Goal: Task Accomplishment & Management: Manage account settings

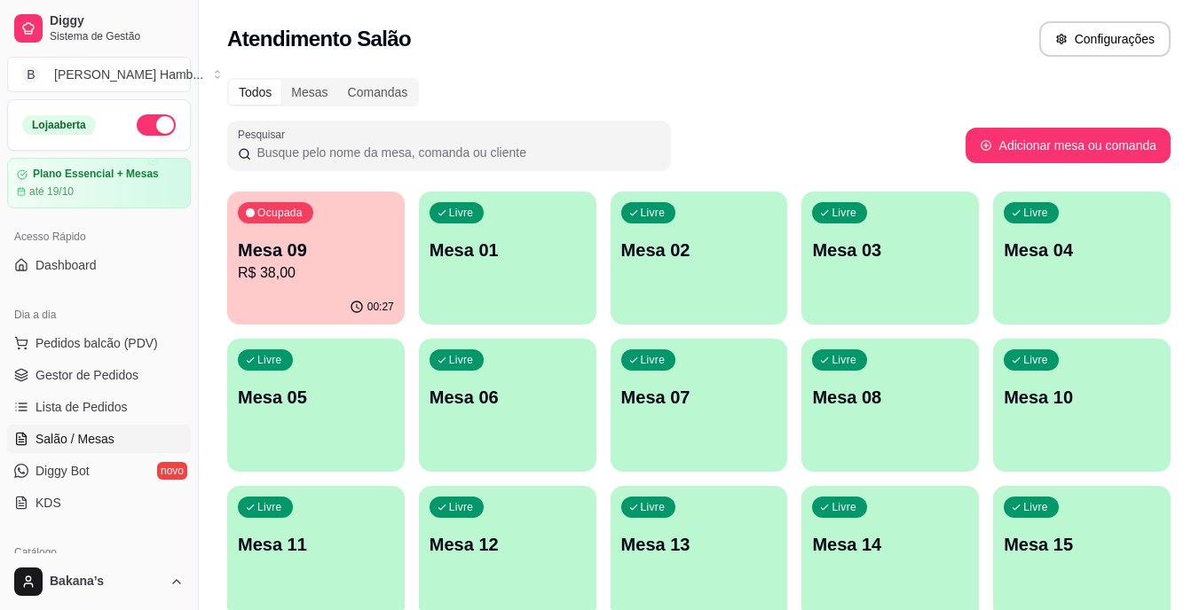
click at [355, 301] on icon "button" at bounding box center [357, 307] width 14 height 14
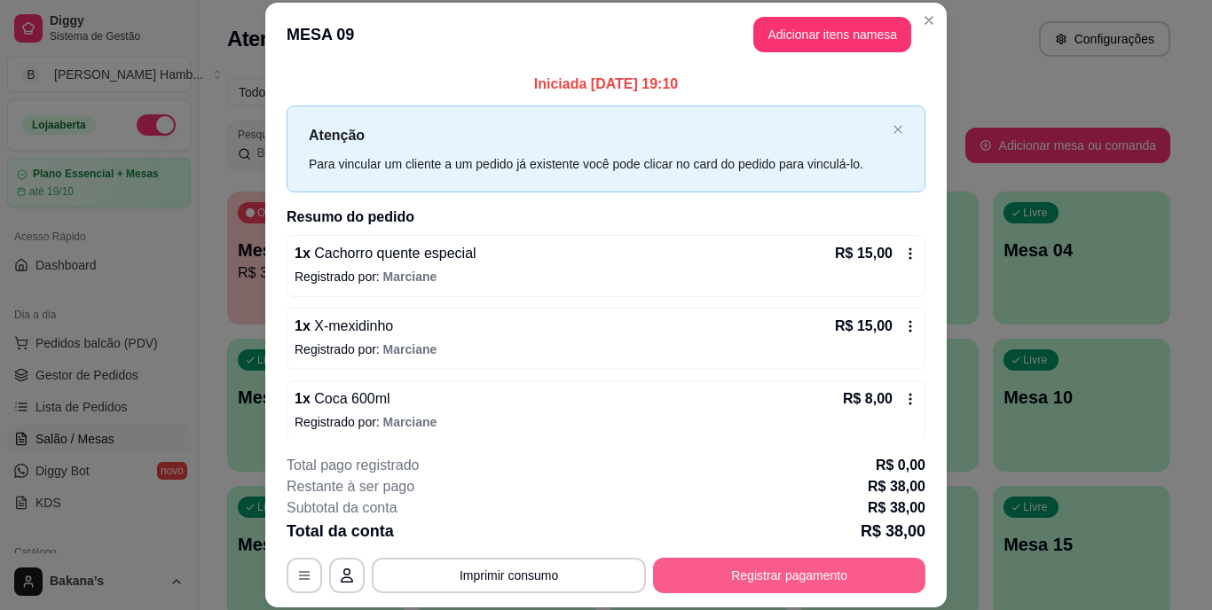
click at [744, 576] on button "Registrar pagamento" at bounding box center [789, 575] width 272 height 35
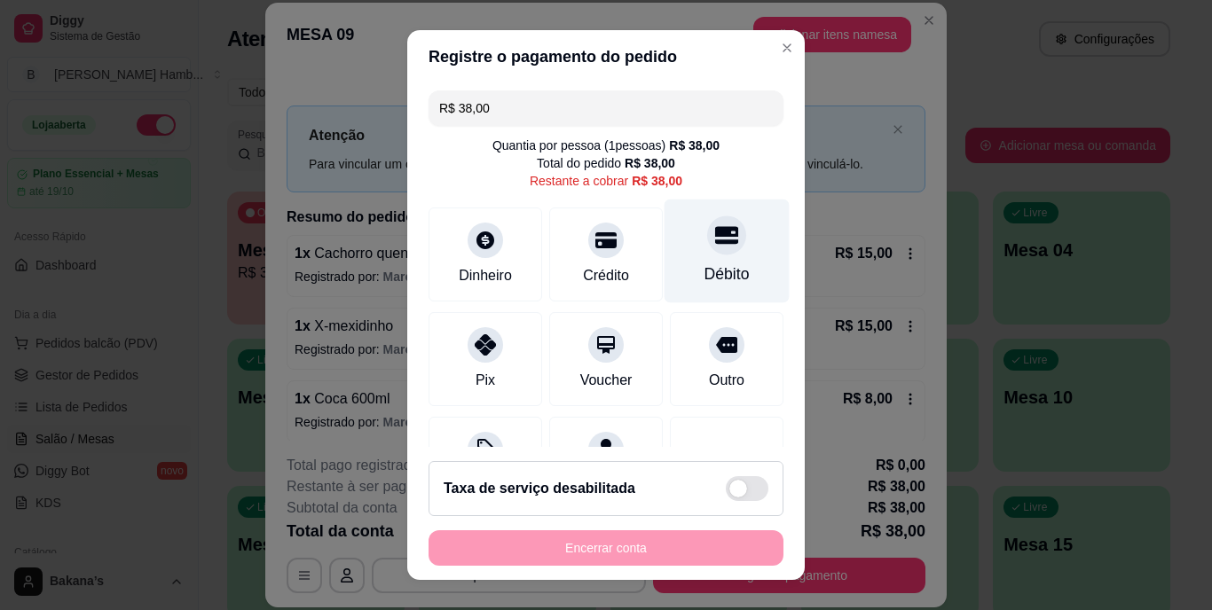
click at [693, 262] on div "Débito" at bounding box center [727, 252] width 125 height 104
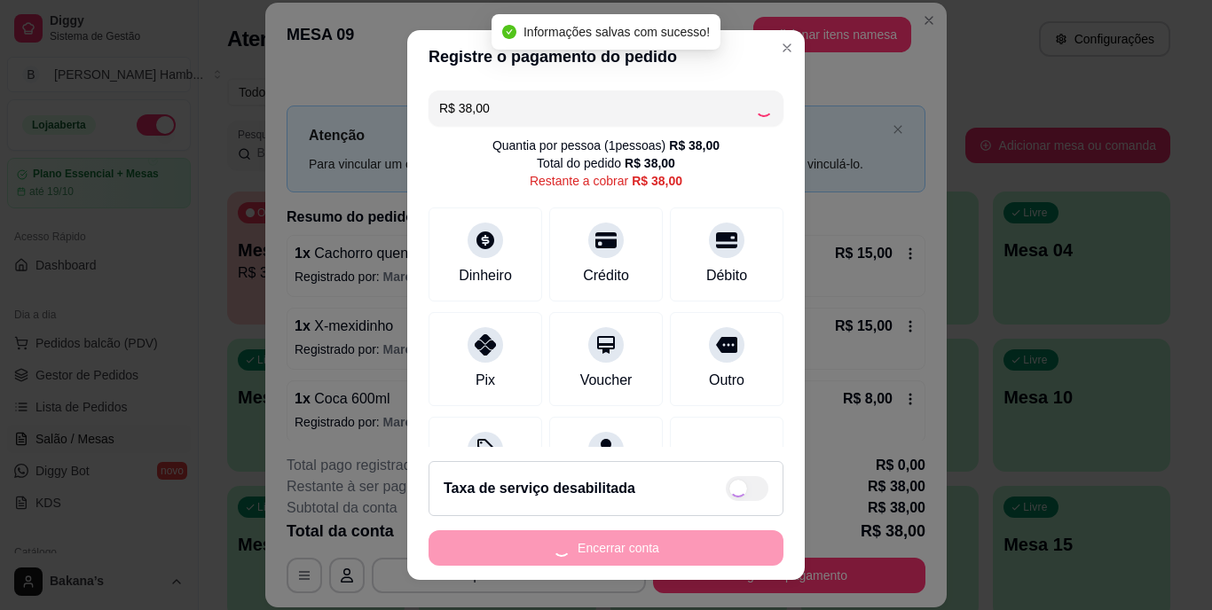
type input "R$ 0,00"
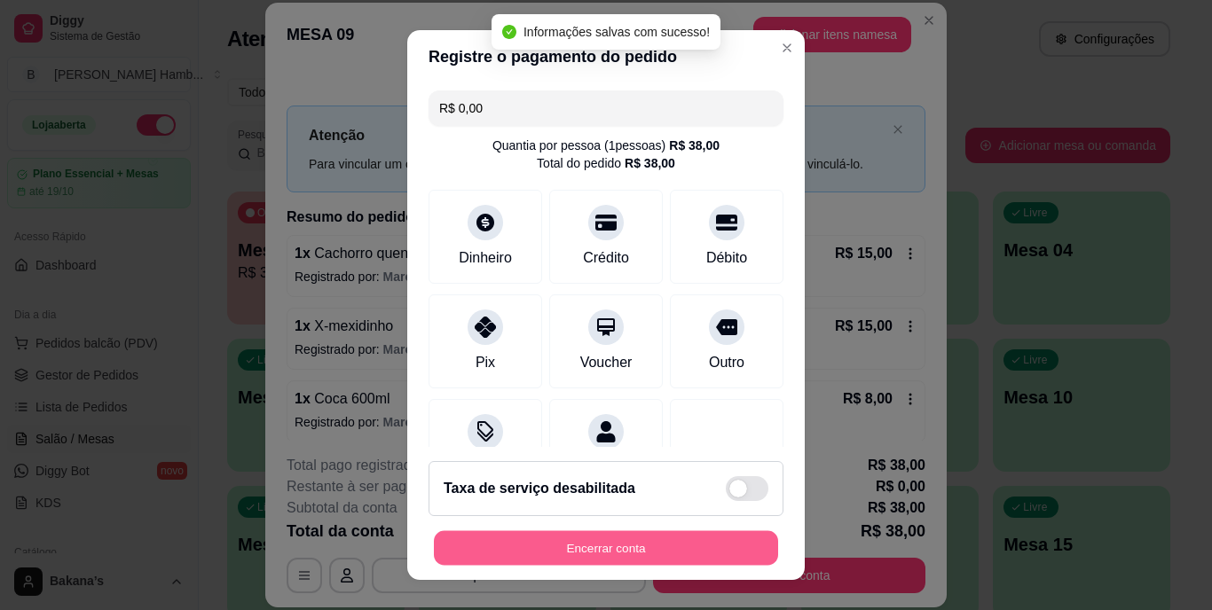
click at [580, 537] on button "Encerrar conta" at bounding box center [606, 548] width 344 height 35
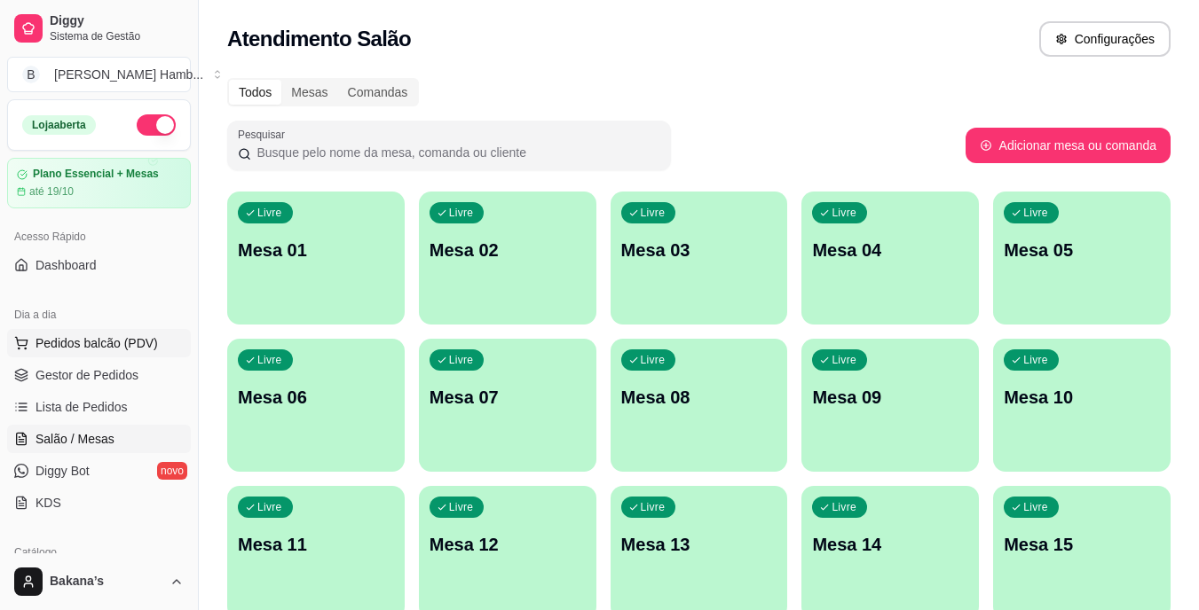
click at [106, 346] on span "Pedidos balcão (PDV)" at bounding box center [96, 344] width 122 height 18
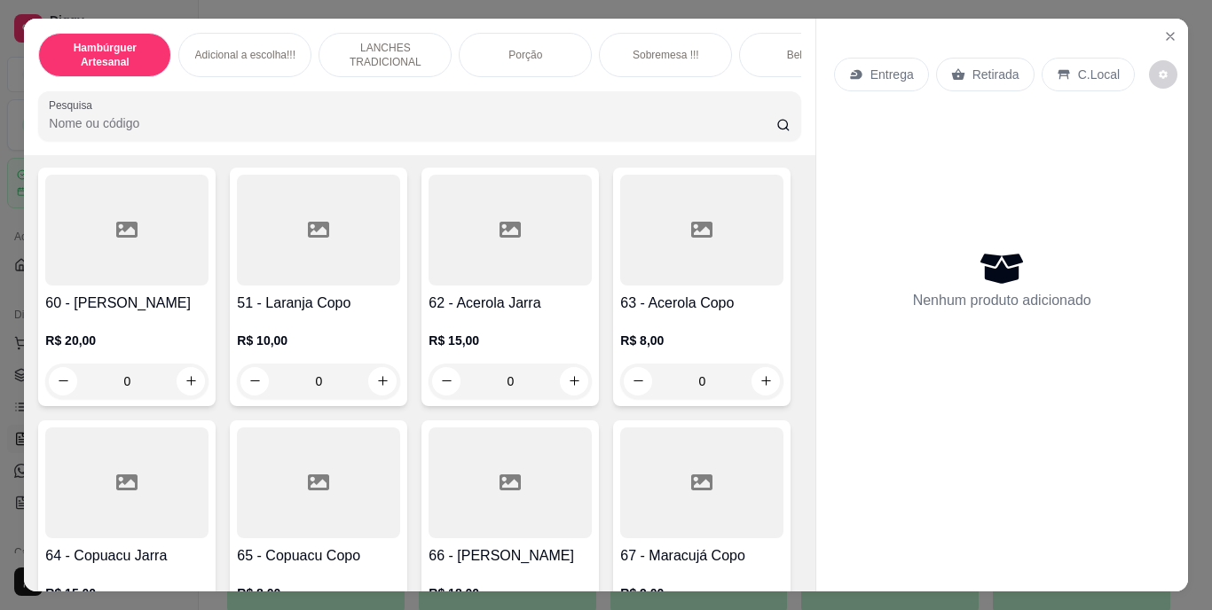
scroll to position [5590, 0]
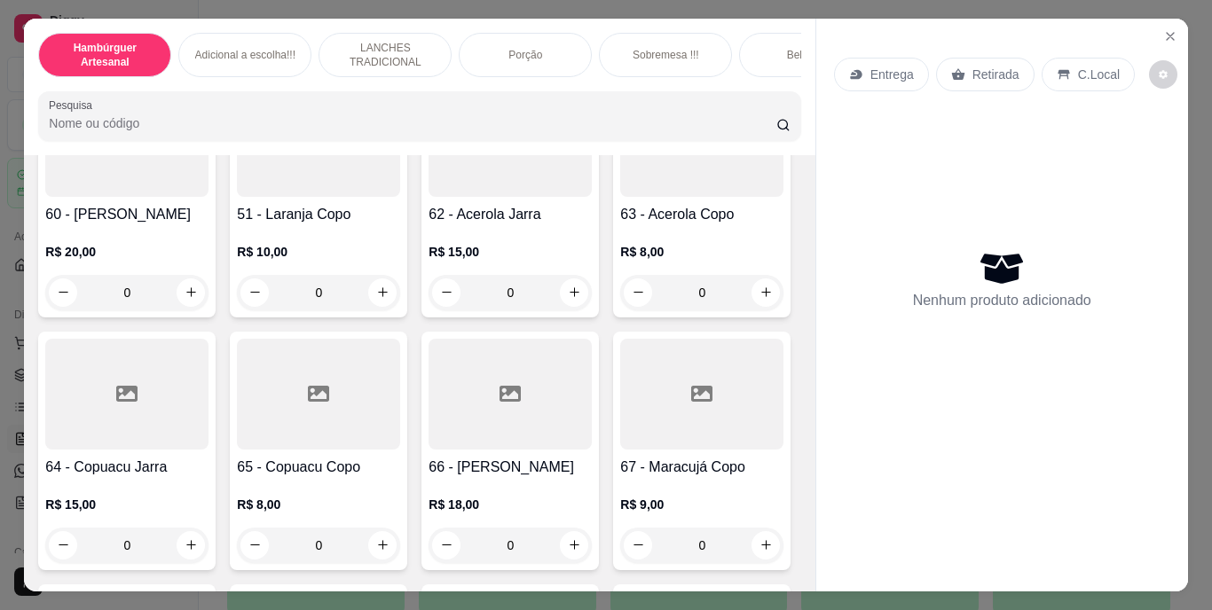
type input "2"
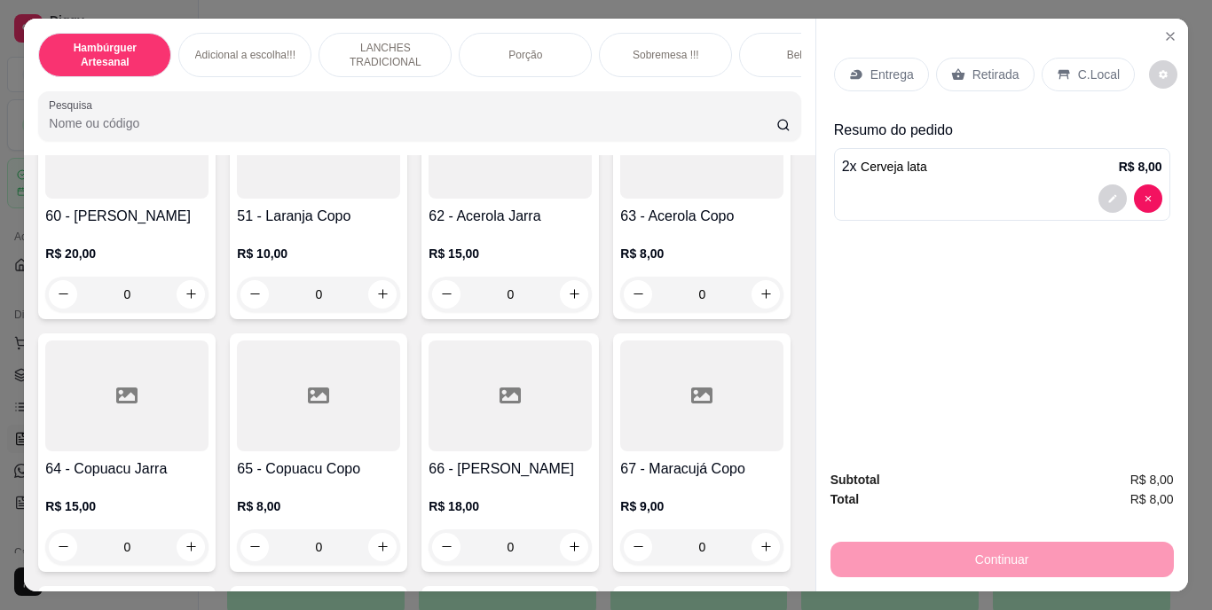
click at [951, 74] on icon at bounding box center [958, 74] width 14 height 14
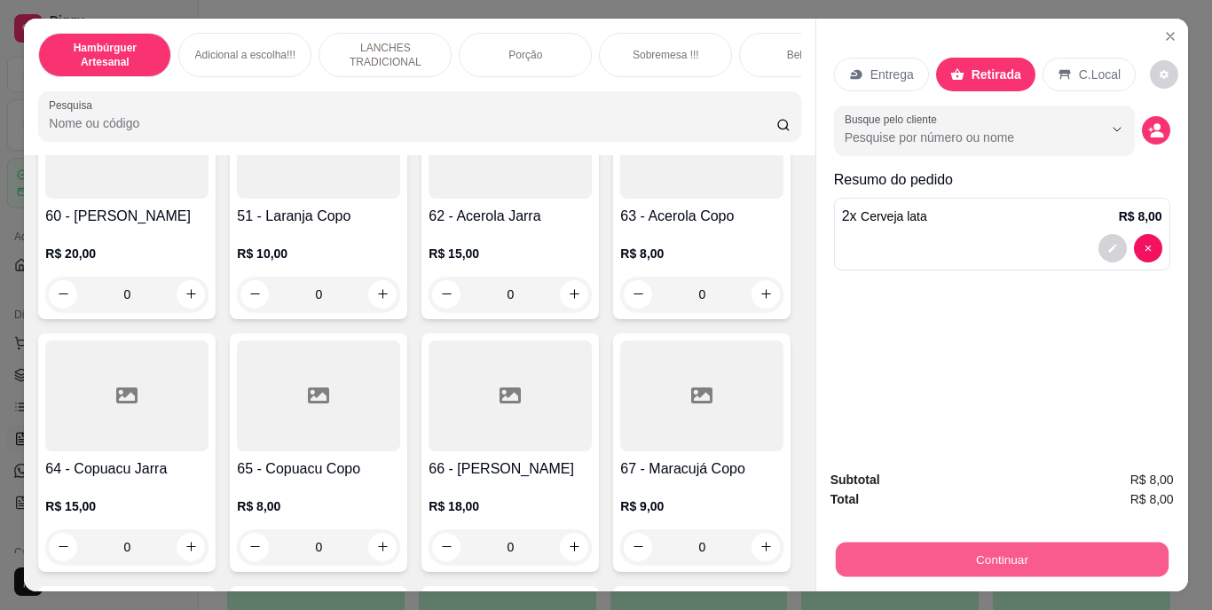
click at [892, 553] on button "Continuar" at bounding box center [1001, 560] width 333 height 35
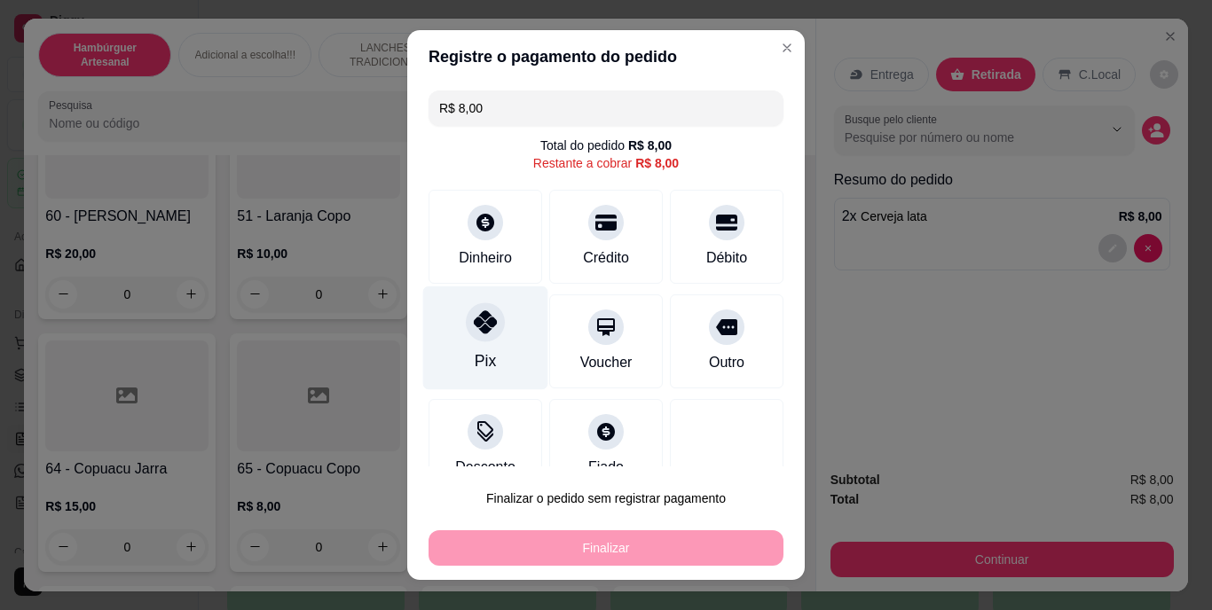
click at [498, 343] on div "Pix" at bounding box center [485, 339] width 125 height 104
type input "R$ 0,00"
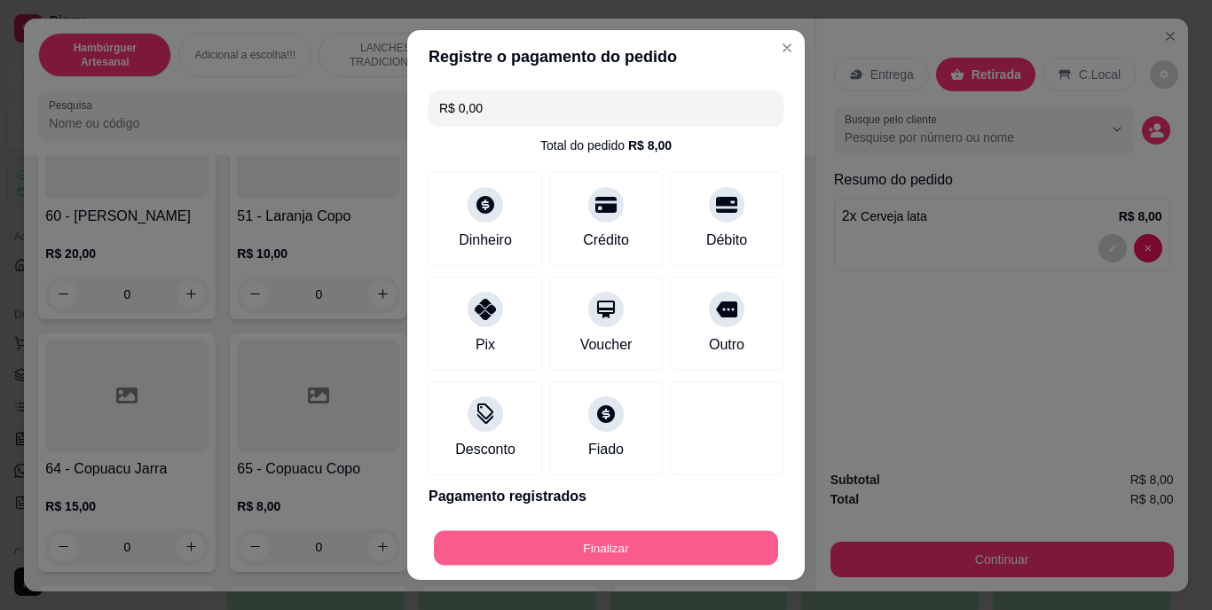
click at [579, 544] on button "Finalizar" at bounding box center [606, 548] width 344 height 35
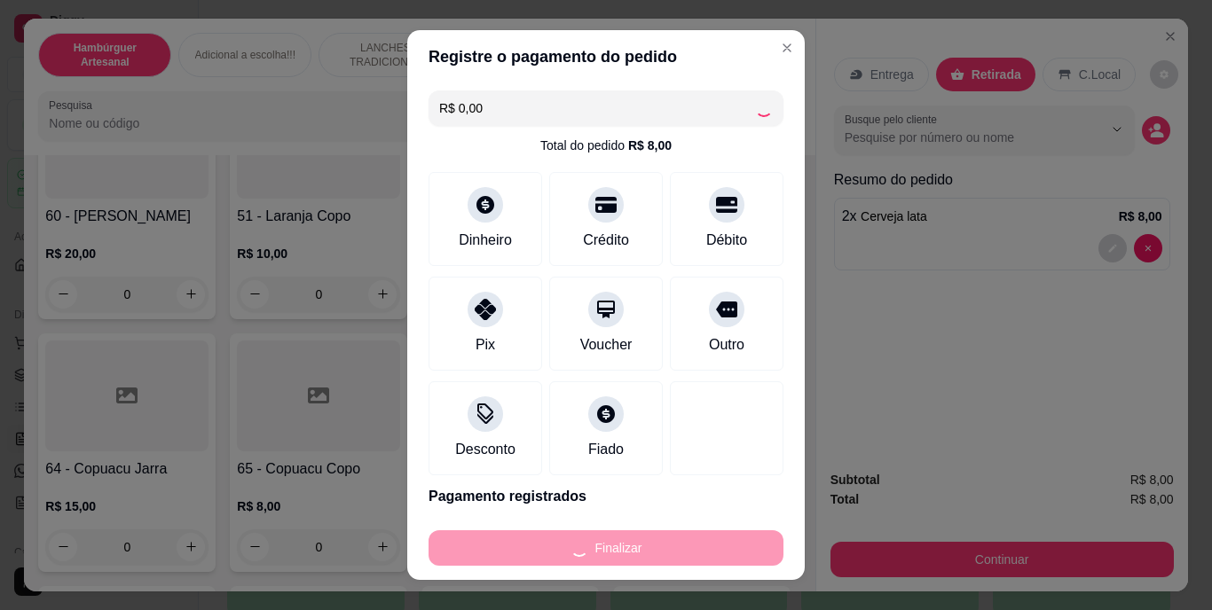
type input "0"
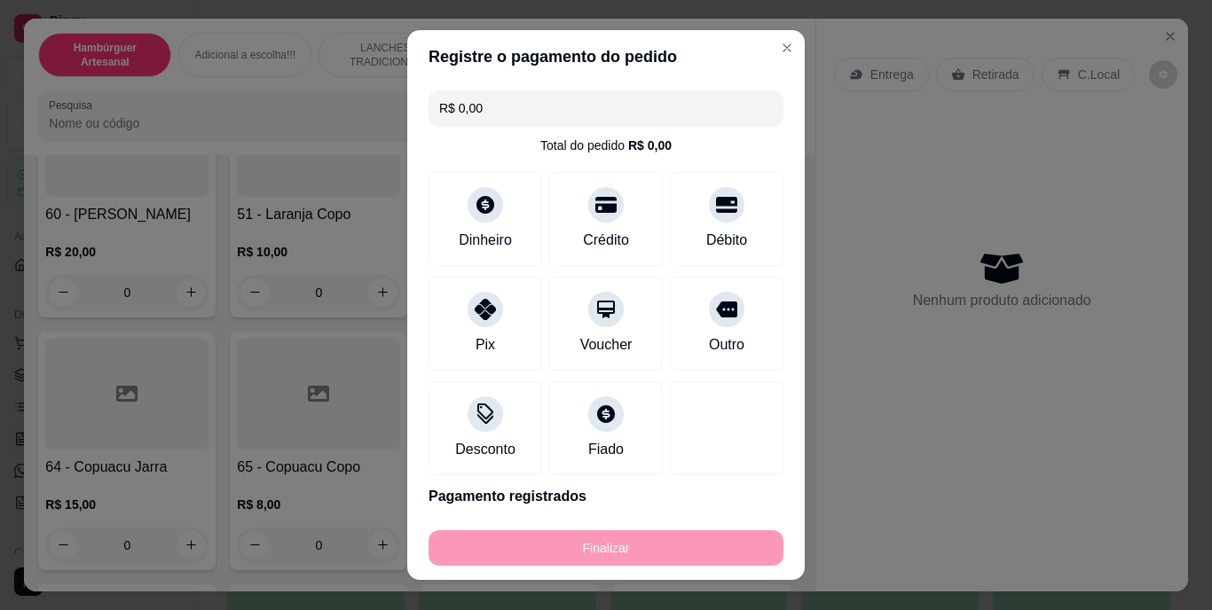
type input "-R$ 8,00"
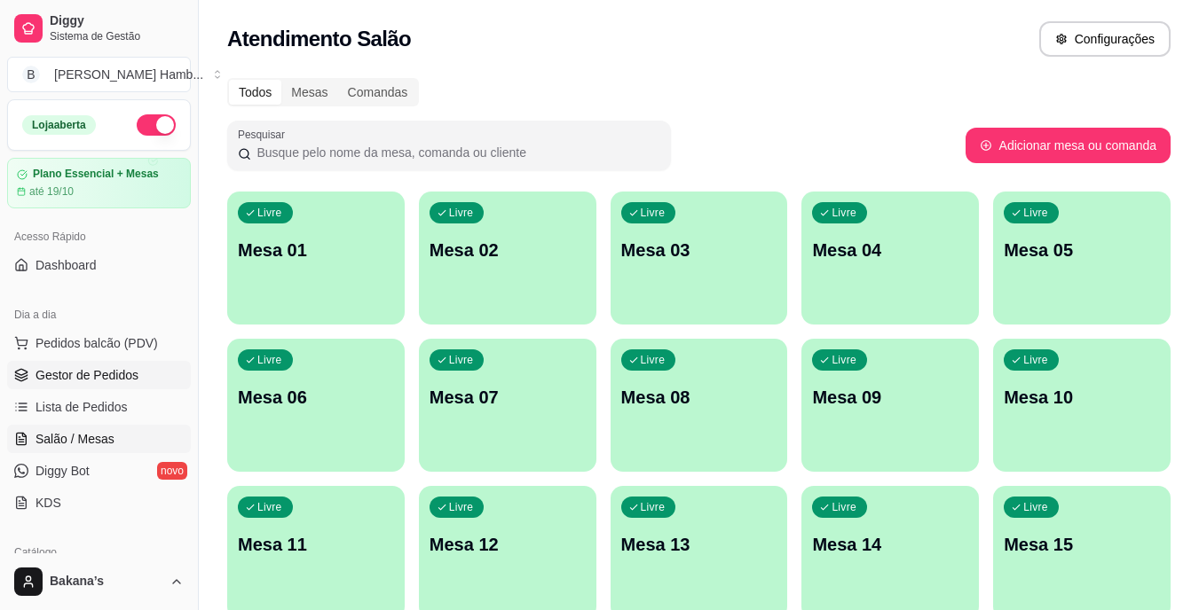
click at [102, 374] on span "Gestor de Pedidos" at bounding box center [86, 375] width 103 height 18
click at [104, 377] on span "Gestor de Pedidos" at bounding box center [86, 375] width 103 height 18
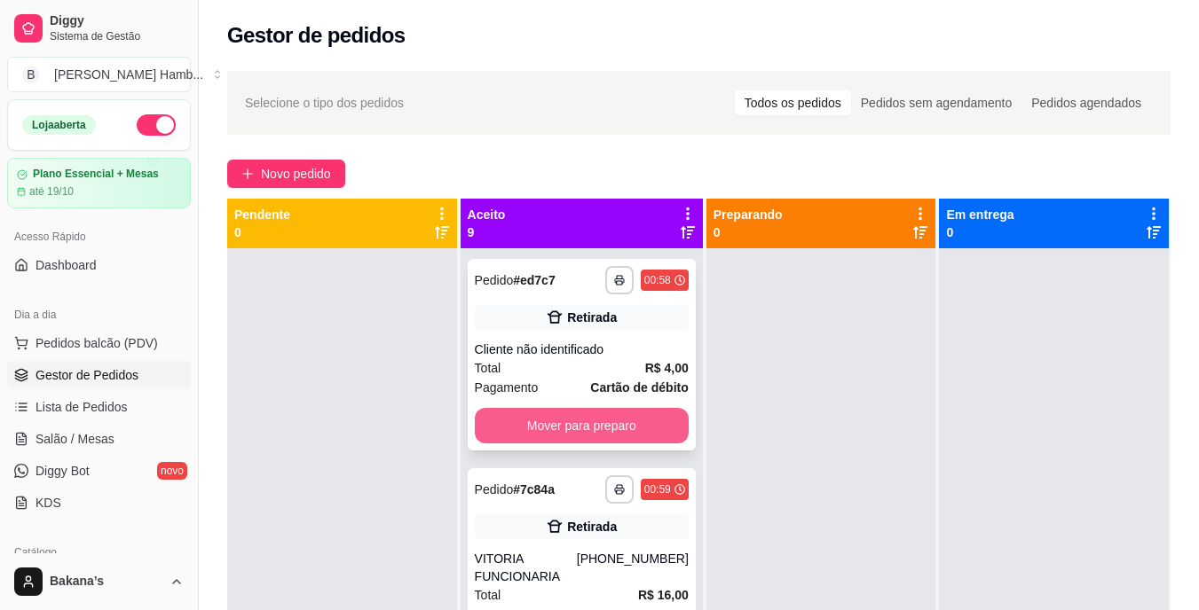
click at [622, 416] on button "Mover para preparo" at bounding box center [582, 425] width 214 height 35
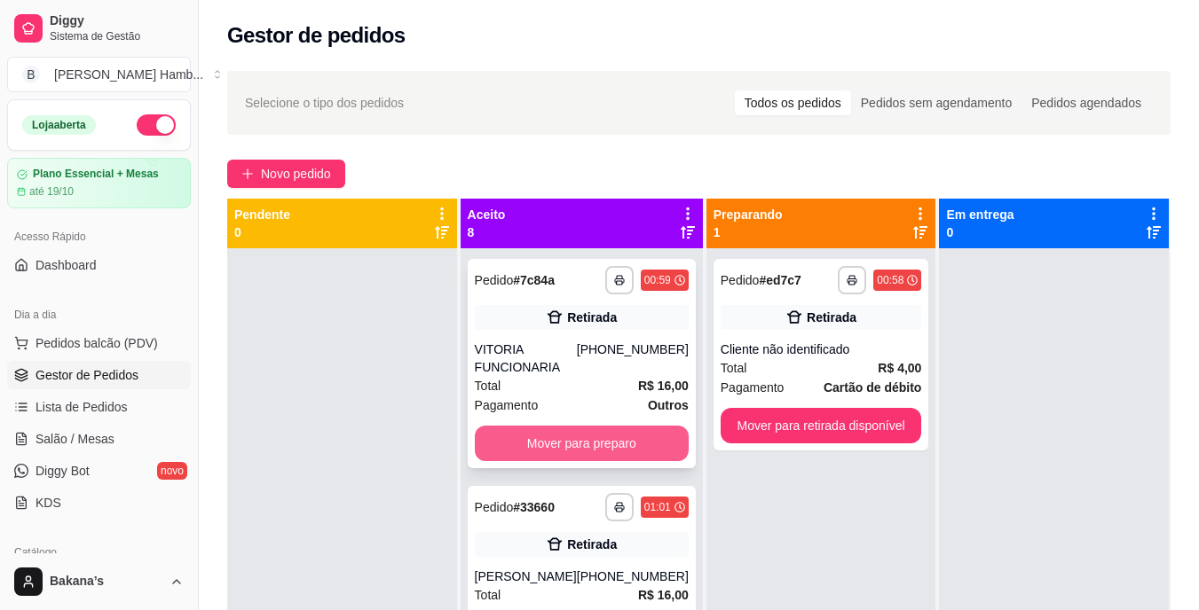
click at [617, 435] on button "Mover para preparo" at bounding box center [582, 443] width 214 height 35
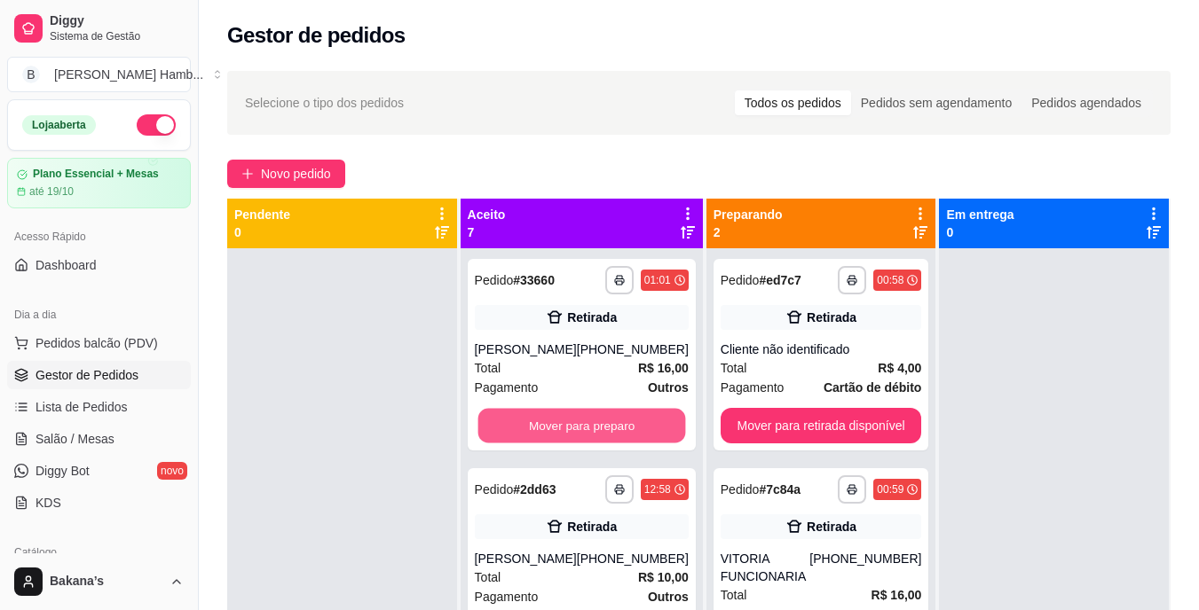
click at [617, 436] on button "Mover para preparo" at bounding box center [581, 426] width 208 height 35
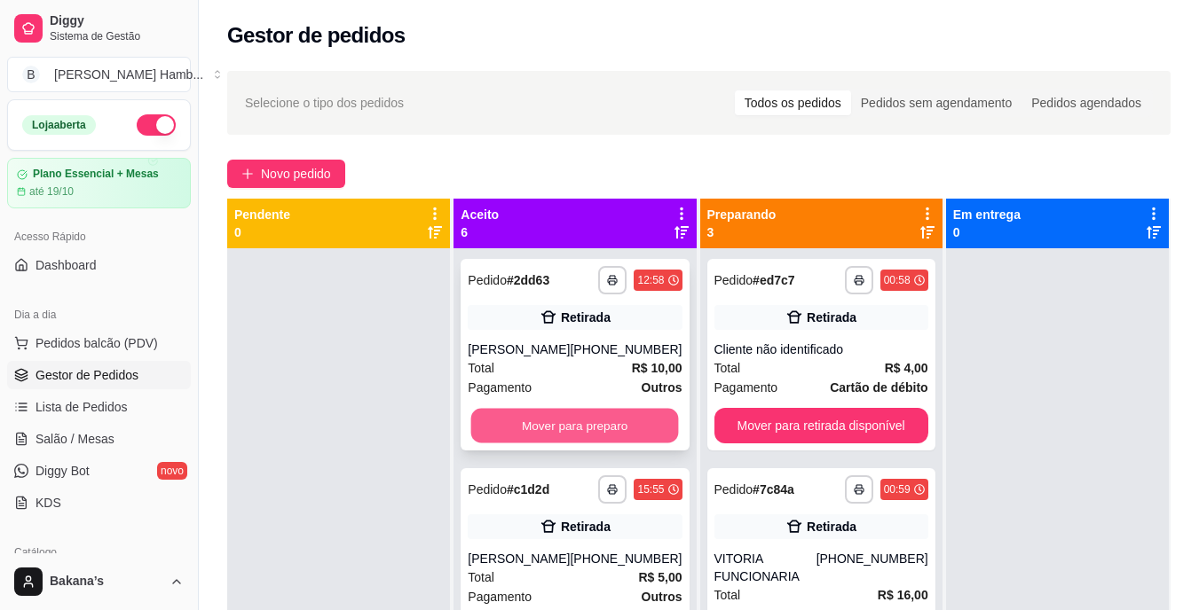
click at [586, 444] on button "Mover para preparo" at bounding box center [575, 426] width 208 height 35
click at [588, 437] on button "Mover para preparo" at bounding box center [575, 425] width 214 height 35
click at [587, 436] on button "Mover para preparo" at bounding box center [575, 426] width 208 height 35
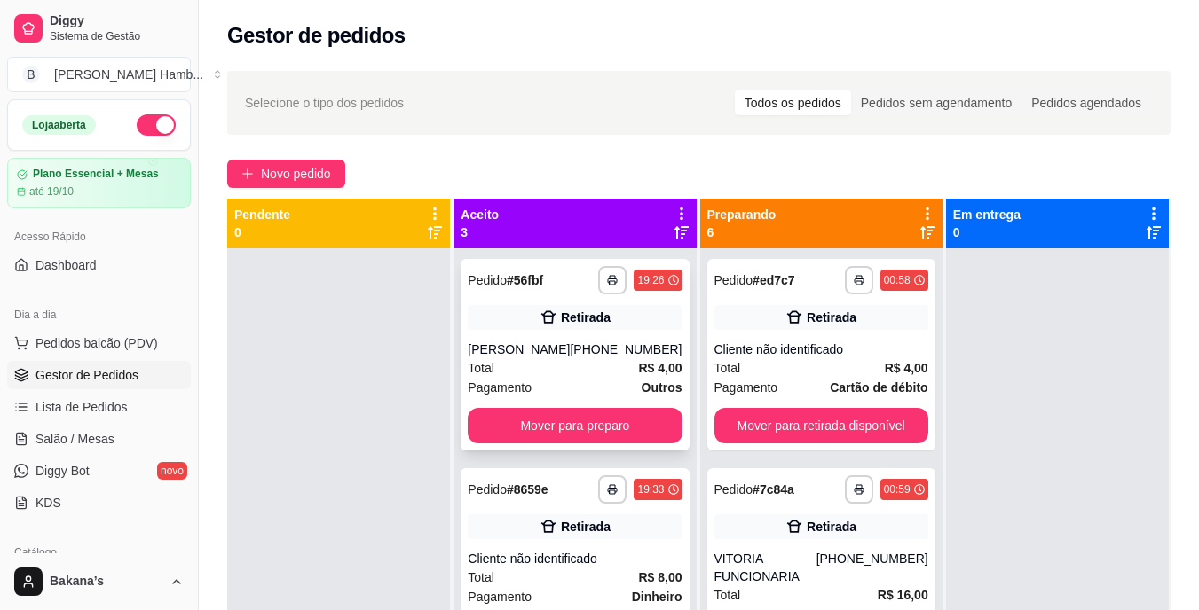
click at [575, 425] on div "**********" at bounding box center [575, 355] width 228 height 192
click at [450, 449] on div at bounding box center [338, 553] width 223 height 610
click at [509, 444] on button "Mover para preparo" at bounding box center [575, 425] width 214 height 35
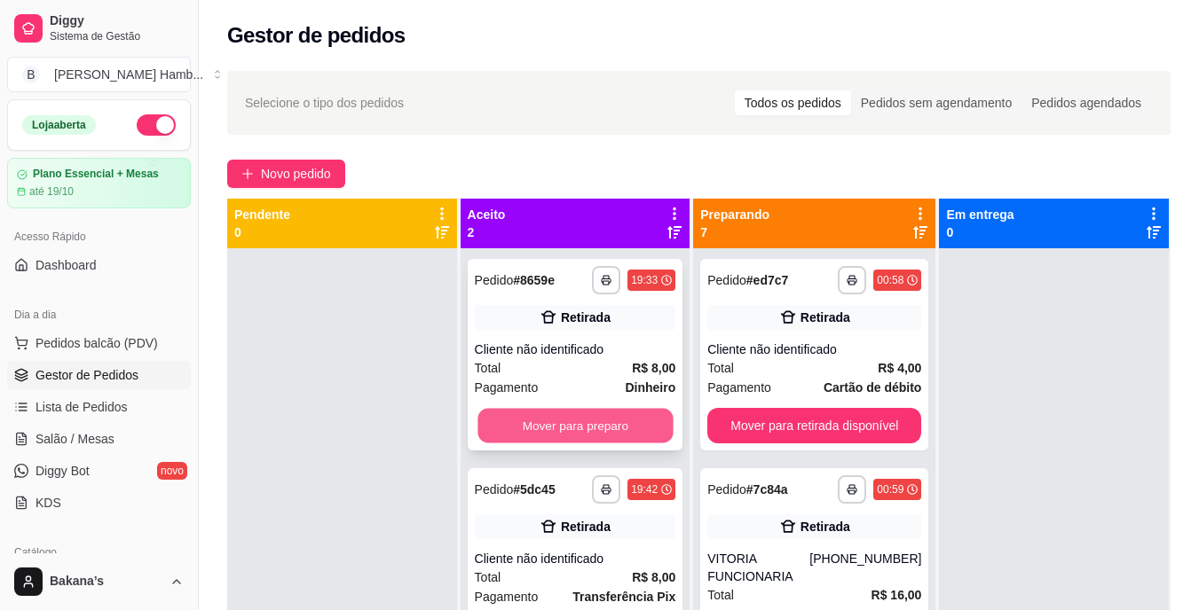
click at [524, 431] on button "Mover para preparo" at bounding box center [574, 426] width 195 height 35
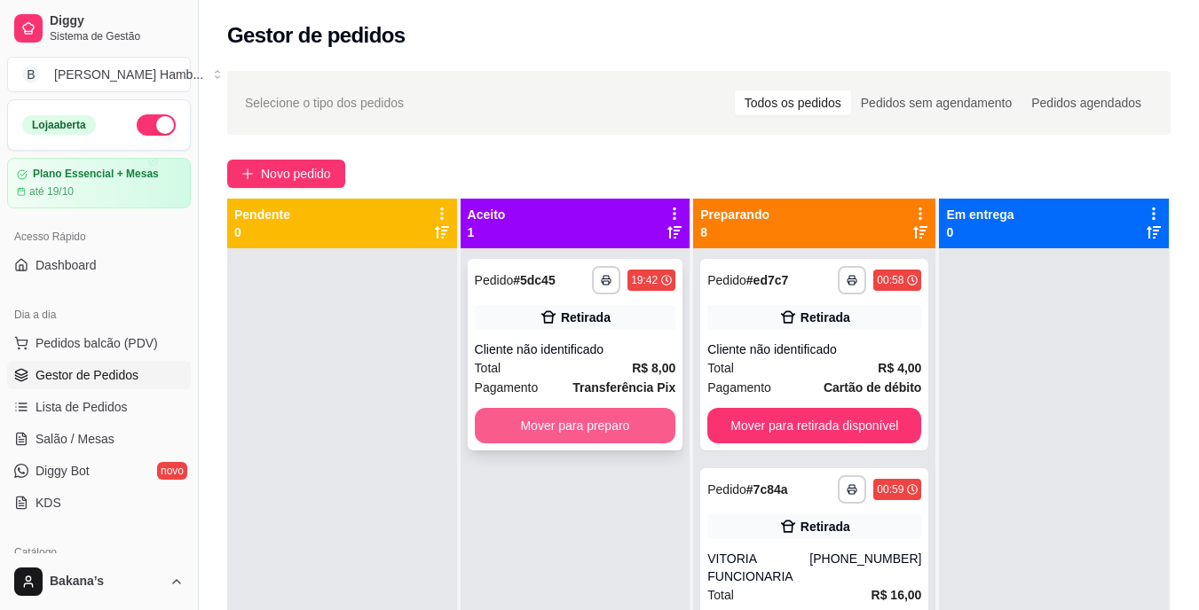
click at [516, 429] on button "Mover para preparo" at bounding box center [575, 425] width 201 height 35
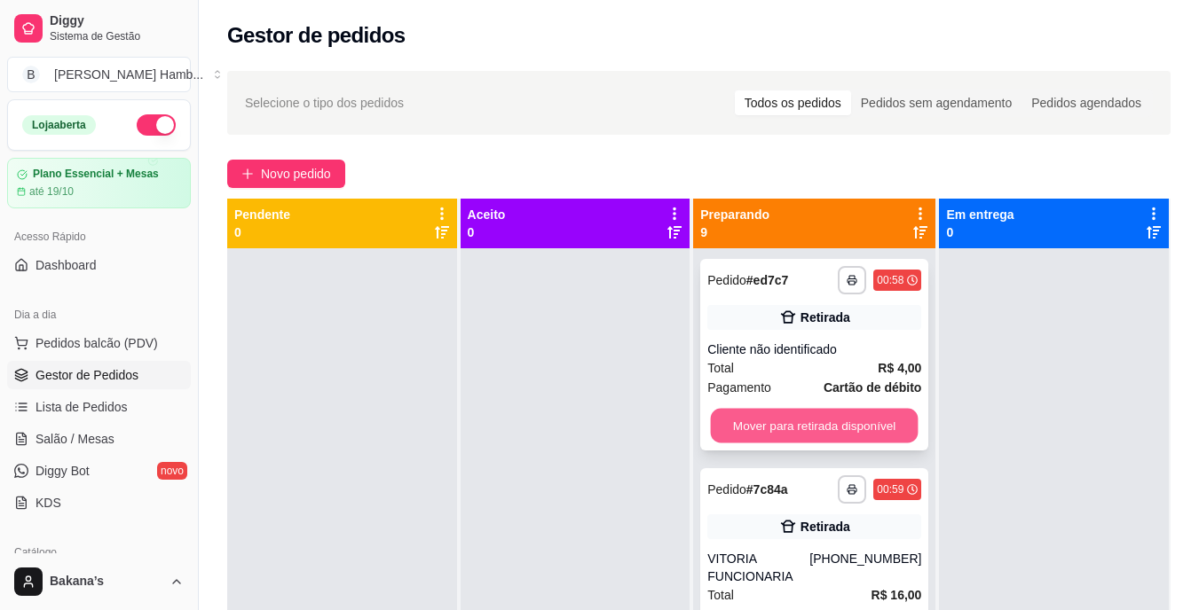
click at [771, 420] on button "Mover para retirada disponível" at bounding box center [815, 426] width 208 height 35
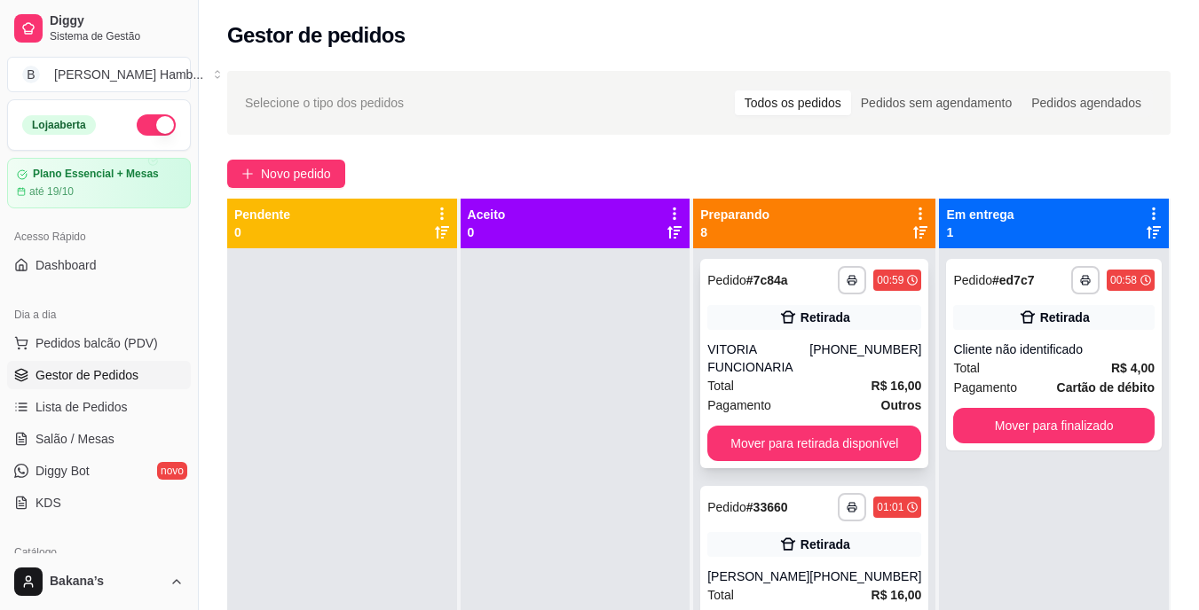
click at [768, 425] on div "**********" at bounding box center [814, 363] width 228 height 209
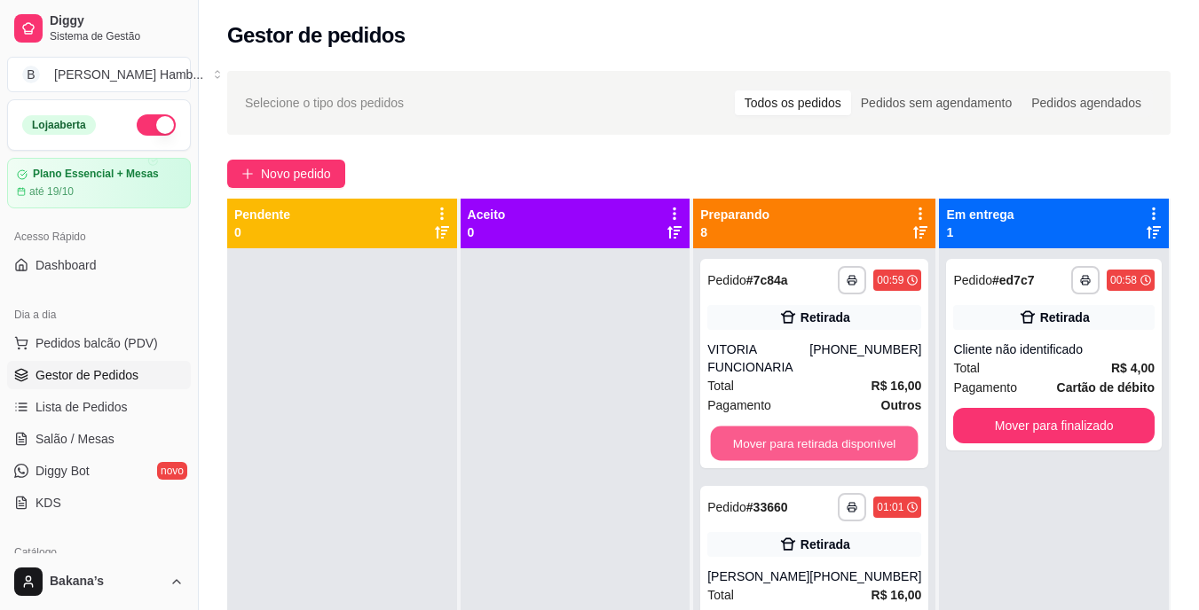
click at [858, 444] on button "Mover para retirada disponível" at bounding box center [815, 444] width 208 height 35
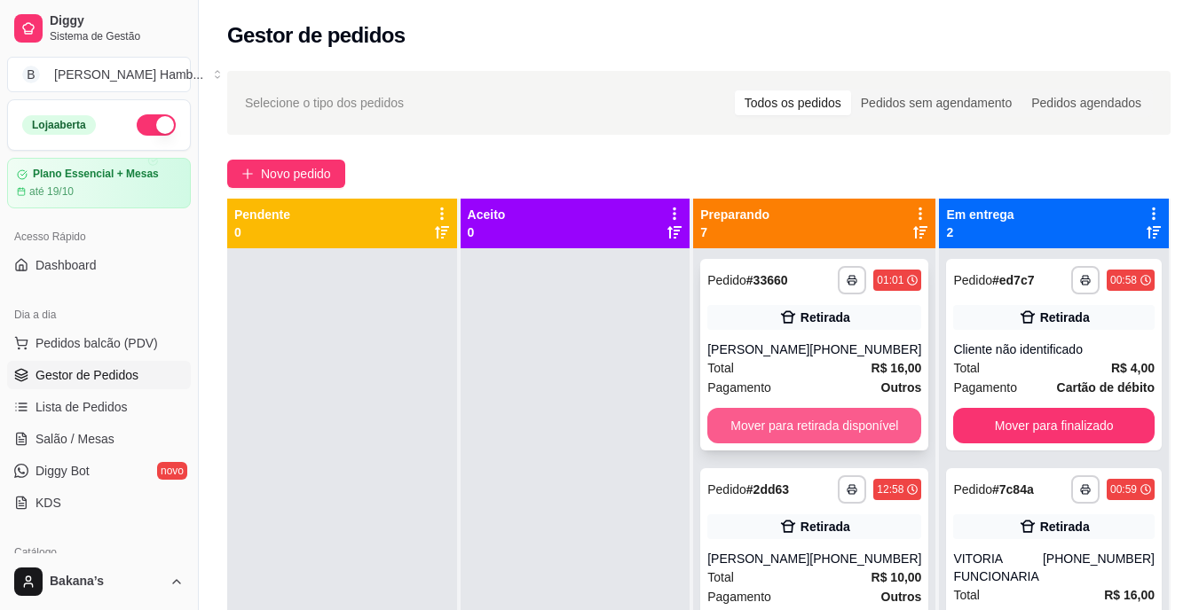
click at [858, 443] on div "**********" at bounding box center [814, 355] width 228 height 192
click at [861, 429] on button "Mover para retirada disponível" at bounding box center [814, 425] width 214 height 35
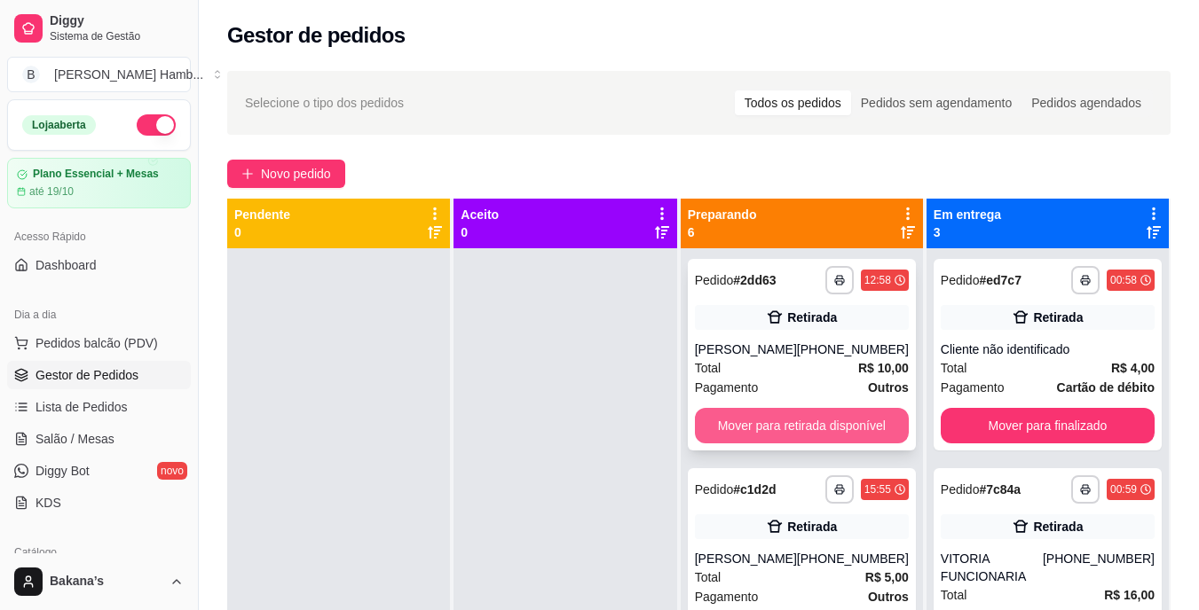
click at [859, 428] on button "Mover para retirada disponível" at bounding box center [802, 425] width 214 height 35
click at [856, 426] on button "Mover para retirada disponível" at bounding box center [802, 425] width 214 height 35
click at [855, 425] on button "Mover para retirada disponível" at bounding box center [802, 425] width 214 height 35
click at [855, 421] on button "Mover para retirada disponível" at bounding box center [802, 425] width 214 height 35
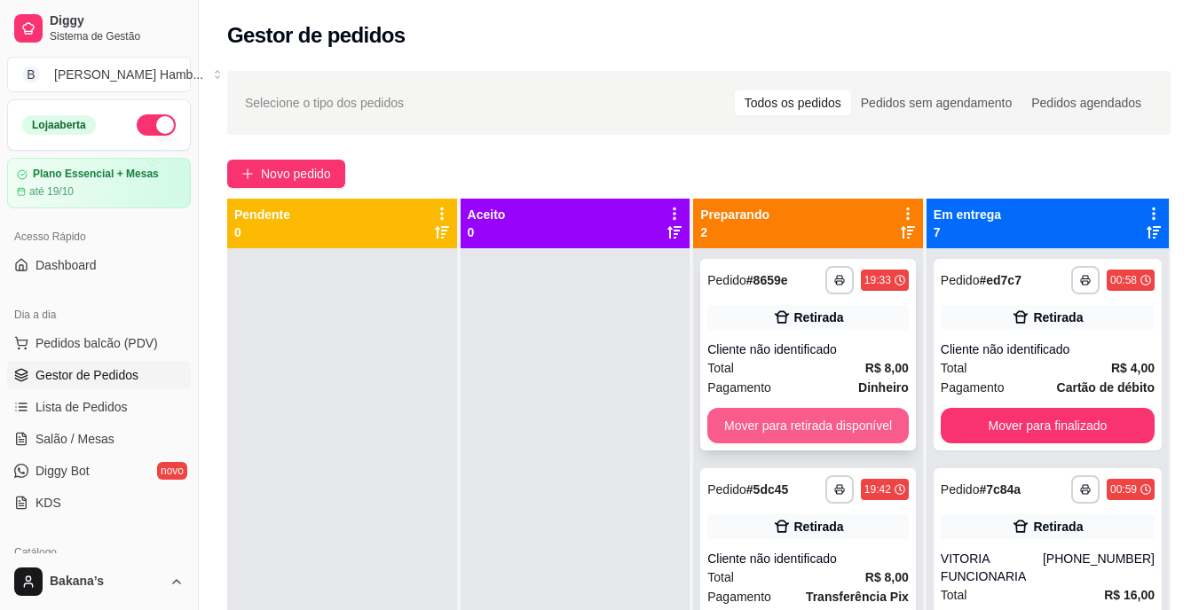
click at [751, 415] on button "Mover para retirada disponível" at bounding box center [807, 425] width 201 height 35
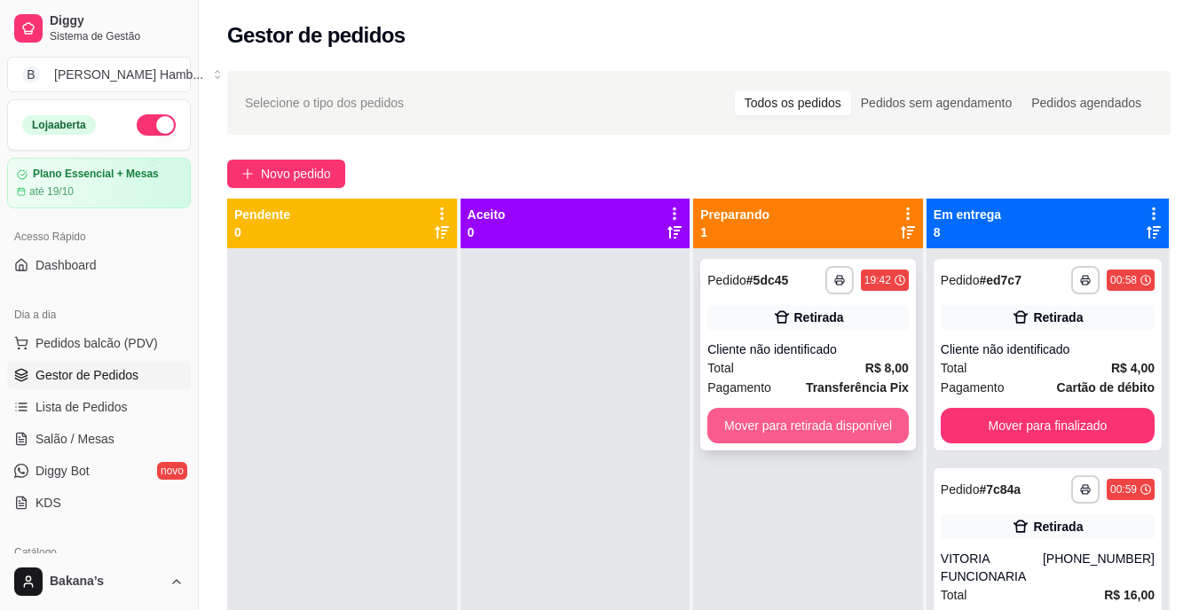
click at [763, 425] on button "Mover para retirada disponível" at bounding box center [807, 425] width 201 height 35
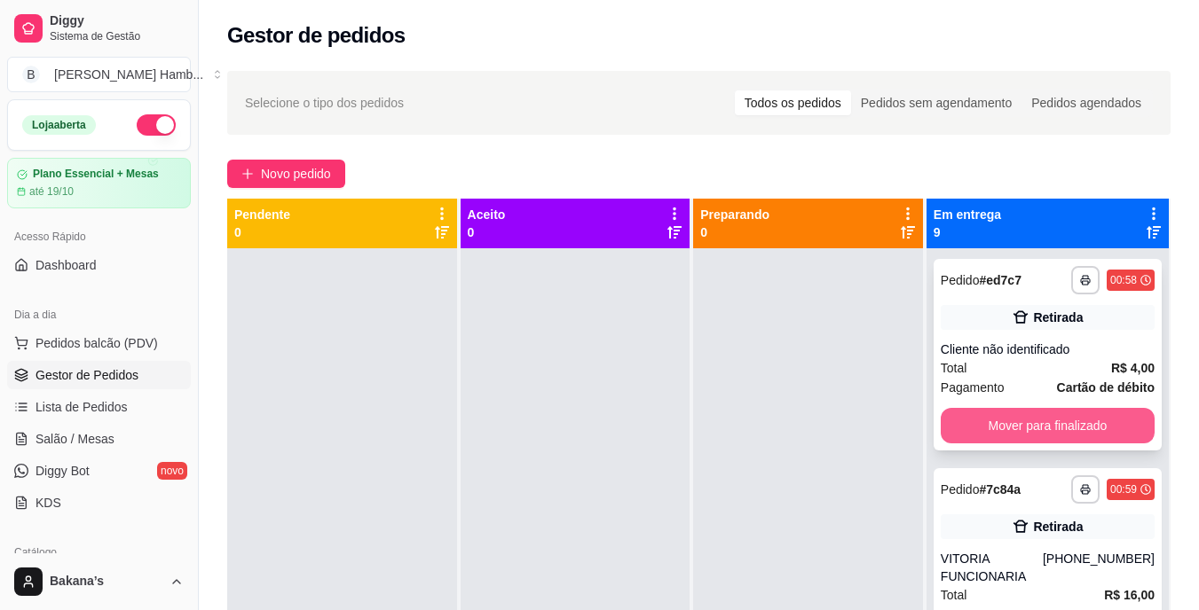
click at [982, 415] on button "Mover para finalizado" at bounding box center [1048, 425] width 214 height 35
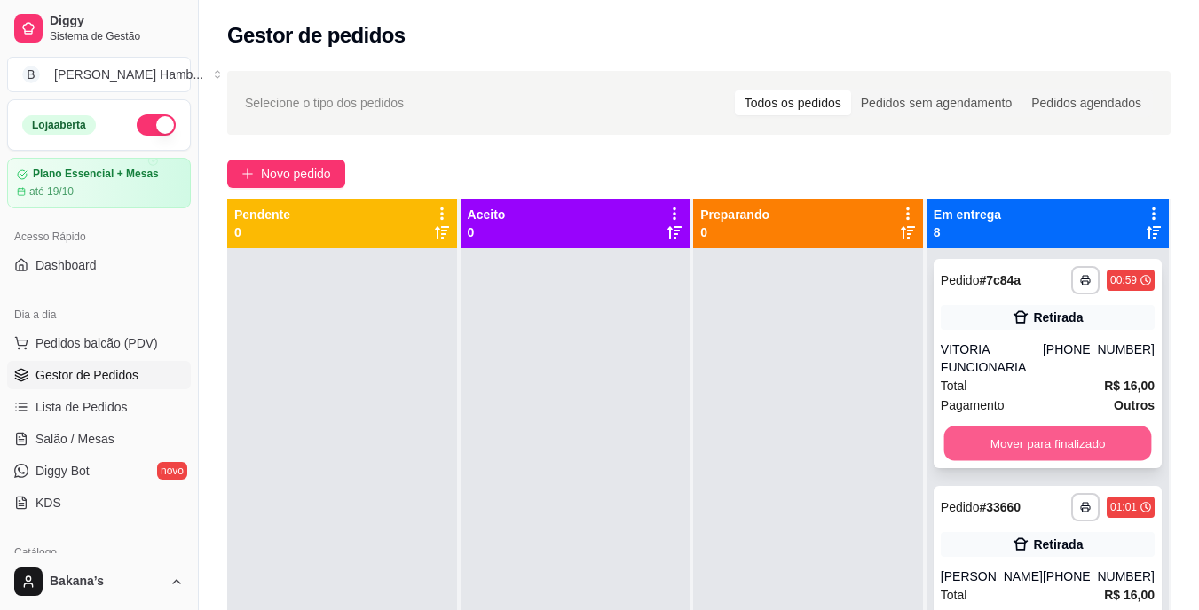
click at [981, 429] on button "Mover para finalizado" at bounding box center [1047, 444] width 208 height 35
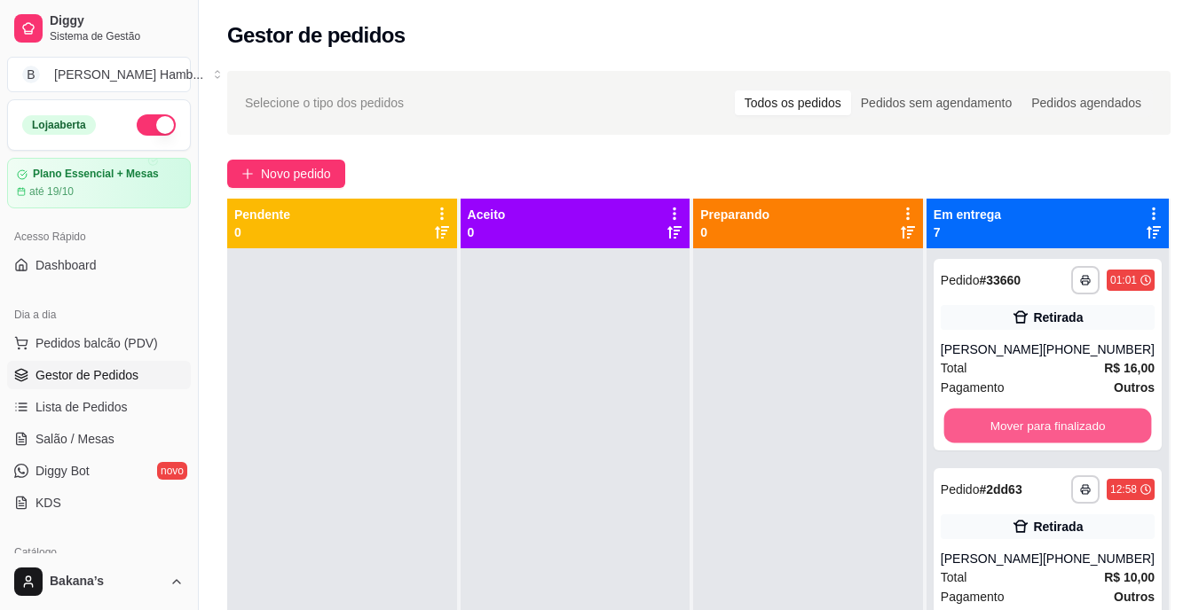
click at [971, 444] on button "Mover para finalizado" at bounding box center [1047, 426] width 208 height 35
click at [988, 442] on button "Mover para finalizado" at bounding box center [1048, 425] width 214 height 35
click at [990, 436] on button "Mover para finalizado" at bounding box center [1047, 426] width 208 height 35
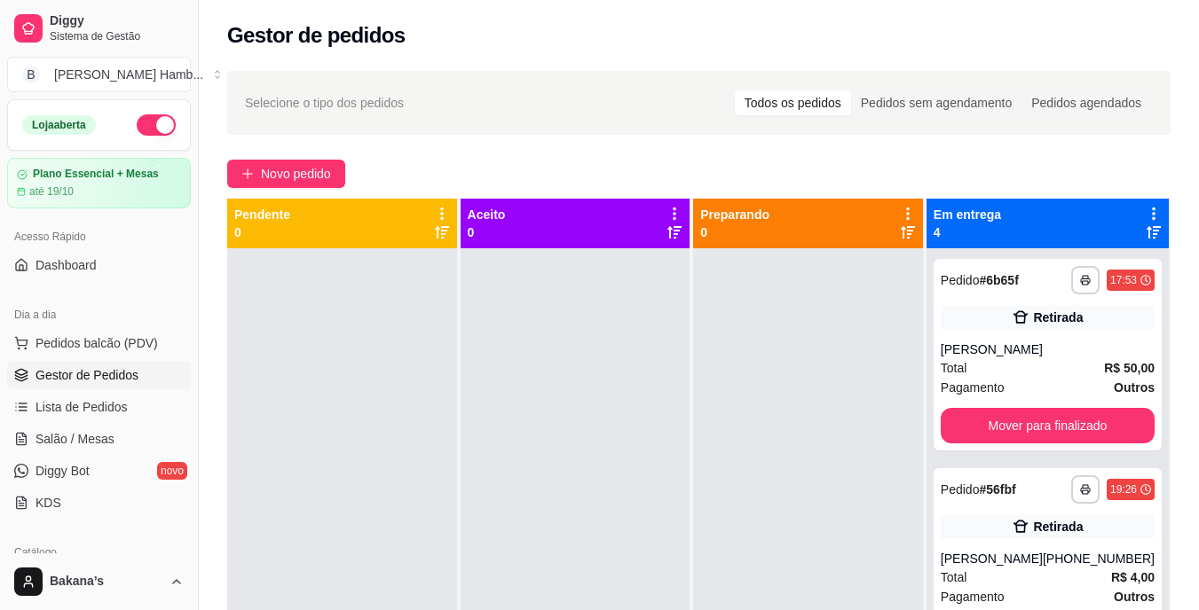
click at [1003, 447] on div "**********" at bounding box center [1047, 355] width 228 height 192
click at [998, 423] on button "Mover para finalizado" at bounding box center [1048, 425] width 214 height 35
click at [994, 421] on div "**********" at bounding box center [1047, 355] width 228 height 192
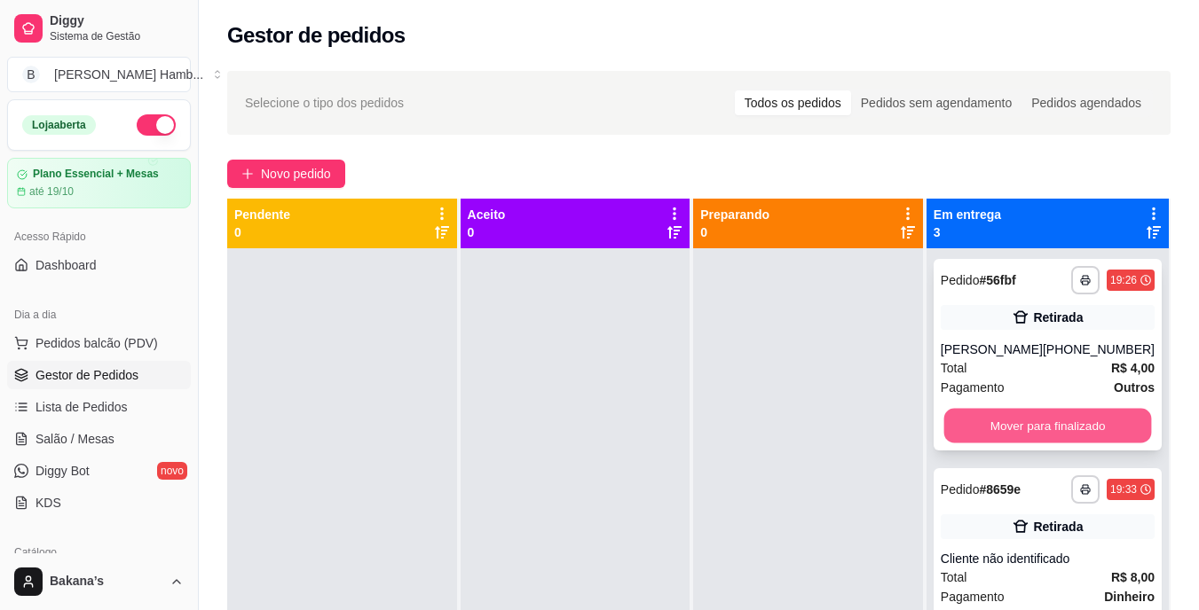
click at [996, 433] on button "Mover para finalizado" at bounding box center [1047, 426] width 208 height 35
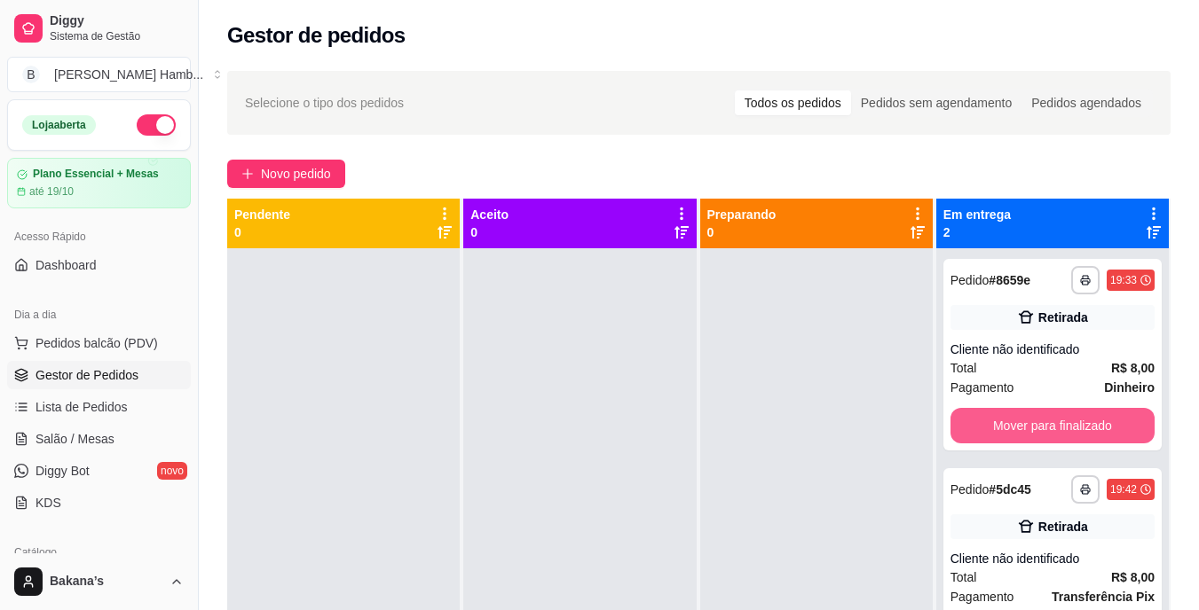
click at [996, 433] on button "Mover para finalizado" at bounding box center [1052, 425] width 204 height 35
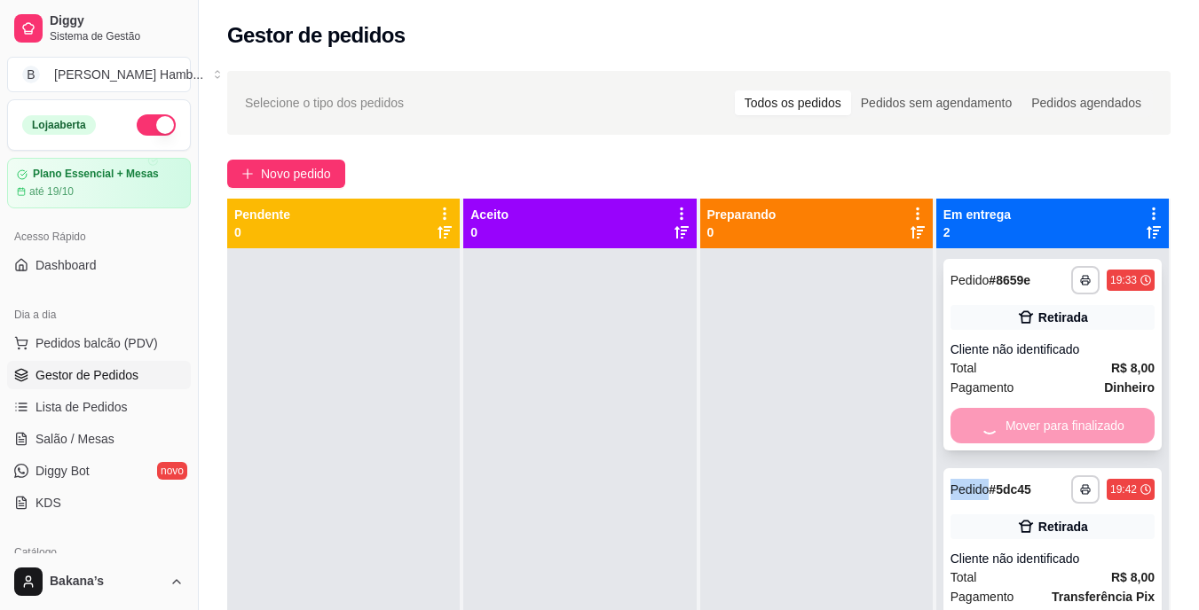
click at [996, 433] on div "Mover para finalizado" at bounding box center [1052, 425] width 204 height 35
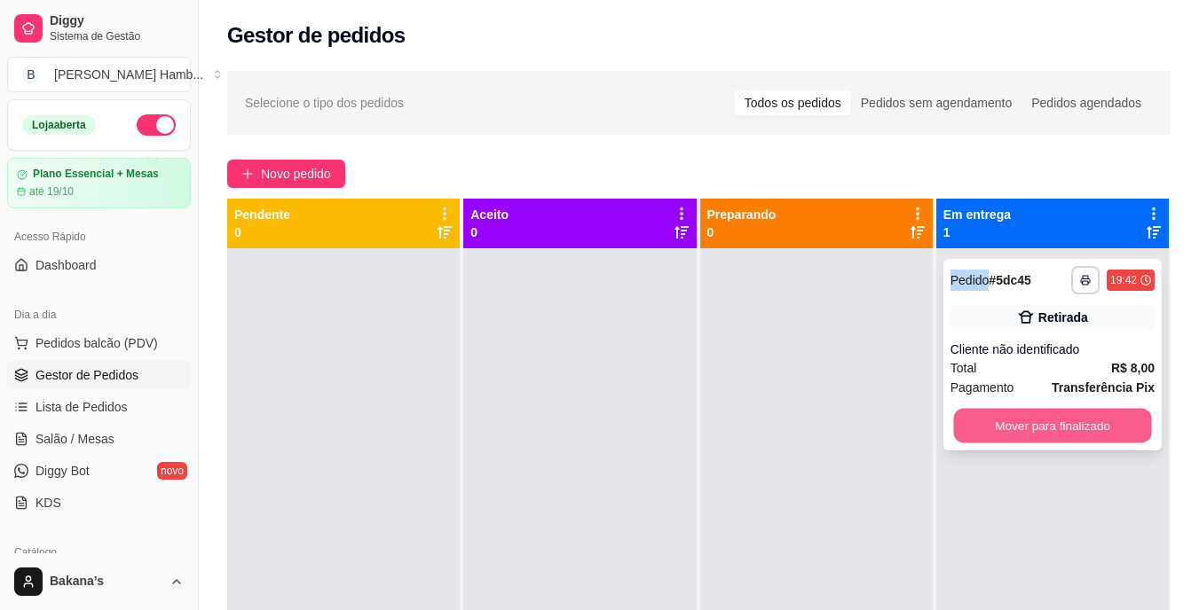
click at [996, 431] on button "Mover para finalizado" at bounding box center [1052, 426] width 198 height 35
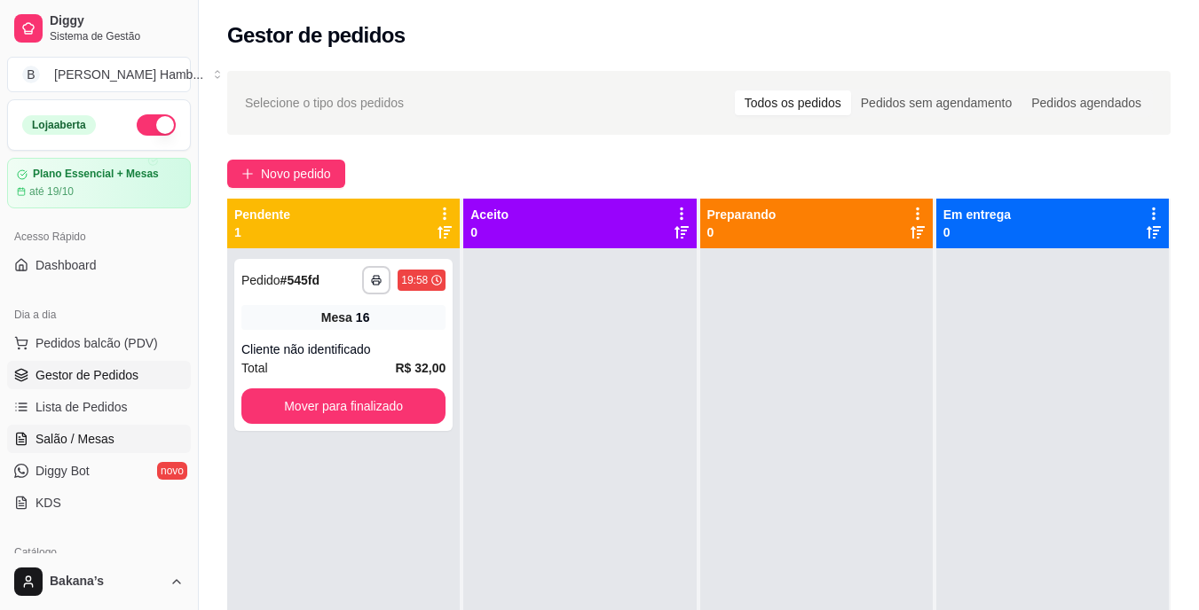
click at [95, 434] on span "Salão / Mesas" at bounding box center [74, 439] width 79 height 18
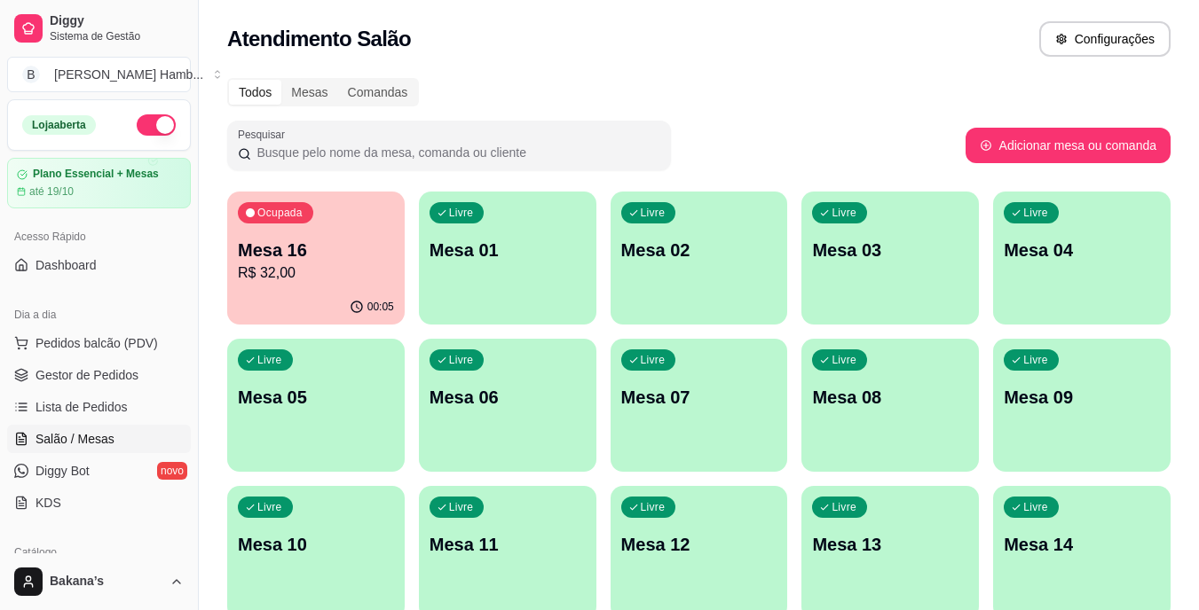
click at [280, 273] on p "R$ 32,00" at bounding box center [316, 273] width 156 height 21
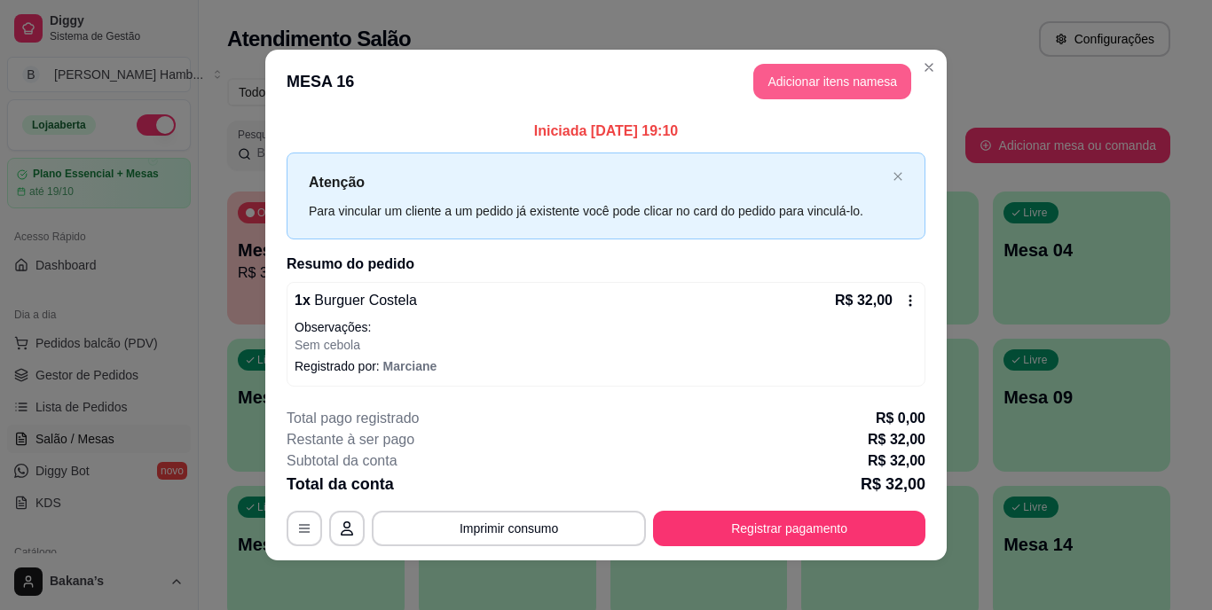
click at [830, 91] on button "Adicionar itens na mesa" at bounding box center [832, 81] width 158 height 35
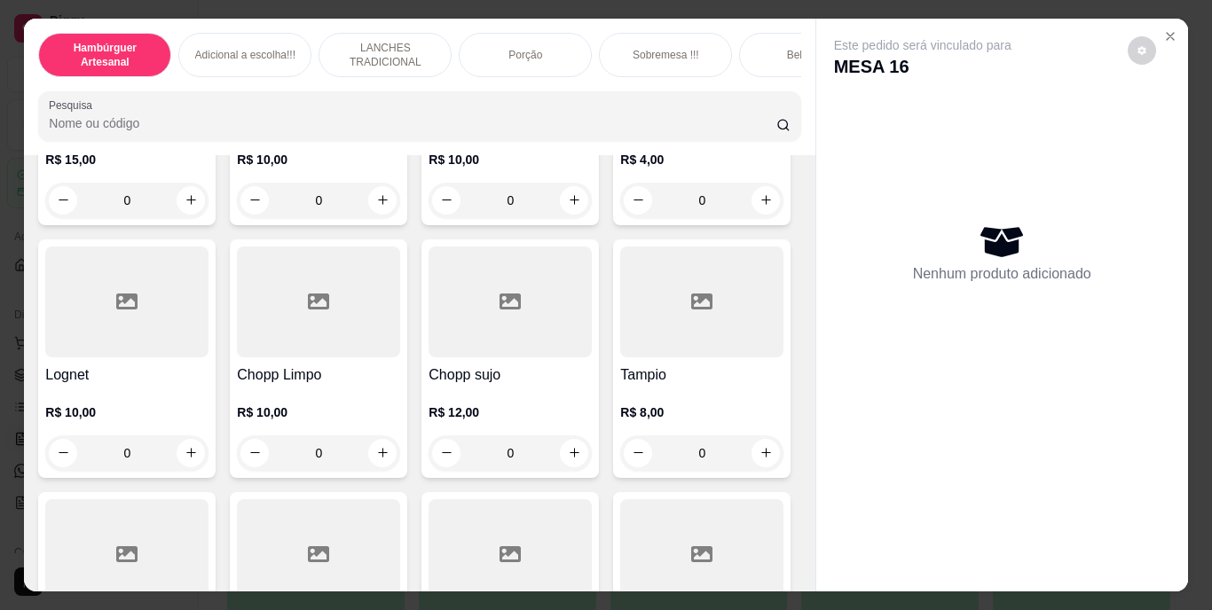
scroll to position [4792, 0]
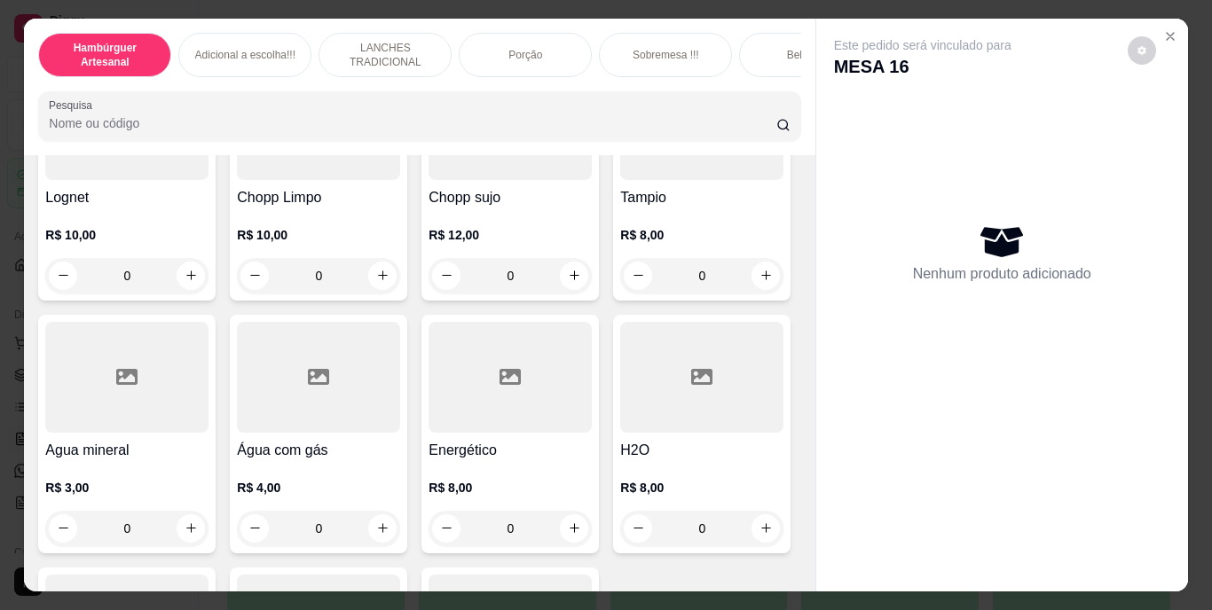
type input "1"
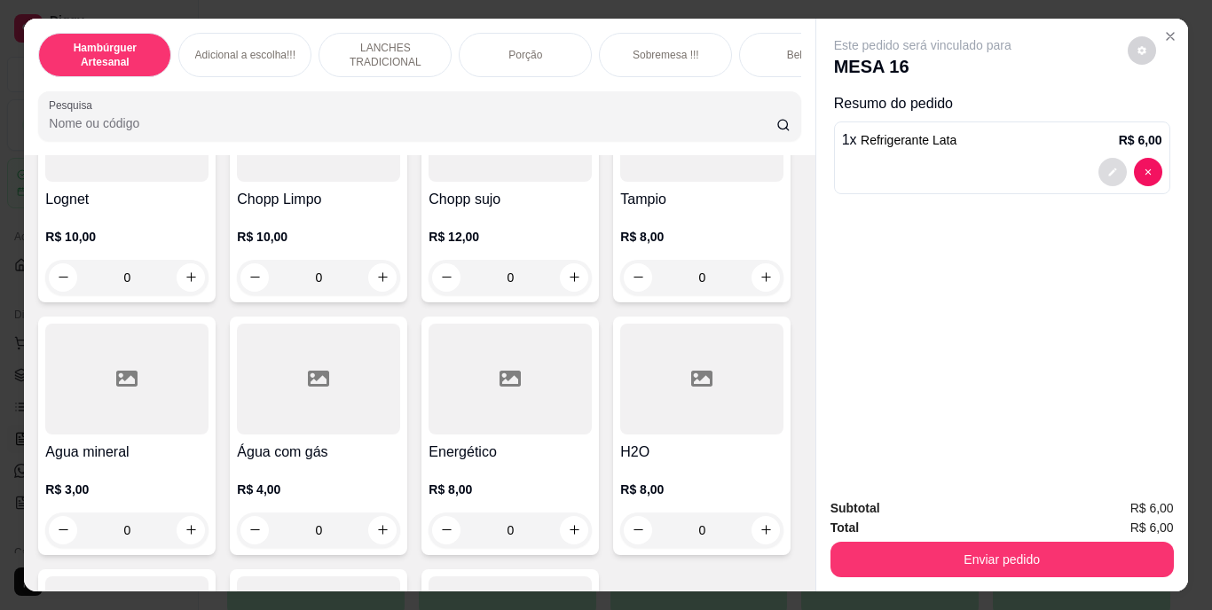
click at [1107, 169] on icon "decrease-product-quantity" at bounding box center [1112, 172] width 11 height 11
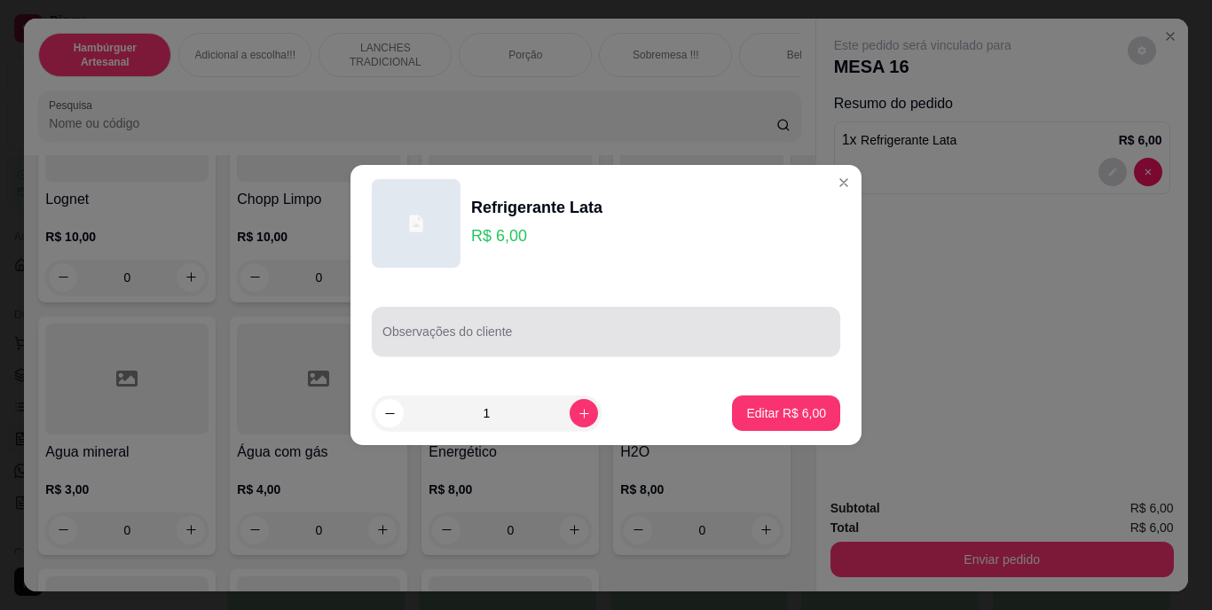
click at [553, 345] on input "Observações do cliente" at bounding box center [605, 339] width 447 height 18
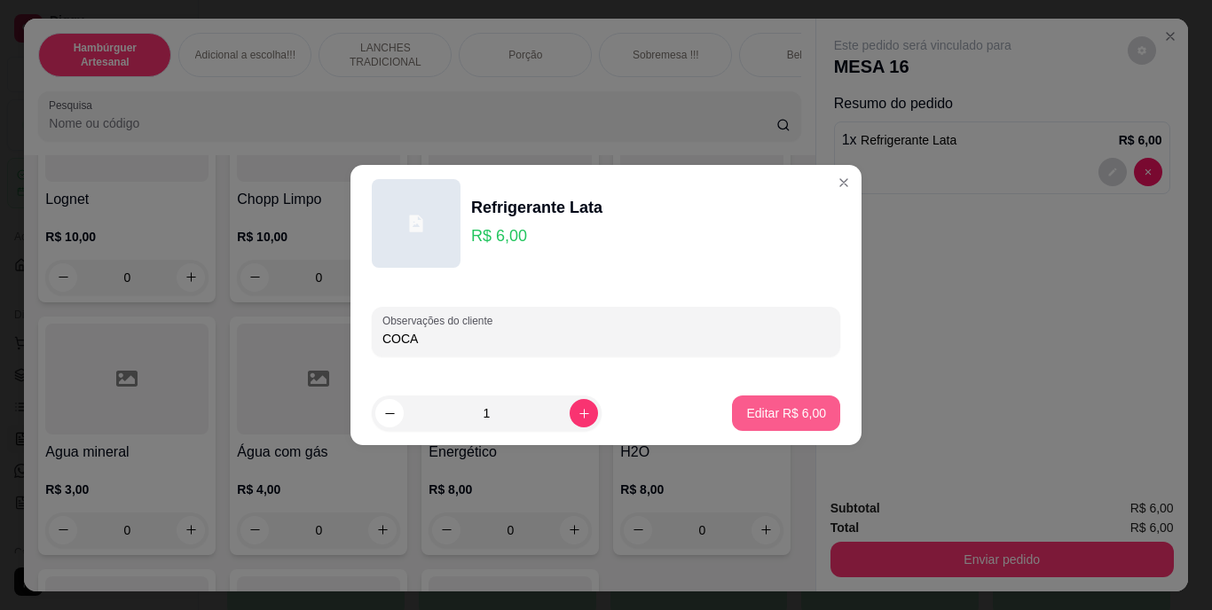
type input "COCA"
click at [814, 421] on button "Editar R$ 6,00" at bounding box center [786, 413] width 108 height 35
type input "0"
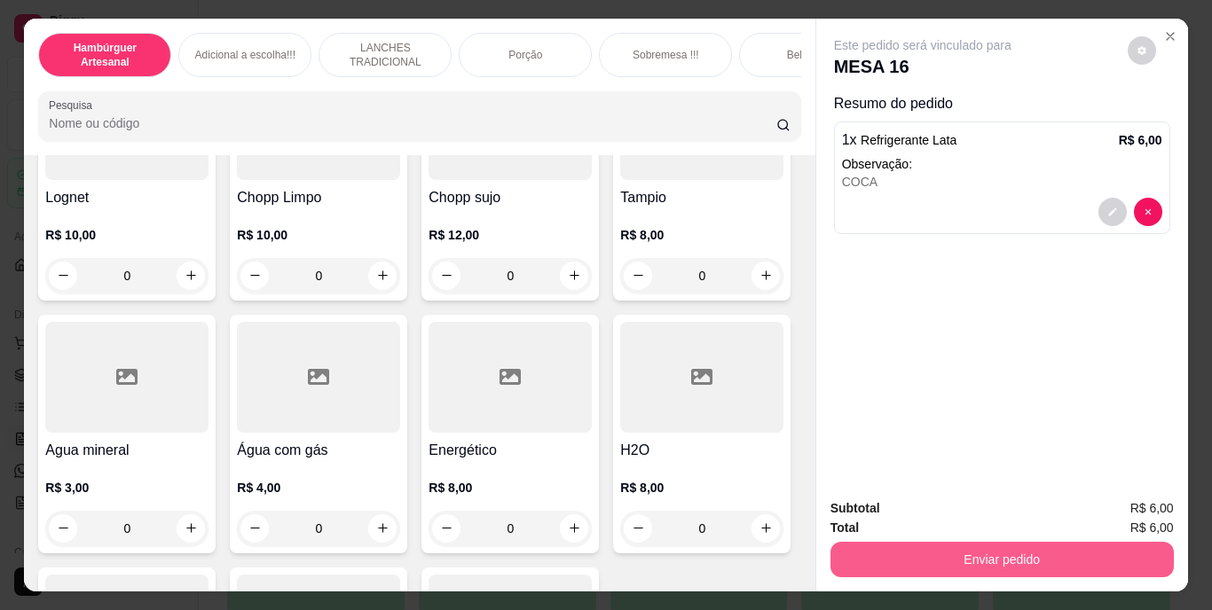
click at [982, 557] on button "Enviar pedido" at bounding box center [1002, 559] width 343 height 35
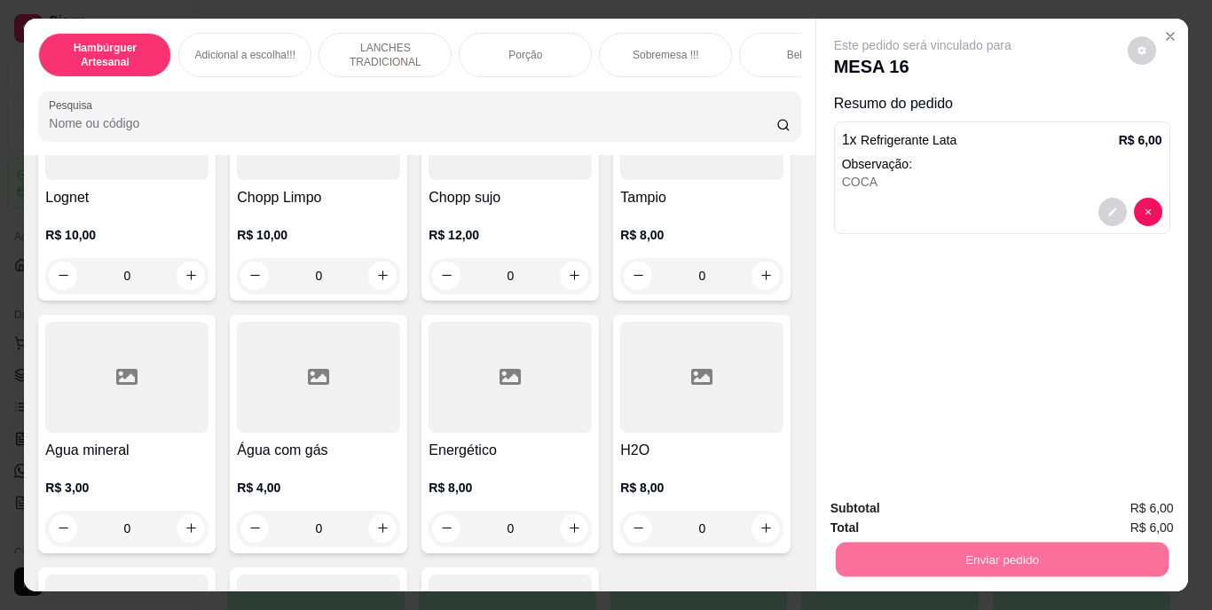
click at [1124, 506] on button "Enviar pedido" at bounding box center [1128, 509] width 98 height 33
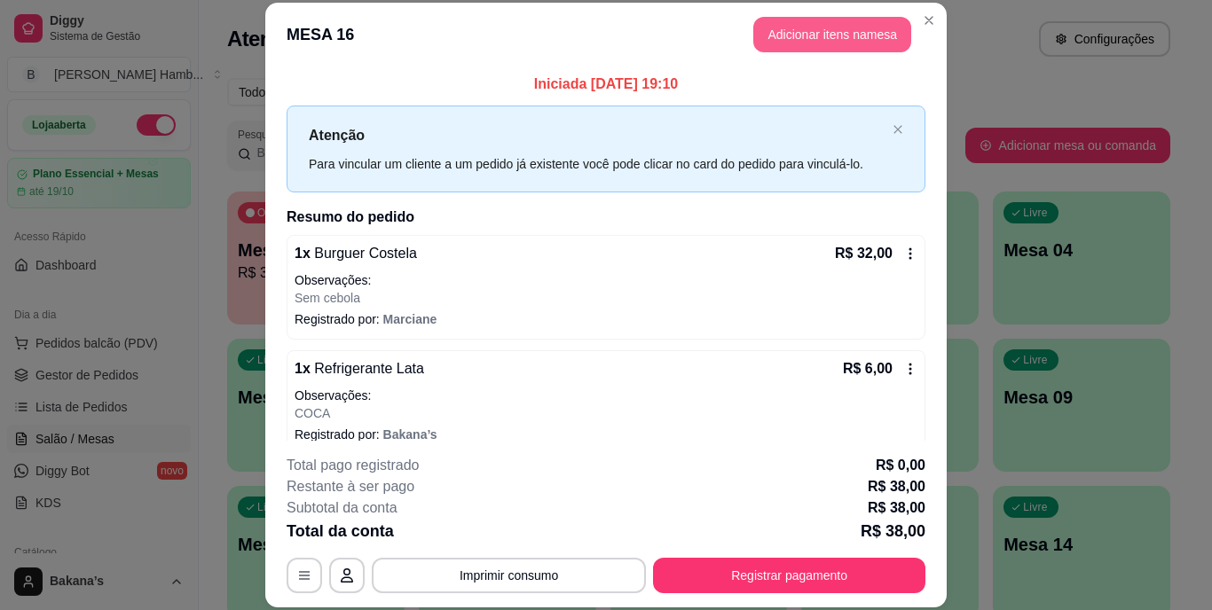
click at [813, 36] on button "Adicionar itens na mesa" at bounding box center [832, 34] width 158 height 35
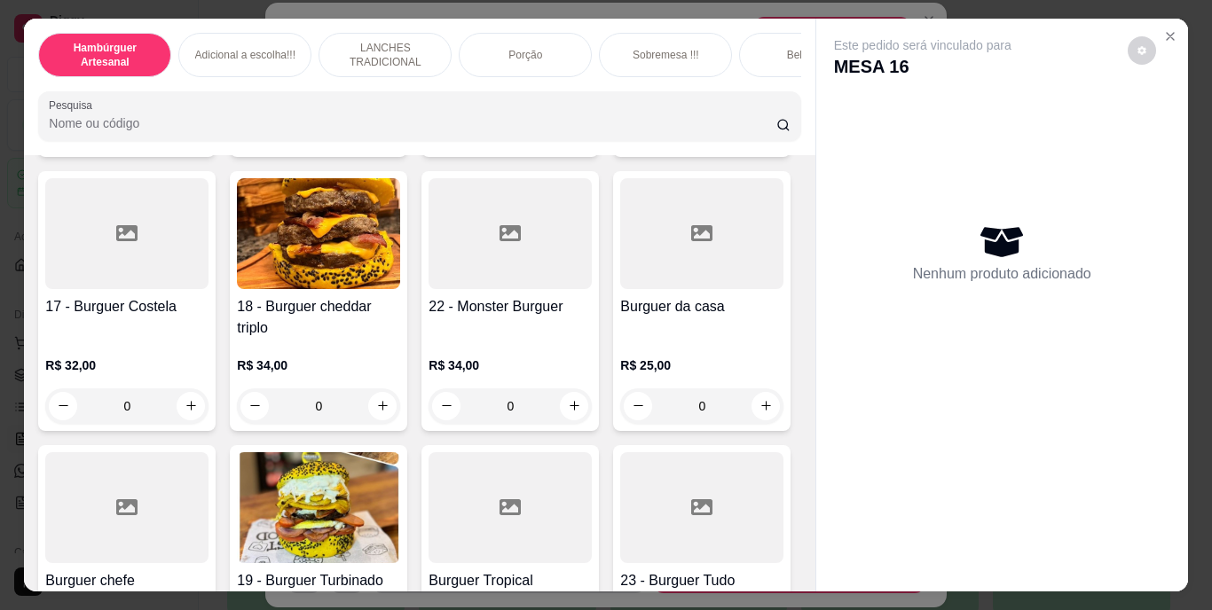
scroll to position [1242, 0]
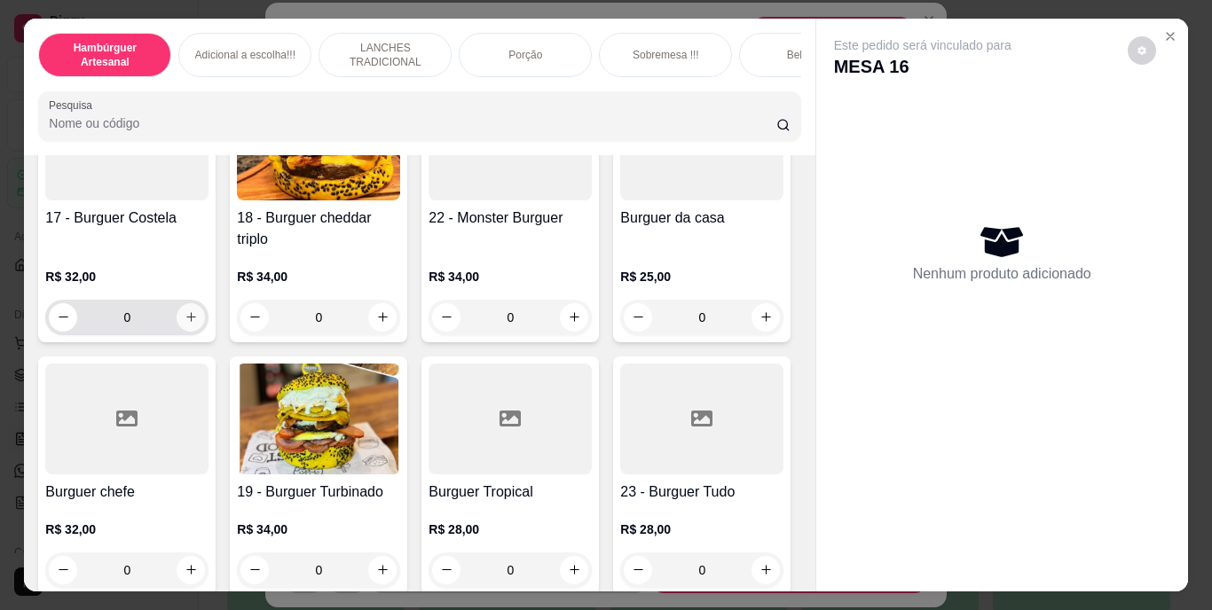
click at [198, 324] on icon "increase-product-quantity" at bounding box center [191, 317] width 13 height 13
type input "1"
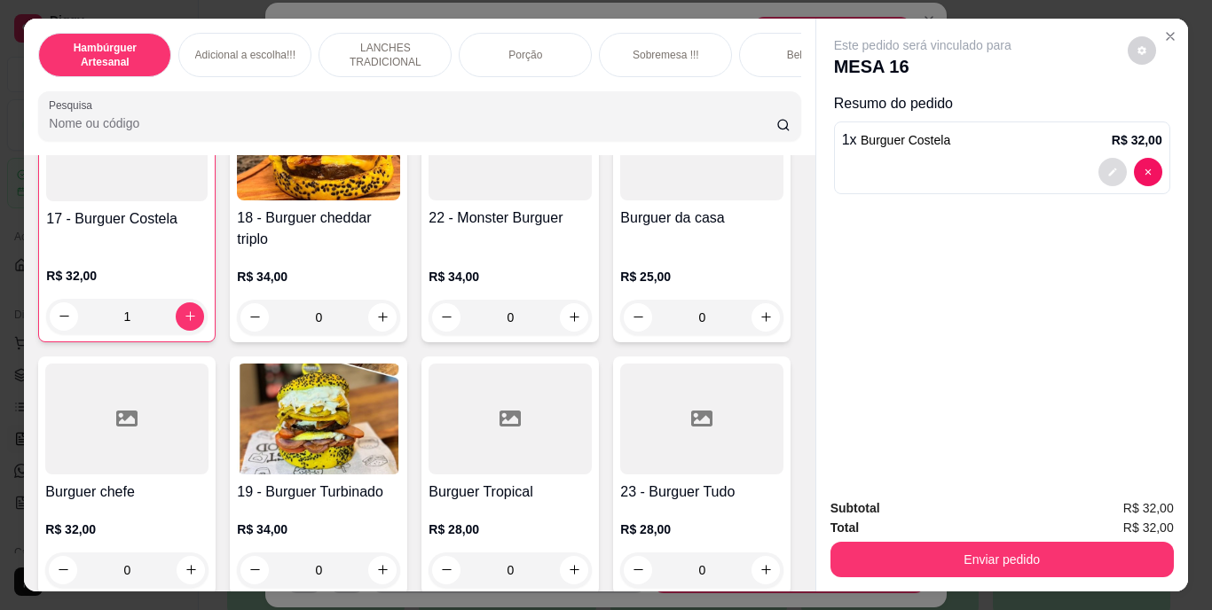
click at [1099, 163] on button "decrease-product-quantity" at bounding box center [1113, 172] width 28 height 28
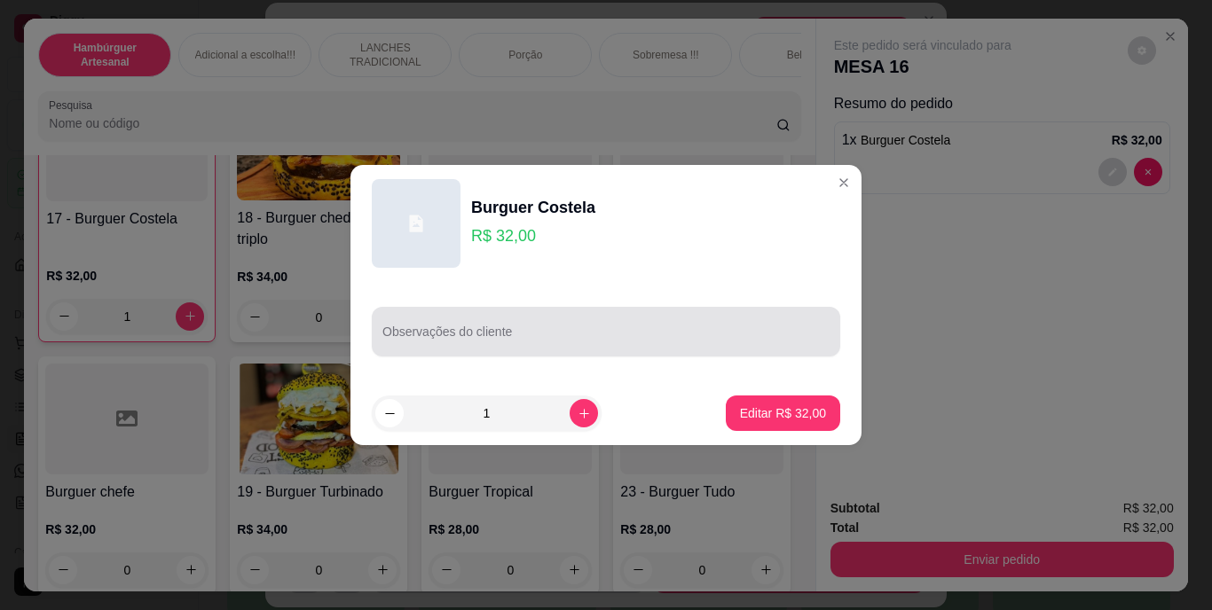
click at [624, 320] on div at bounding box center [605, 331] width 447 height 35
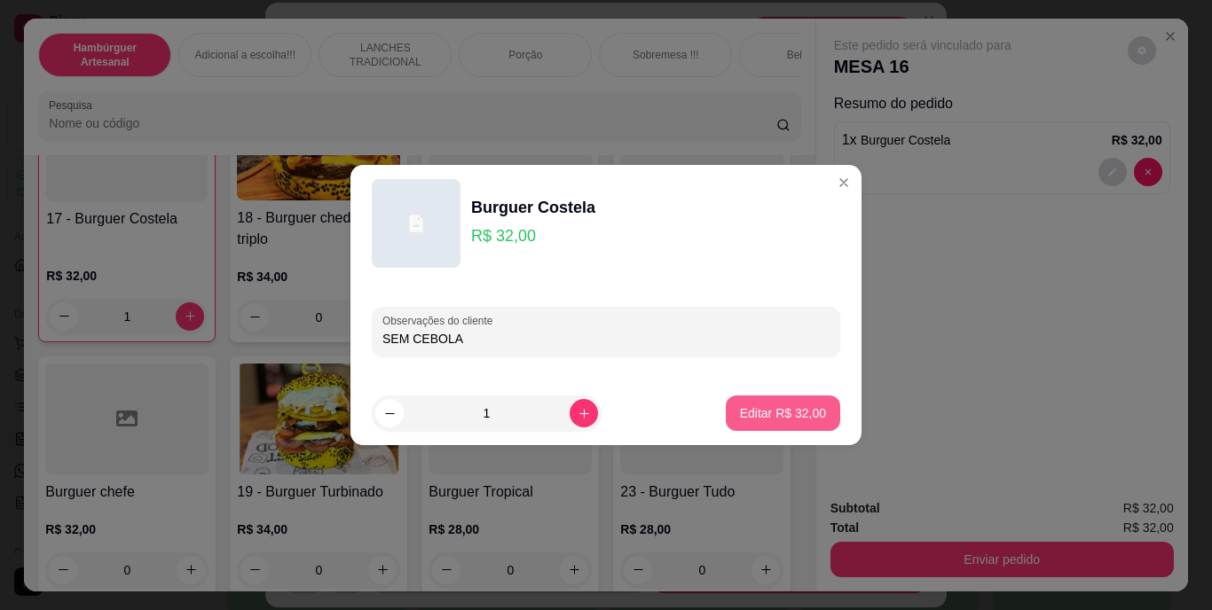
type input "SEM CEBOLA"
click at [771, 415] on p "Editar R$ 32,00" at bounding box center [783, 414] width 86 height 18
type input "0"
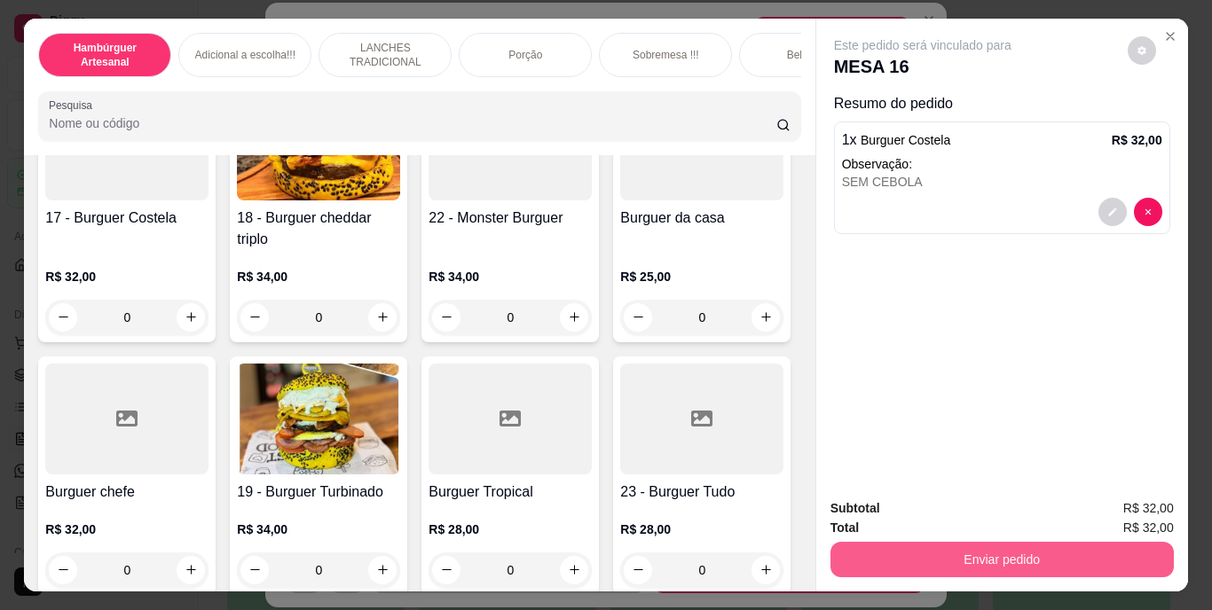
click at [940, 560] on button "Enviar pedido" at bounding box center [1002, 559] width 343 height 35
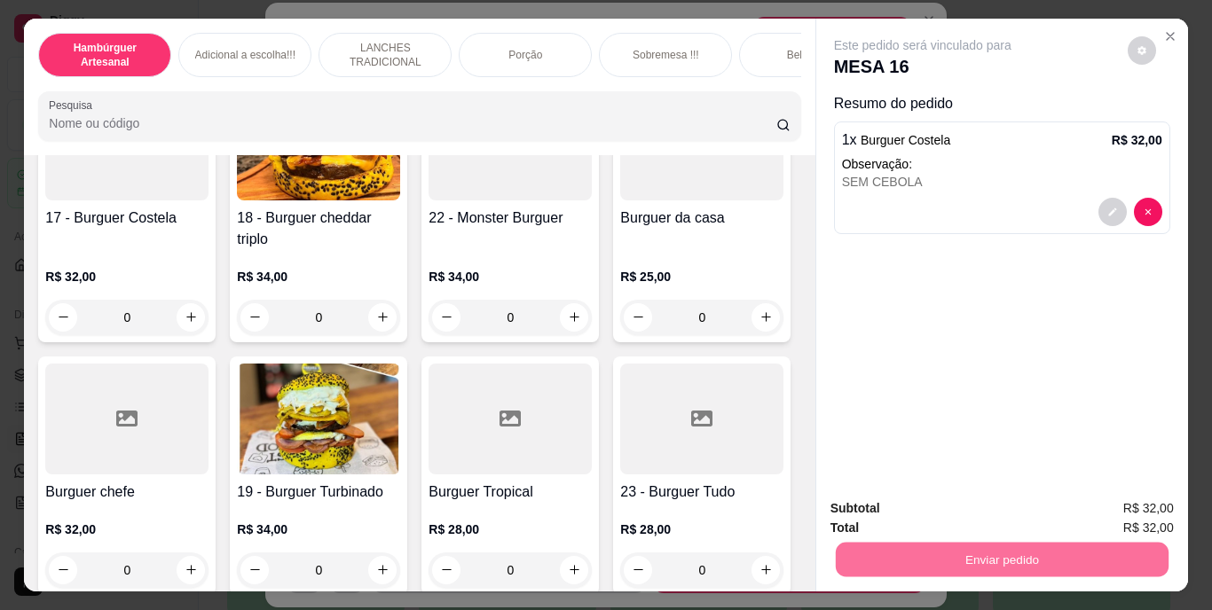
click at [1152, 515] on button "Enviar pedido" at bounding box center [1128, 509] width 98 height 33
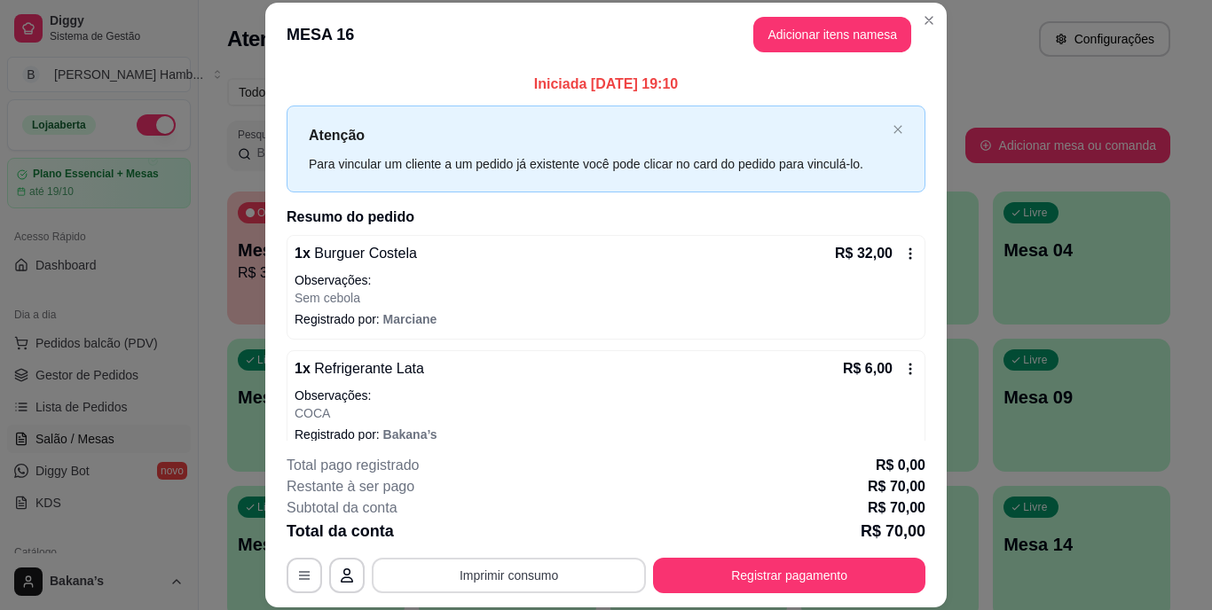
click at [596, 567] on button "Imprimir consumo" at bounding box center [509, 575] width 274 height 35
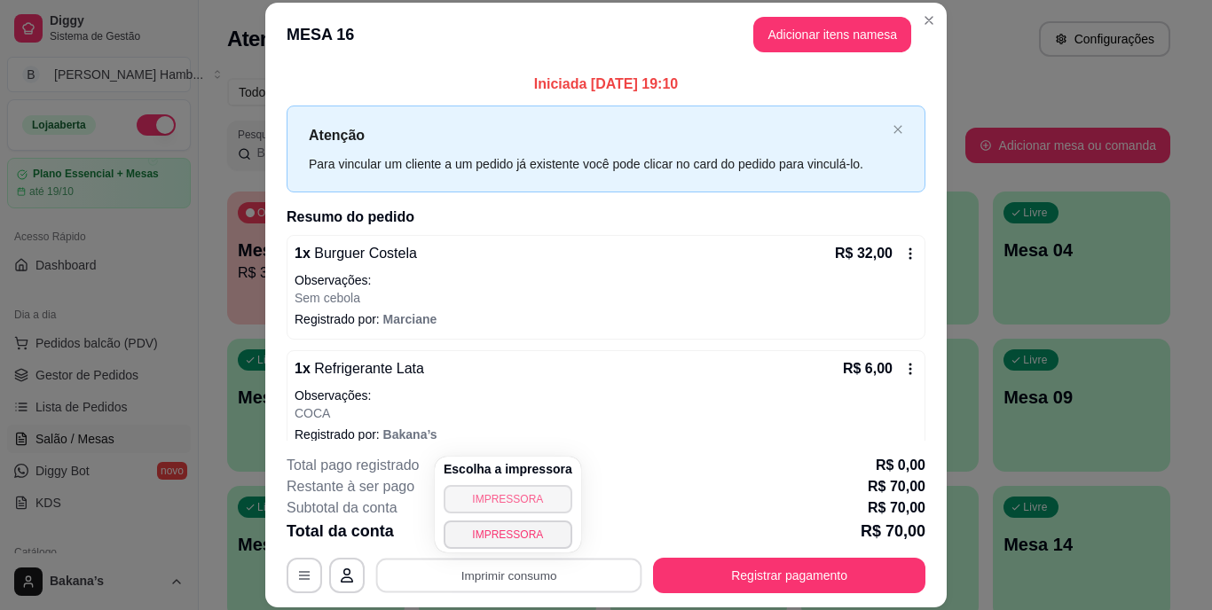
click at [526, 500] on button "IMPRESSORA" at bounding box center [508, 499] width 129 height 28
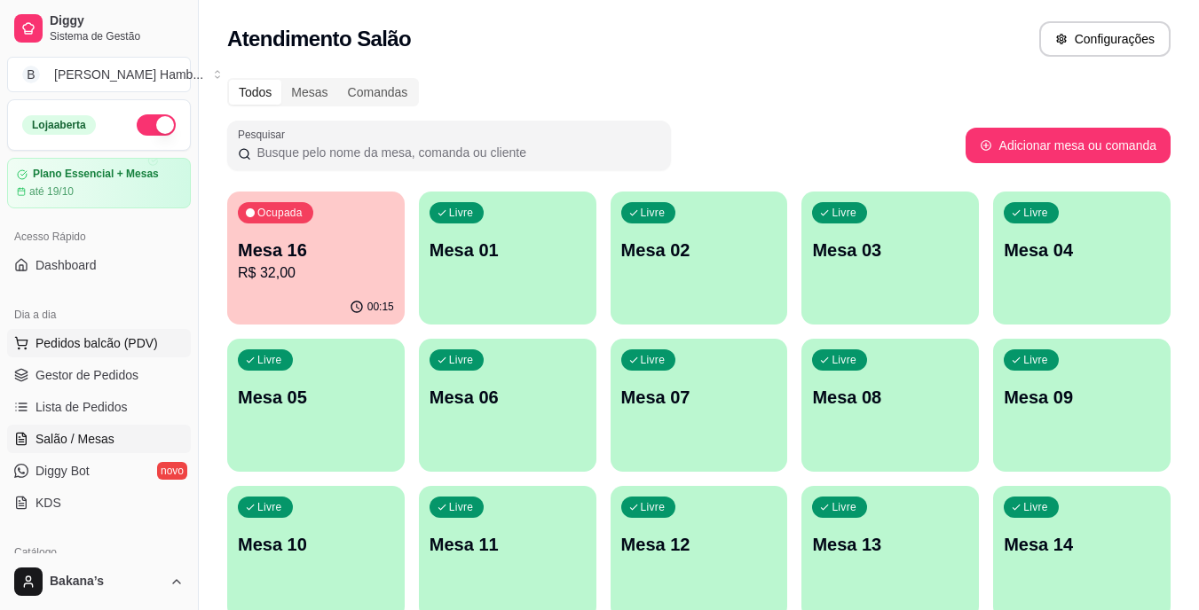
click at [140, 344] on span "Pedidos balcão (PDV)" at bounding box center [96, 344] width 122 height 18
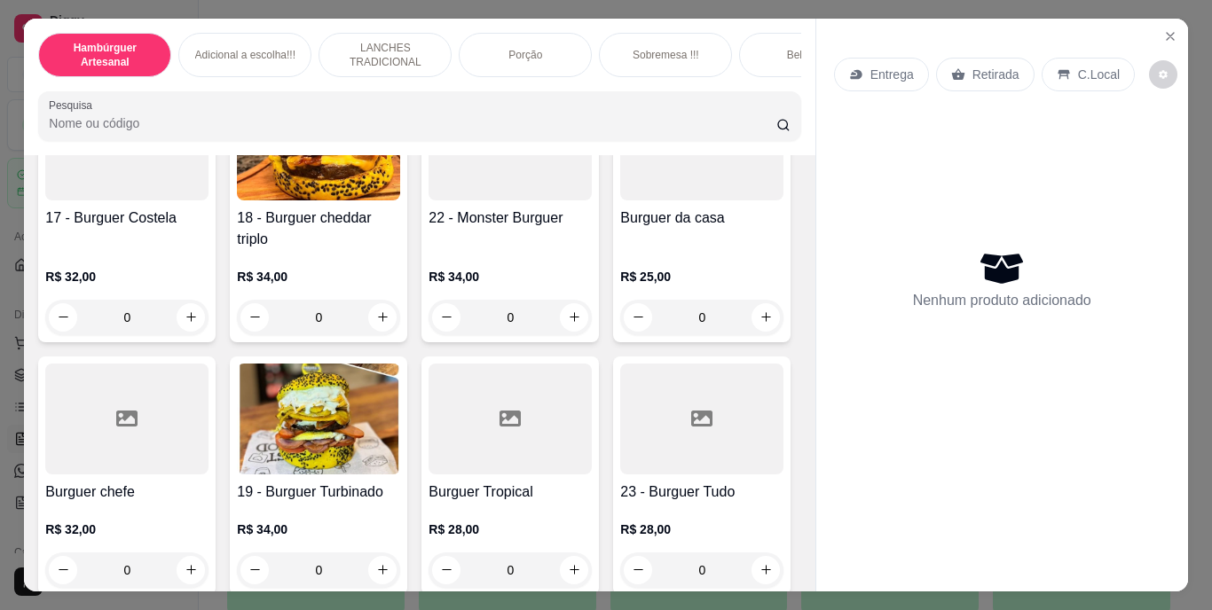
scroll to position [1331, 0]
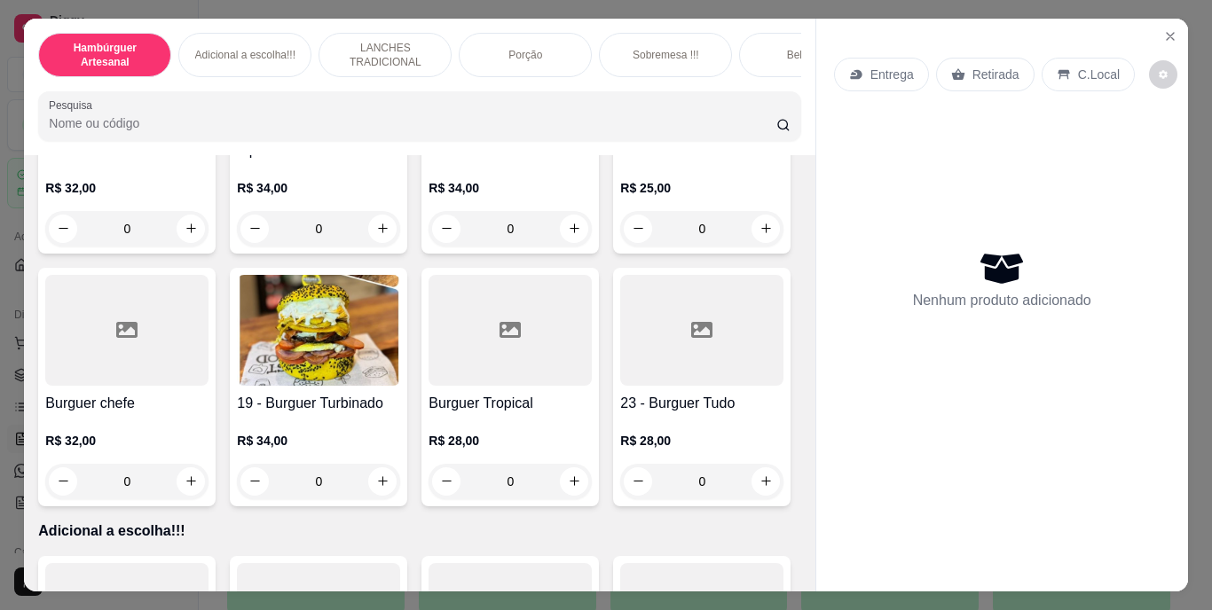
type input "1"
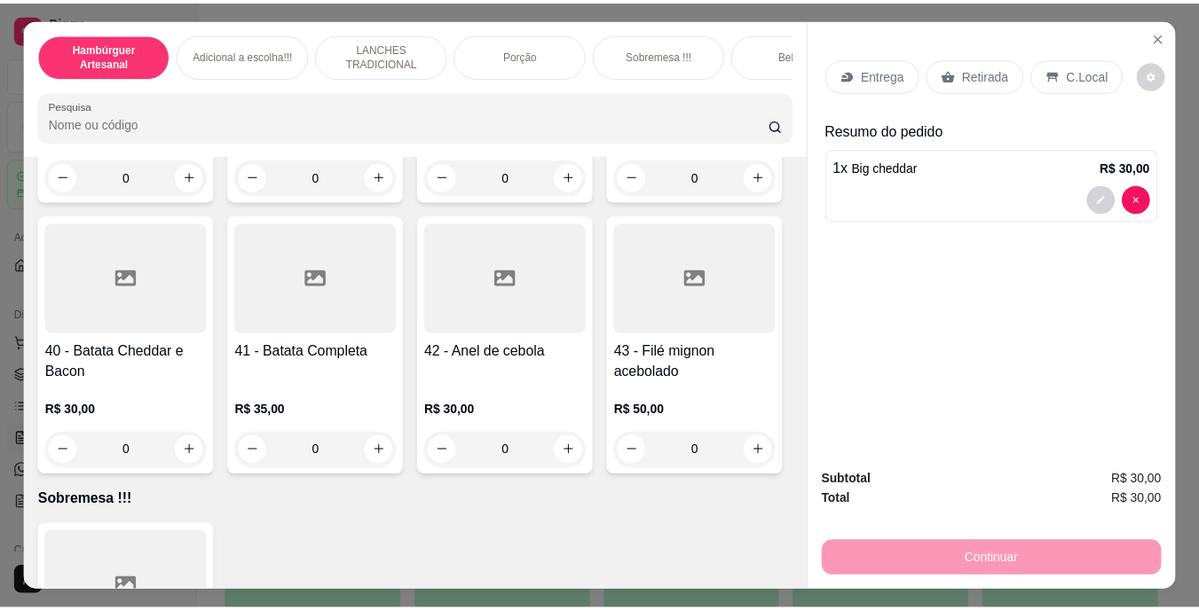
scroll to position [3638, 0]
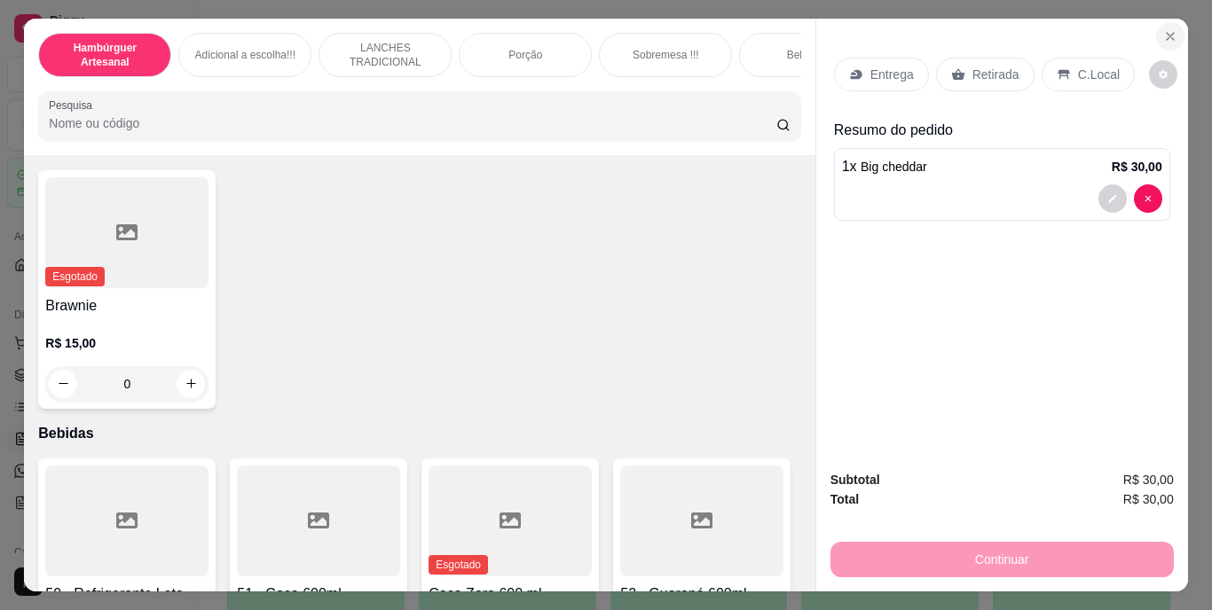
click at [1163, 29] on icon "Close" at bounding box center [1170, 36] width 14 height 14
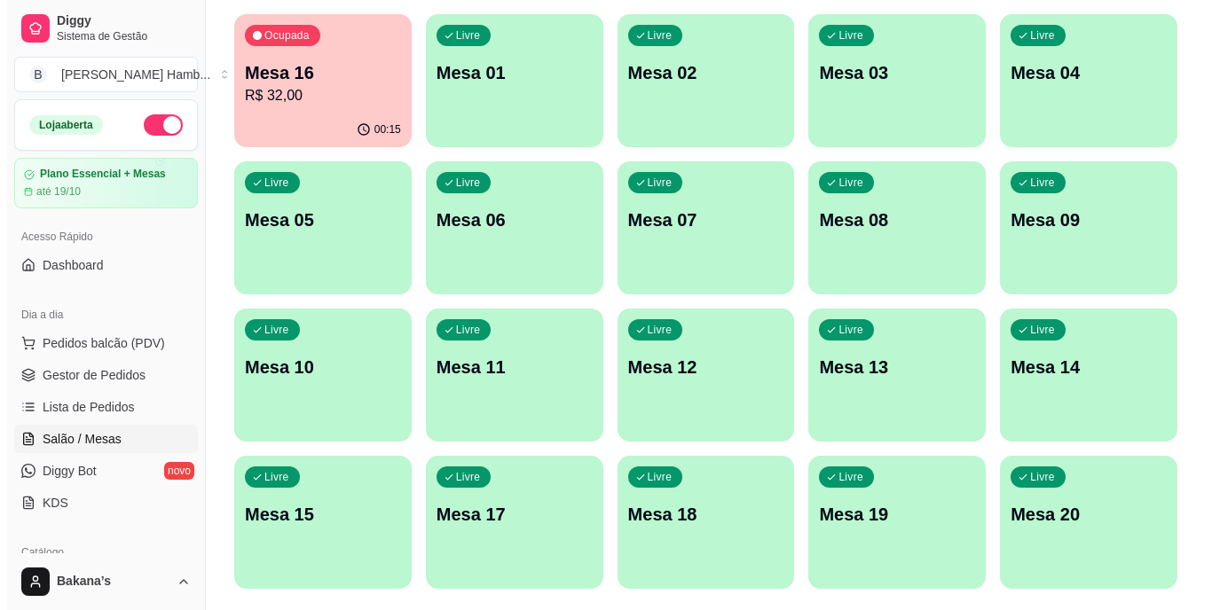
scroll to position [228, 0]
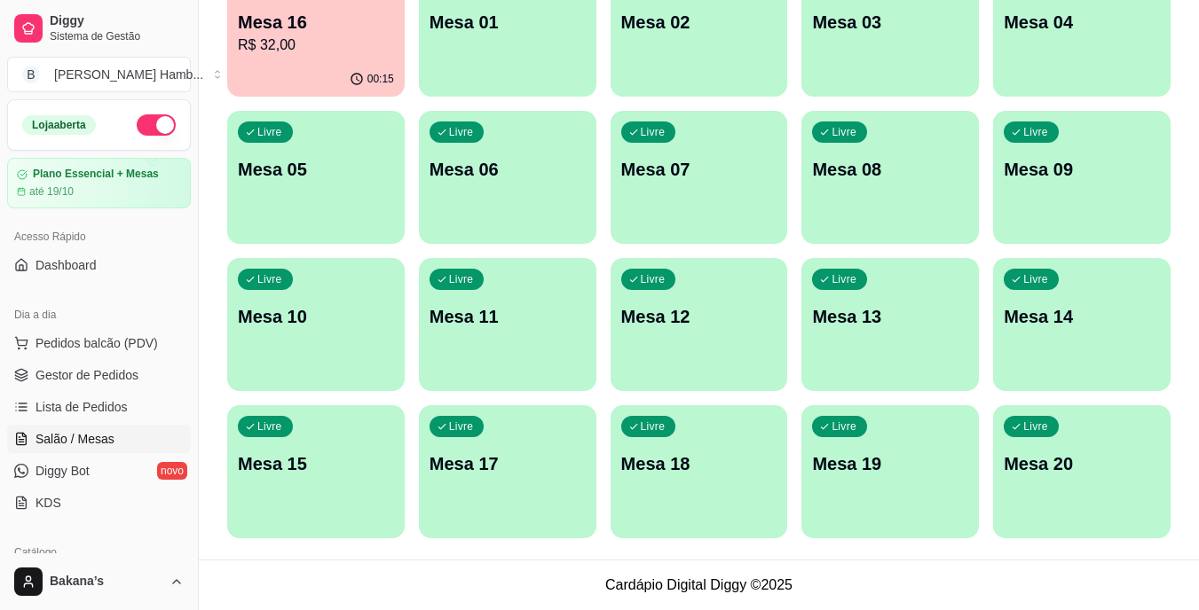
click at [1087, 209] on div "Livre Mesa 09" at bounding box center [1081, 167] width 177 height 112
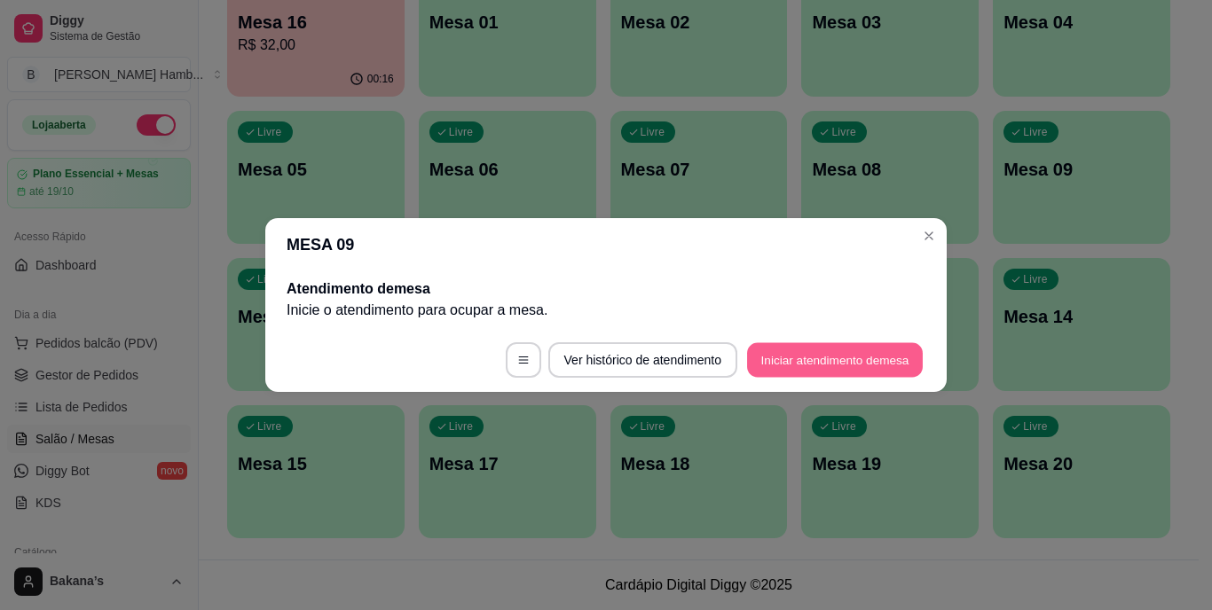
click at [832, 347] on button "Iniciar atendimento de mesa" at bounding box center [835, 360] width 176 height 35
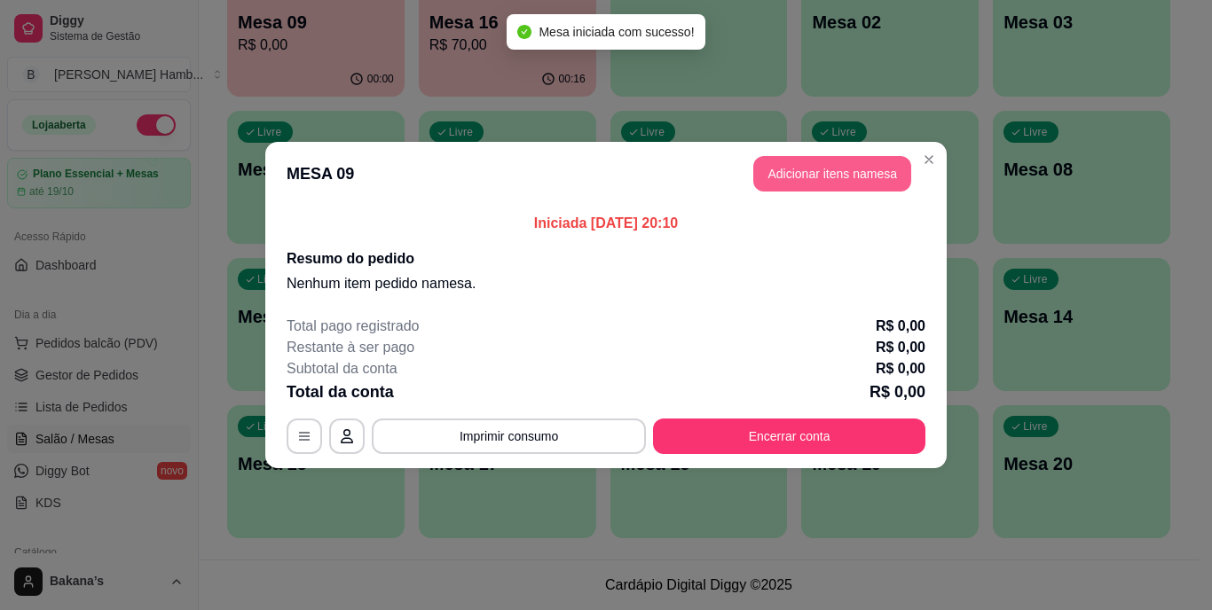
click at [867, 157] on button "Adicionar itens na mesa" at bounding box center [832, 173] width 158 height 35
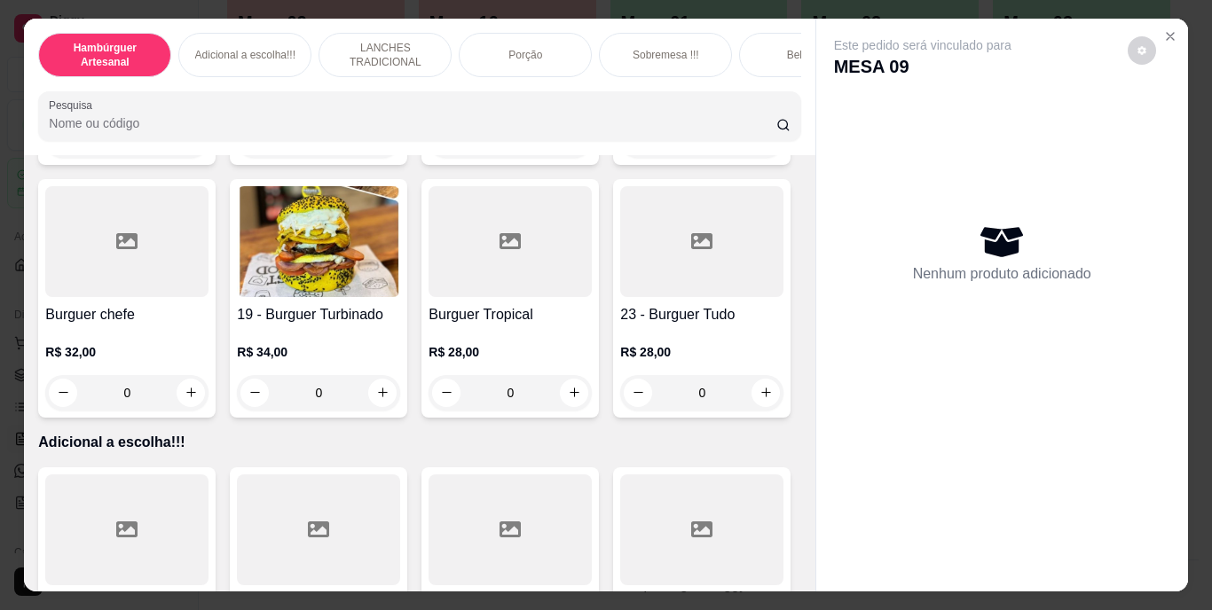
type input "1"
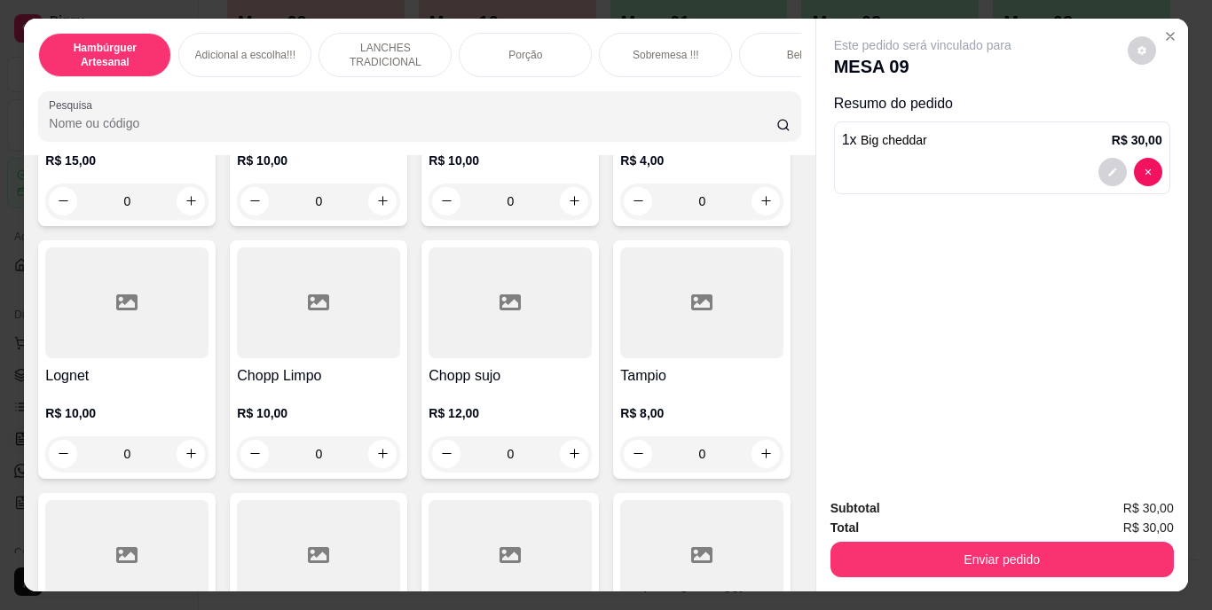
scroll to position [4970, 0]
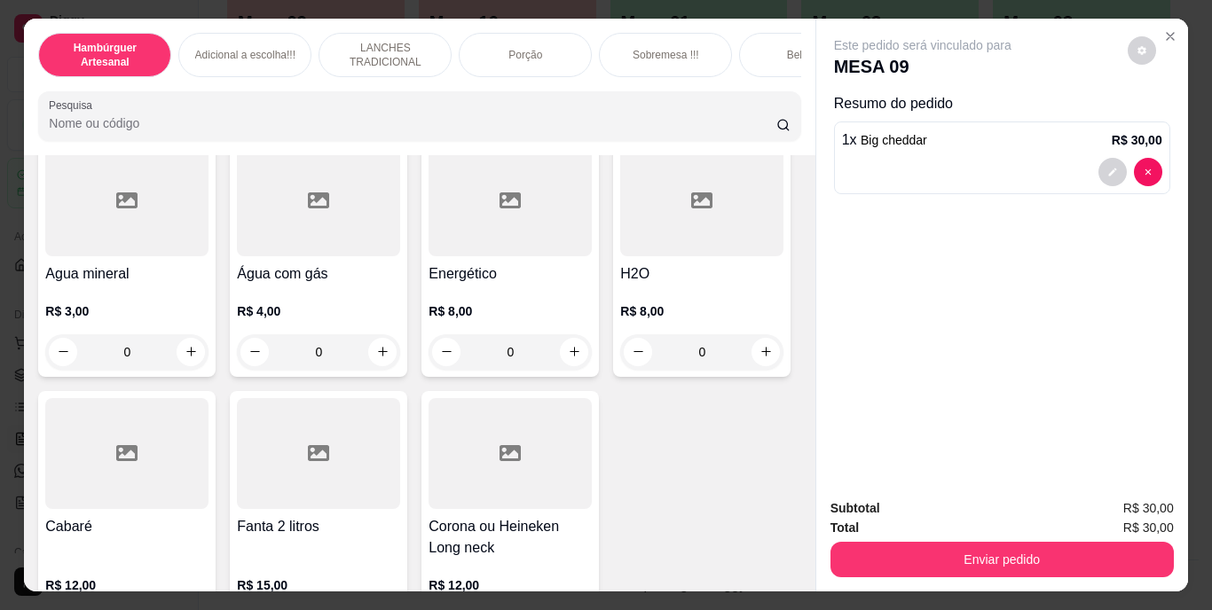
type input "1"
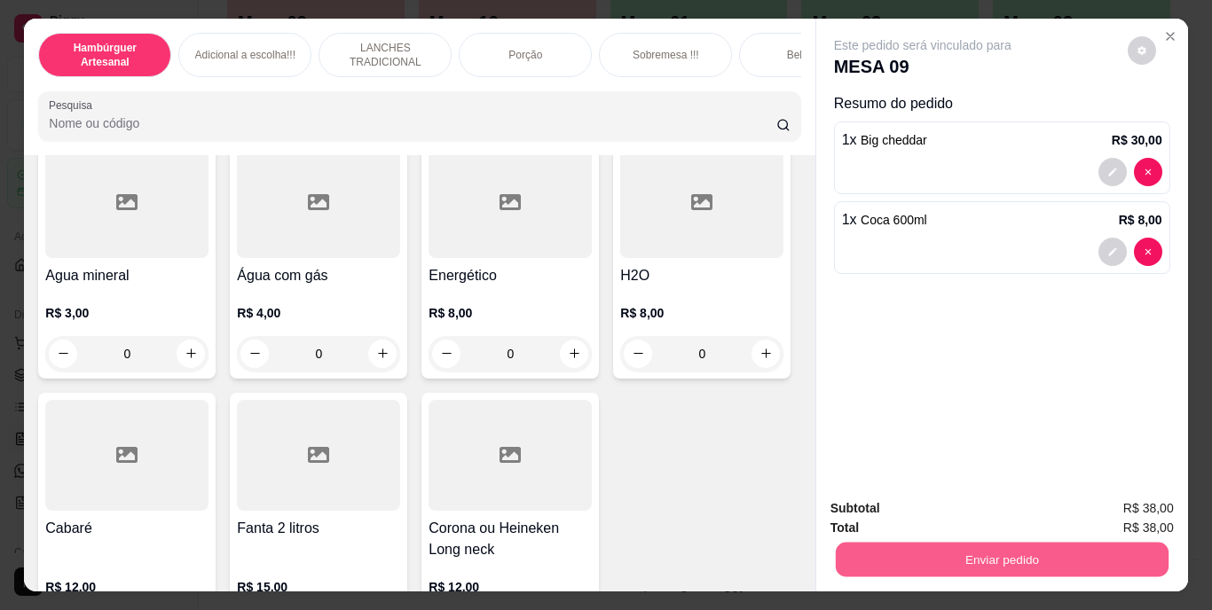
click at [978, 550] on button "Enviar pedido" at bounding box center [1001, 560] width 333 height 35
click at [1099, 497] on button "Enviar pedido" at bounding box center [1128, 509] width 98 height 33
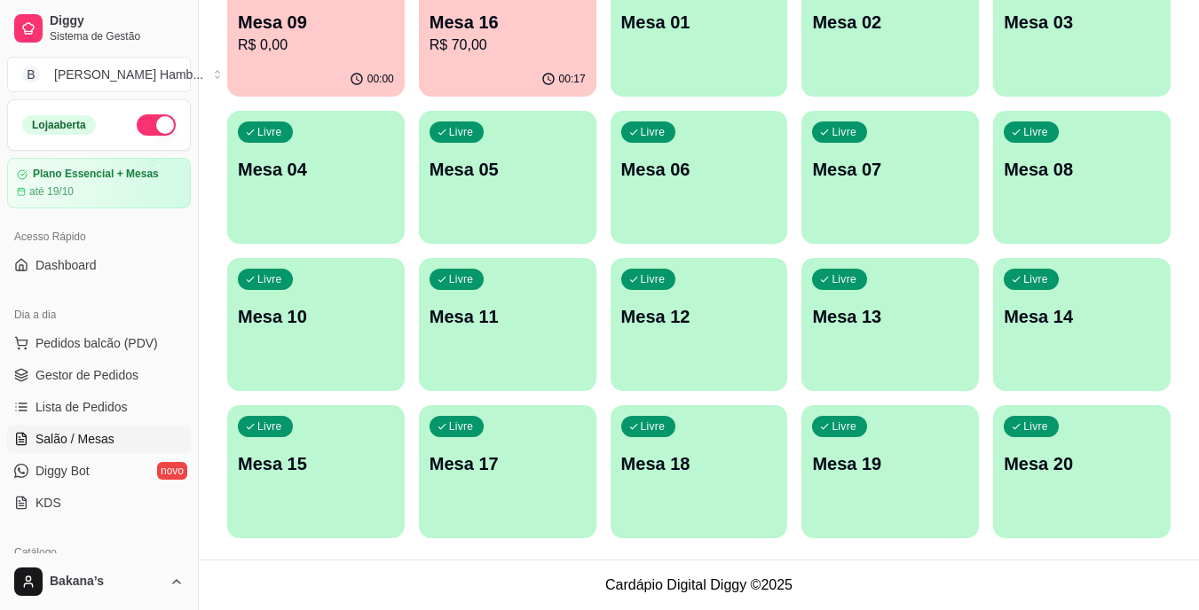
click at [498, 66] on div "00:17" at bounding box center [507, 79] width 177 height 35
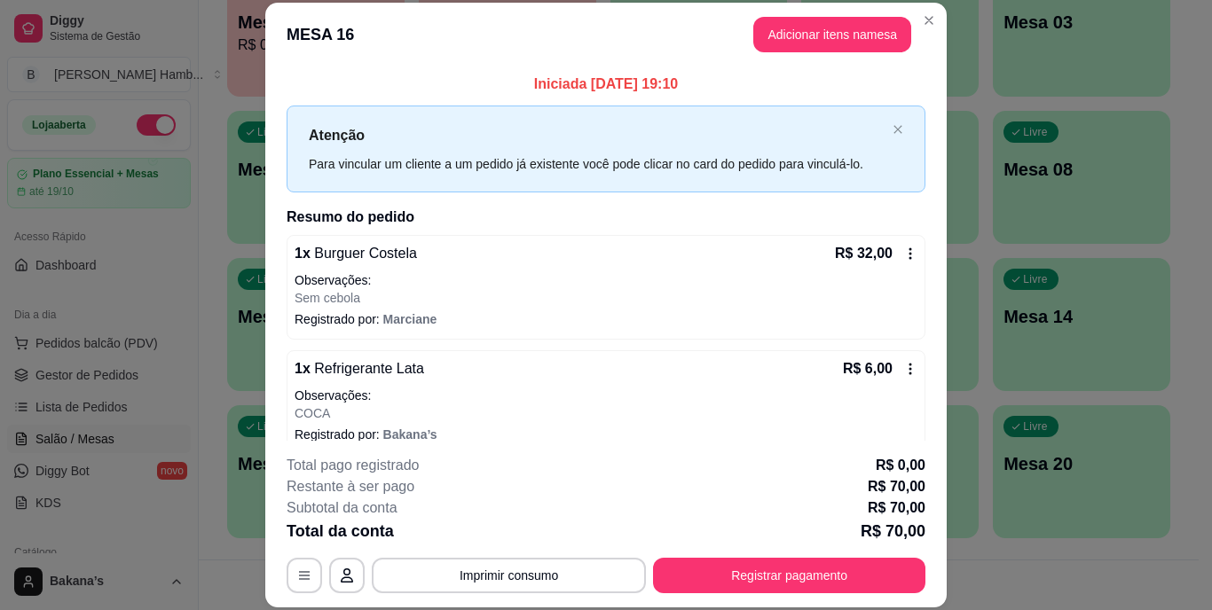
click at [713, 554] on div "**********" at bounding box center [606, 524] width 639 height 138
click at [720, 563] on button "Registrar pagamento" at bounding box center [789, 575] width 272 height 35
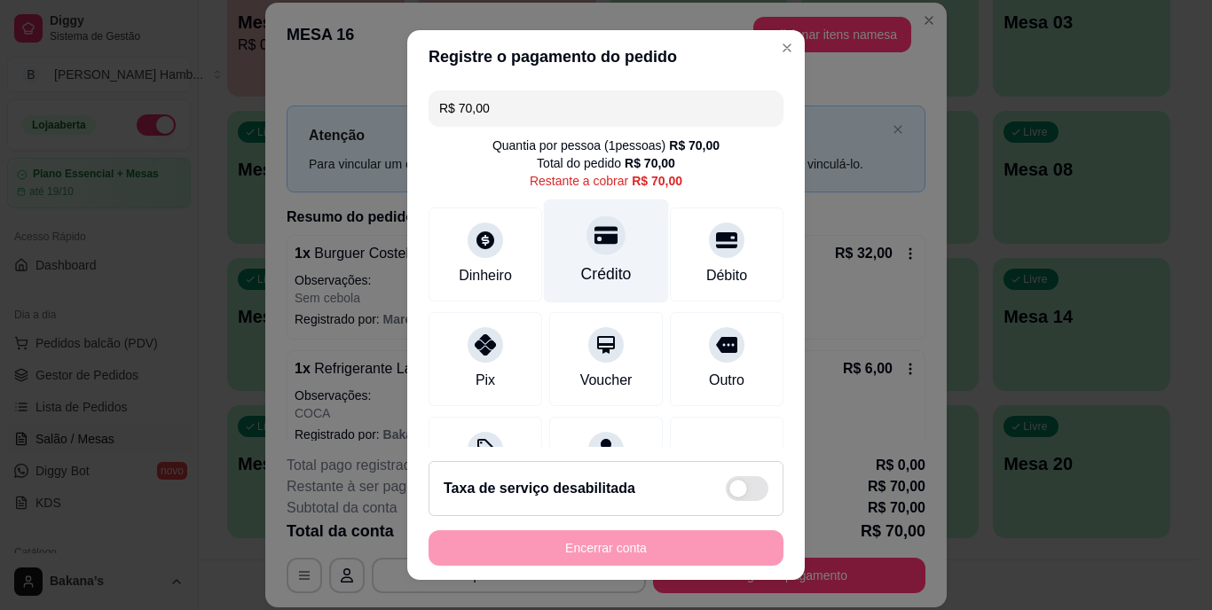
click at [569, 248] on div "Crédito" at bounding box center [606, 252] width 125 height 104
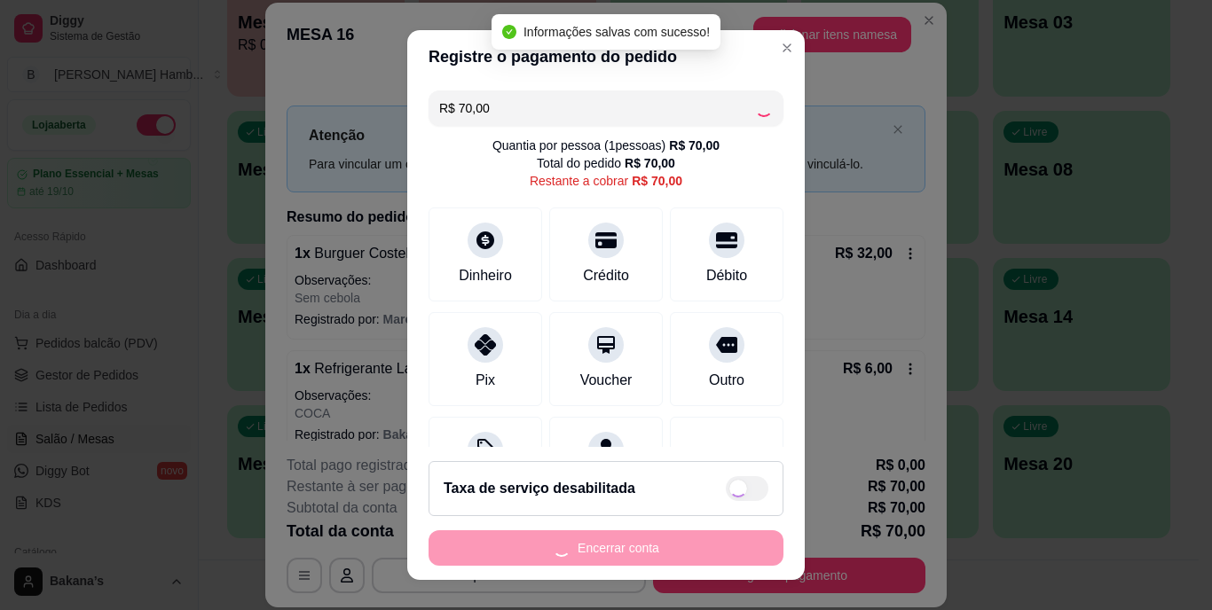
type input "R$ 0,00"
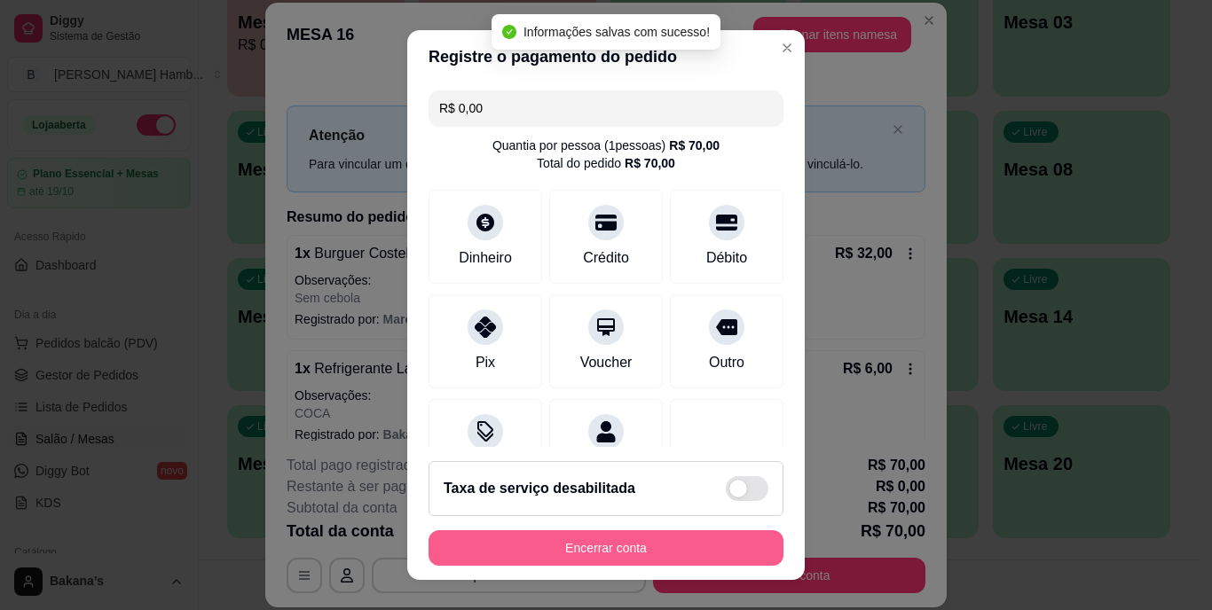
click at [624, 540] on button "Encerrar conta" at bounding box center [606, 548] width 355 height 35
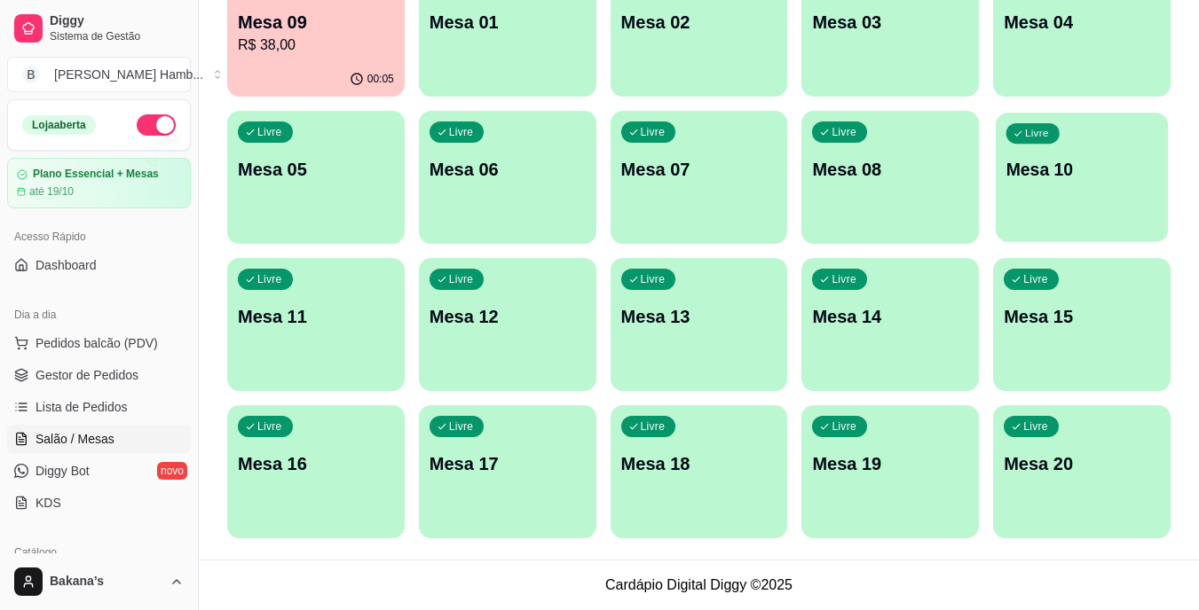
click at [1028, 198] on div "Livre Mesa 10" at bounding box center [1082, 167] width 172 height 108
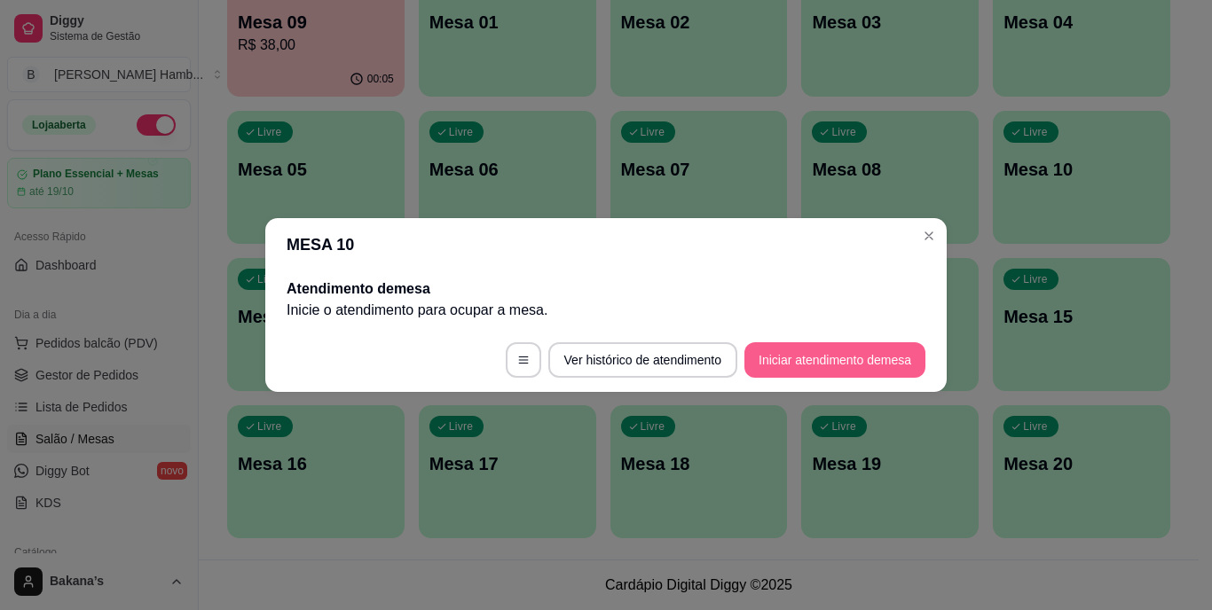
click at [839, 361] on button "Iniciar atendimento de mesa" at bounding box center [834, 360] width 181 height 35
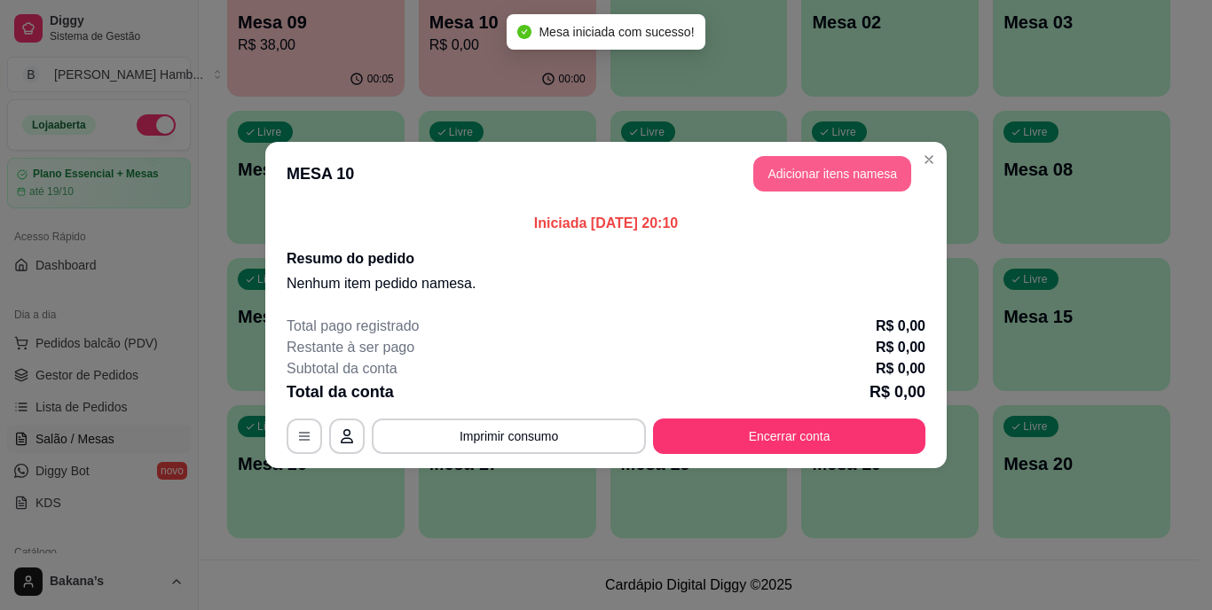
click at [841, 175] on button "Adicionar itens na mesa" at bounding box center [832, 173] width 158 height 35
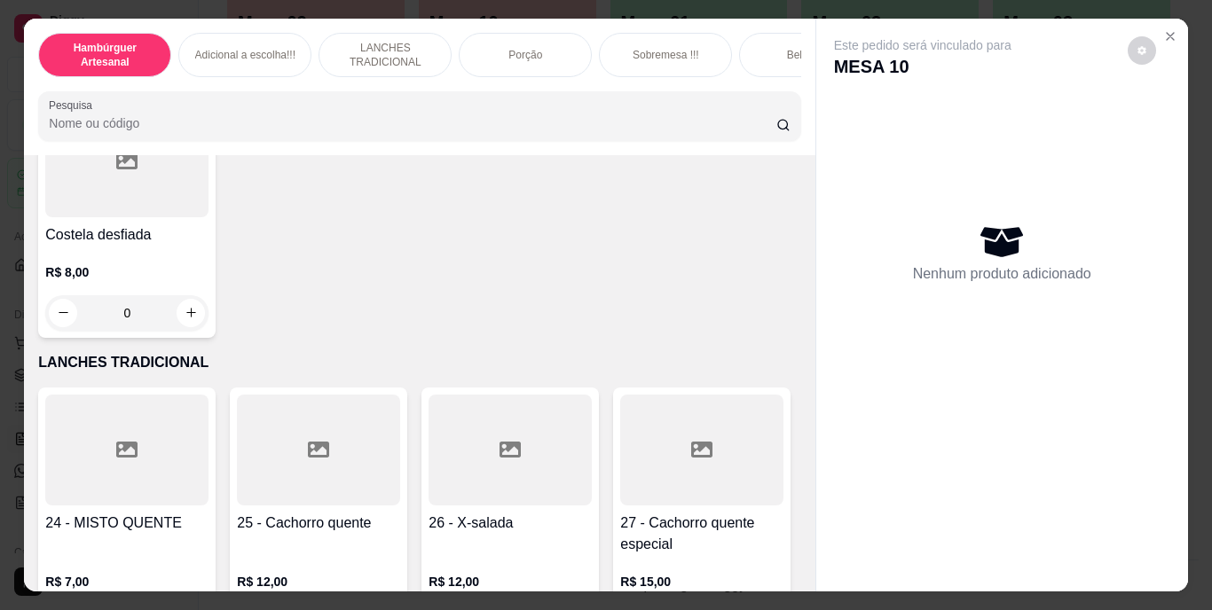
scroll to position [1952, 0]
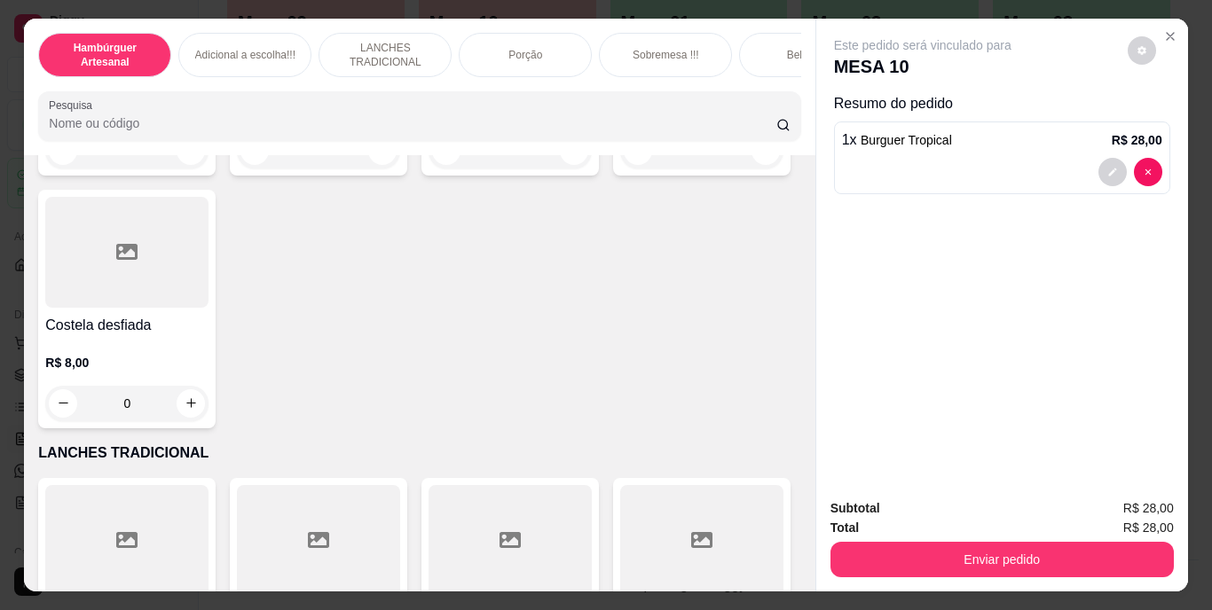
type input "3"
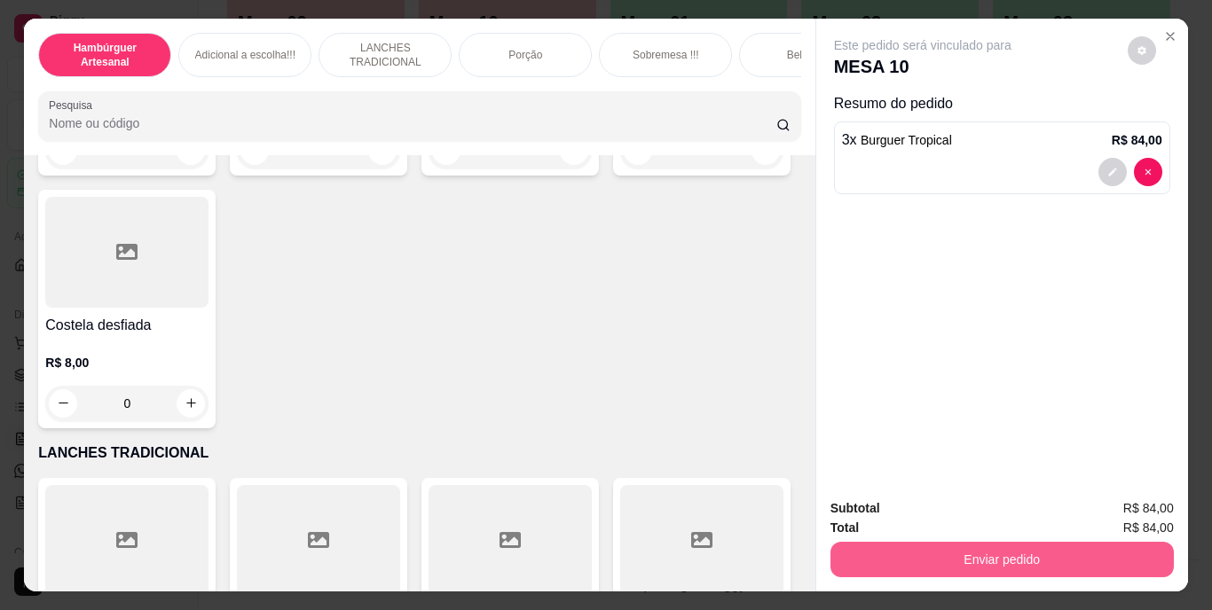
click at [1024, 552] on button "Enviar pedido" at bounding box center [1002, 559] width 343 height 35
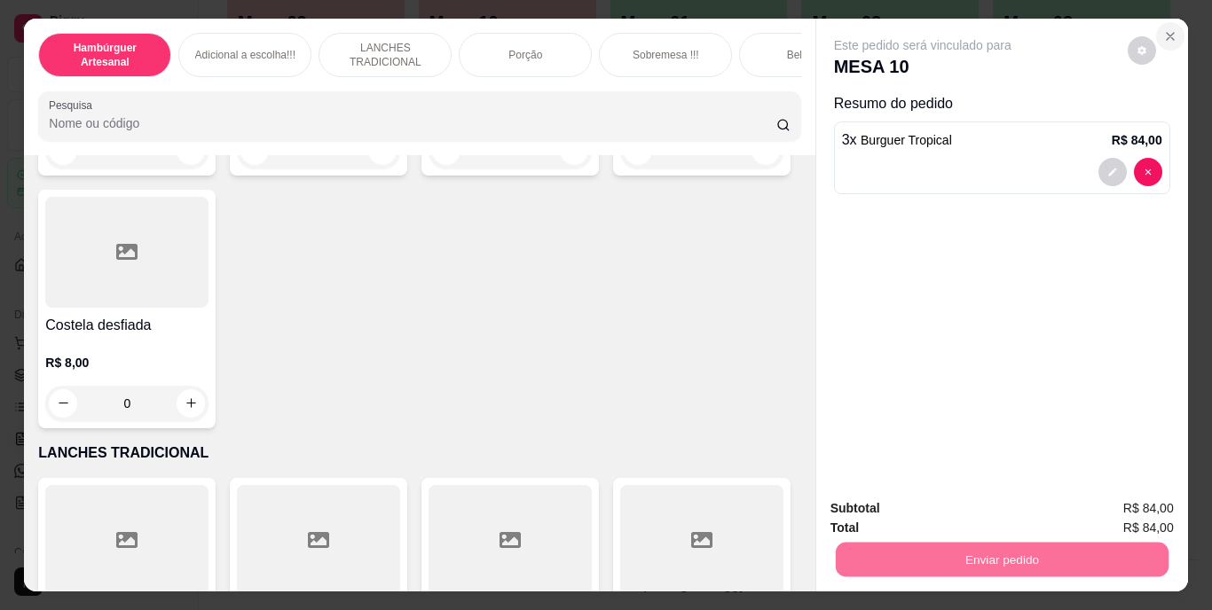
click at [1162, 22] on button "Close" at bounding box center [1170, 36] width 28 height 28
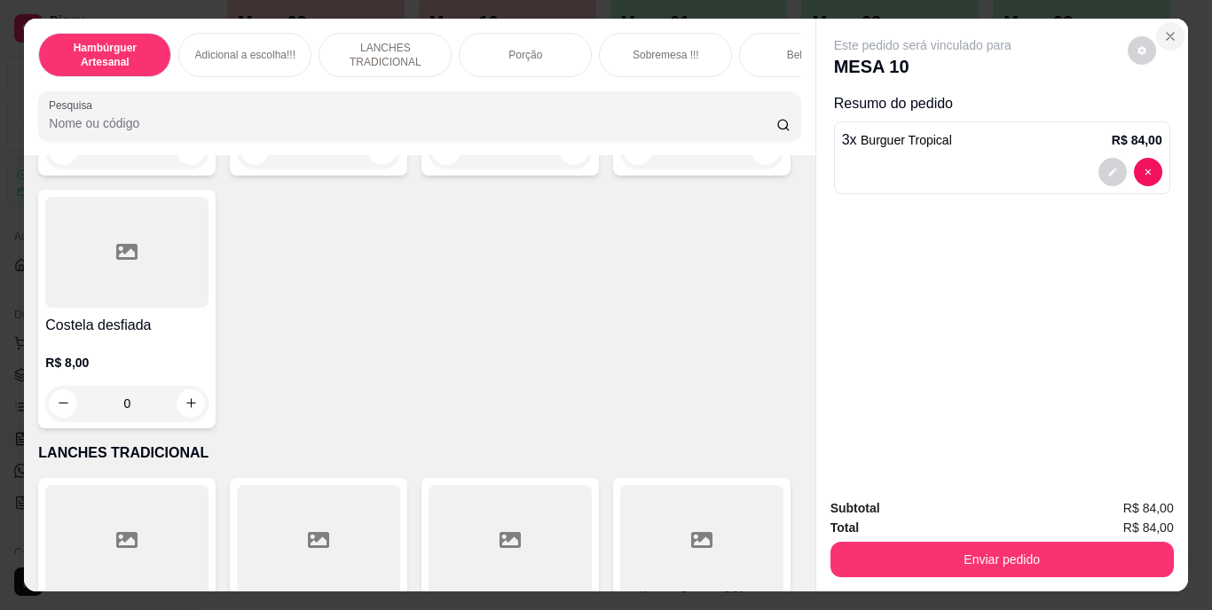
click at [1162, 37] on button "Close" at bounding box center [1170, 36] width 28 height 28
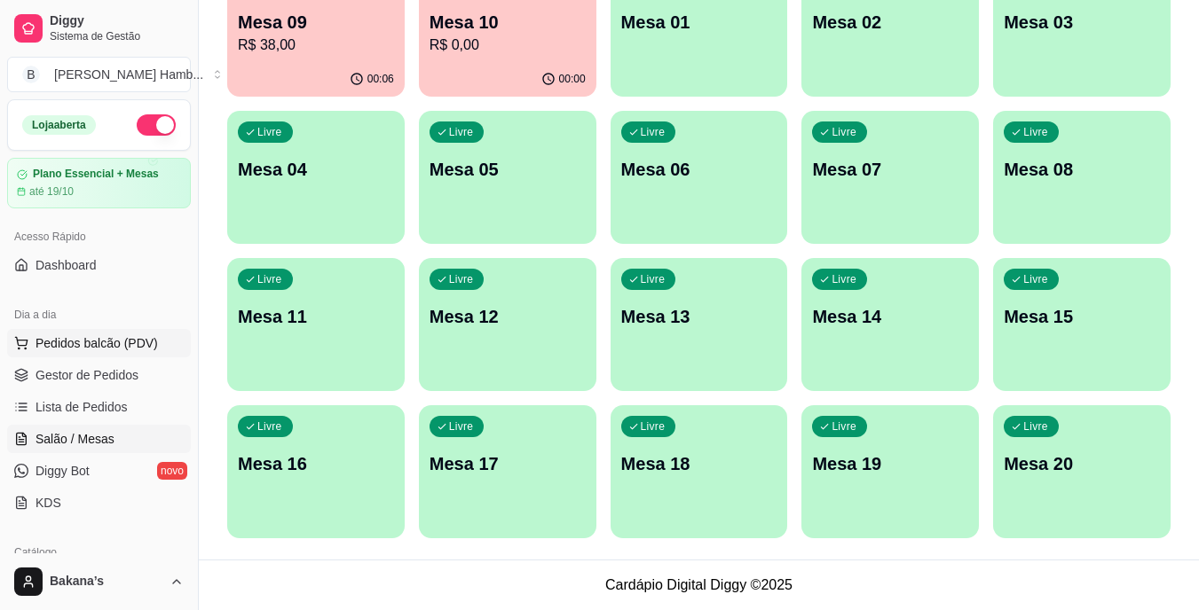
click at [74, 341] on span "Pedidos balcão (PDV)" at bounding box center [96, 344] width 122 height 18
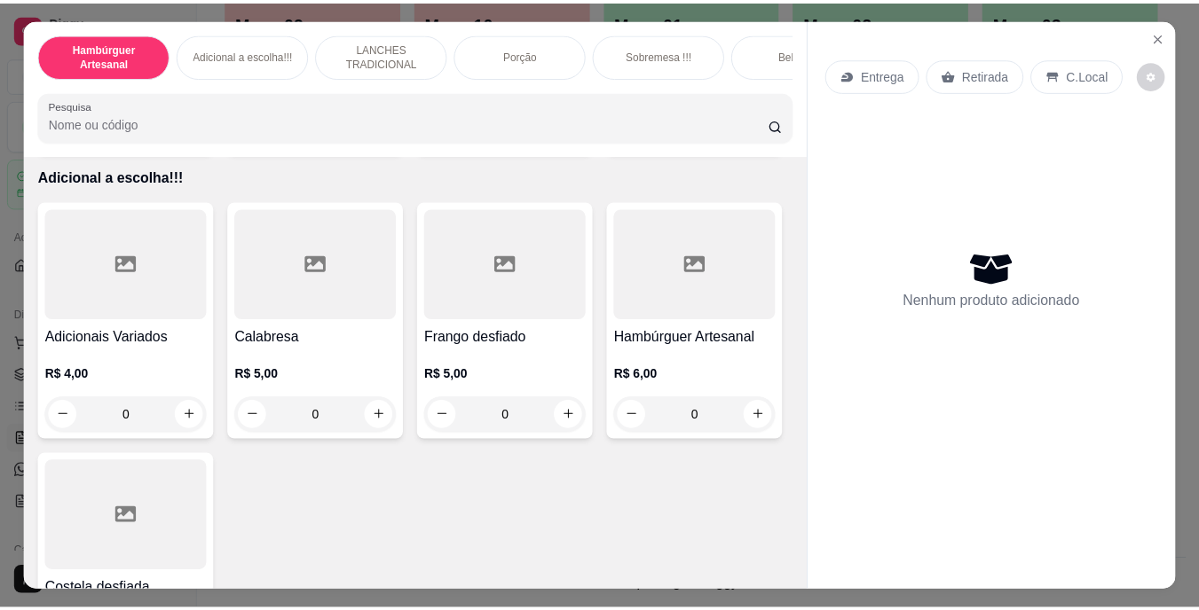
scroll to position [1775, 0]
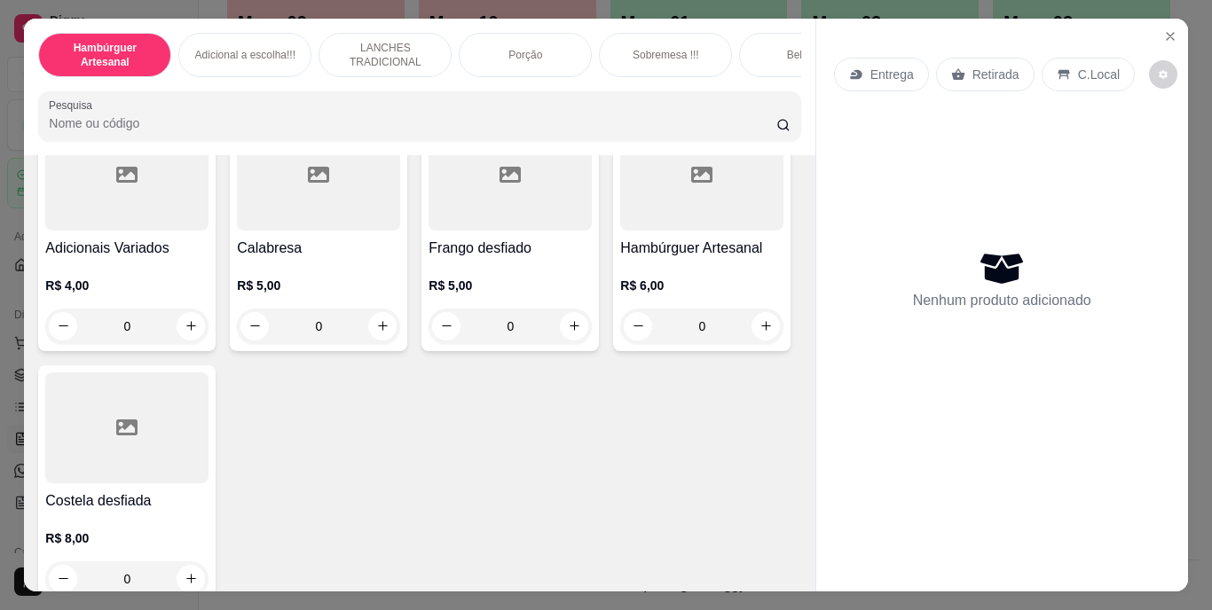
click at [568, 44] on icon "increase-product-quantity" at bounding box center [574, 37] width 13 height 13
click at [560, 52] on button "increase-product-quantity" at bounding box center [574, 38] width 28 height 28
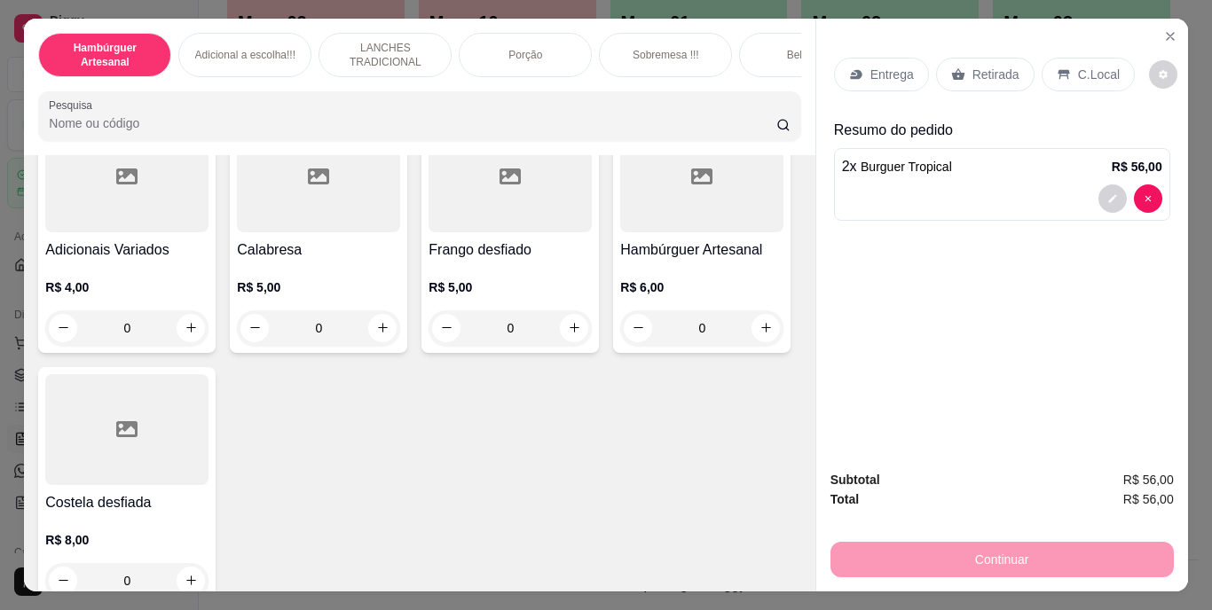
click at [560, 52] on button "increase-product-quantity" at bounding box center [574, 39] width 28 height 28
type input "3"
click at [1001, 58] on div "Retirada" at bounding box center [985, 75] width 98 height 34
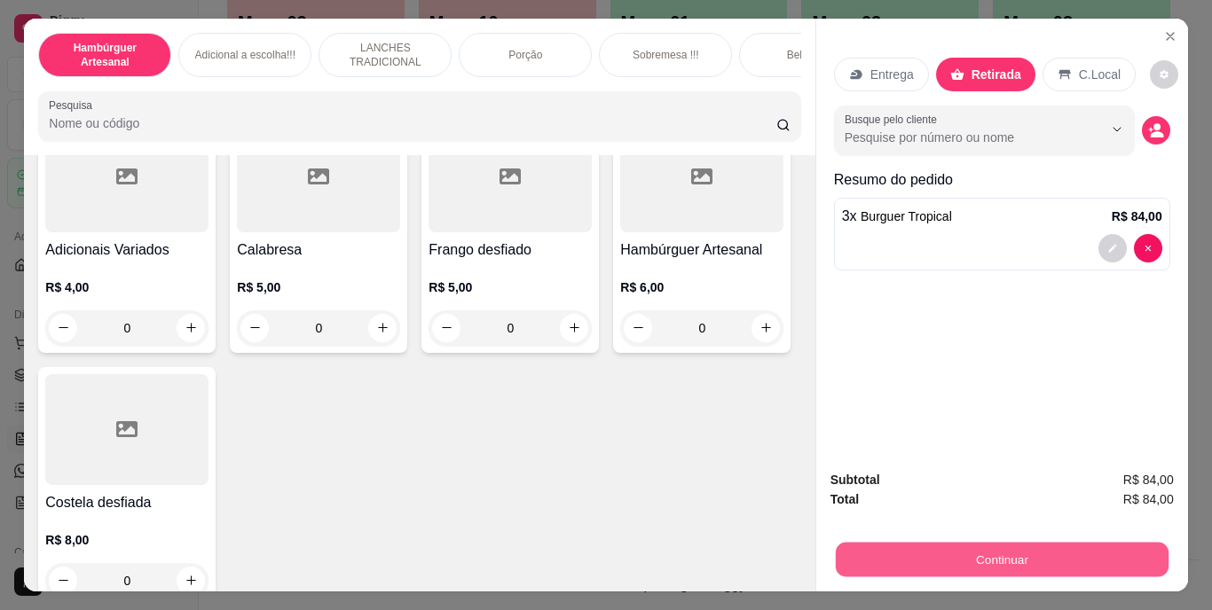
click at [1091, 560] on button "Continuar" at bounding box center [1001, 560] width 333 height 35
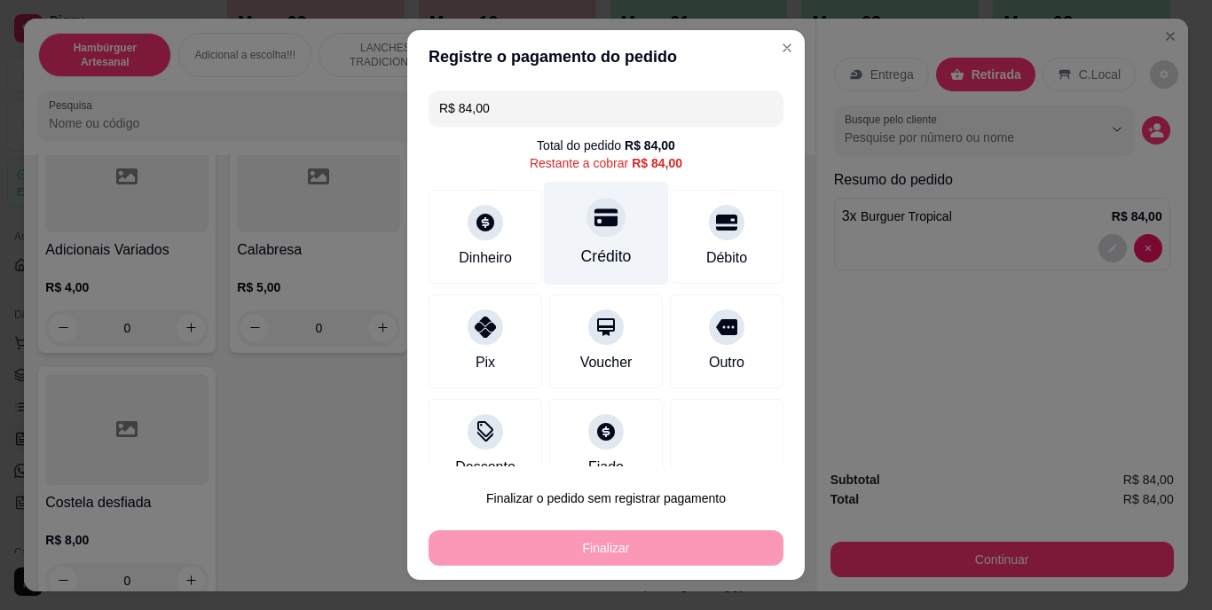
click at [583, 240] on div "Crédito" at bounding box center [606, 234] width 125 height 104
type input "R$ 0,00"
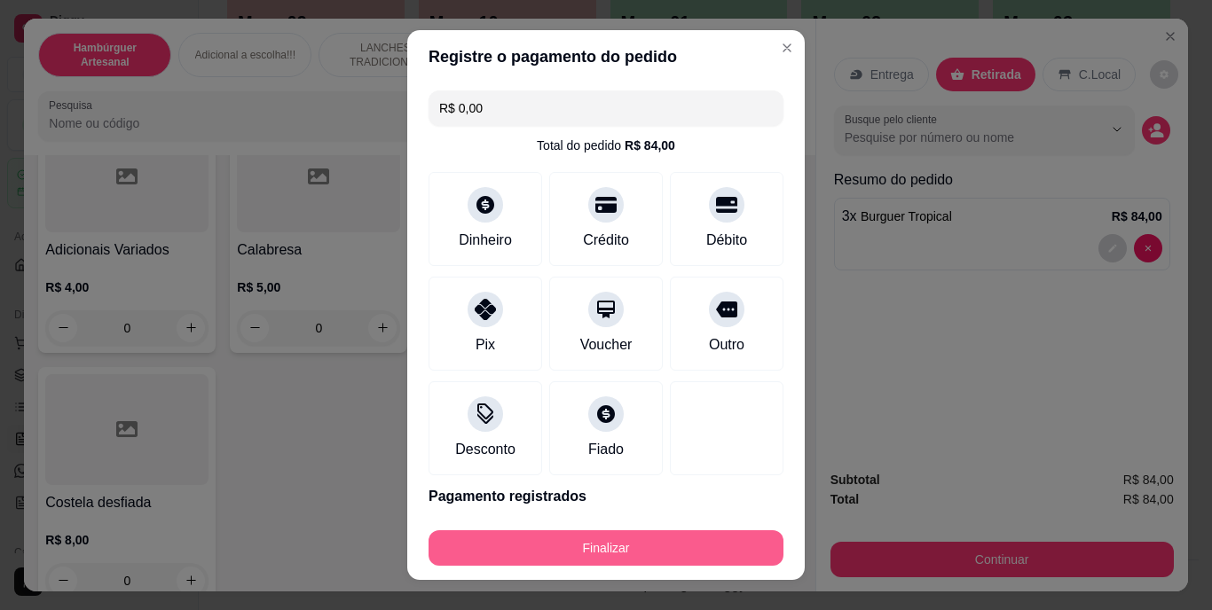
click at [708, 552] on button "Finalizar" at bounding box center [606, 548] width 355 height 35
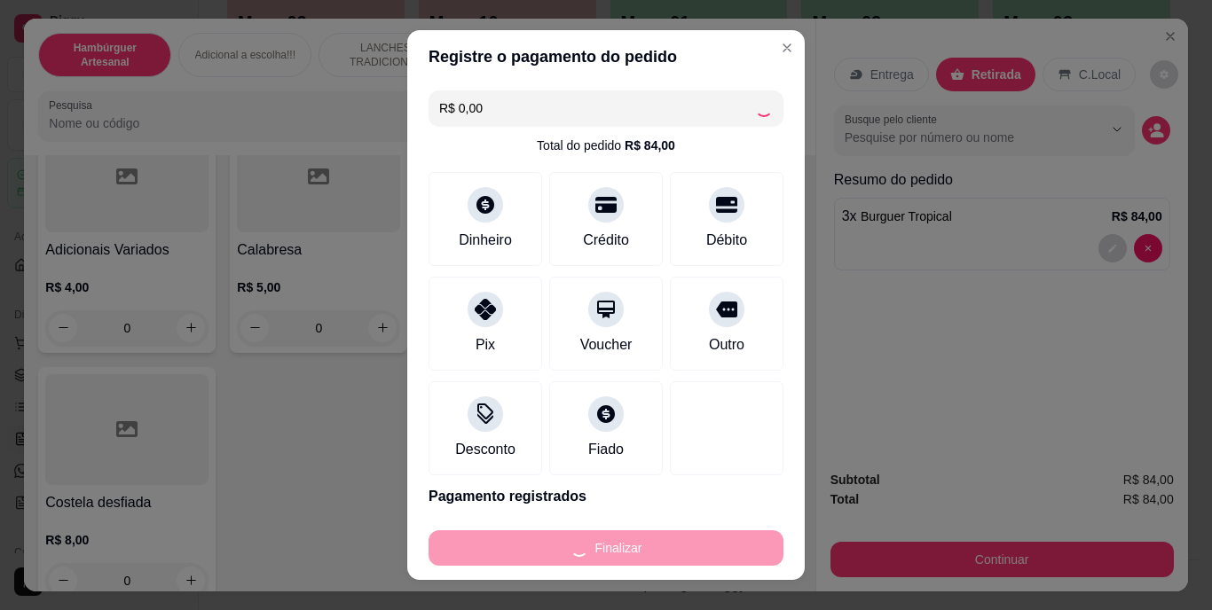
type input "0"
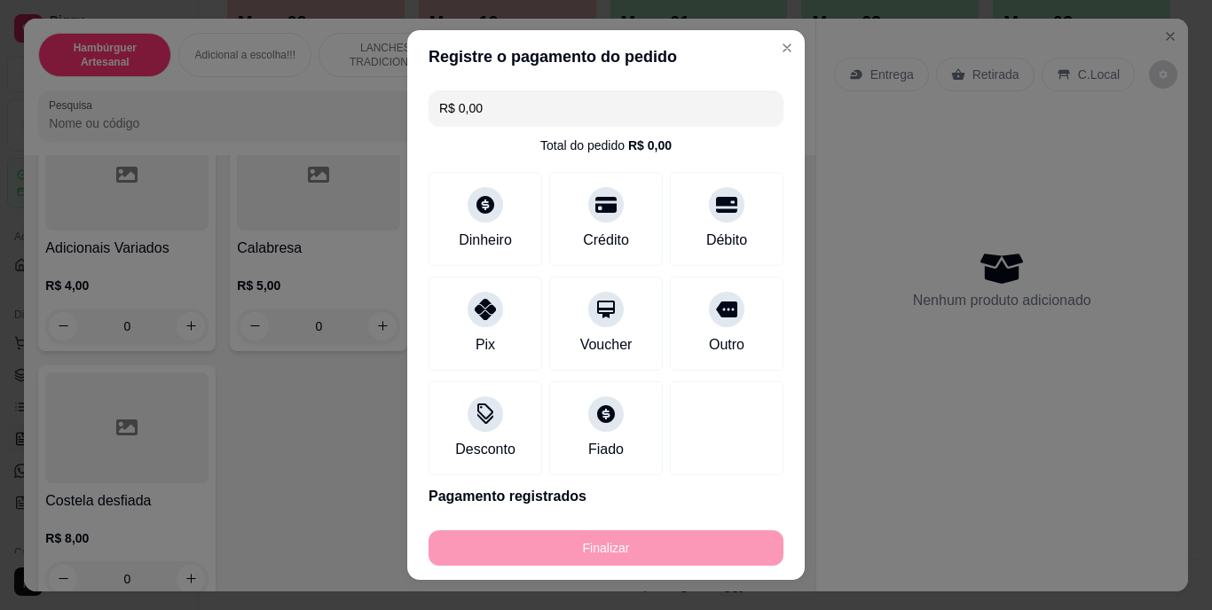
type input "-R$ 84,00"
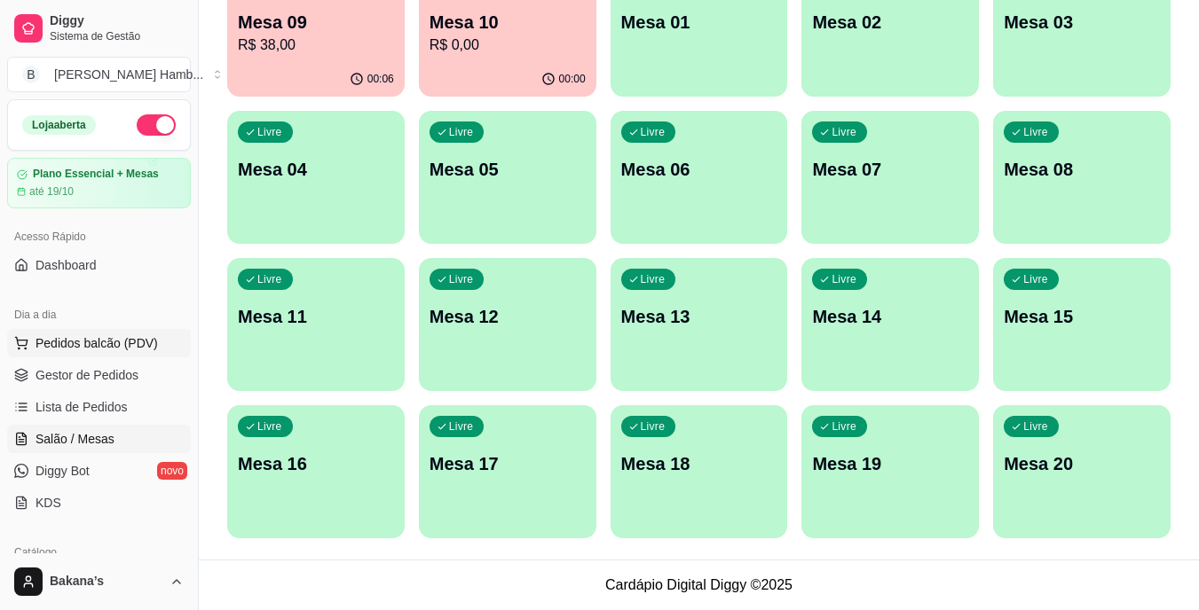
click at [134, 337] on span "Pedidos balcão (PDV)" at bounding box center [96, 344] width 122 height 18
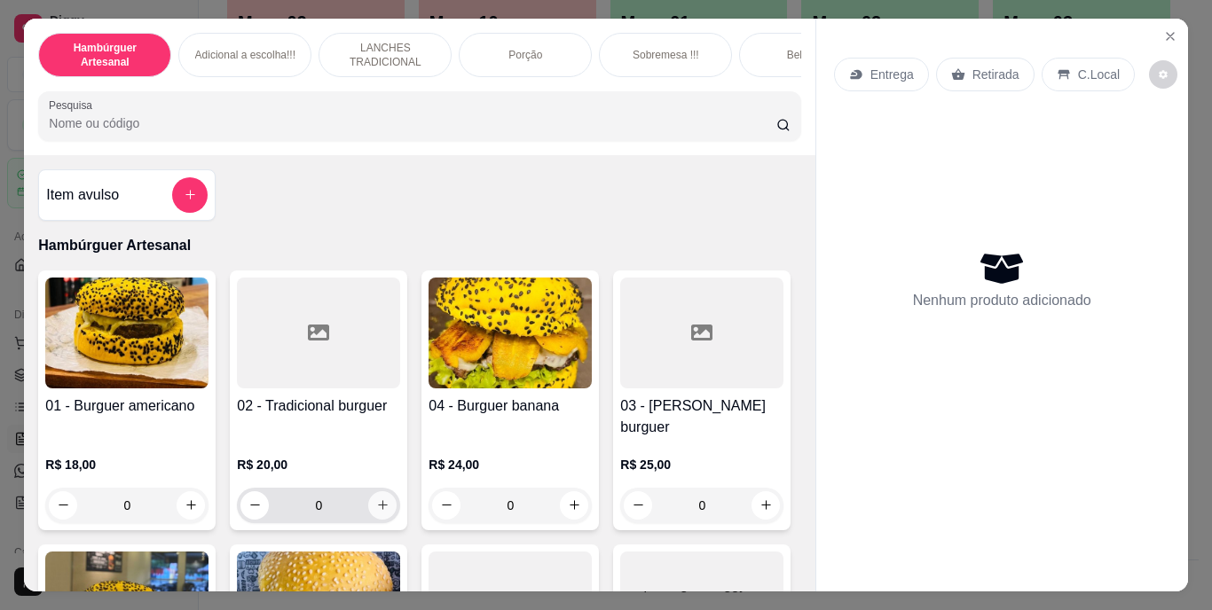
click at [376, 499] on icon "increase-product-quantity" at bounding box center [382, 505] width 13 height 13
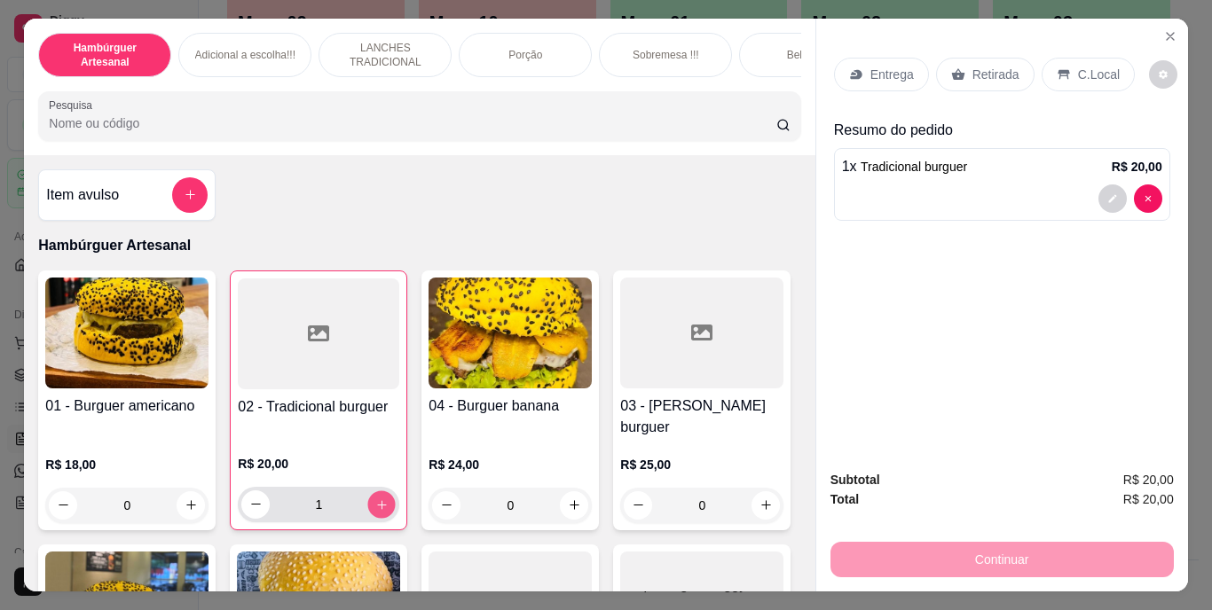
click at [375, 498] on icon "increase-product-quantity" at bounding box center [381, 504] width 13 height 13
type input "2"
click at [989, 69] on p "Retirada" at bounding box center [996, 75] width 47 height 18
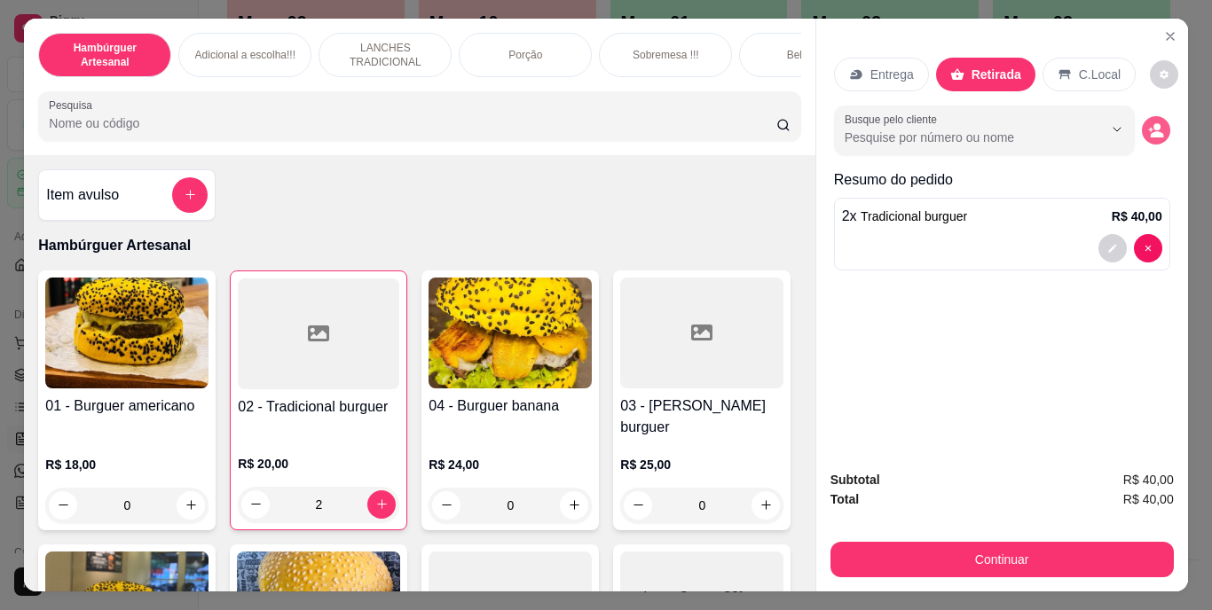
click at [1148, 127] on icon "decrease-product-quantity" at bounding box center [1150, 129] width 4 height 4
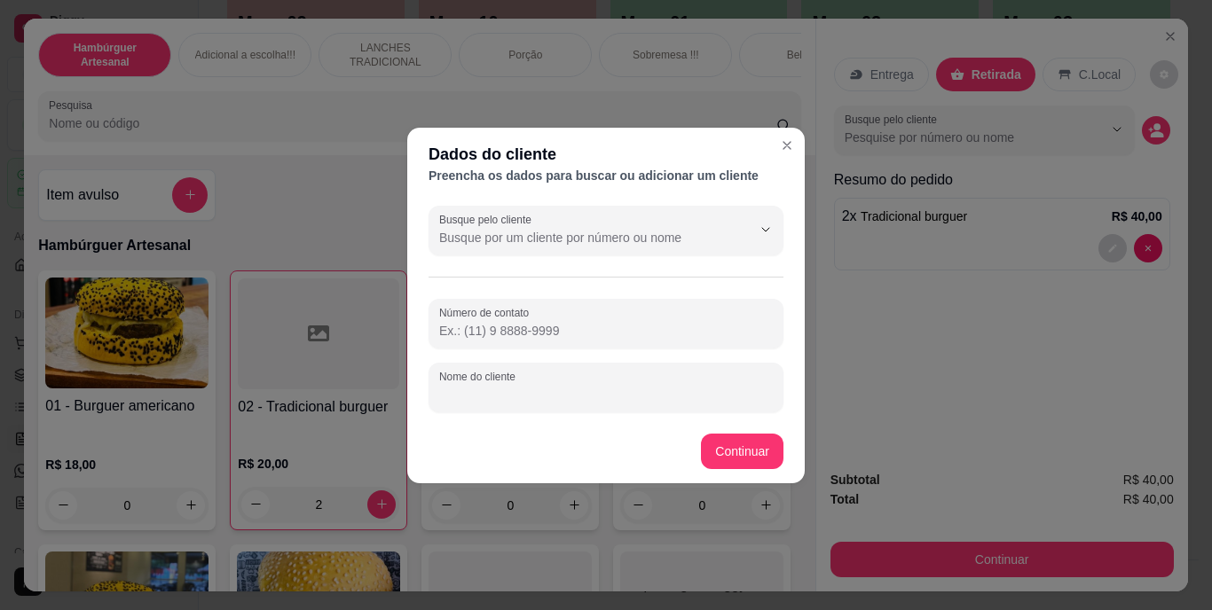
click at [518, 390] on input "Nome do cliente" at bounding box center [606, 395] width 334 height 18
type input "ALISSON"
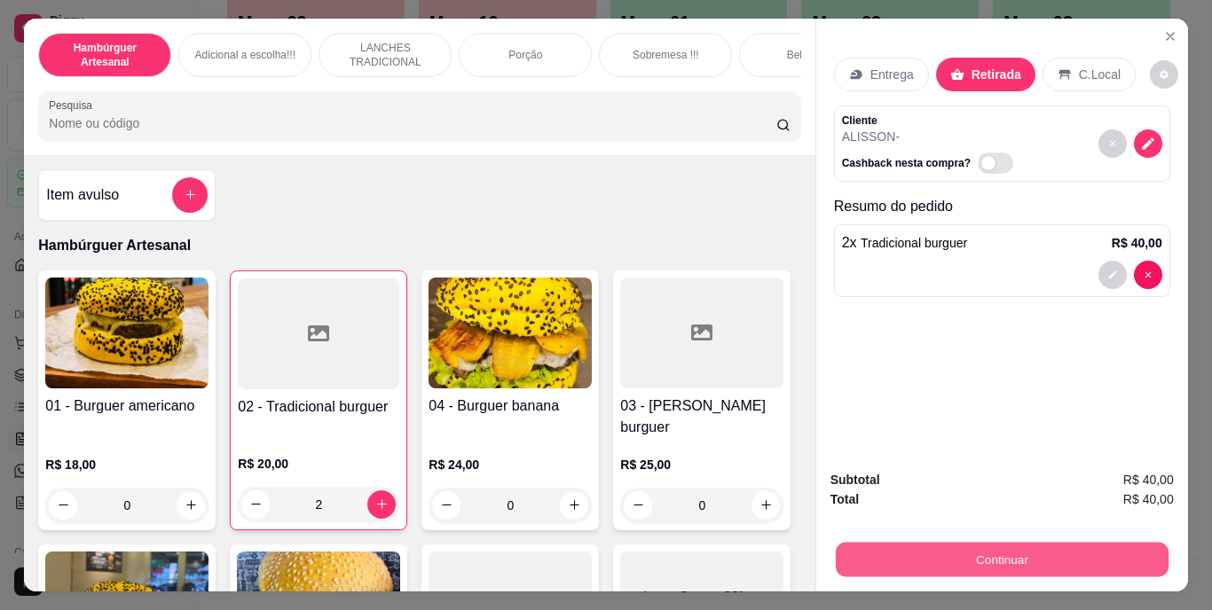
click at [937, 543] on button "Continuar" at bounding box center [1001, 560] width 333 height 35
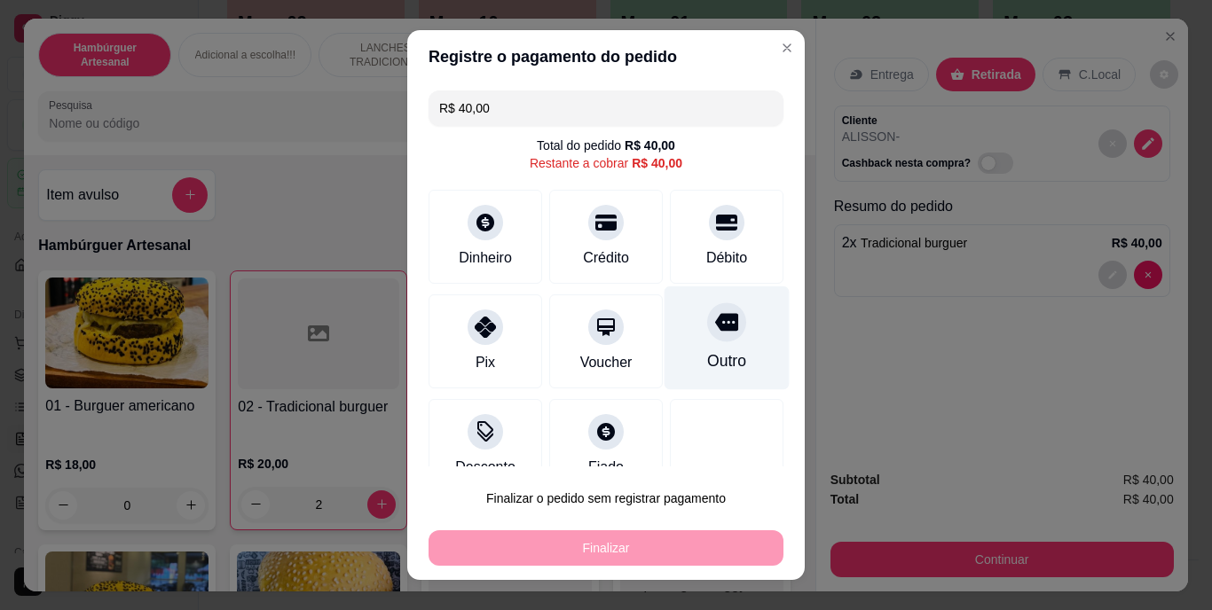
click at [715, 330] on icon at bounding box center [726, 323] width 23 height 18
type input "R$ 0,00"
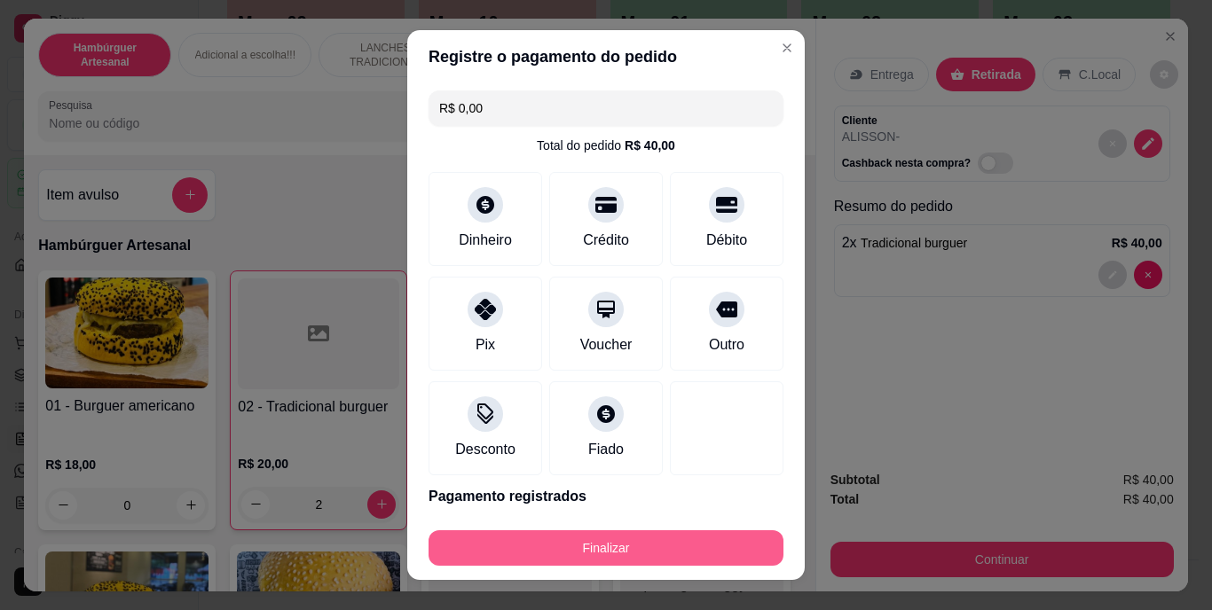
click at [652, 553] on button "Finalizar" at bounding box center [606, 548] width 355 height 35
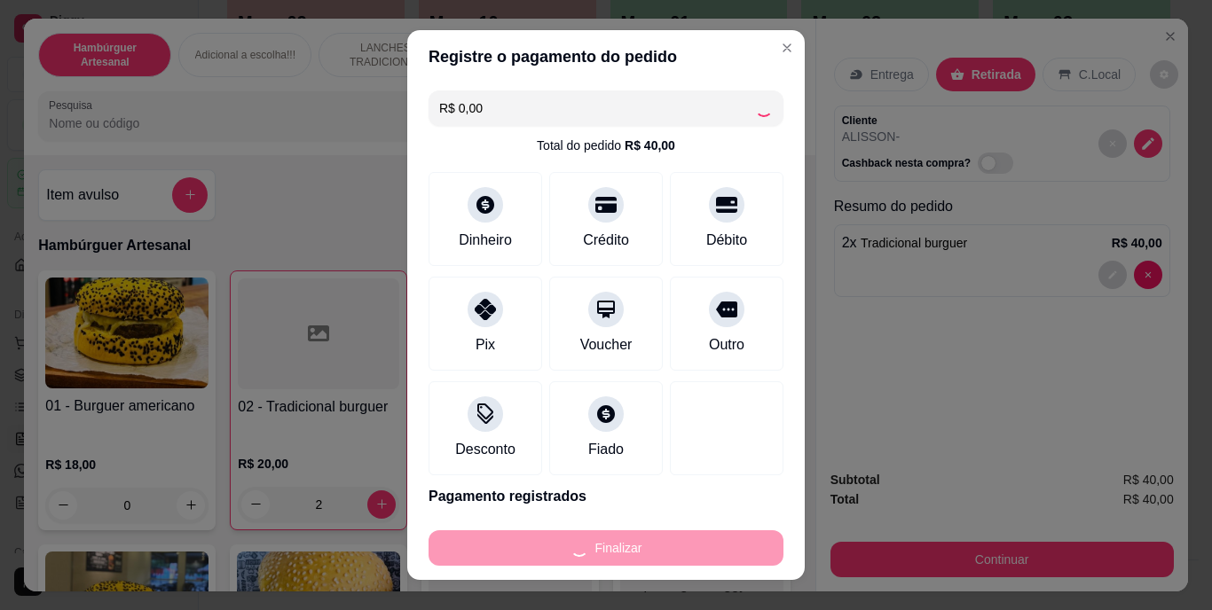
type input "0"
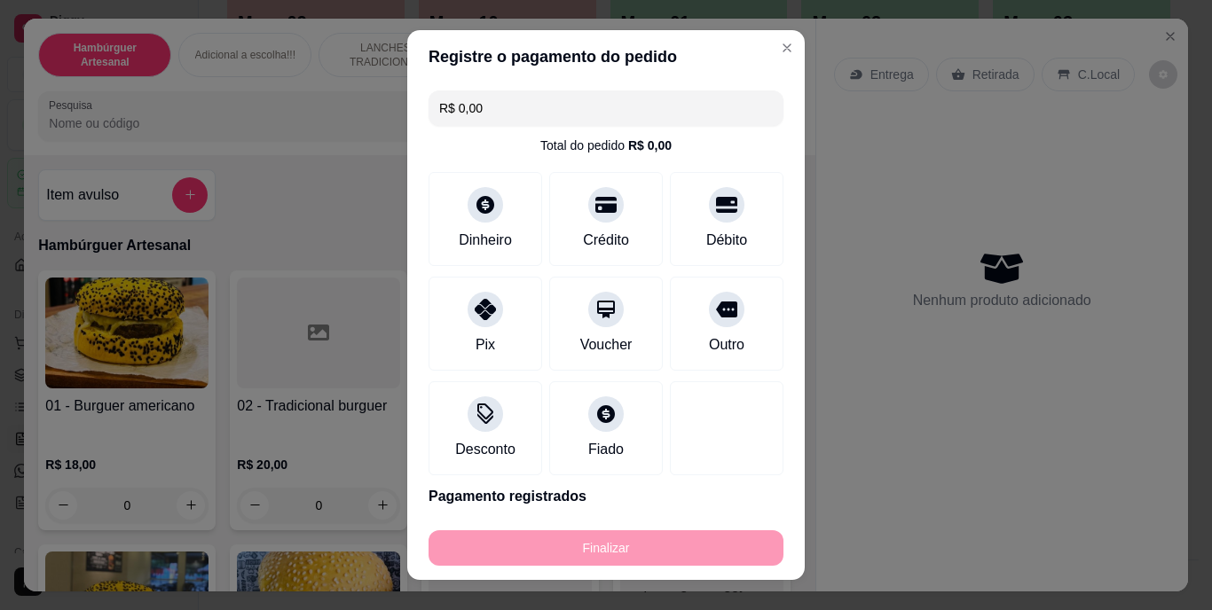
type input "-R$ 40,00"
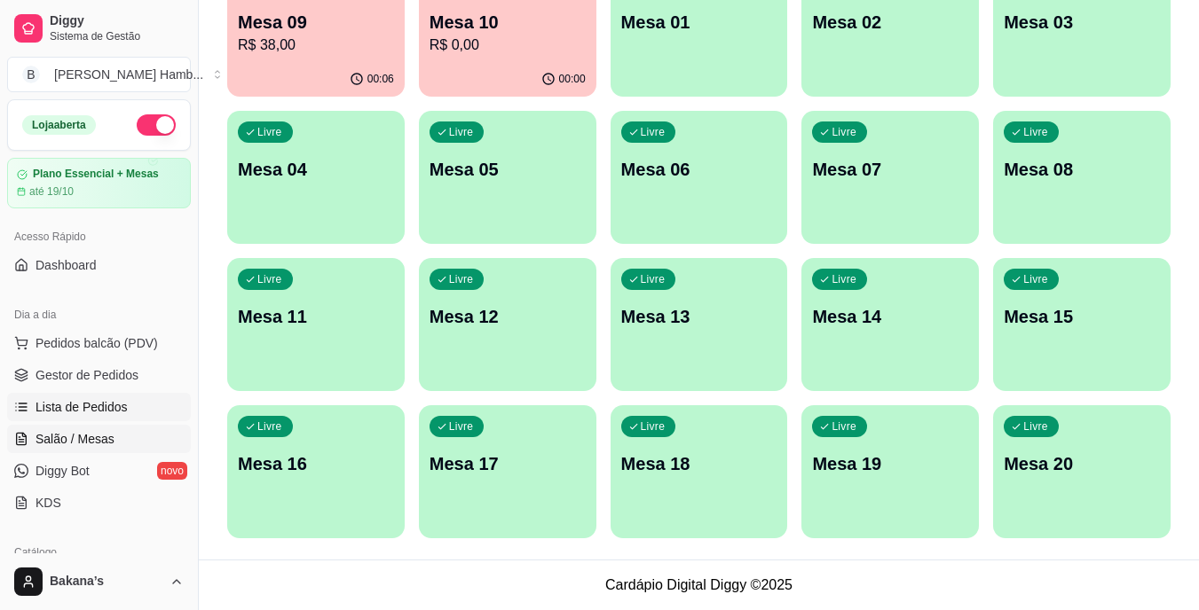
click at [144, 401] on link "Lista de Pedidos" at bounding box center [99, 407] width 184 height 28
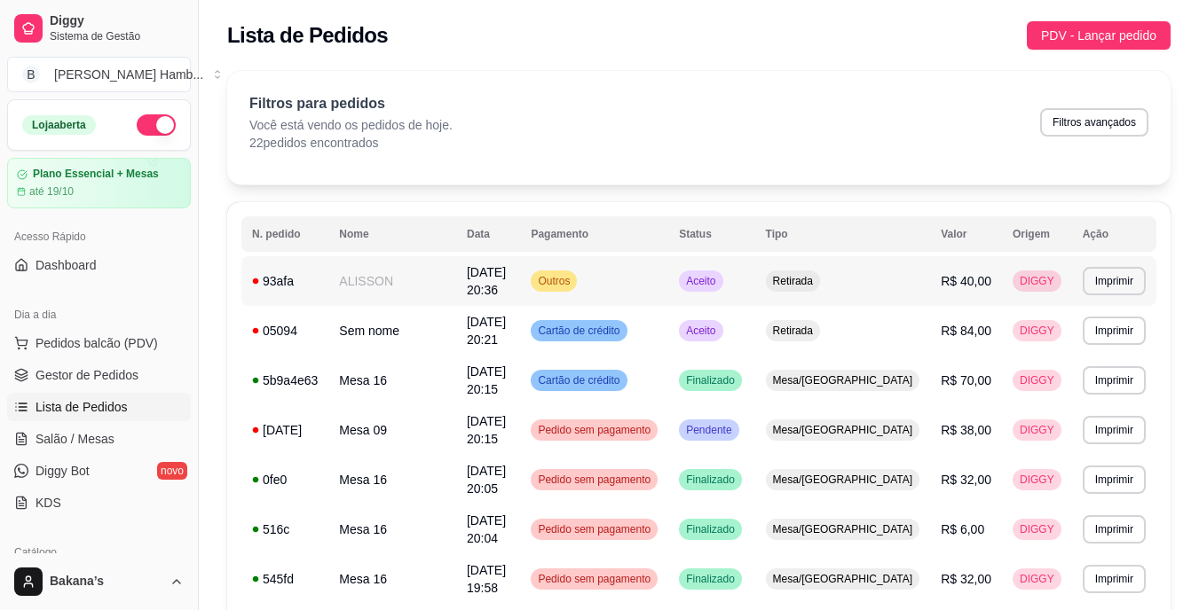
click at [927, 286] on td "Retirada" at bounding box center [843, 281] width 176 height 50
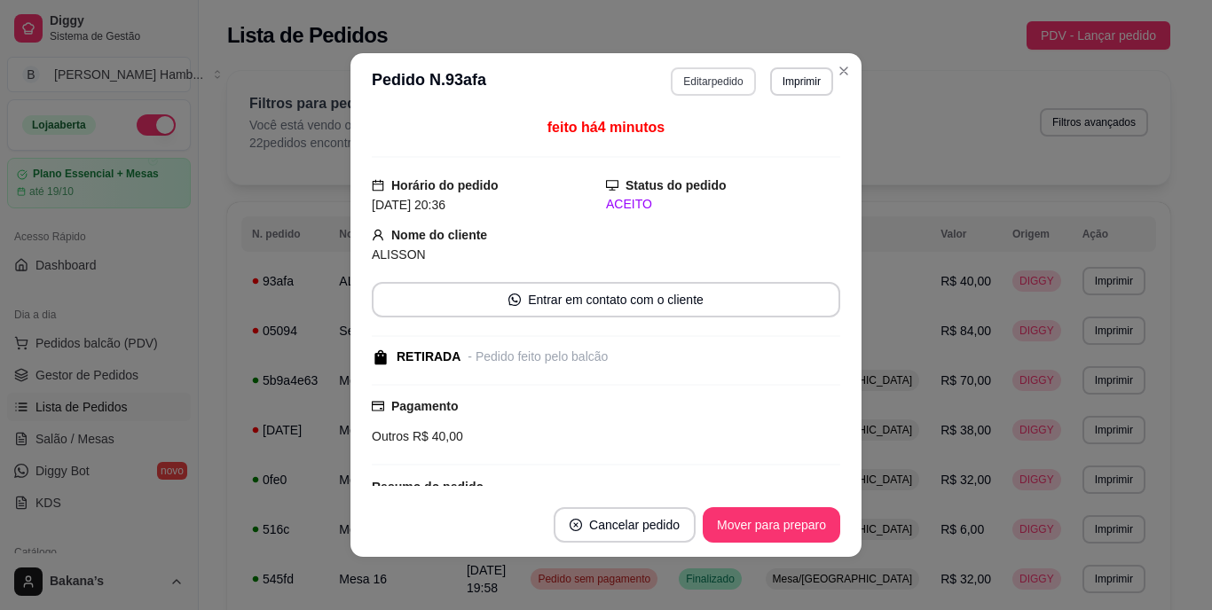
click at [707, 81] on button "Editar pedido" at bounding box center [713, 81] width 84 height 28
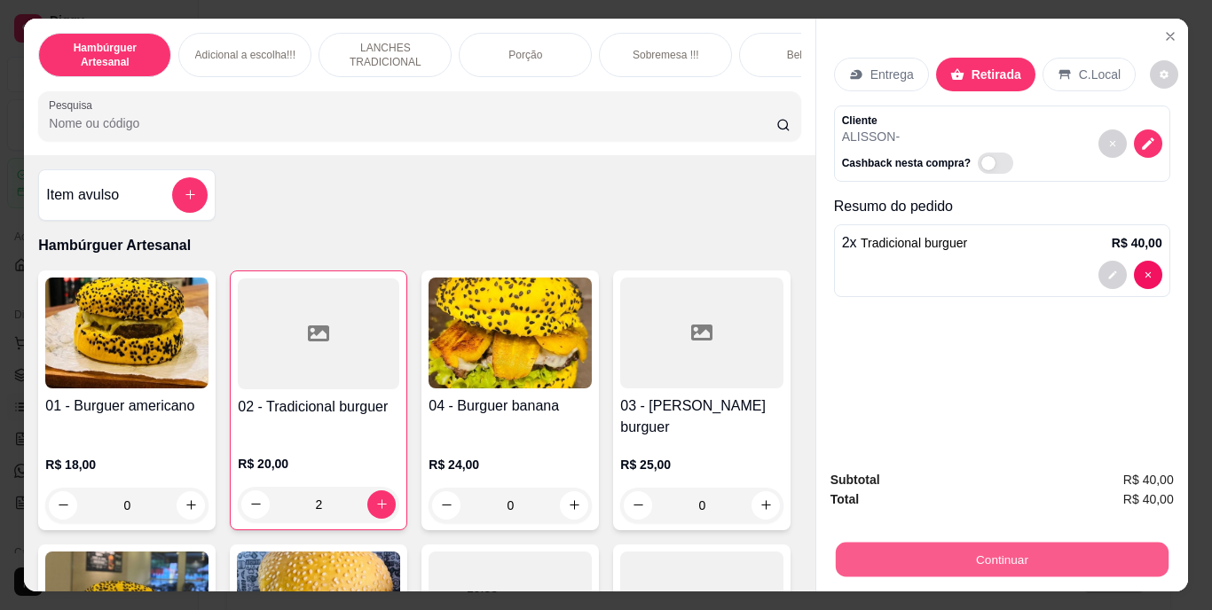
click at [978, 543] on button "Continuar" at bounding box center [1001, 560] width 333 height 35
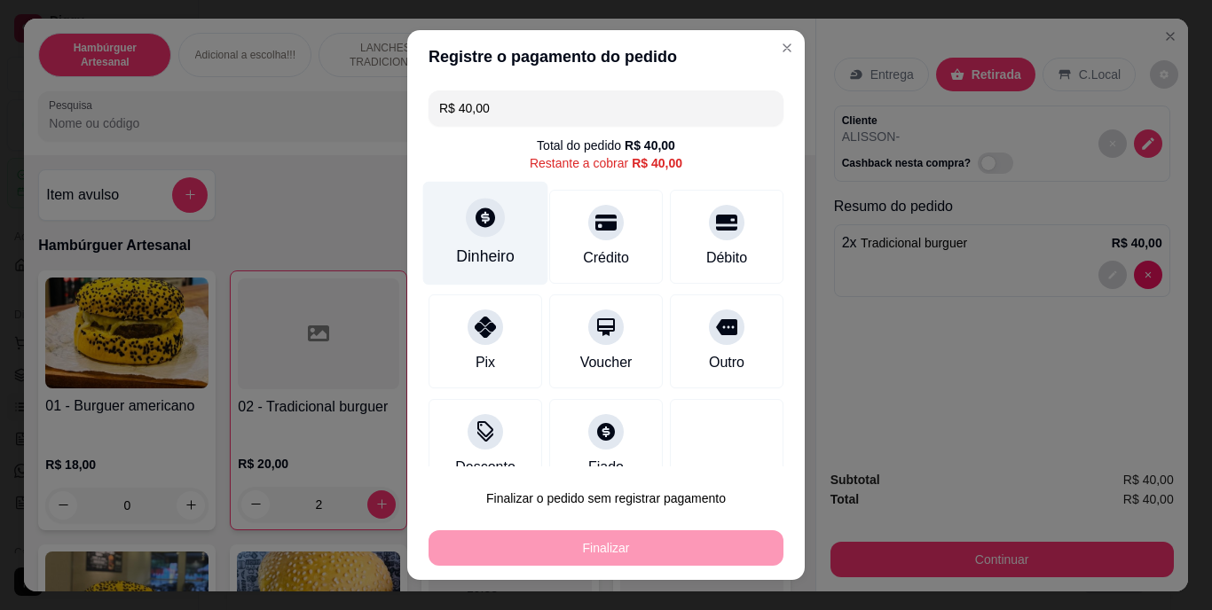
click at [485, 236] on div "Dinheiro" at bounding box center [485, 234] width 125 height 104
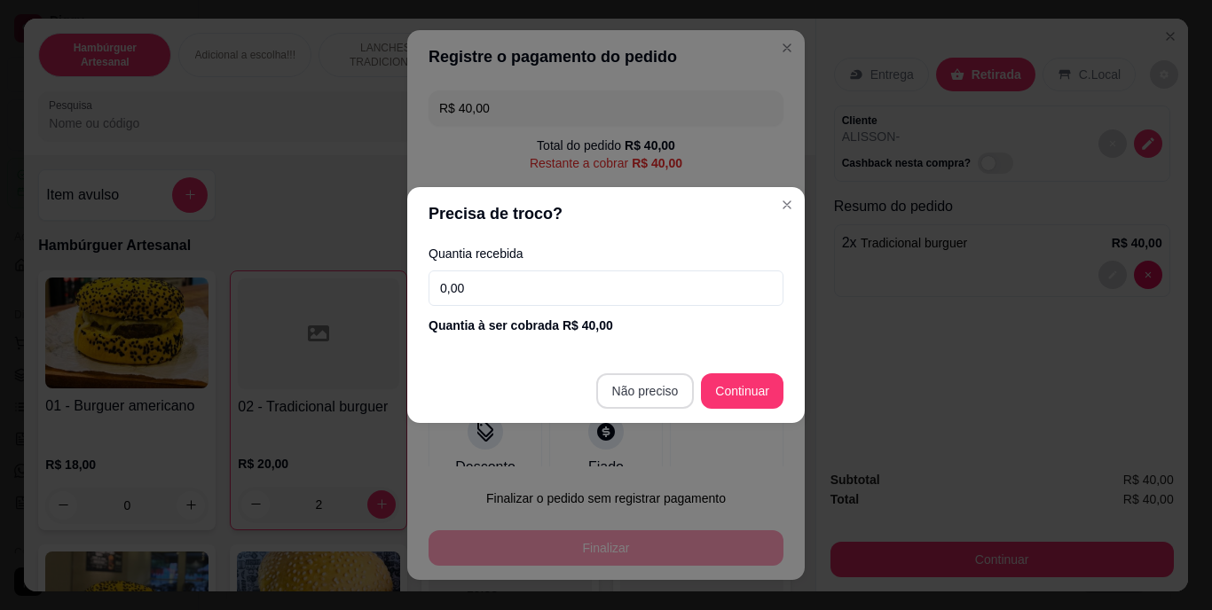
type input "R$ 0,00"
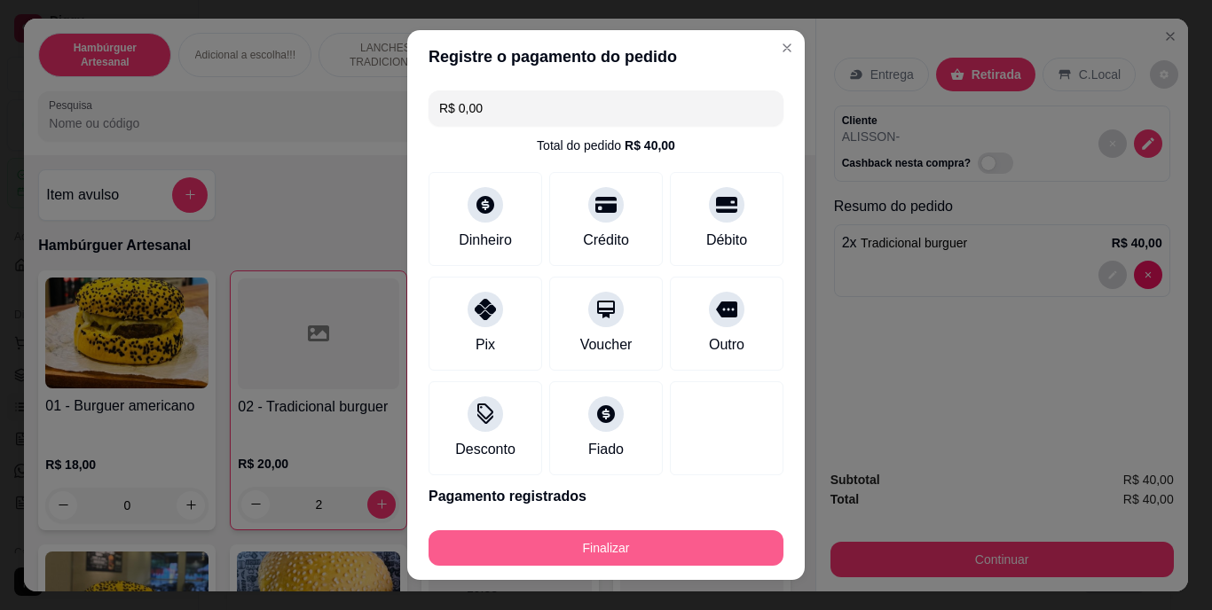
click at [676, 554] on button "Finalizar" at bounding box center [606, 548] width 355 height 35
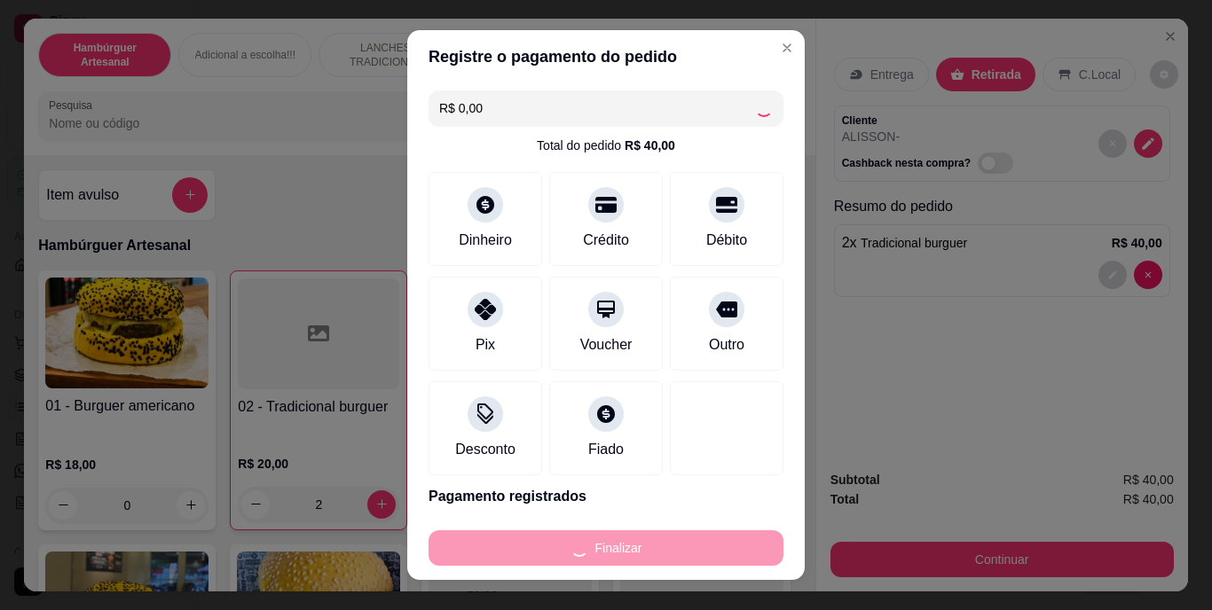
type input "0"
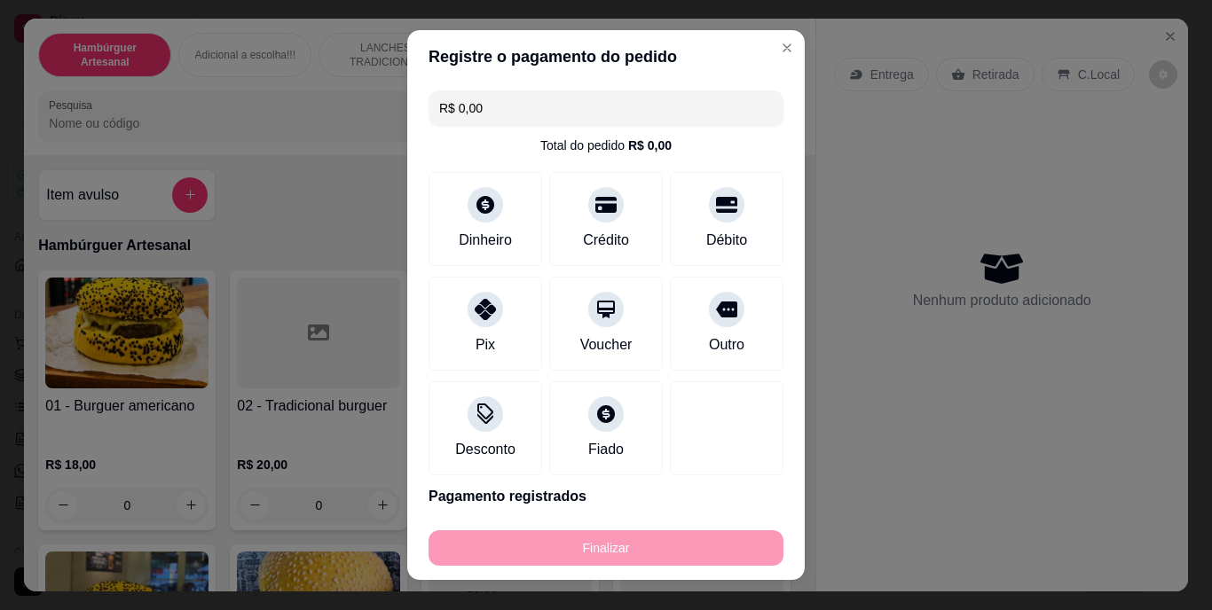
type input "-R$ 40,00"
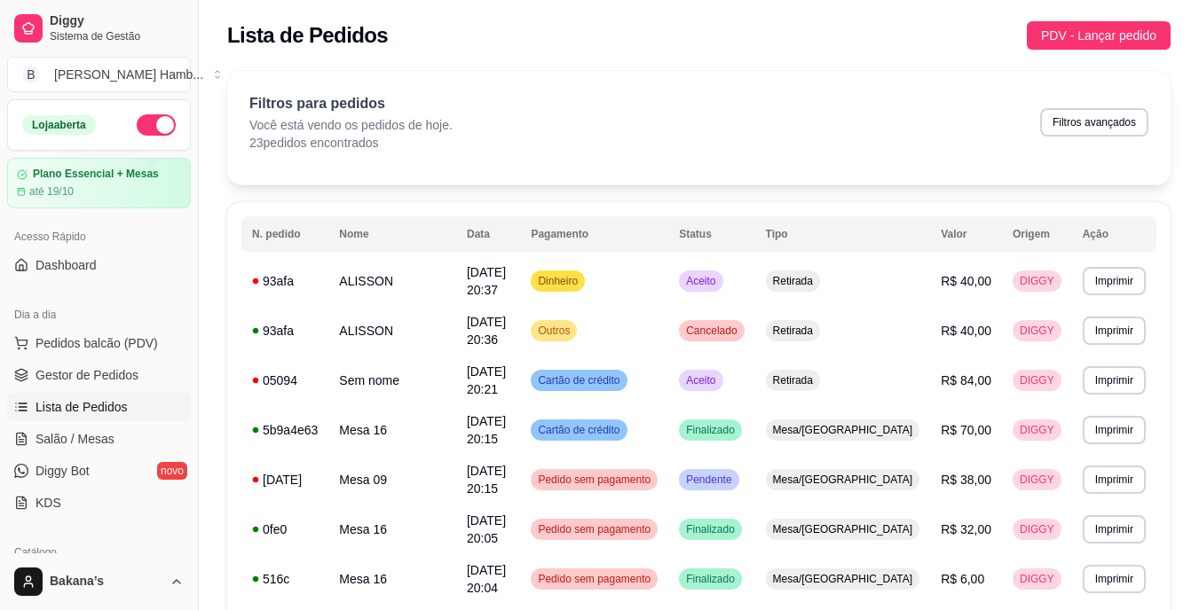
click at [67, 442] on span "Salão / Mesas" at bounding box center [74, 439] width 79 height 18
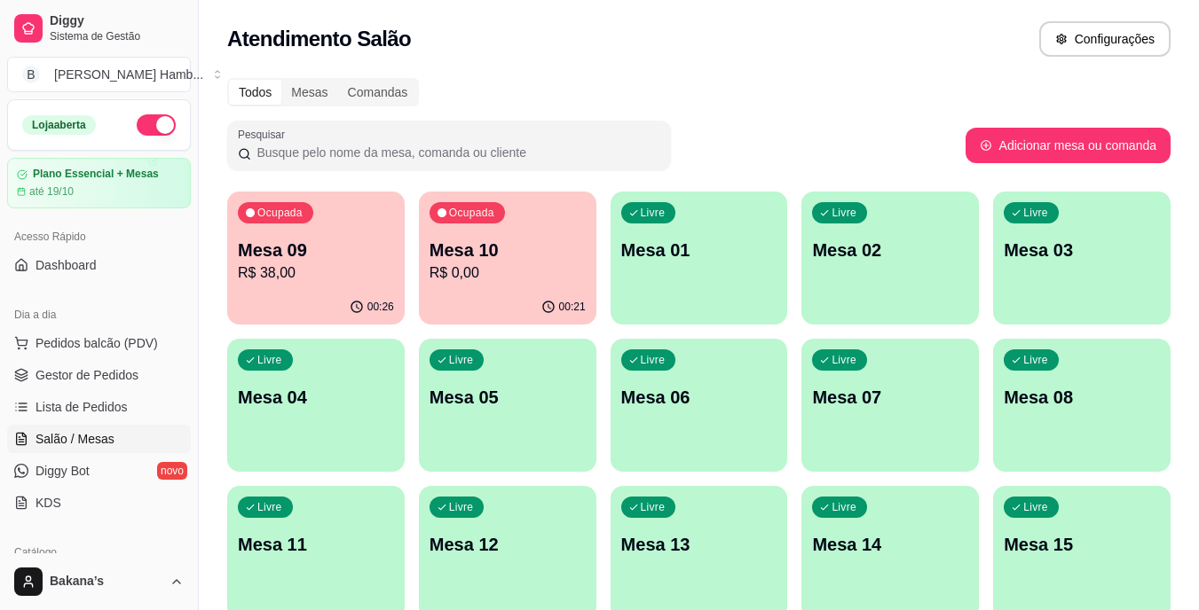
click at [454, 234] on div "Ocupada Mesa 10 R$ 0,00" at bounding box center [507, 241] width 177 height 98
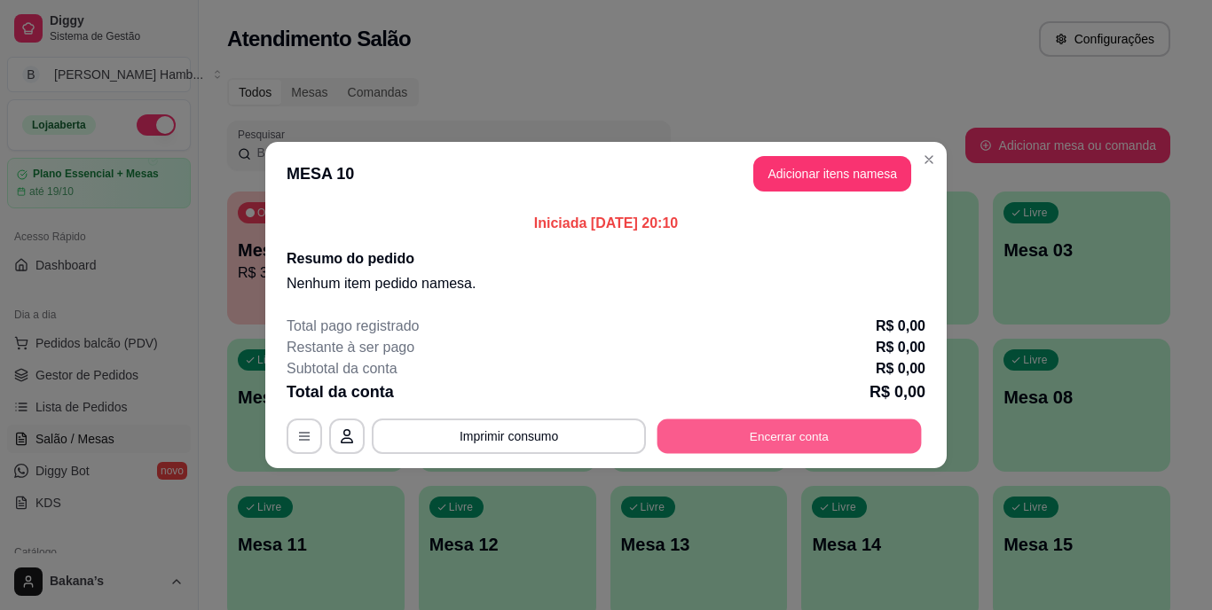
click at [820, 438] on button "Encerrar conta" at bounding box center [790, 437] width 264 height 35
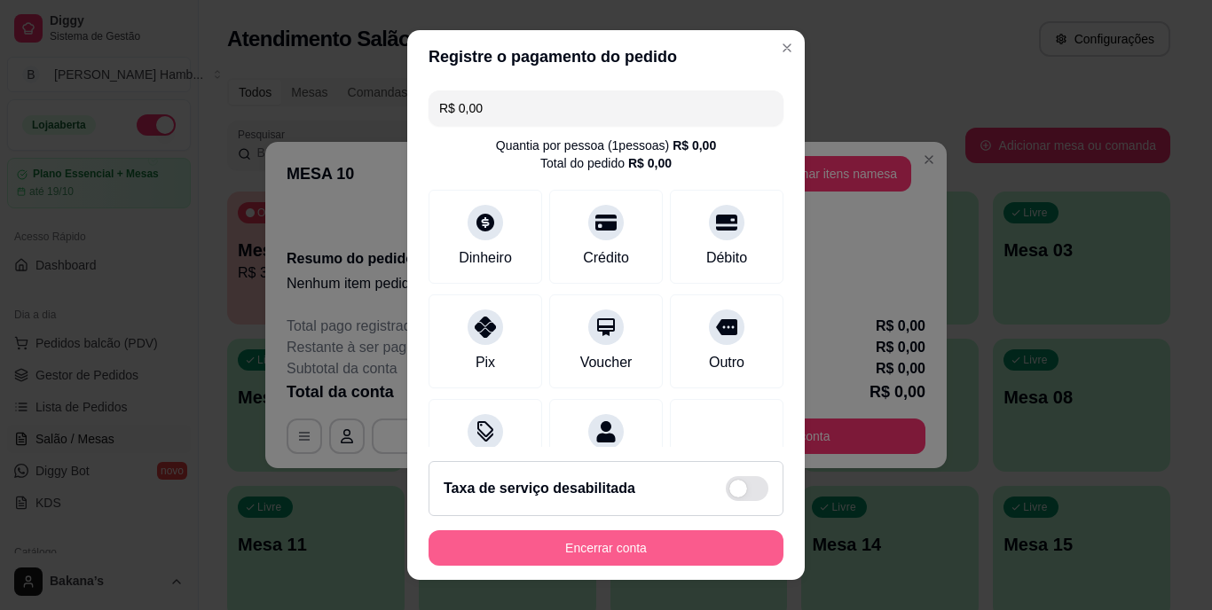
click at [648, 544] on button "Encerrar conta" at bounding box center [606, 548] width 355 height 35
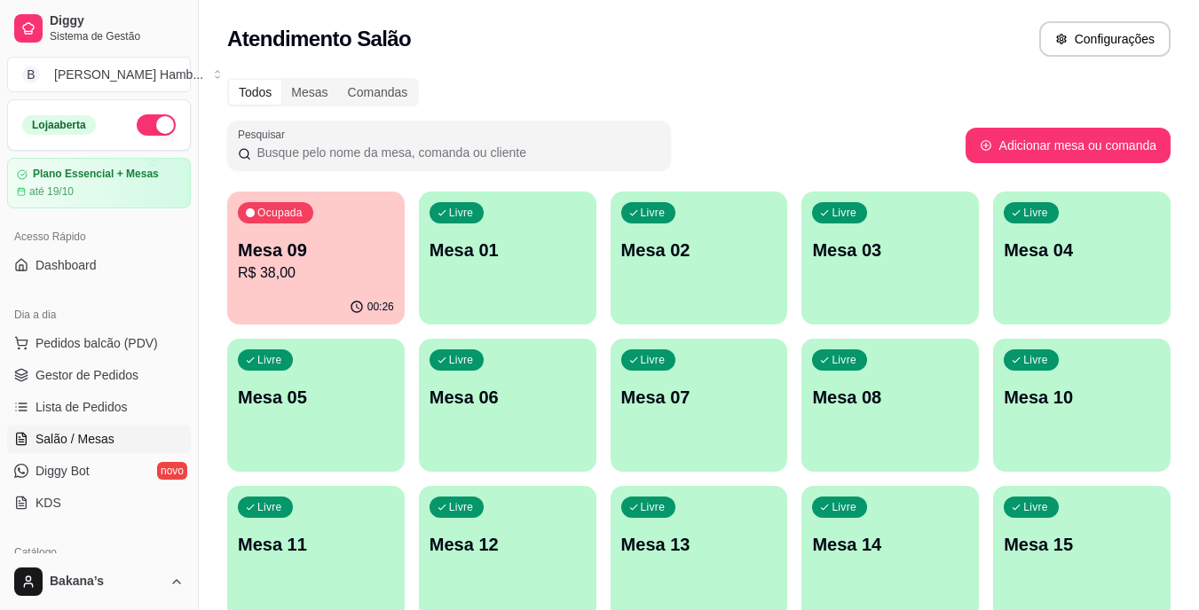
click at [266, 257] on p "Mesa 09" at bounding box center [316, 250] width 156 height 25
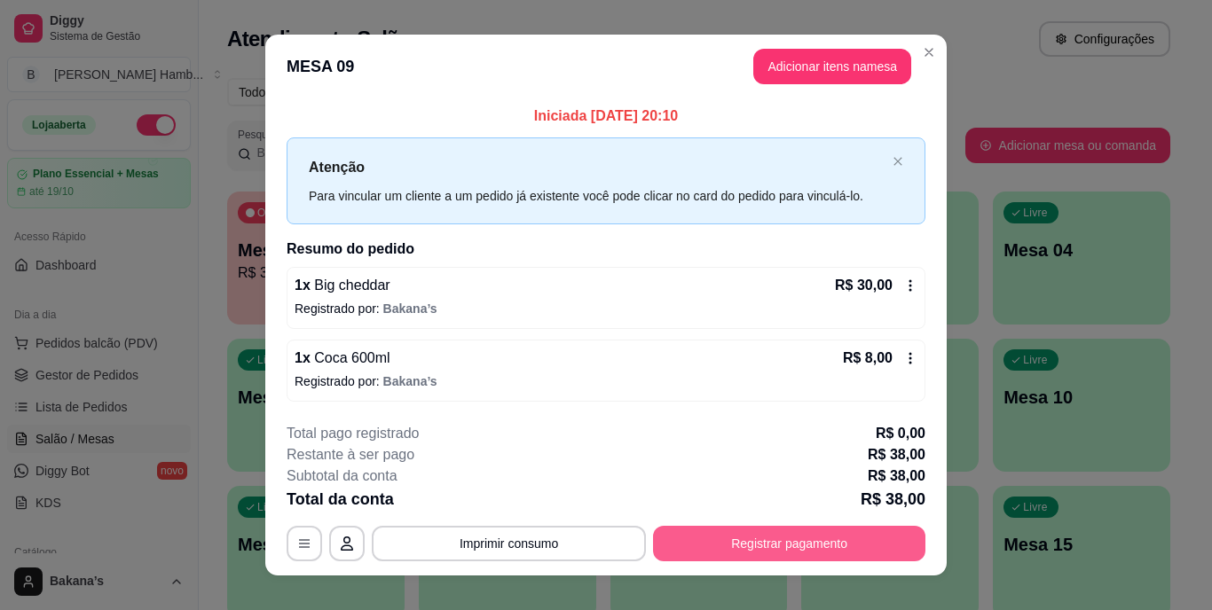
click at [792, 538] on button "Registrar pagamento" at bounding box center [789, 543] width 272 height 35
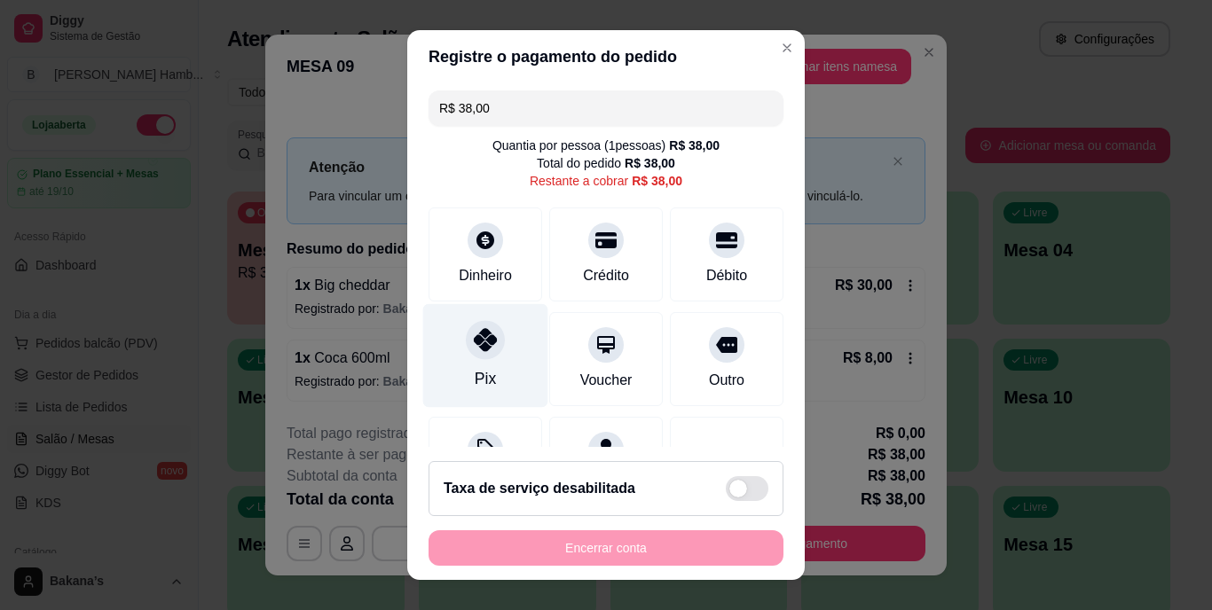
click at [491, 366] on div "Pix" at bounding box center [485, 356] width 125 height 104
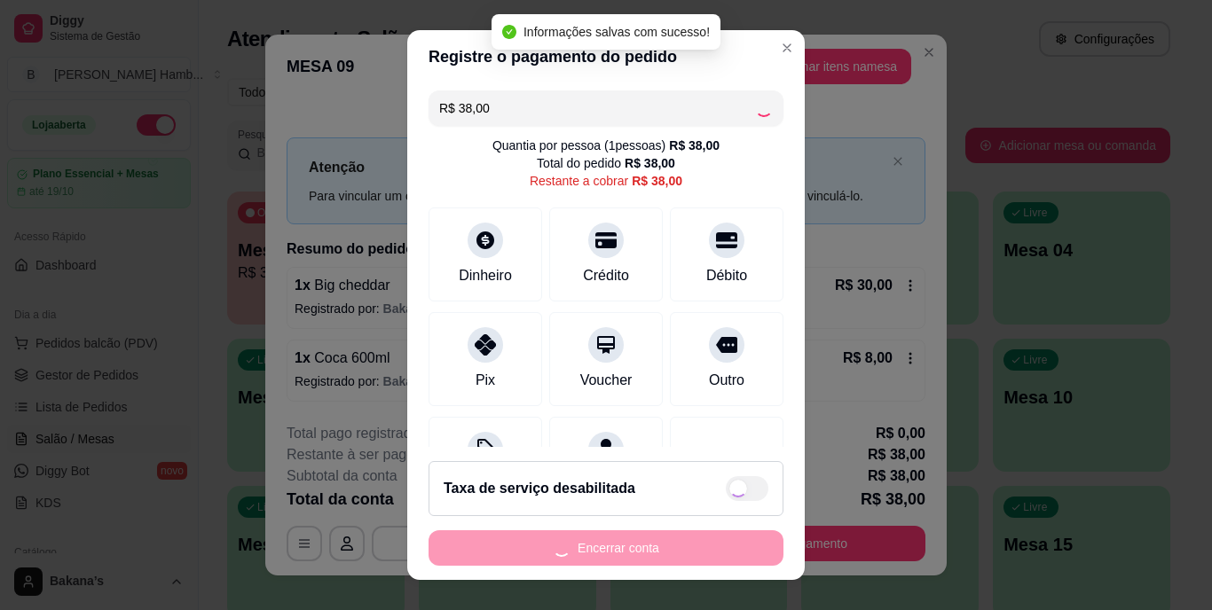
type input "R$ 0,00"
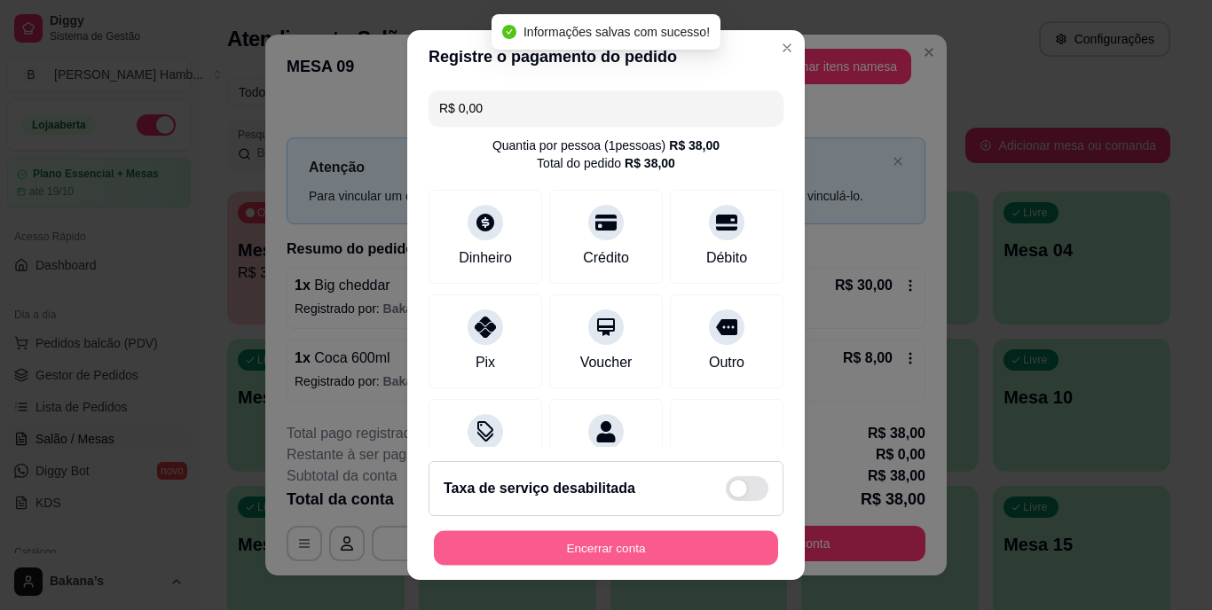
click at [658, 546] on button "Encerrar conta" at bounding box center [606, 548] width 344 height 35
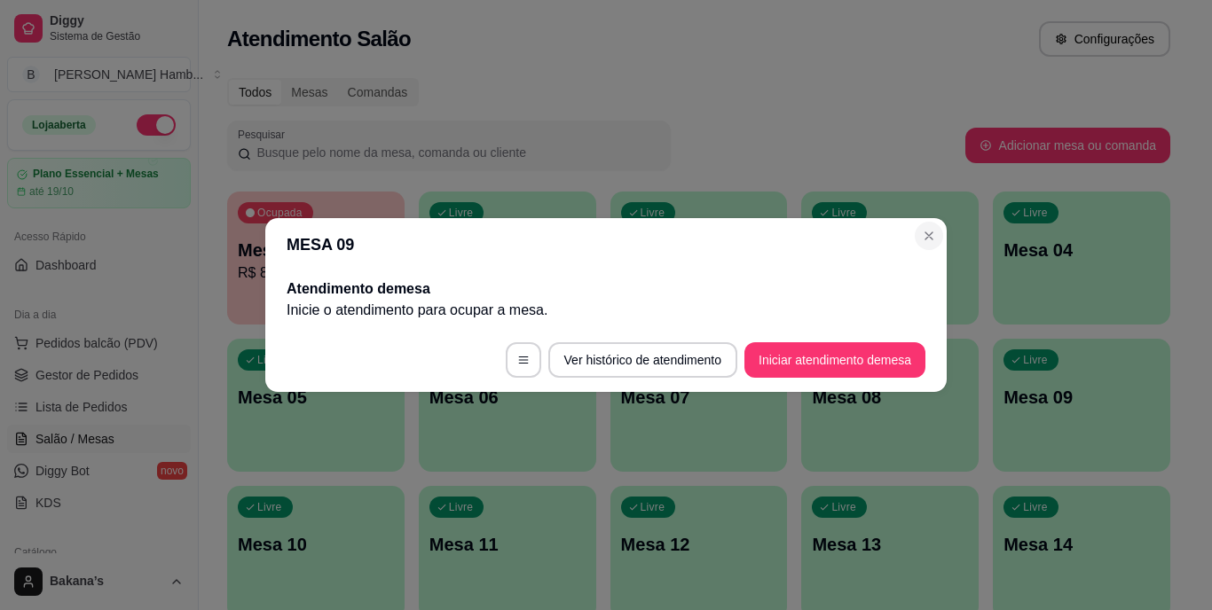
click at [984, 244] on div "MESA 09 Atendimento de mesa Inicie o atendimento para ocupar a mesa . Ver histó…" at bounding box center [606, 305] width 1212 height 610
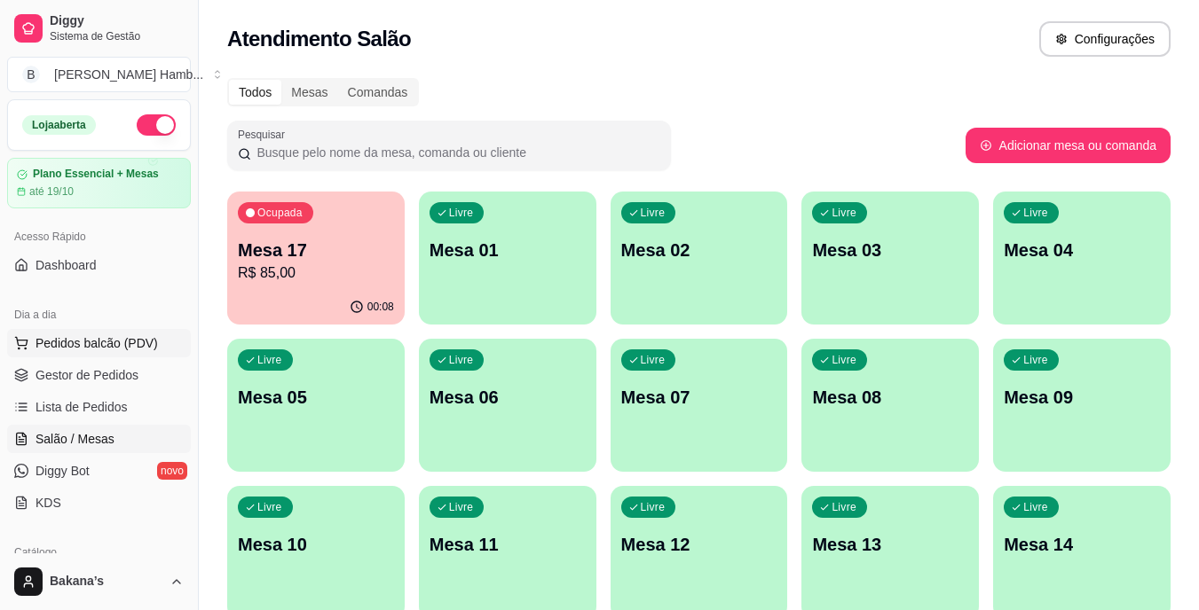
click at [82, 341] on span "Pedidos balcão (PDV)" at bounding box center [96, 344] width 122 height 18
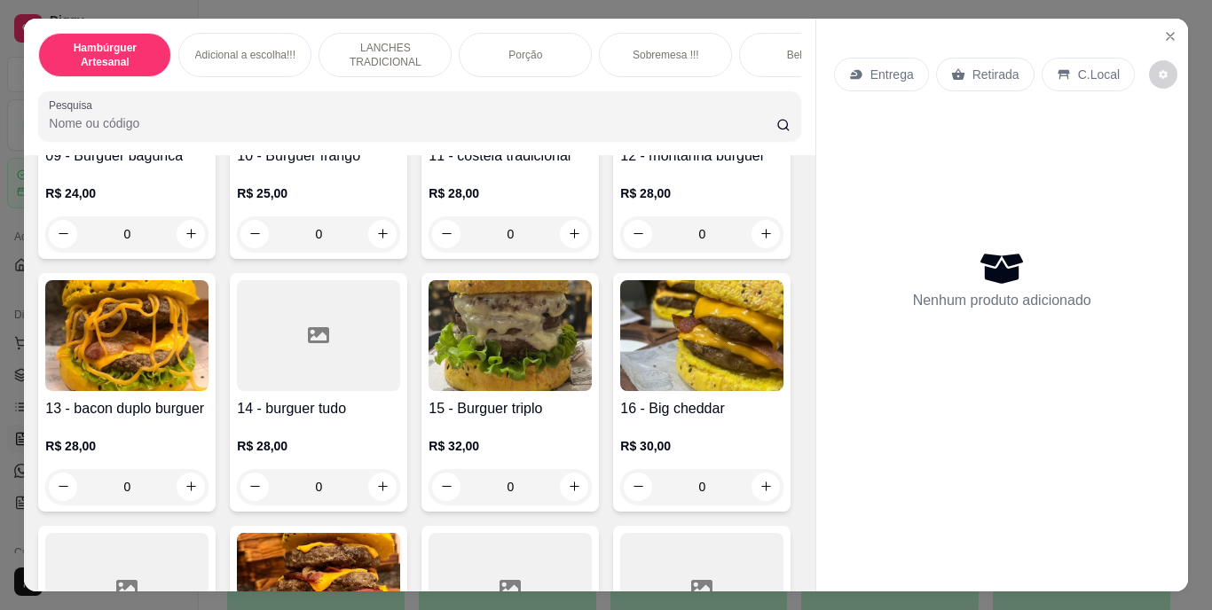
scroll to position [1065, 0]
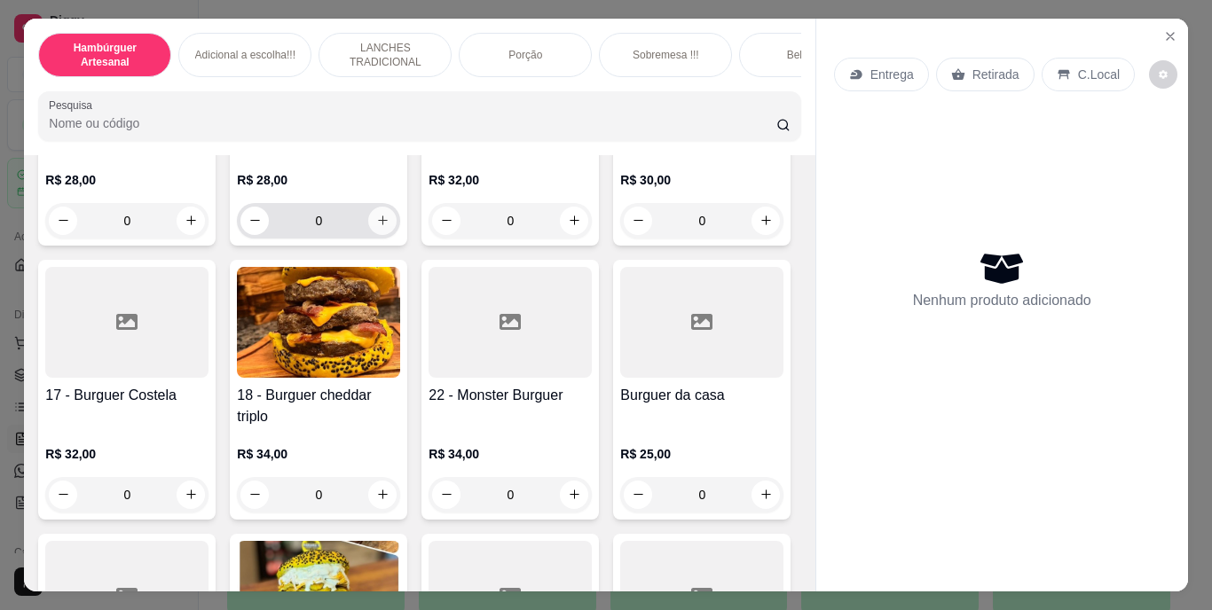
click at [378, 225] on icon "increase-product-quantity" at bounding box center [383, 221] width 10 height 10
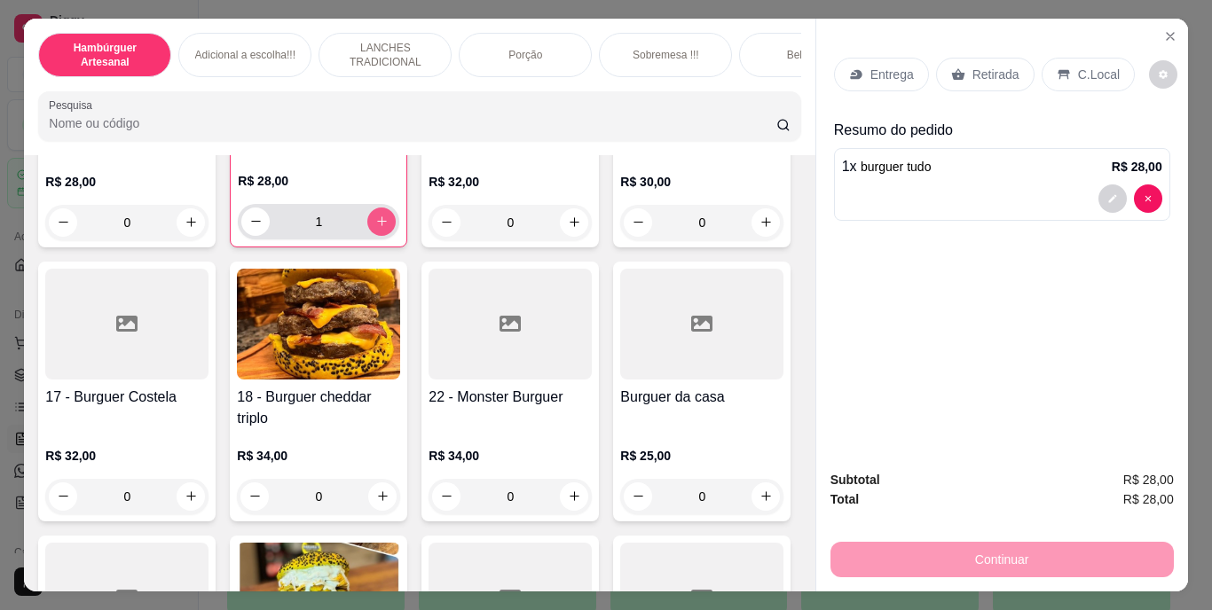
click at [375, 228] on icon "increase-product-quantity" at bounding box center [381, 221] width 13 height 13
type input "3"
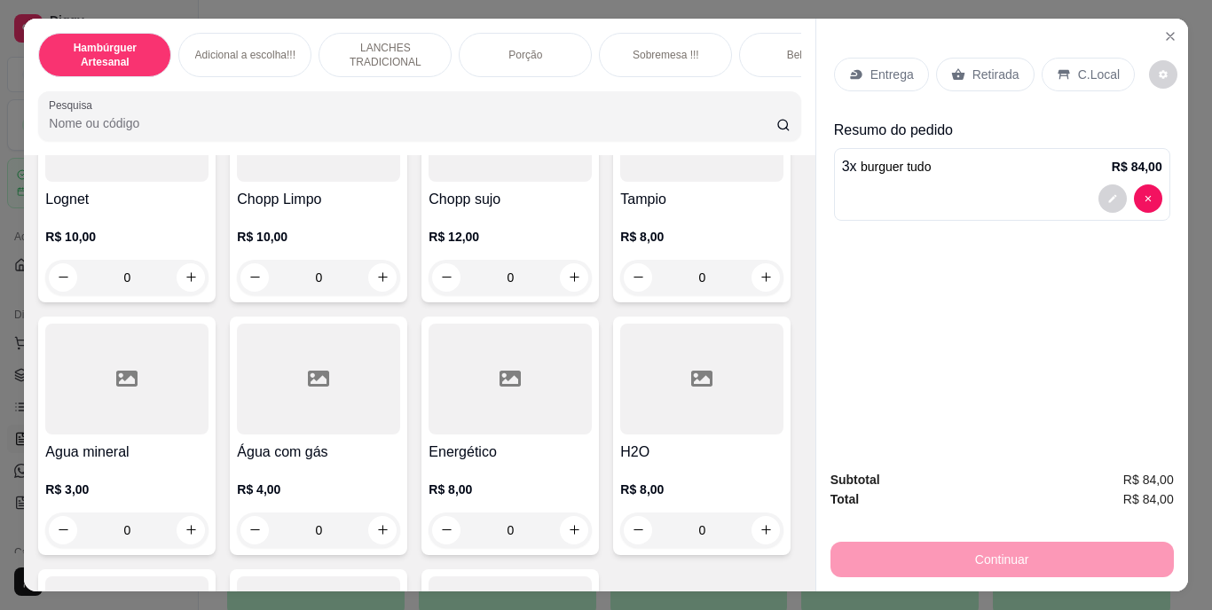
scroll to position [5235, 0]
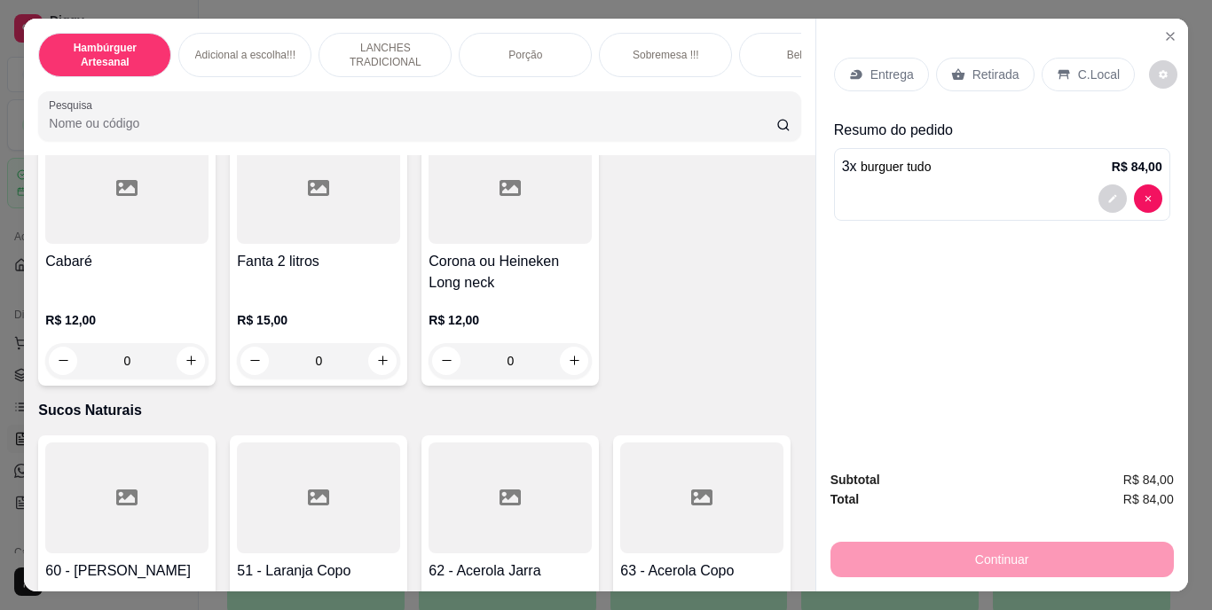
type input "1"
click at [1107, 193] on icon "decrease-product-quantity" at bounding box center [1112, 198] width 11 height 11
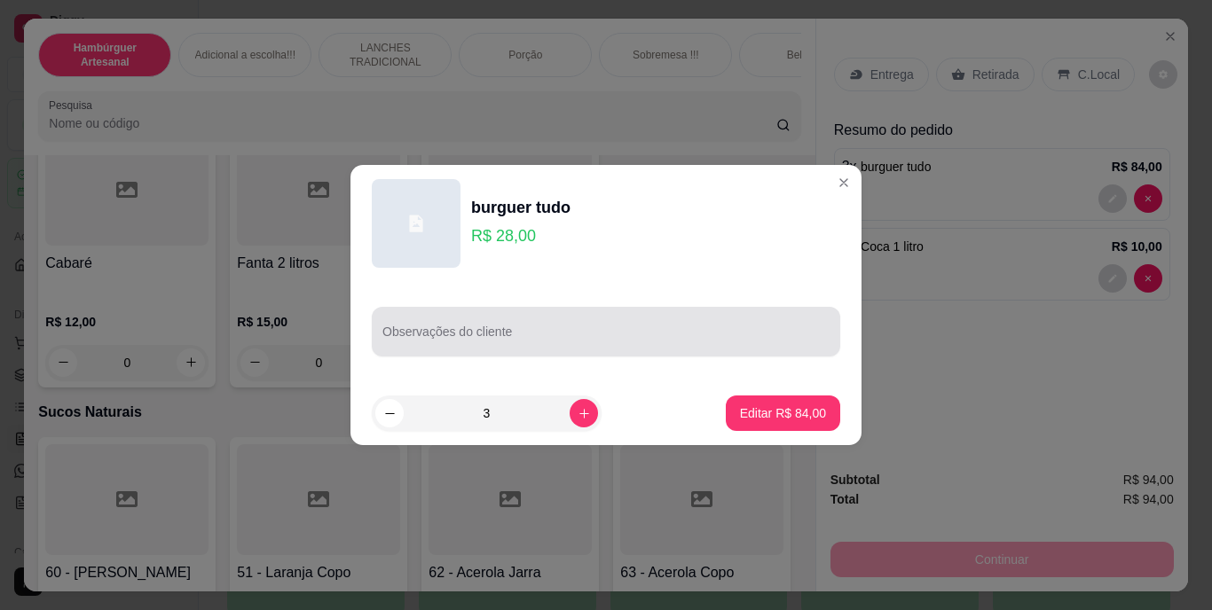
click at [736, 327] on div at bounding box center [605, 331] width 447 height 35
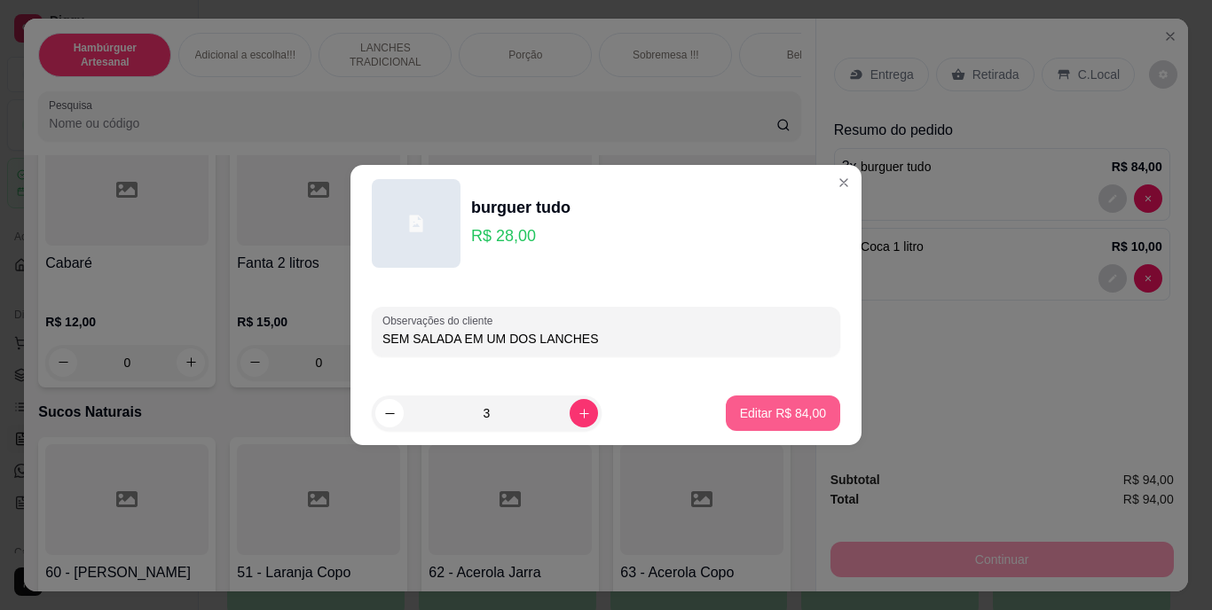
type input "SEM SALADA EM UM DOS LANCHES"
click at [792, 419] on p "Editar R$ 84,00" at bounding box center [783, 414] width 86 height 18
type input "0"
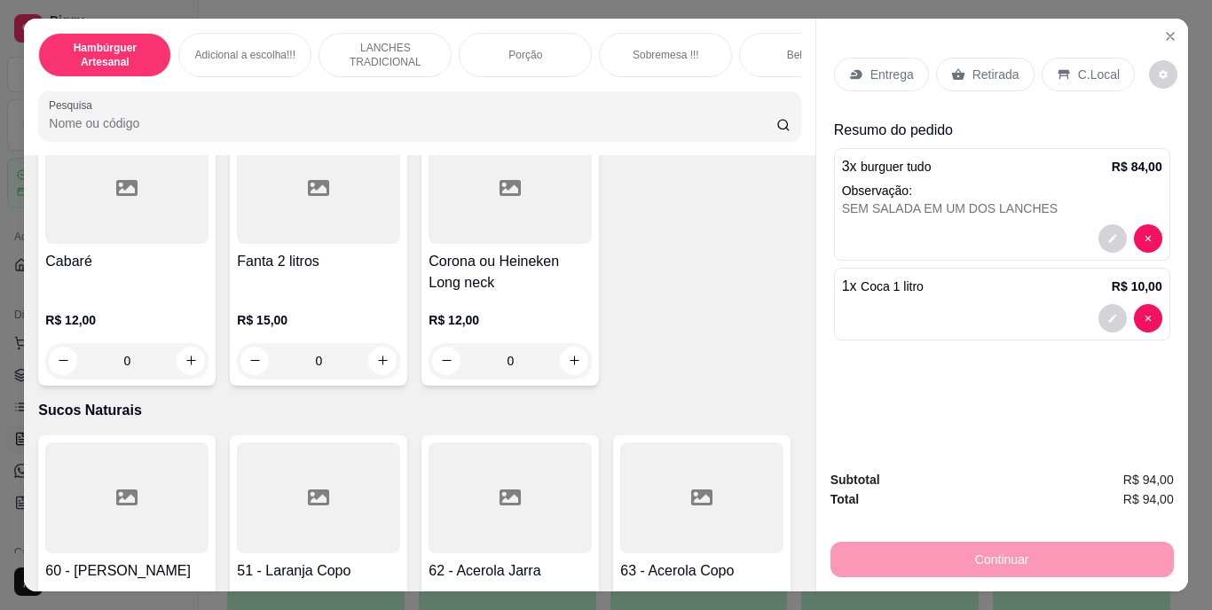
scroll to position [5234, 0]
click at [987, 70] on p "Retirada" at bounding box center [996, 75] width 47 height 18
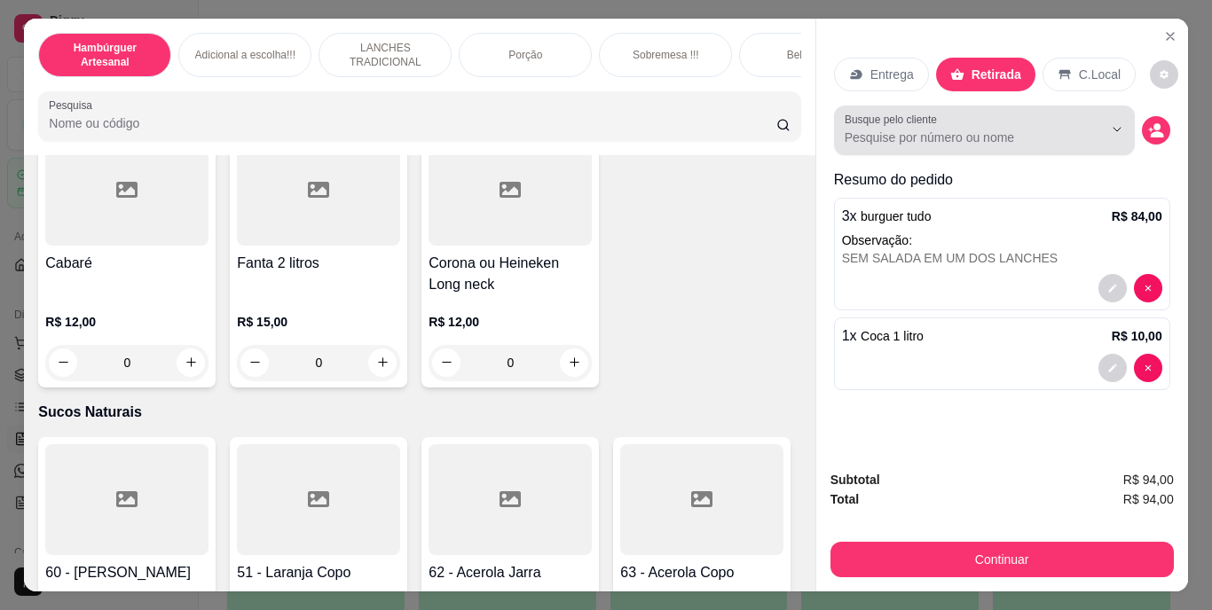
click at [1016, 129] on input "Busque pelo cliente" at bounding box center [960, 138] width 230 height 18
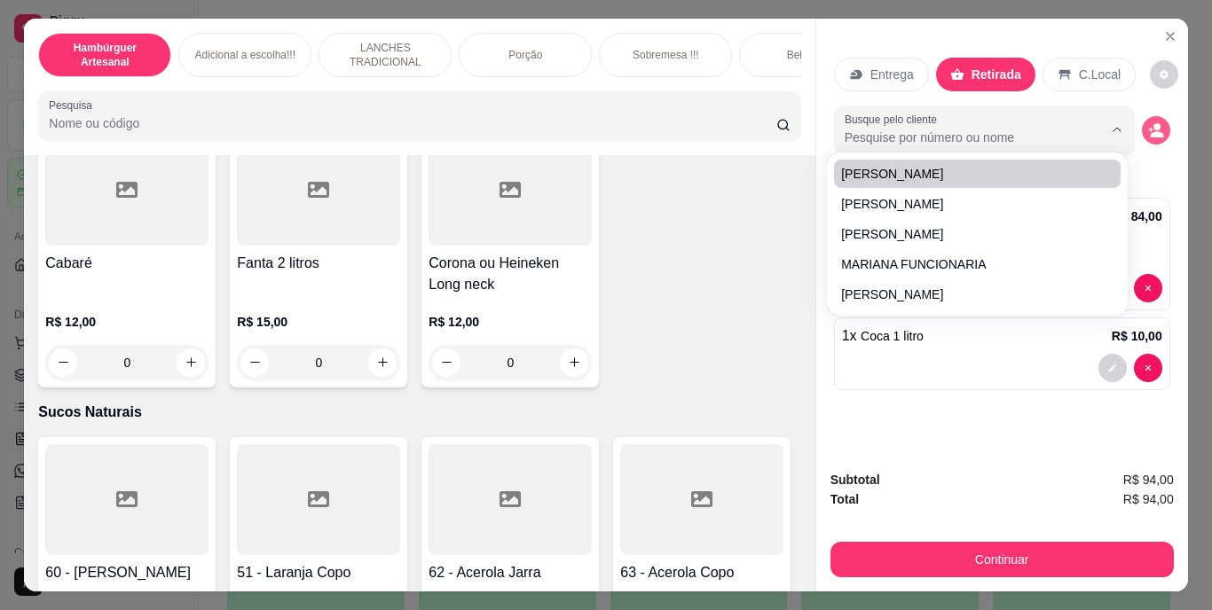
click at [1148, 126] on icon "decrease-product-quantity" at bounding box center [1156, 130] width 16 height 16
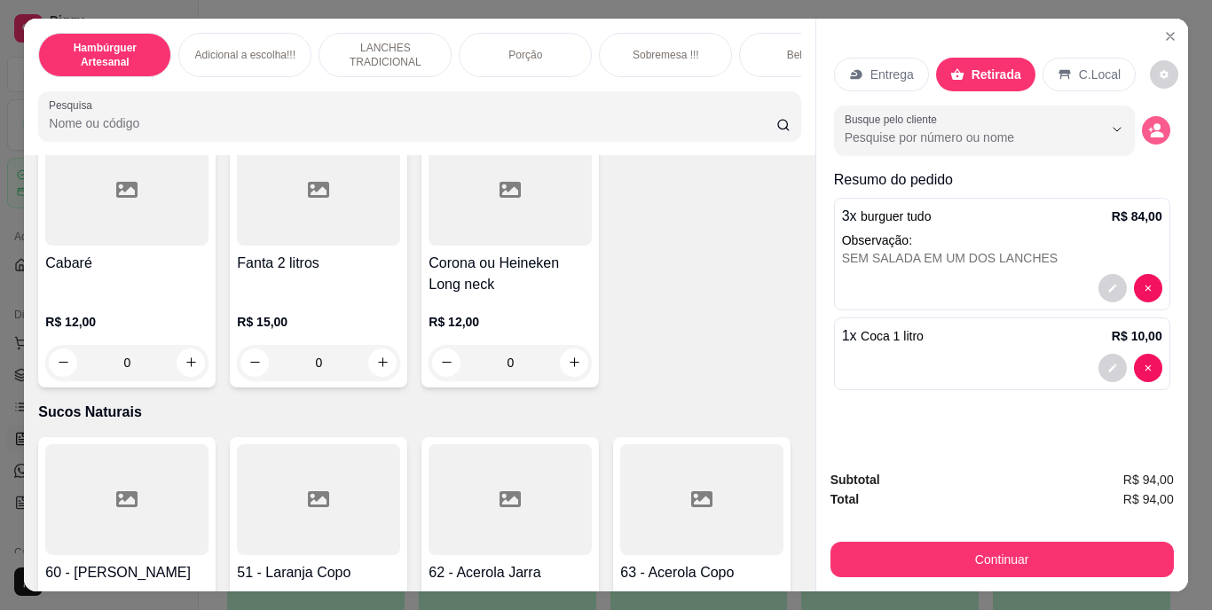
click at [1149, 124] on icon "decrease-product-quantity" at bounding box center [1156, 130] width 16 height 16
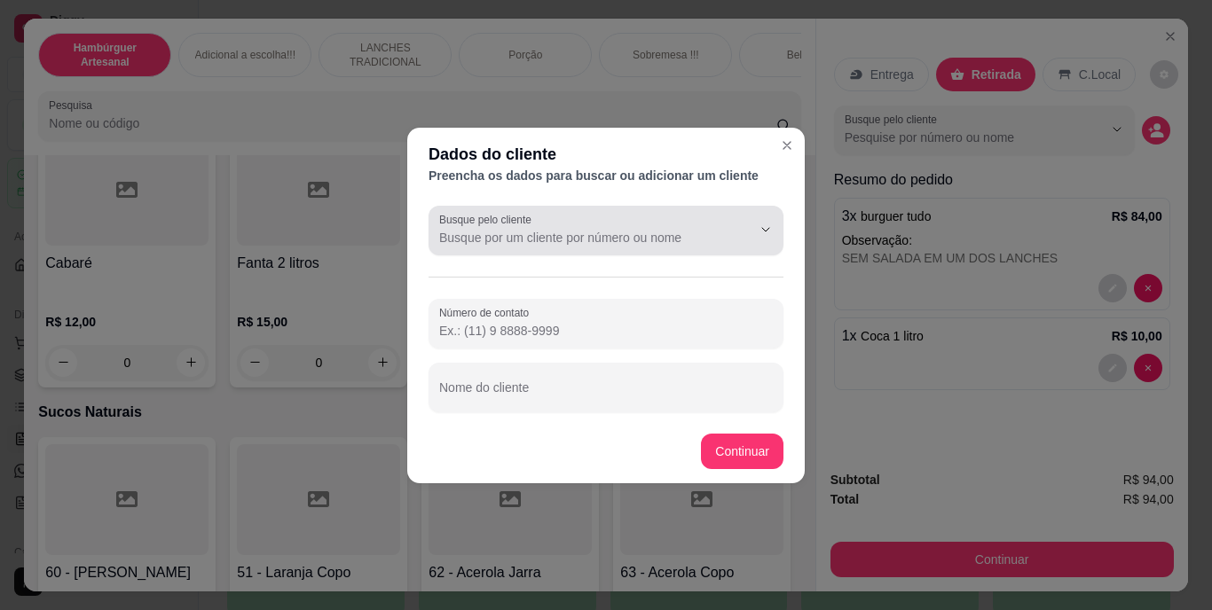
click at [648, 245] on input "Busque pelo cliente" at bounding box center [581, 238] width 284 height 18
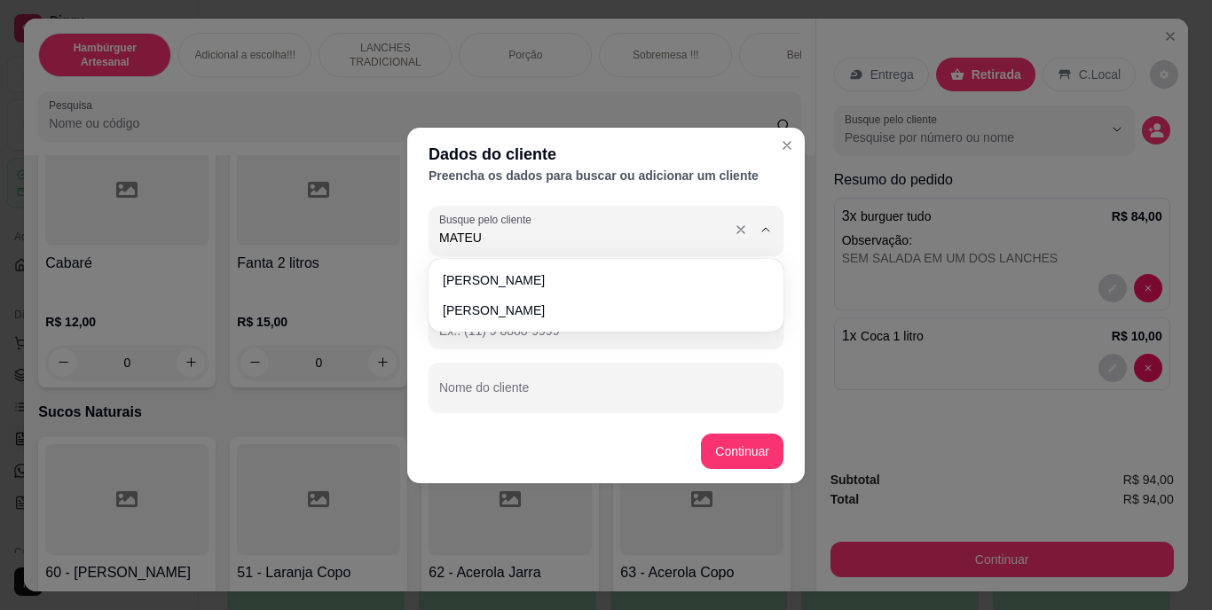
type input "MATEUS"
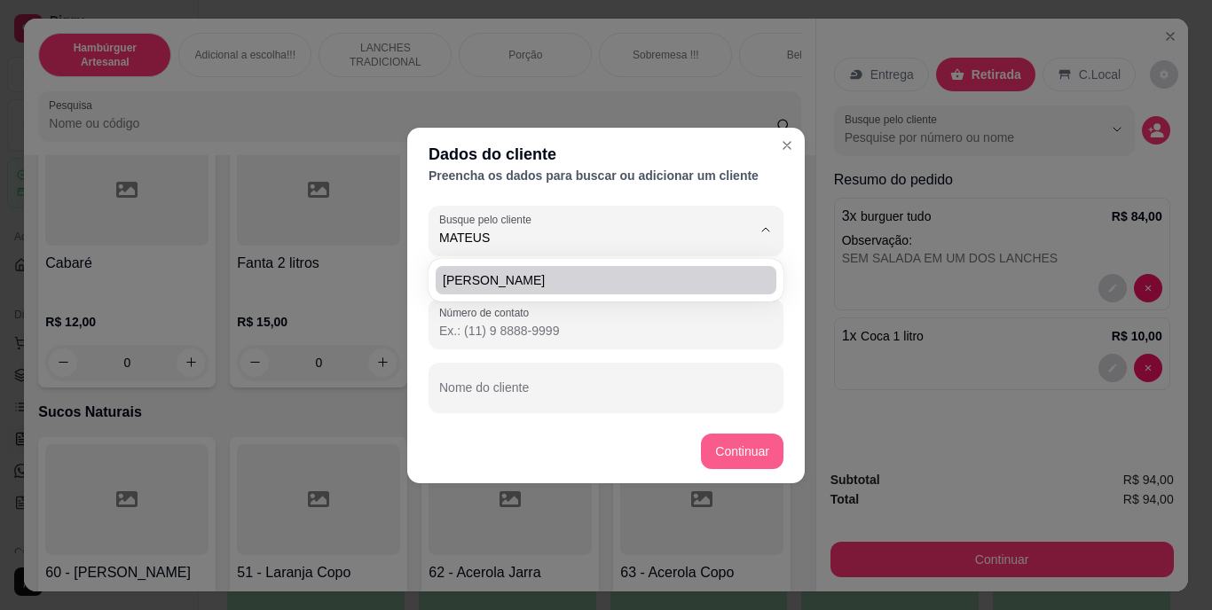
click at [762, 442] on button "Continuar" at bounding box center [742, 451] width 83 height 35
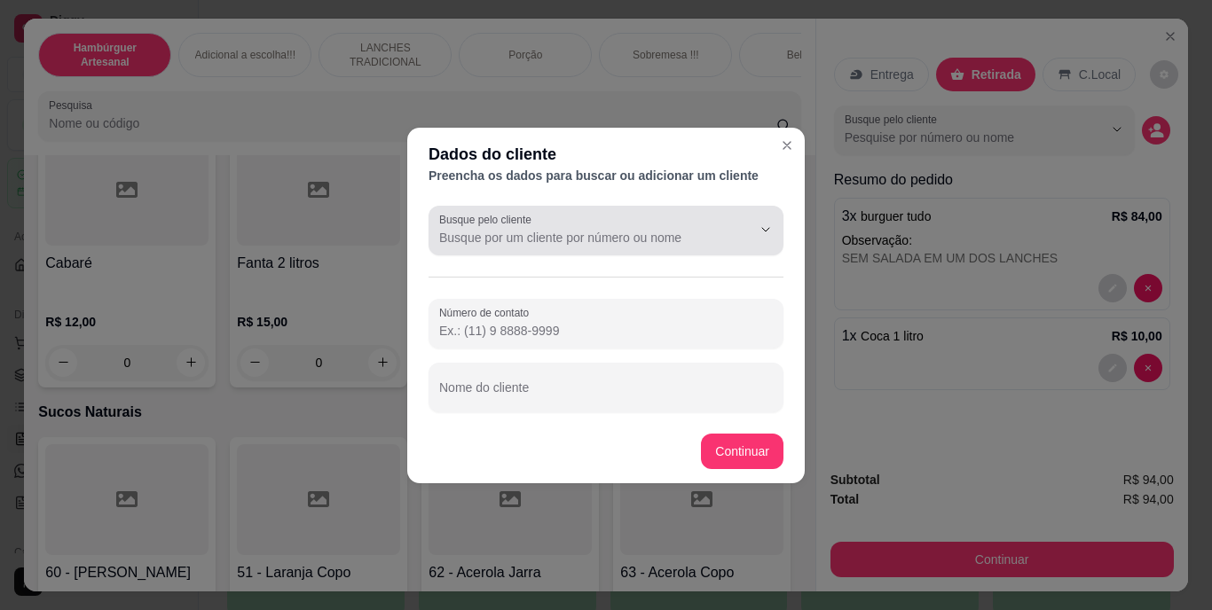
drag, startPoint x: 621, startPoint y: 207, endPoint x: 634, endPoint y: 232, distance: 28.6
click at [627, 217] on div "Busque pelo cliente" at bounding box center [606, 231] width 355 height 50
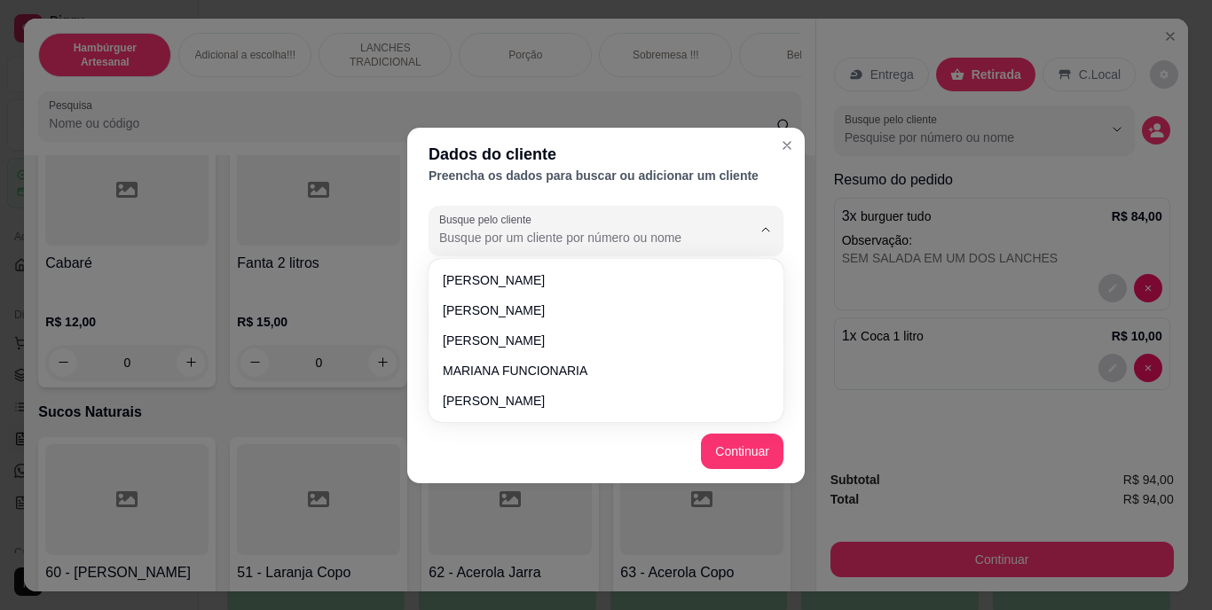
click at [778, 163] on div "Dados do cliente" at bounding box center [606, 154] width 355 height 25
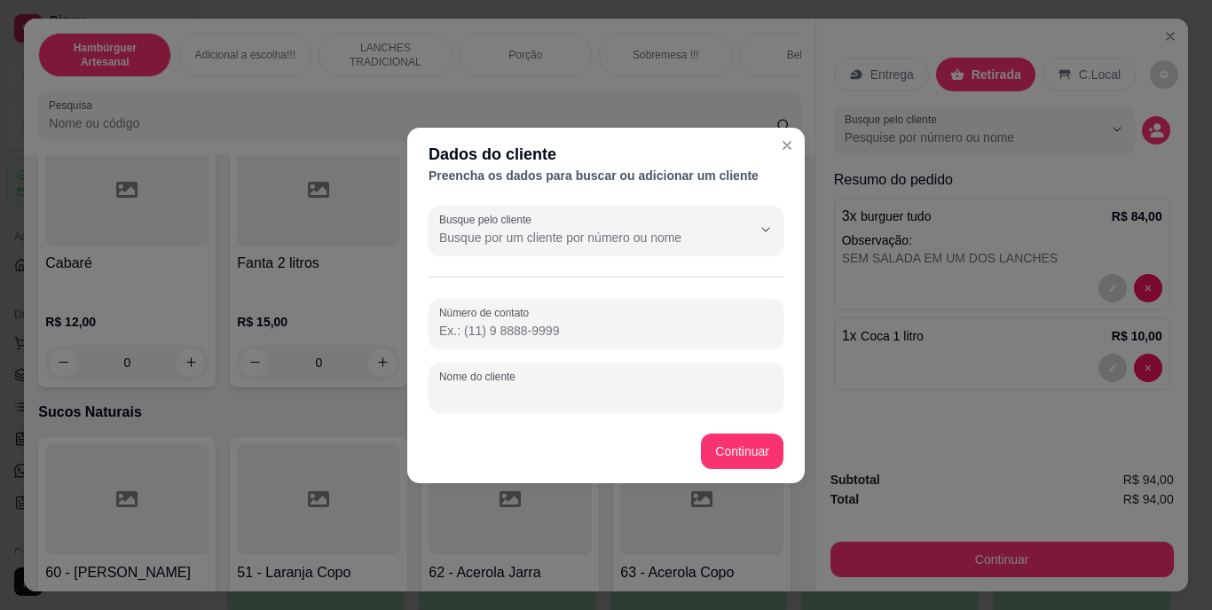
click at [638, 387] on input "Nome do cliente" at bounding box center [606, 395] width 334 height 18
type input "MATEUS"
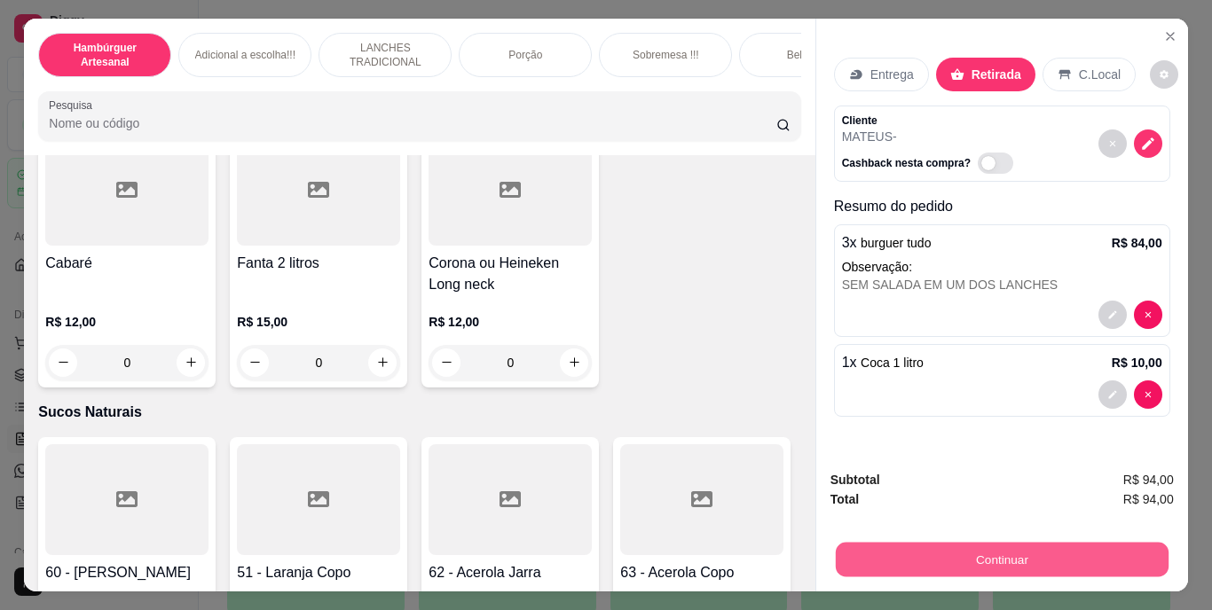
click at [899, 543] on button "Continuar" at bounding box center [1001, 560] width 333 height 35
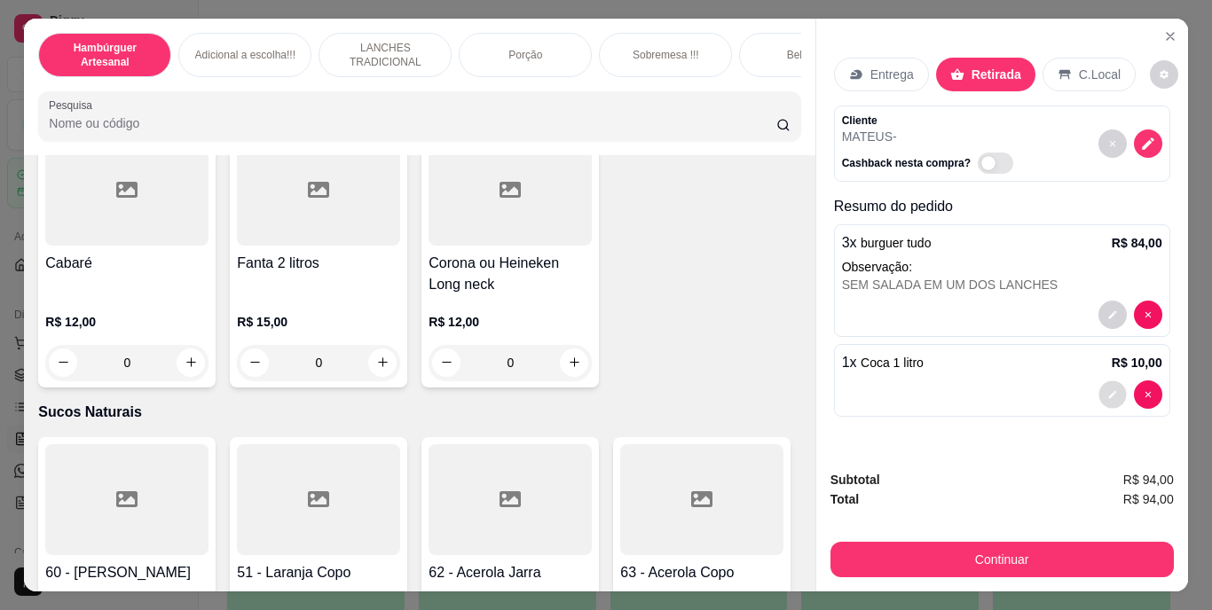
click at [1099, 394] on button "decrease-product-quantity" at bounding box center [1113, 395] width 28 height 28
type input "0"
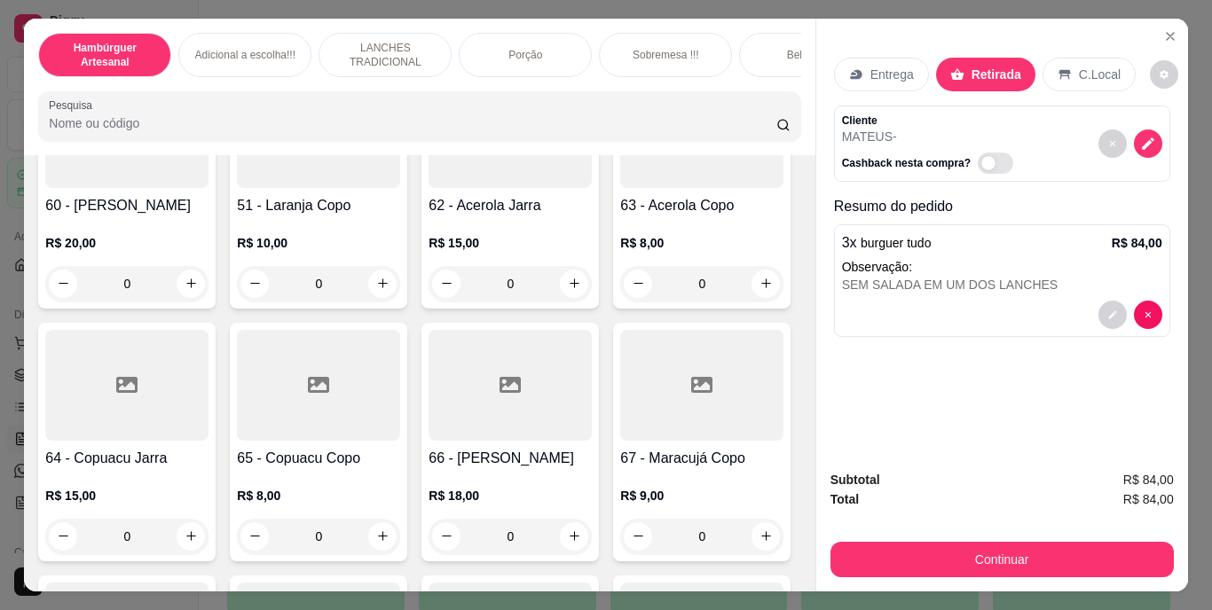
scroll to position [5422, 0]
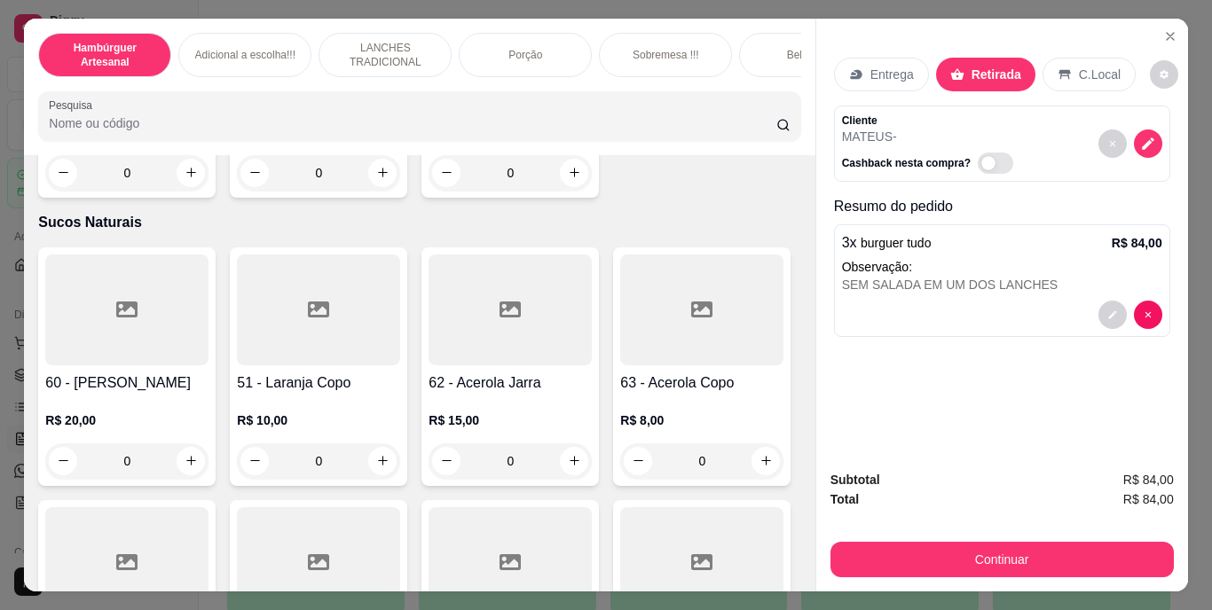
type input "1"
click at [955, 259] on p "Observação:" at bounding box center [1002, 267] width 320 height 18
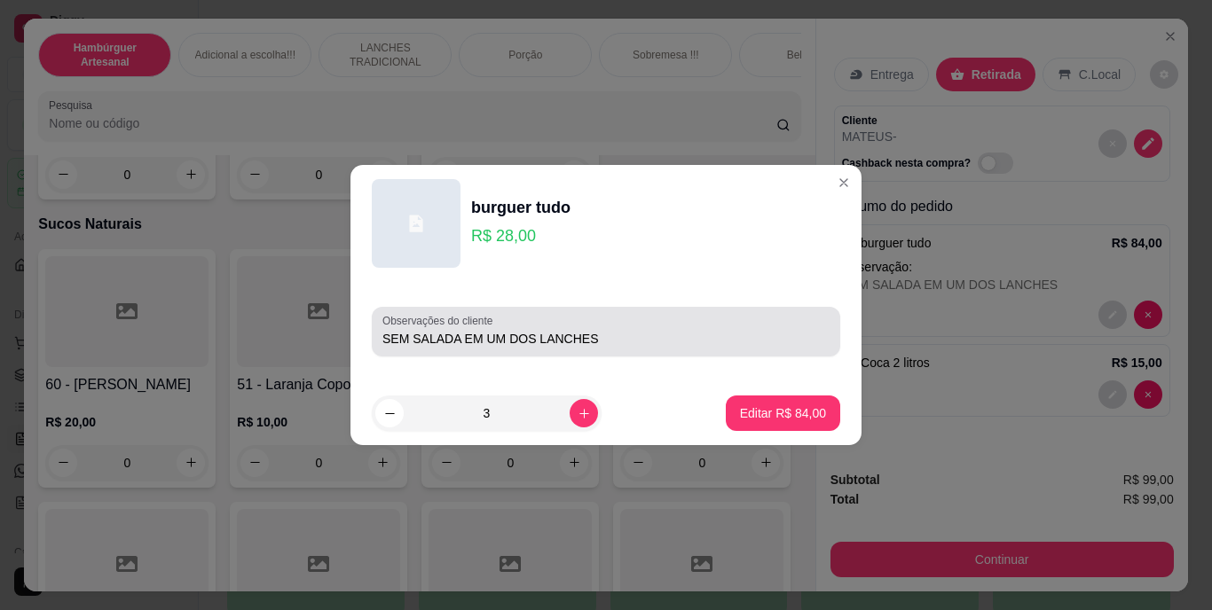
click at [605, 343] on input "SEM SALADA EM UM DOS LANCHES" at bounding box center [605, 339] width 447 height 18
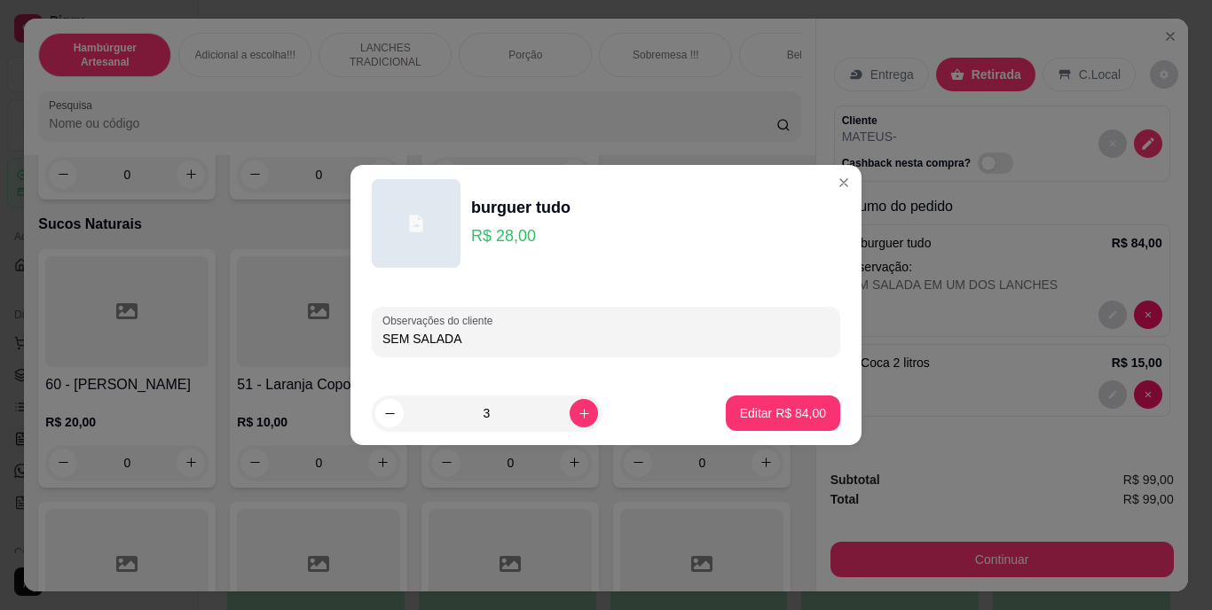
click at [382, 335] on div "Observações do cliente SEM SALADA" at bounding box center [606, 332] width 469 height 50
click at [383, 335] on input "SEM SALADA" at bounding box center [605, 339] width 447 height 18
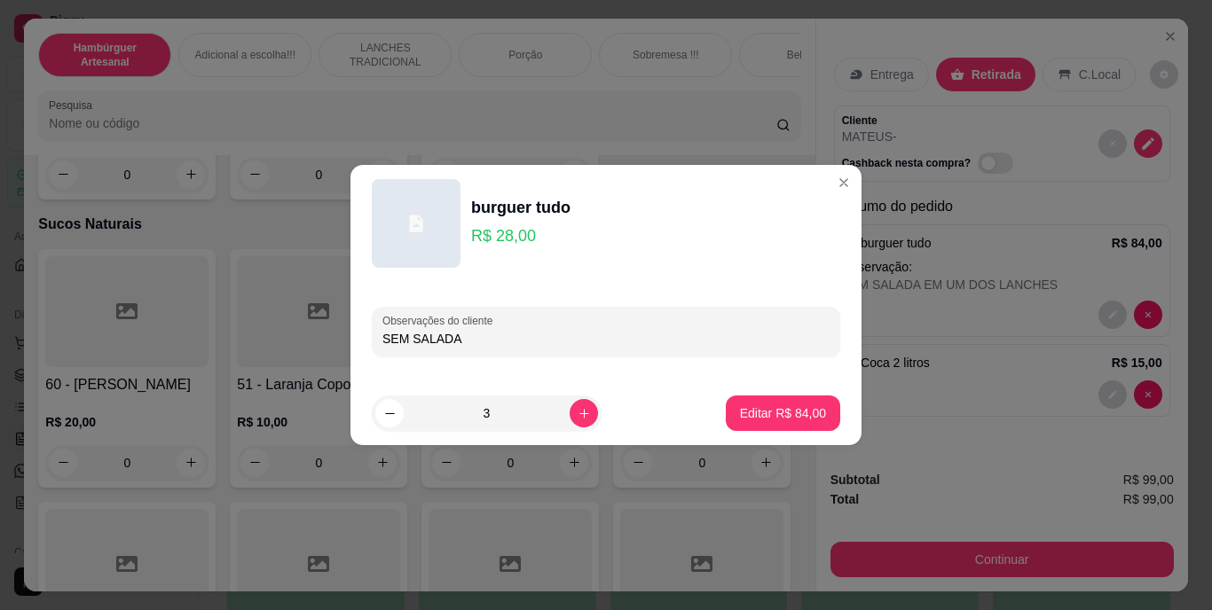
click at [383, 335] on input "SEM SALADA" at bounding box center [605, 339] width 447 height 18
type input "1 SEM SALADA"
click at [570, 406] on button "increase-product-quantity" at bounding box center [584, 413] width 28 height 28
type input "4"
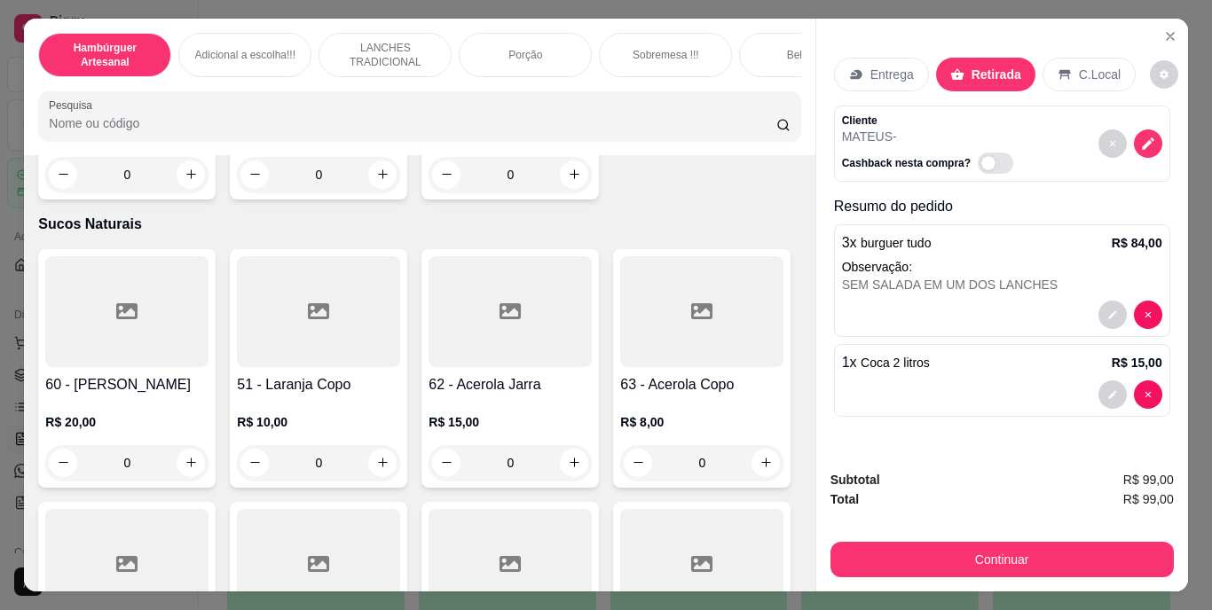
click at [877, 66] on p "Entrega" at bounding box center [891, 75] width 43 height 18
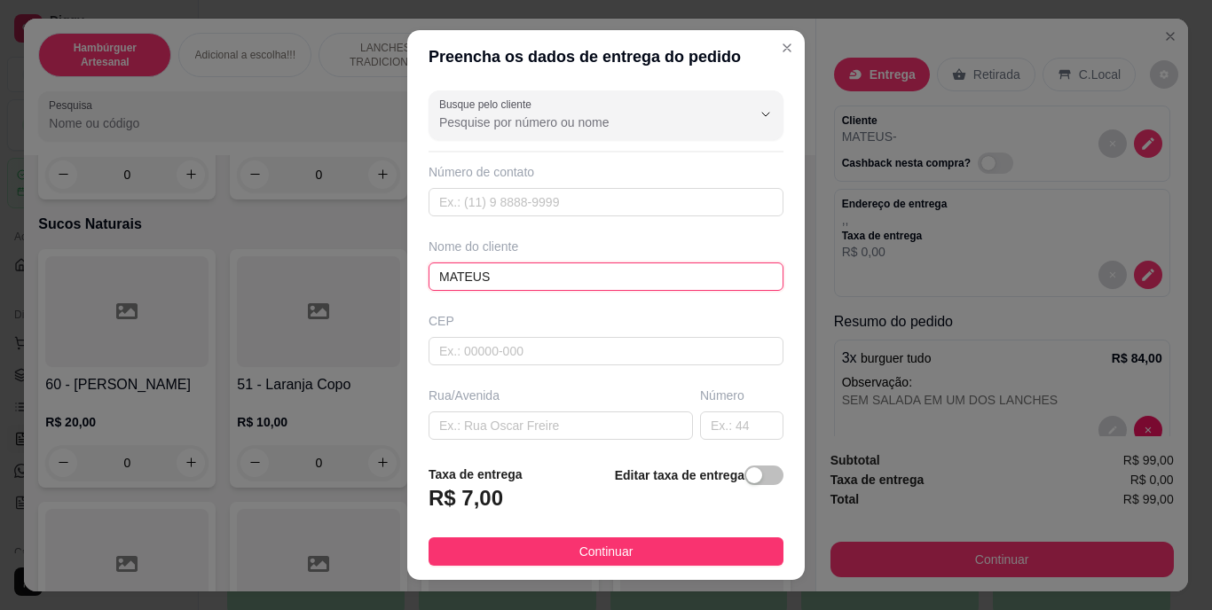
click at [453, 270] on input "MATEUS" at bounding box center [606, 277] width 355 height 28
click at [460, 274] on input "MATEUS" at bounding box center [606, 277] width 355 height 28
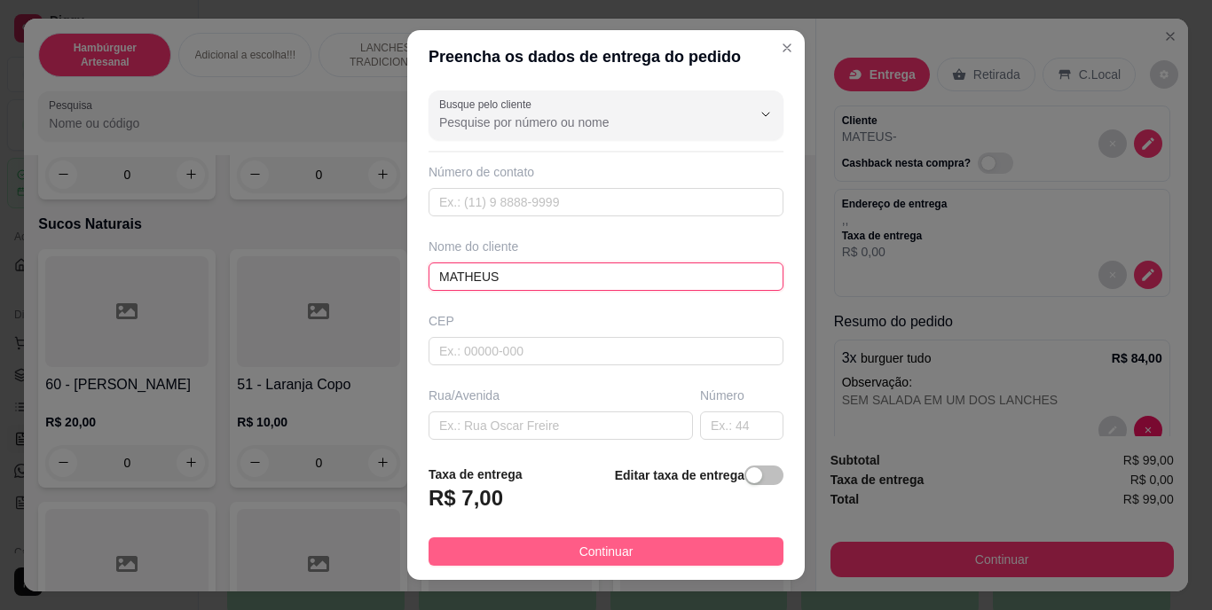
type input "MATHEUS"
click at [527, 547] on button "Continuar" at bounding box center [606, 552] width 355 height 28
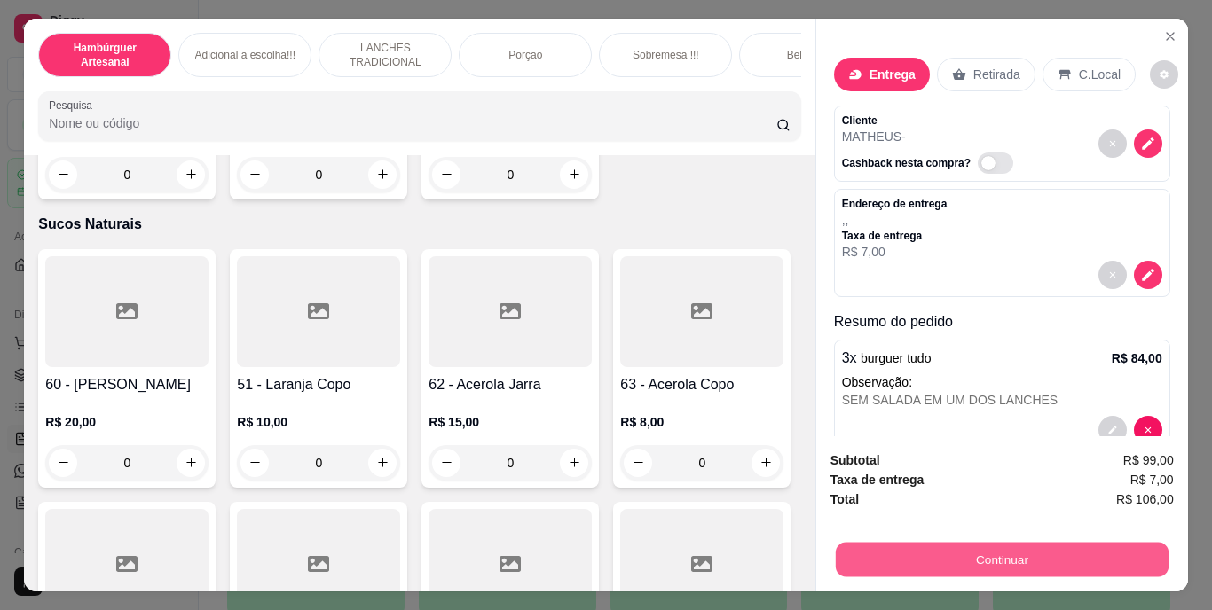
click at [962, 559] on button "Continuar" at bounding box center [1001, 560] width 333 height 35
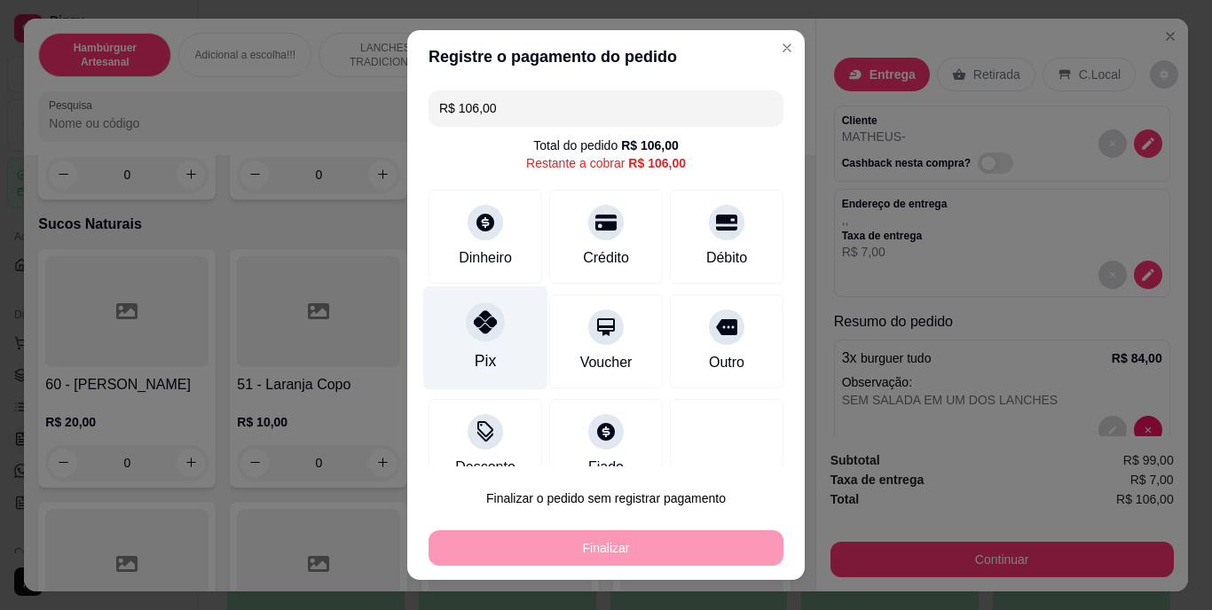
click at [463, 344] on div "Pix" at bounding box center [485, 339] width 125 height 104
type input "R$ 0,00"
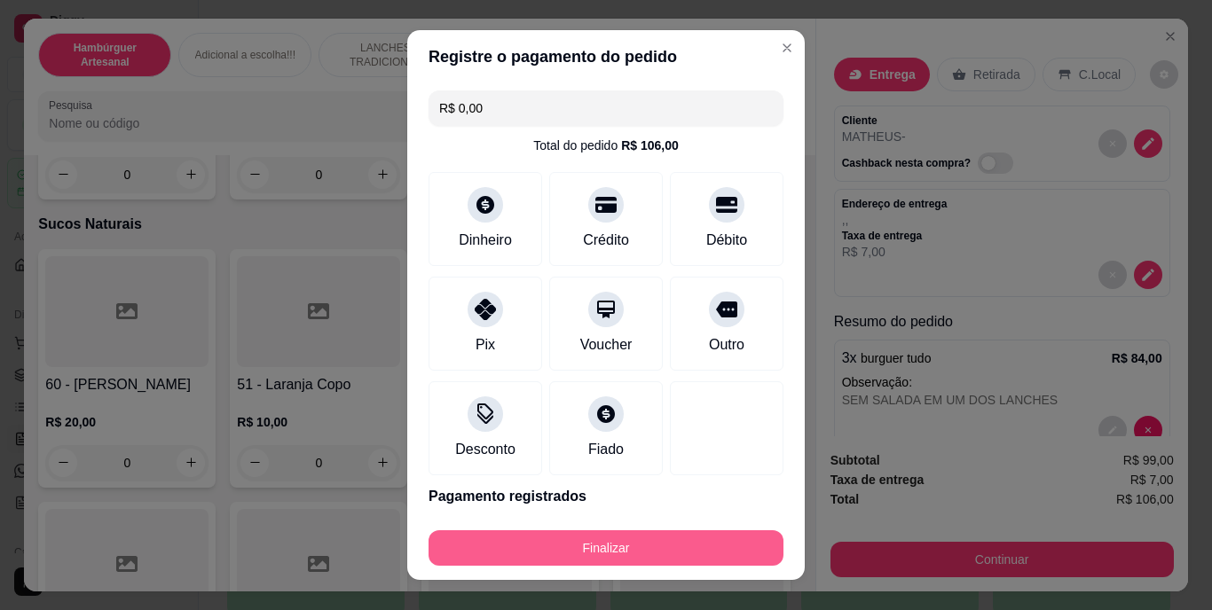
click at [575, 535] on button "Finalizar" at bounding box center [606, 548] width 355 height 35
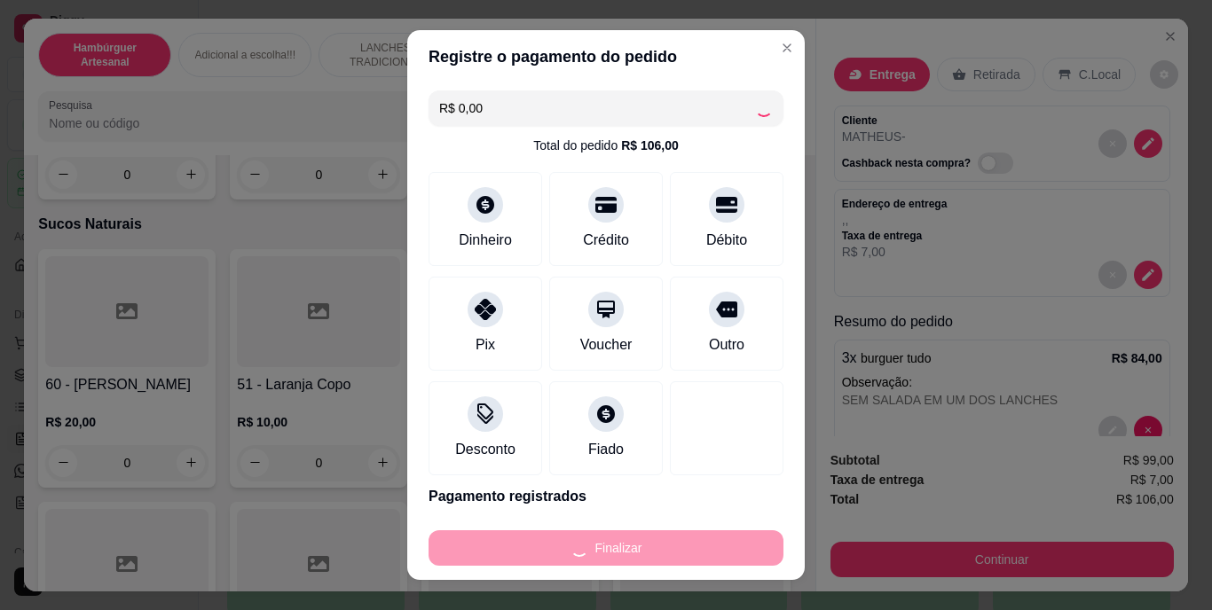
type input "0"
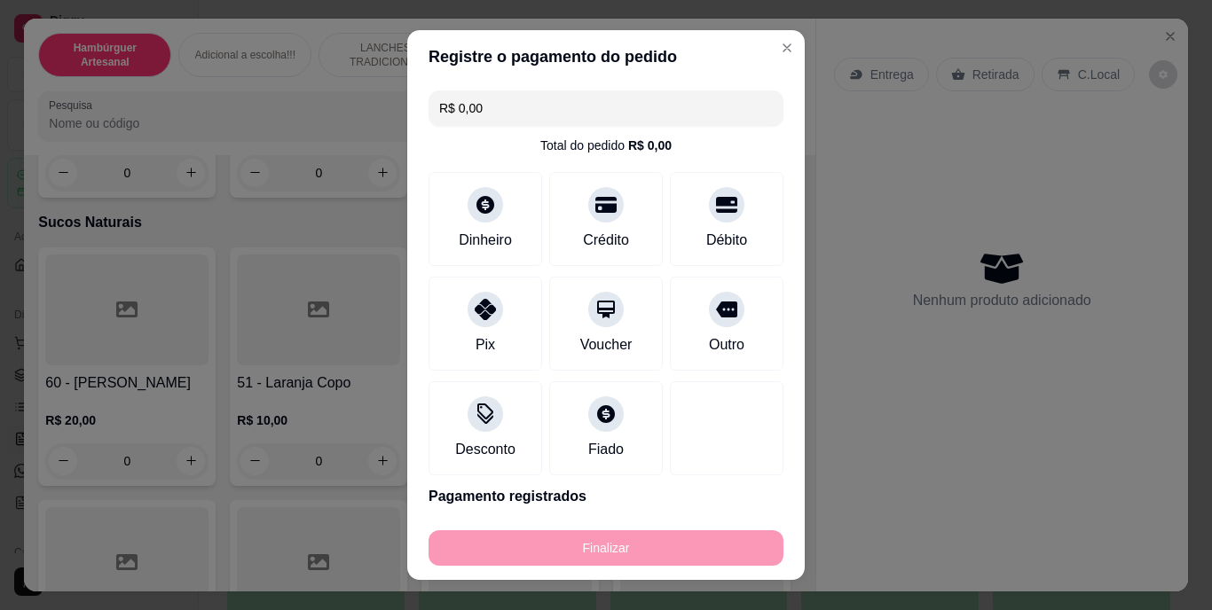
type input "-R$ 106,00"
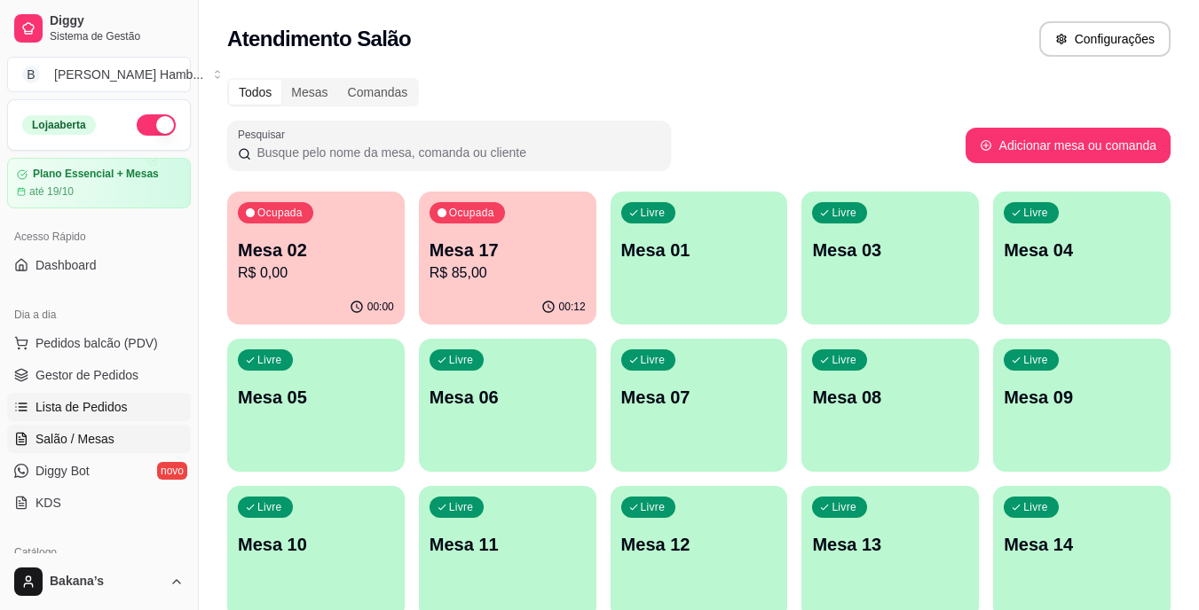
click at [80, 405] on span "Lista de Pedidos" at bounding box center [81, 407] width 92 height 18
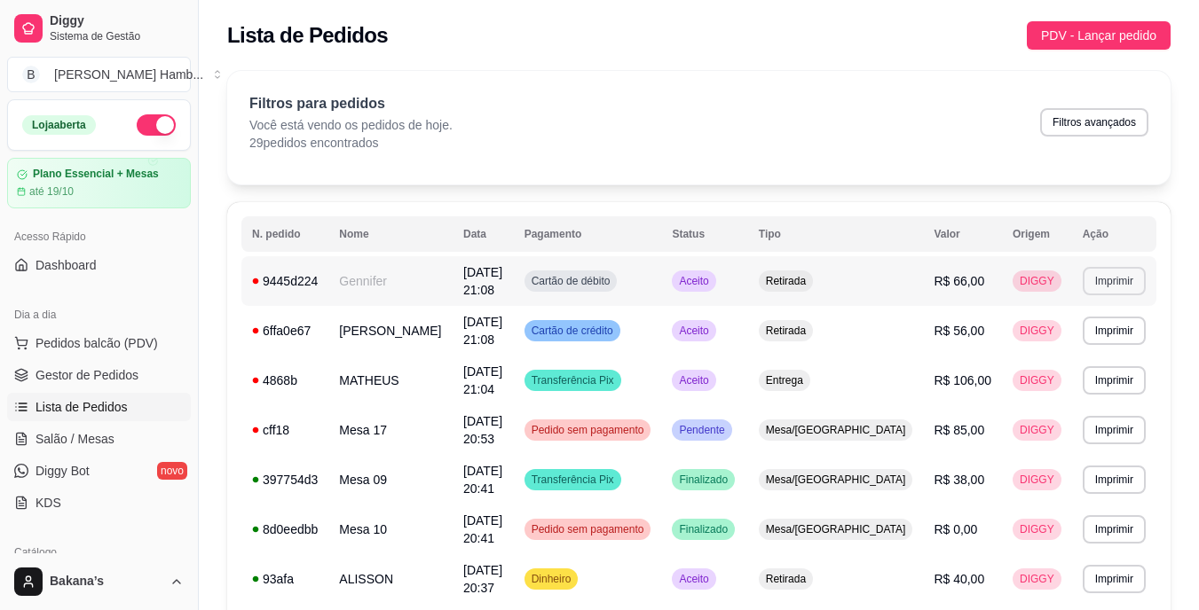
click at [1125, 280] on button "Imprimir" at bounding box center [1114, 281] width 63 height 28
click at [1079, 343] on button "IMPRESSORA" at bounding box center [1082, 343] width 124 height 28
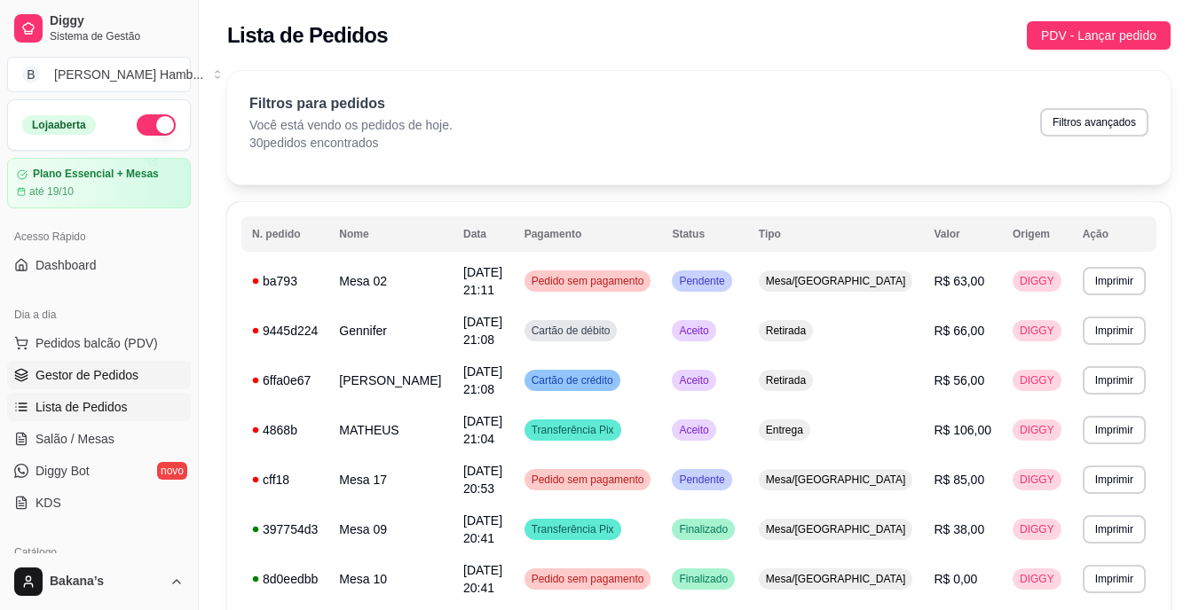
click at [101, 376] on span "Gestor de Pedidos" at bounding box center [86, 375] width 103 height 18
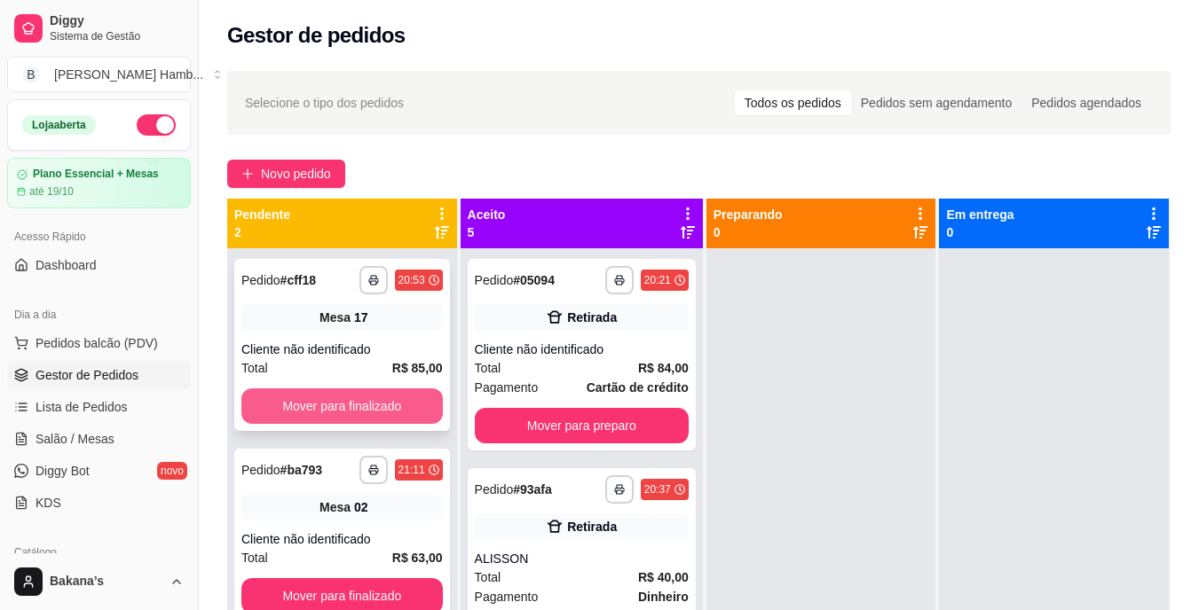
click at [405, 405] on button "Mover para finalizado" at bounding box center [341, 406] width 201 height 35
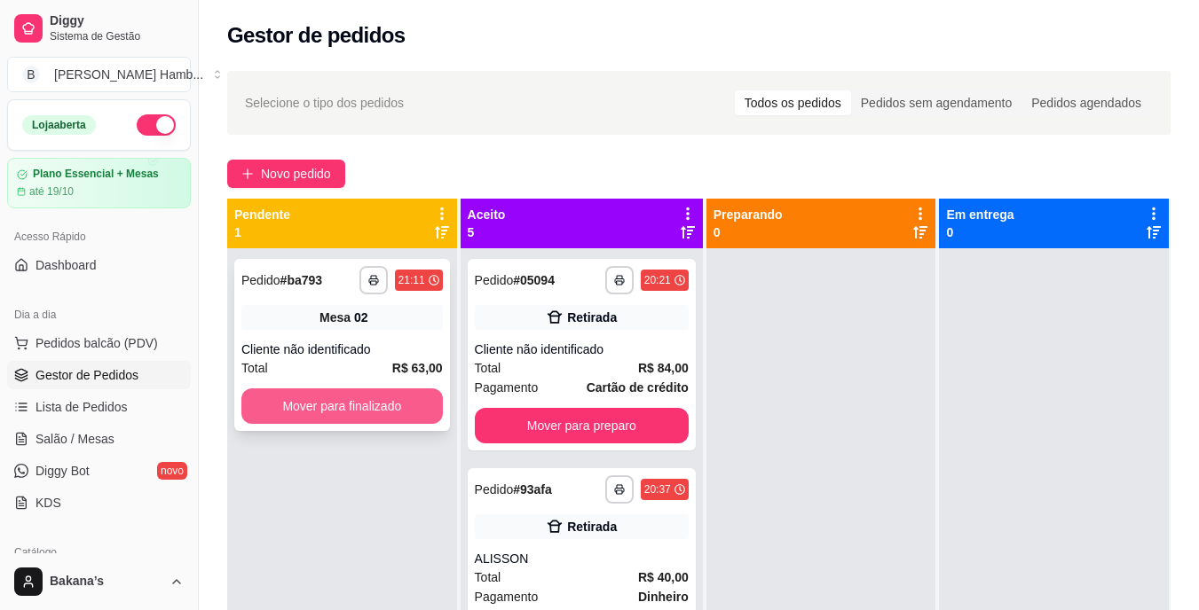
click at [404, 402] on button "Mover para finalizado" at bounding box center [341, 406] width 201 height 35
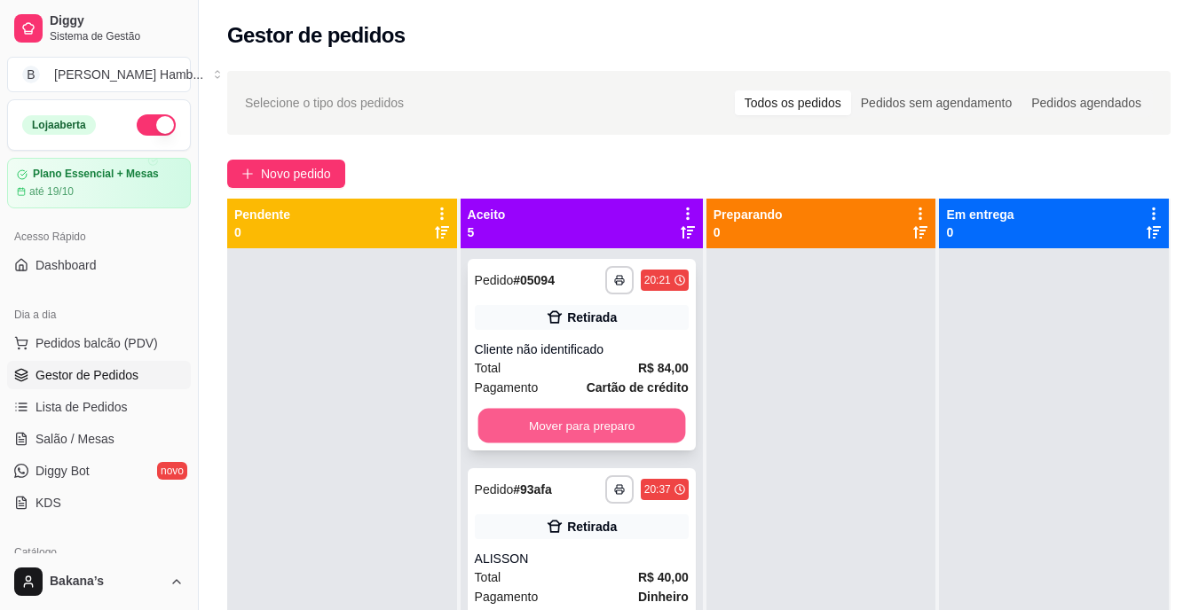
click at [568, 428] on button "Mover para preparo" at bounding box center [581, 426] width 208 height 35
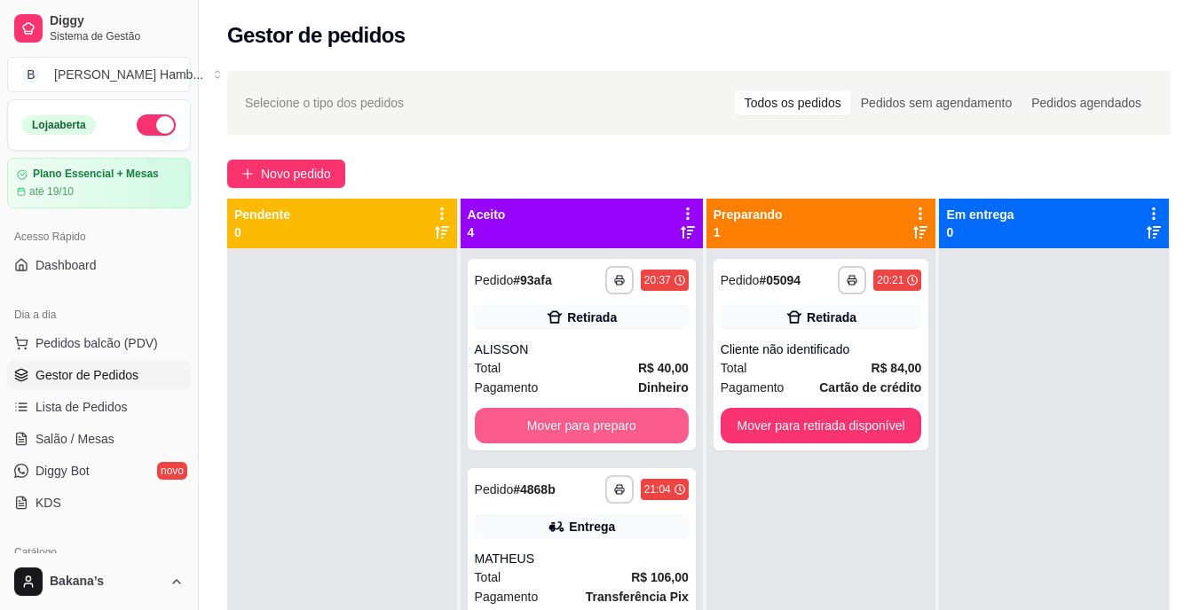
click at [570, 420] on button "Mover para preparo" at bounding box center [582, 425] width 214 height 35
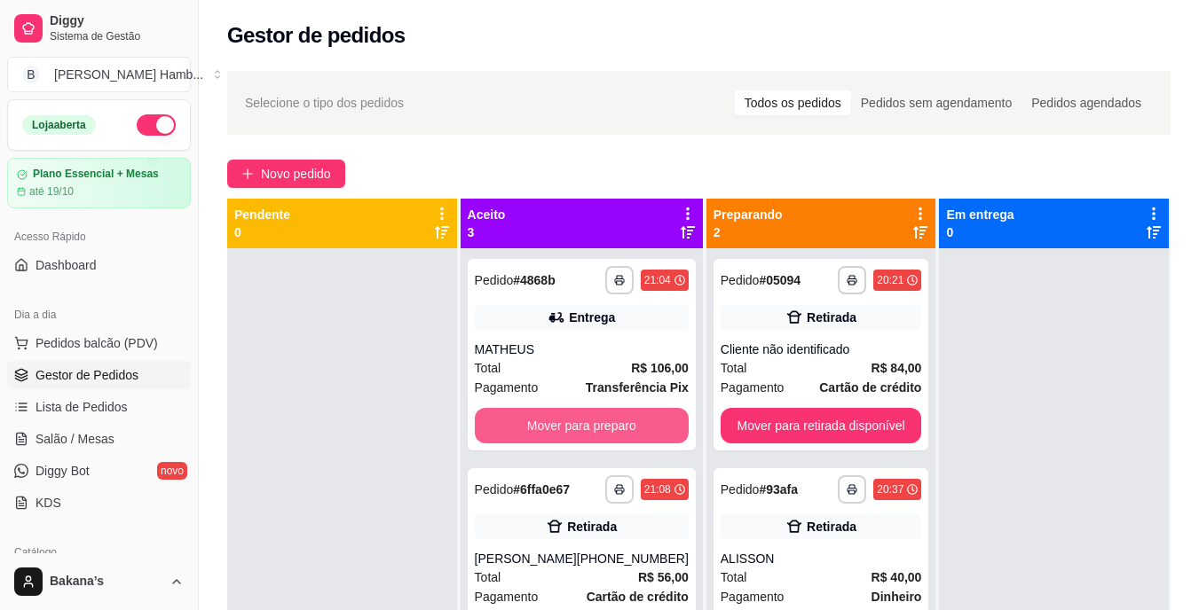
click at [570, 420] on button "Mover para preparo" at bounding box center [582, 425] width 214 height 35
click at [570, 420] on button "Mover para preparo" at bounding box center [581, 426] width 208 height 35
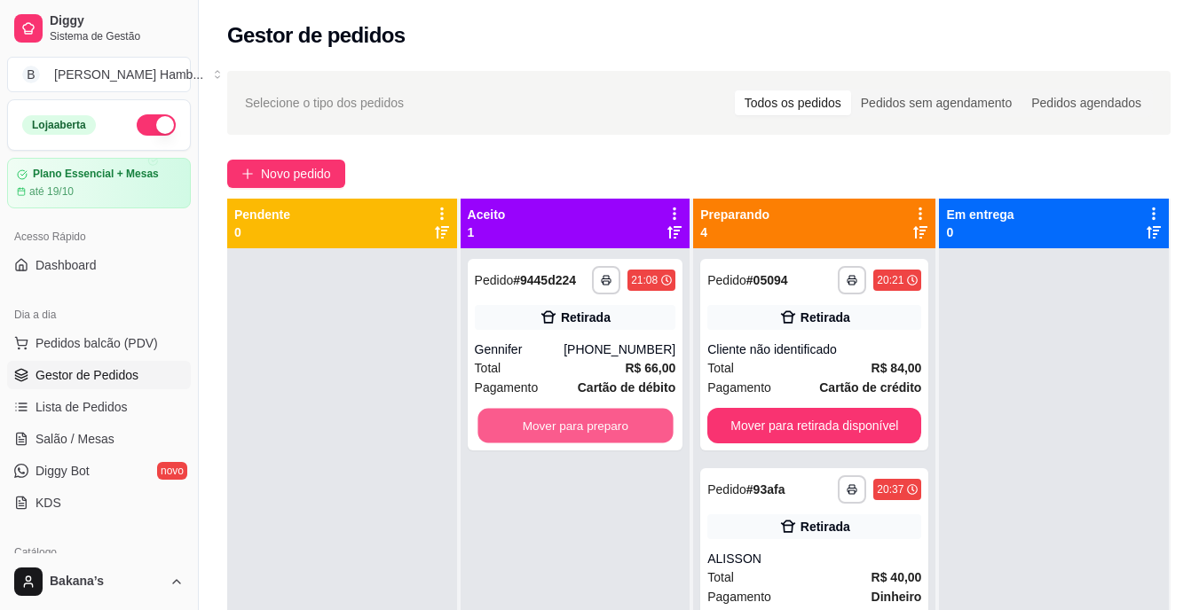
click at [570, 420] on button "Mover para preparo" at bounding box center [574, 426] width 195 height 35
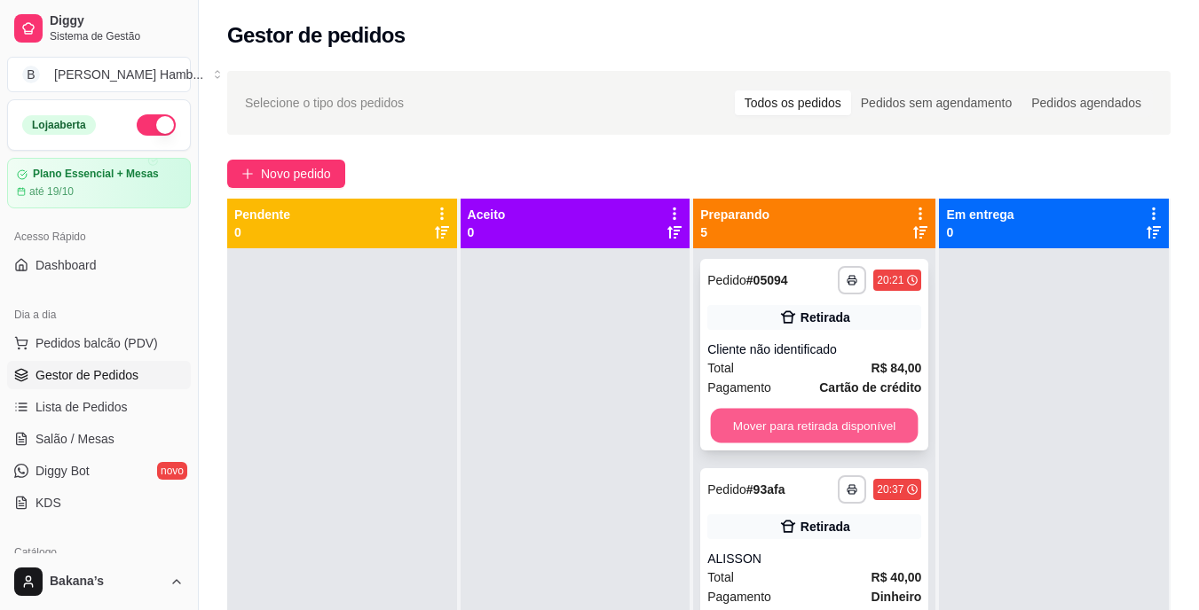
click at [773, 417] on button "Mover para retirada disponível" at bounding box center [815, 426] width 208 height 35
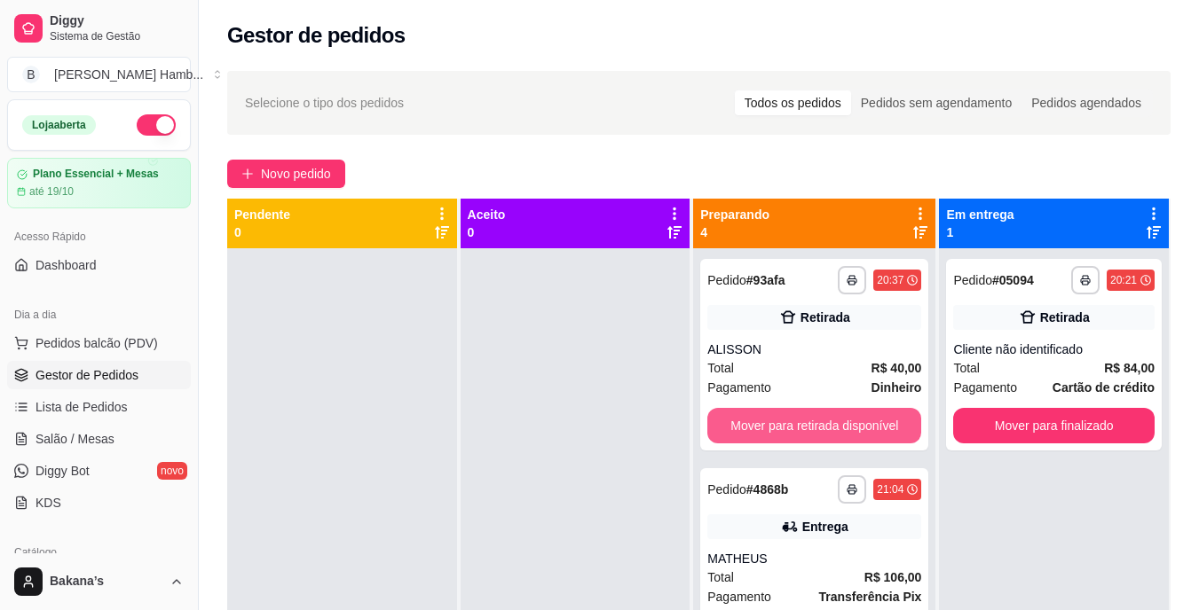
click at [773, 417] on button "Mover para retirada disponível" at bounding box center [814, 425] width 214 height 35
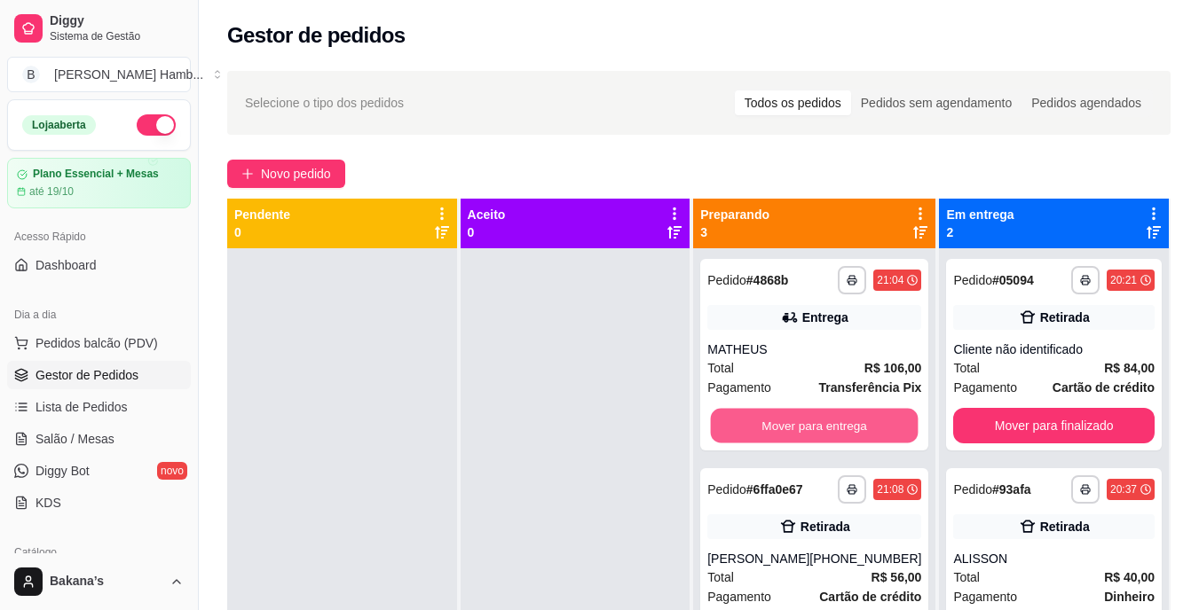
click at [773, 417] on button "Mover para entrega" at bounding box center [815, 426] width 208 height 35
click at [773, 417] on button "Mover para retirada disponível" at bounding box center [815, 426] width 208 height 35
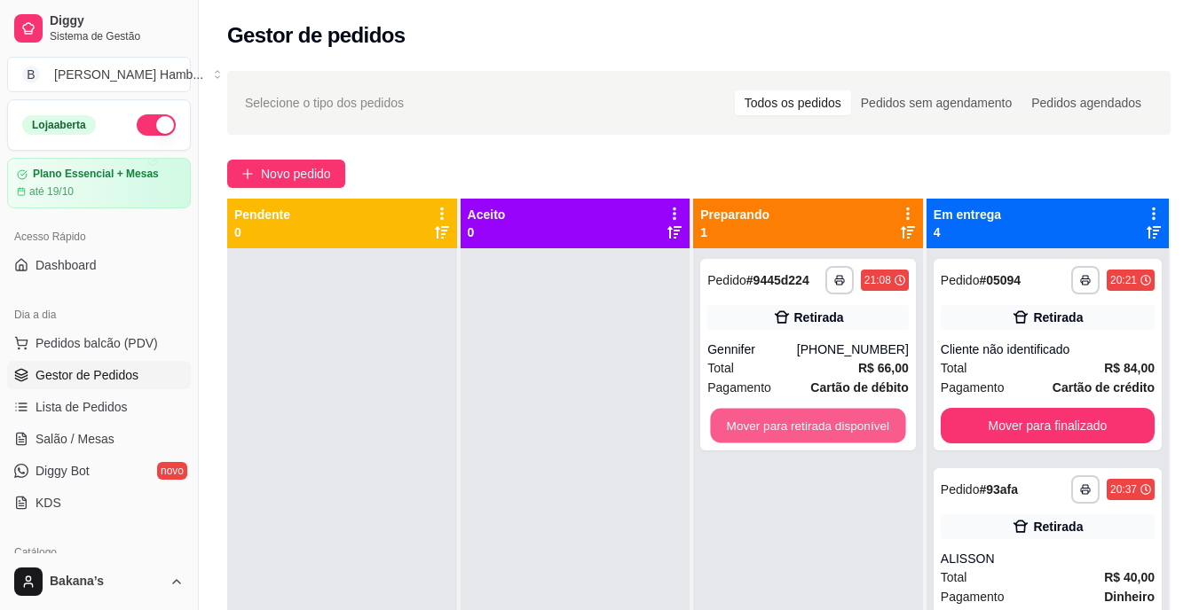
click at [773, 417] on button "Mover para retirada disponível" at bounding box center [808, 426] width 195 height 35
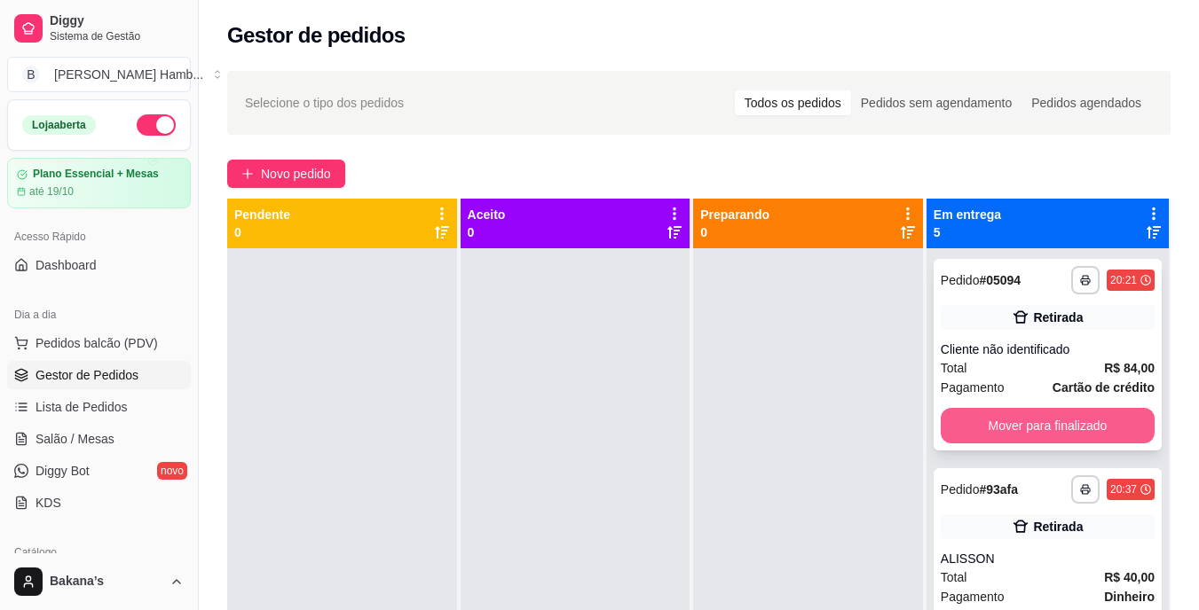
click at [991, 417] on button "Mover para finalizado" at bounding box center [1048, 425] width 214 height 35
click at [991, 417] on button "Mover para finalizado" at bounding box center [1047, 426] width 208 height 35
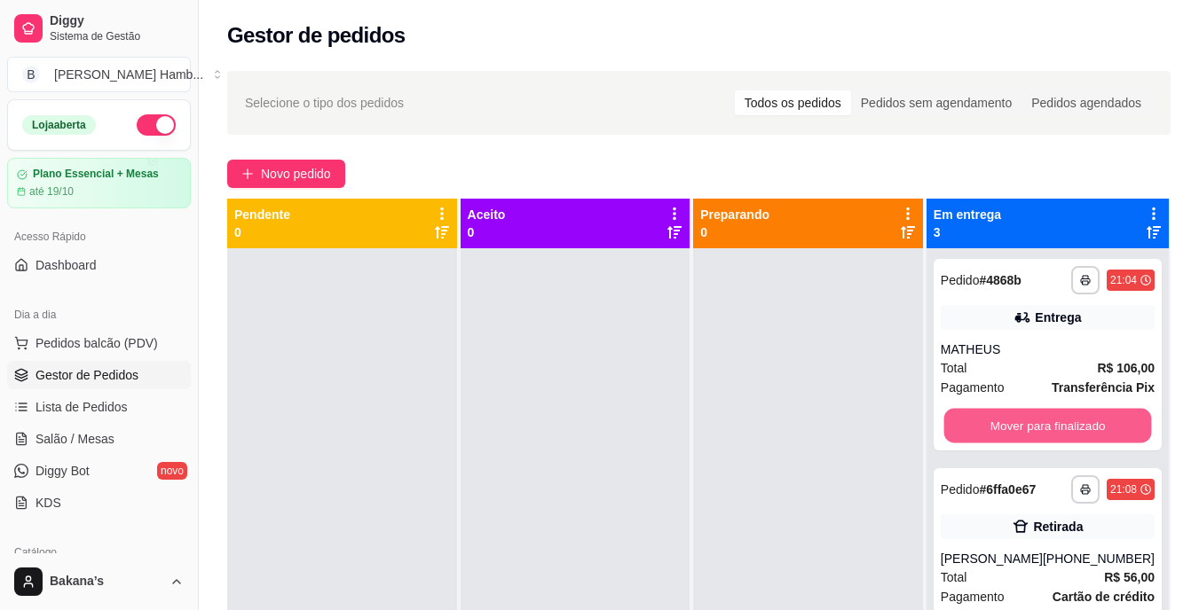
click at [991, 417] on button "Mover para finalizado" at bounding box center [1047, 426] width 208 height 35
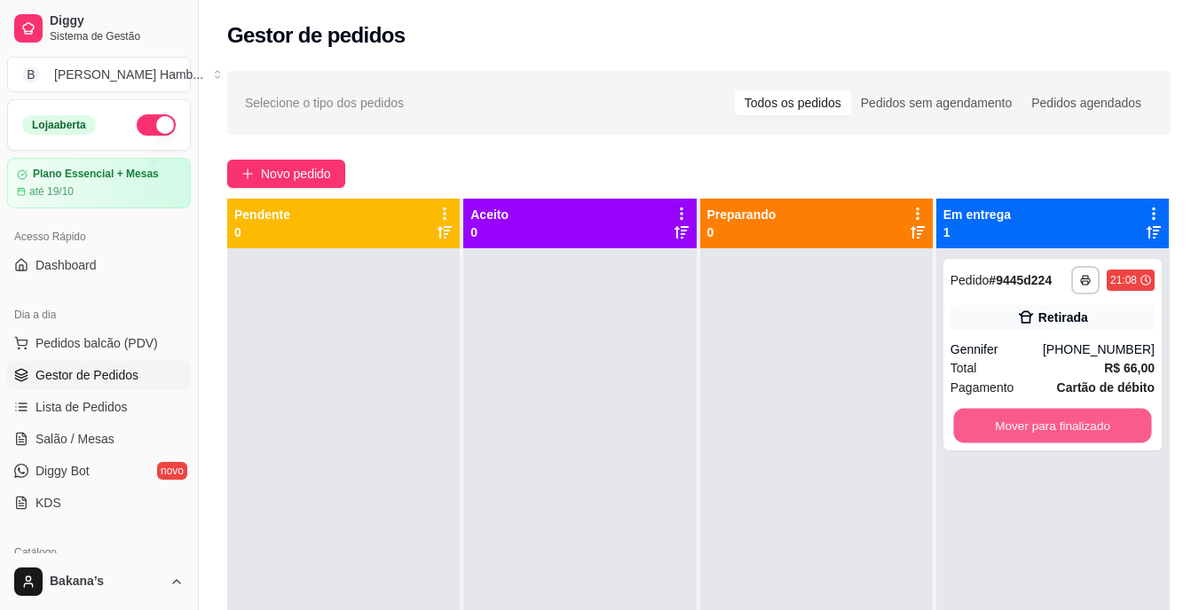
click at [991, 417] on button "Mover para finalizado" at bounding box center [1052, 426] width 198 height 35
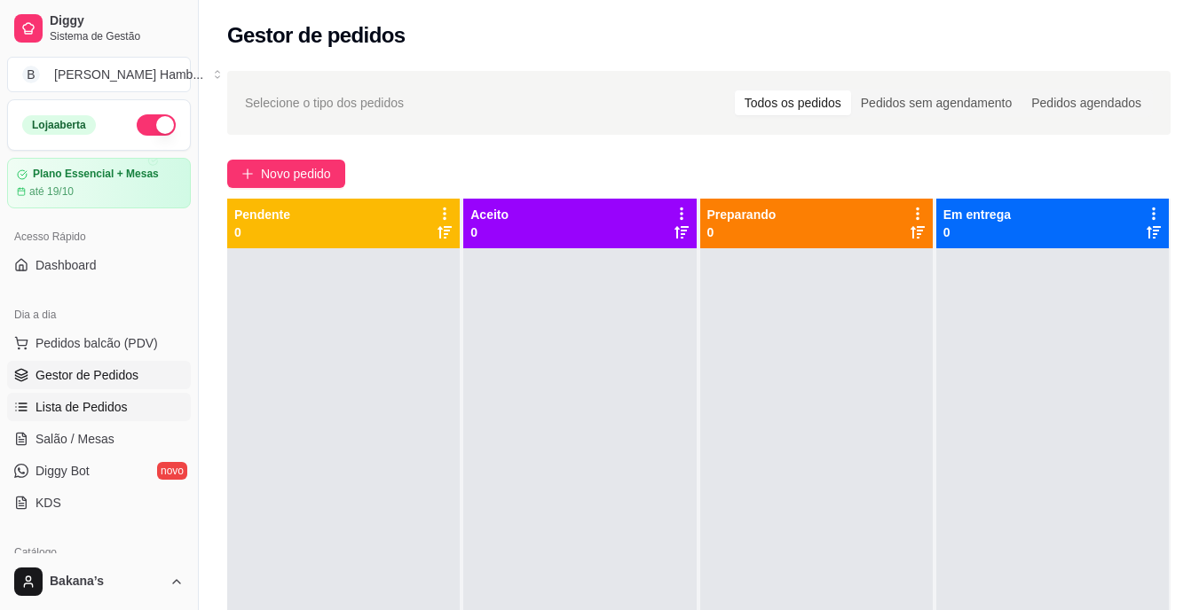
click at [105, 406] on span "Lista de Pedidos" at bounding box center [81, 407] width 92 height 18
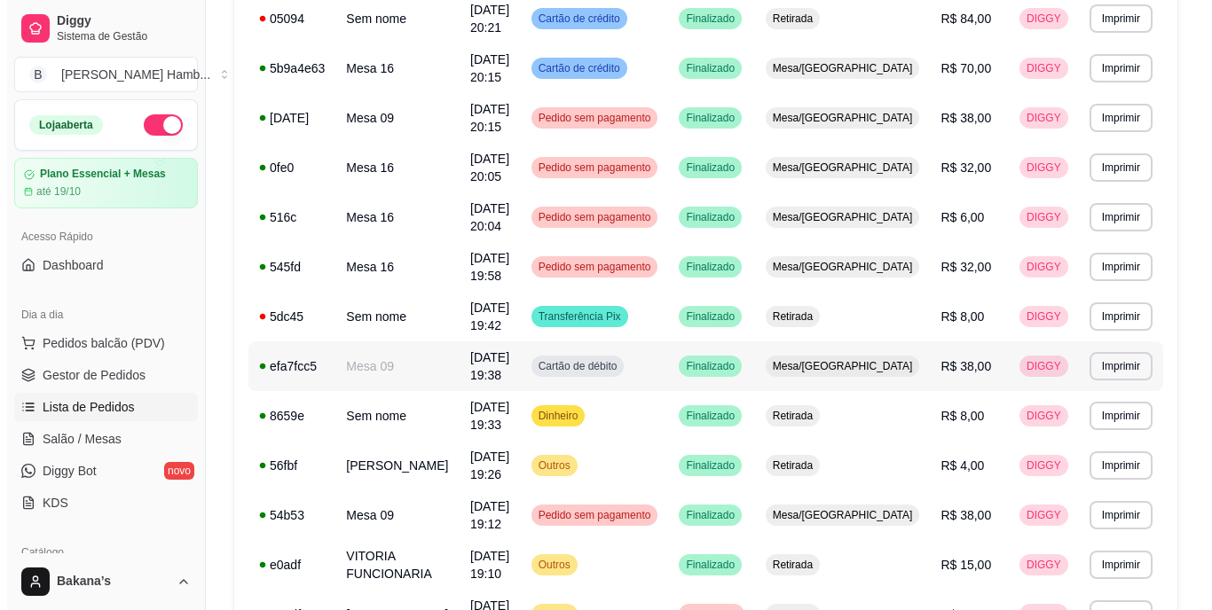
scroll to position [799, 0]
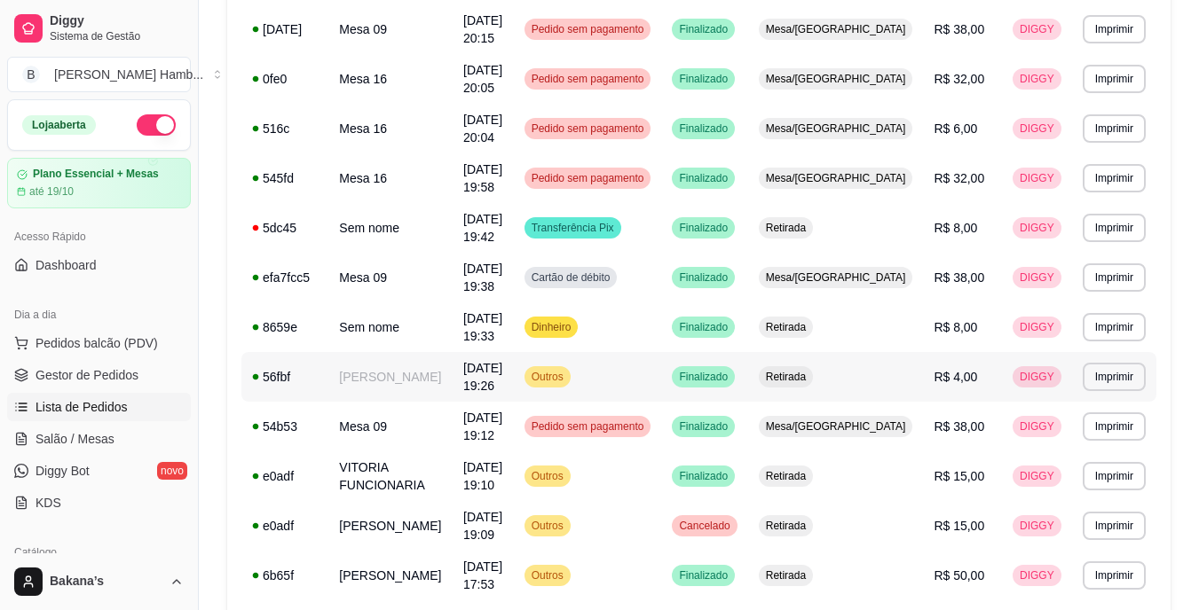
click at [997, 366] on td "R$ 4,00" at bounding box center [962, 377] width 79 height 50
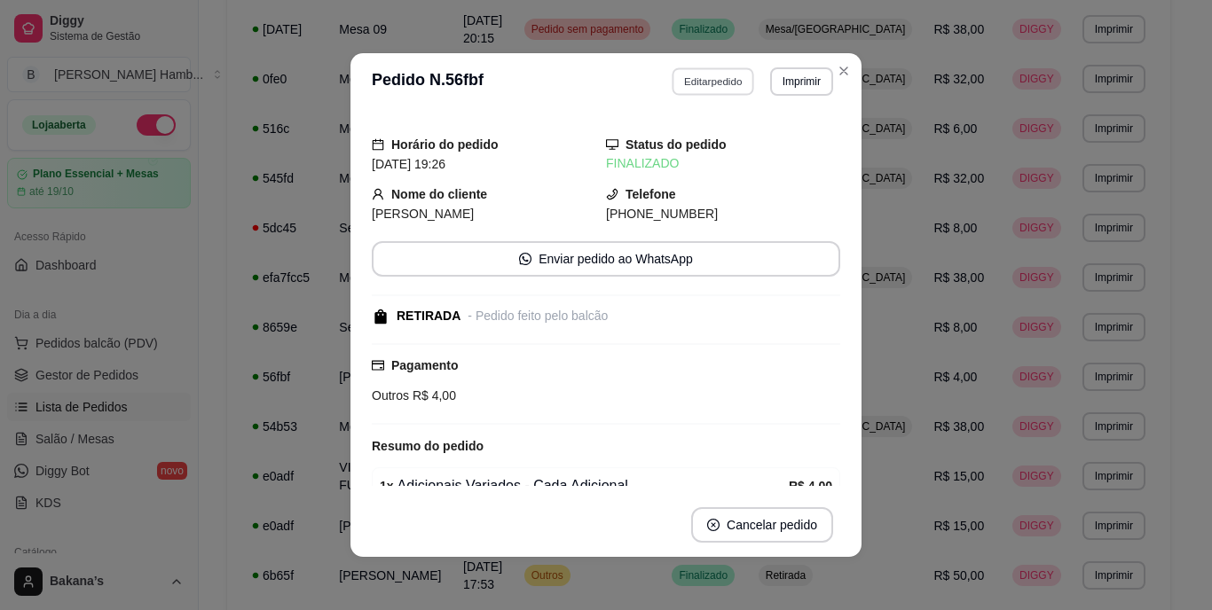
click at [690, 79] on button "Editar pedido" at bounding box center [714, 81] width 83 height 28
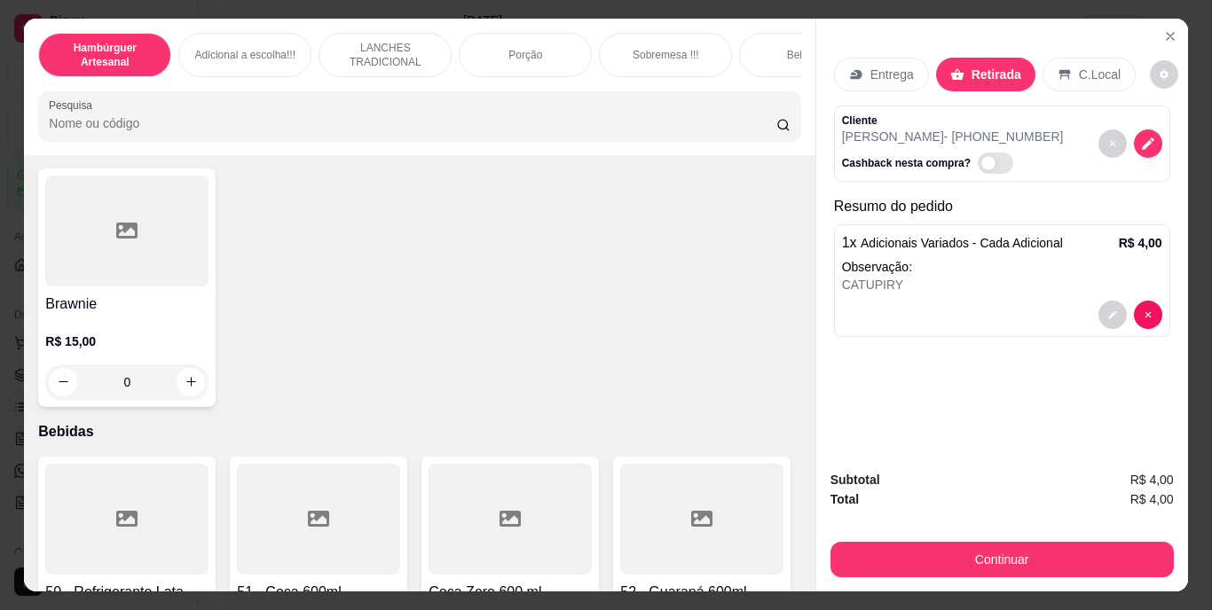
scroll to position [4082, 0]
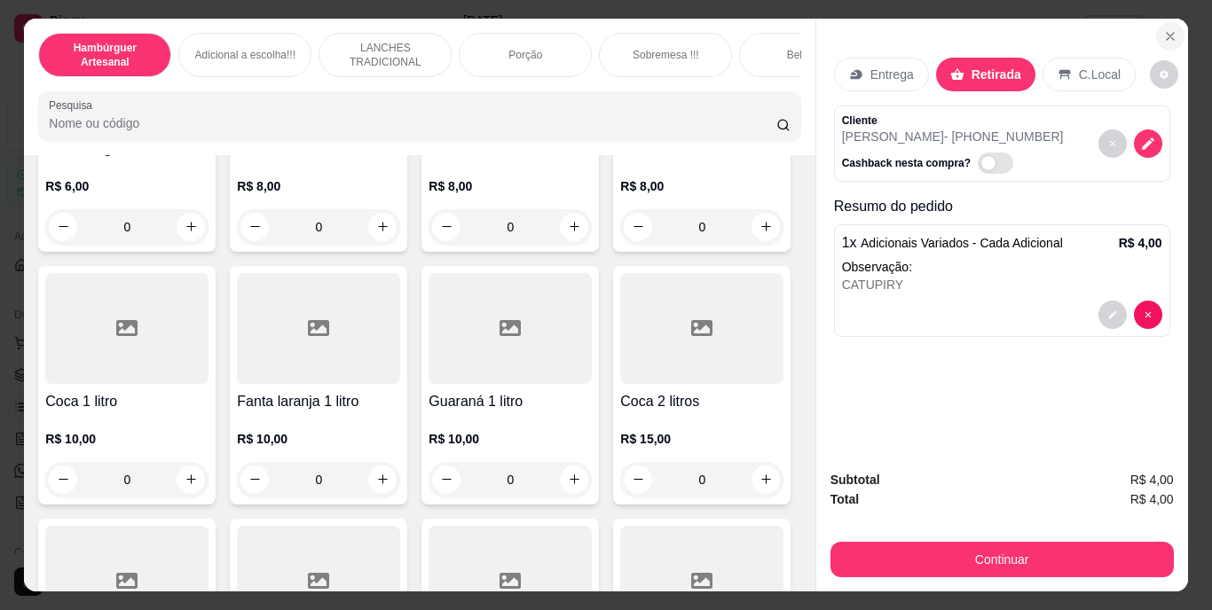
click at [1167, 33] on icon "Close" at bounding box center [1170, 36] width 7 height 7
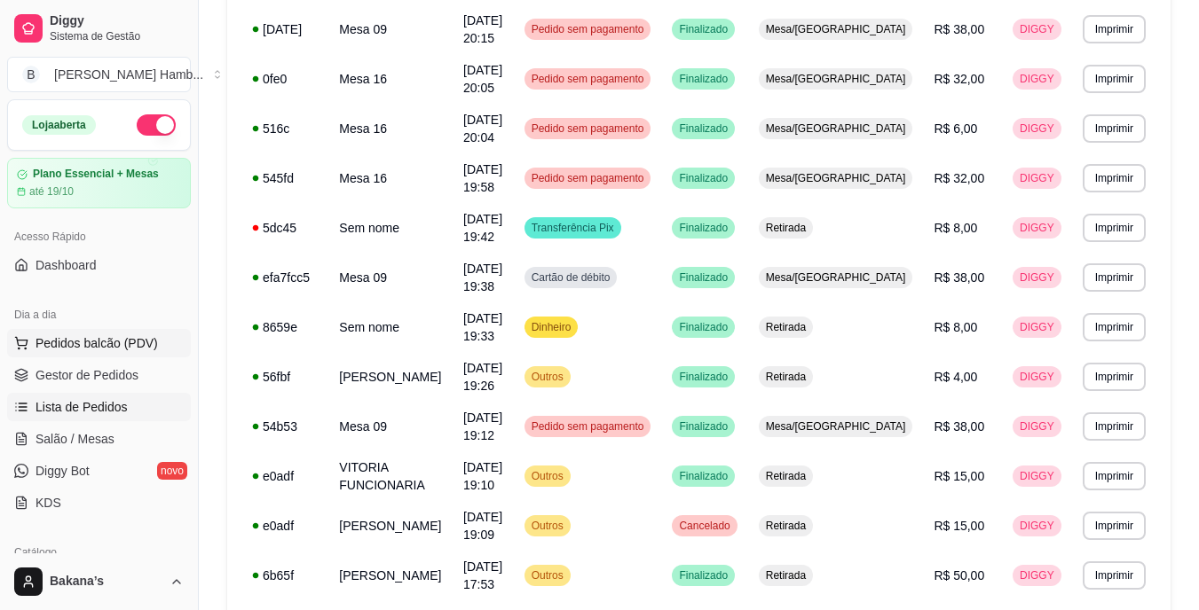
click at [141, 333] on button "Pedidos balcão (PDV)" at bounding box center [99, 343] width 184 height 28
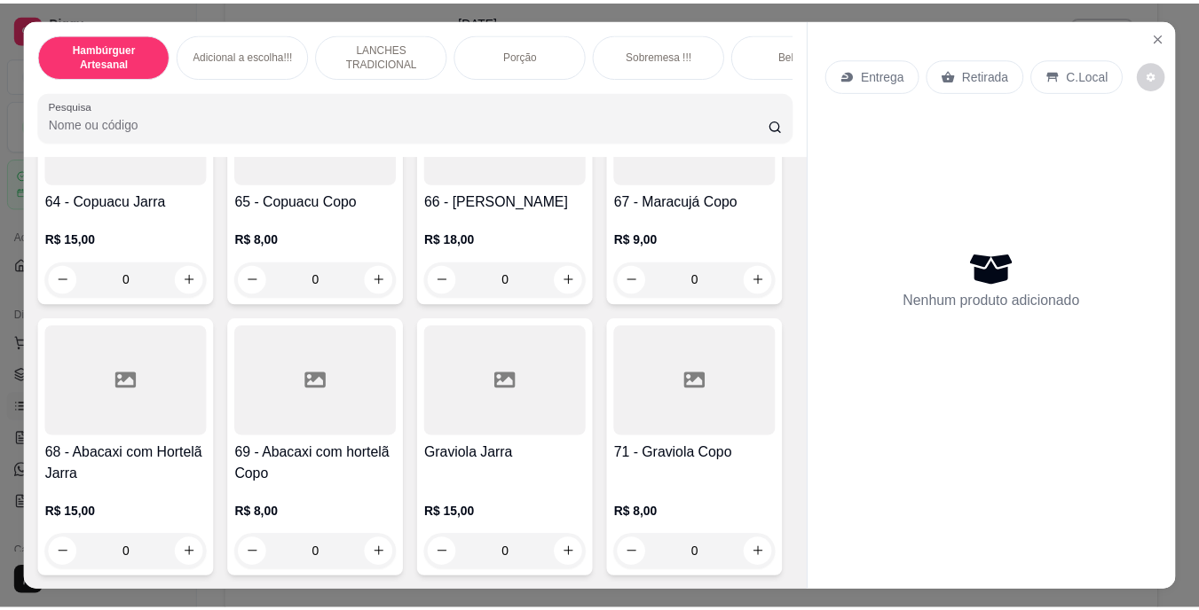
scroll to position [6389, 0]
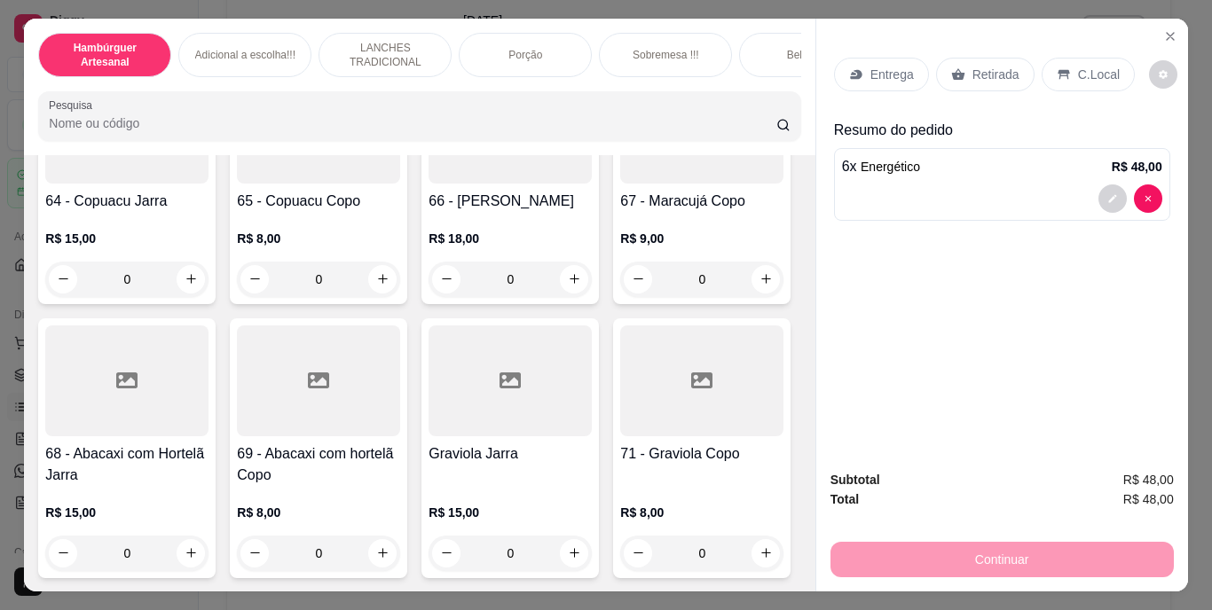
click at [0, 434] on div "Hambúrguer Artesanal Adicional a escolha!!! LANCHES TRADICIONAL Porção Sobremes…" at bounding box center [606, 305] width 1212 height 610
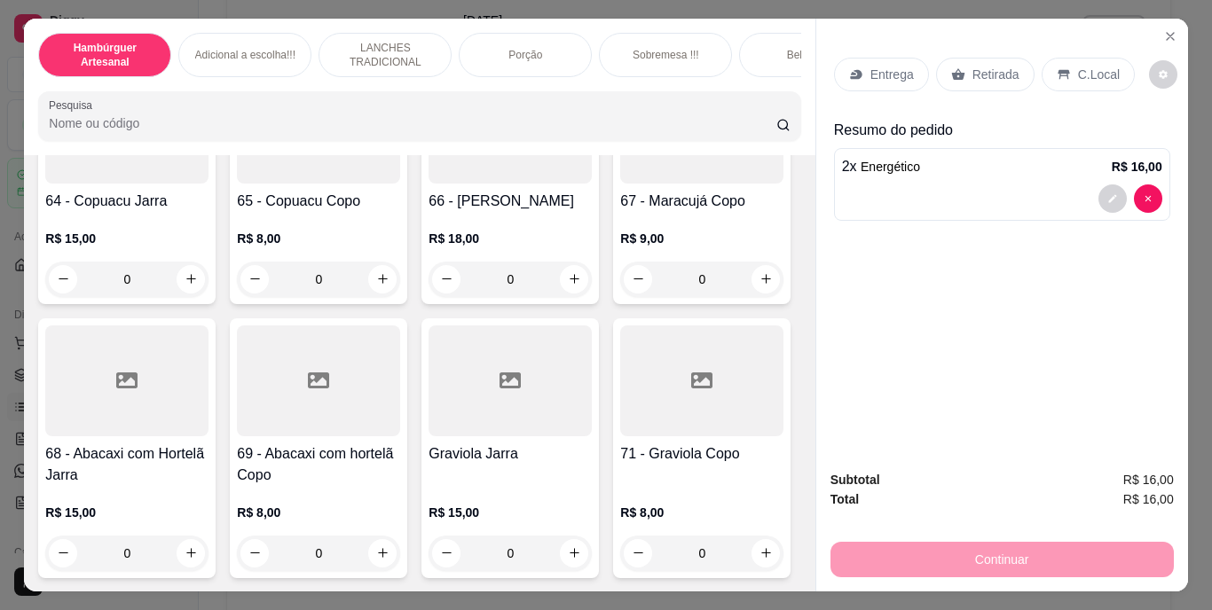
type input "1"
click at [990, 59] on div "Retirada" at bounding box center [985, 75] width 98 height 34
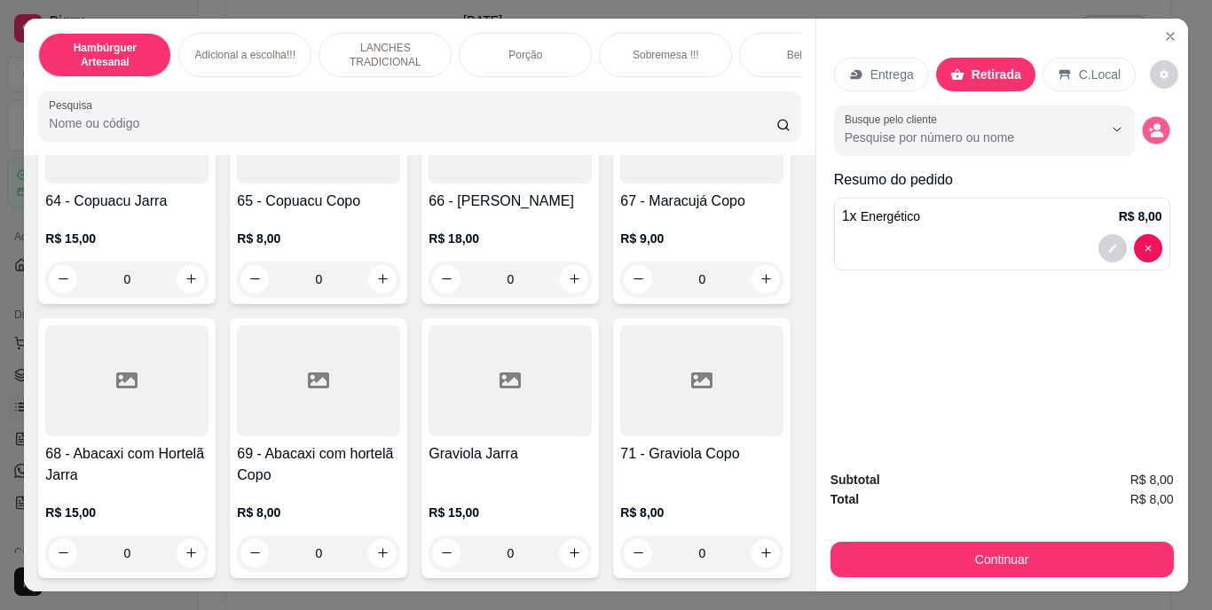
click at [1148, 122] on icon "decrease-product-quantity" at bounding box center [1155, 129] width 15 height 15
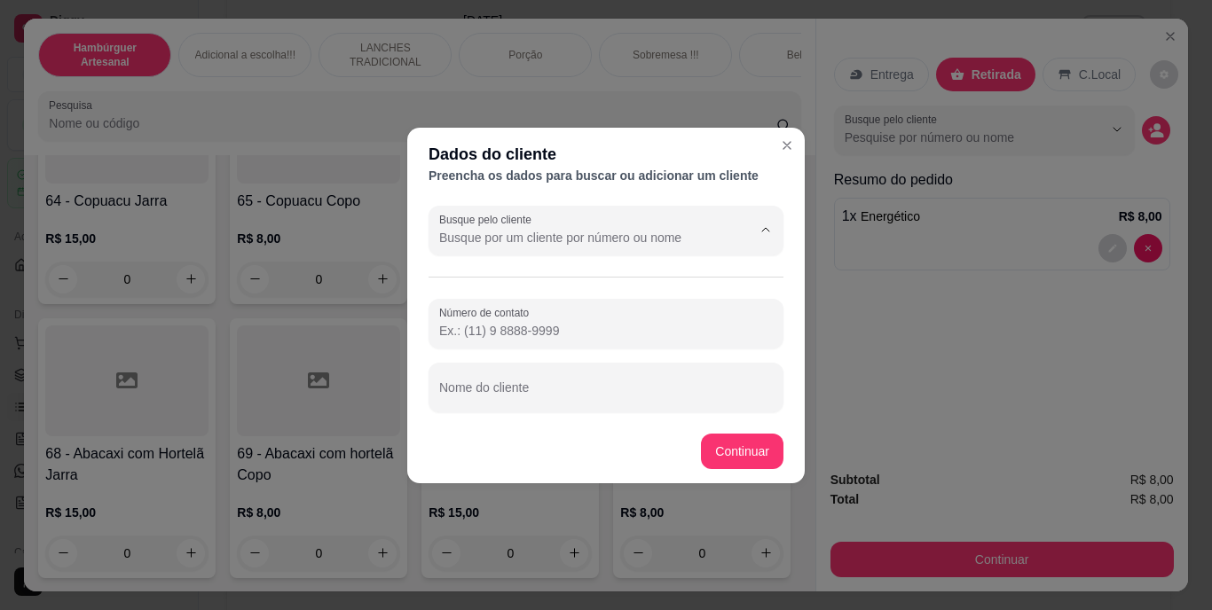
click at [686, 235] on input "Busque pelo cliente" at bounding box center [581, 238] width 284 height 18
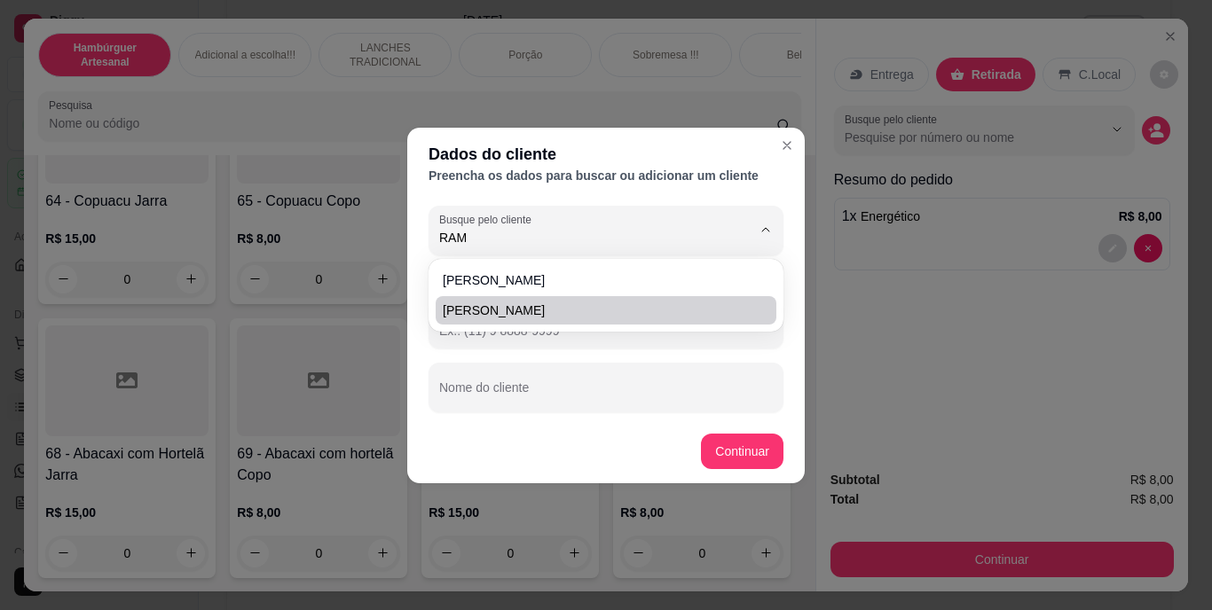
click at [706, 316] on span "[PERSON_NAME]" at bounding box center [597, 311] width 309 height 18
type input "[PERSON_NAME]"
type input "[PHONE_NUMBER]"
type input "[PERSON_NAME]"
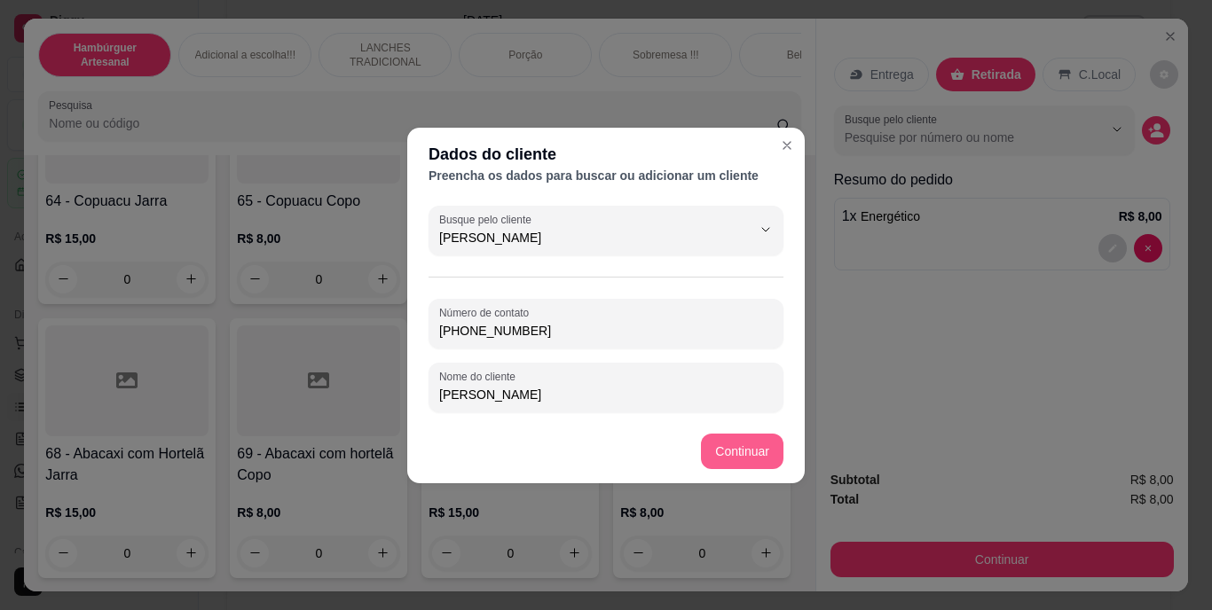
type input "[PERSON_NAME]"
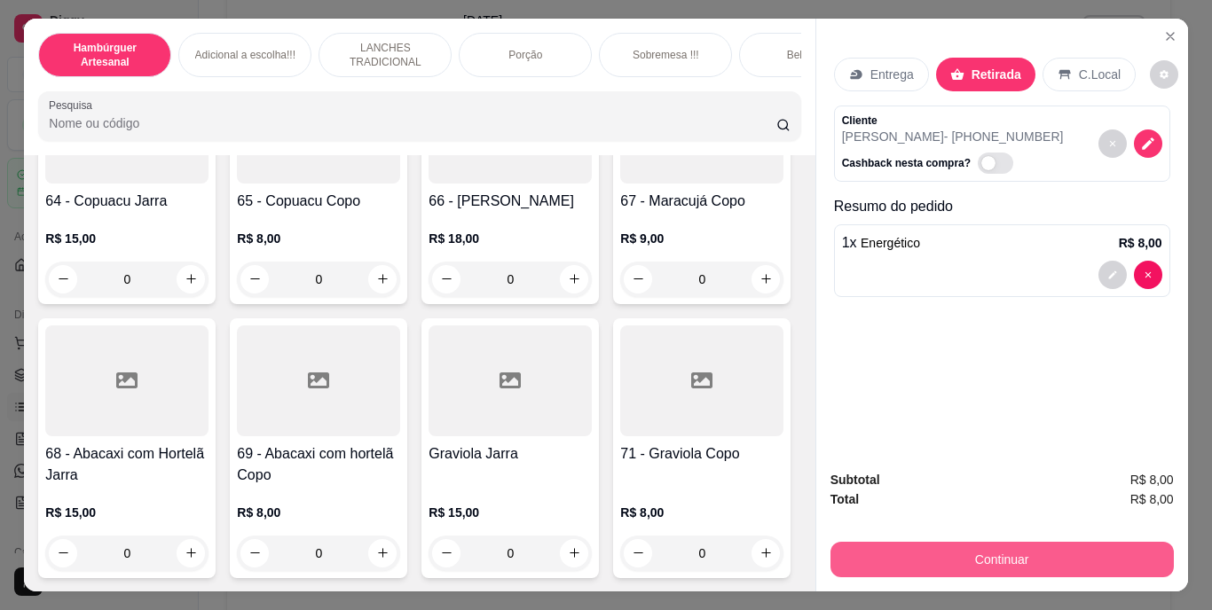
click at [949, 543] on button "Continuar" at bounding box center [1002, 559] width 343 height 35
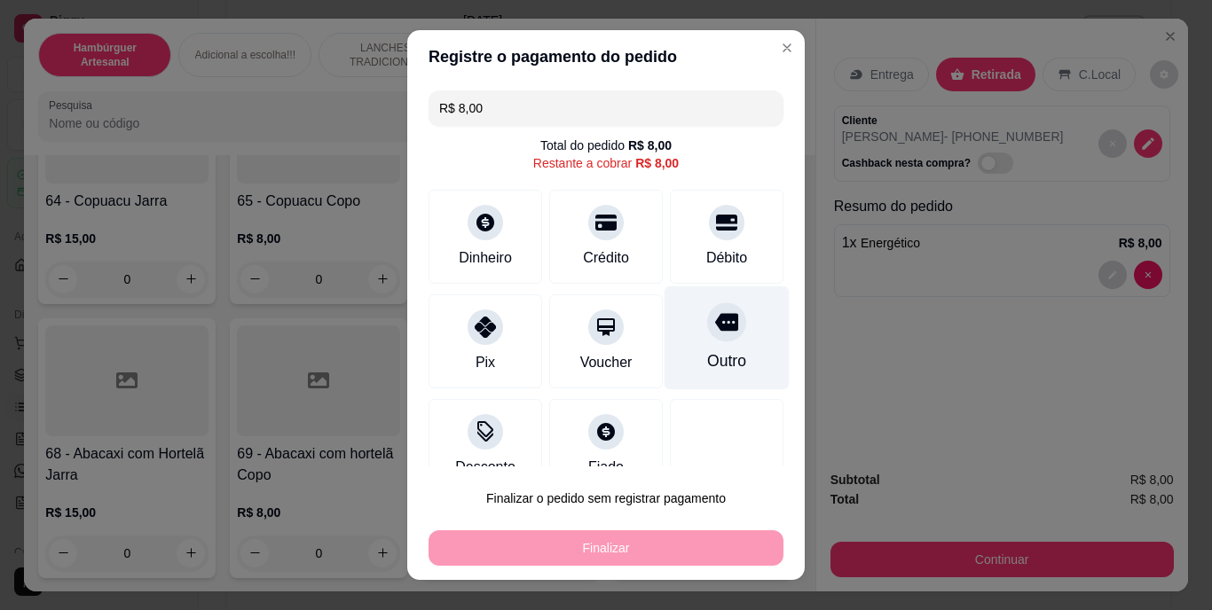
click at [720, 350] on div "Outro" at bounding box center [727, 339] width 125 height 104
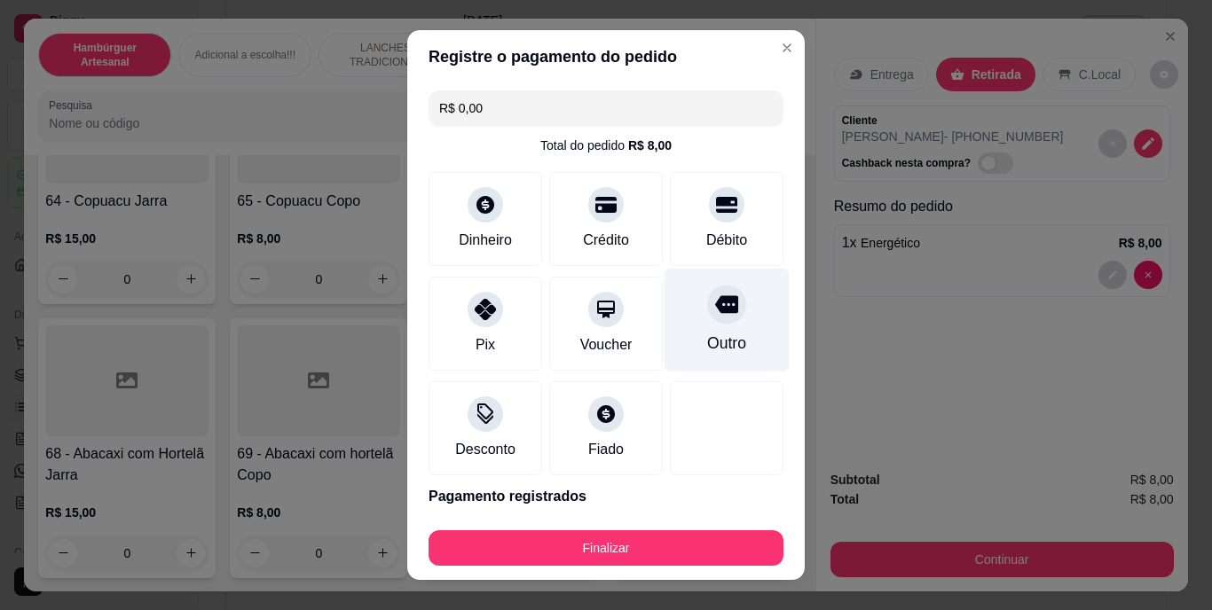
type input "R$ 0,00"
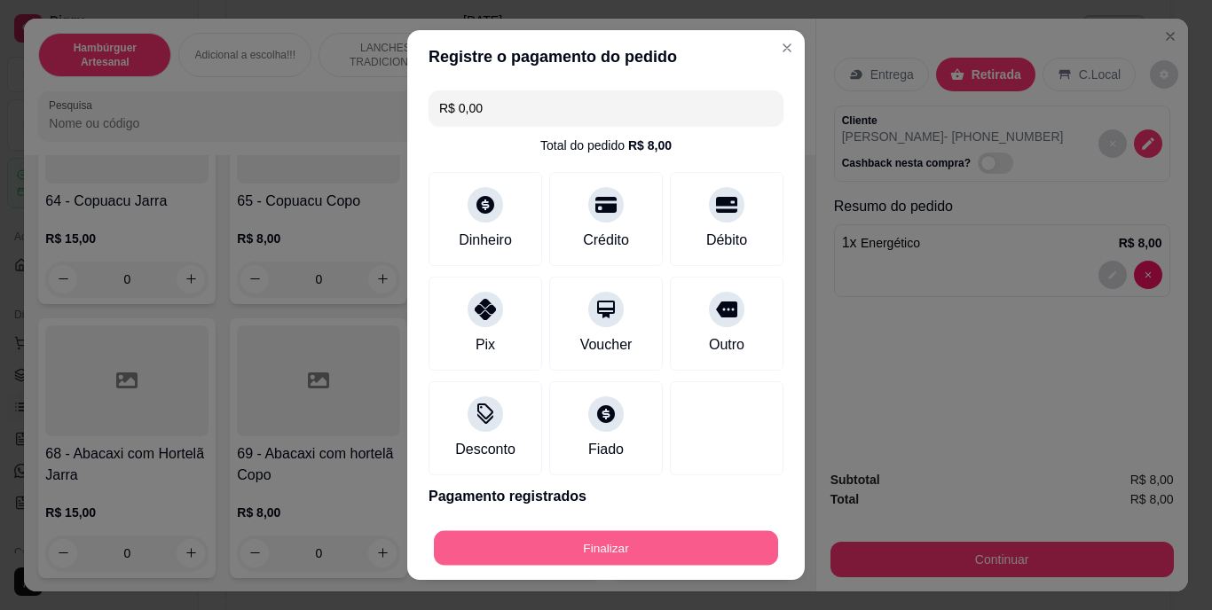
click at [703, 558] on button "Finalizar" at bounding box center [606, 548] width 344 height 35
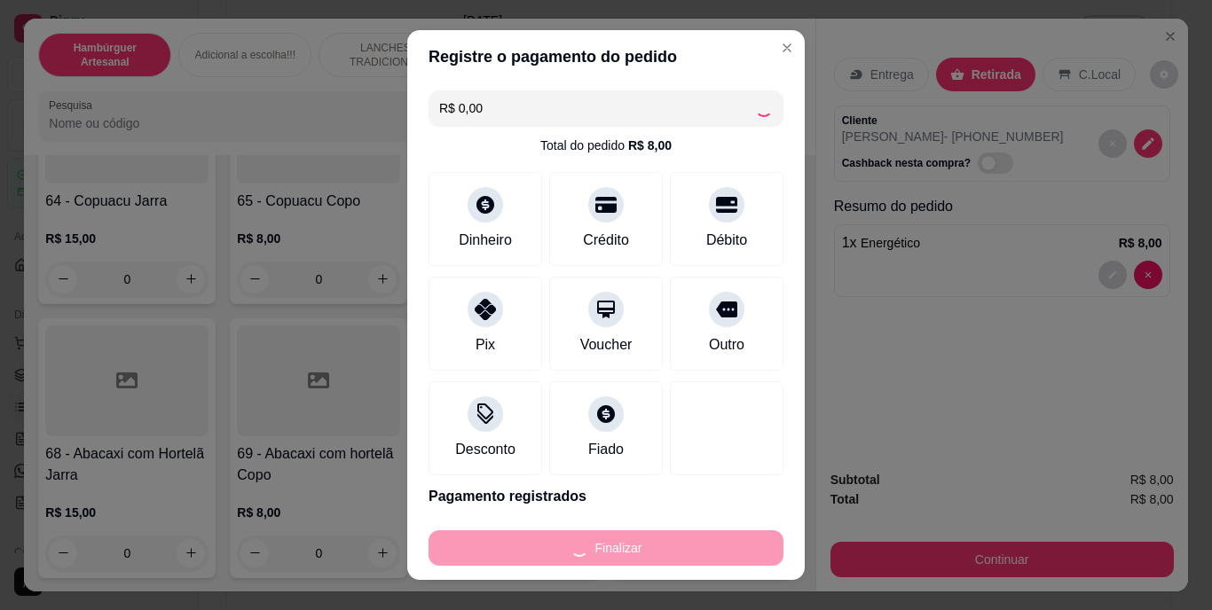
type input "0"
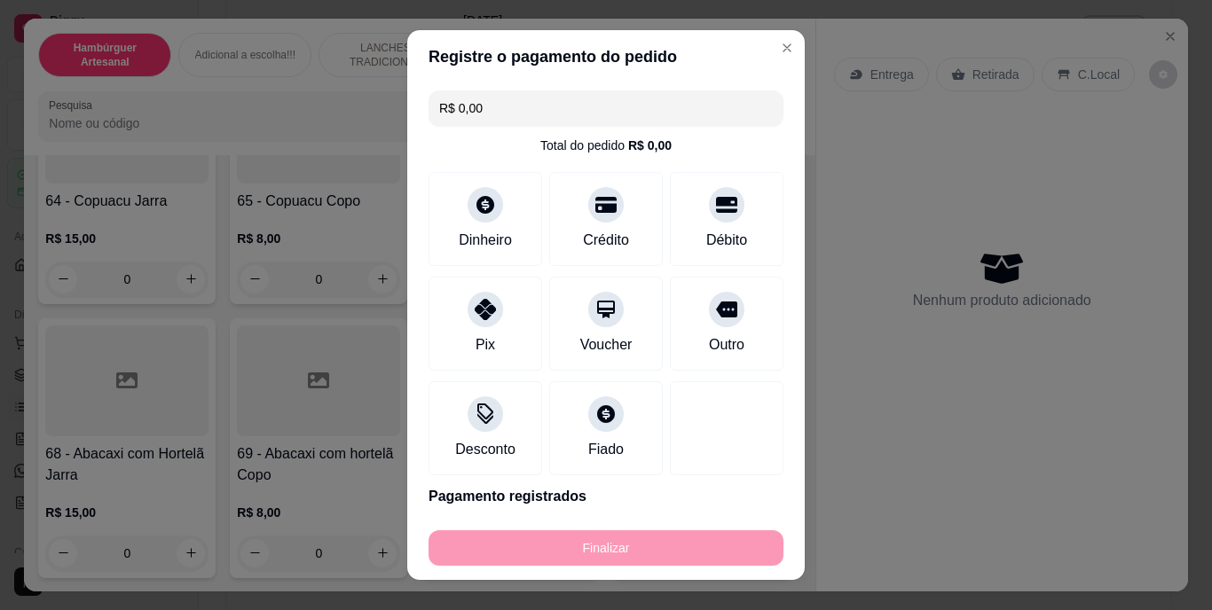
type input "-R$ 8,00"
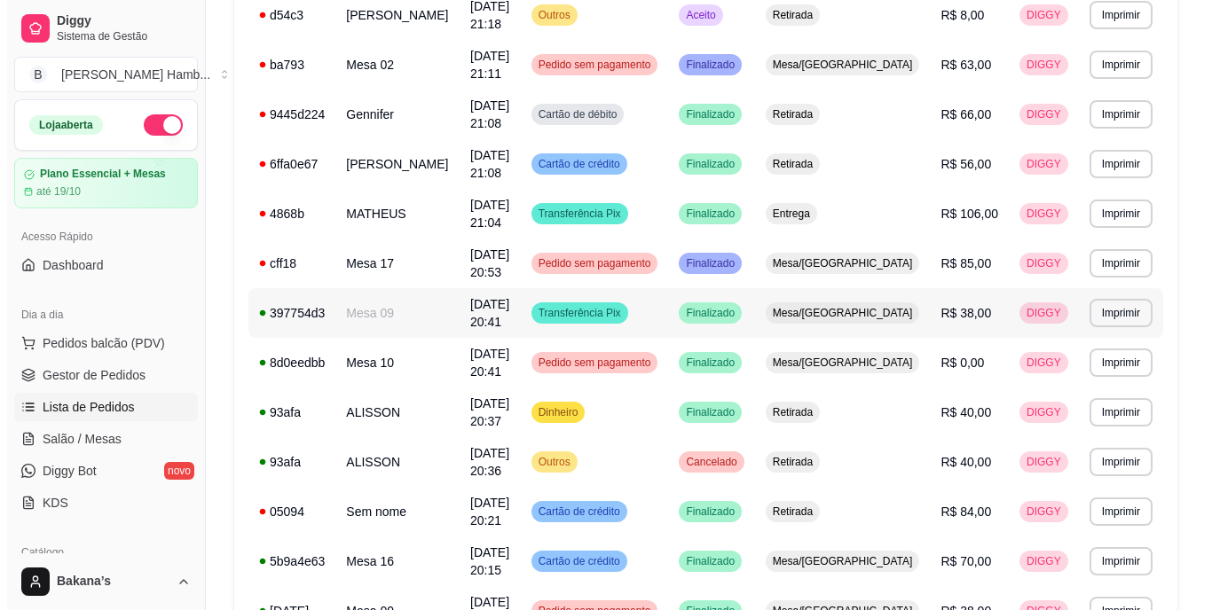
scroll to position [177, 0]
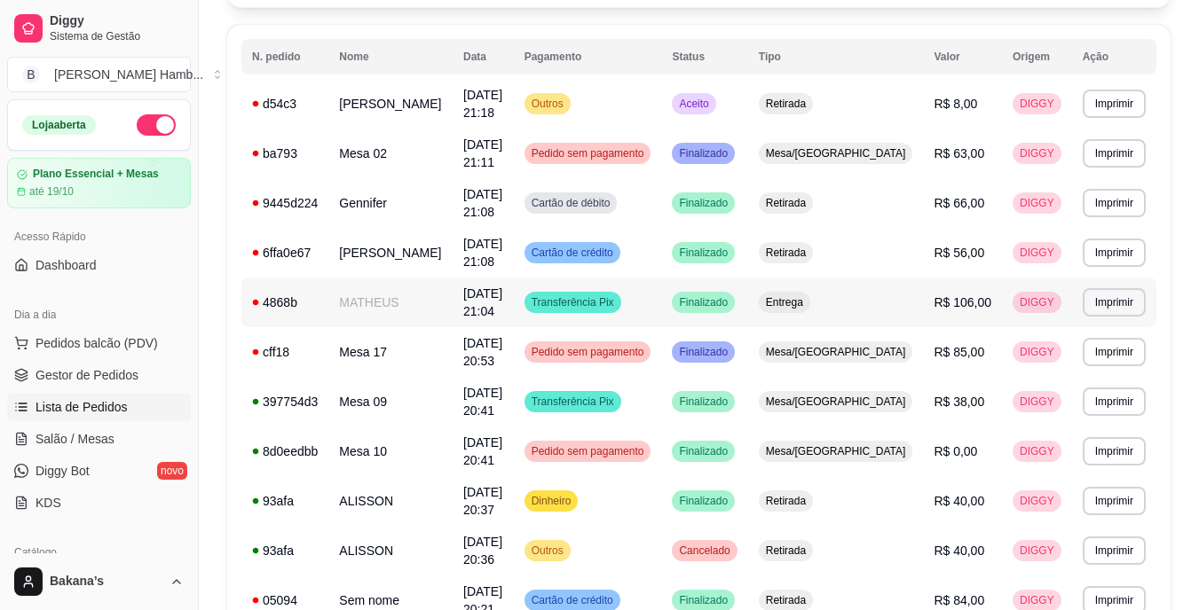
click at [437, 310] on td "MATHEUS" at bounding box center [390, 303] width 124 height 50
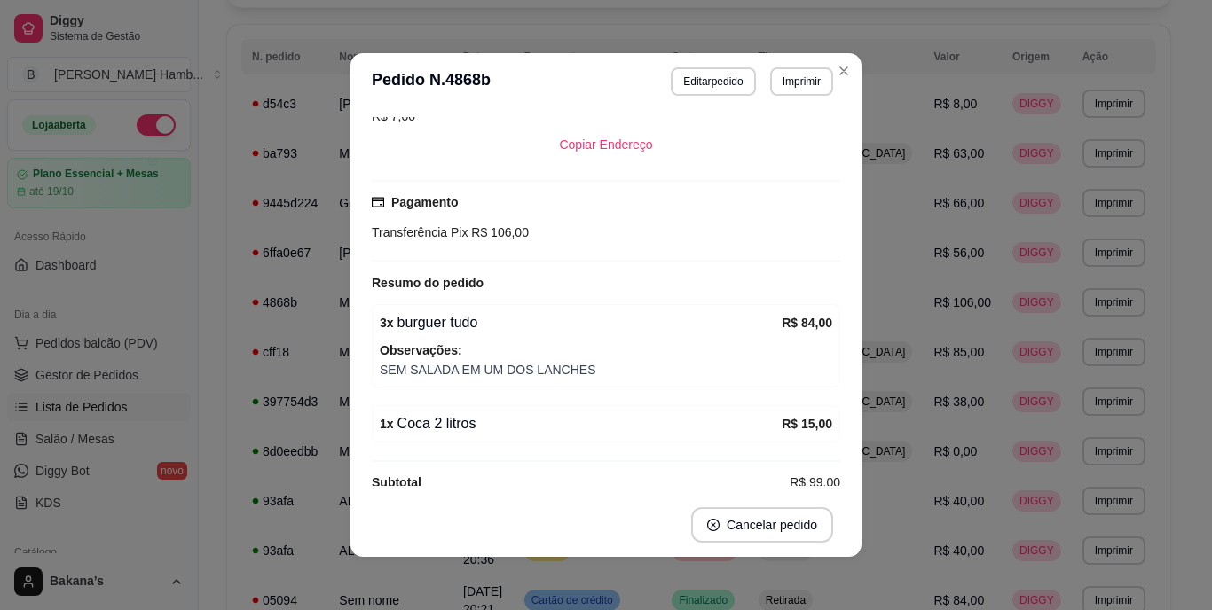
scroll to position [292, 0]
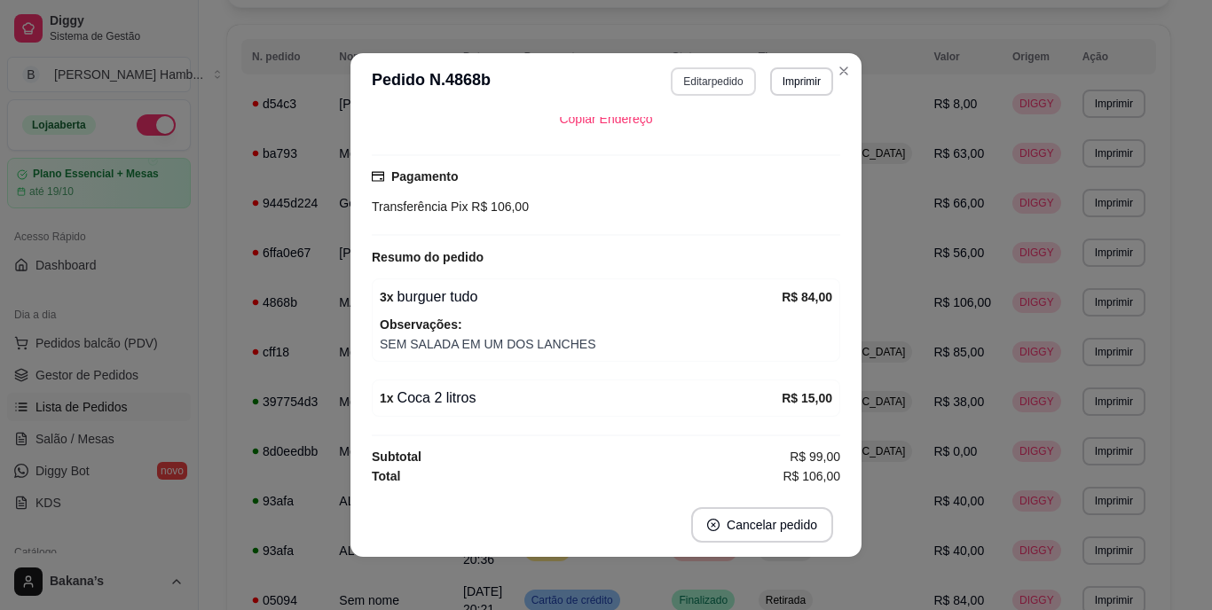
click at [709, 79] on button "Editar pedido" at bounding box center [713, 81] width 84 height 28
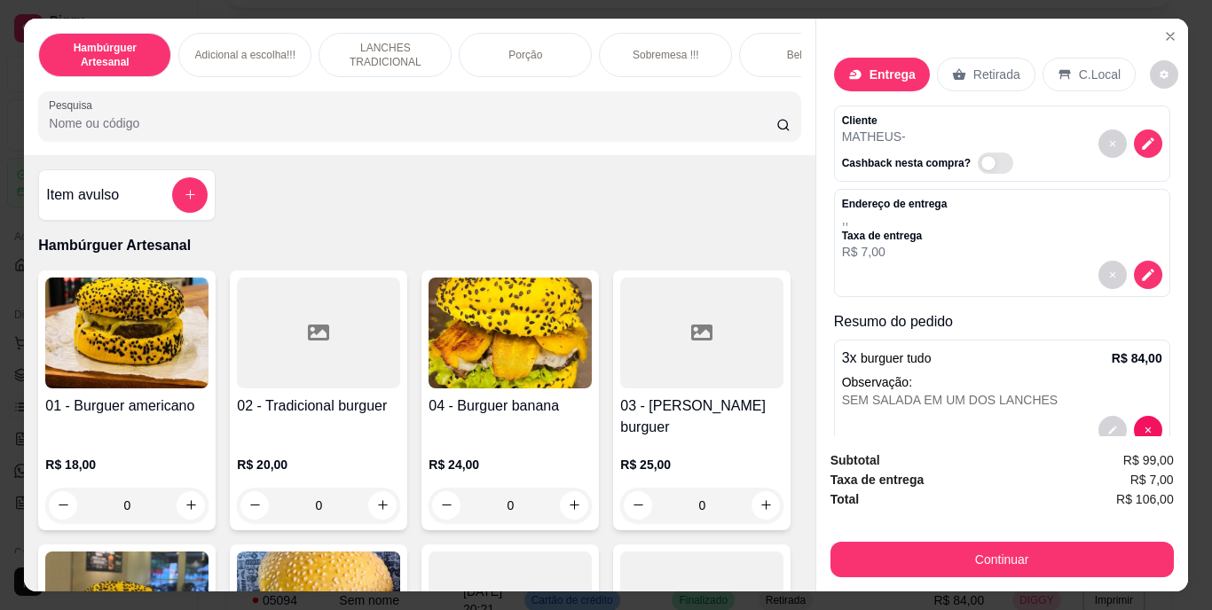
click at [955, 359] on div "3 x burguer tudo R$ 84,00" at bounding box center [1002, 358] width 320 height 21
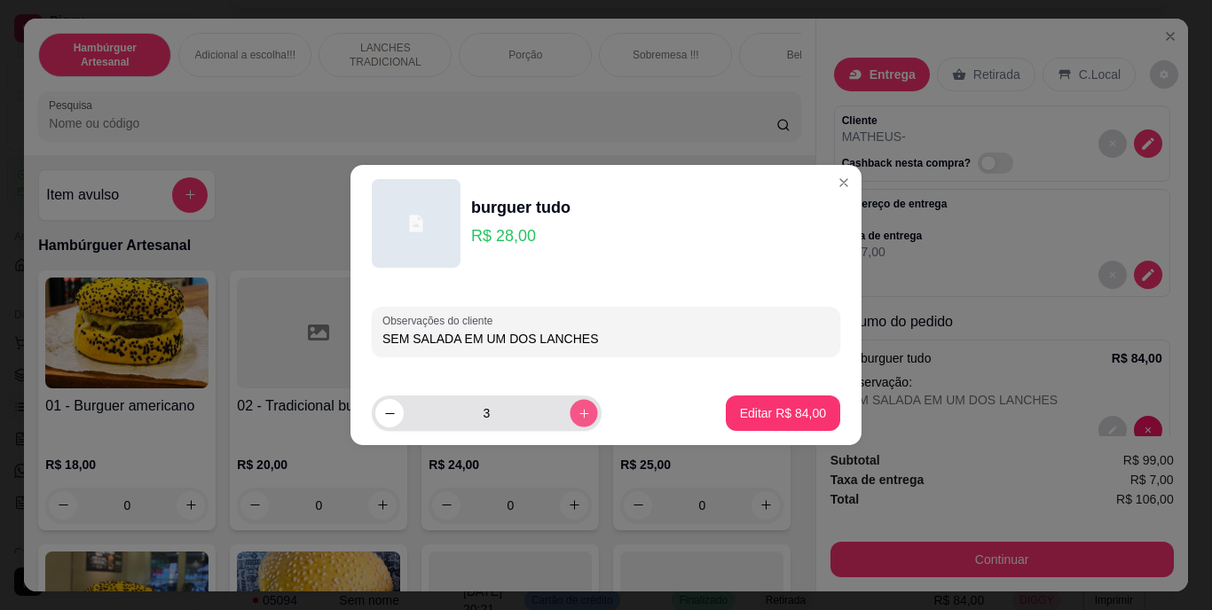
click at [579, 413] on button "increase-product-quantity" at bounding box center [584, 413] width 28 height 28
type input "4"
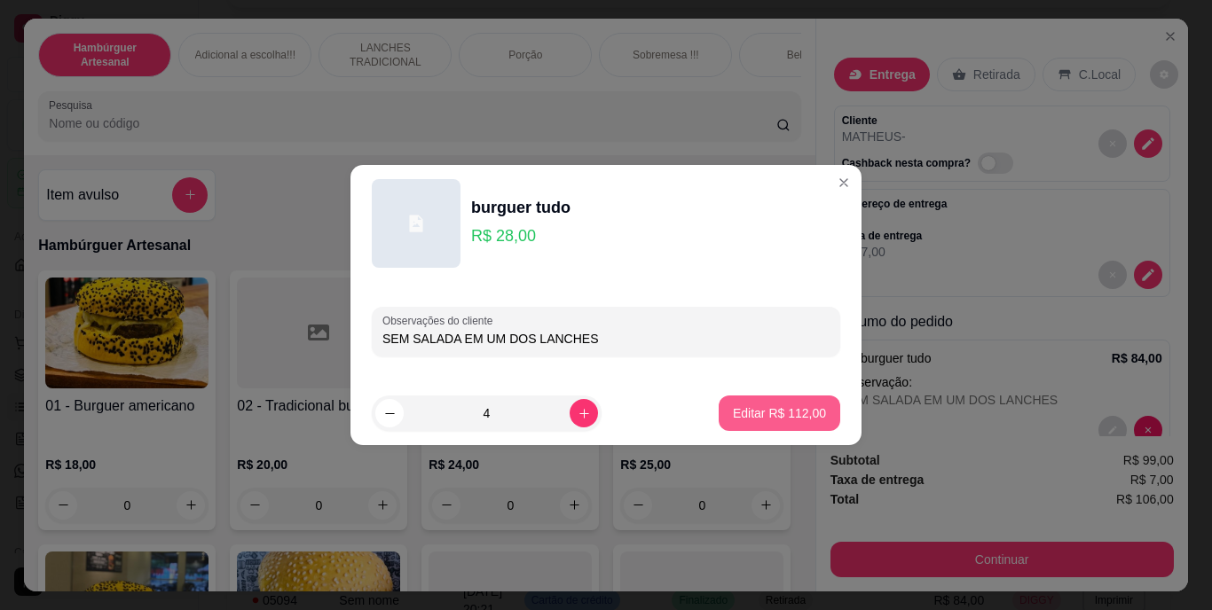
click at [742, 403] on button "Editar R$ 112,00" at bounding box center [780, 413] width 122 height 35
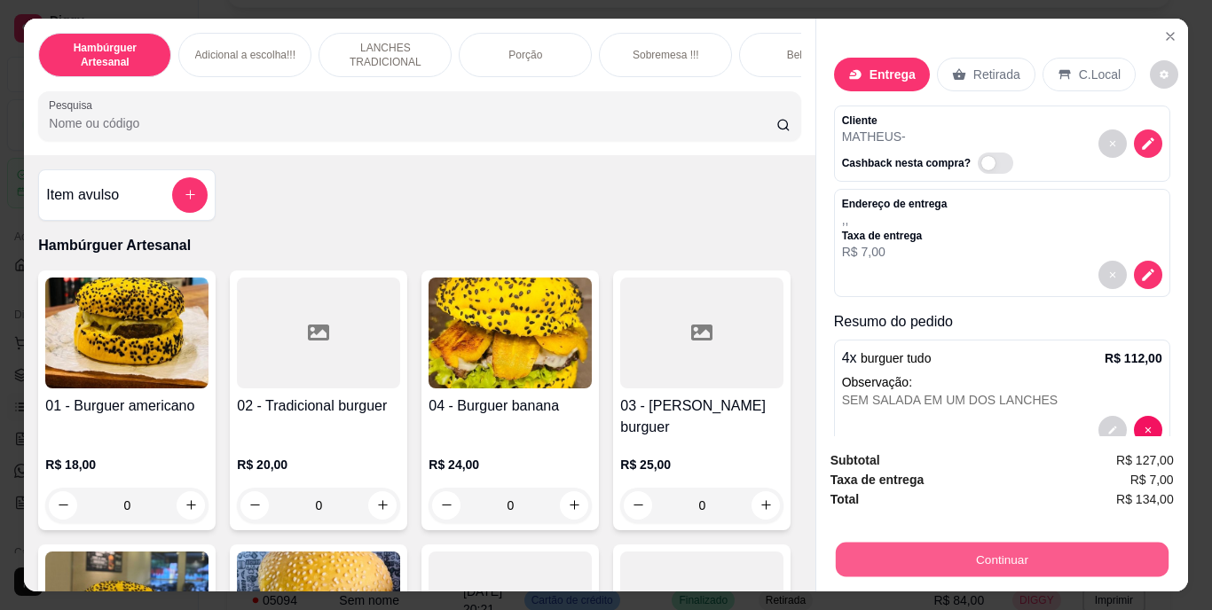
click at [959, 546] on button "Continuar" at bounding box center [1001, 560] width 333 height 35
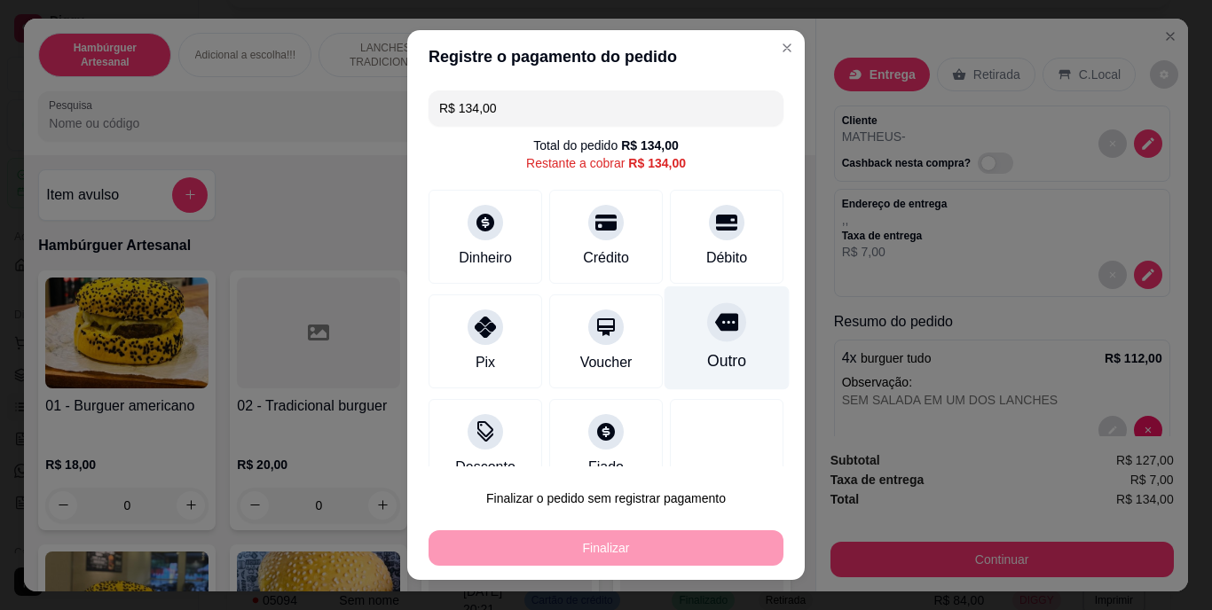
click at [707, 359] on div "Outro" at bounding box center [726, 361] width 39 height 23
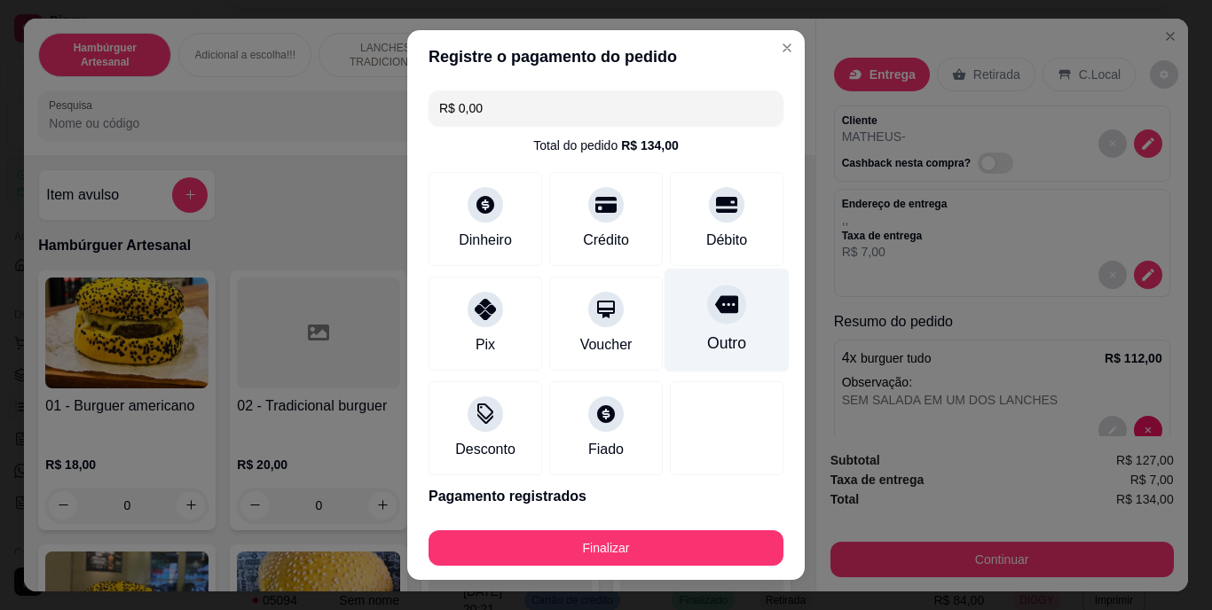
type input "R$ 0,00"
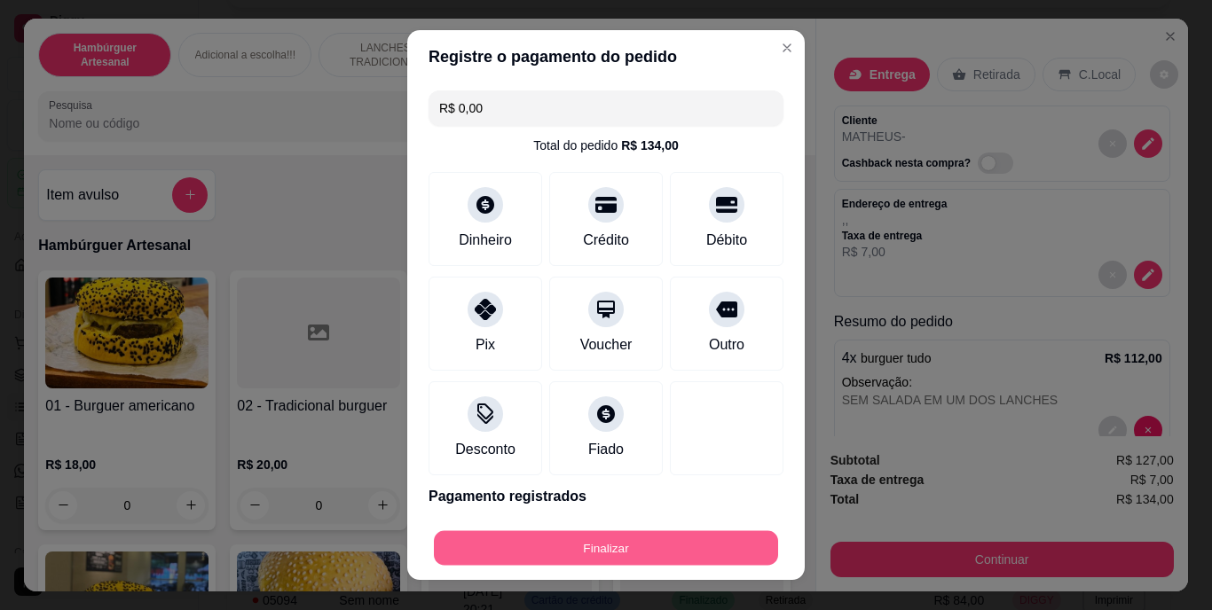
click at [697, 543] on button "Finalizar" at bounding box center [606, 548] width 344 height 35
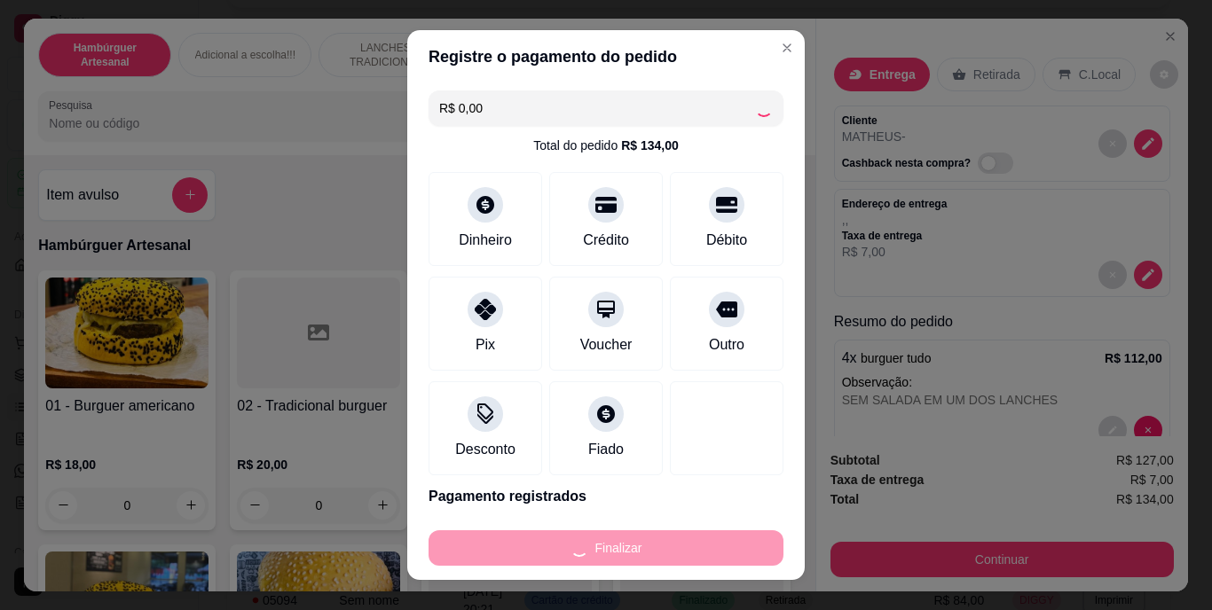
type input "0"
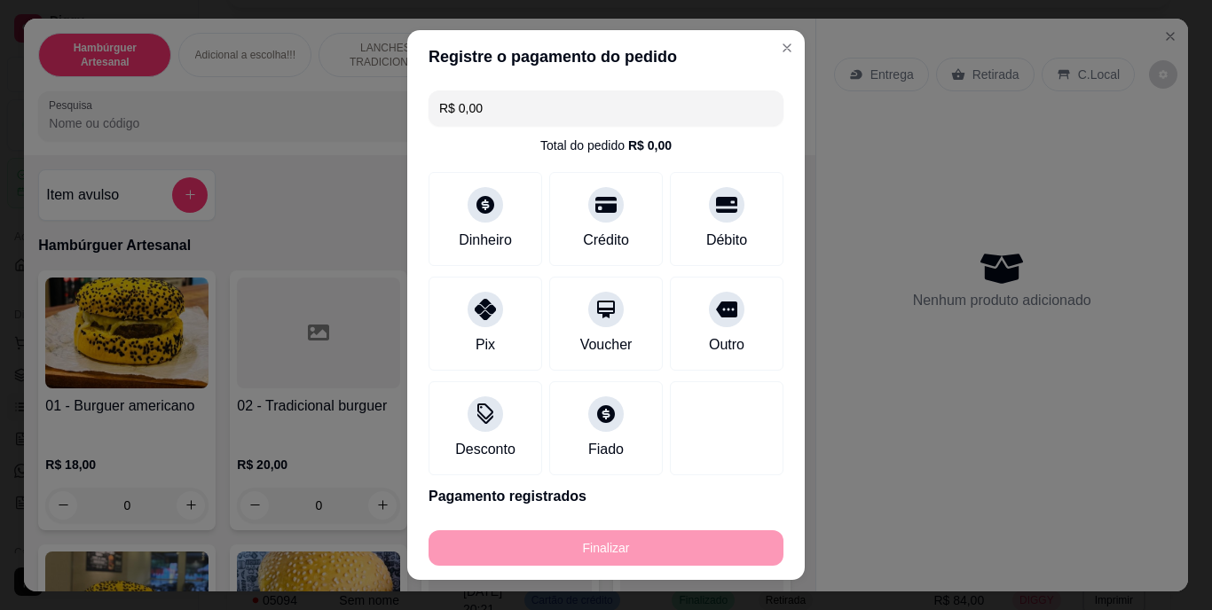
type input "-R$ 134,00"
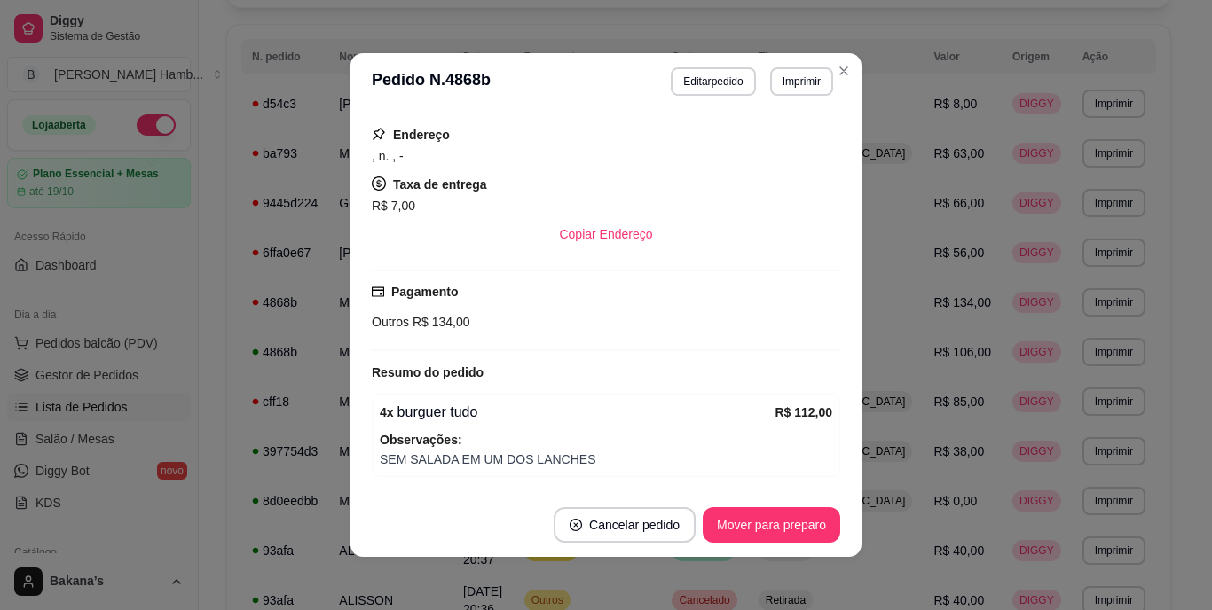
scroll to position [407, 0]
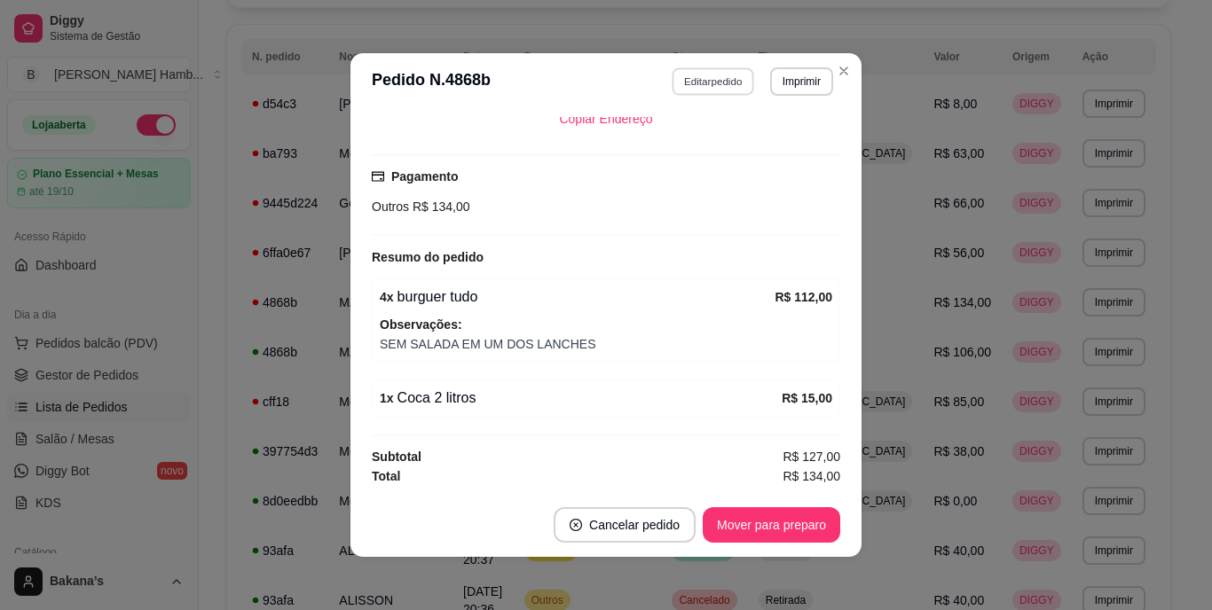
click at [729, 78] on button "Editar pedido" at bounding box center [714, 81] width 83 height 28
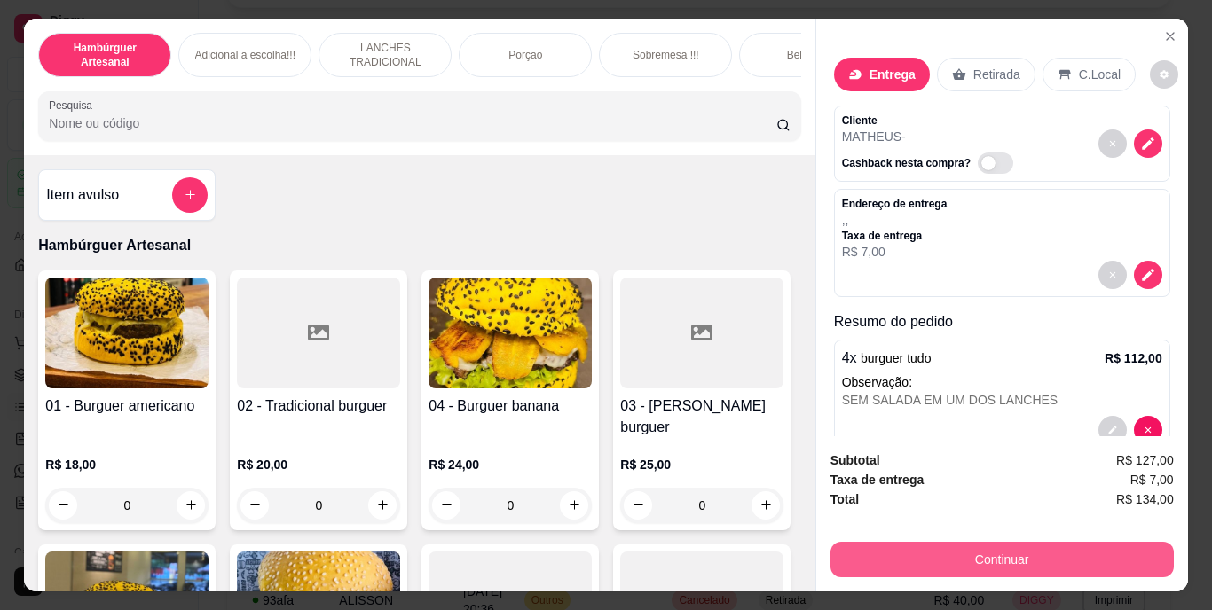
click at [941, 555] on button "Continuar" at bounding box center [1002, 559] width 343 height 35
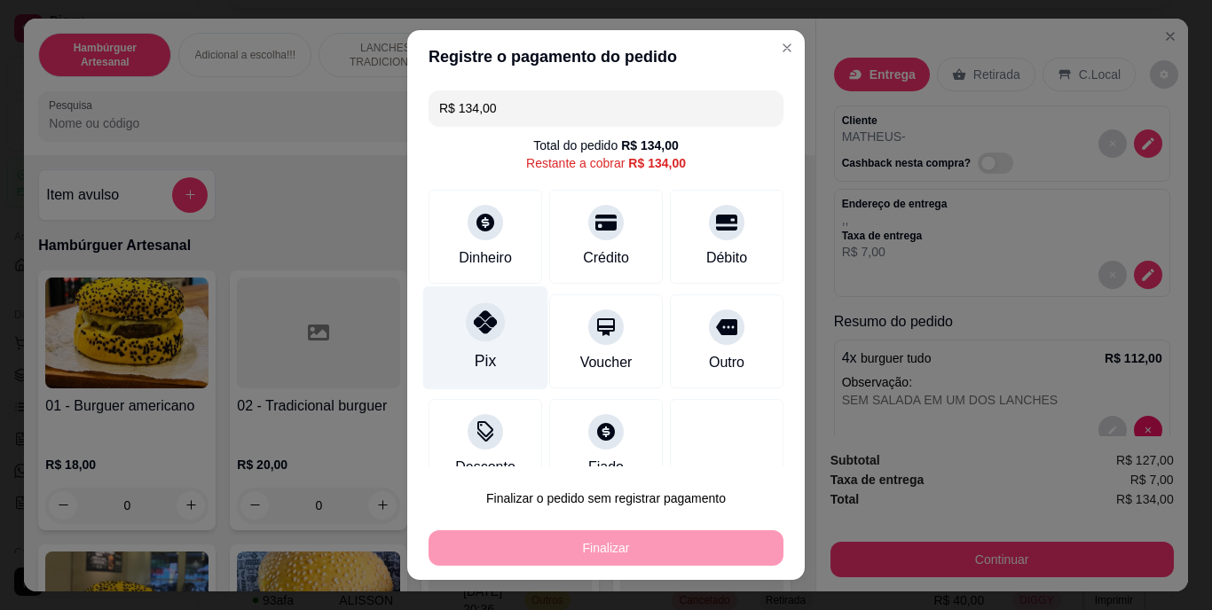
click at [465, 343] on div "Pix" at bounding box center [485, 339] width 125 height 104
type input "R$ 0,00"
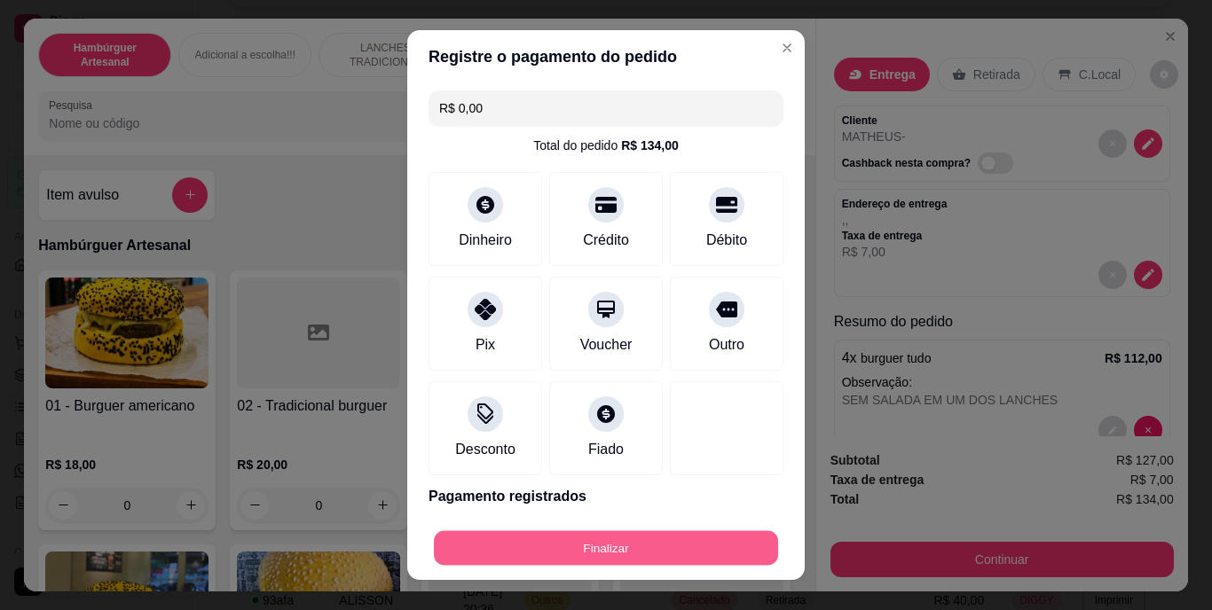
click at [563, 540] on button "Finalizar" at bounding box center [606, 548] width 344 height 35
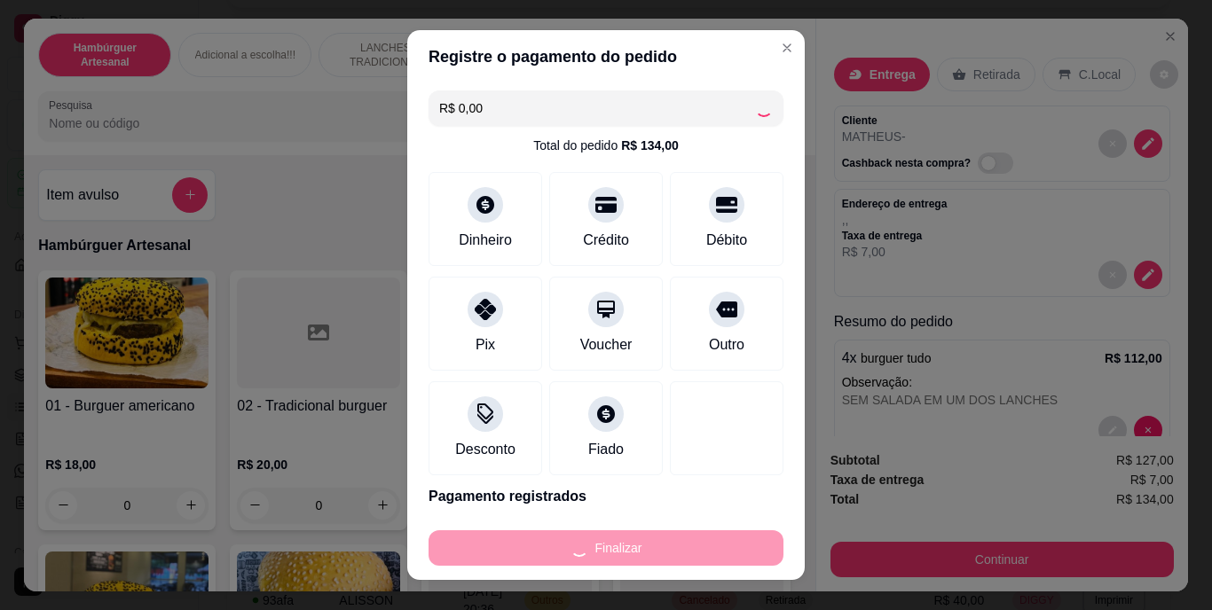
type input "0"
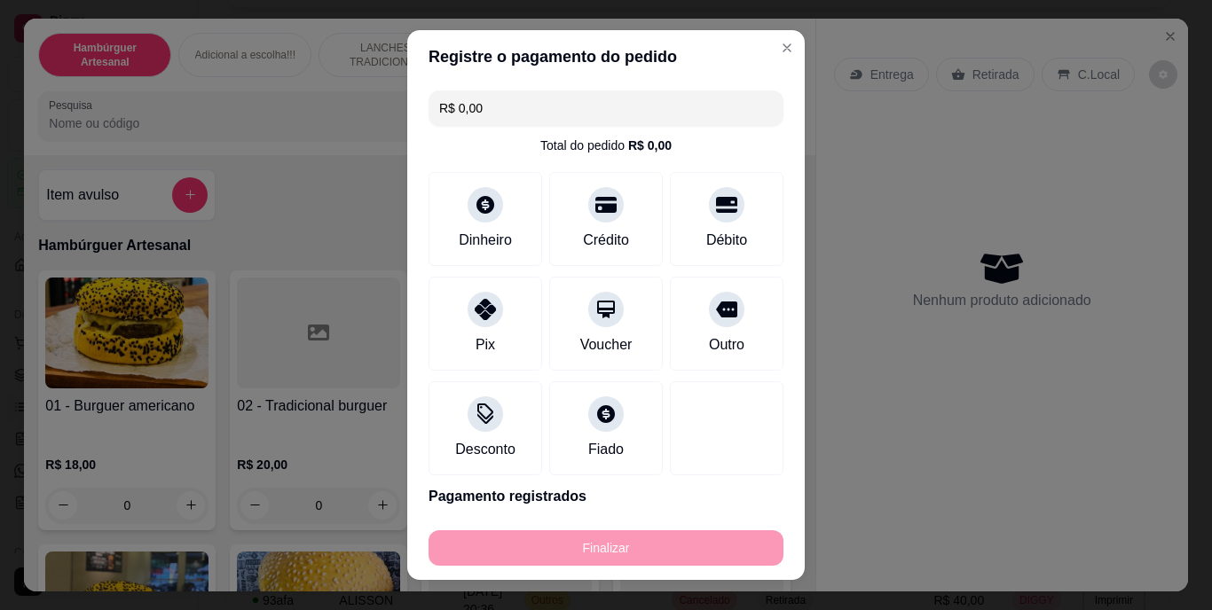
type input "-R$ 134,00"
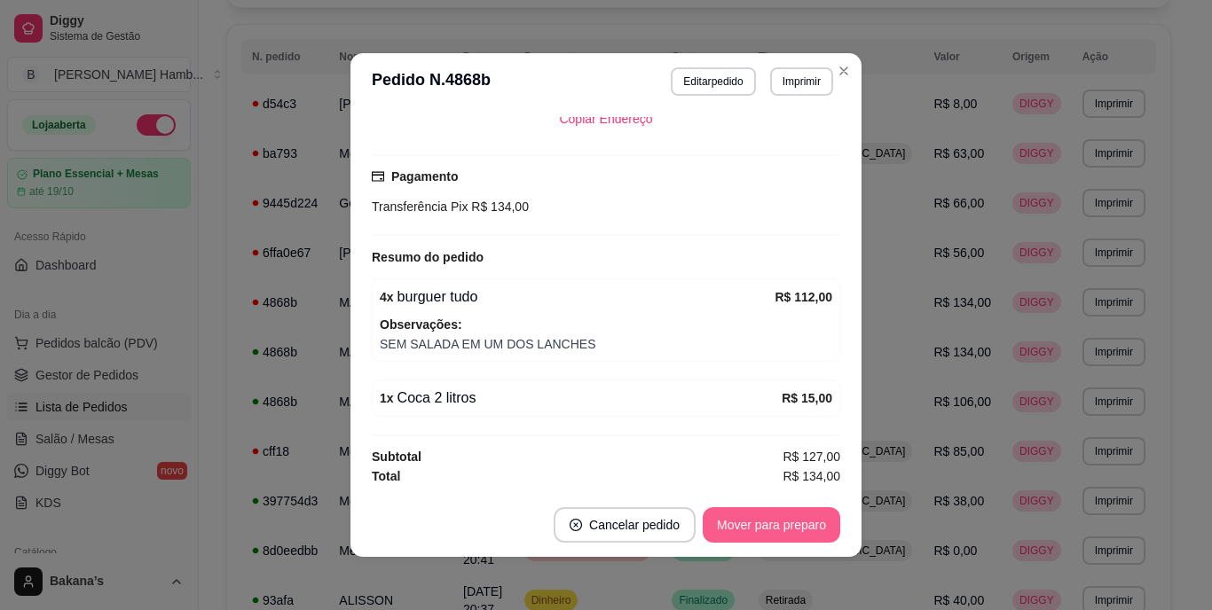
click at [756, 516] on button "Mover para preparo" at bounding box center [772, 525] width 138 height 35
click at [784, 514] on button "Mover para entrega" at bounding box center [772, 525] width 137 height 35
click at [765, 526] on button "Mover para finalizado" at bounding box center [767, 525] width 143 height 35
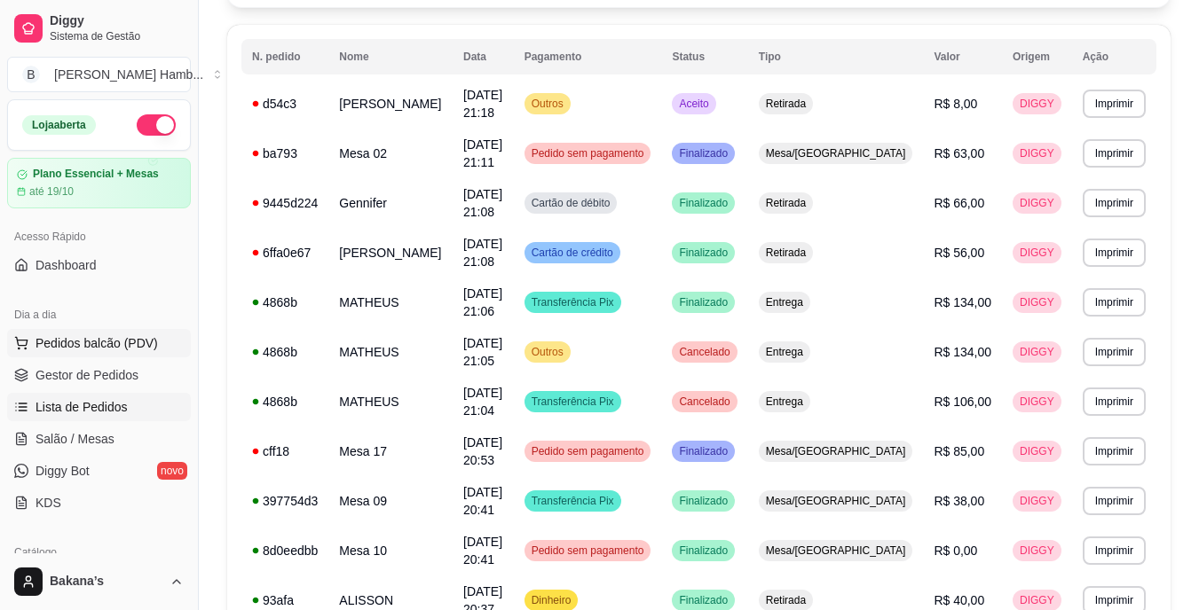
click at [114, 338] on span "Pedidos balcão (PDV)" at bounding box center [96, 344] width 122 height 18
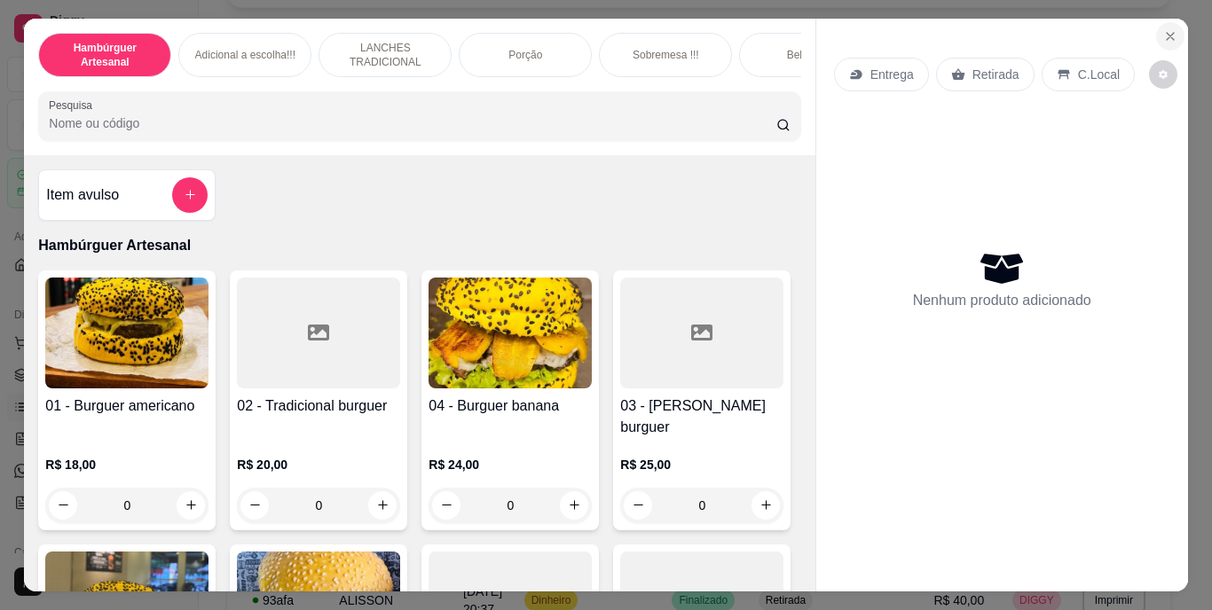
click at [1166, 31] on icon "Close" at bounding box center [1170, 36] width 14 height 14
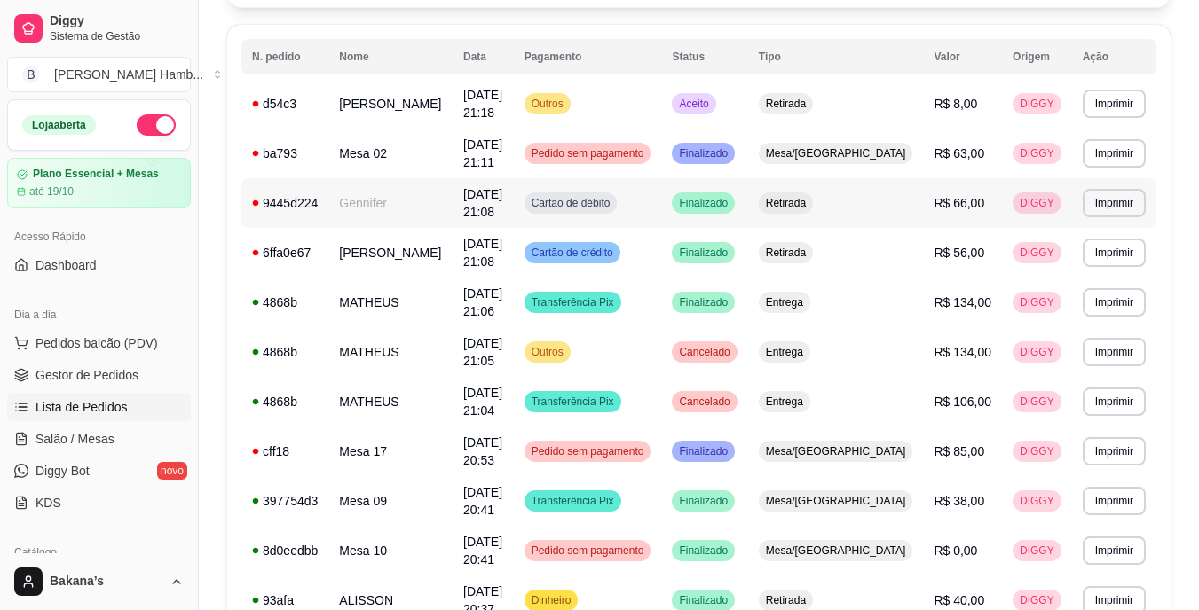
click at [430, 208] on td "Gennifer" at bounding box center [390, 203] width 124 height 50
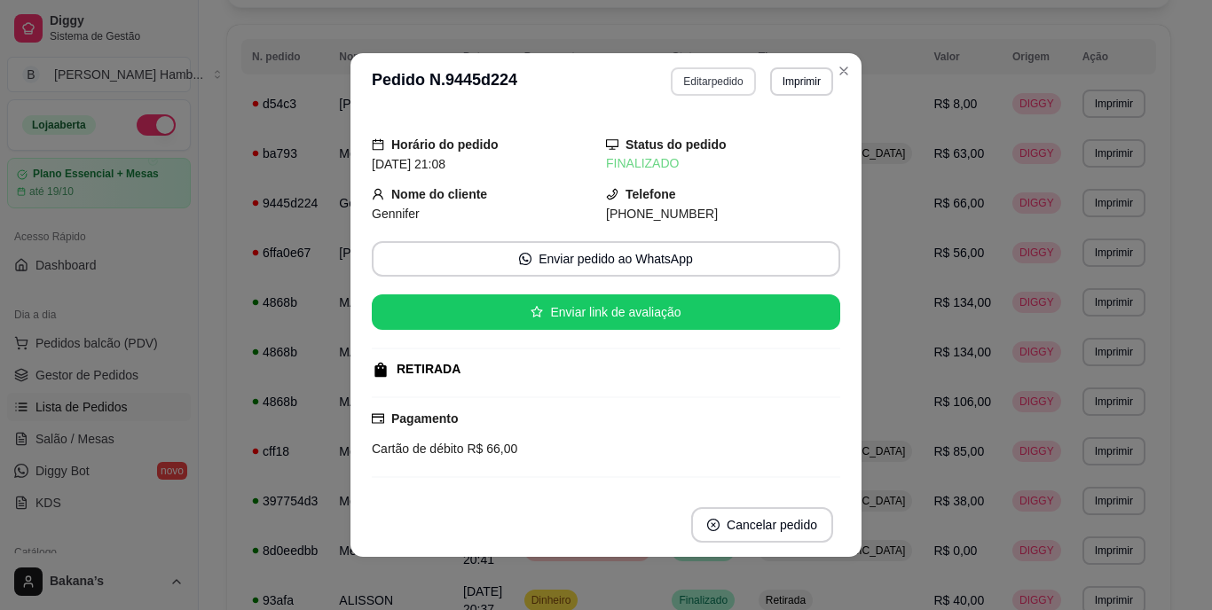
click at [726, 76] on button "Editar pedido" at bounding box center [713, 81] width 84 height 28
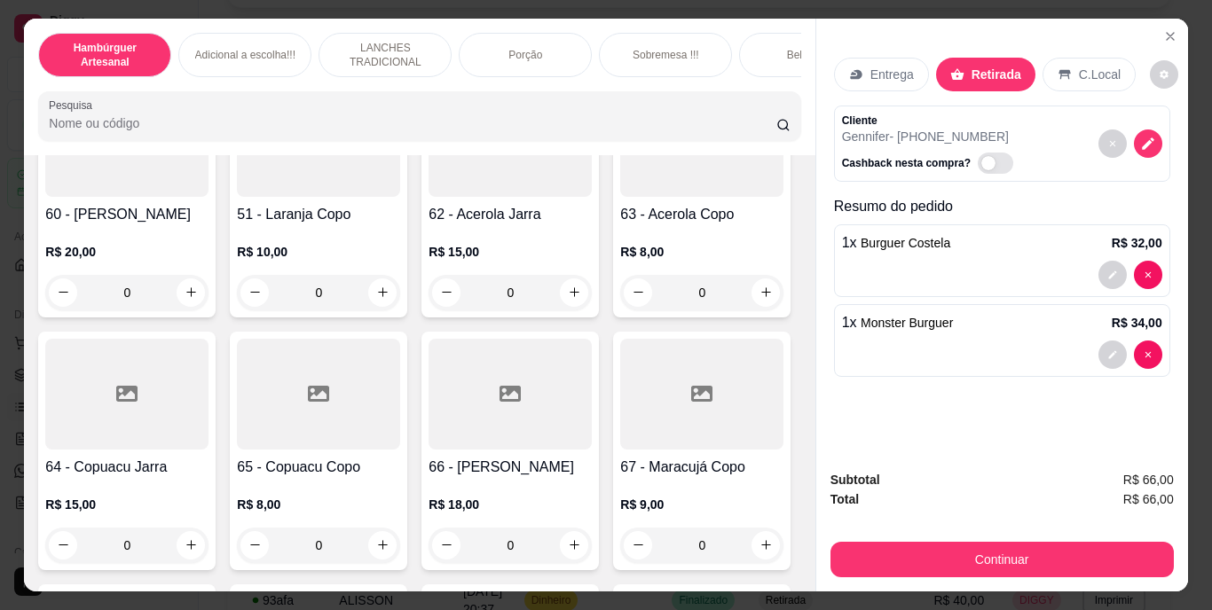
scroll to position [6034, 0]
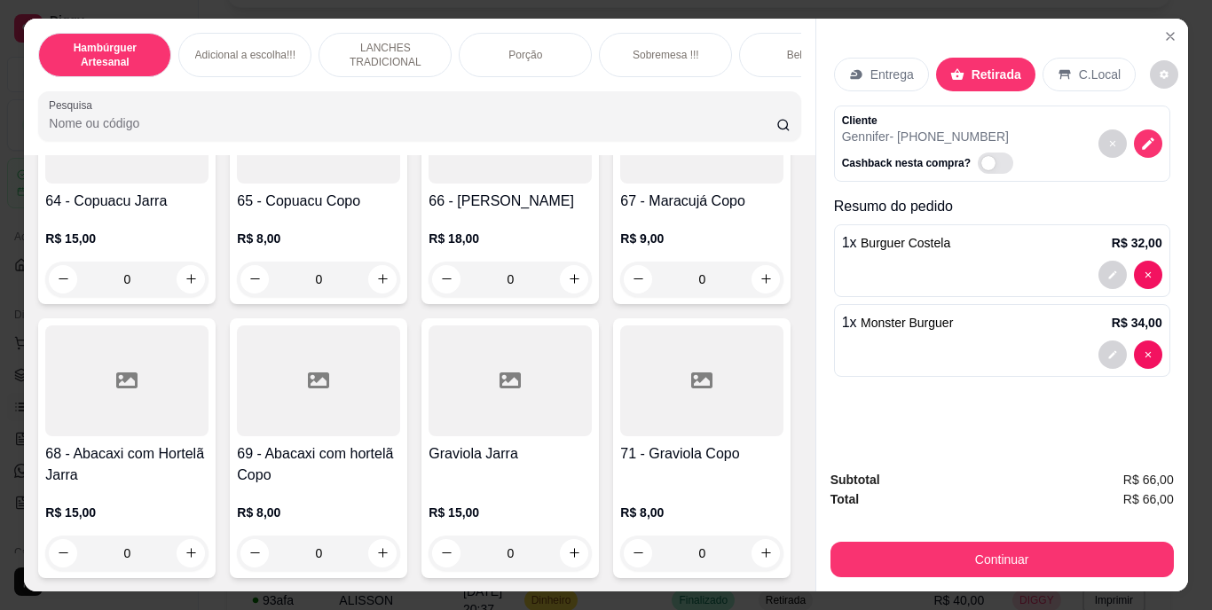
type input "2"
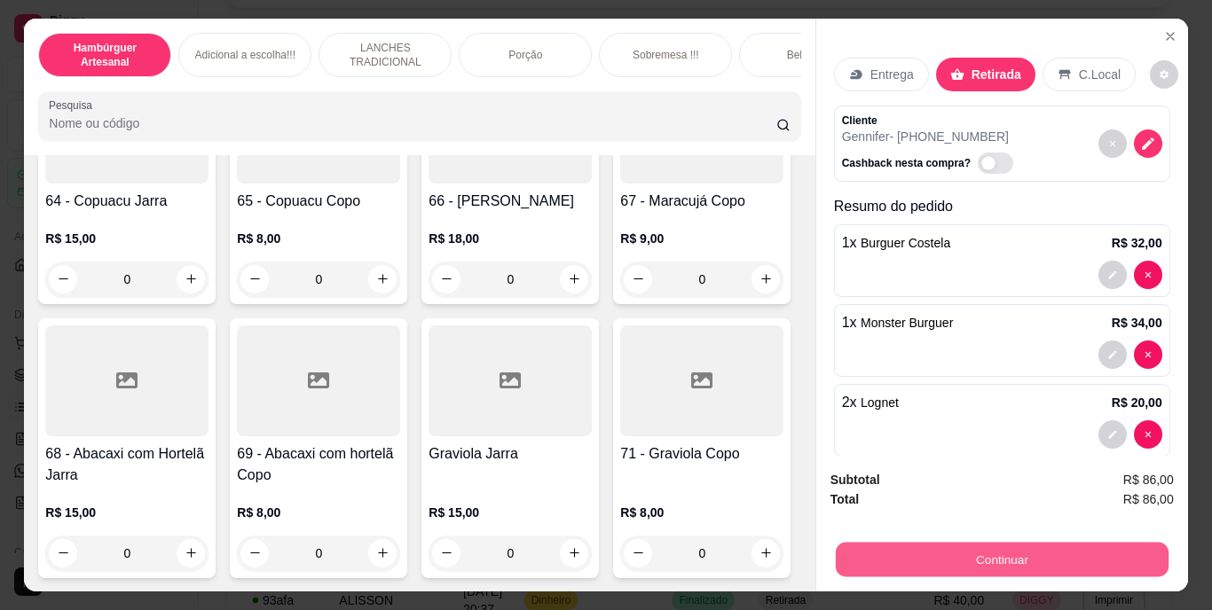
click at [895, 547] on button "Continuar" at bounding box center [1001, 560] width 333 height 35
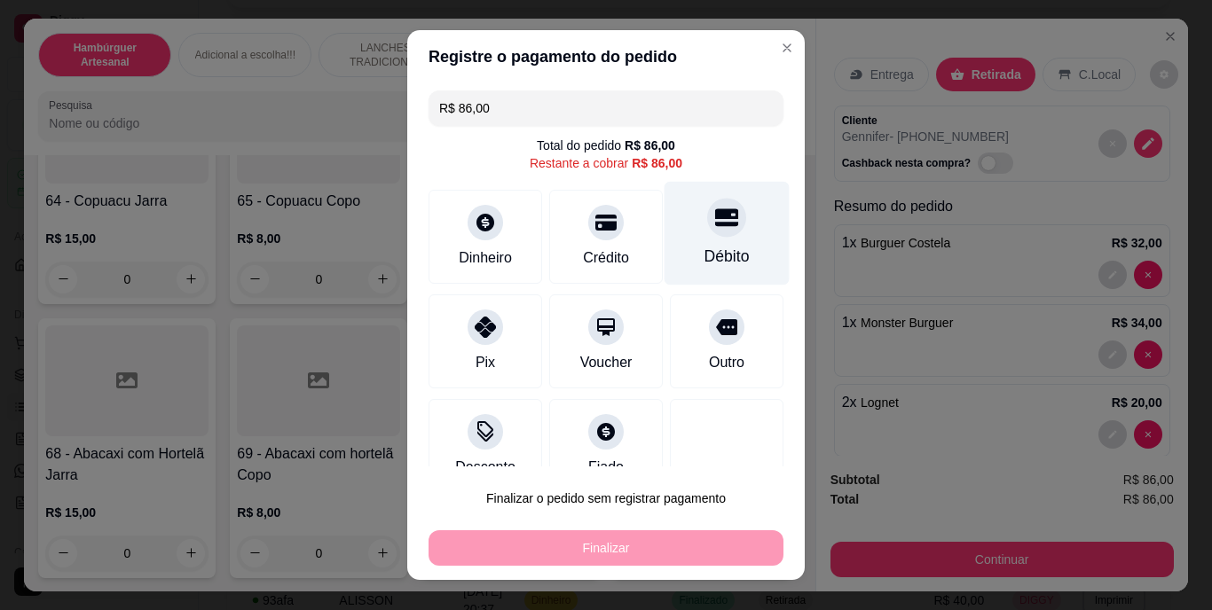
click at [704, 237] on div "Débito" at bounding box center [727, 234] width 125 height 104
type input "R$ 0,00"
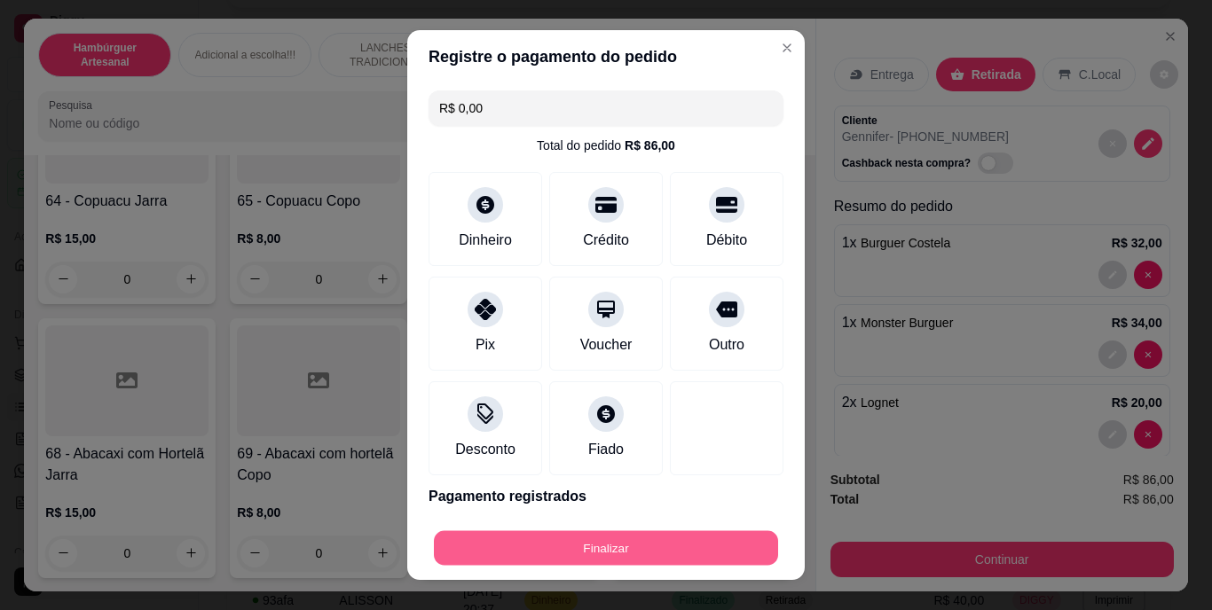
click at [684, 539] on button "Finalizar" at bounding box center [606, 548] width 344 height 35
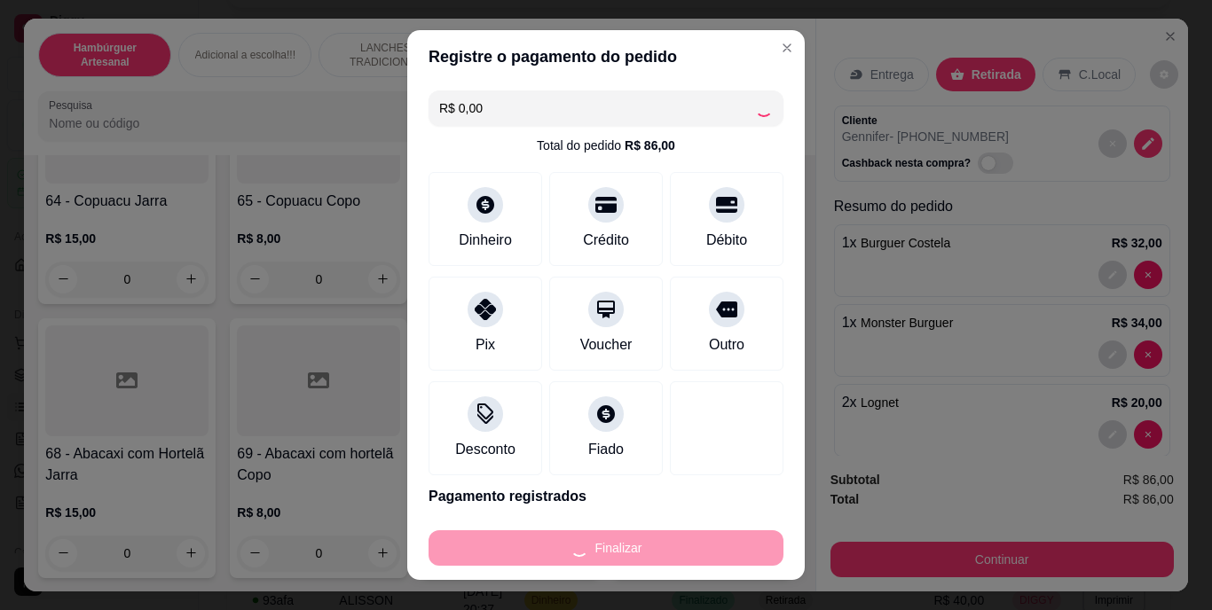
type input "0"
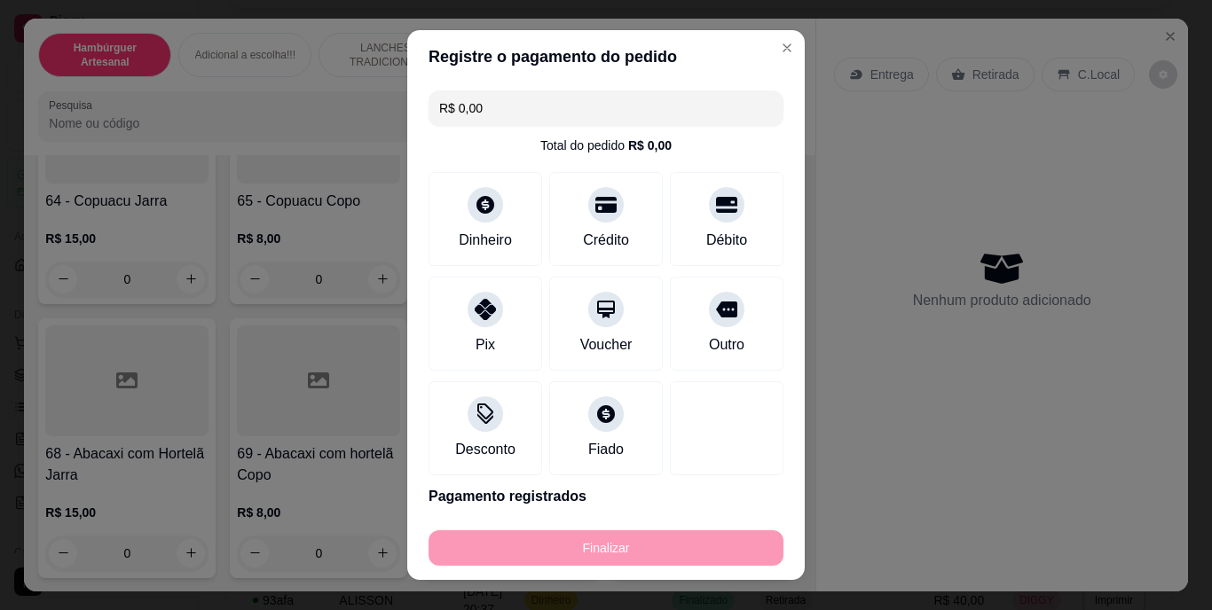
type input "-R$ 86,00"
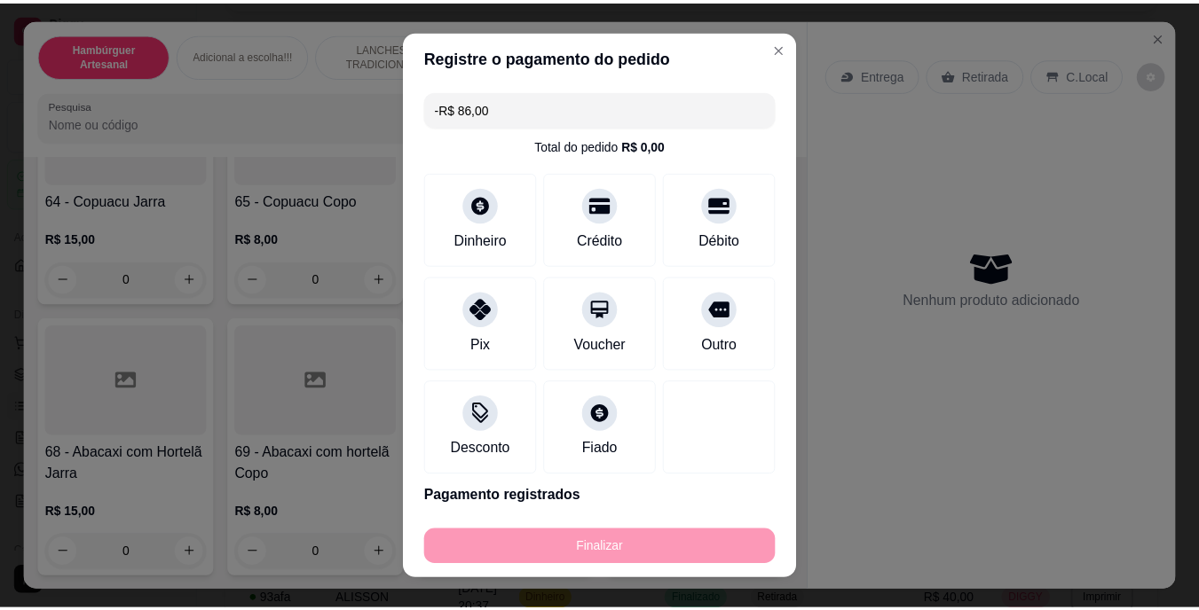
scroll to position [6032, 0]
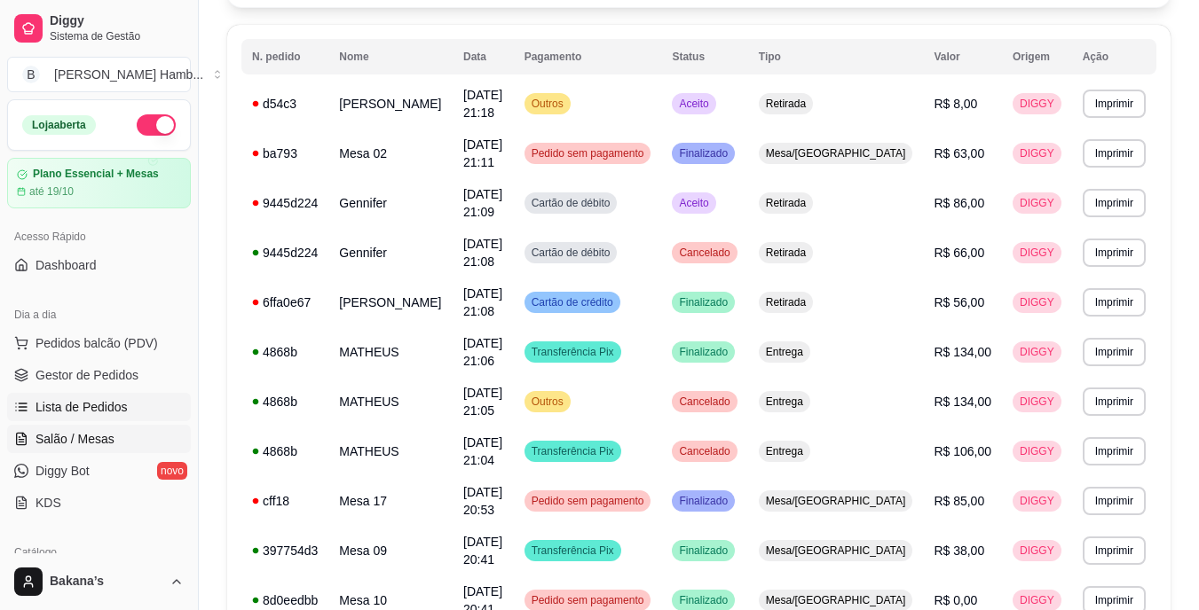
click at [72, 438] on span "Salão / Mesas" at bounding box center [74, 439] width 79 height 18
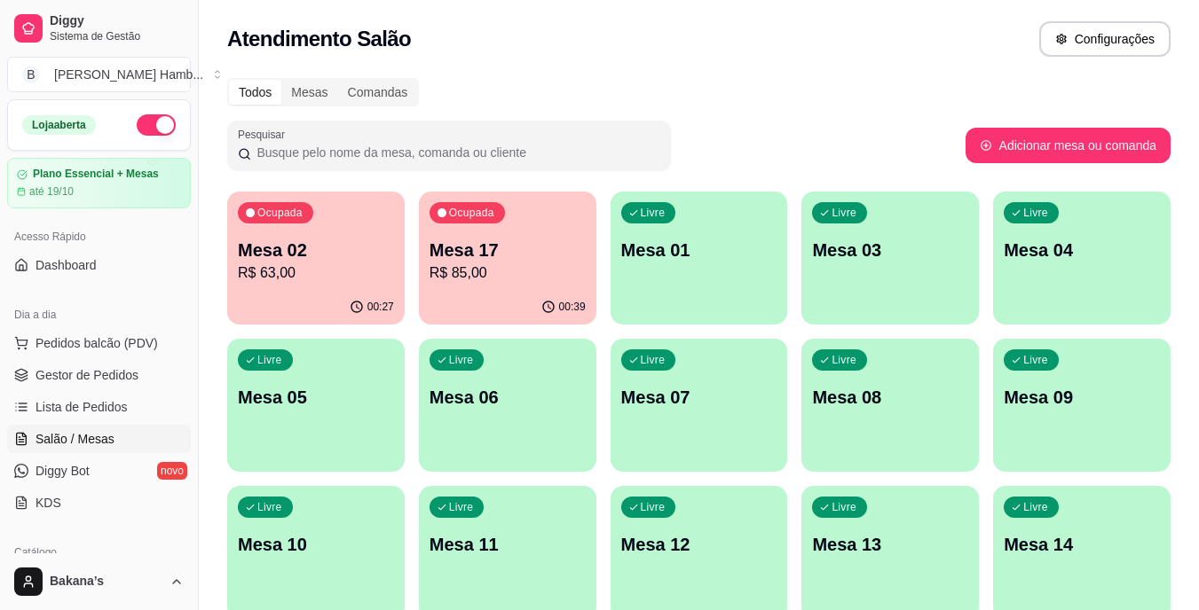
click at [507, 271] on p "R$ 85,00" at bounding box center [507, 273] width 156 height 21
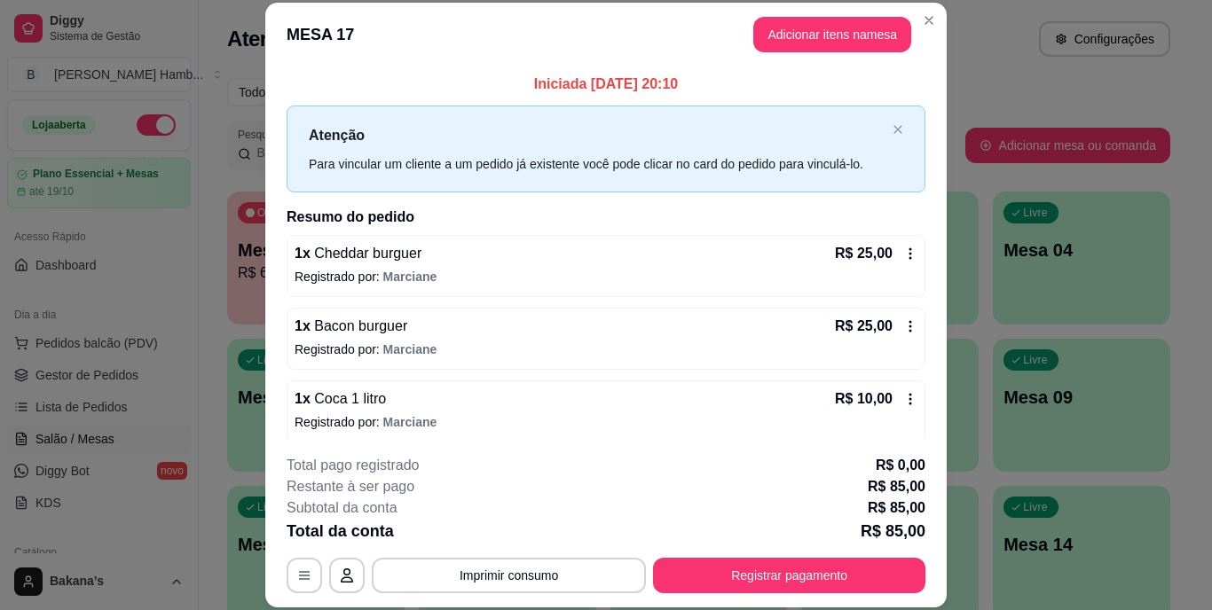
scroll to position [82, 0]
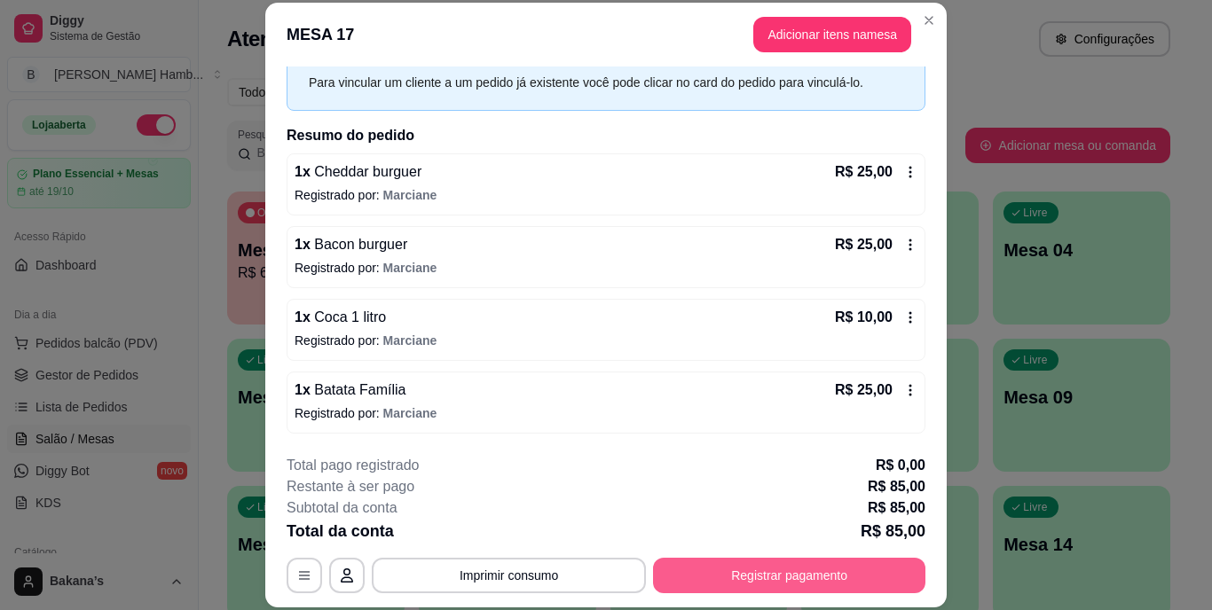
click at [843, 563] on button "Registrar pagamento" at bounding box center [789, 575] width 272 height 35
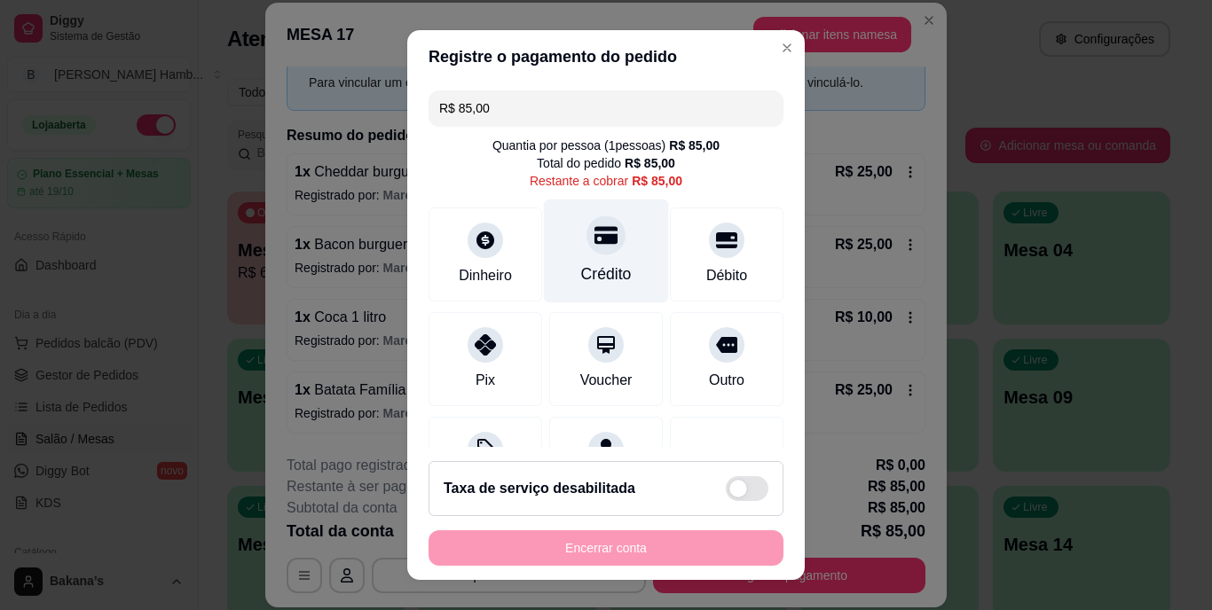
click at [563, 257] on div "Crédito" at bounding box center [606, 252] width 125 height 104
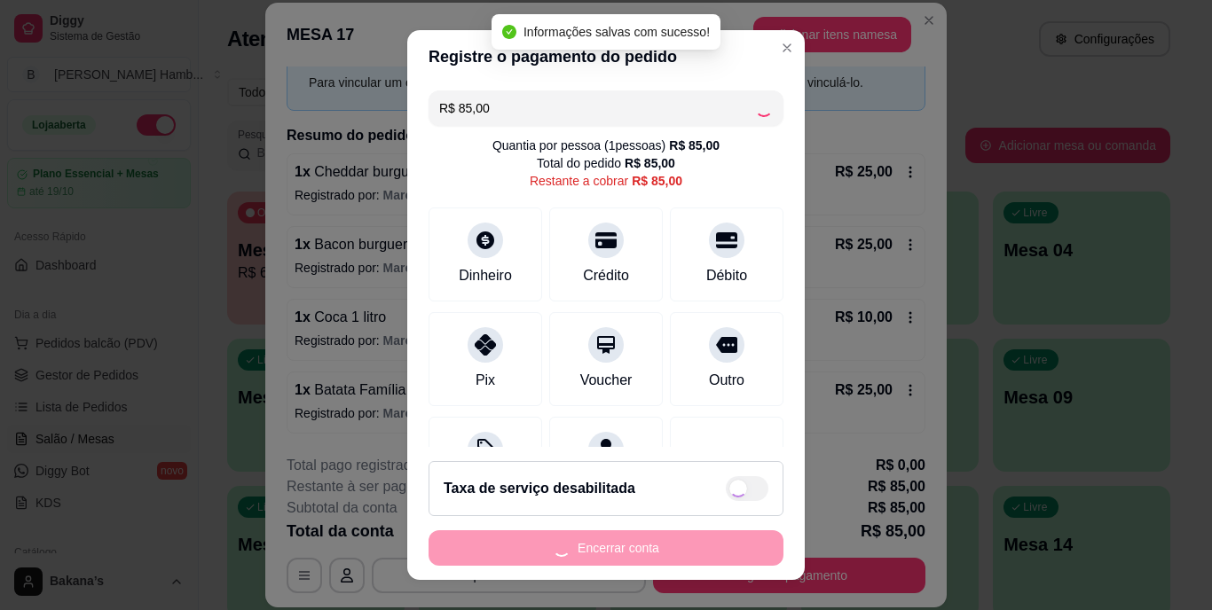
type input "R$ 0,00"
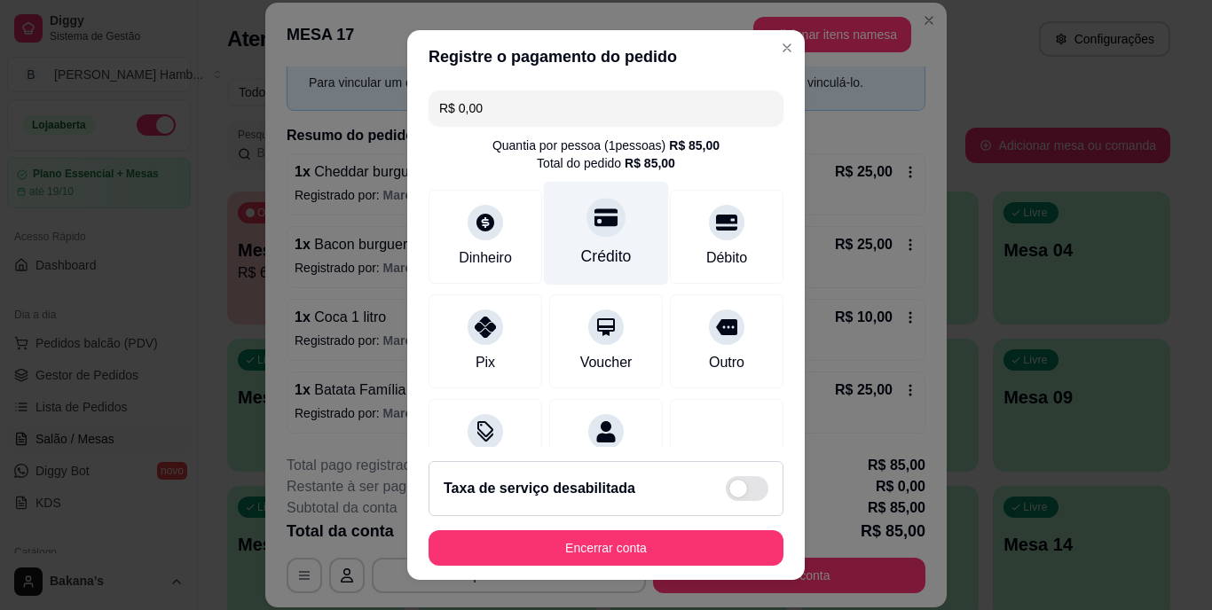
click at [596, 235] on div "Crédito" at bounding box center [606, 234] width 125 height 104
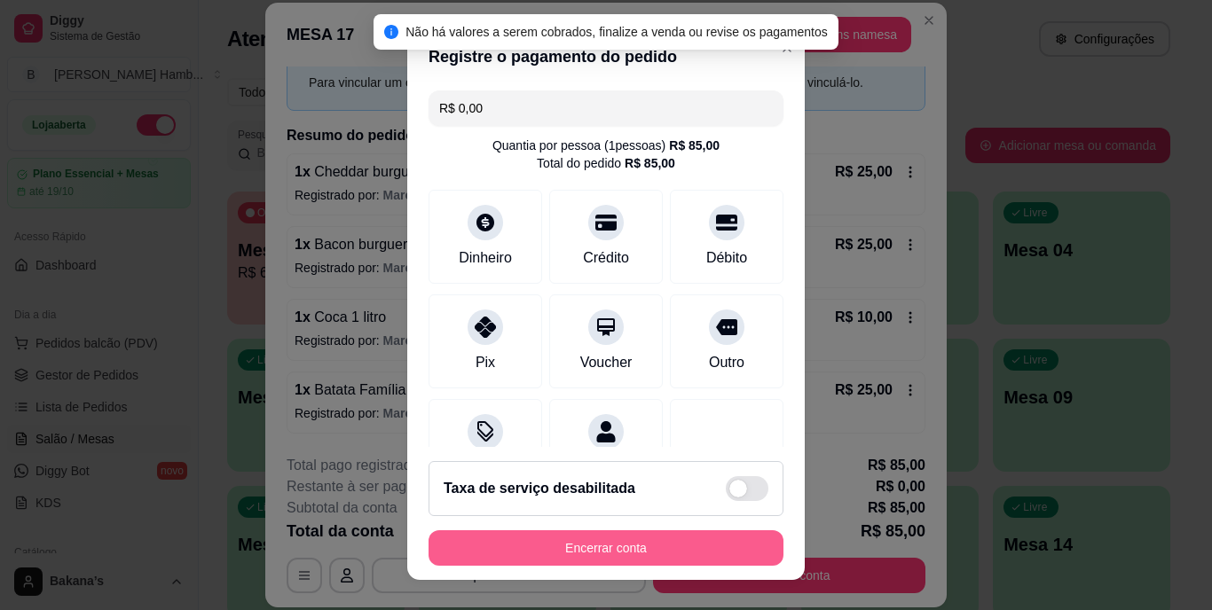
click at [699, 542] on button "Encerrar conta" at bounding box center [606, 548] width 355 height 35
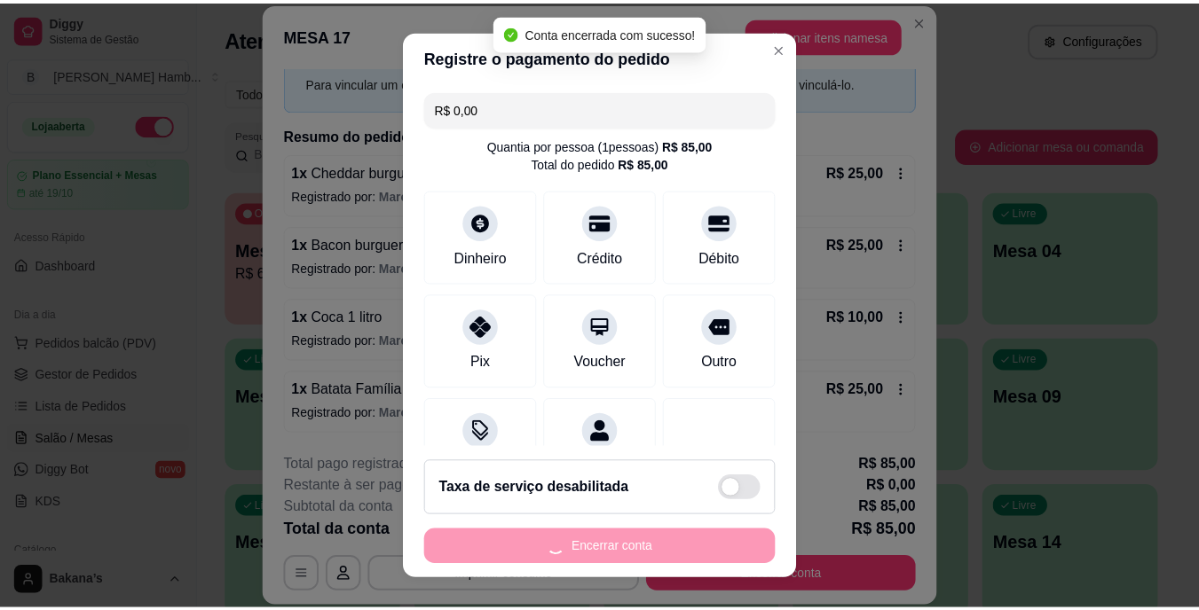
scroll to position [0, 0]
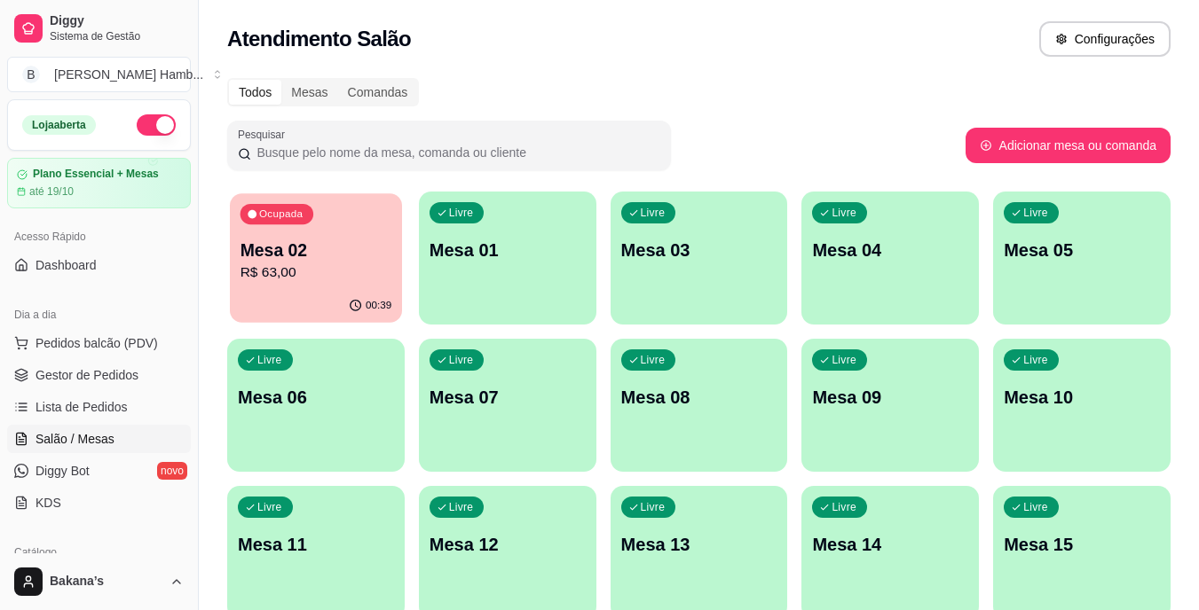
click at [311, 263] on p "R$ 63,00" at bounding box center [316, 273] width 152 height 20
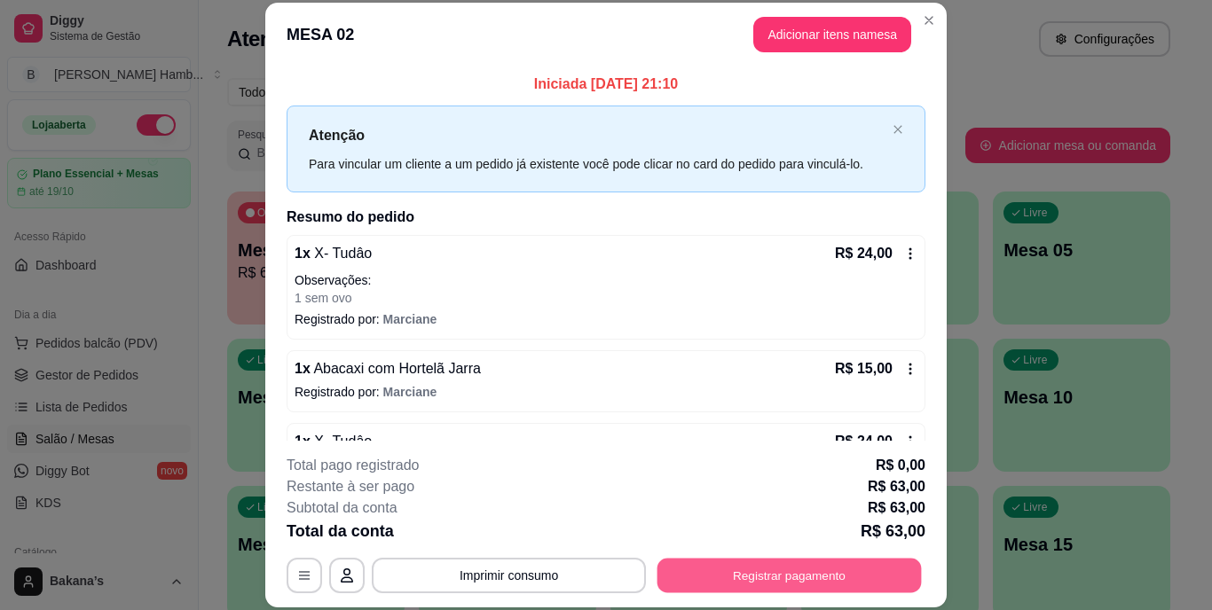
click at [752, 580] on button "Registrar pagamento" at bounding box center [790, 575] width 264 height 35
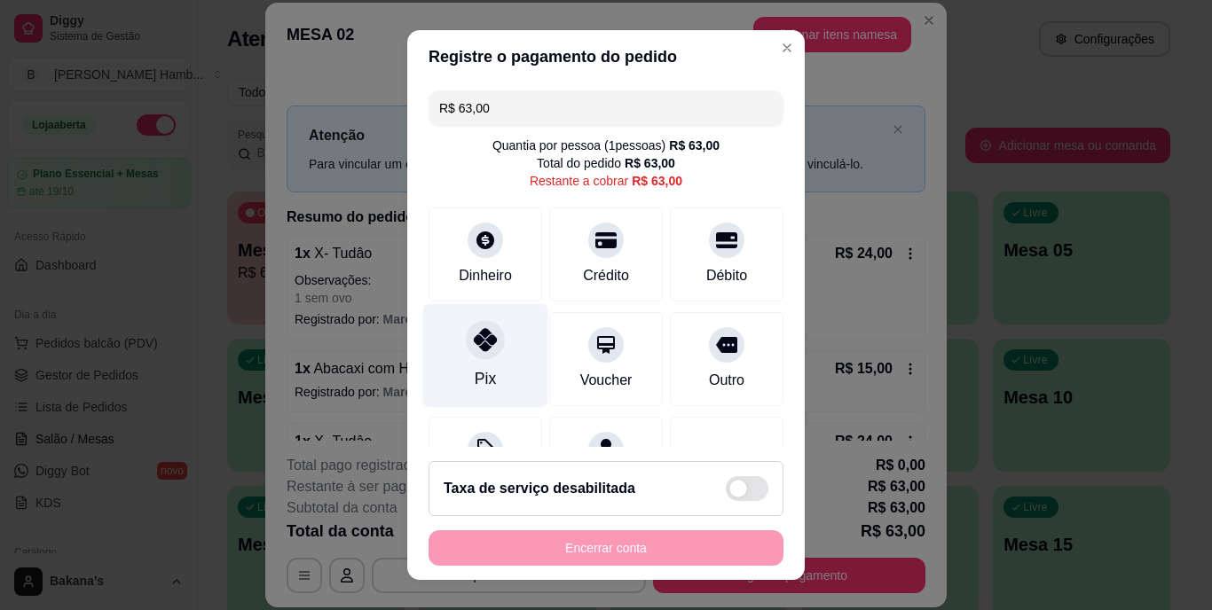
click at [468, 352] on div at bounding box center [485, 340] width 39 height 39
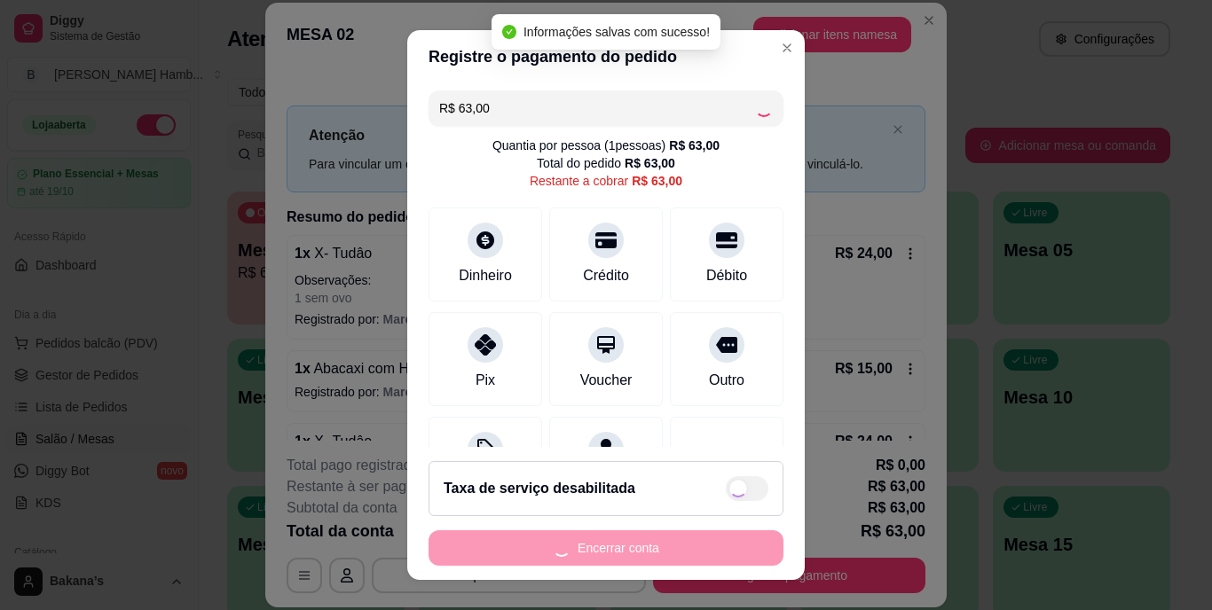
type input "R$ 0,00"
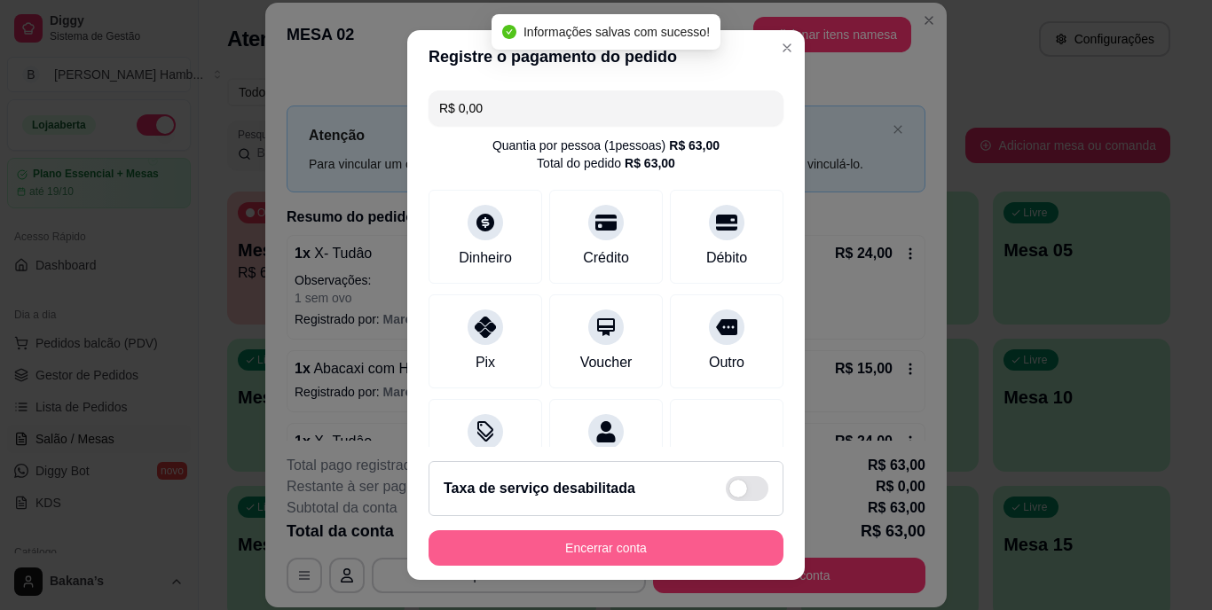
click at [573, 544] on button "Encerrar conta" at bounding box center [606, 548] width 355 height 35
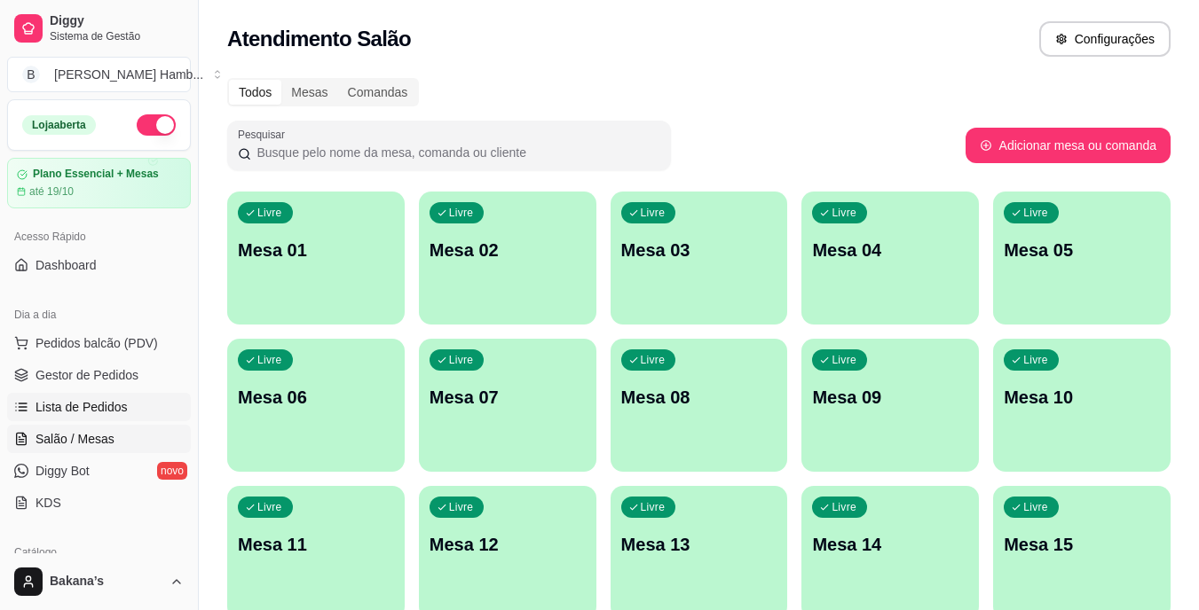
click at [162, 398] on link "Lista de Pedidos" at bounding box center [99, 407] width 184 height 28
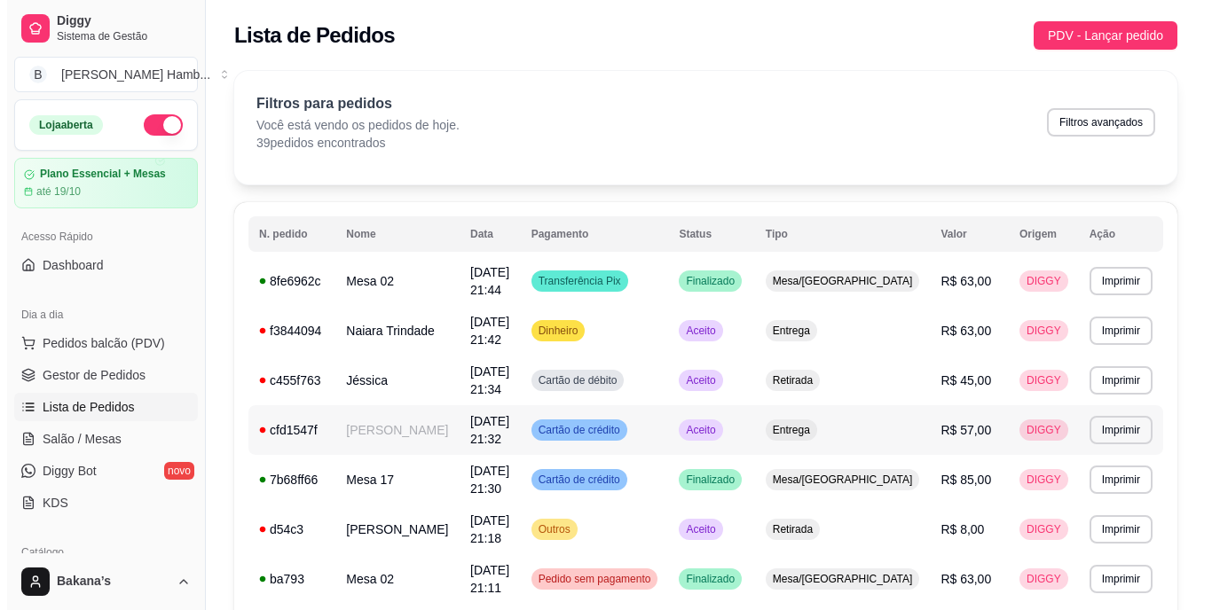
scroll to position [177, 0]
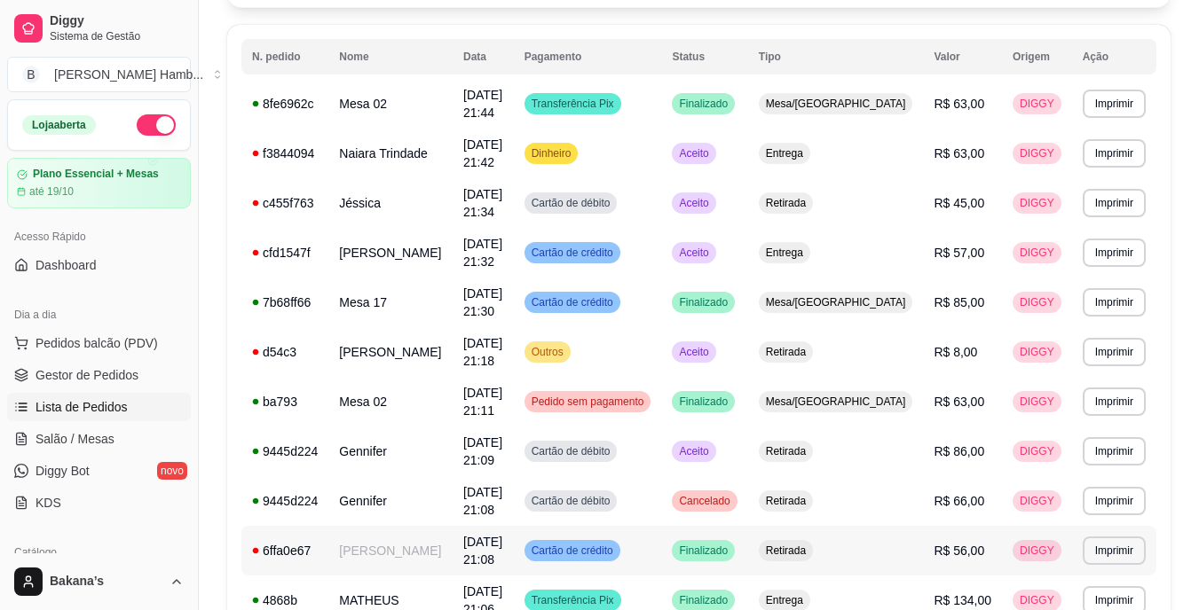
click at [487, 555] on span "[DATE] 21:08" at bounding box center [482, 551] width 39 height 32
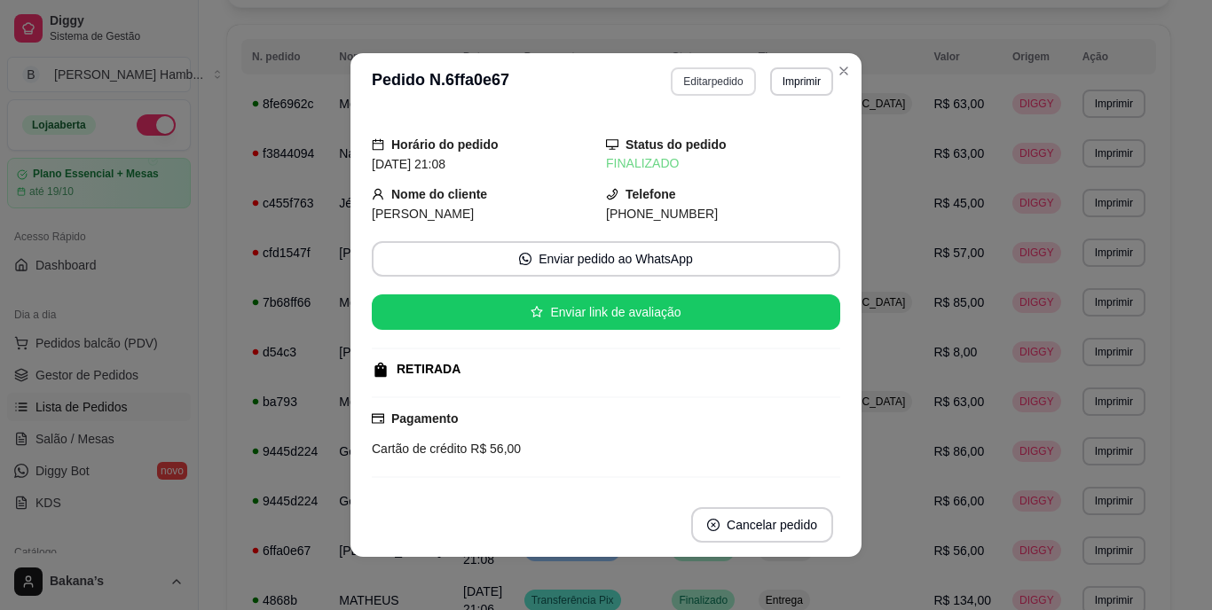
click at [713, 72] on button "Editar pedido" at bounding box center [713, 81] width 84 height 28
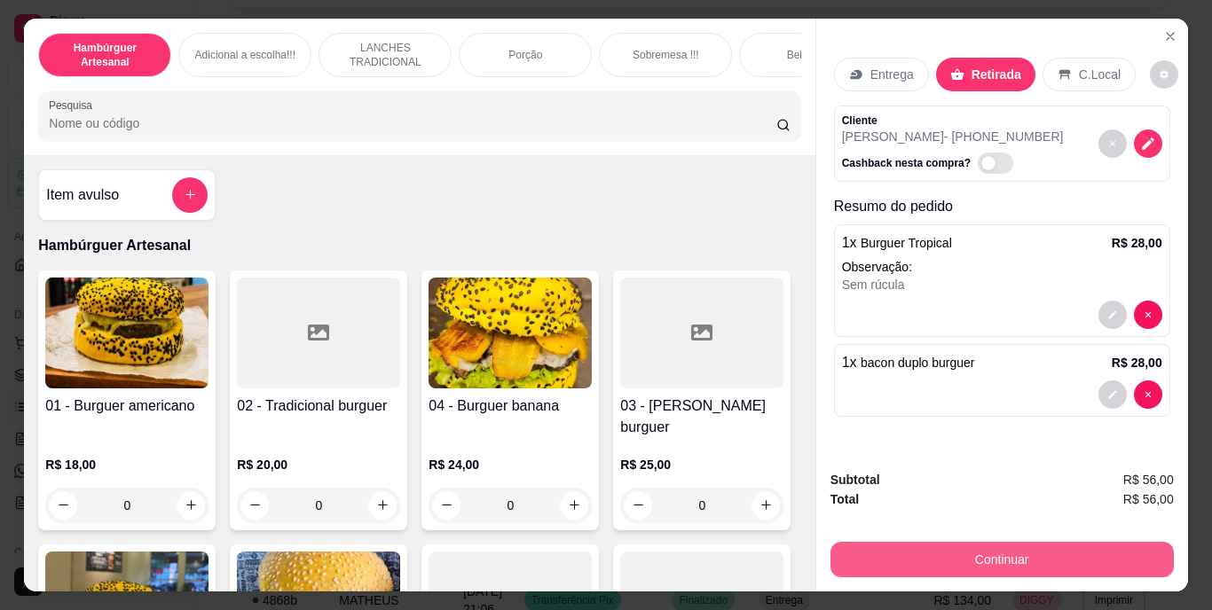
click at [948, 542] on button "Continuar" at bounding box center [1002, 559] width 343 height 35
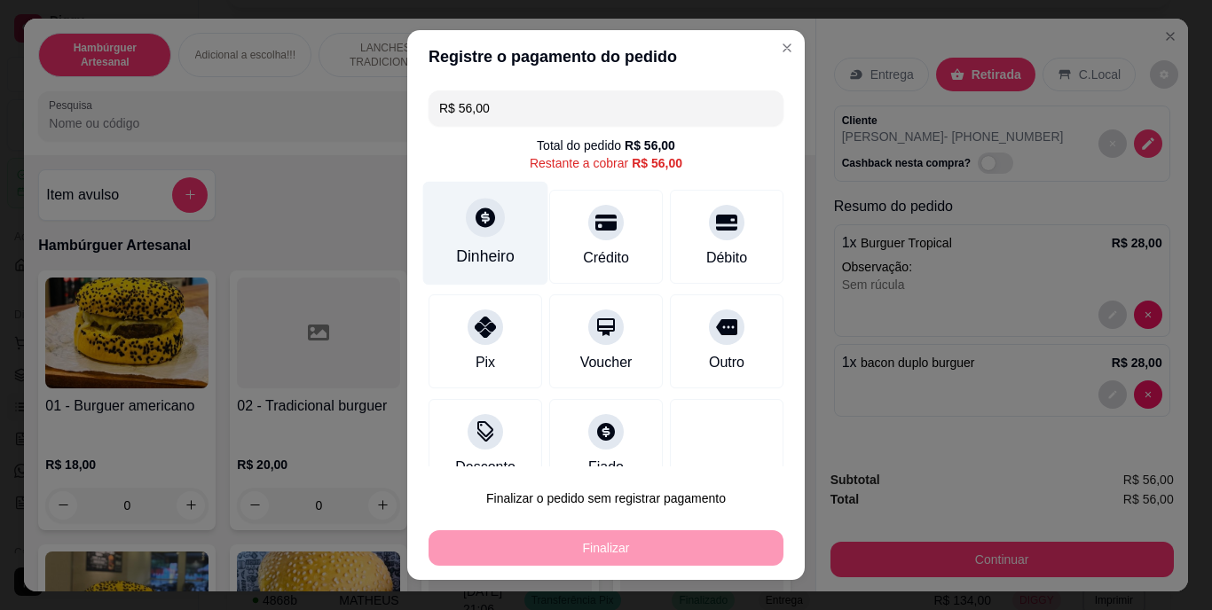
click at [486, 256] on div "Dinheiro" at bounding box center [485, 257] width 59 height 23
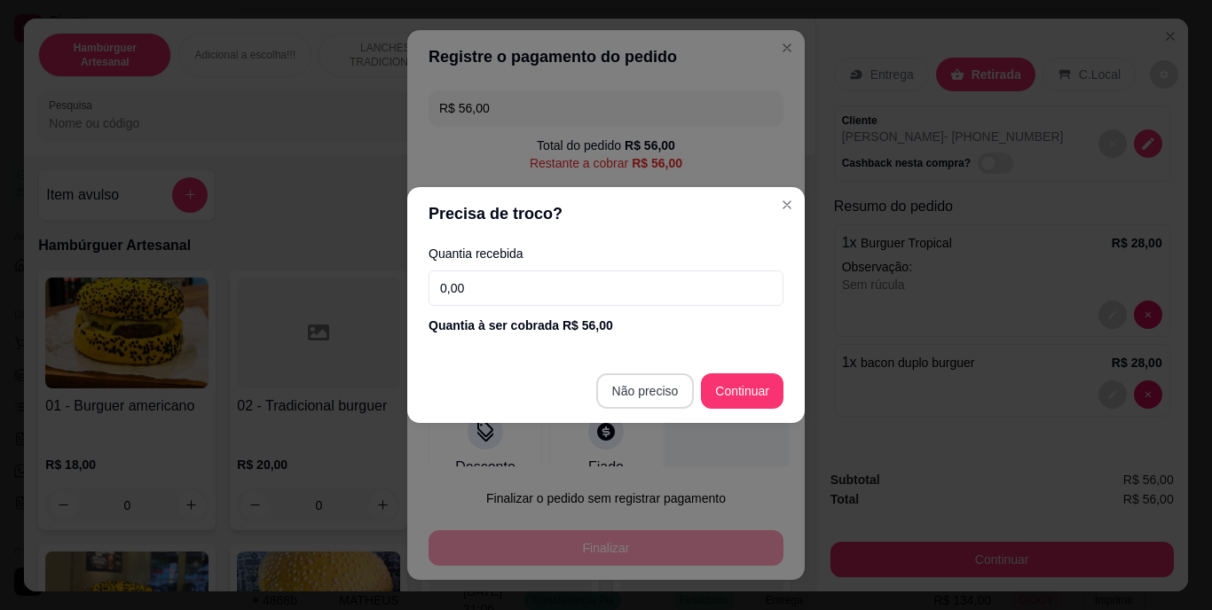
type input "R$ 0,00"
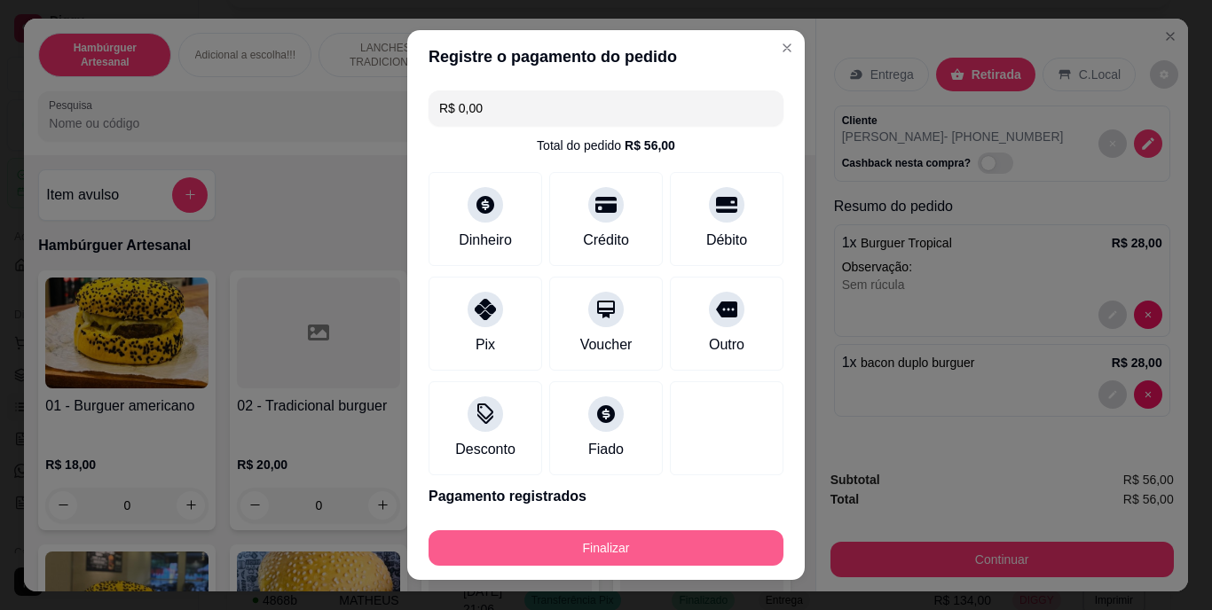
click at [653, 537] on button "Finalizar" at bounding box center [606, 548] width 355 height 35
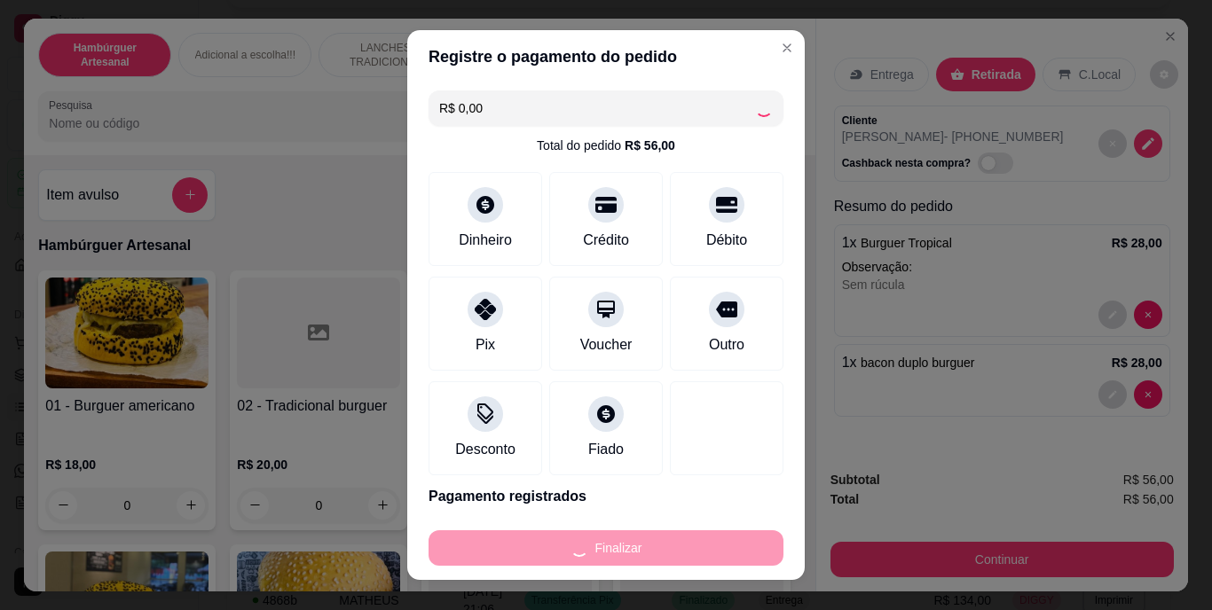
type input "0"
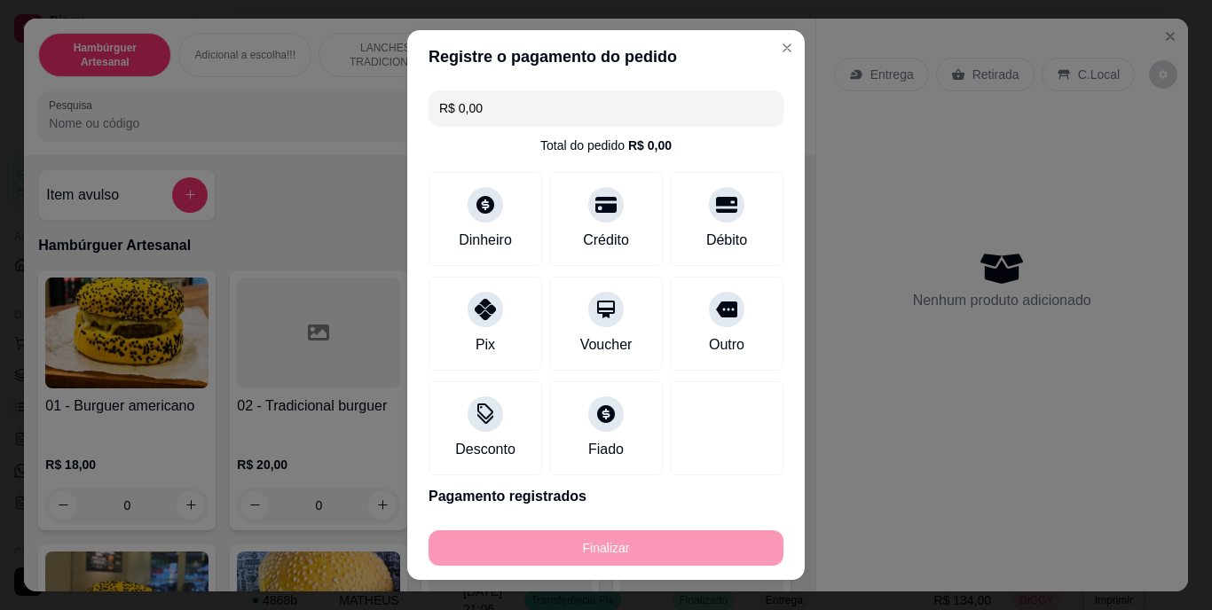
type input "-R$ 56,00"
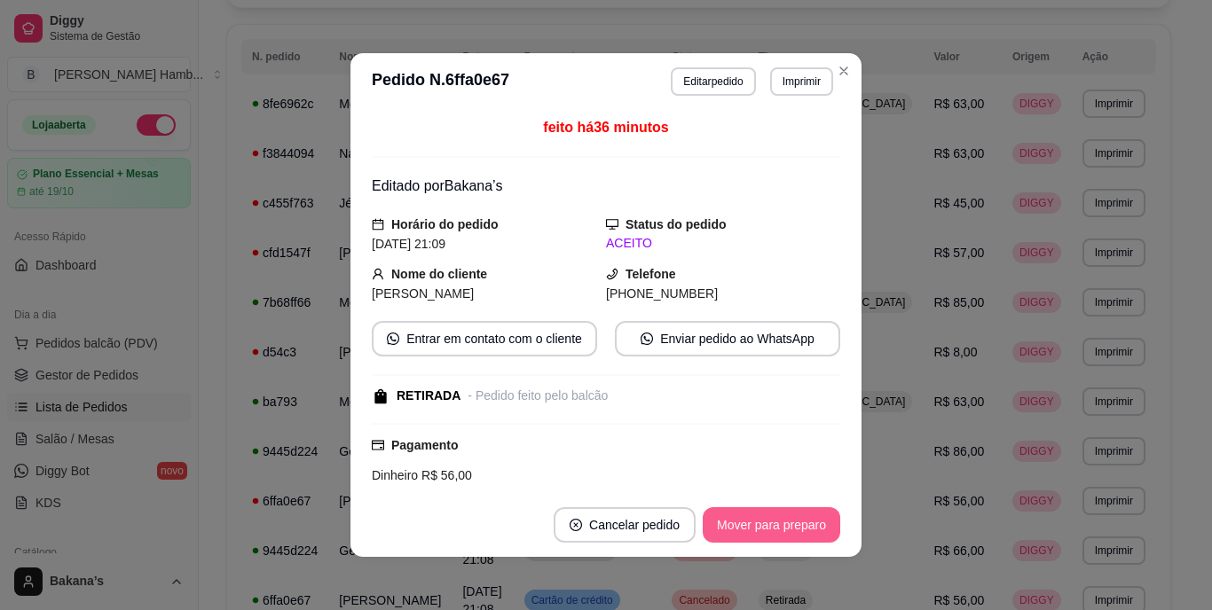
click at [729, 537] on button "Mover para preparo" at bounding box center [772, 525] width 138 height 35
click at [712, 525] on button "Mover para retirada disponível" at bounding box center [742, 525] width 196 height 35
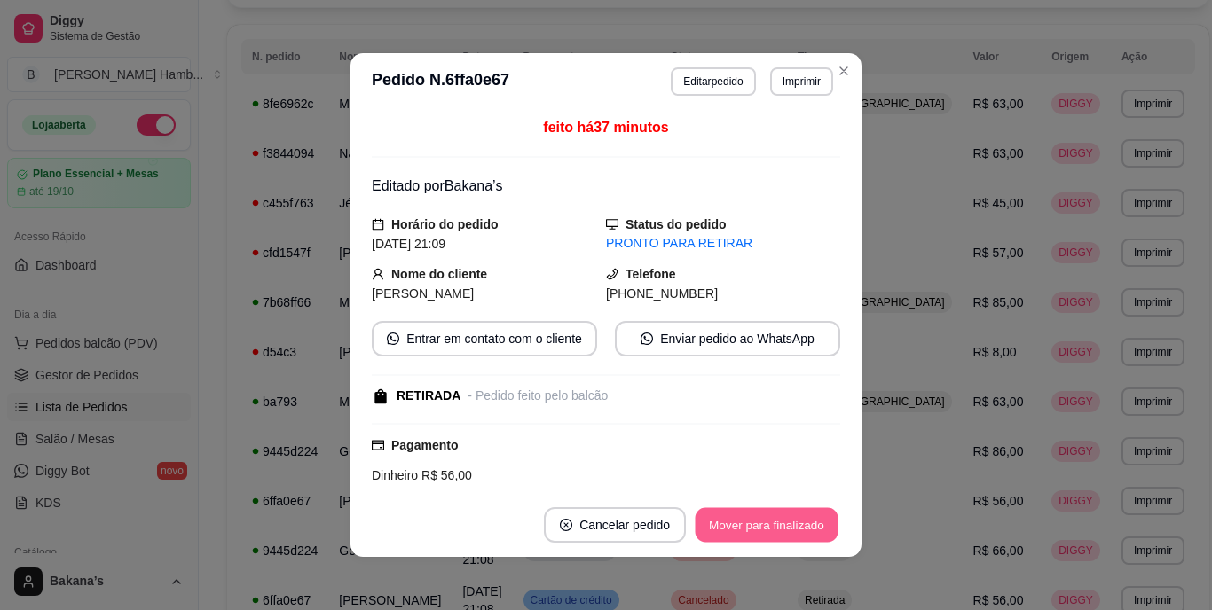
click at [712, 525] on button "Mover para finalizado" at bounding box center [767, 525] width 143 height 35
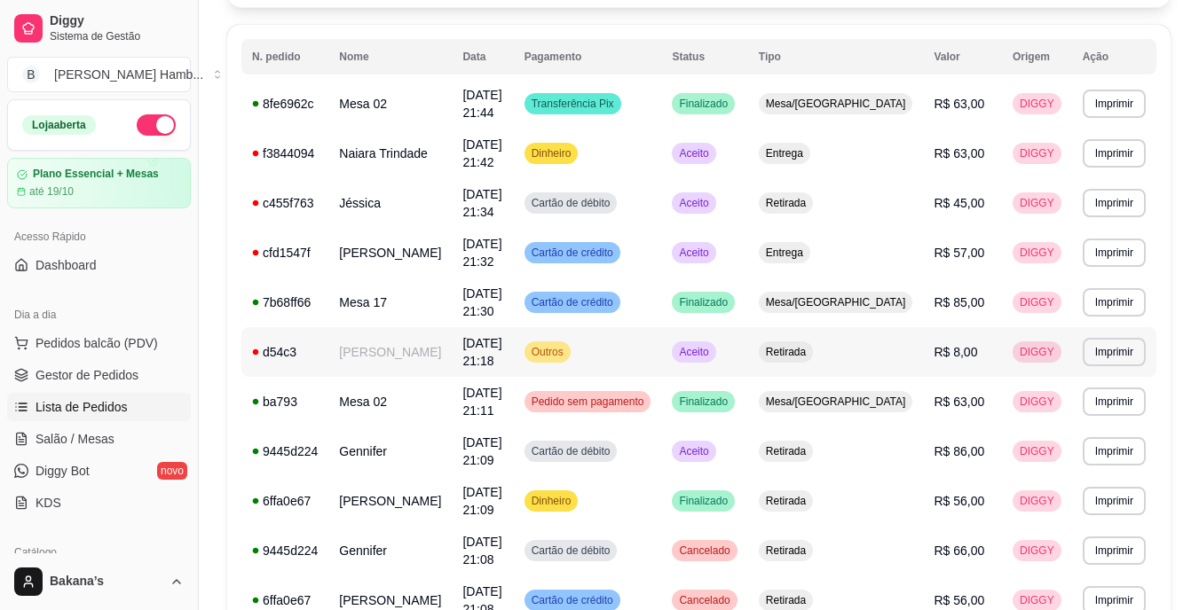
click at [739, 327] on td "Aceito" at bounding box center [704, 352] width 86 height 50
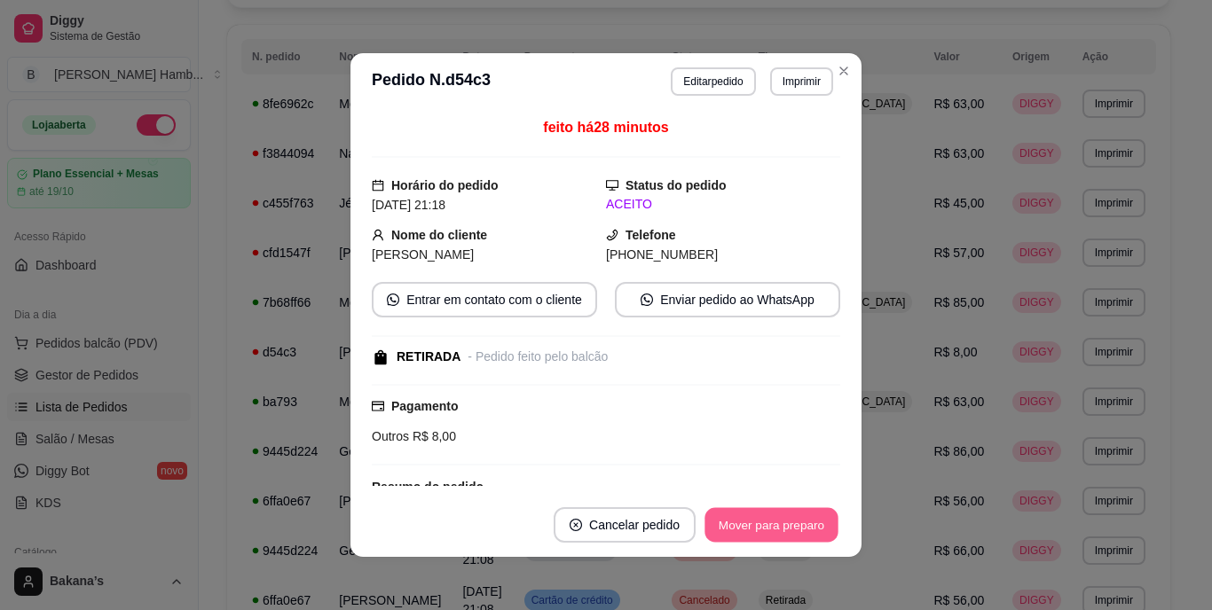
click at [760, 515] on button "Mover para preparo" at bounding box center [771, 525] width 133 height 35
click at [760, 516] on button "Mover para retirada disponível" at bounding box center [742, 525] width 190 height 35
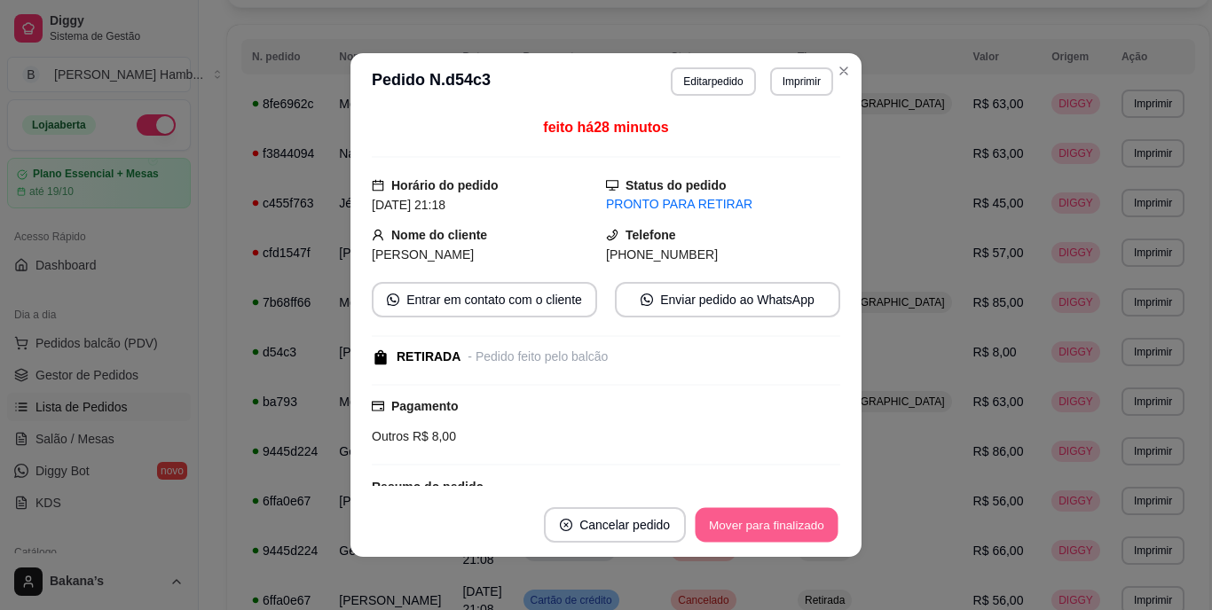
click at [760, 516] on button "Mover para finalizado" at bounding box center [767, 525] width 143 height 35
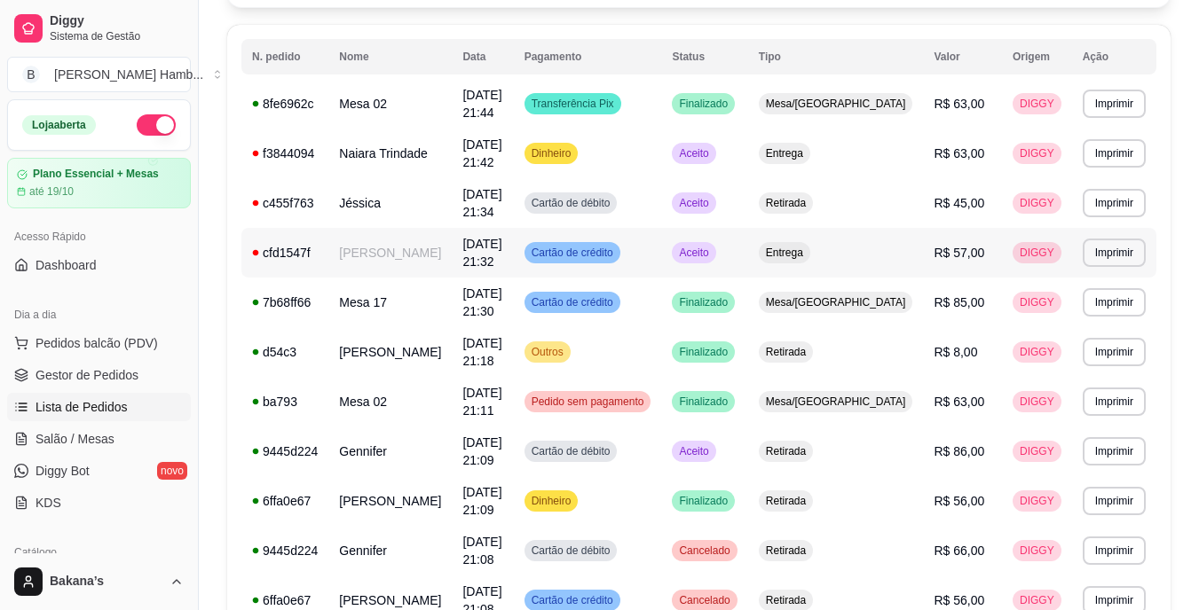
click at [418, 234] on td "[PERSON_NAME]" at bounding box center [389, 253] width 123 height 50
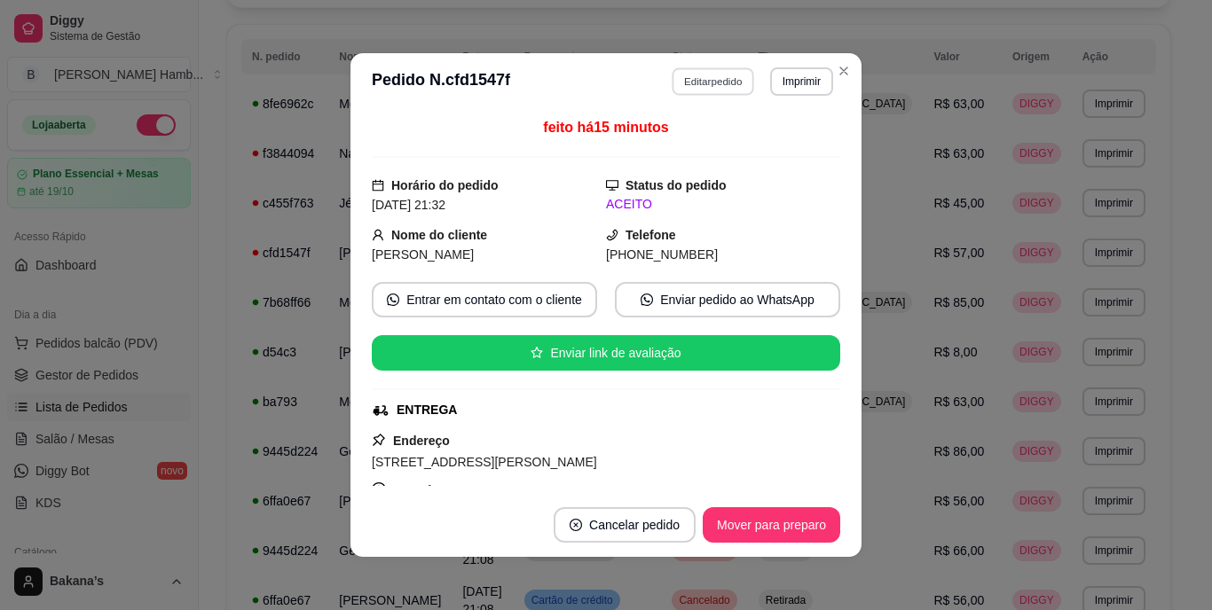
click at [698, 78] on button "Editar pedido" at bounding box center [714, 81] width 83 height 28
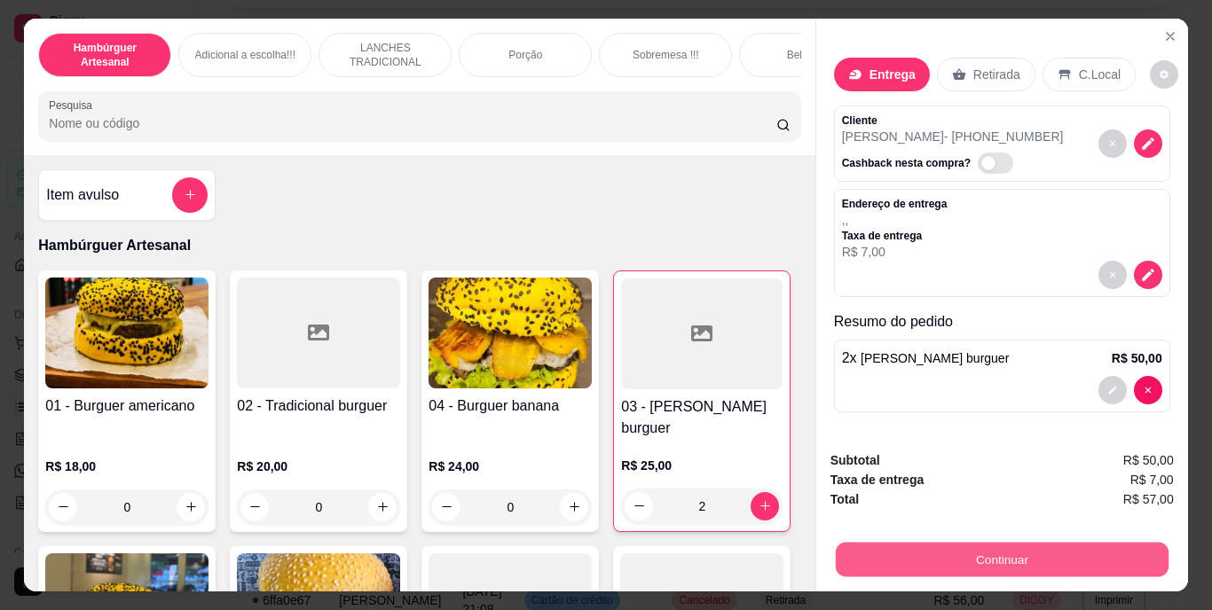
click at [873, 559] on button "Continuar" at bounding box center [1001, 560] width 333 height 35
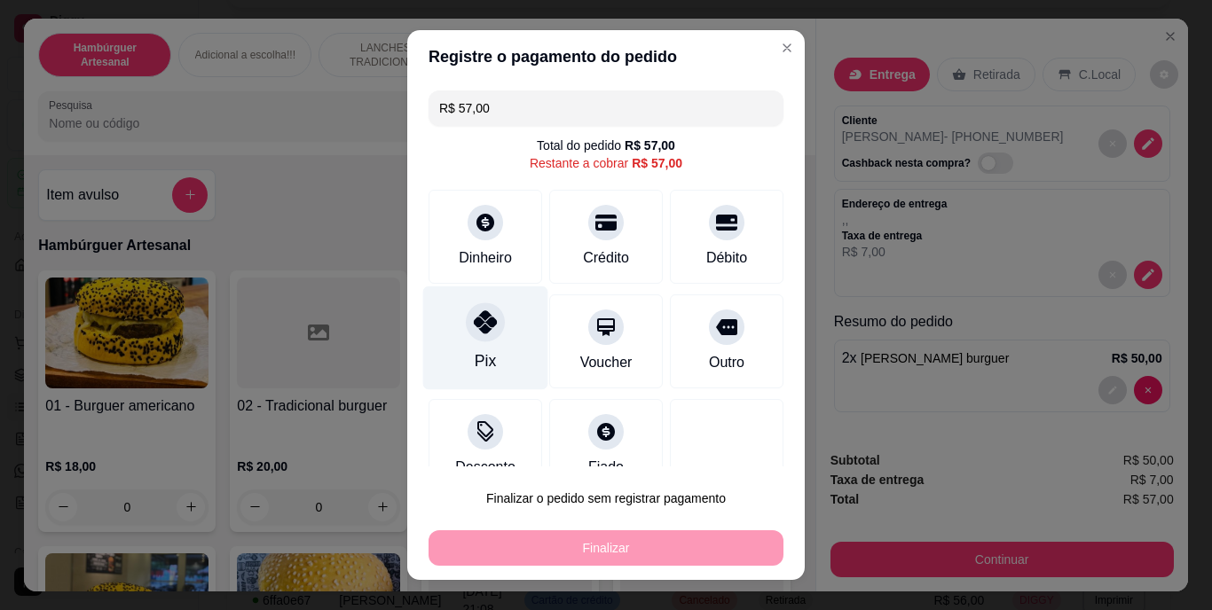
click at [491, 332] on div at bounding box center [485, 322] width 39 height 39
type input "R$ 0,00"
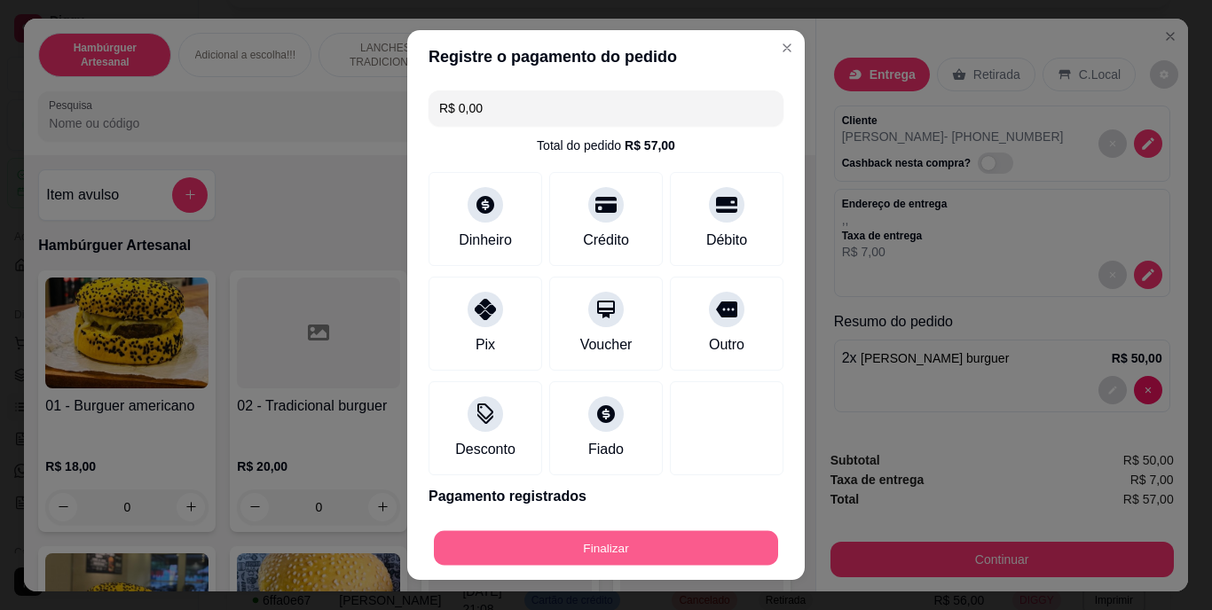
click at [577, 535] on button "Finalizar" at bounding box center [606, 548] width 344 height 35
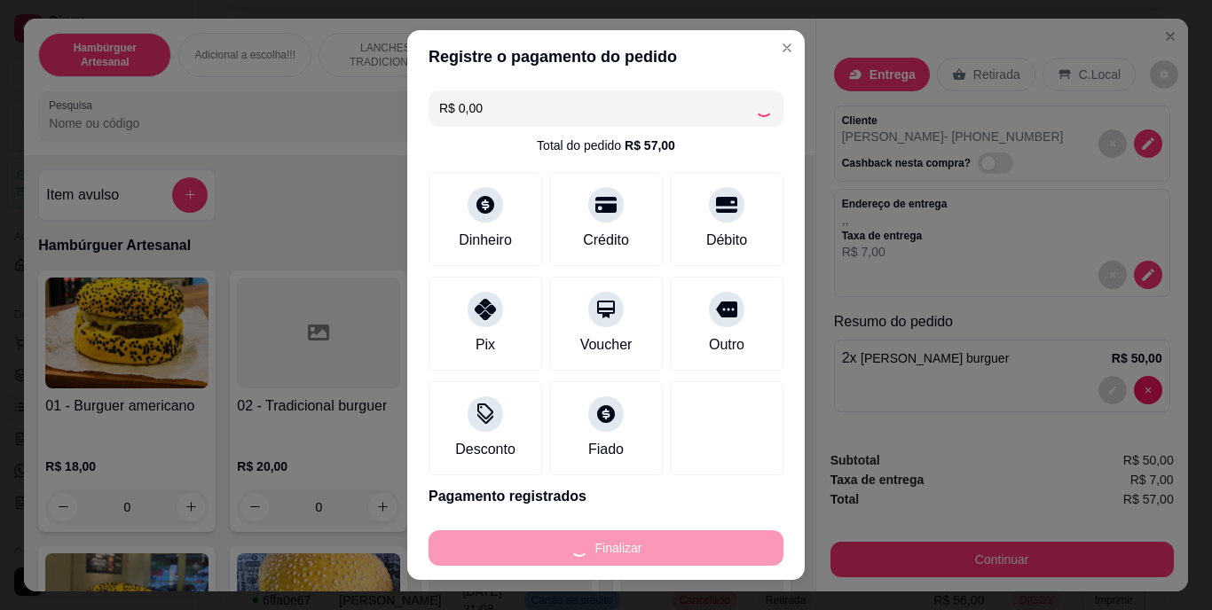
type input "0"
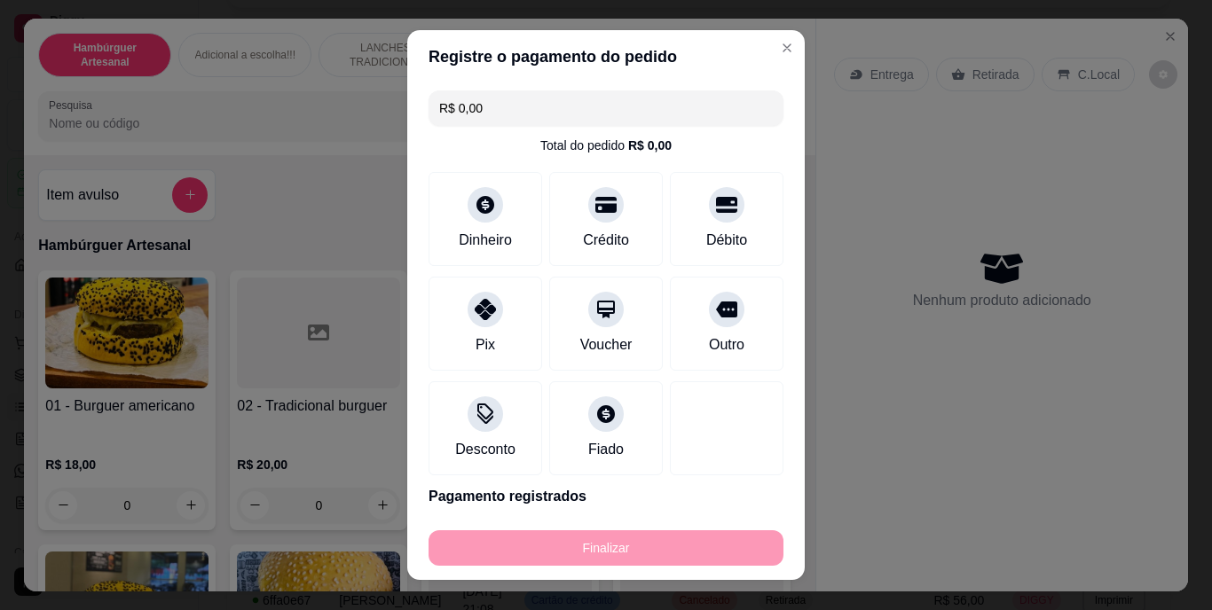
type input "-R$ 57,00"
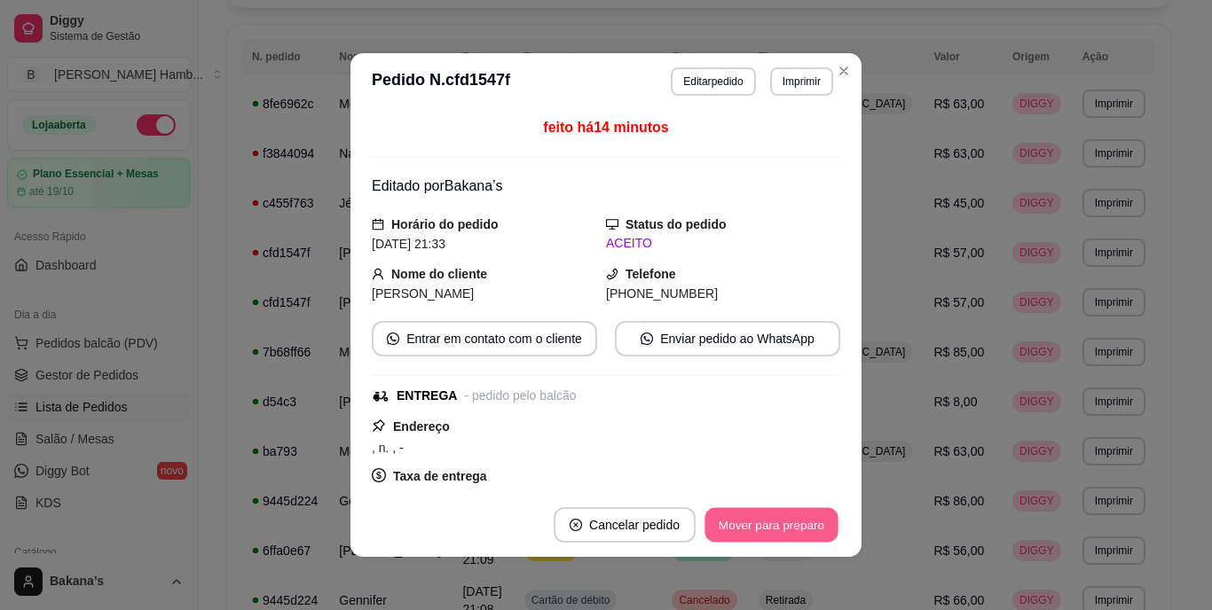
click at [728, 520] on button "Mover para preparo" at bounding box center [771, 525] width 133 height 35
click at [733, 516] on button "Mover para entrega" at bounding box center [772, 525] width 137 height 35
click at [733, 516] on button "Mover para finalizado" at bounding box center [766, 525] width 147 height 35
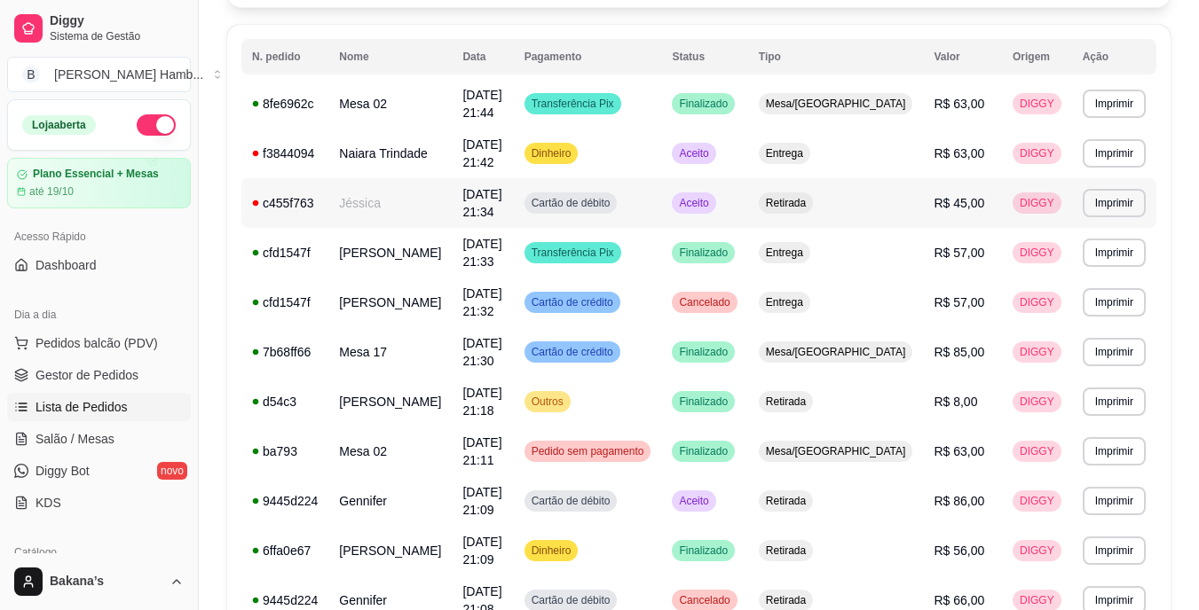
click at [497, 198] on td "[DATE] 21:34" at bounding box center [482, 203] width 61 height 50
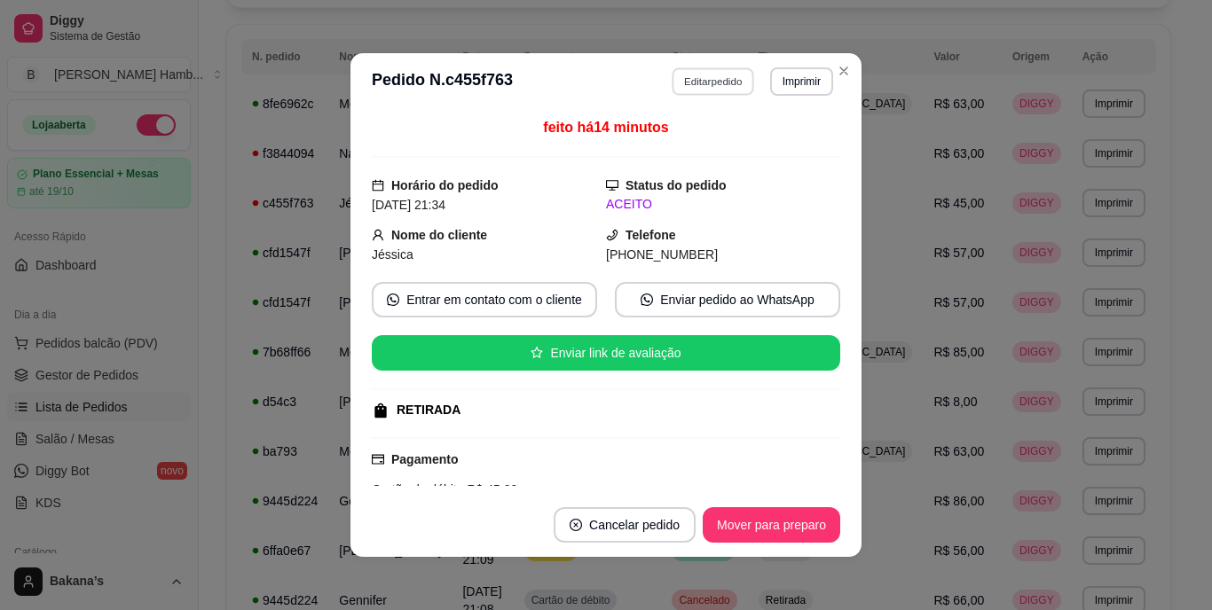
click at [673, 82] on button "Editar pedido" at bounding box center [714, 81] width 83 height 28
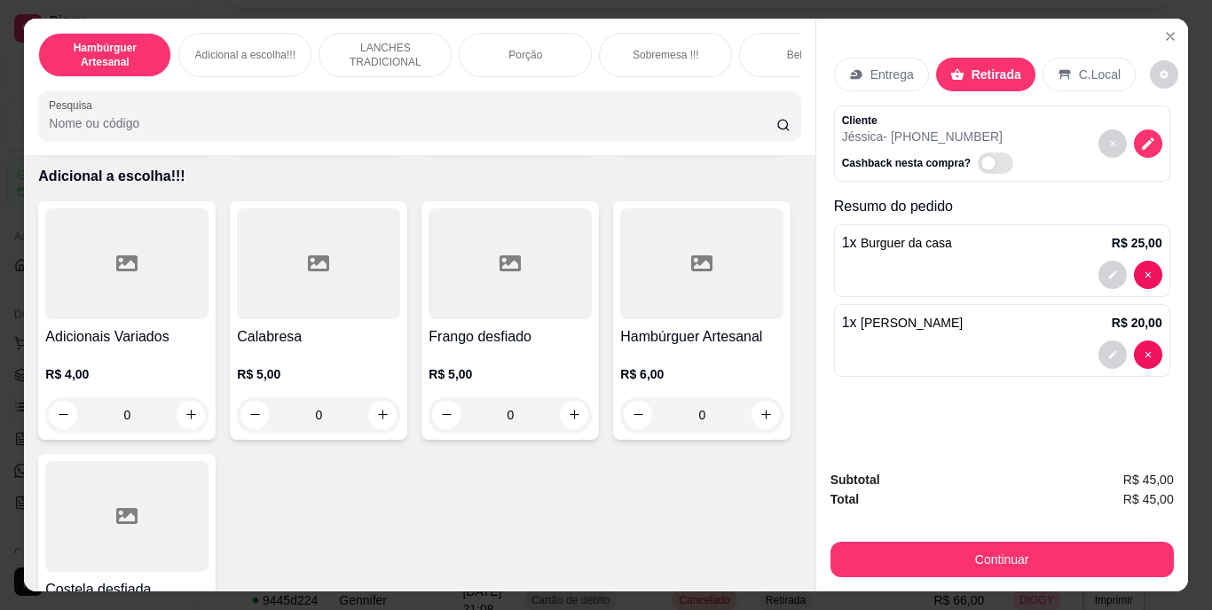
scroll to position [1775, 0]
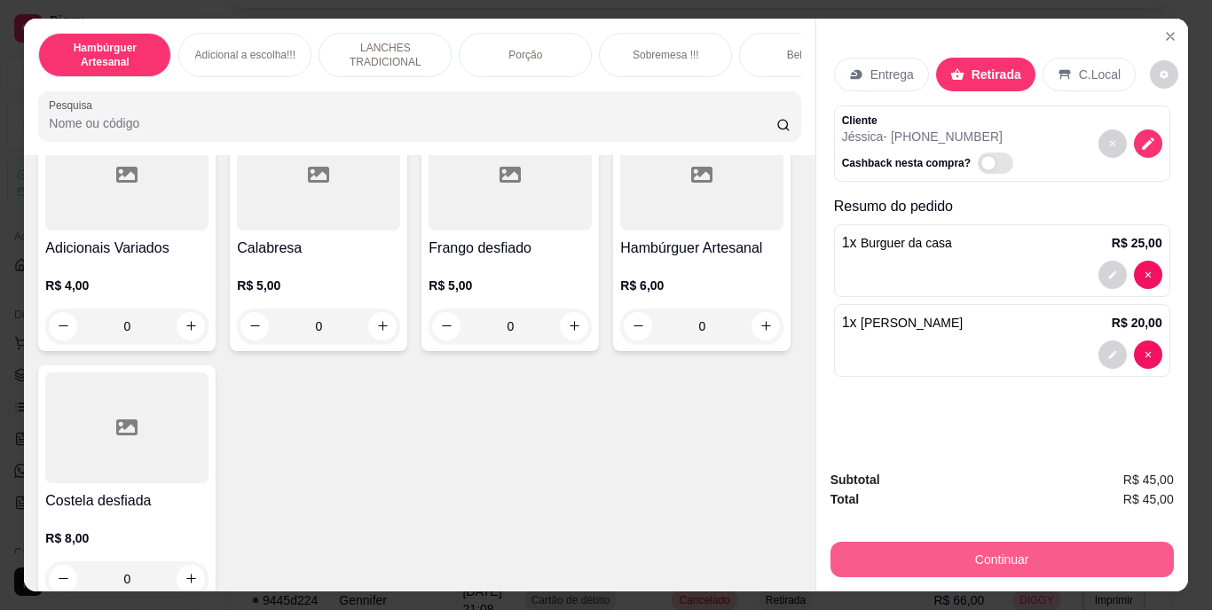
click at [893, 560] on button "Continuar" at bounding box center [1002, 559] width 343 height 35
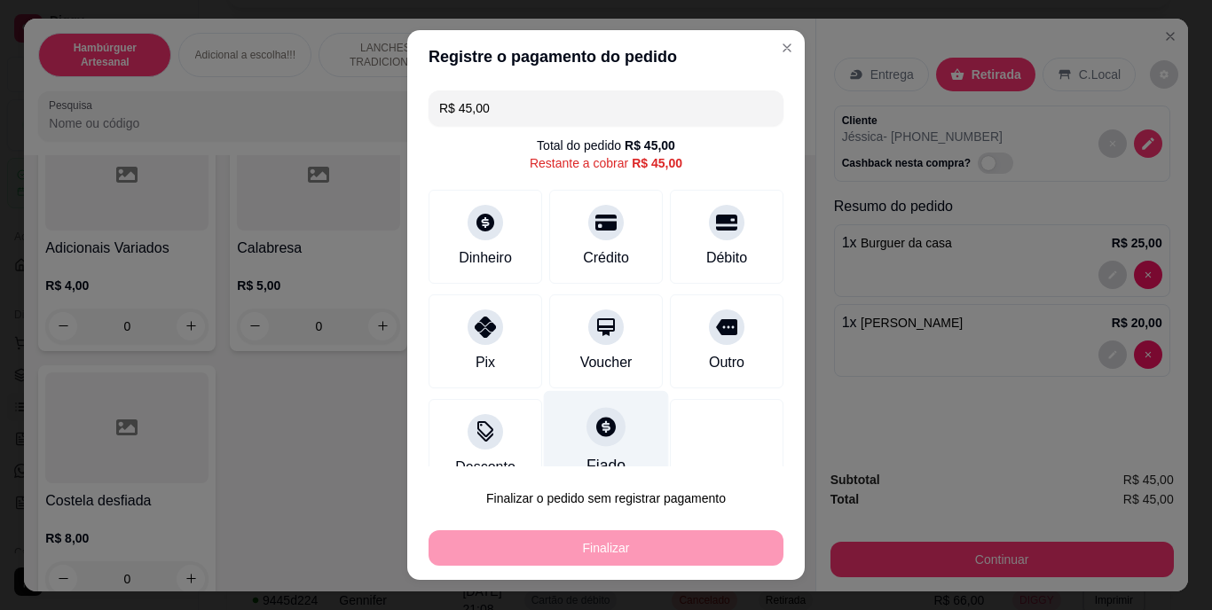
drag, startPoint x: 466, startPoint y: 345, endPoint x: 557, endPoint y: 446, distance: 136.3
click at [468, 345] on div "Pix" at bounding box center [486, 342] width 114 height 94
type input "R$ 0,00"
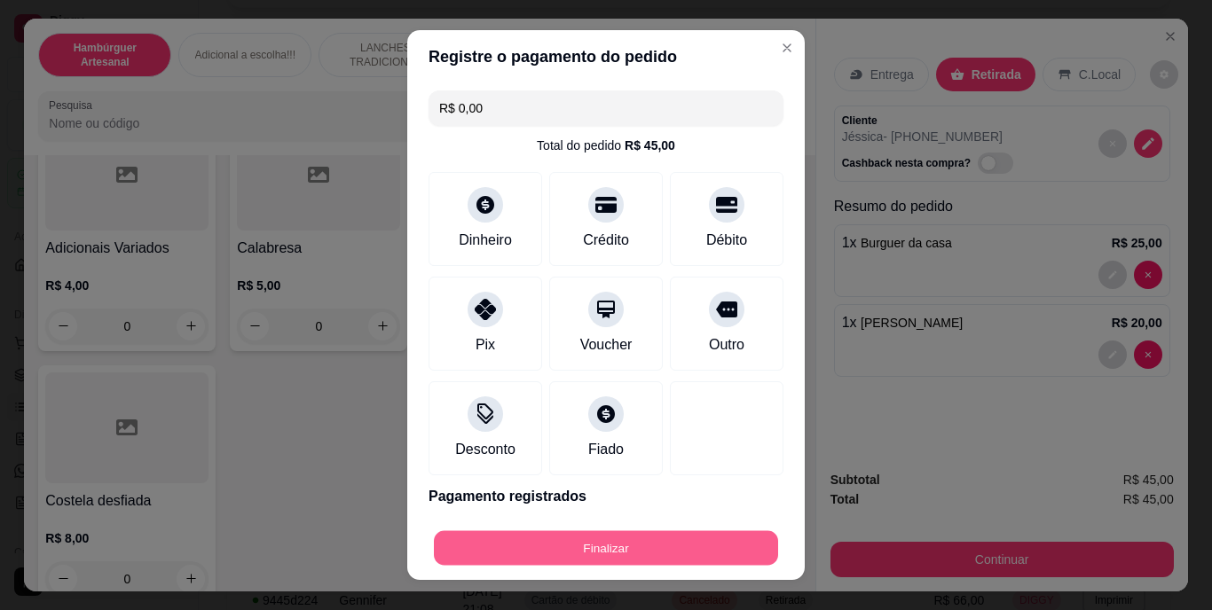
click at [601, 545] on button "Finalizar" at bounding box center [606, 548] width 344 height 35
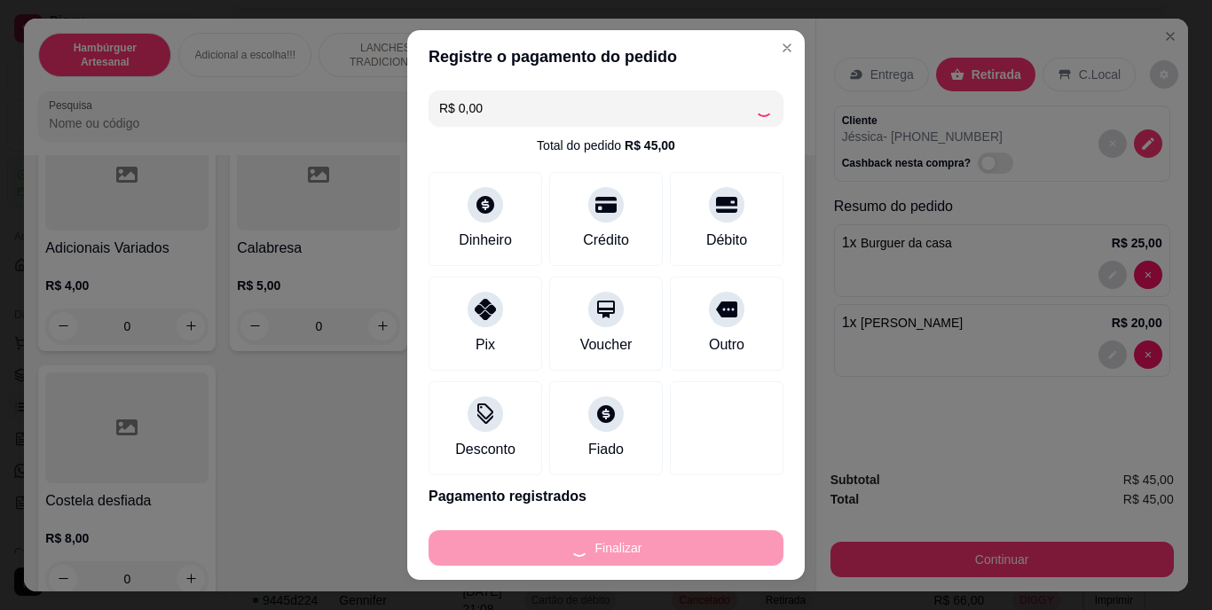
type input "0"
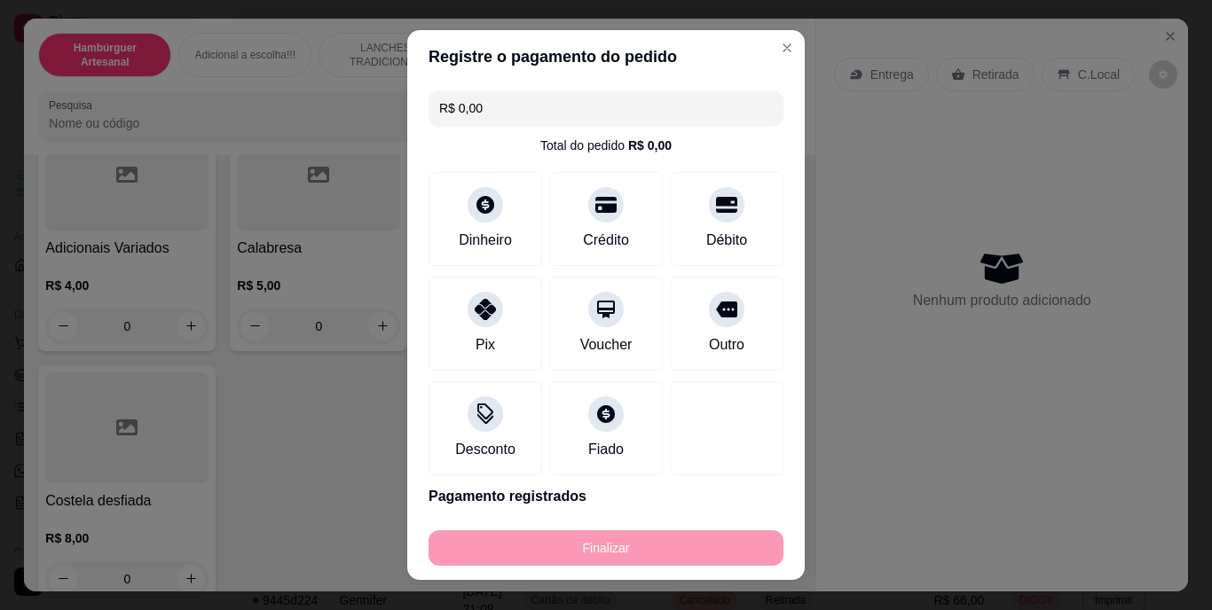
type input "-R$ 45,00"
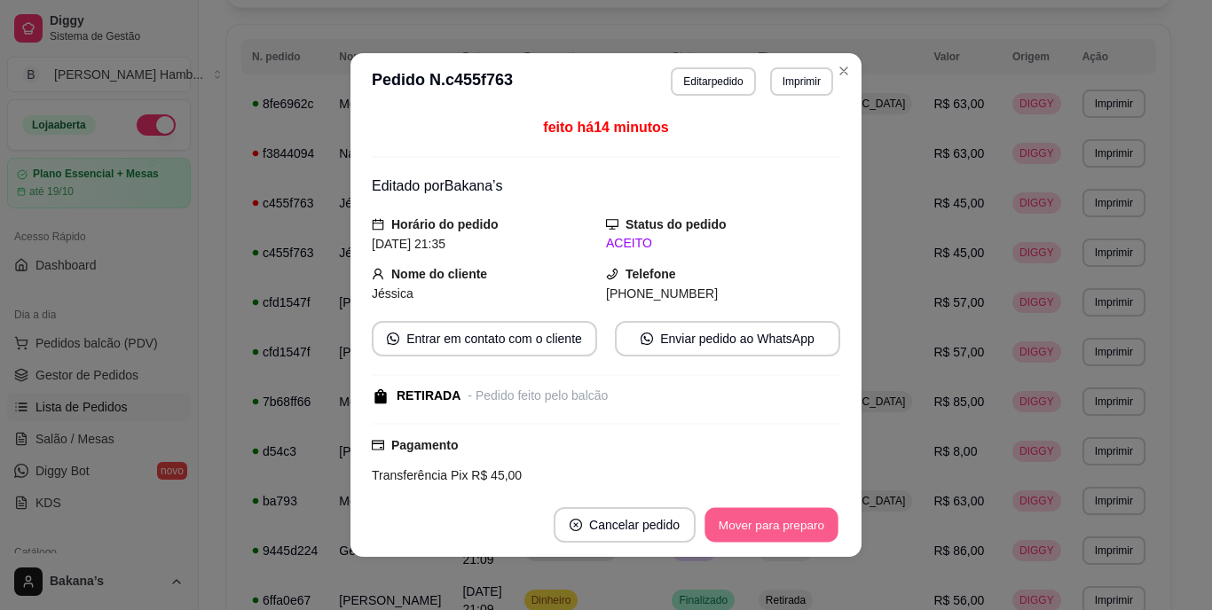
click at [761, 521] on button "Mover para preparo" at bounding box center [771, 525] width 133 height 35
click at [771, 521] on button "Mover para retirada disponível" at bounding box center [742, 525] width 190 height 35
click at [771, 521] on button "Mover para finalizado" at bounding box center [767, 525] width 143 height 35
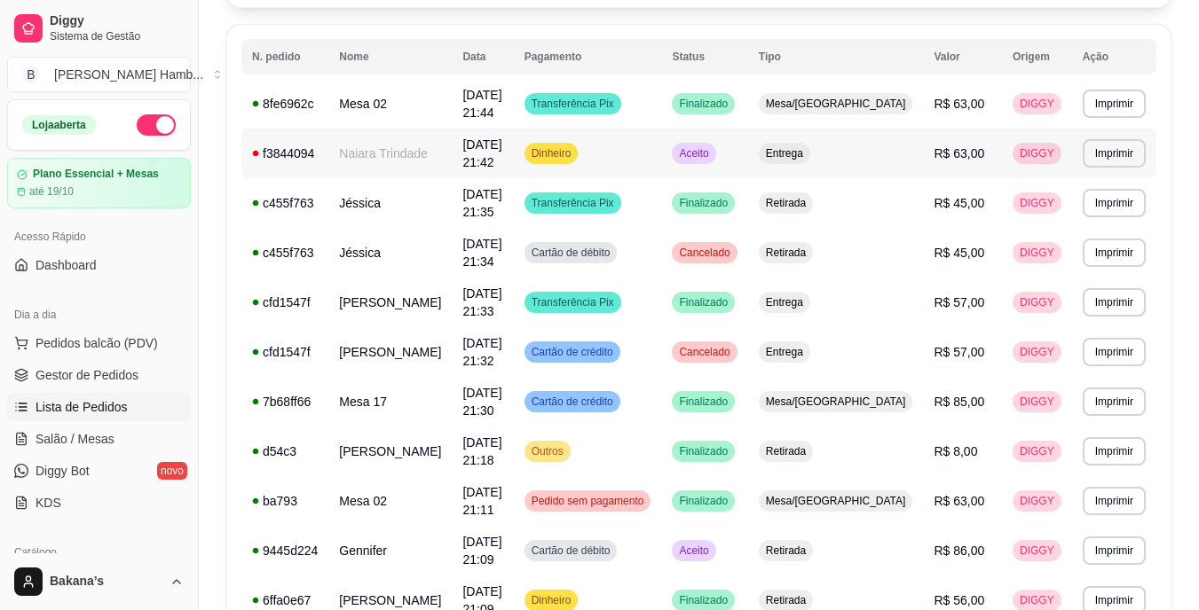
click at [488, 138] on span "[DATE] 21:42" at bounding box center [481, 154] width 39 height 32
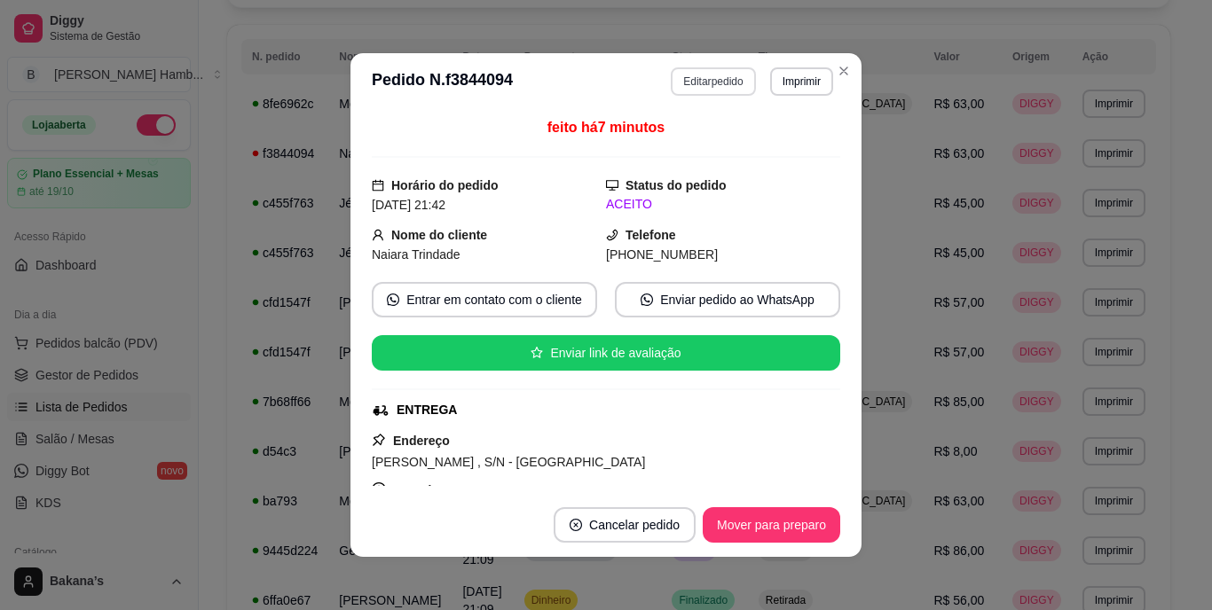
click at [703, 73] on button "Editar pedido" at bounding box center [713, 81] width 84 height 28
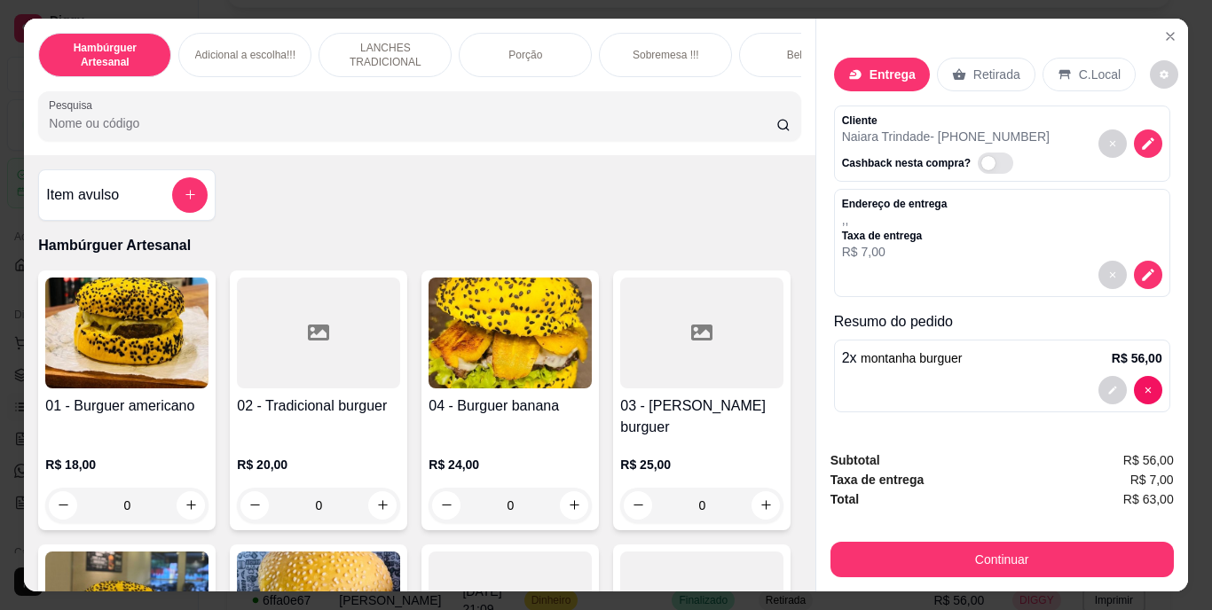
click at [870, 66] on p "Entrega" at bounding box center [893, 75] width 46 height 18
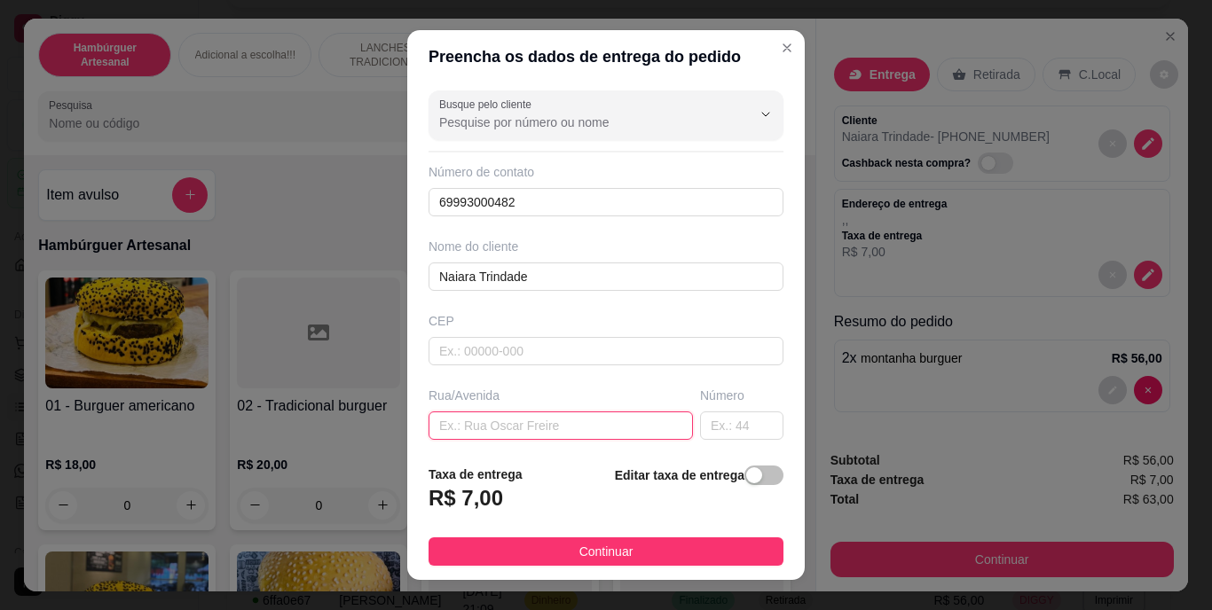
click at [607, 418] on input "text" at bounding box center [561, 426] width 264 height 28
click at [746, 471] on div "button" at bounding box center [754, 476] width 16 height 16
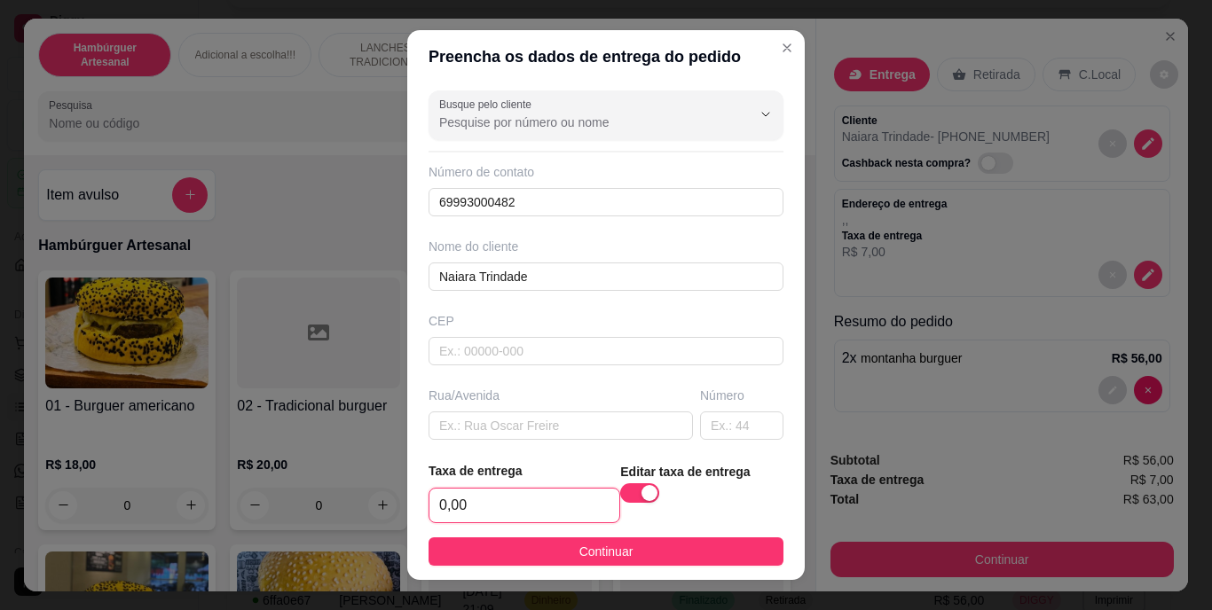
click at [566, 501] on input "0,00" at bounding box center [524, 506] width 190 height 34
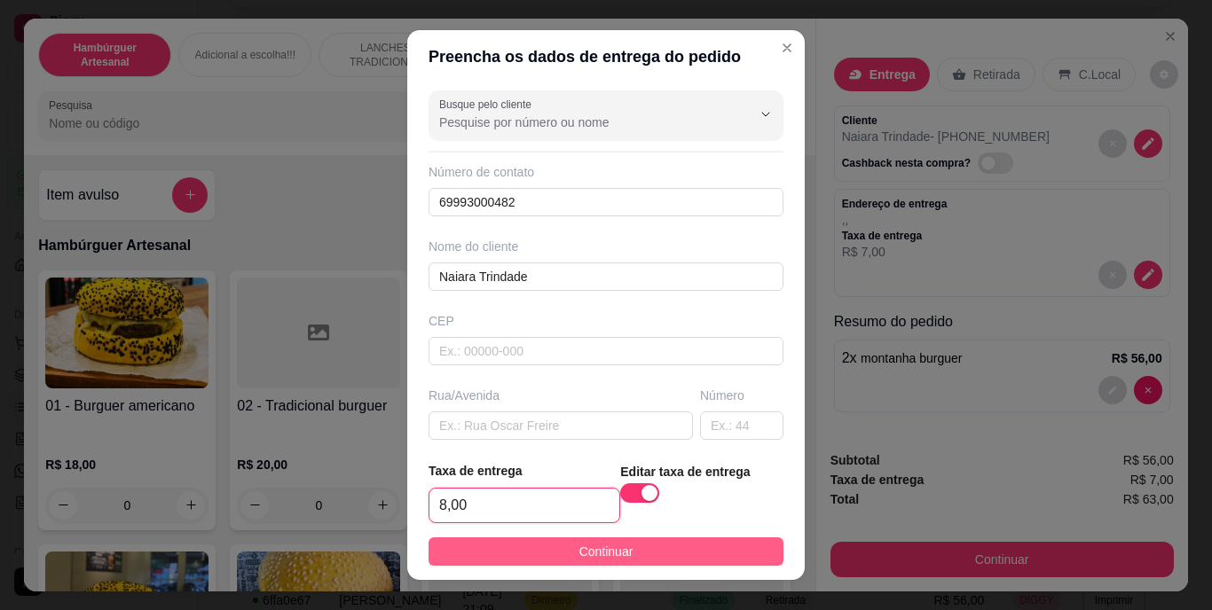
type input "8,00"
click at [587, 542] on span "Continuar" at bounding box center [606, 552] width 54 height 20
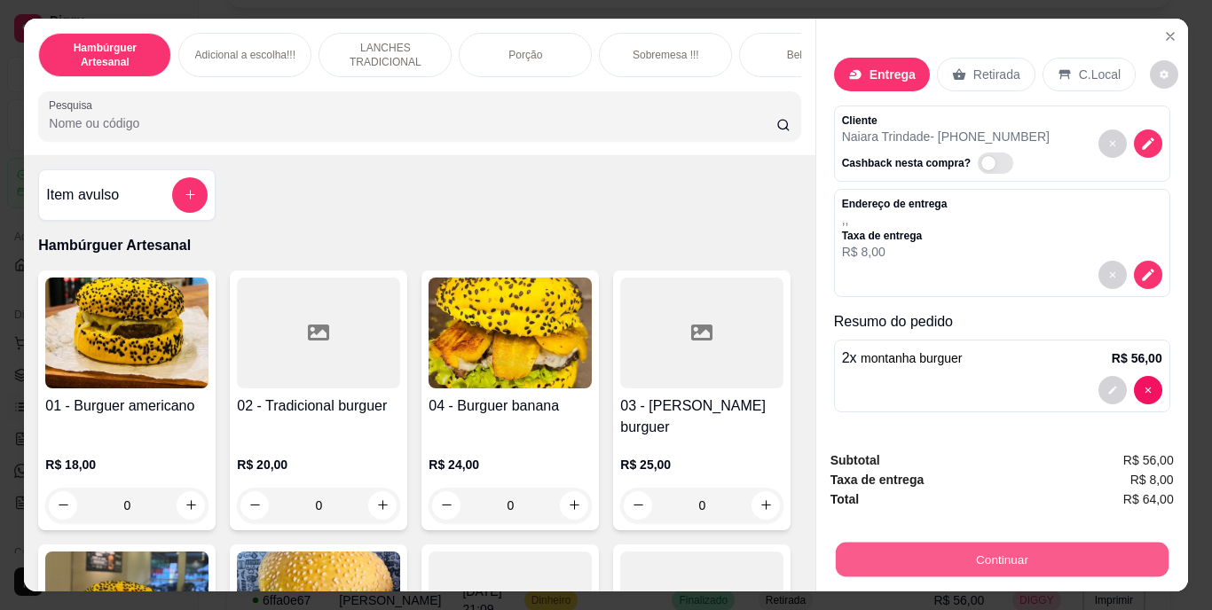
click at [878, 548] on button "Continuar" at bounding box center [1001, 560] width 333 height 35
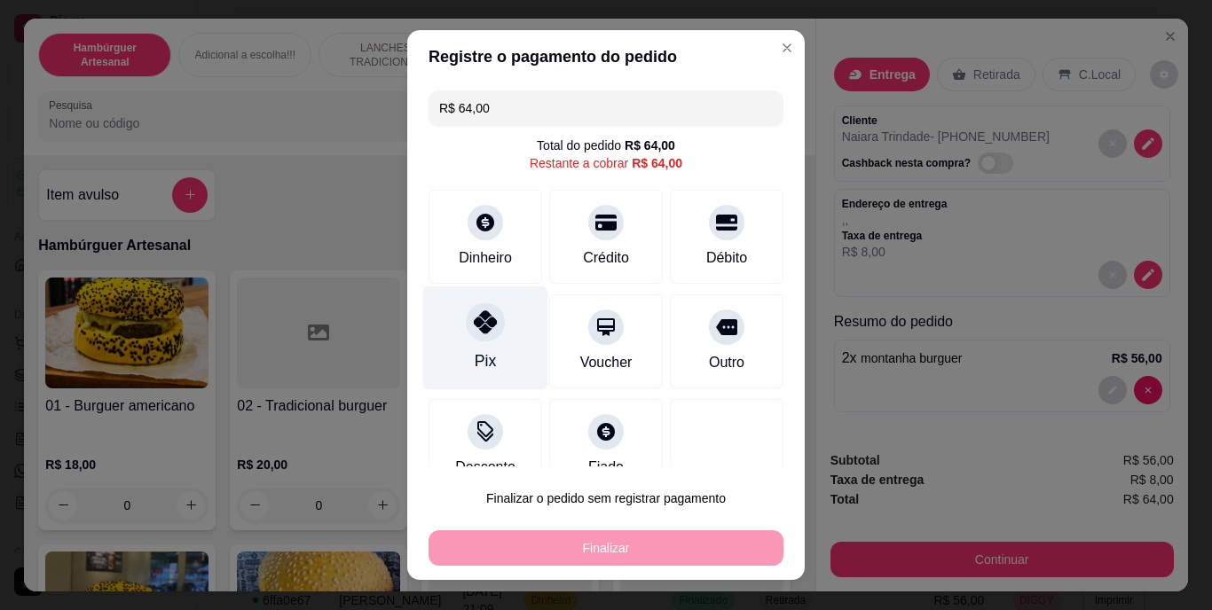
click at [474, 333] on icon at bounding box center [485, 322] width 23 height 23
type input "R$ 0,00"
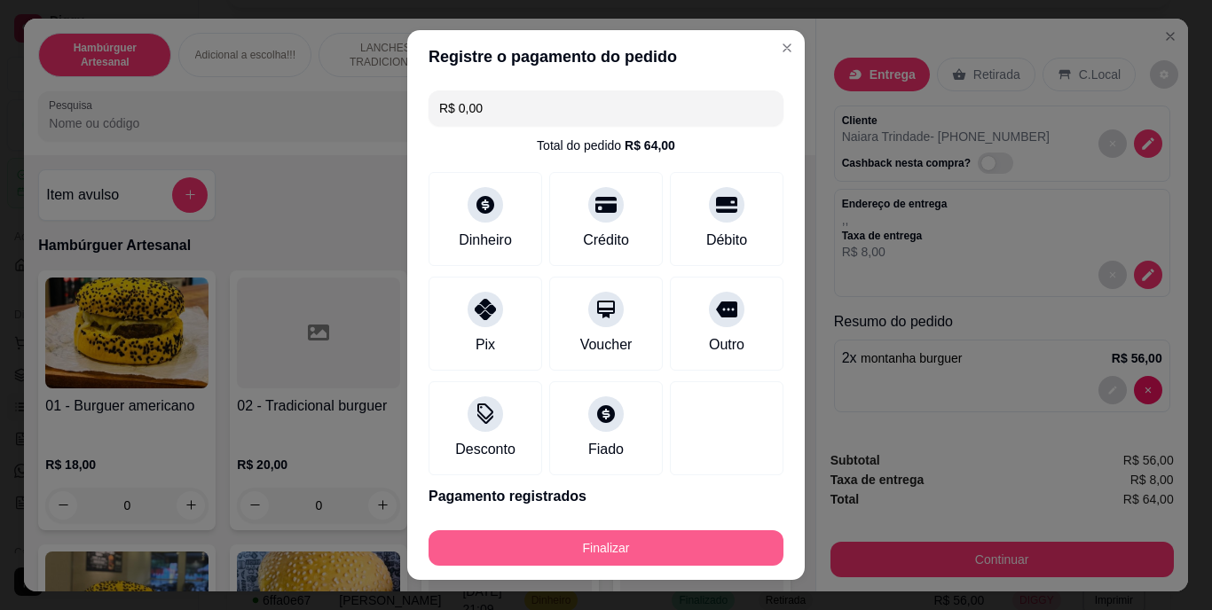
click at [563, 538] on button "Finalizar" at bounding box center [606, 548] width 355 height 35
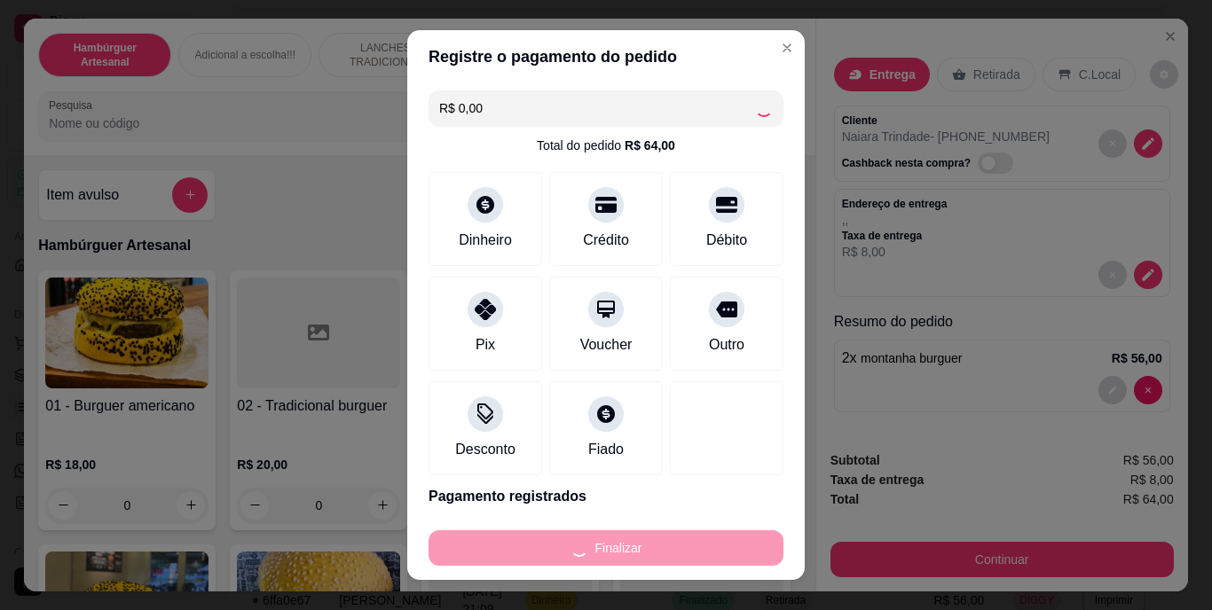
type input "0"
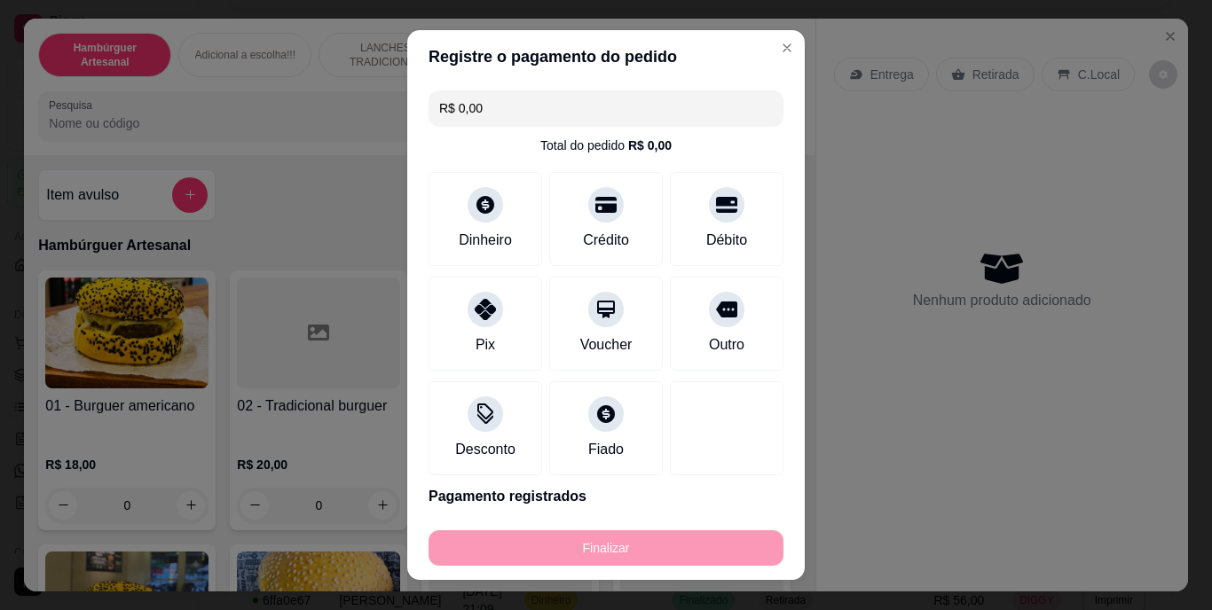
type input "-R$ 64,00"
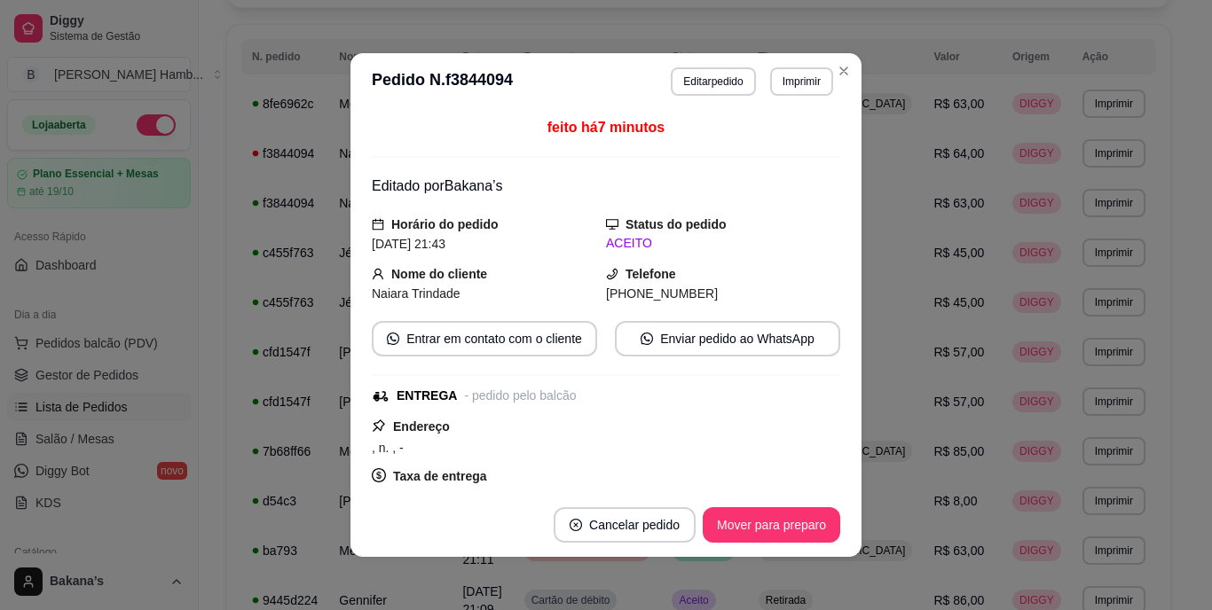
click at [860, 544] on span "Mesa/[GEOGRAPHIC_DATA]" at bounding box center [835, 551] width 147 height 14
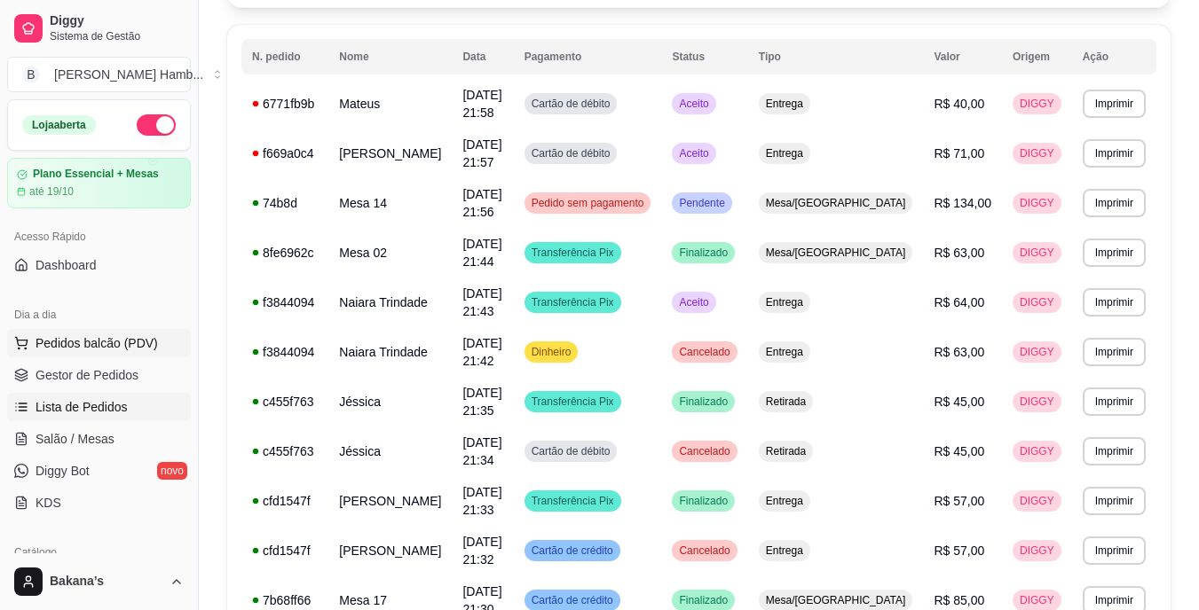
click at [98, 344] on span "Pedidos balcão (PDV)" at bounding box center [96, 344] width 122 height 18
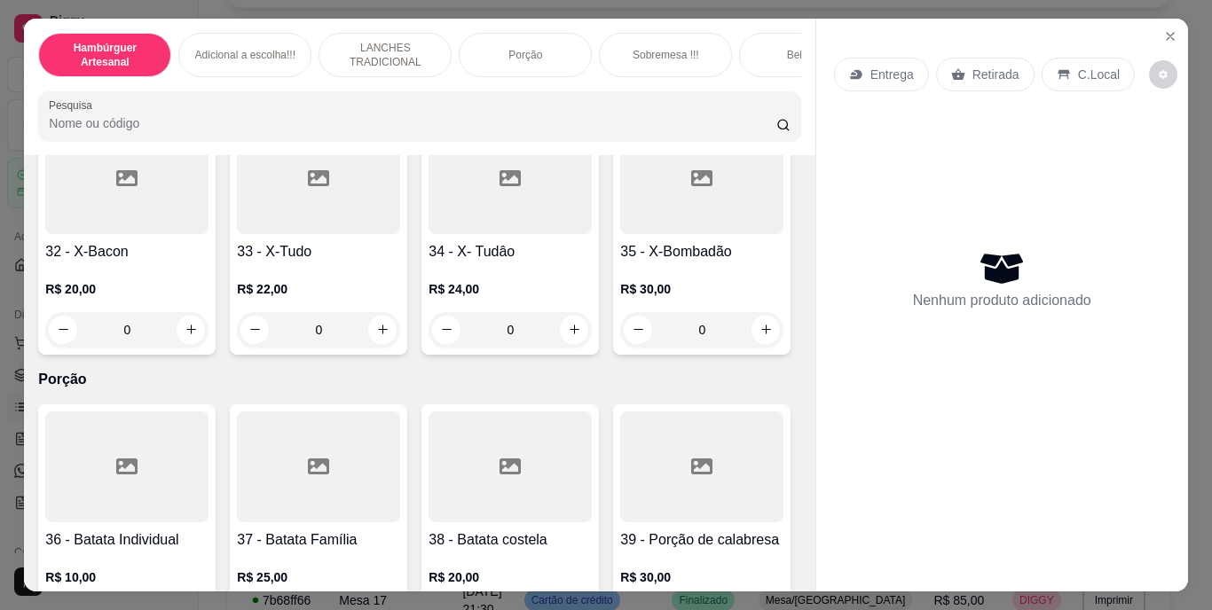
scroll to position [3372, 0]
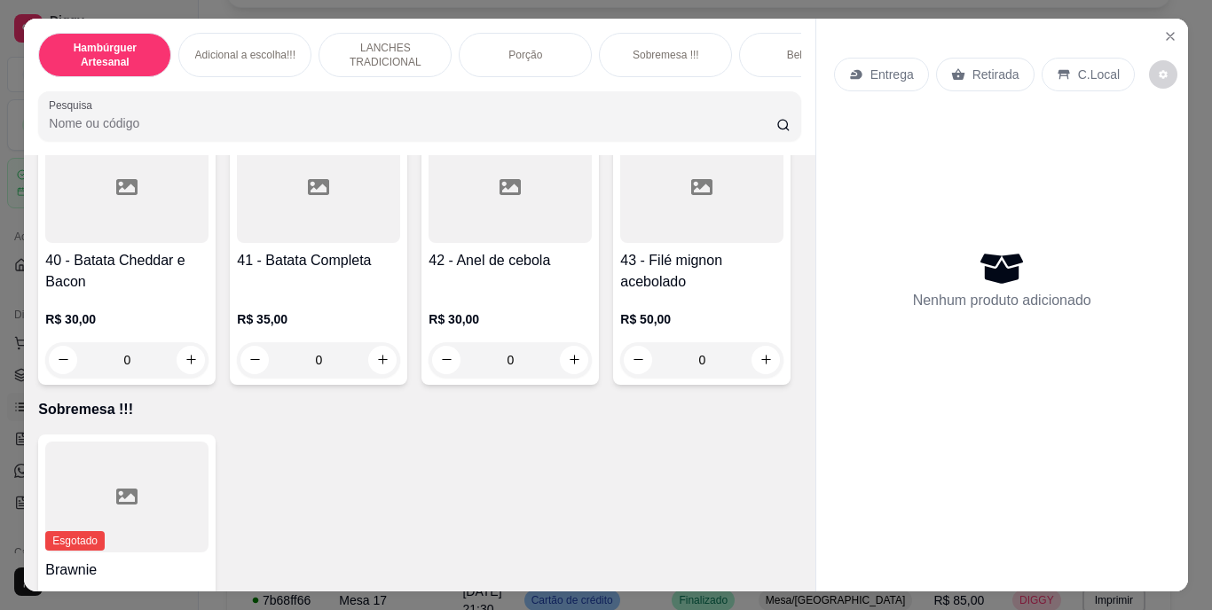
type input "1"
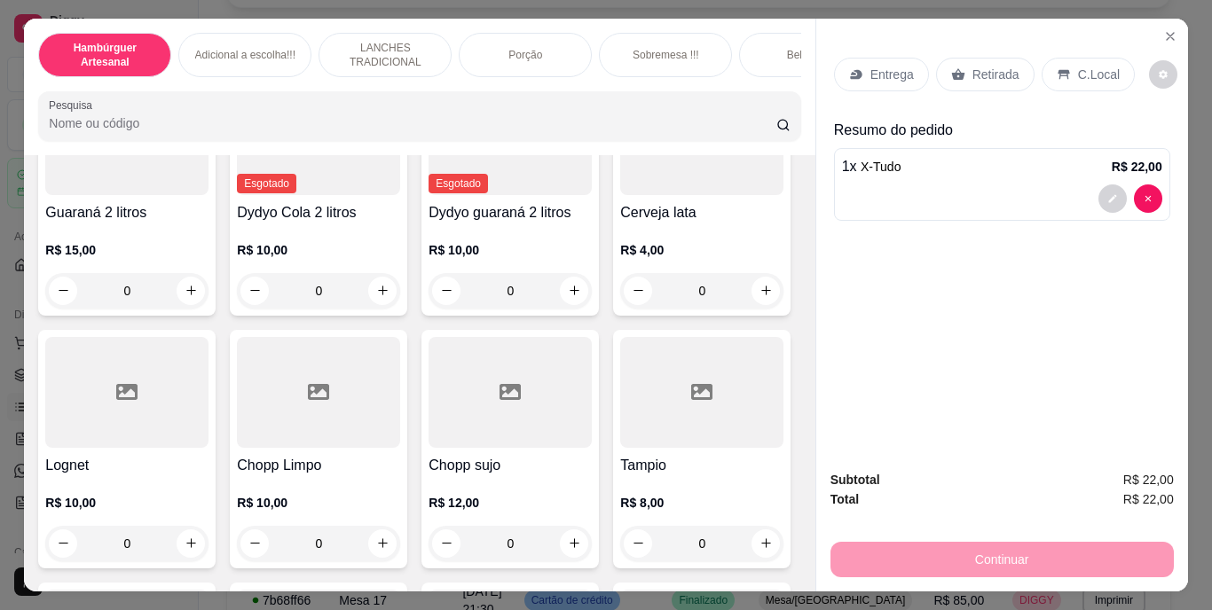
scroll to position [4880, 0]
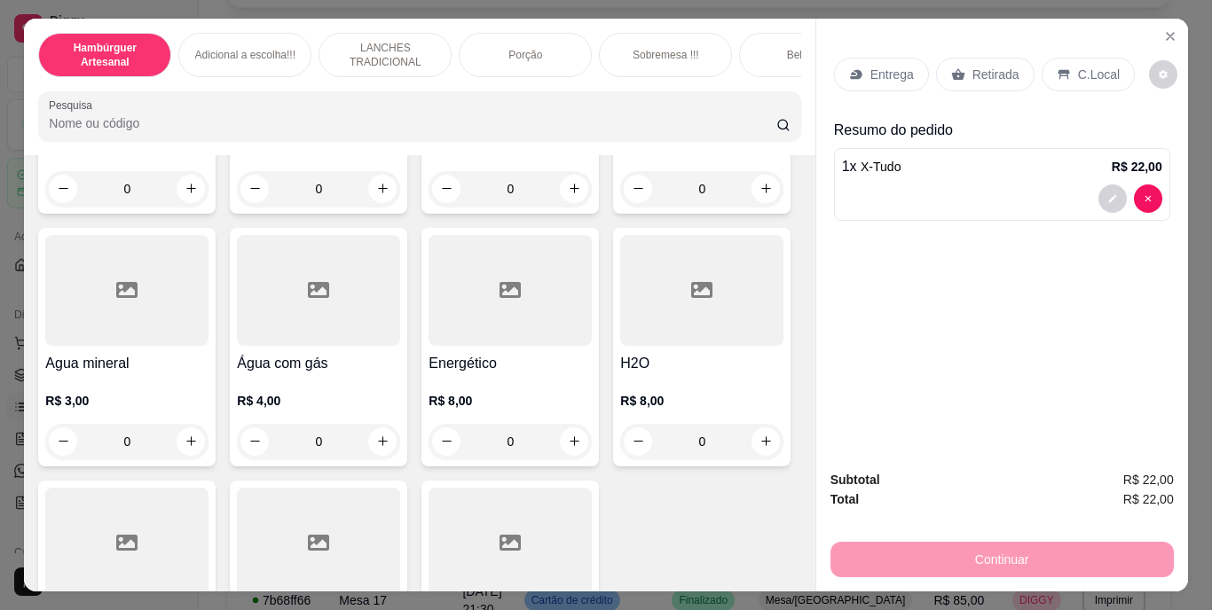
type input "1"
click at [1109, 268] on button "decrease-product-quantity" at bounding box center [1113, 278] width 28 height 28
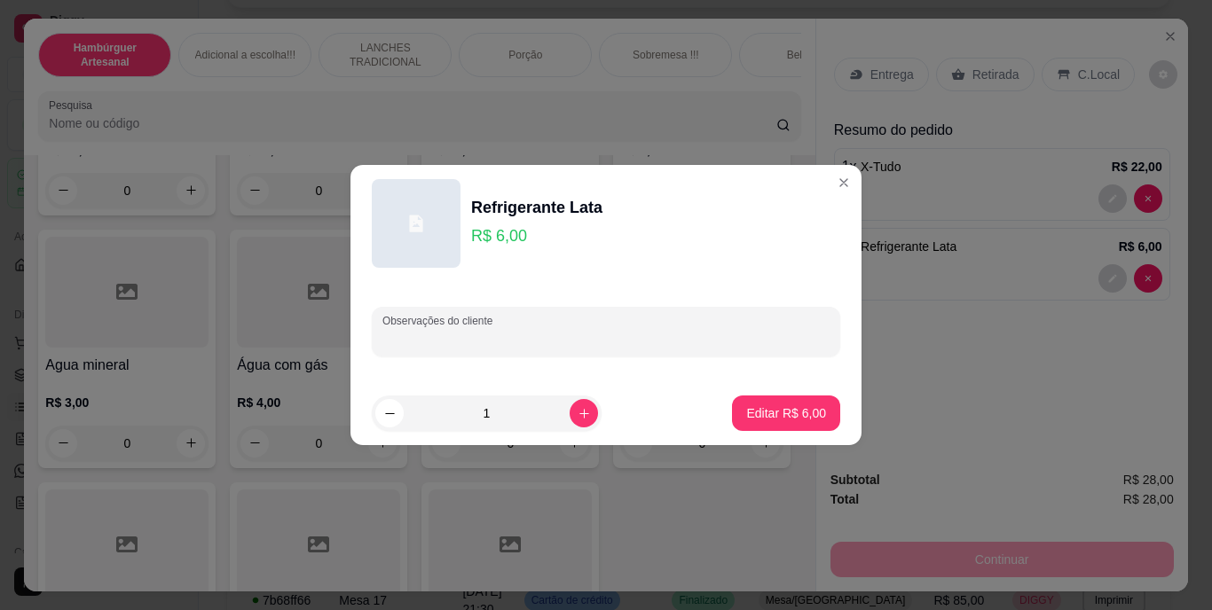
click at [579, 344] on input "Observações do cliente" at bounding box center [605, 339] width 447 height 18
type input "UVA"
click at [791, 407] on p "Editar R$ 6,00" at bounding box center [786, 413] width 77 height 17
type input "0"
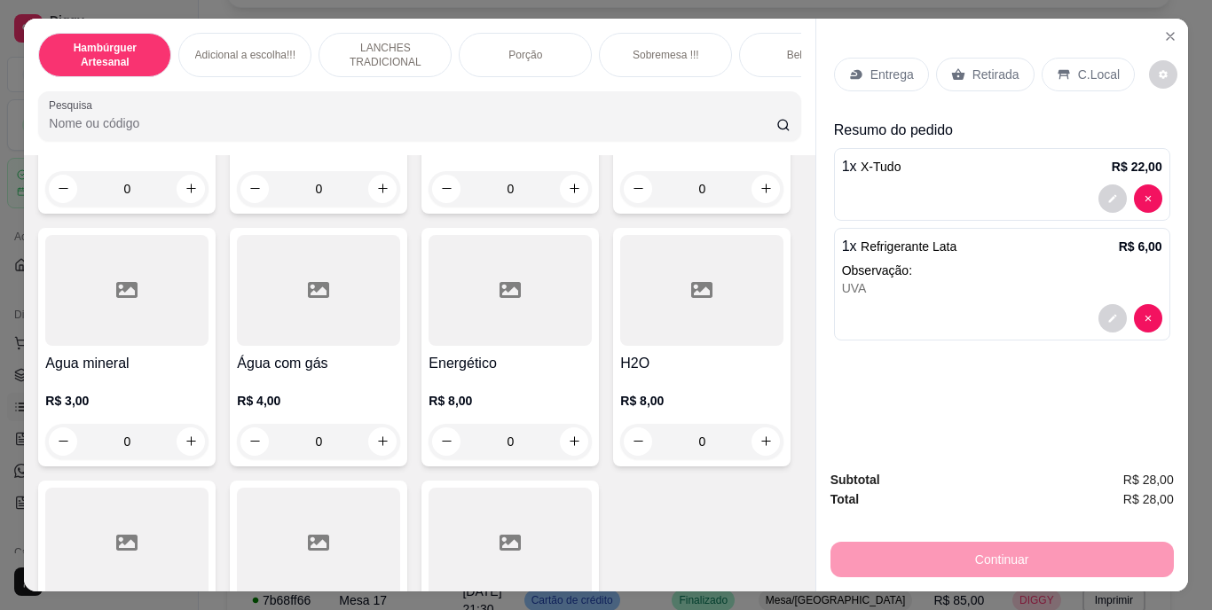
click at [874, 58] on div "Entrega" at bounding box center [881, 75] width 95 height 34
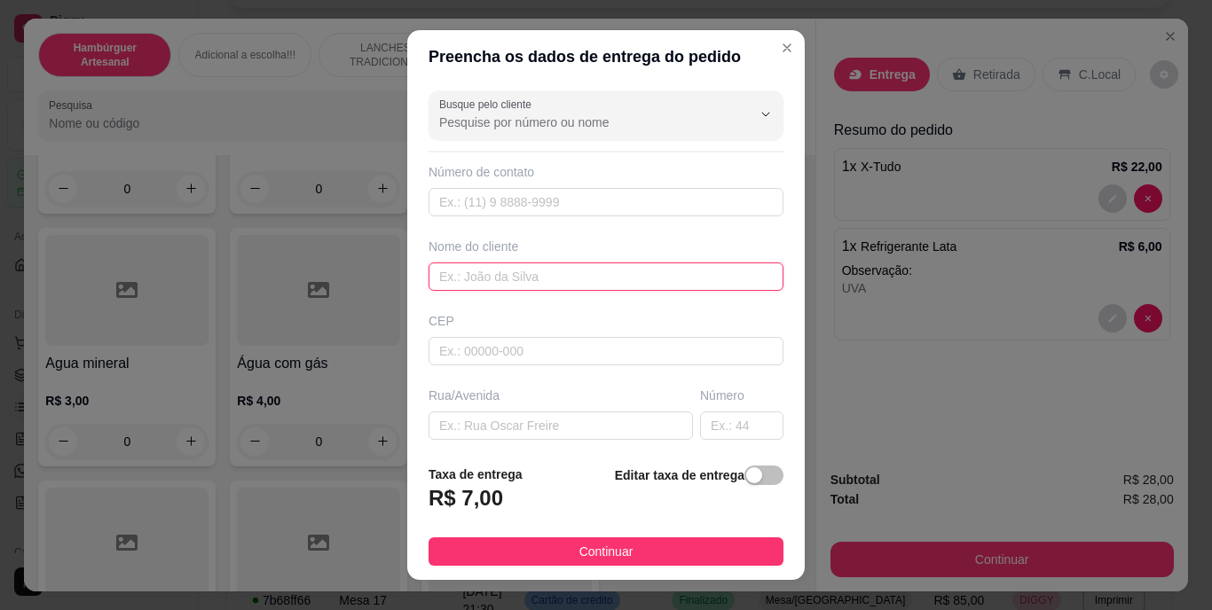
click at [542, 272] on input "text" at bounding box center [606, 277] width 355 height 28
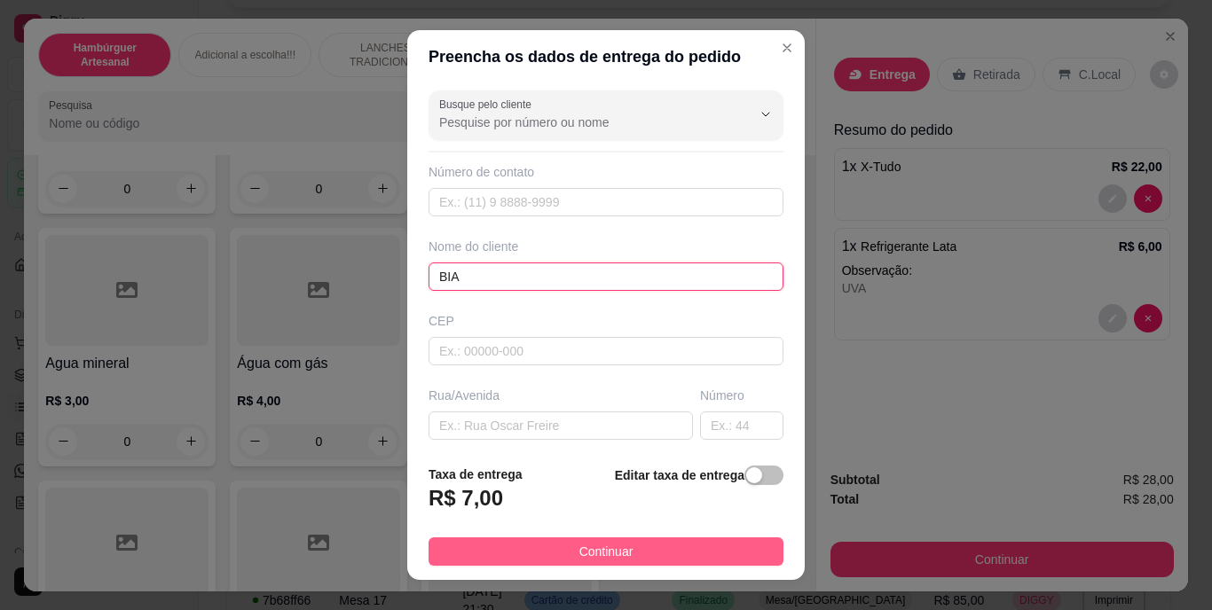
type input "BIA"
click at [534, 538] on button "Continuar" at bounding box center [606, 552] width 355 height 28
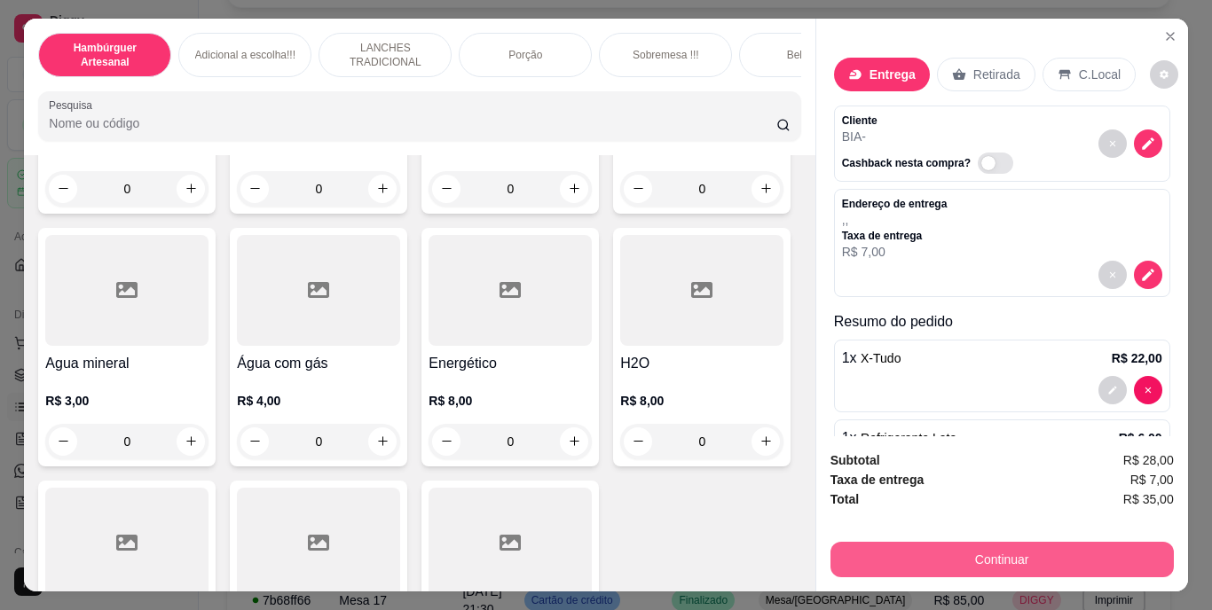
click at [924, 542] on button "Continuar" at bounding box center [1002, 559] width 343 height 35
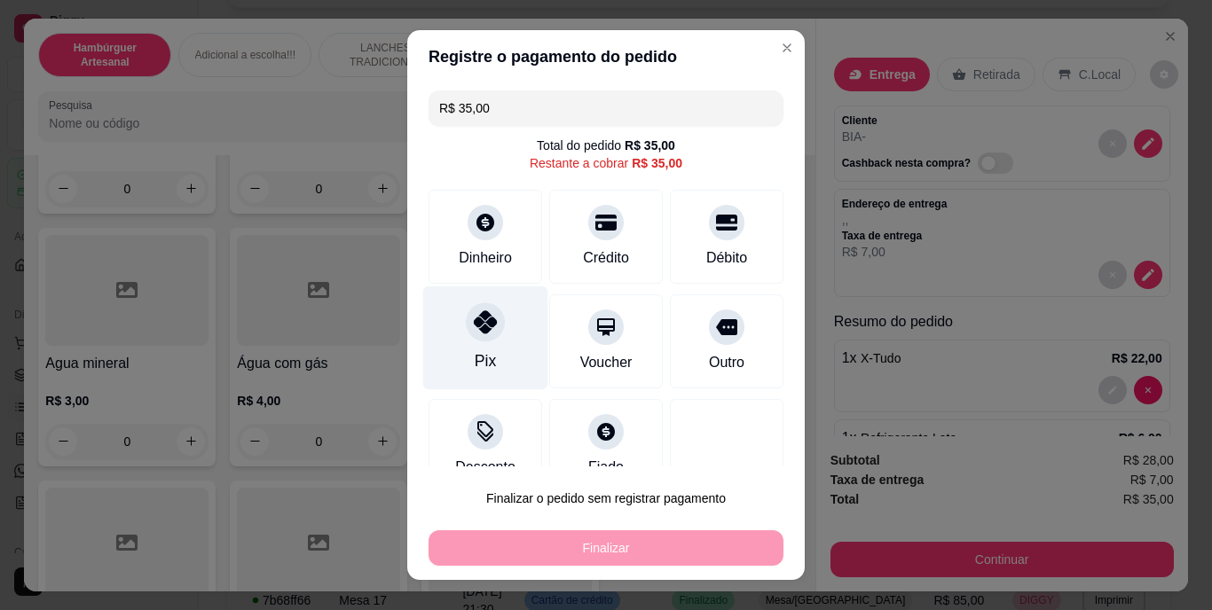
click at [490, 347] on div "Pix" at bounding box center [485, 339] width 125 height 104
type input "R$ 0,00"
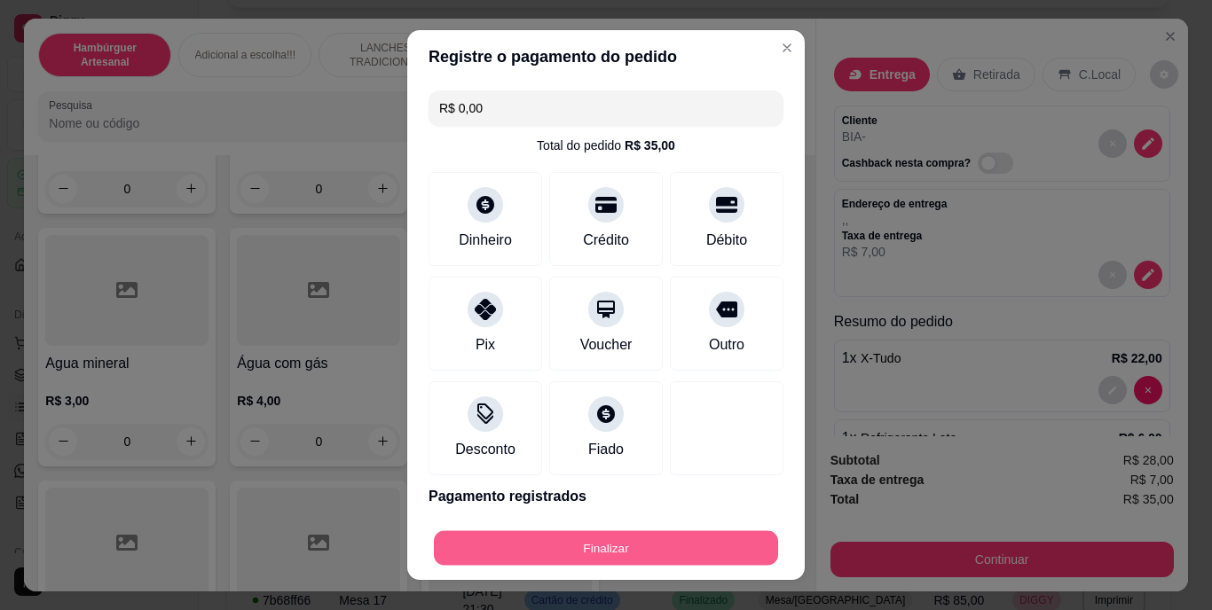
click at [509, 540] on button "Finalizar" at bounding box center [606, 548] width 344 height 35
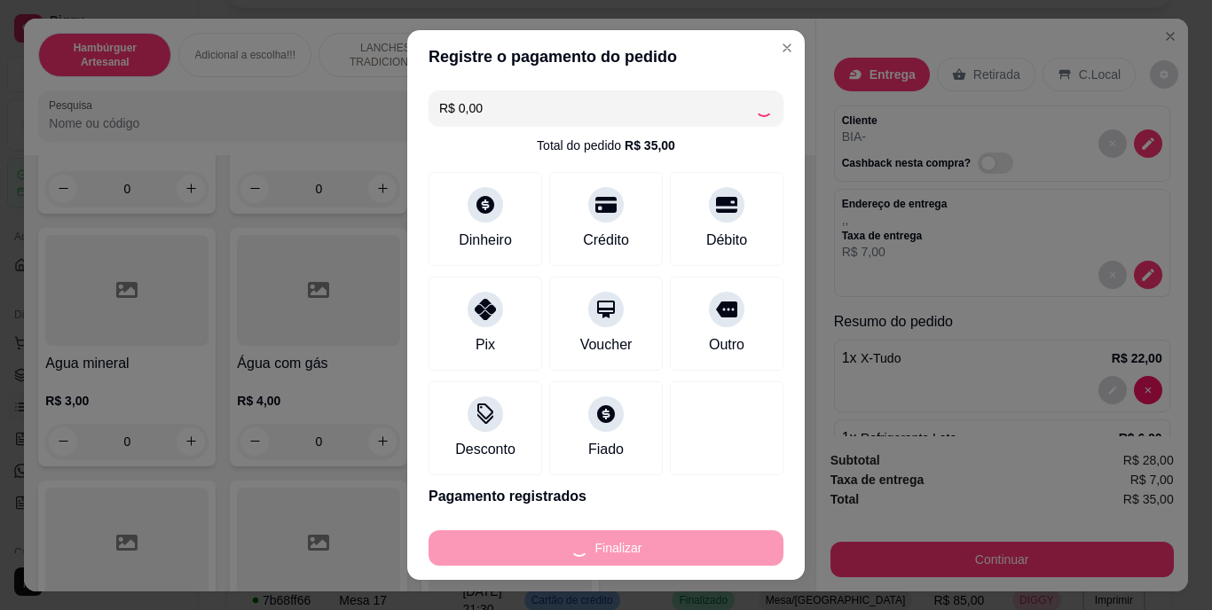
type input "0"
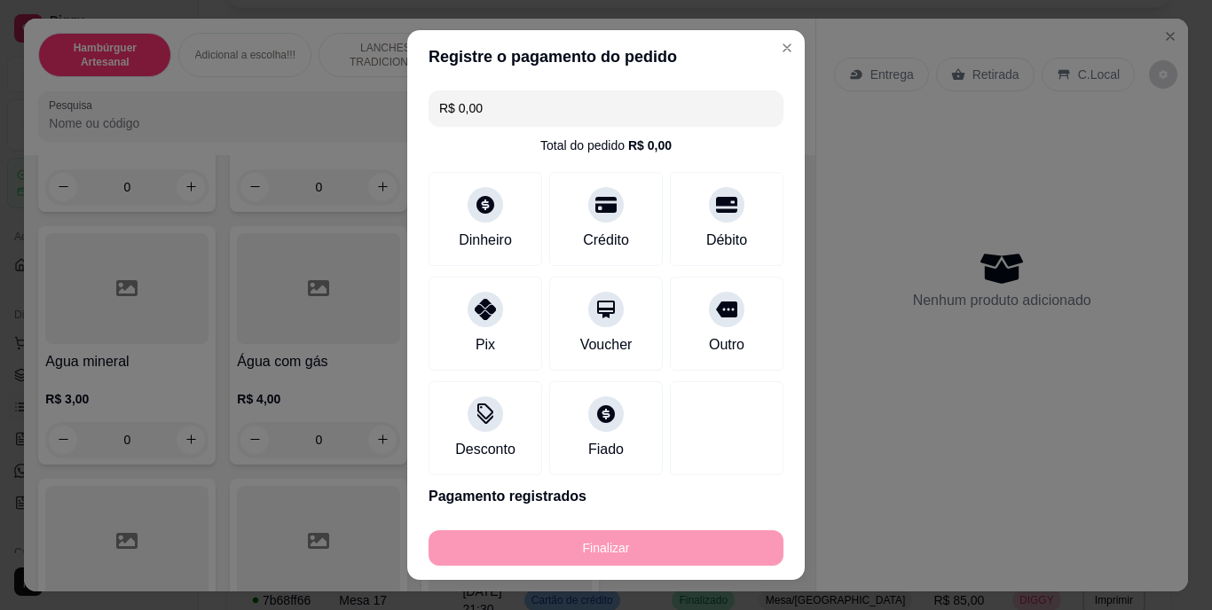
type input "-R$ 35,00"
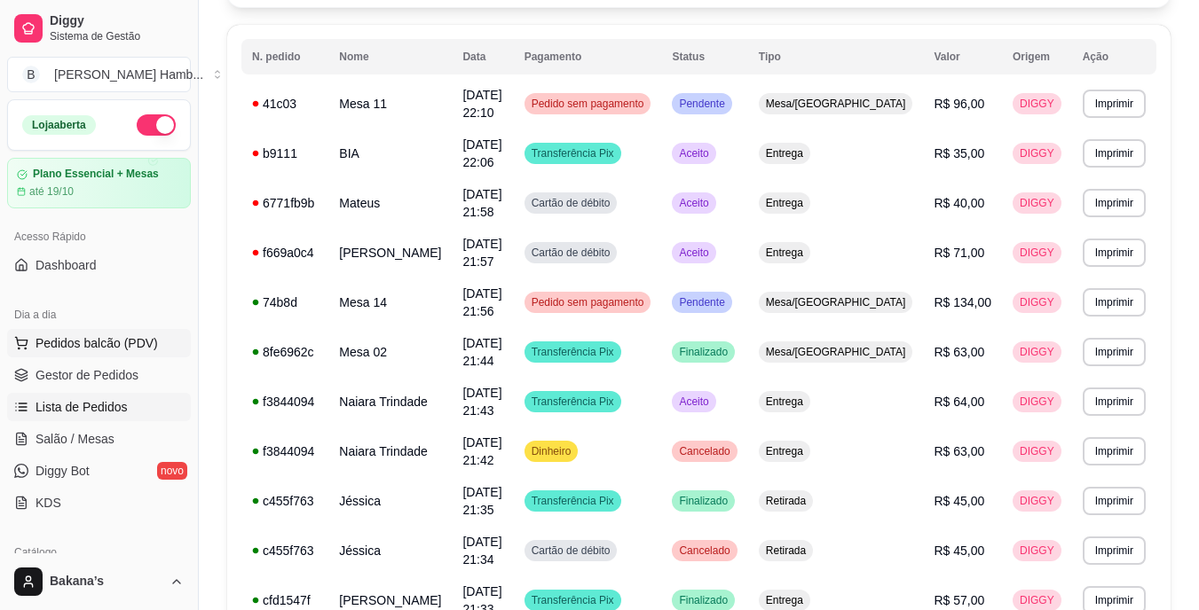
click at [160, 340] on button "Pedidos balcão (PDV)" at bounding box center [99, 343] width 184 height 28
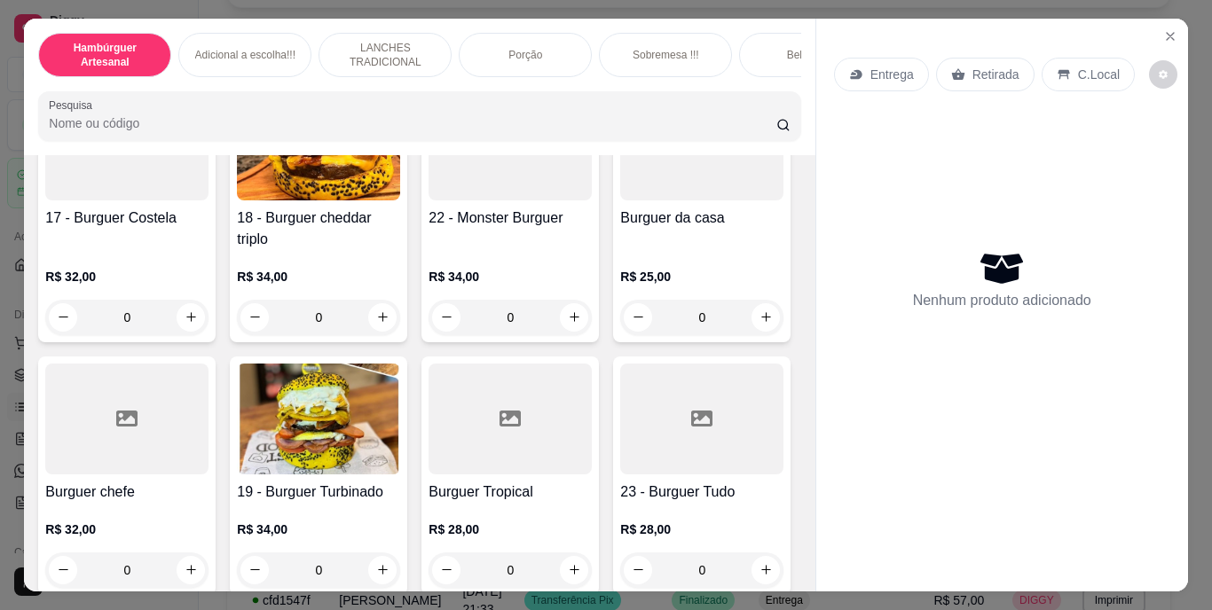
scroll to position [1331, 0]
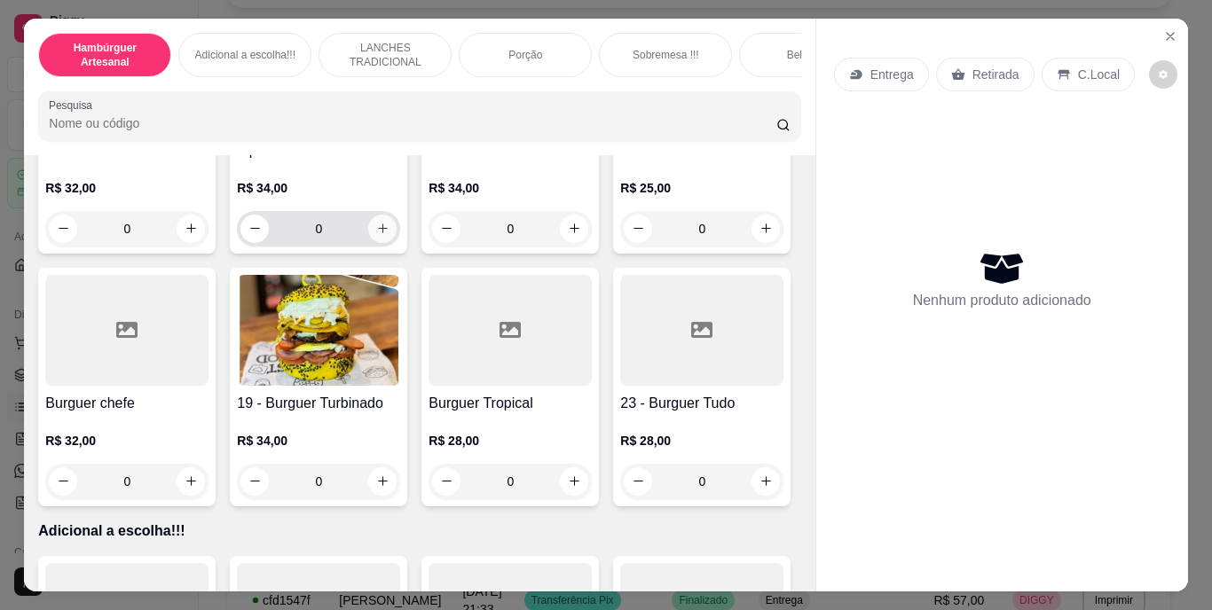
click at [390, 235] on icon "increase-product-quantity" at bounding box center [382, 228] width 13 height 13
type input "1"
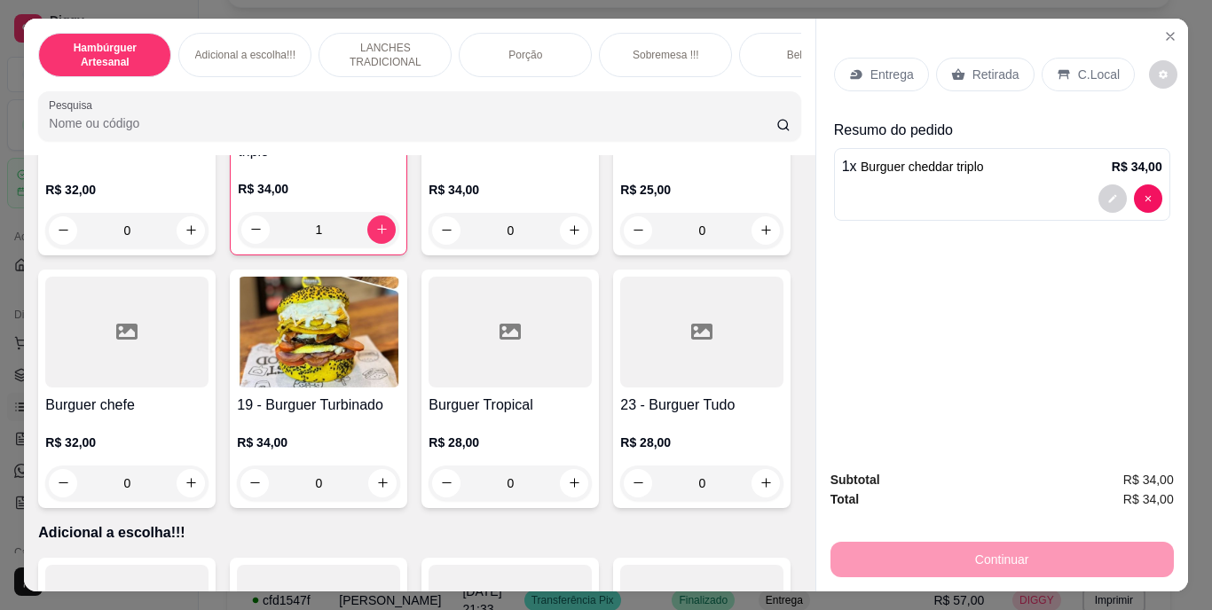
click at [861, 70] on div "Entrega" at bounding box center [881, 75] width 95 height 34
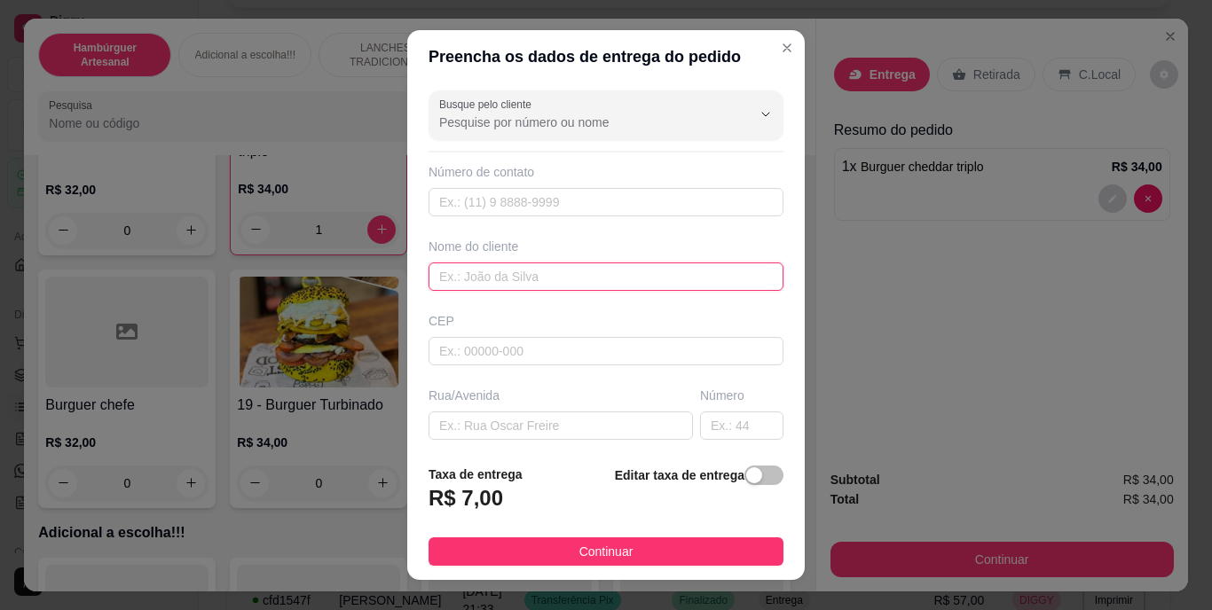
drag, startPoint x: 621, startPoint y: 263, endPoint x: 620, endPoint y: 278, distance: 15.1
click at [620, 266] on input "text" at bounding box center [606, 277] width 355 height 28
type input "KARINA"
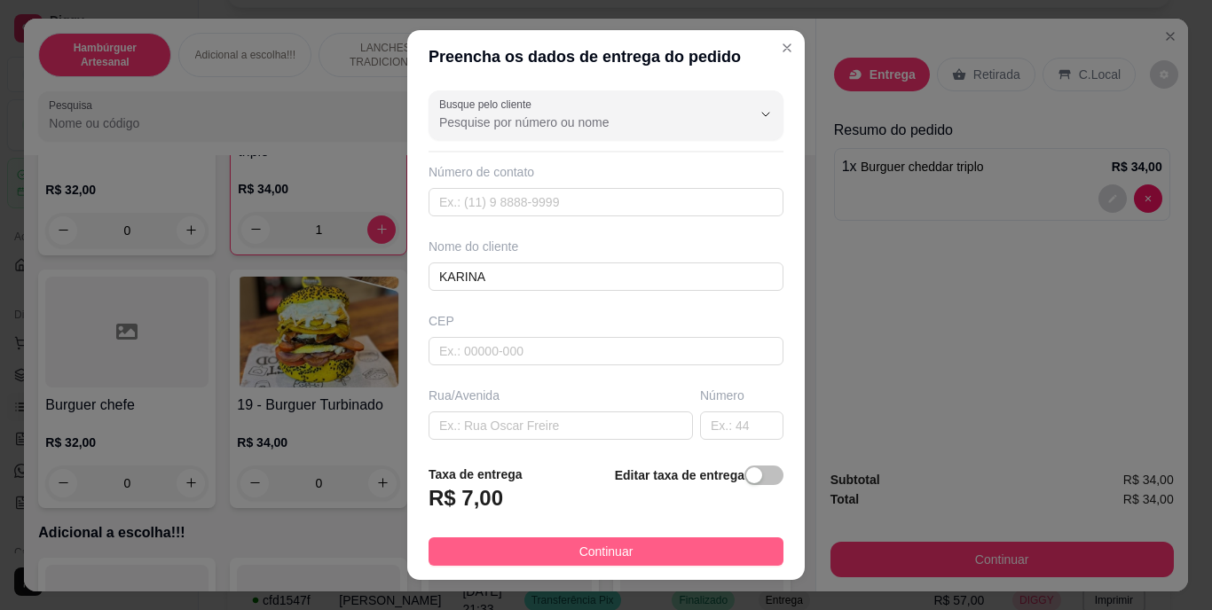
click at [579, 542] on span "Continuar" at bounding box center [606, 552] width 54 height 20
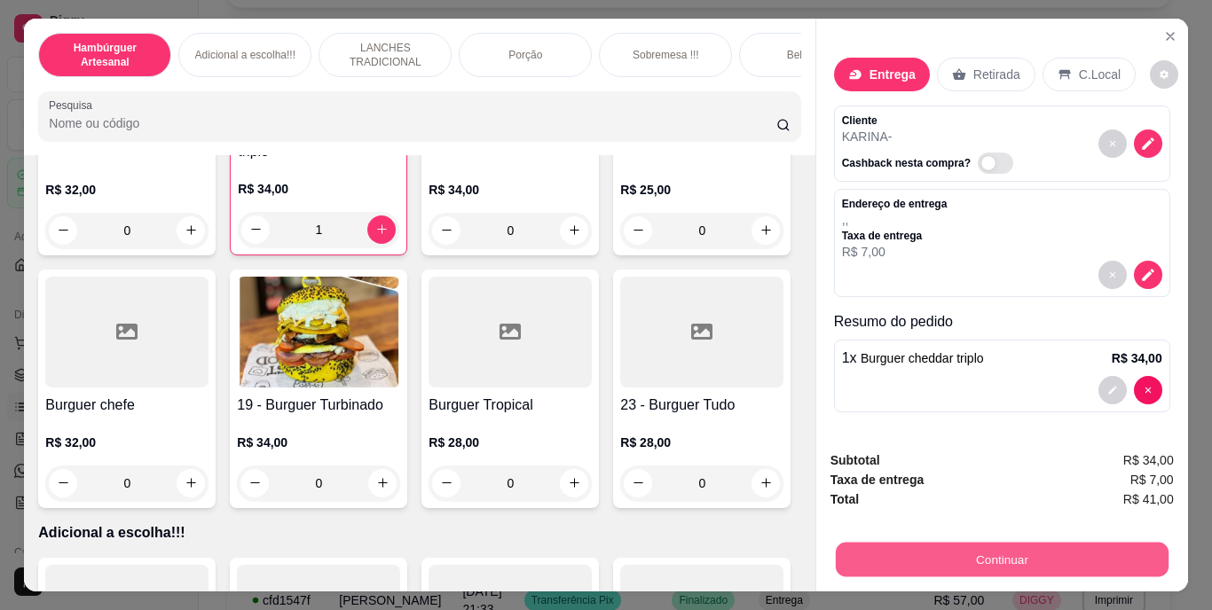
click at [974, 547] on button "Continuar" at bounding box center [1001, 560] width 333 height 35
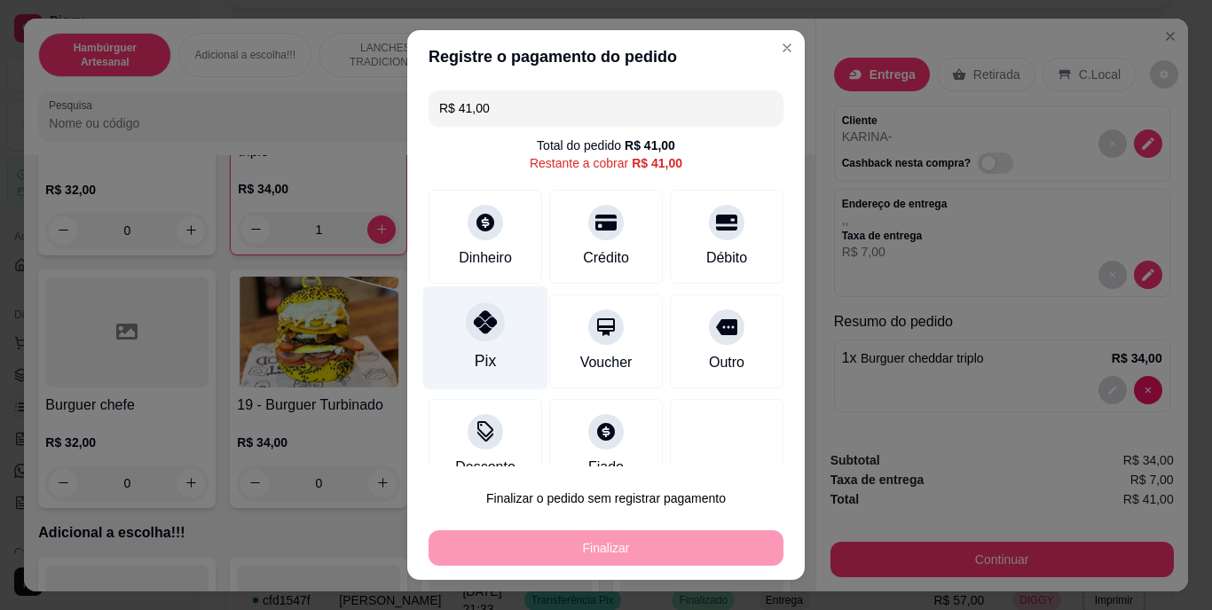
click at [455, 336] on div "Pix" at bounding box center [485, 339] width 125 height 104
type input "R$ 0,00"
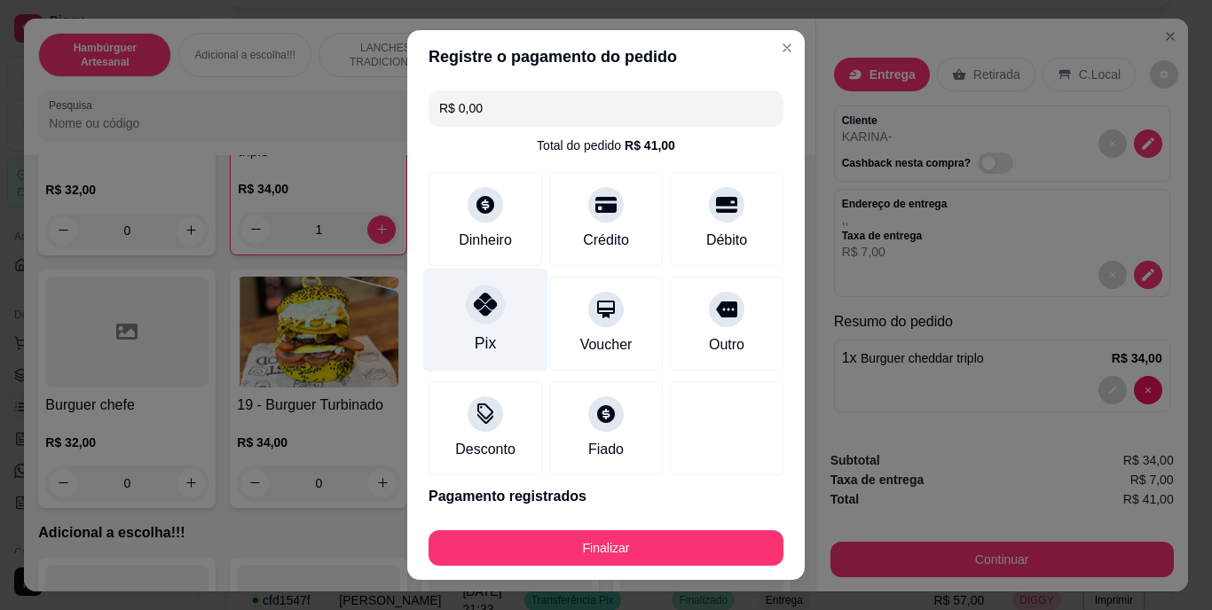
click at [451, 323] on div "Pix" at bounding box center [485, 321] width 125 height 104
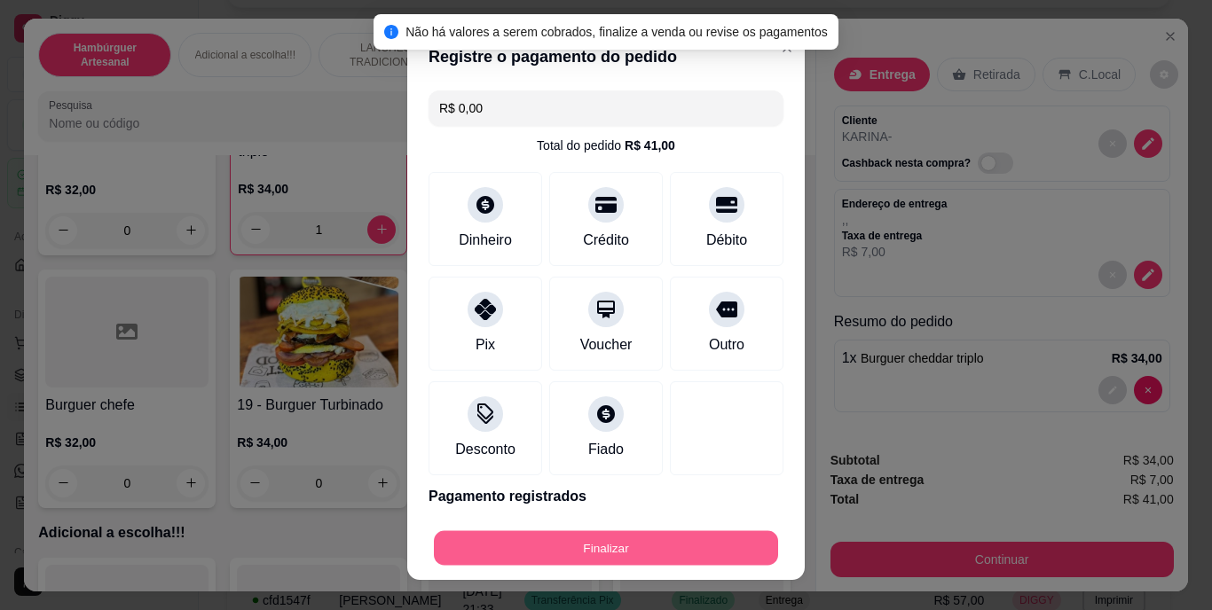
click at [542, 544] on button "Finalizar" at bounding box center [606, 548] width 344 height 35
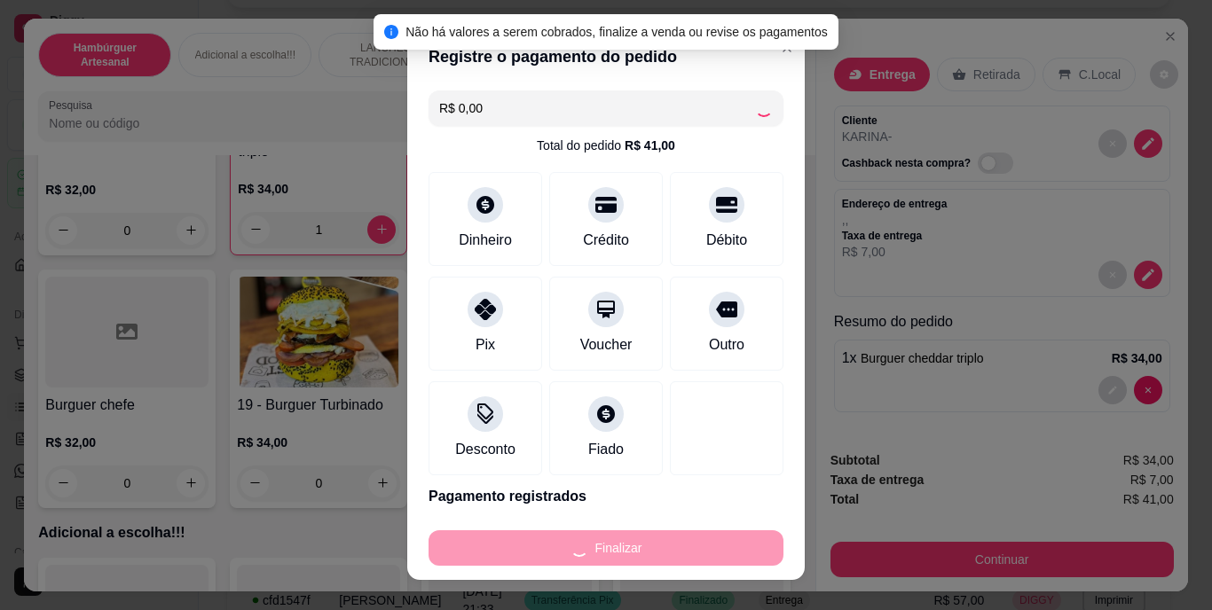
type input "0"
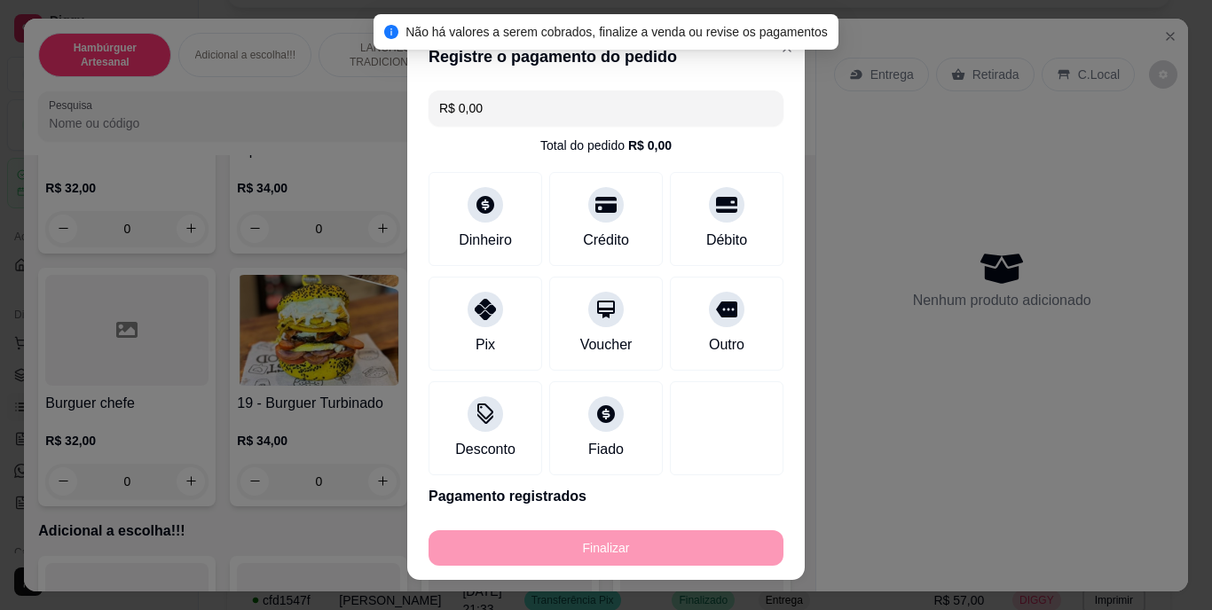
type input "-R$ 41,00"
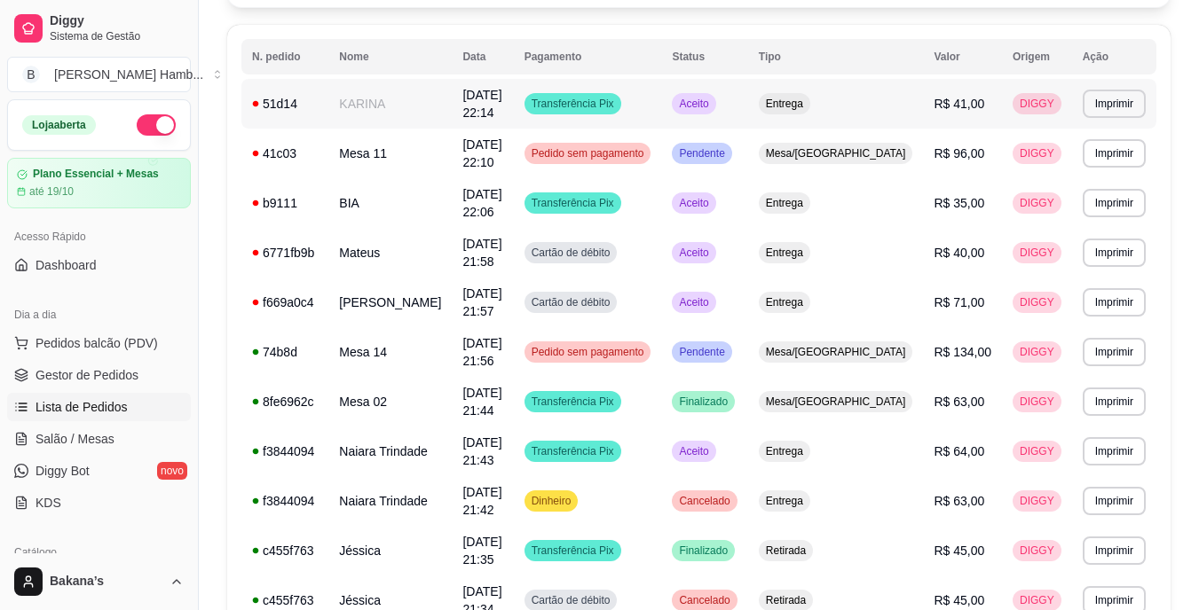
click at [449, 101] on td "KARINA" at bounding box center [389, 104] width 123 height 50
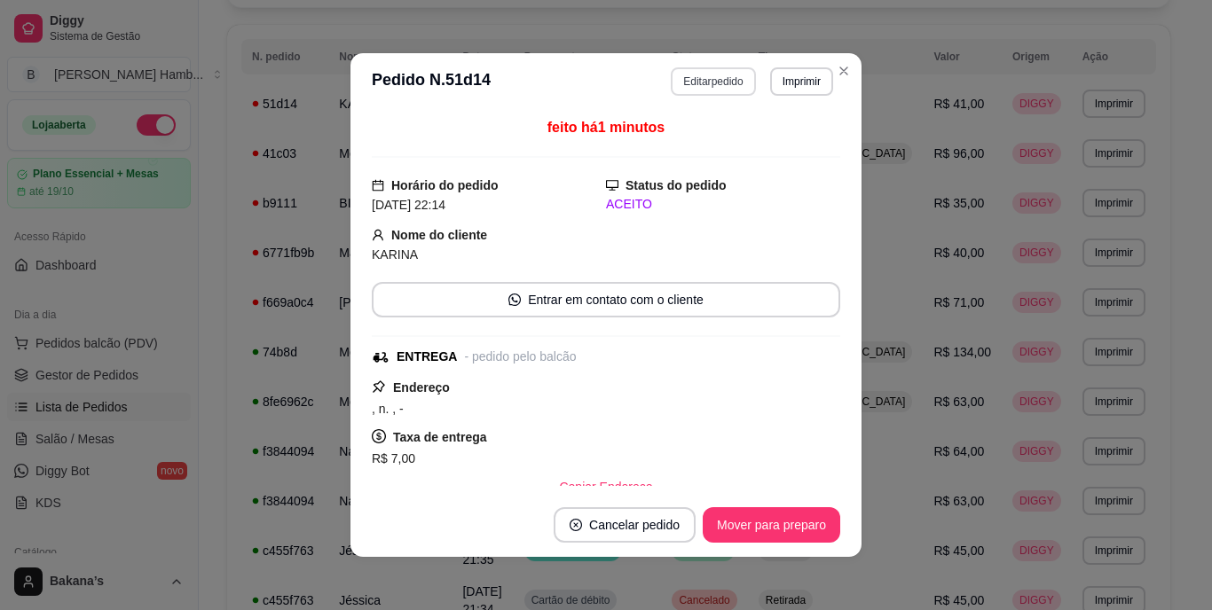
click at [706, 77] on button "Editar pedido" at bounding box center [713, 81] width 84 height 28
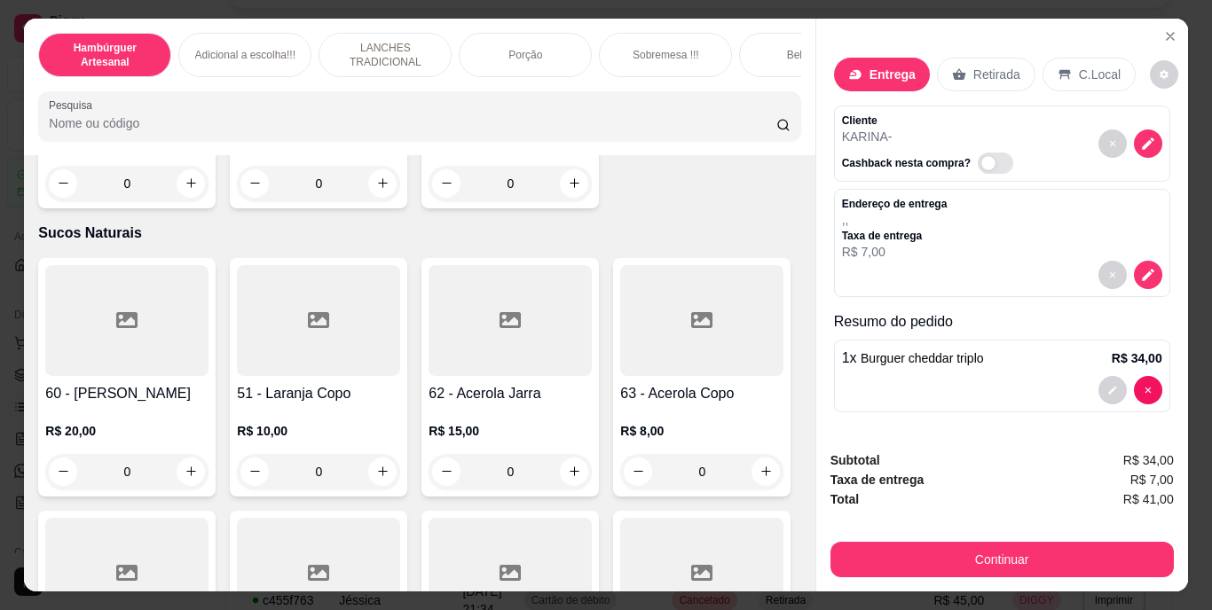
scroll to position [5147, 0]
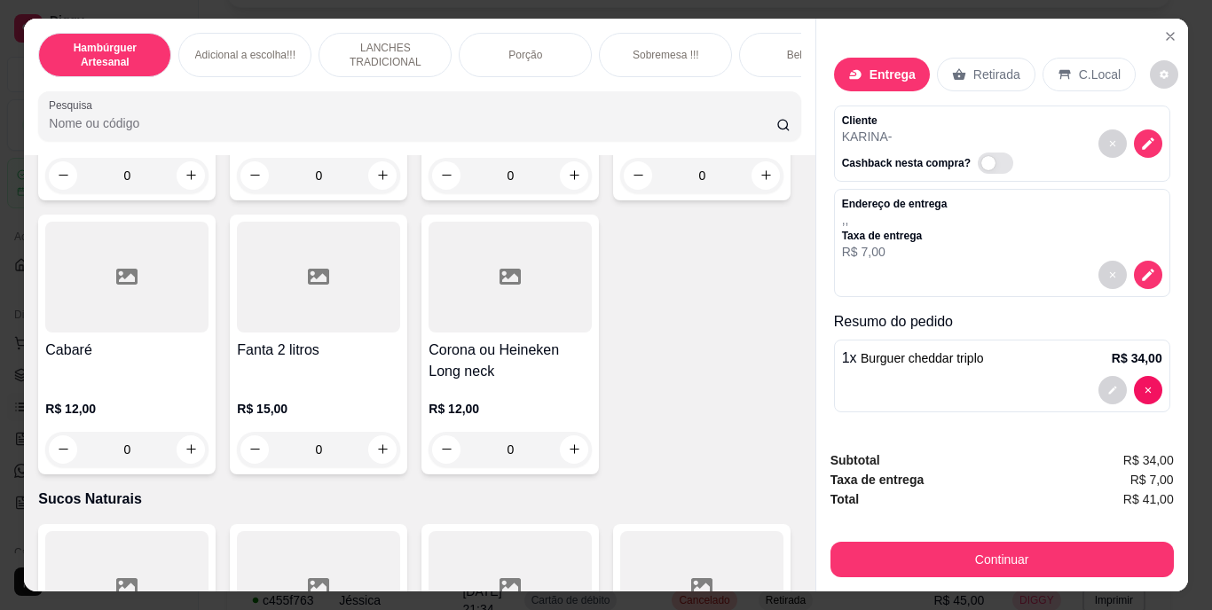
type input "1"
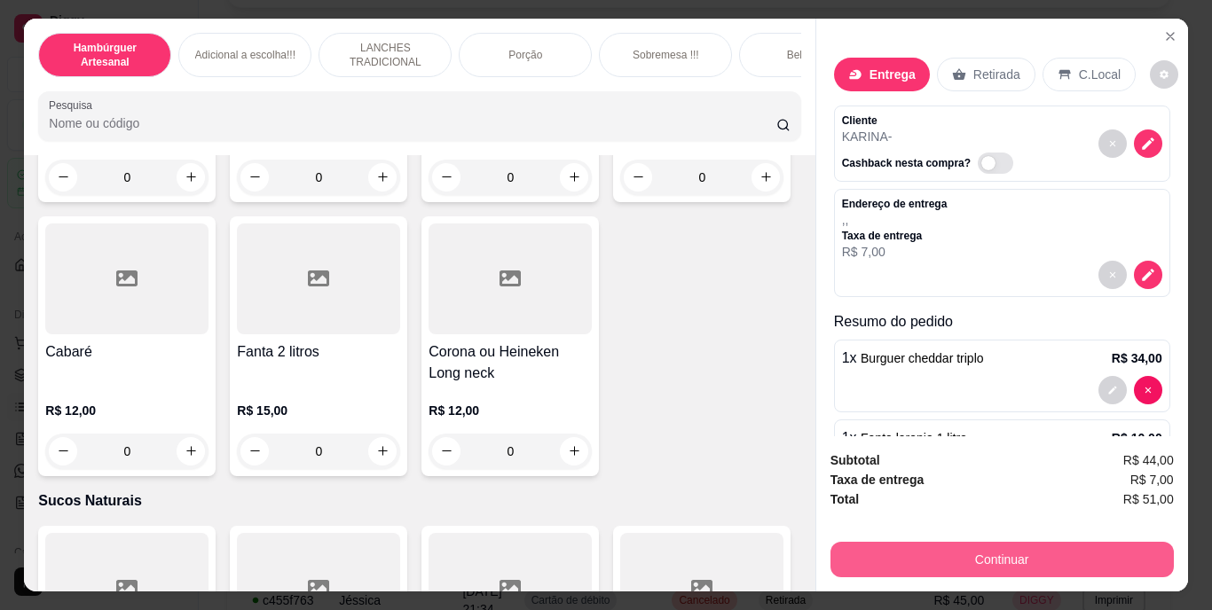
click at [1030, 566] on button "Continuar" at bounding box center [1002, 559] width 343 height 35
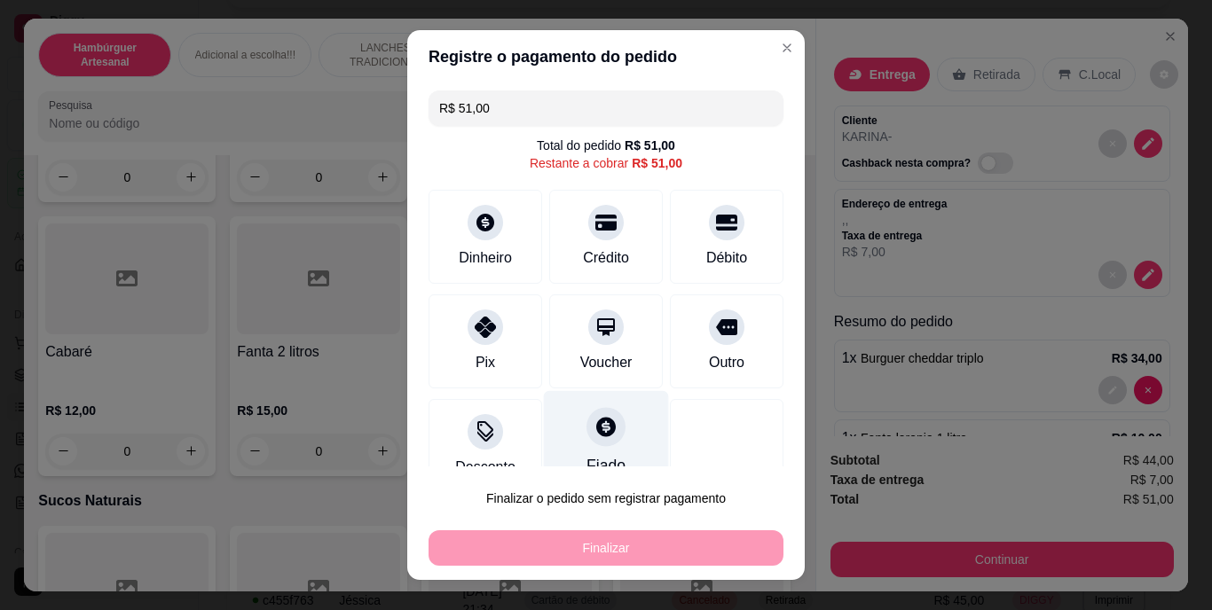
drag, startPoint x: 470, startPoint y: 314, endPoint x: 566, endPoint y: 423, distance: 145.2
click at [475, 317] on icon at bounding box center [485, 327] width 21 height 21
type input "R$ 0,00"
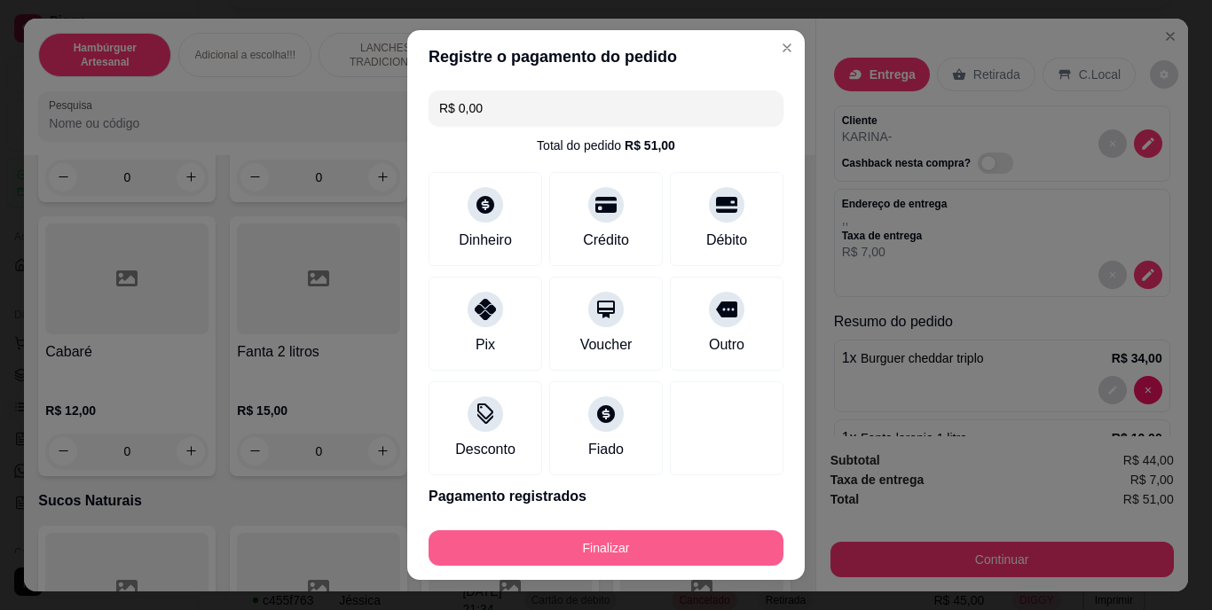
click at [663, 554] on button "Finalizar" at bounding box center [606, 548] width 355 height 35
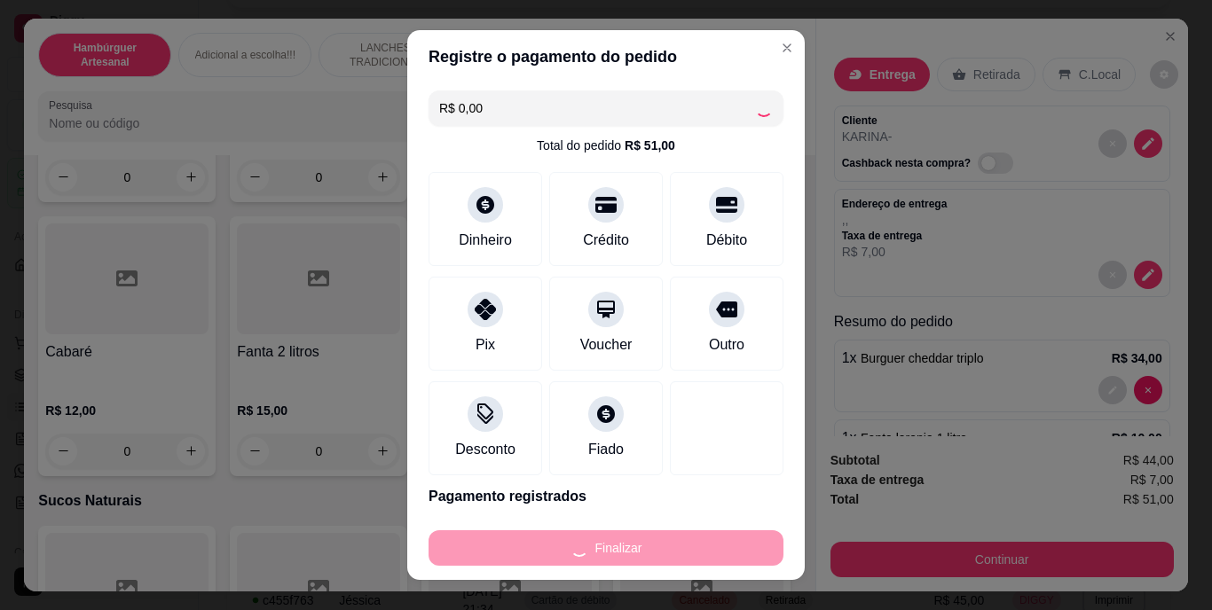
type input "0"
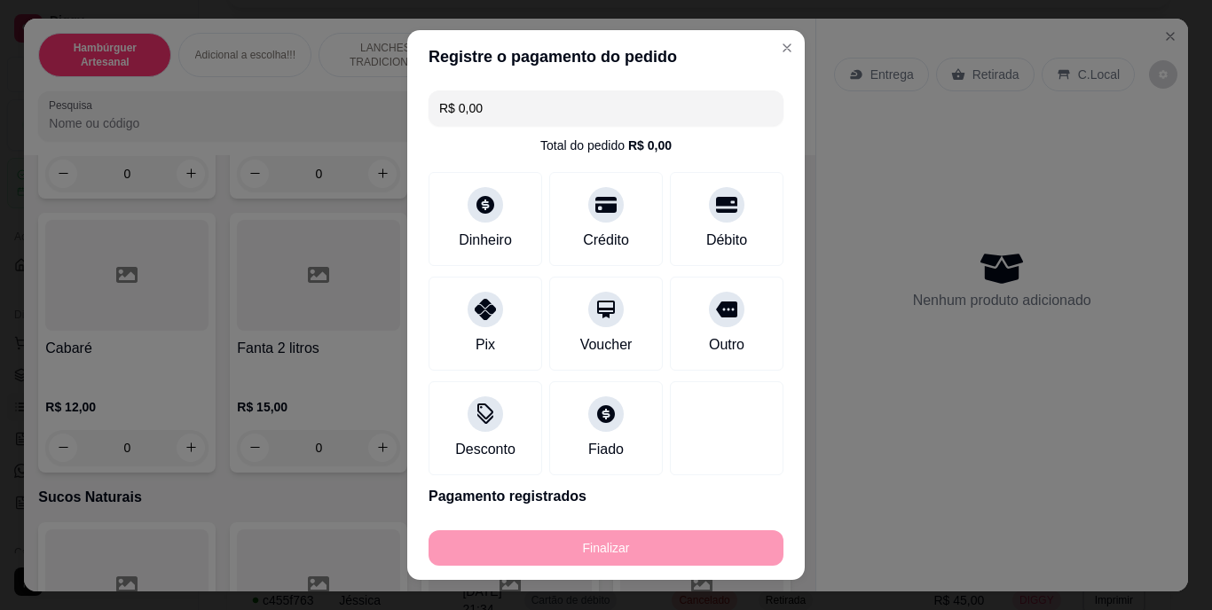
type input "-R$ 51,00"
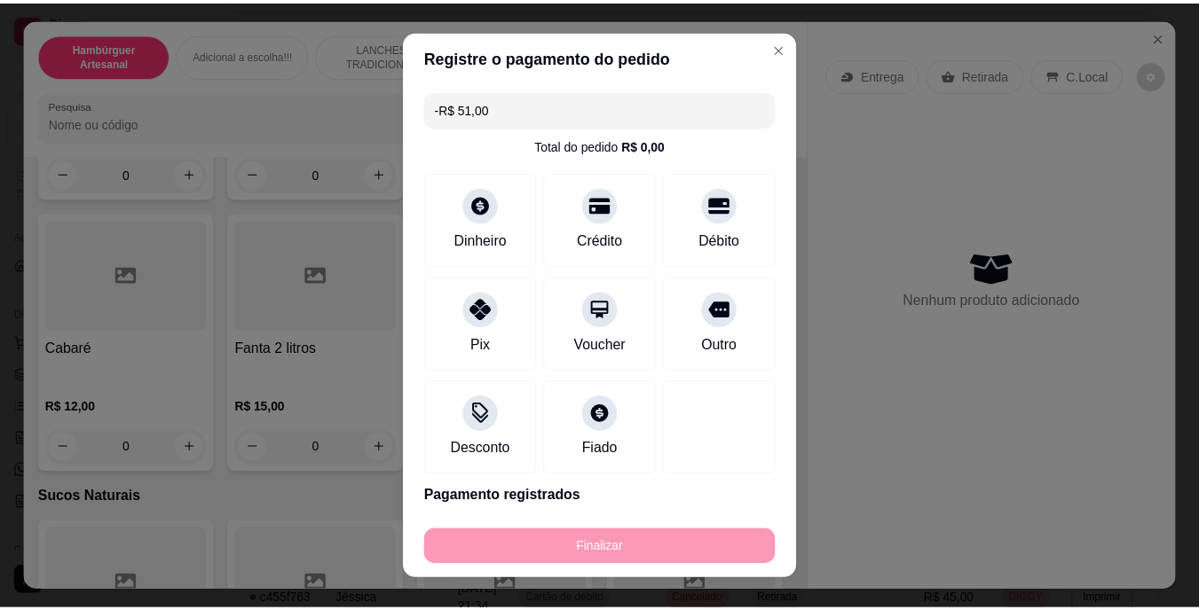
scroll to position [5145, 0]
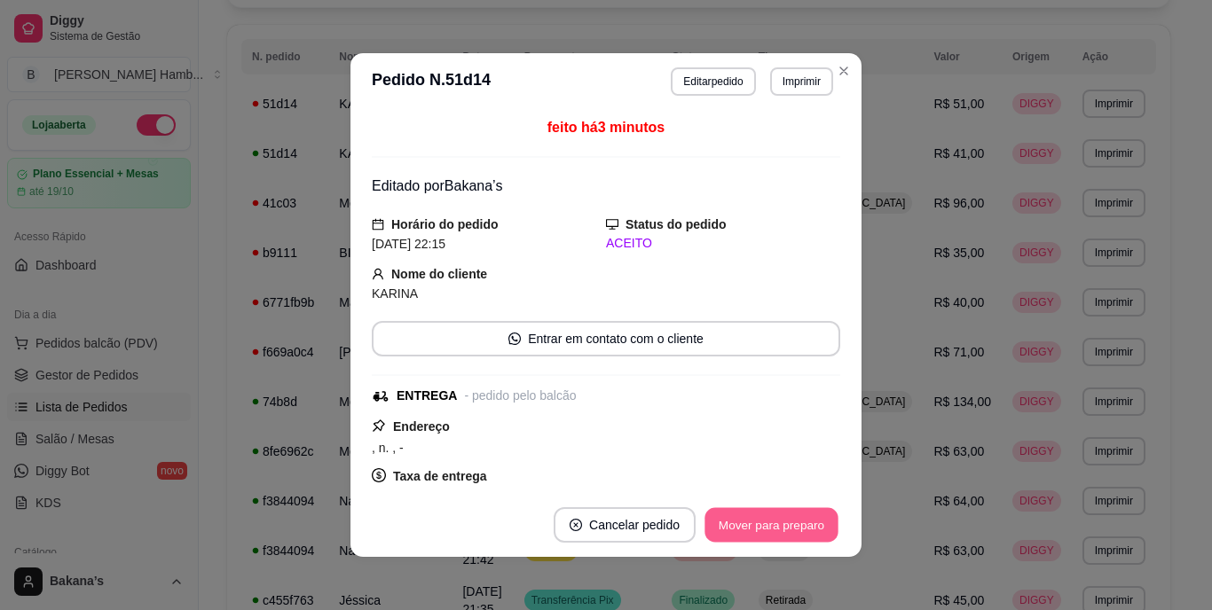
click at [724, 523] on button "Mover para preparo" at bounding box center [771, 525] width 133 height 35
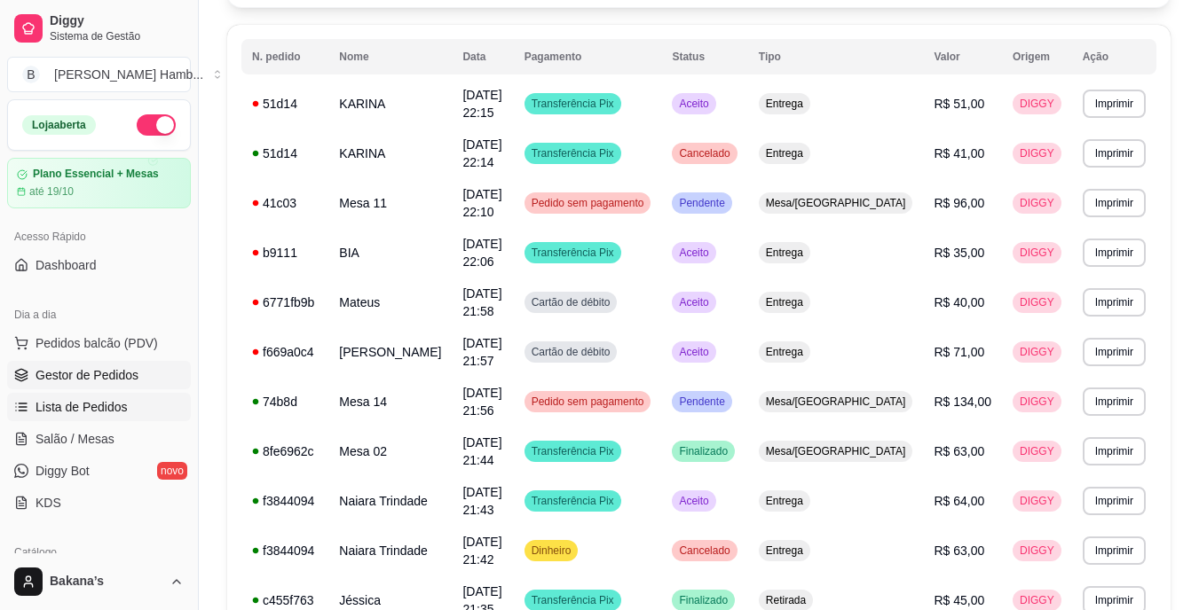
click at [101, 369] on span "Gestor de Pedidos" at bounding box center [86, 375] width 103 height 18
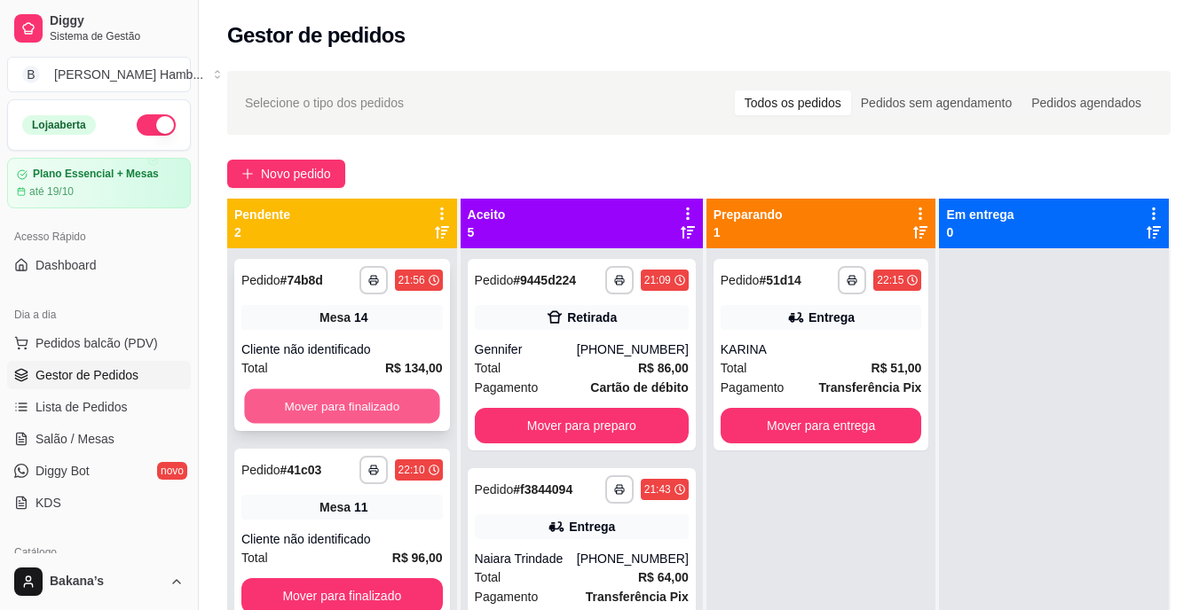
click at [372, 404] on button "Mover para finalizado" at bounding box center [341, 407] width 195 height 35
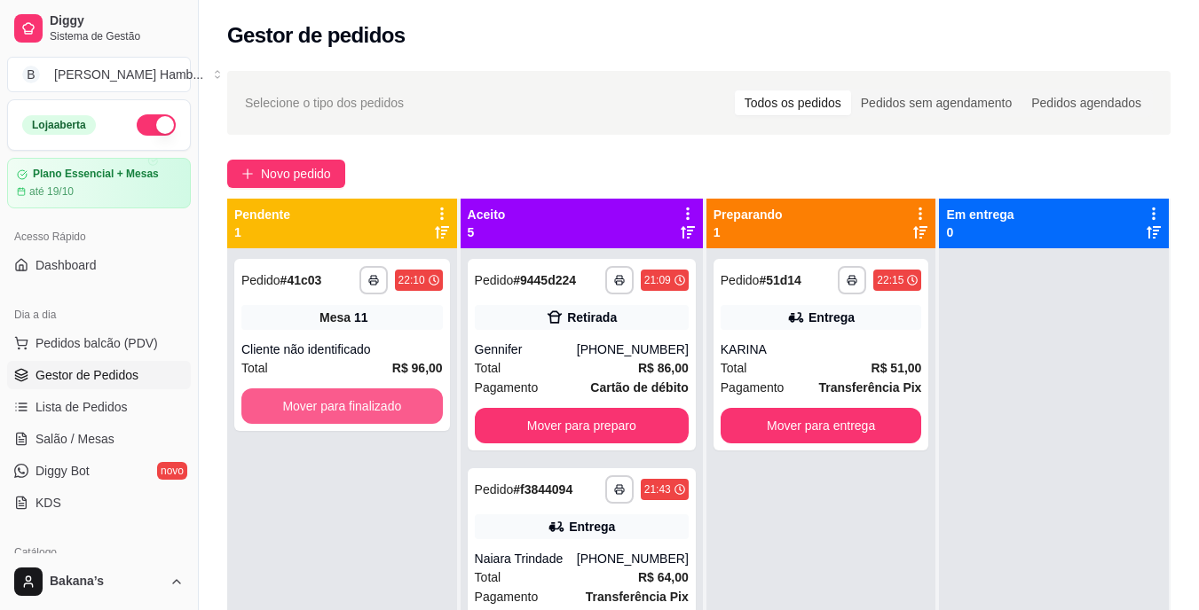
click at [372, 404] on button "Mover para finalizado" at bounding box center [341, 406] width 201 height 35
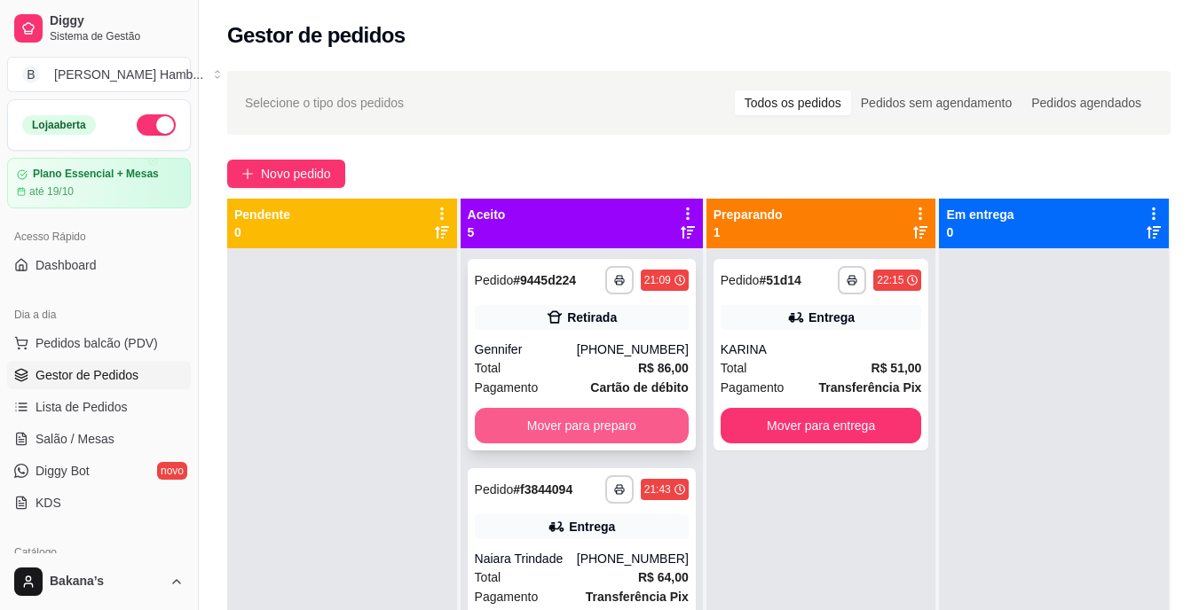
click at [558, 418] on button "Mover para preparo" at bounding box center [582, 425] width 214 height 35
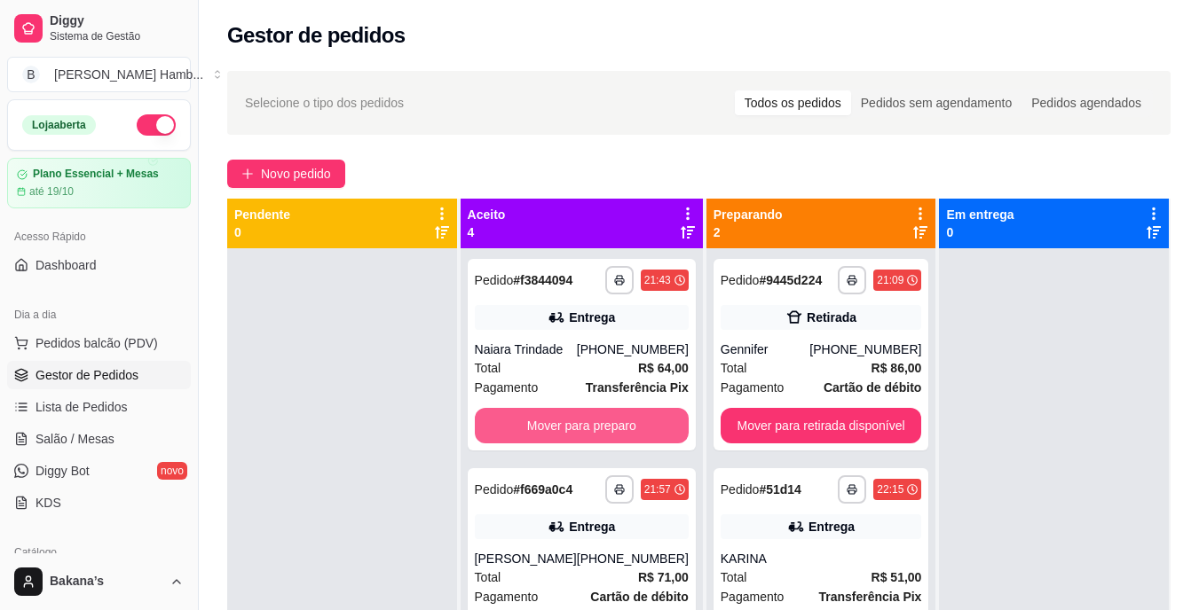
click at [557, 418] on button "Mover para preparo" at bounding box center [582, 425] width 214 height 35
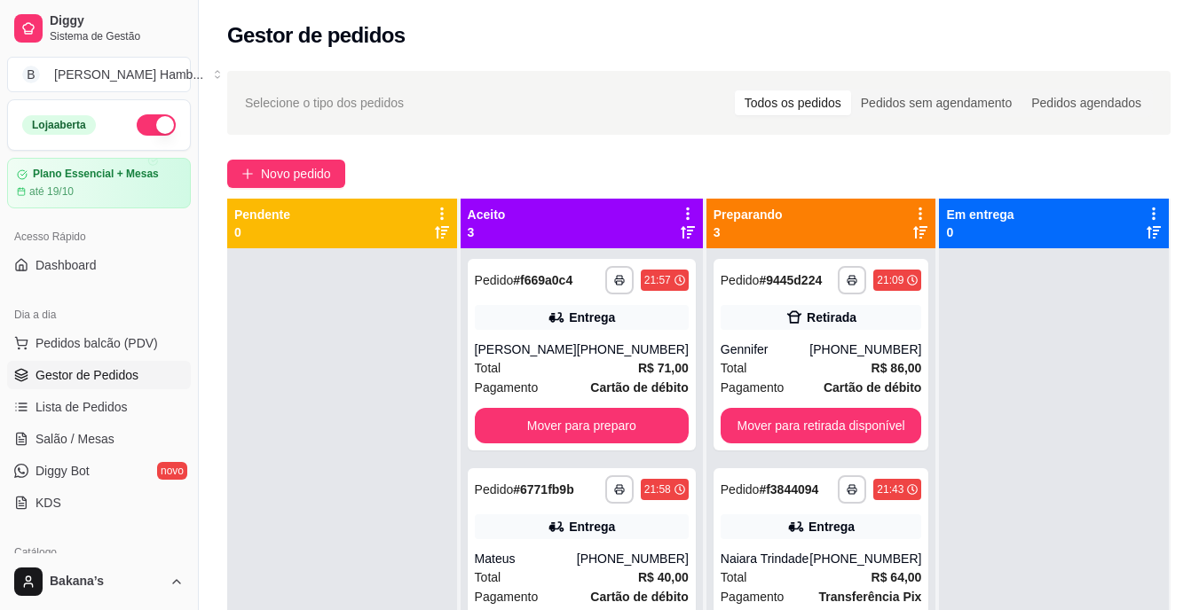
click at [557, 418] on div "**********" at bounding box center [582, 355] width 228 height 192
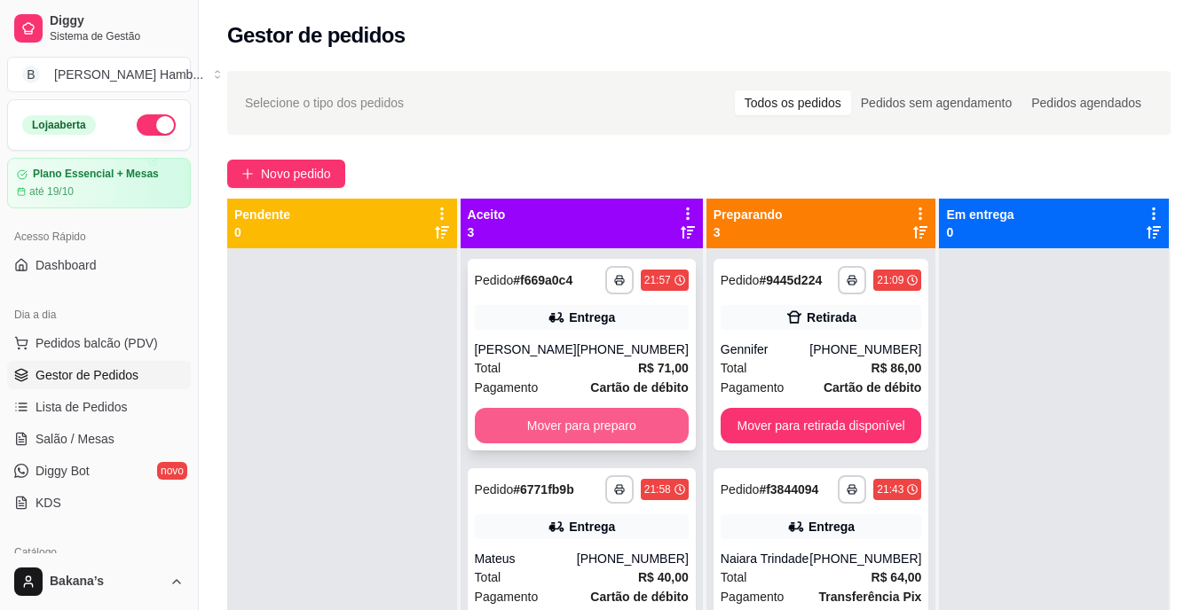
click at [539, 444] on button "Mover para preparo" at bounding box center [582, 425] width 214 height 35
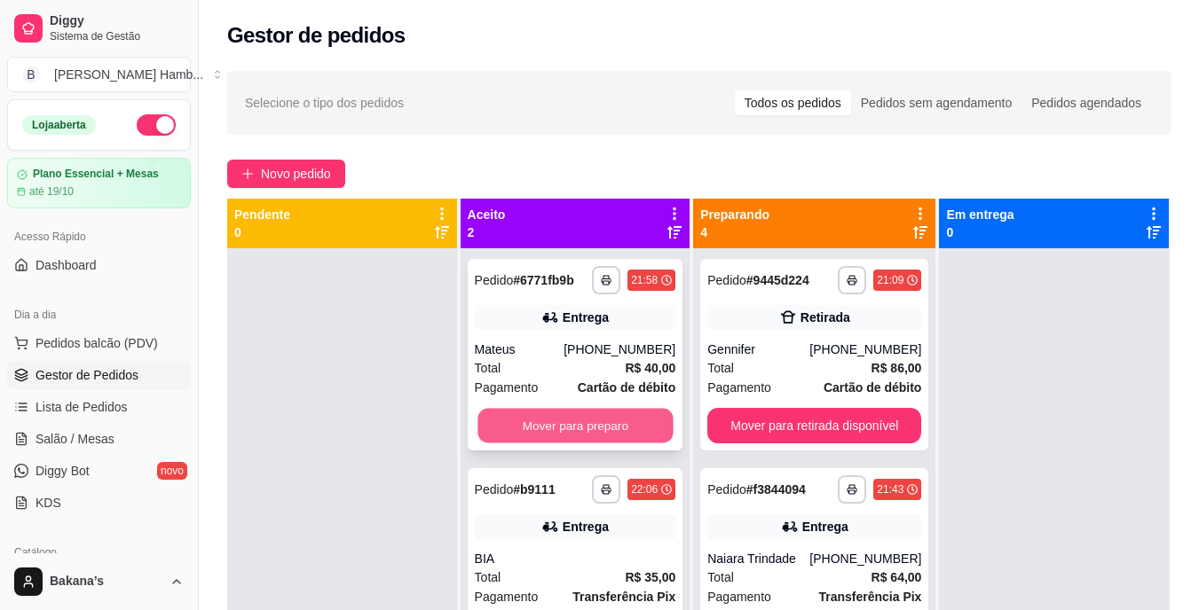
click at [542, 423] on button "Mover para preparo" at bounding box center [574, 426] width 195 height 35
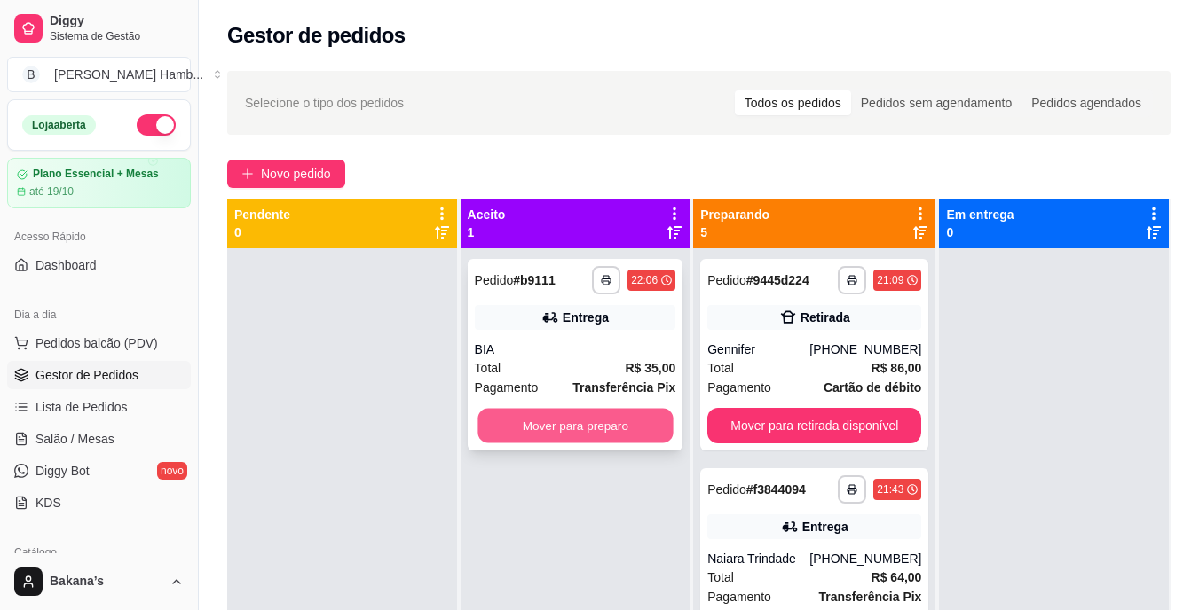
click at [529, 421] on button "Mover para preparo" at bounding box center [574, 426] width 195 height 35
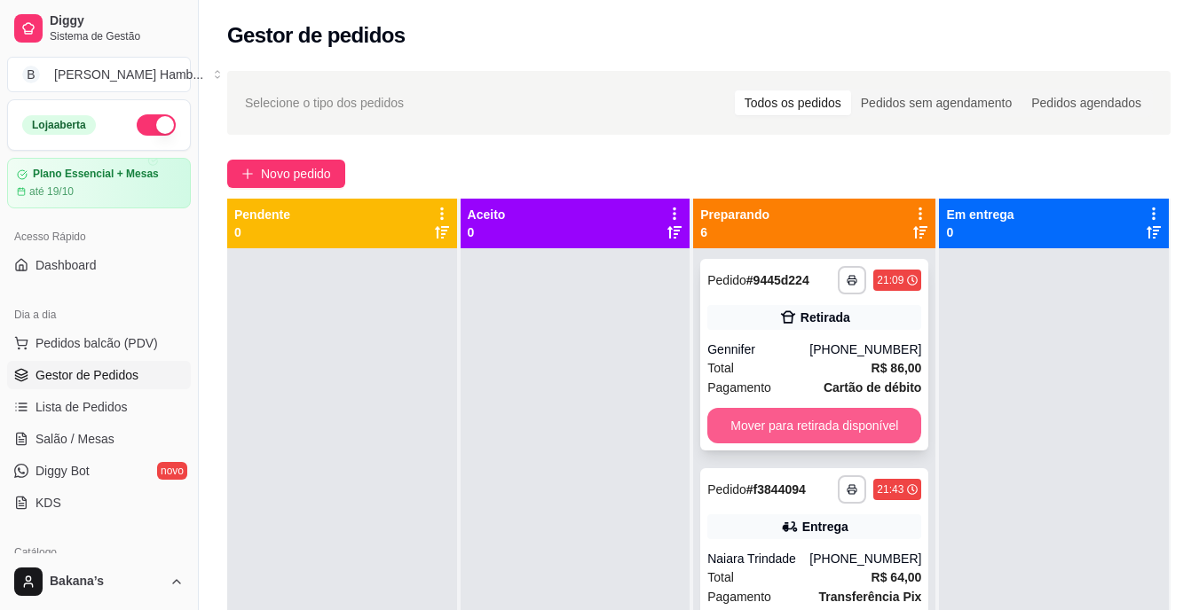
click at [731, 433] on button "Mover para retirada disponível" at bounding box center [814, 425] width 214 height 35
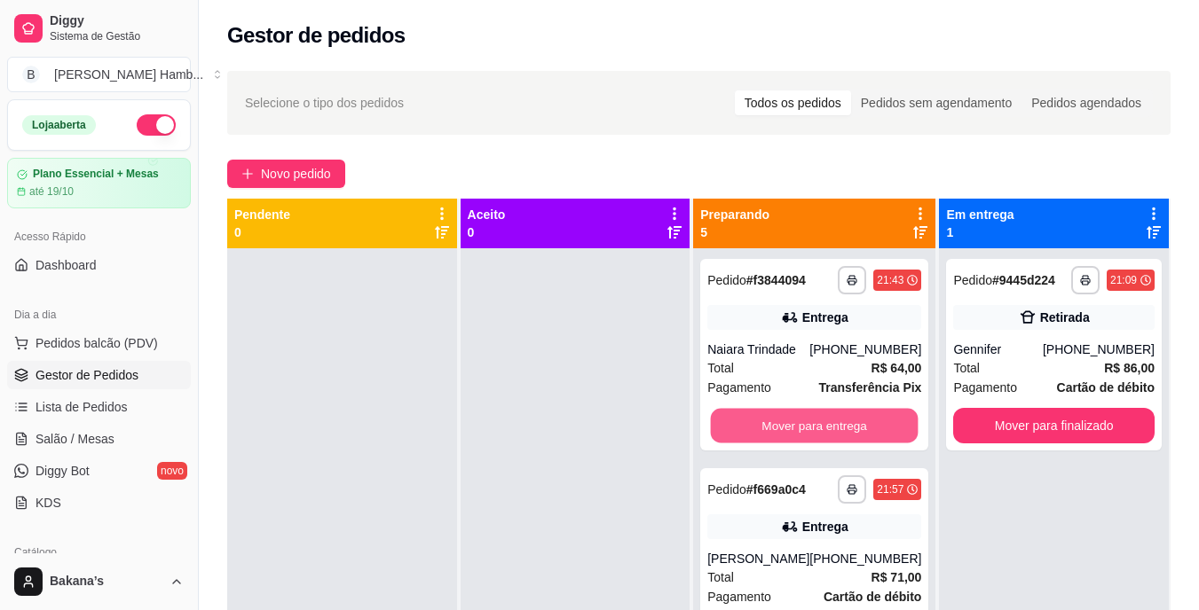
click at [733, 426] on button "Mover para entrega" at bounding box center [815, 426] width 208 height 35
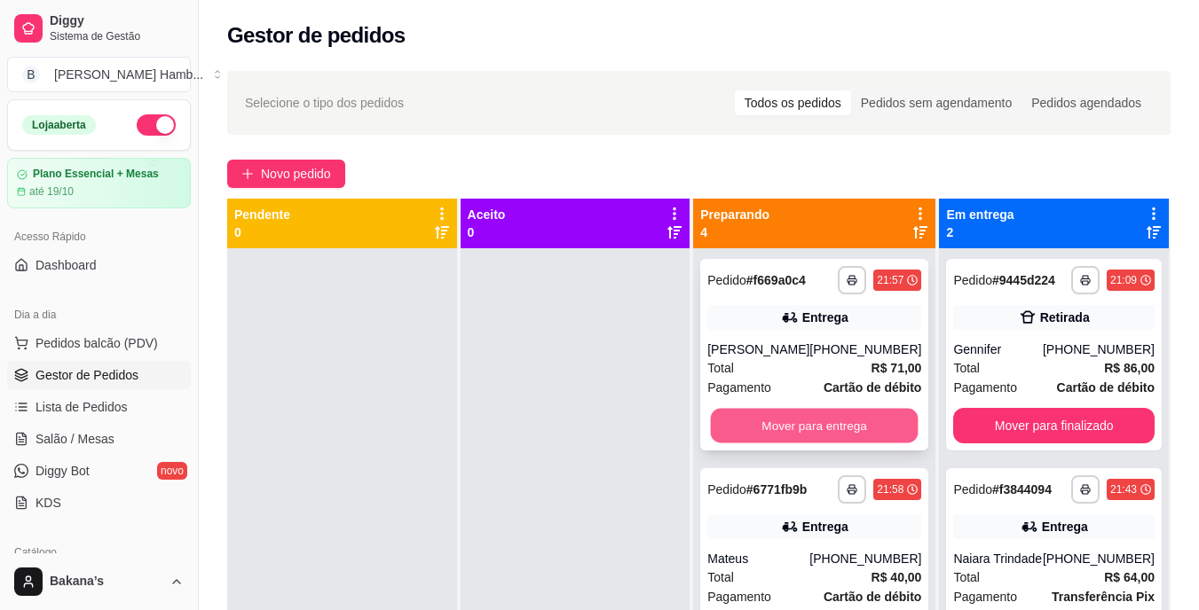
click at [756, 438] on button "Mover para entrega" at bounding box center [815, 426] width 208 height 35
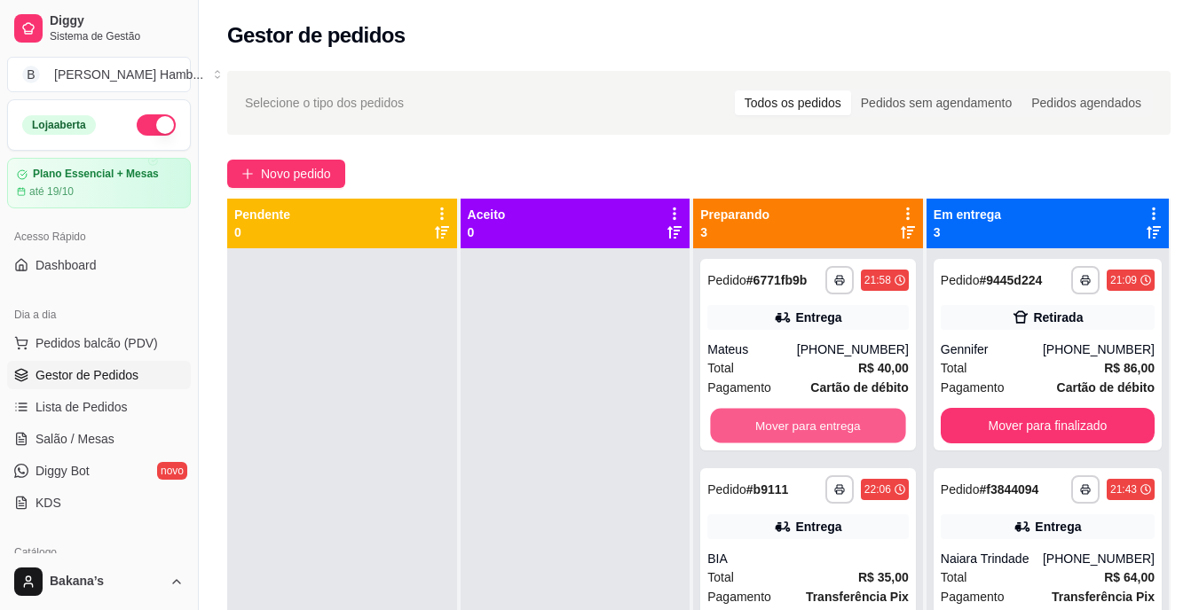
click at [757, 438] on button "Mover para entrega" at bounding box center [808, 426] width 195 height 35
click at [757, 434] on button "Mover para entrega" at bounding box center [808, 426] width 195 height 35
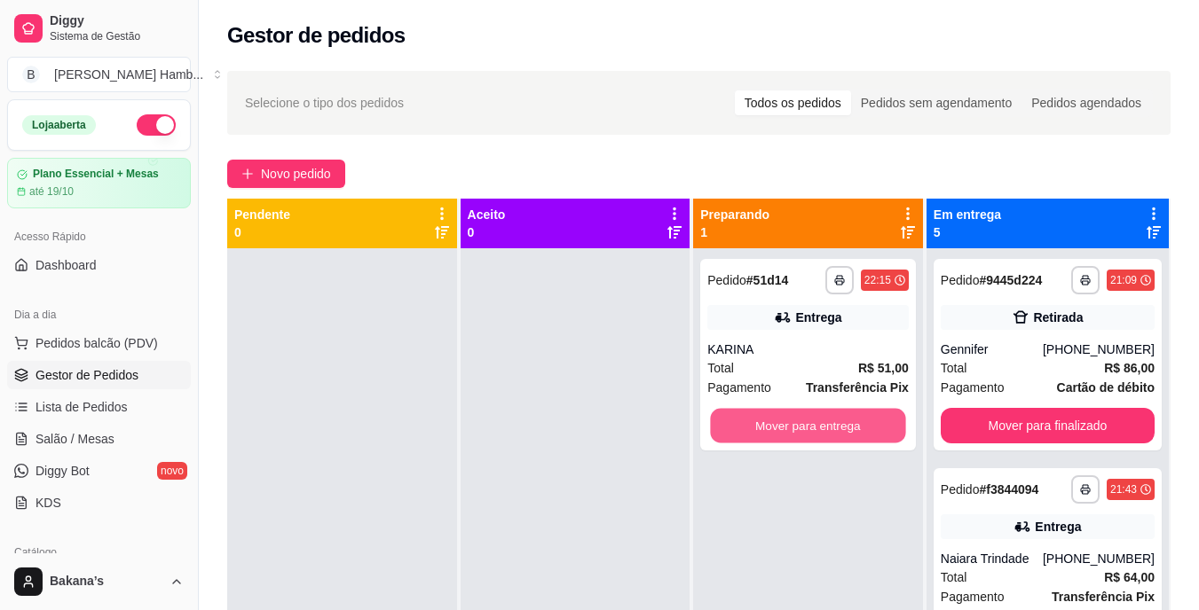
click at [757, 434] on button "Mover para entrega" at bounding box center [808, 426] width 195 height 35
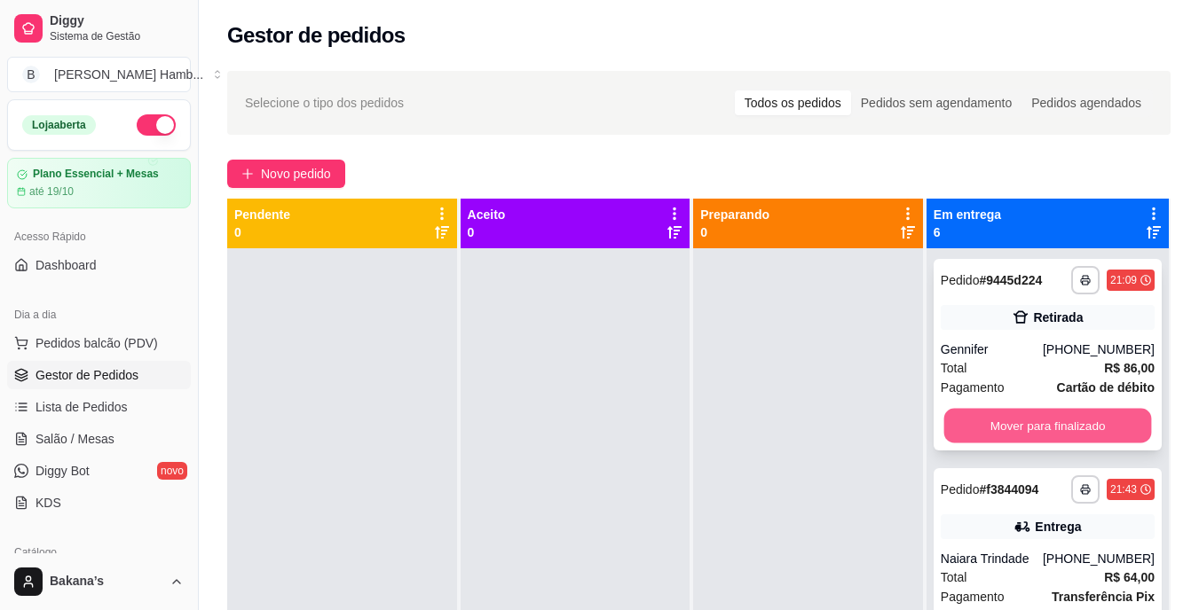
click at [1004, 436] on button "Mover para finalizado" at bounding box center [1047, 426] width 208 height 35
click at [996, 428] on button "Mover para finalizado" at bounding box center [1047, 426] width 208 height 35
click at [996, 428] on button "Mover para finalizado" at bounding box center [1048, 425] width 214 height 35
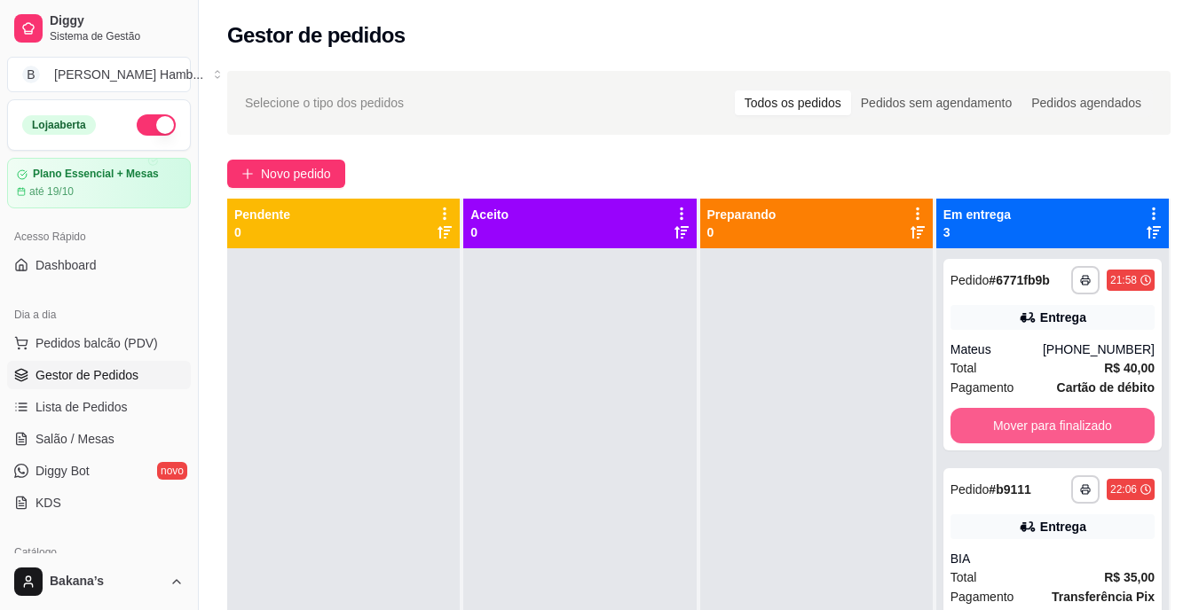
click at [996, 429] on button "Mover para finalizado" at bounding box center [1052, 425] width 204 height 35
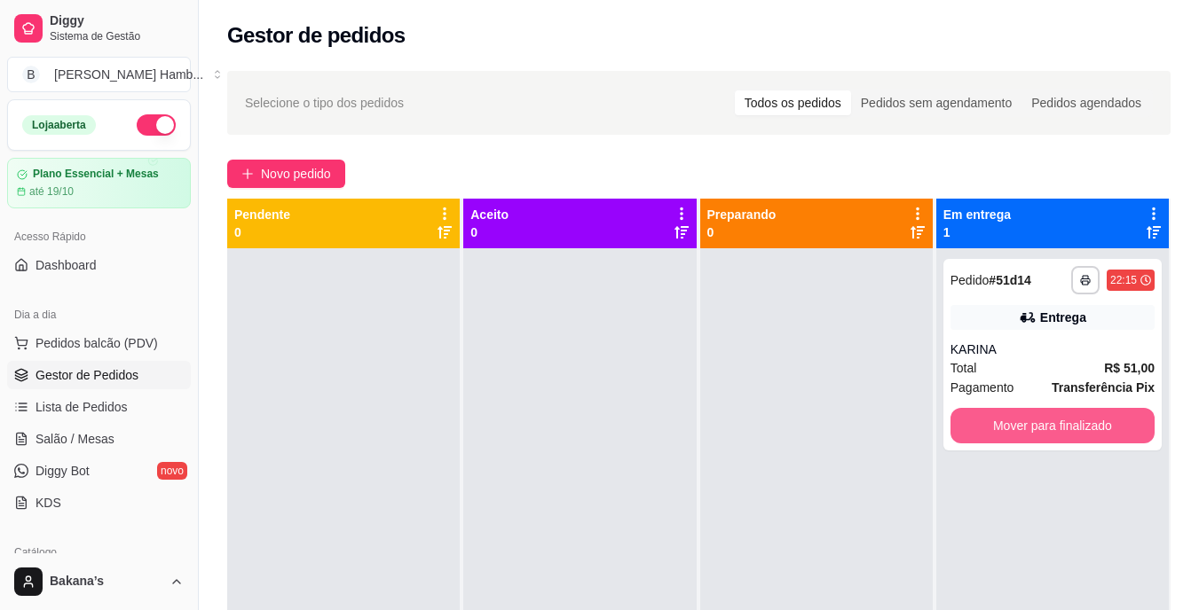
click at [996, 429] on button "Mover para finalizado" at bounding box center [1052, 425] width 204 height 35
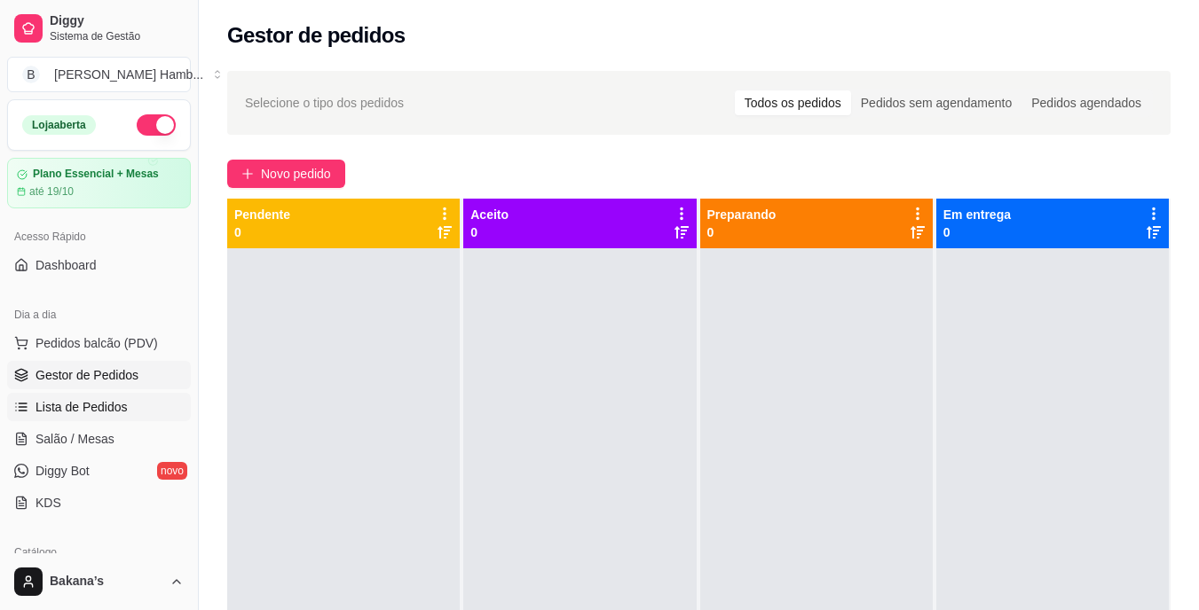
click at [133, 397] on link "Lista de Pedidos" at bounding box center [99, 407] width 184 height 28
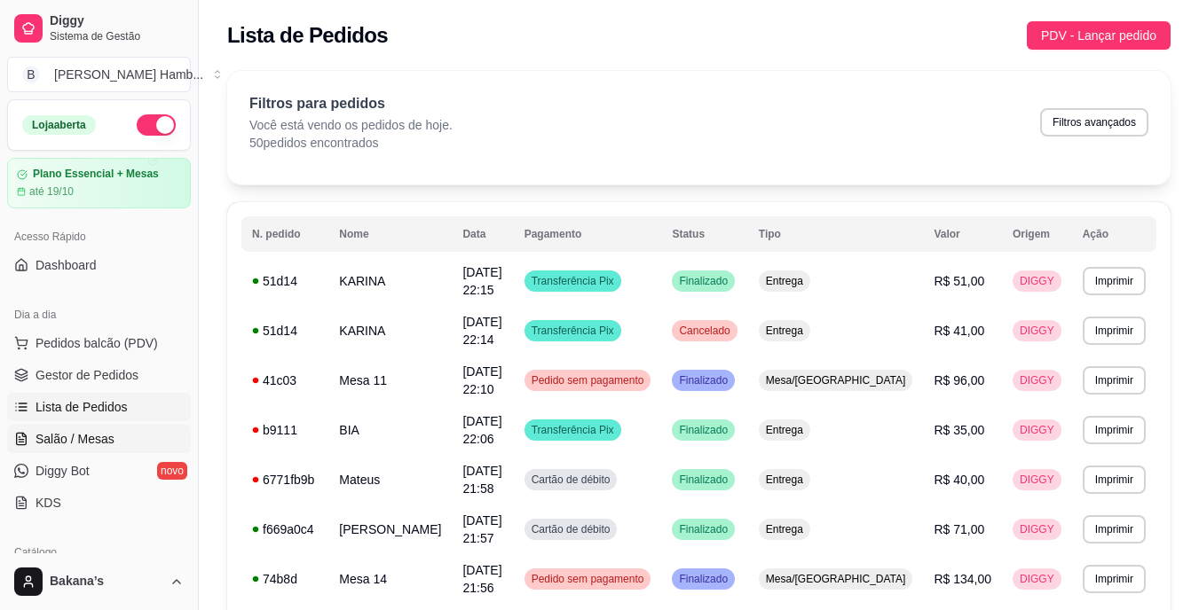
drag, startPoint x: 59, startPoint y: 442, endPoint x: 75, endPoint y: 442, distance: 16.0
click at [60, 442] on span "Salão / Mesas" at bounding box center [74, 439] width 79 height 18
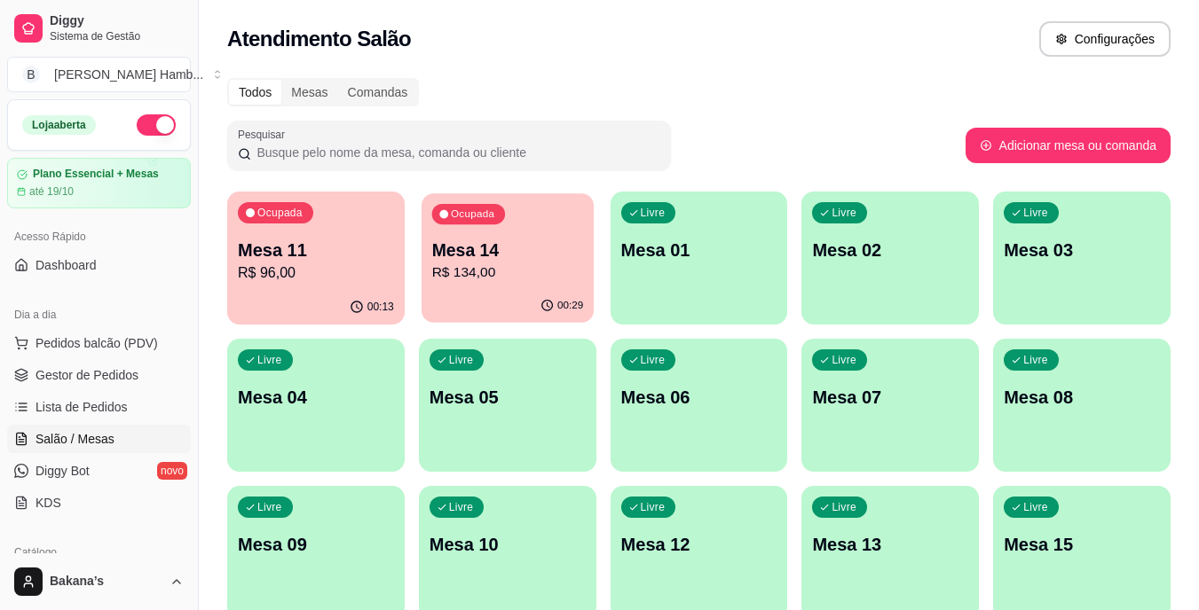
click at [522, 248] on p "Mesa 14" at bounding box center [507, 251] width 152 height 24
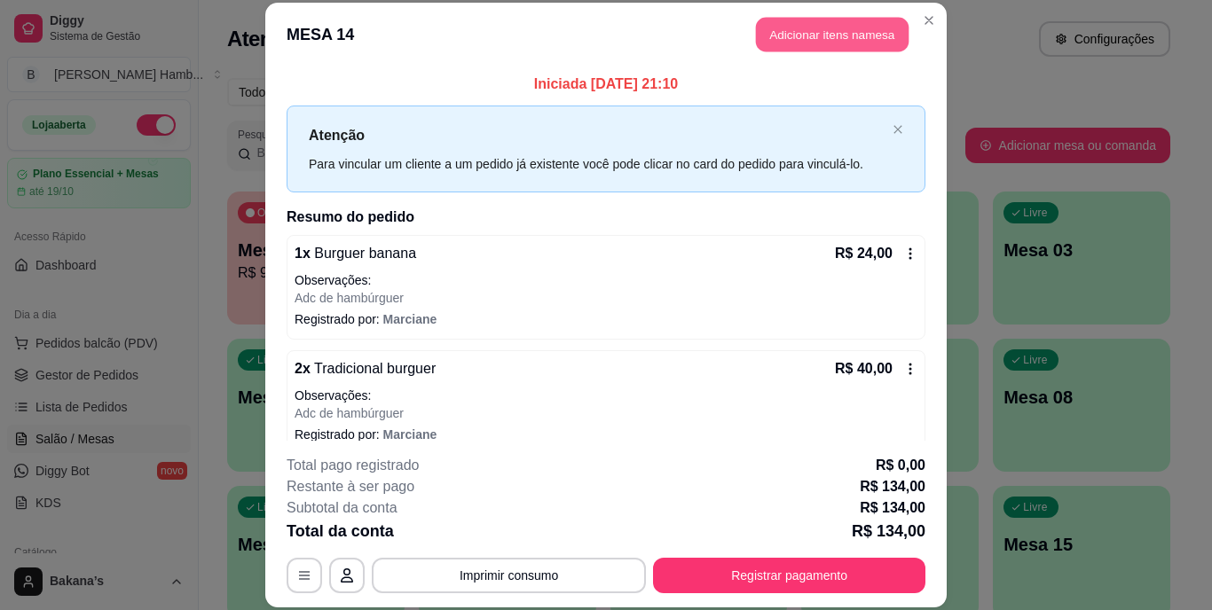
click at [833, 35] on button "Adicionar itens na mesa" at bounding box center [832, 35] width 153 height 35
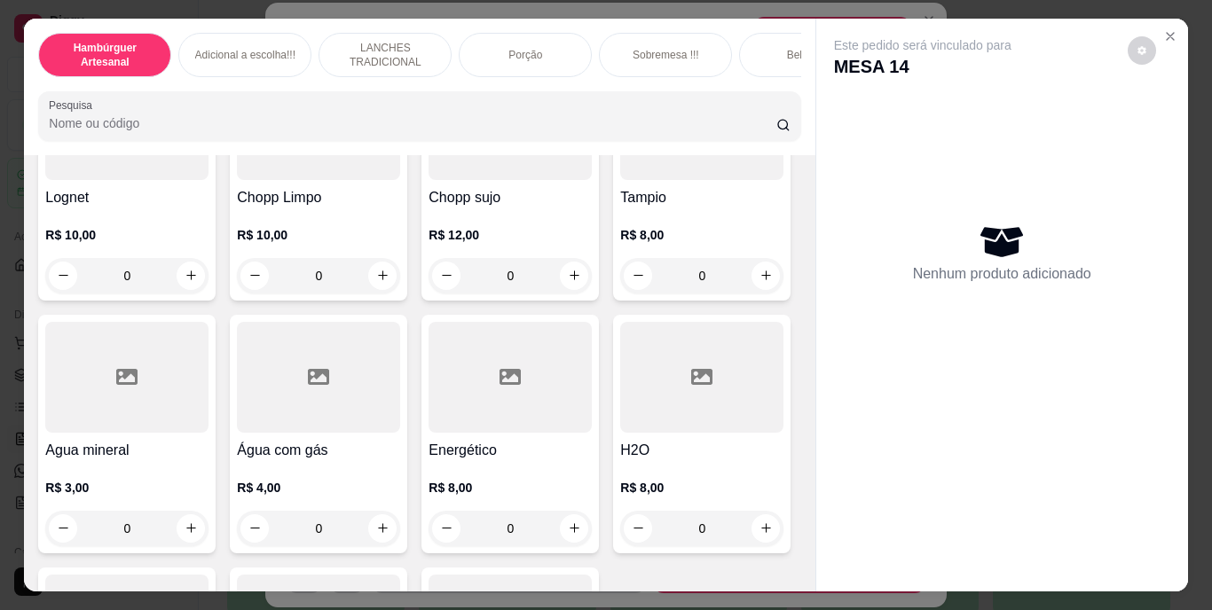
scroll to position [4880, 0]
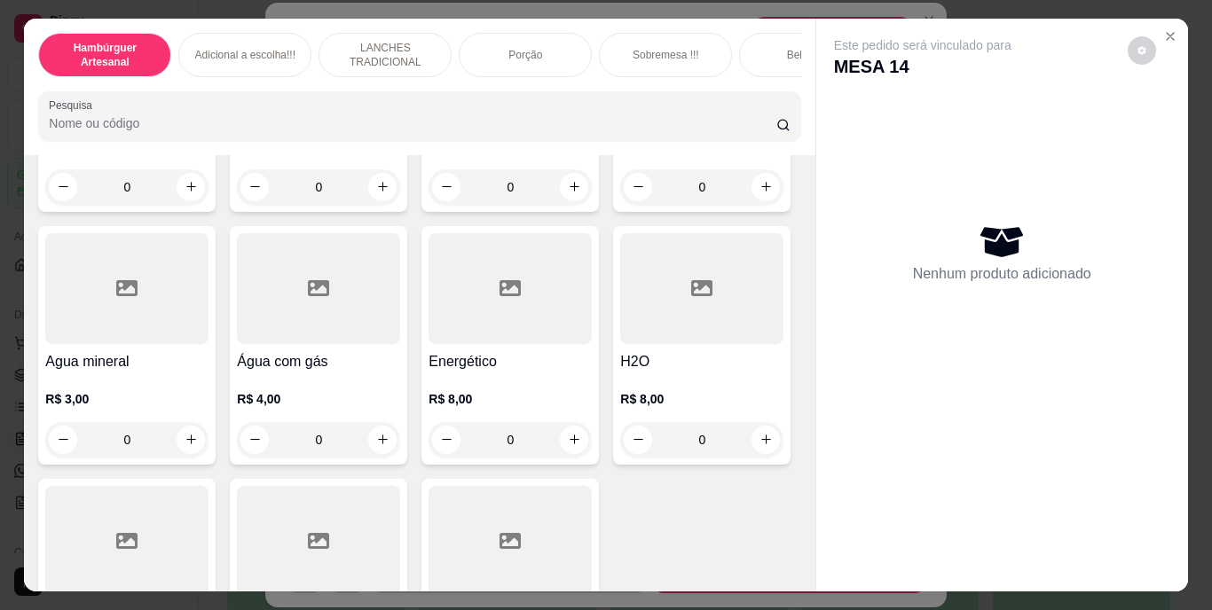
type input "1"
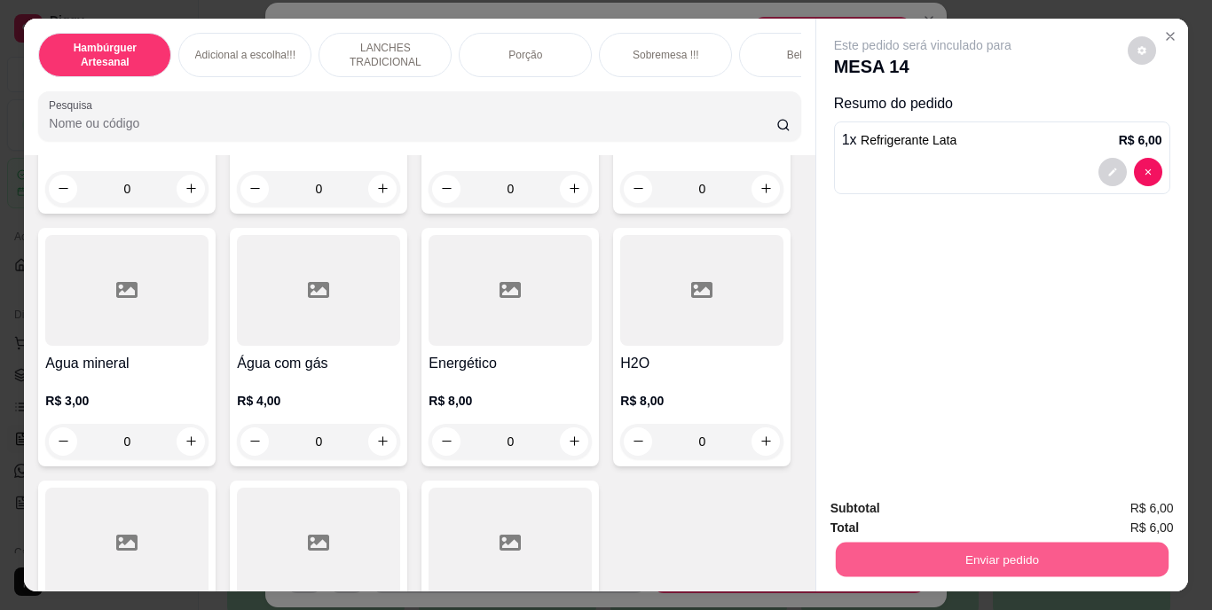
click at [1130, 543] on button "Enviar pedido" at bounding box center [1001, 560] width 333 height 35
click at [1143, 510] on button "Enviar pedido" at bounding box center [1127, 510] width 100 height 34
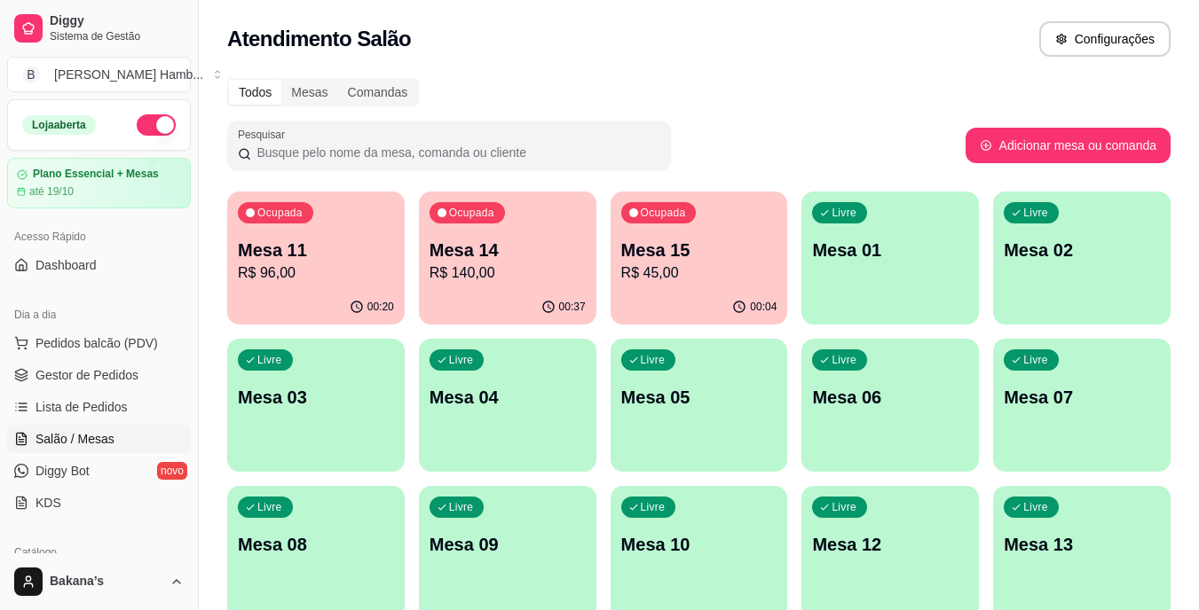
click at [658, 276] on p "R$ 45,00" at bounding box center [699, 273] width 156 height 21
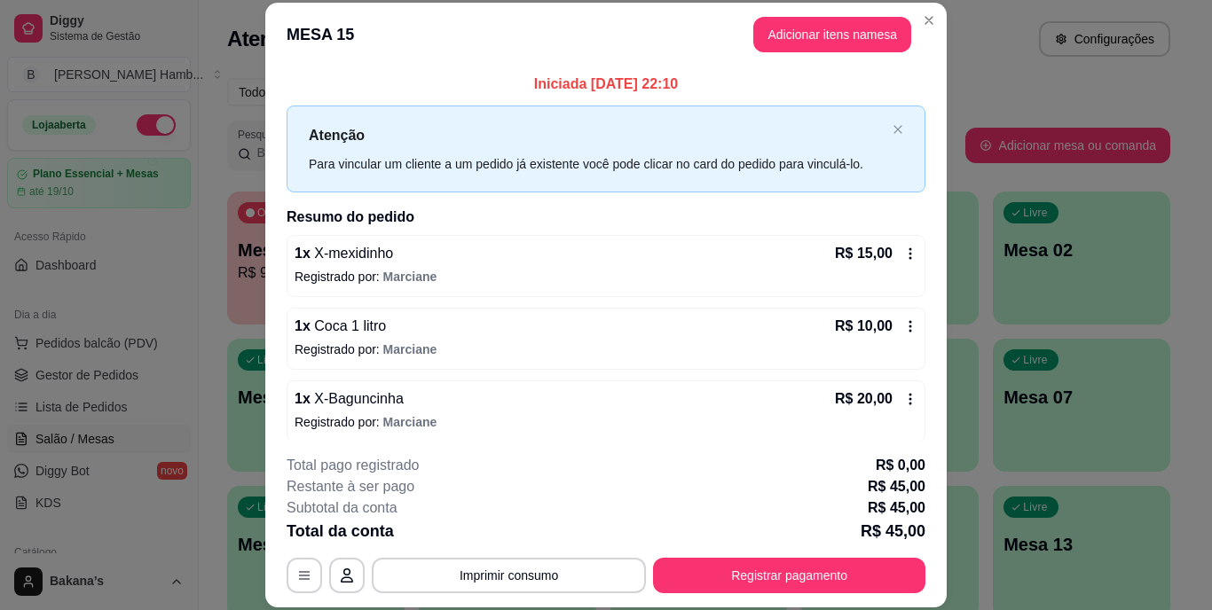
scroll to position [9, 0]
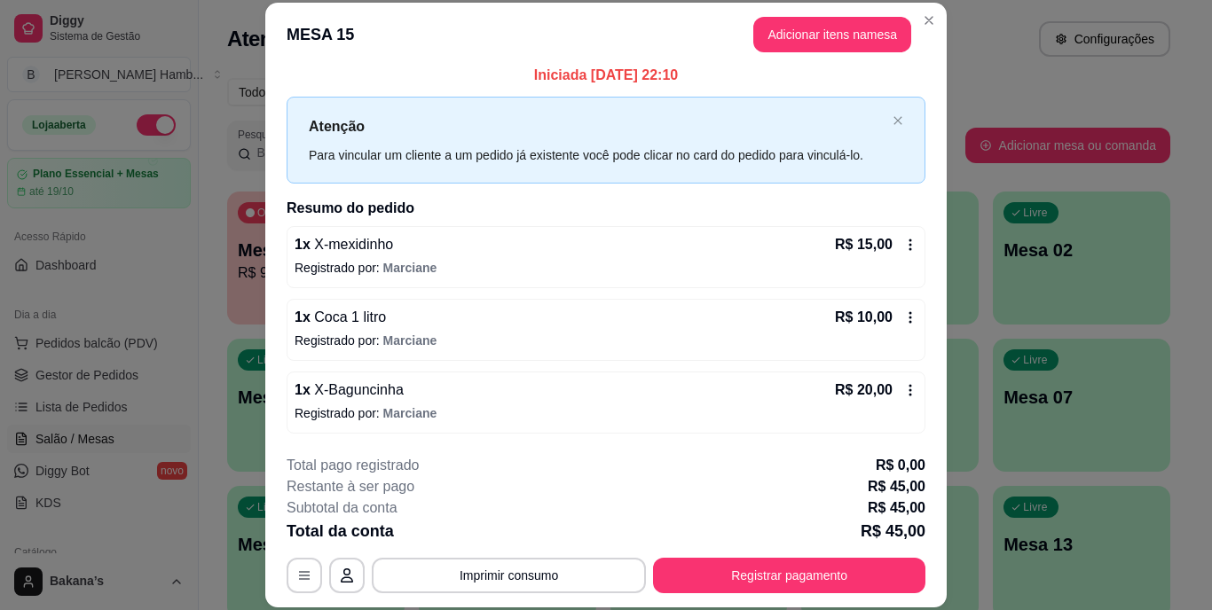
click at [903, 390] on icon at bounding box center [910, 390] width 14 height 14
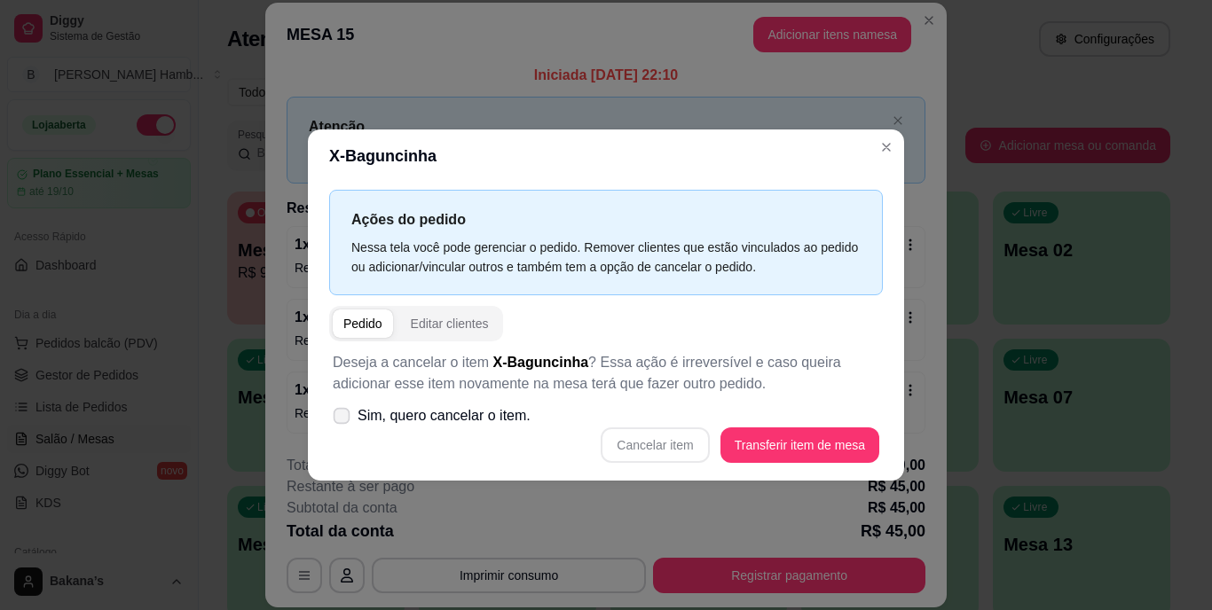
click at [417, 406] on span "Sim, quero cancelar o item." at bounding box center [444, 416] width 173 height 21
click at [343, 420] on input "Sim, quero cancelar o item." at bounding box center [338, 426] width 12 height 12
checkbox input "true"
click at [681, 440] on button "Cancelar item" at bounding box center [656, 446] width 106 height 35
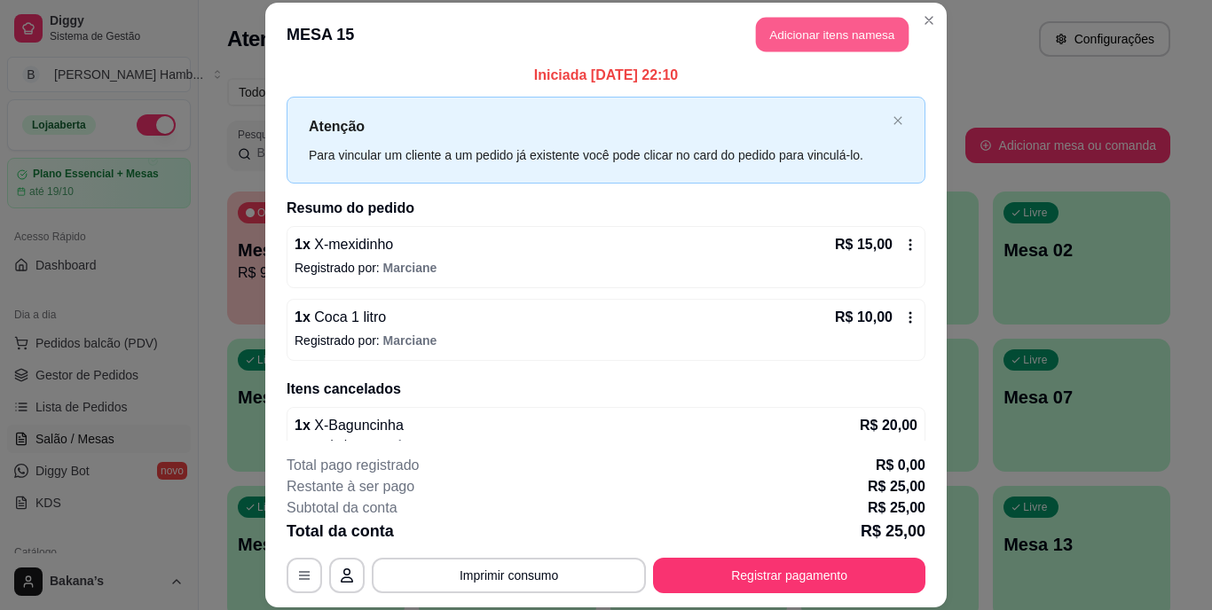
click at [787, 43] on button "Adicionar itens na mesa" at bounding box center [832, 35] width 153 height 35
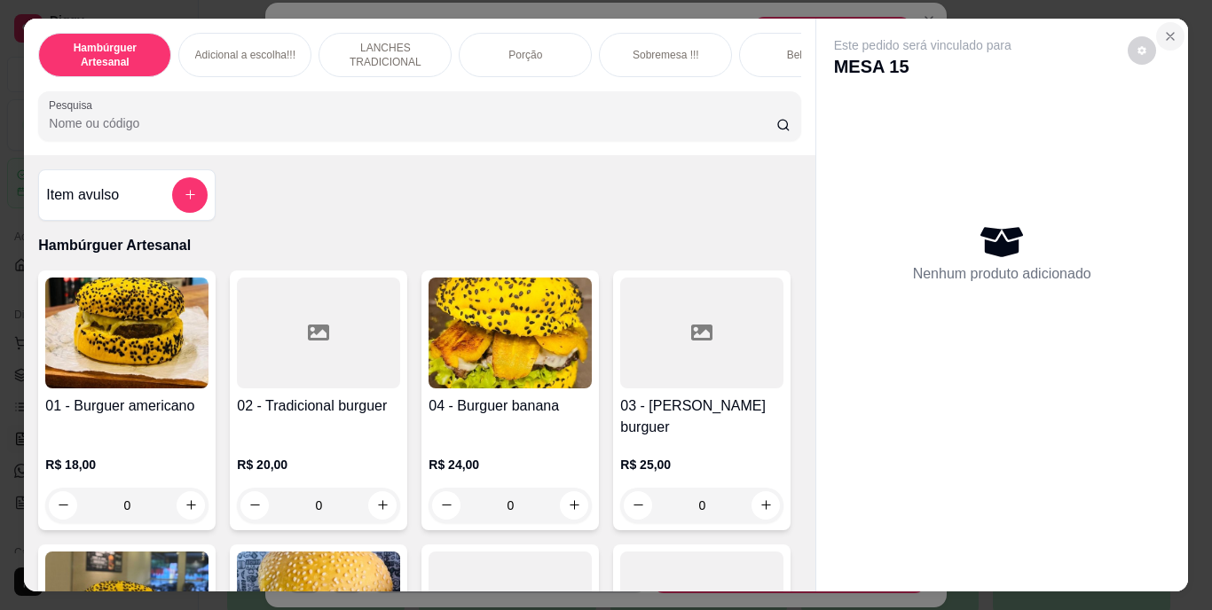
click at [1168, 29] on icon "Close" at bounding box center [1170, 36] width 14 height 14
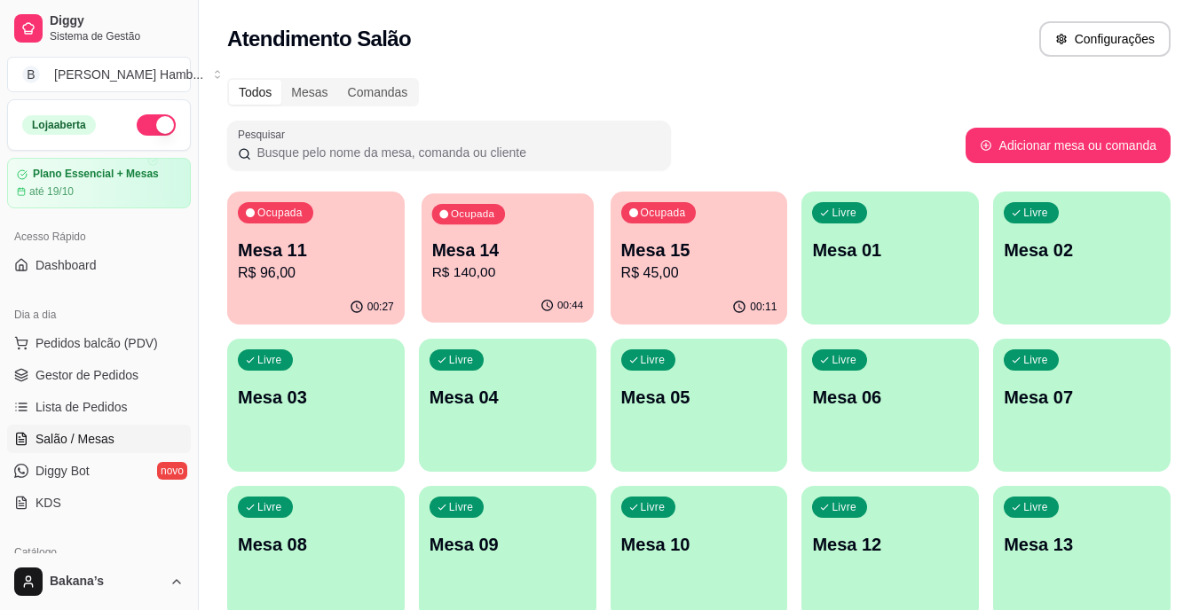
click at [479, 256] on p "Mesa 14" at bounding box center [507, 251] width 152 height 24
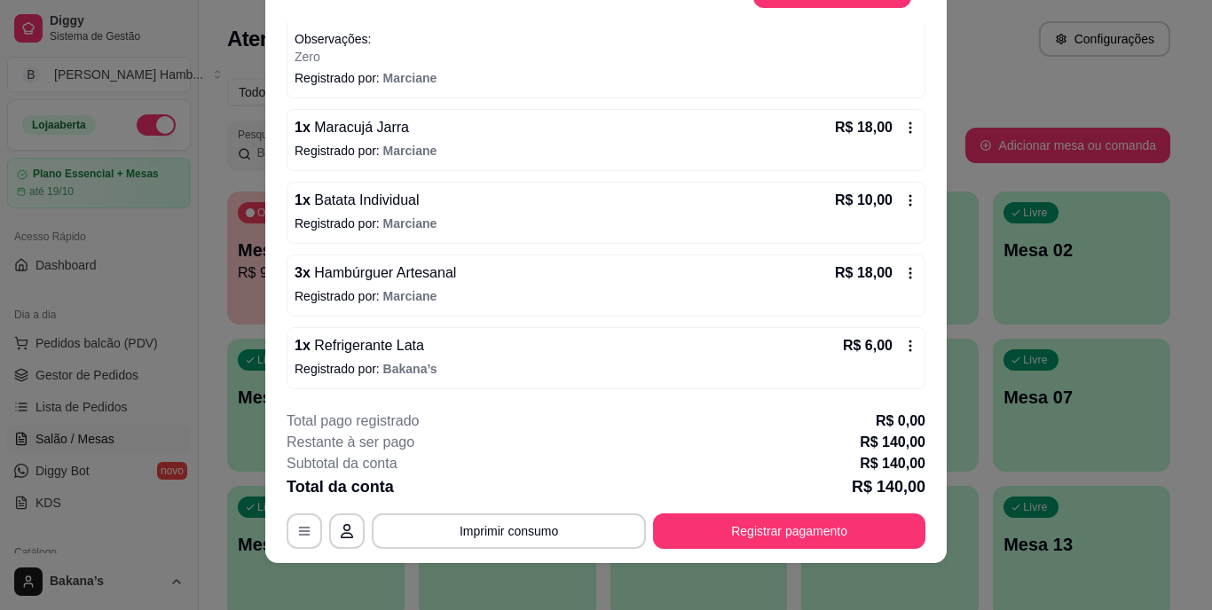
scroll to position [49, 0]
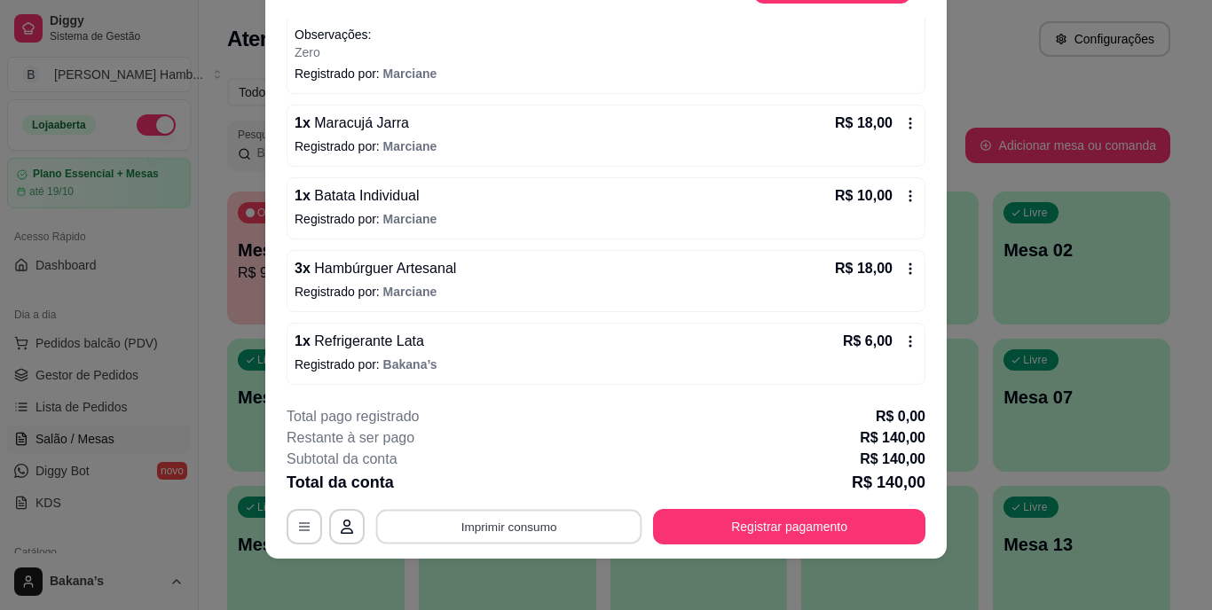
click at [481, 521] on button "Imprimir consumo" at bounding box center [509, 526] width 266 height 35
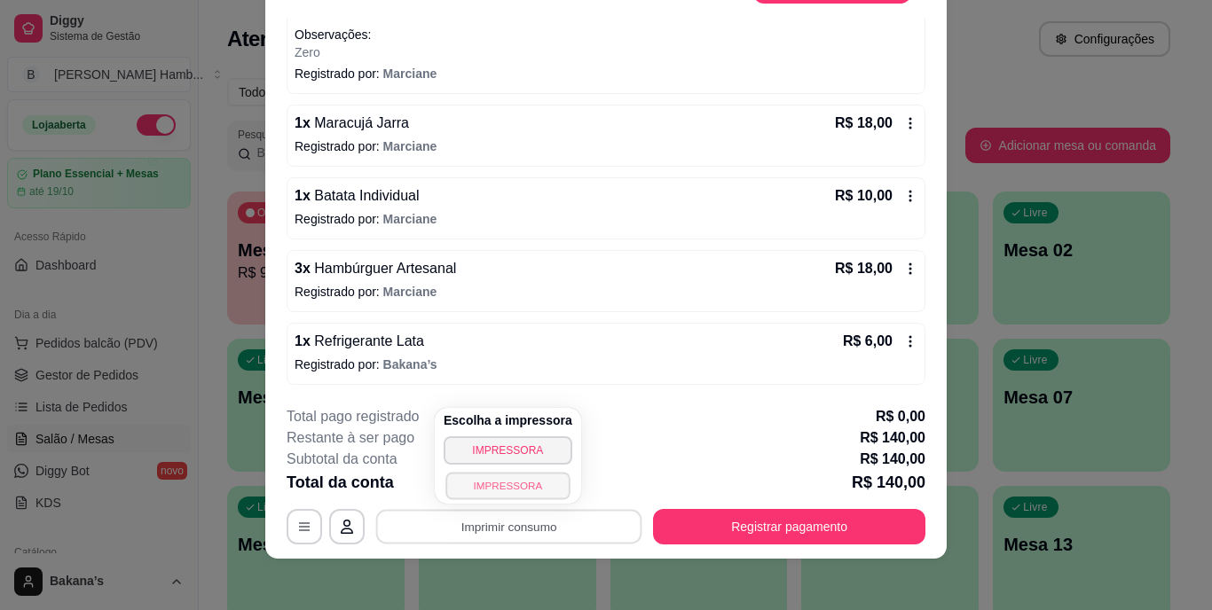
click at [487, 483] on button "IMPRESSORA" at bounding box center [507, 486] width 124 height 28
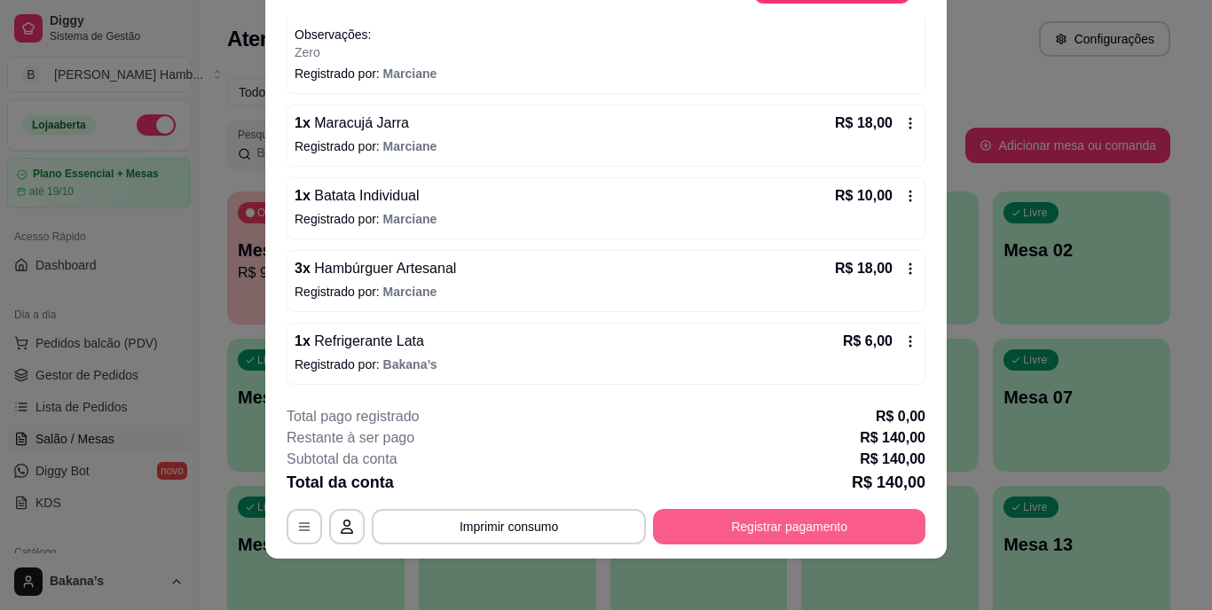
click at [687, 514] on button "Registrar pagamento" at bounding box center [789, 526] width 272 height 35
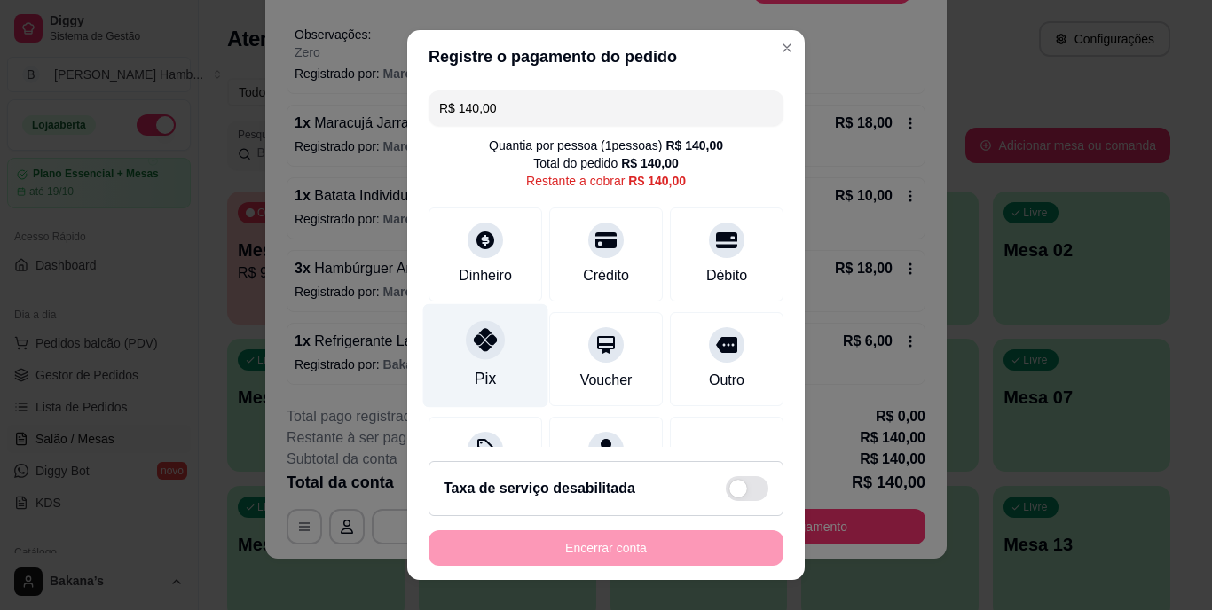
click at [485, 350] on icon at bounding box center [485, 340] width 23 height 23
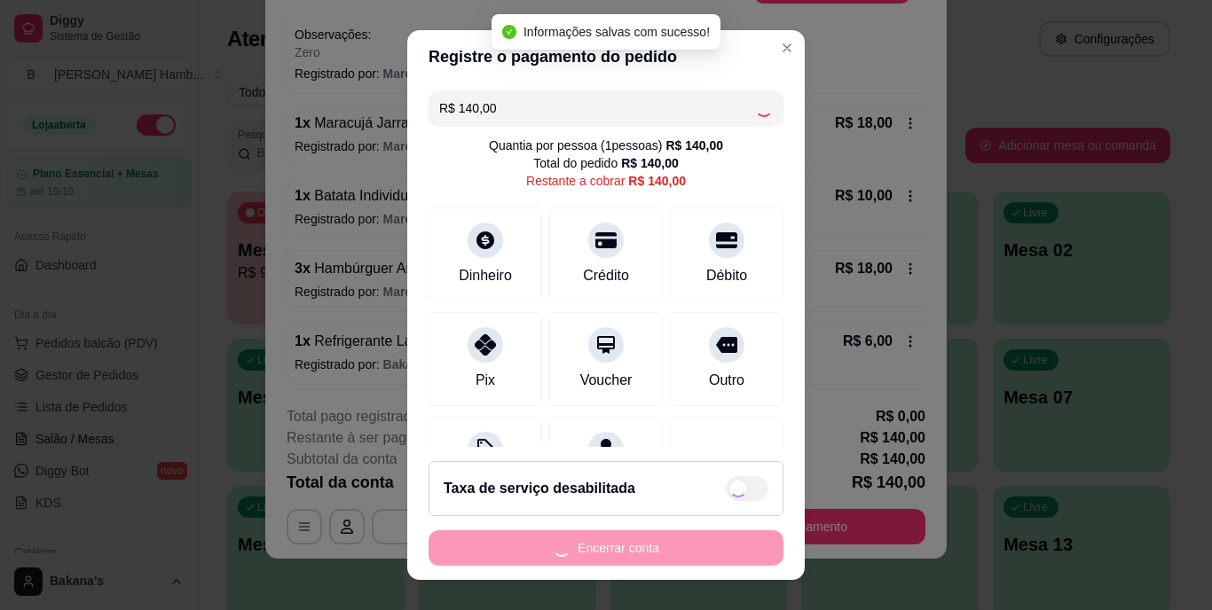
type input "R$ 0,00"
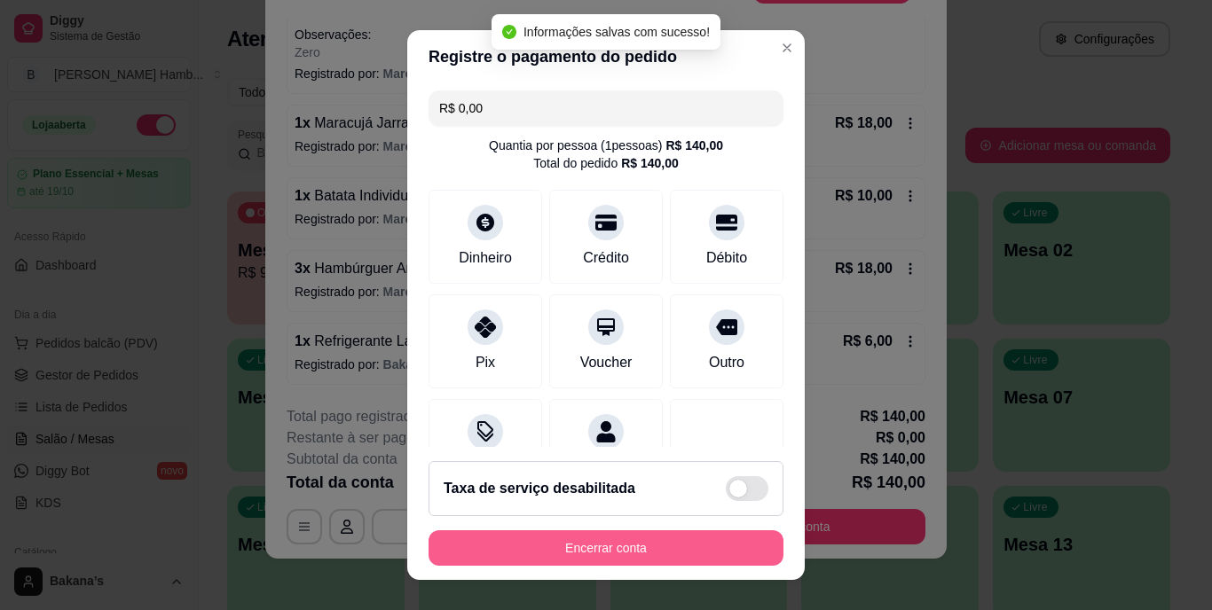
click at [532, 544] on button "Encerrar conta" at bounding box center [606, 548] width 355 height 35
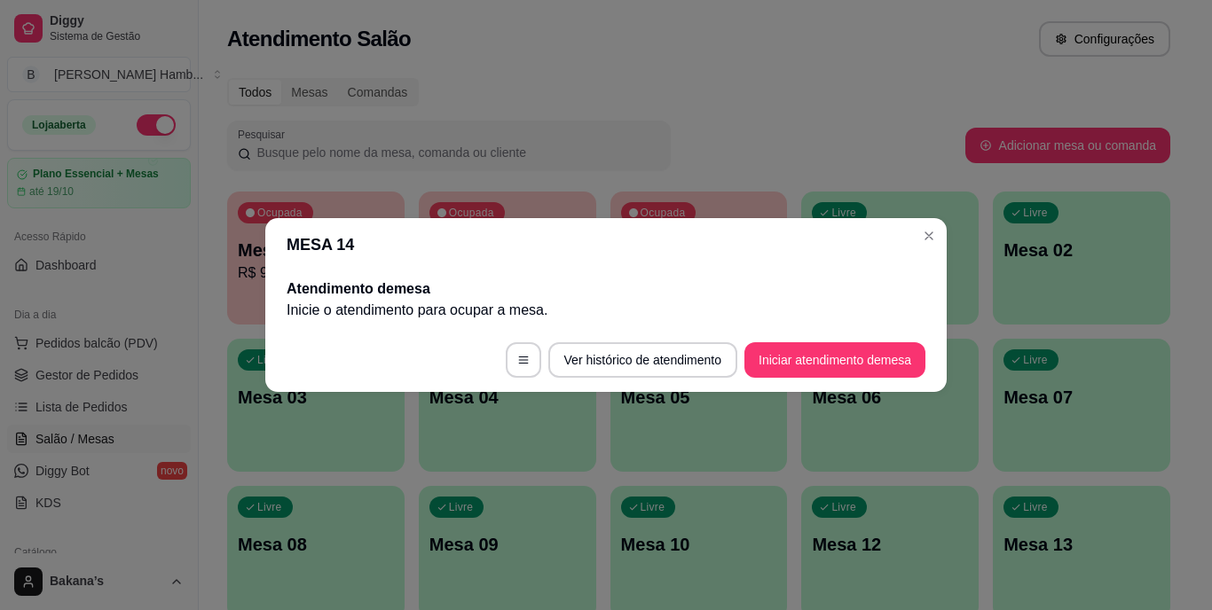
scroll to position [0, 0]
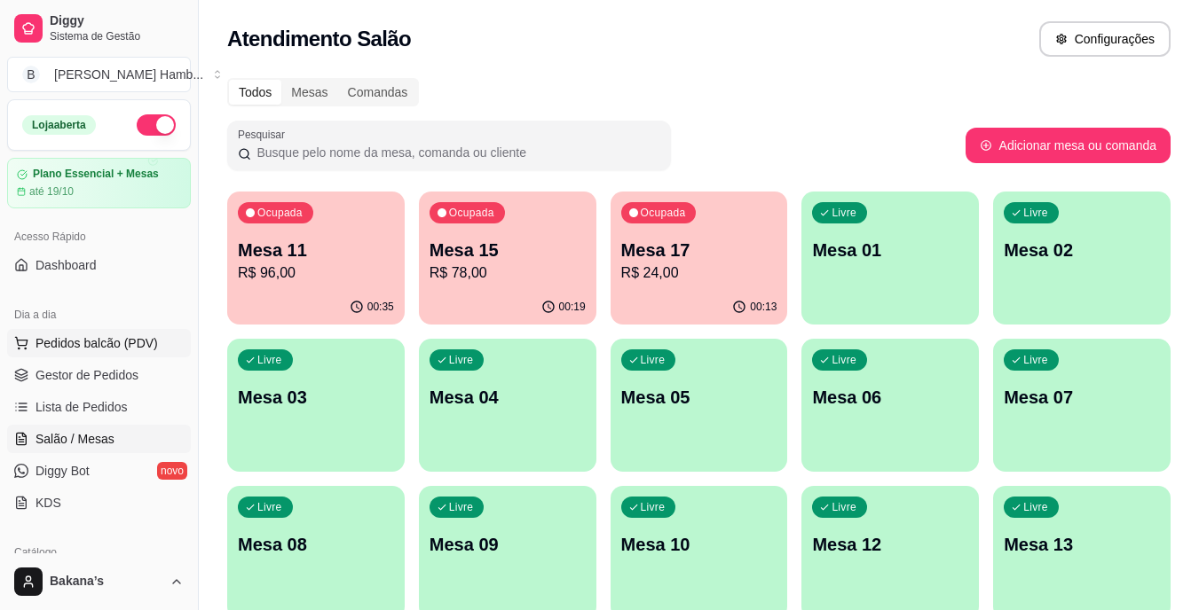
click at [123, 345] on span "Pedidos balcão (PDV)" at bounding box center [96, 344] width 122 height 18
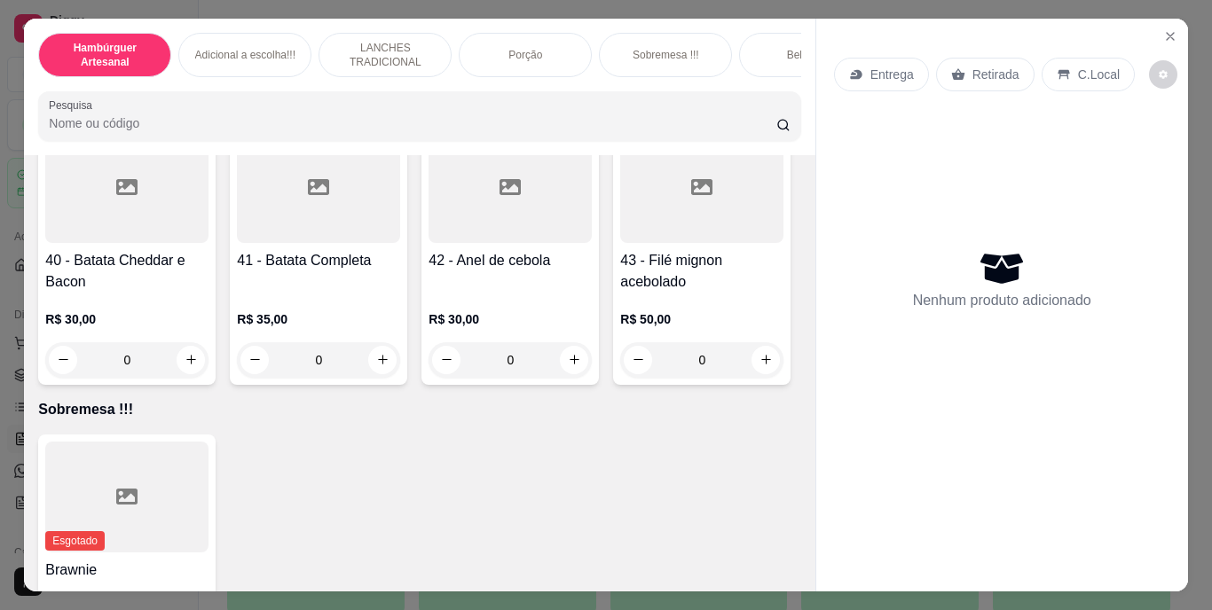
scroll to position [3549, 0]
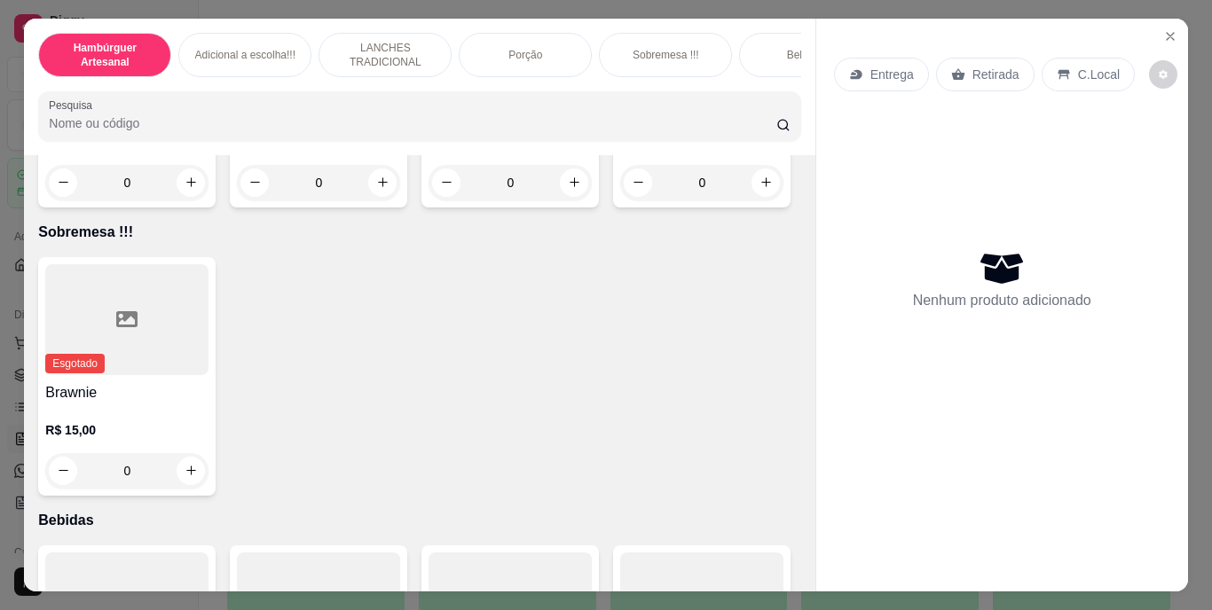
type input "1"
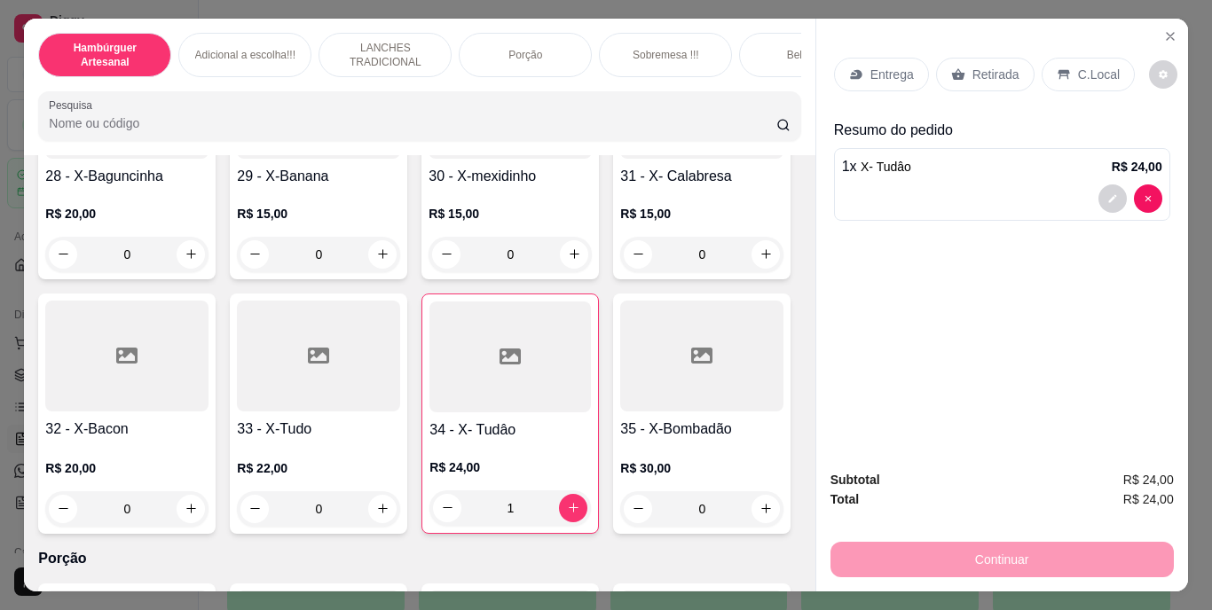
drag, startPoint x: 203, startPoint y: 368, endPoint x: 91, endPoint y: 358, distance: 113.2
click at [51, 335] on div "Item avulso Hambúrguer Artesanal 01 - Burguer americano R$ 18,00 0 02 - Tradici…" at bounding box center [419, 373] width 791 height 437
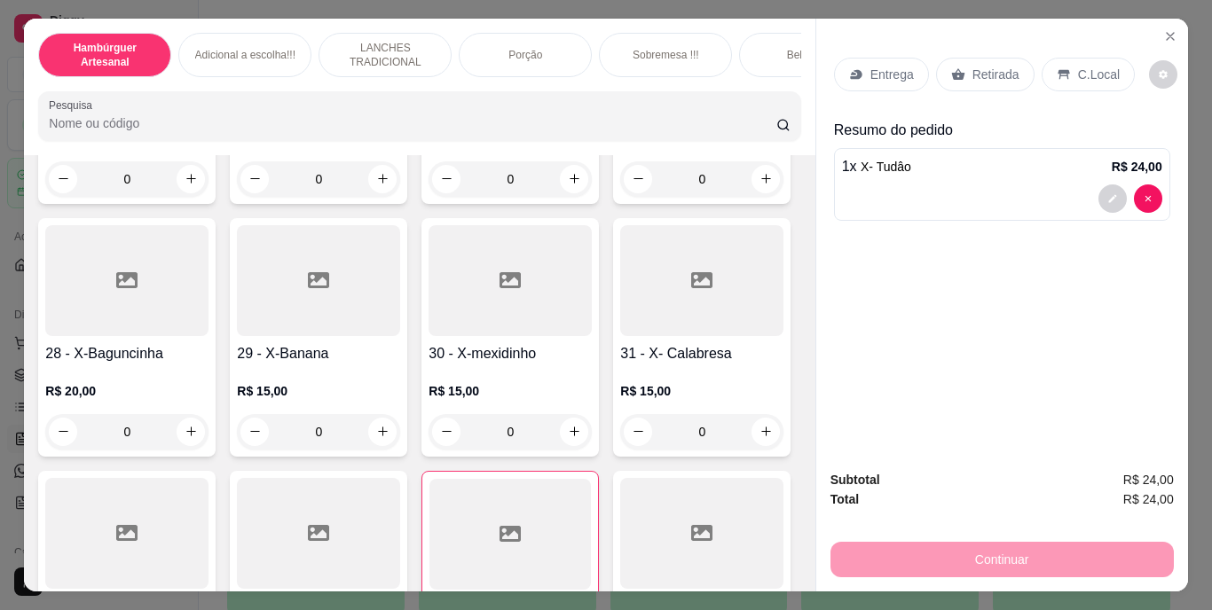
scroll to position [2573, 0]
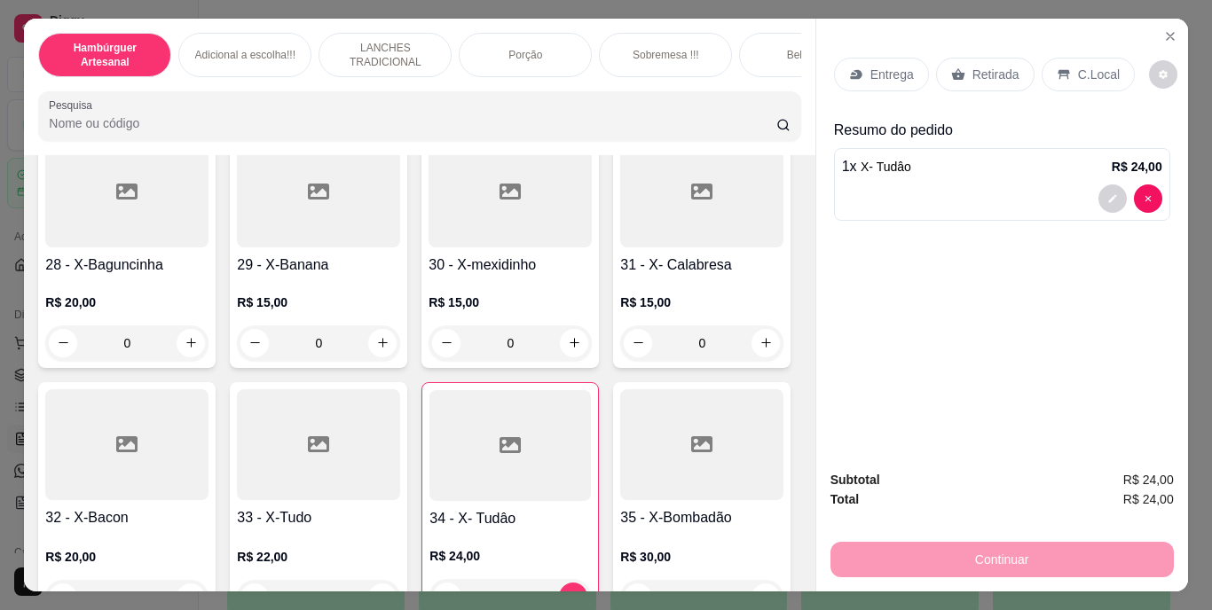
click at [185, 97] on icon "increase-product-quantity" at bounding box center [191, 89] width 13 height 13
type input "1"
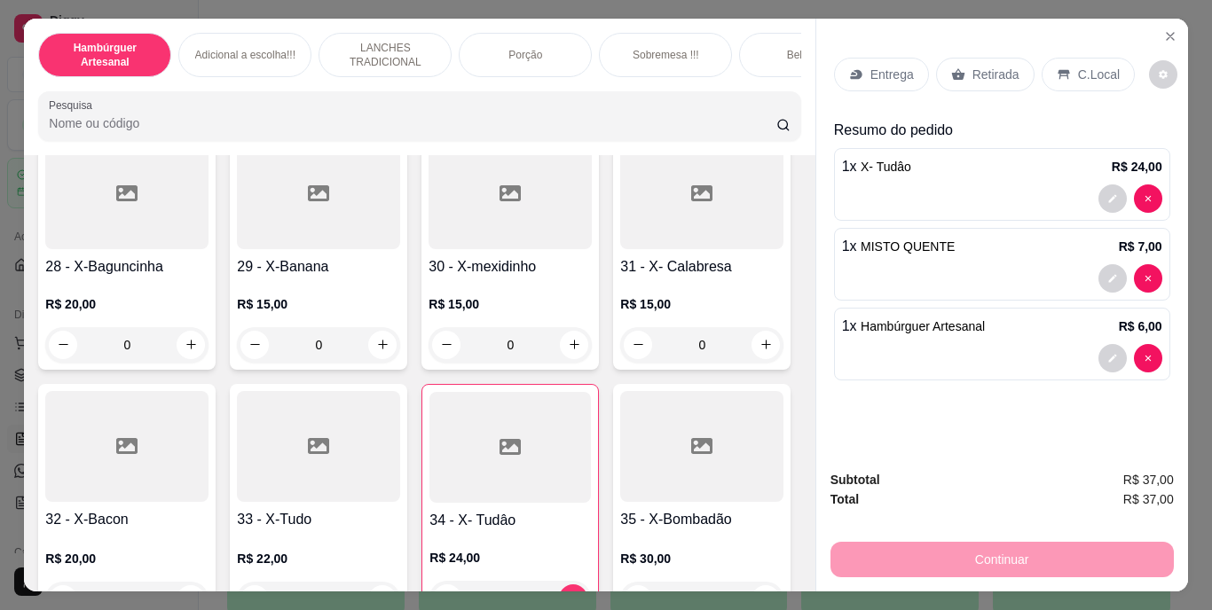
scroll to position [2574, 0]
click at [872, 66] on p "Entrega" at bounding box center [891, 75] width 43 height 18
click at [988, 66] on p "Retirada" at bounding box center [996, 75] width 47 height 18
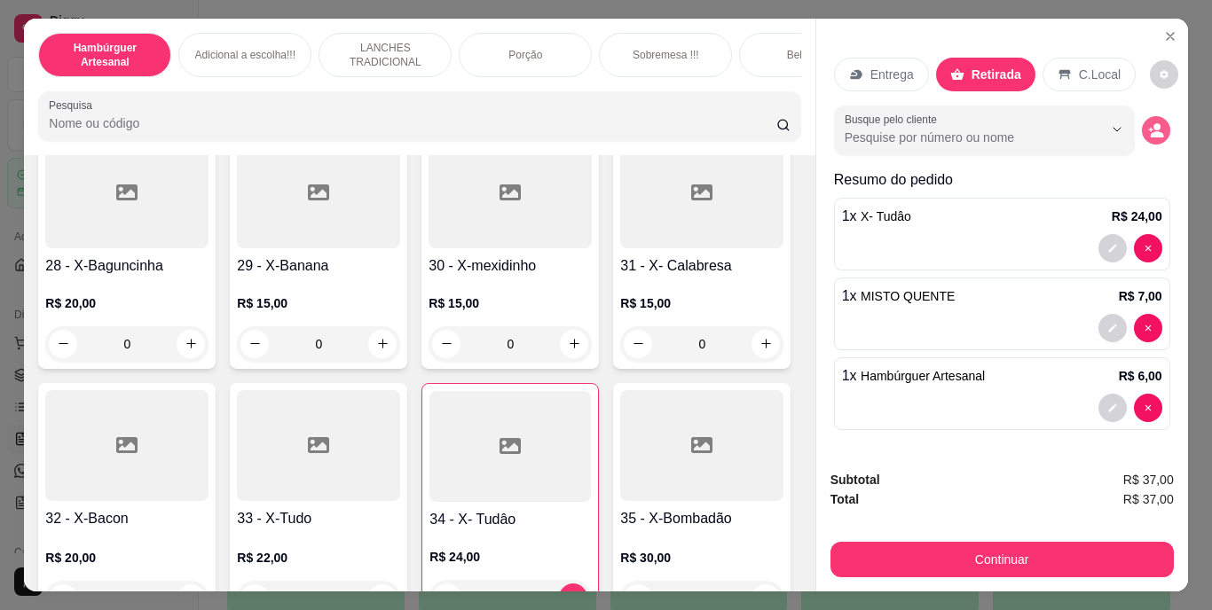
click at [1153, 124] on icon "decrease-product-quantity" at bounding box center [1156, 130] width 16 height 16
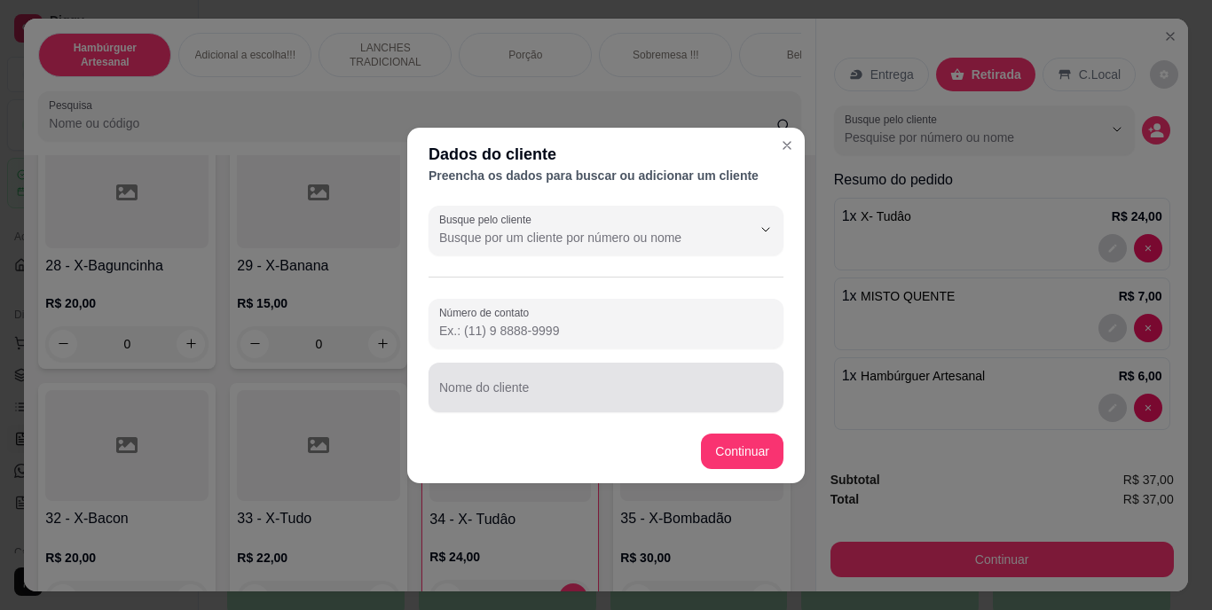
click at [587, 380] on div at bounding box center [606, 387] width 334 height 35
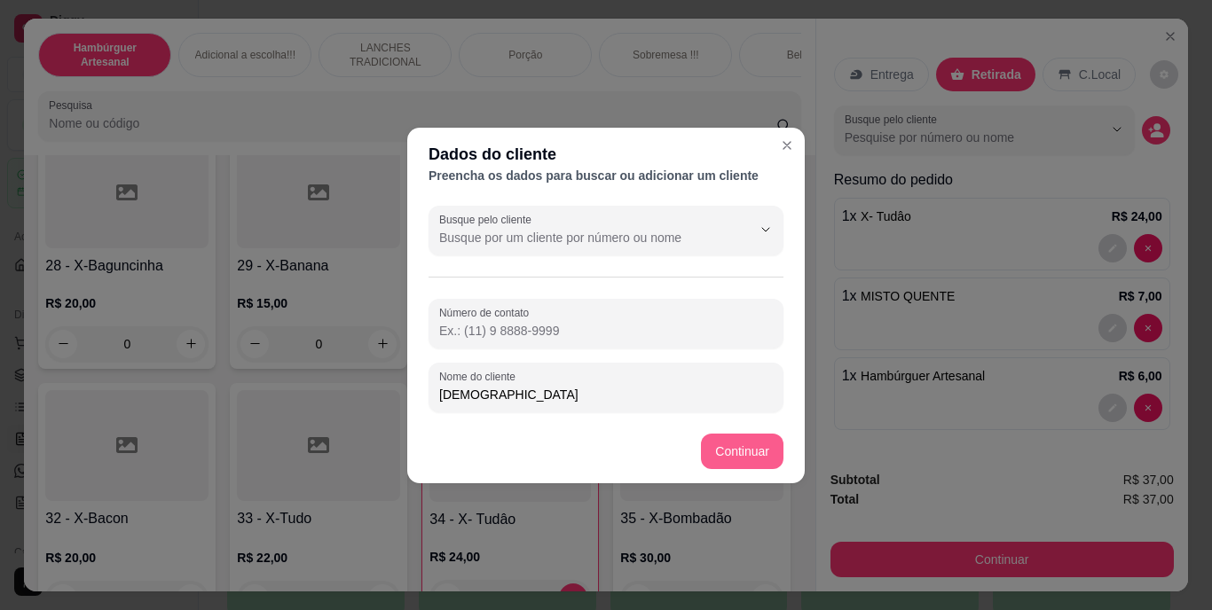
type input "[DEMOGRAPHIC_DATA]"
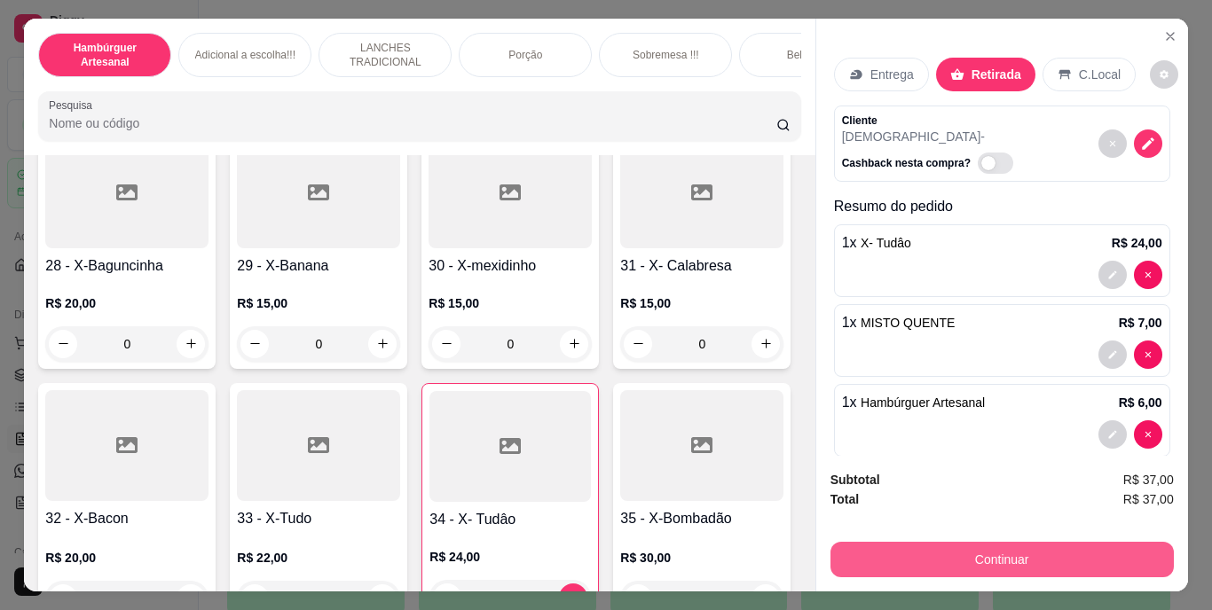
click at [921, 554] on button "Continuar" at bounding box center [1002, 559] width 343 height 35
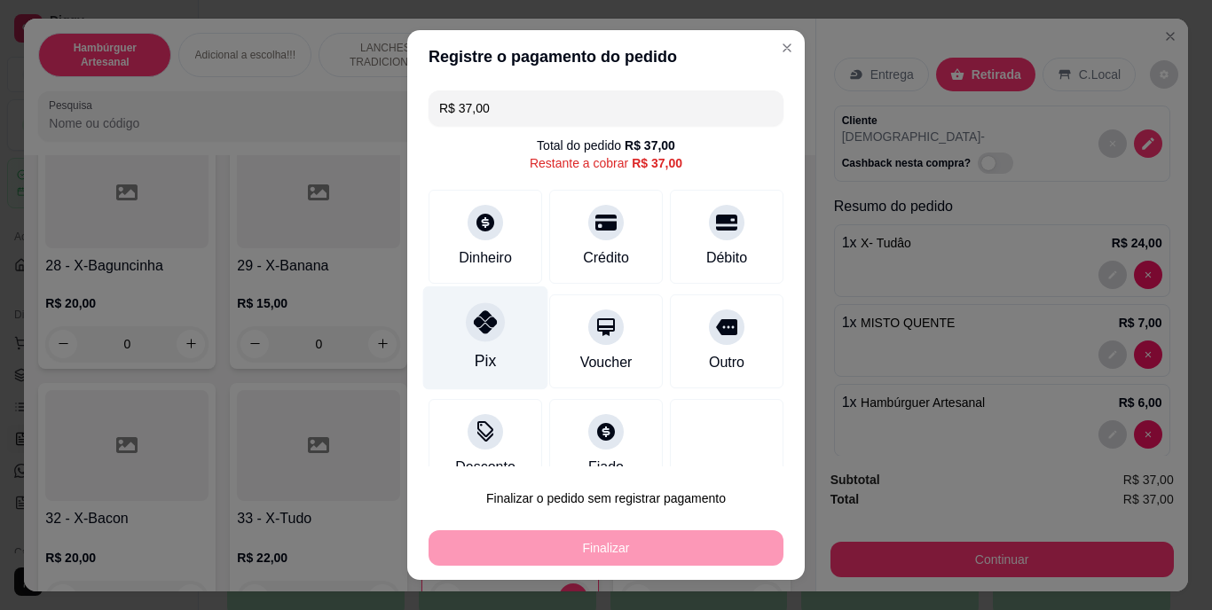
click at [481, 342] on div "Pix" at bounding box center [485, 339] width 125 height 104
type input "R$ 0,00"
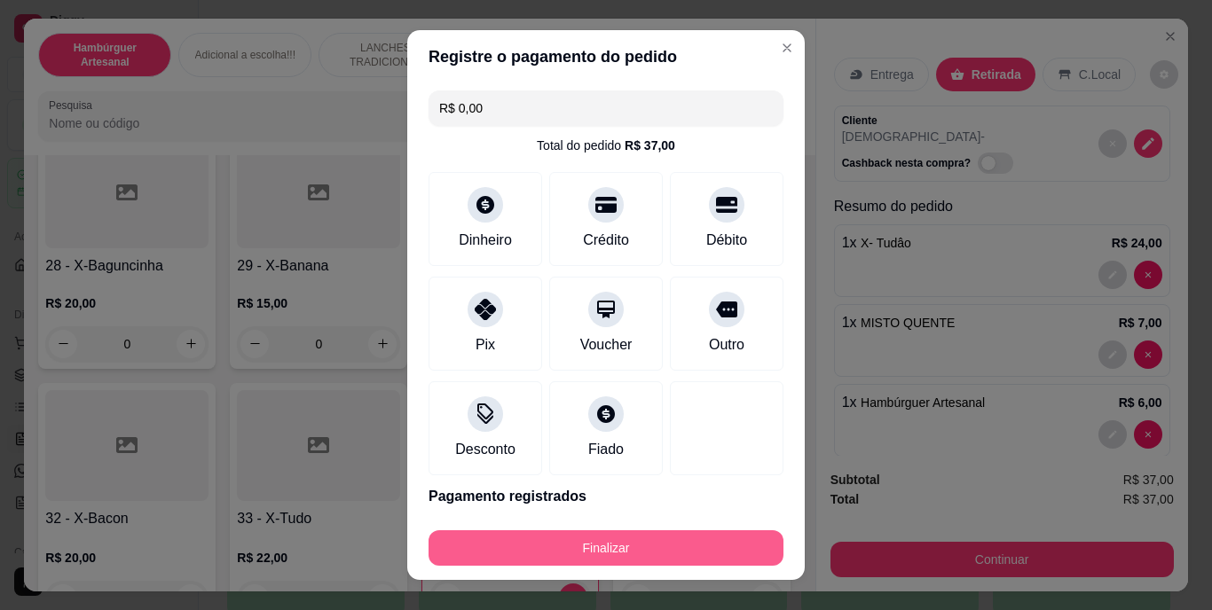
click at [626, 558] on button "Finalizar" at bounding box center [606, 548] width 355 height 35
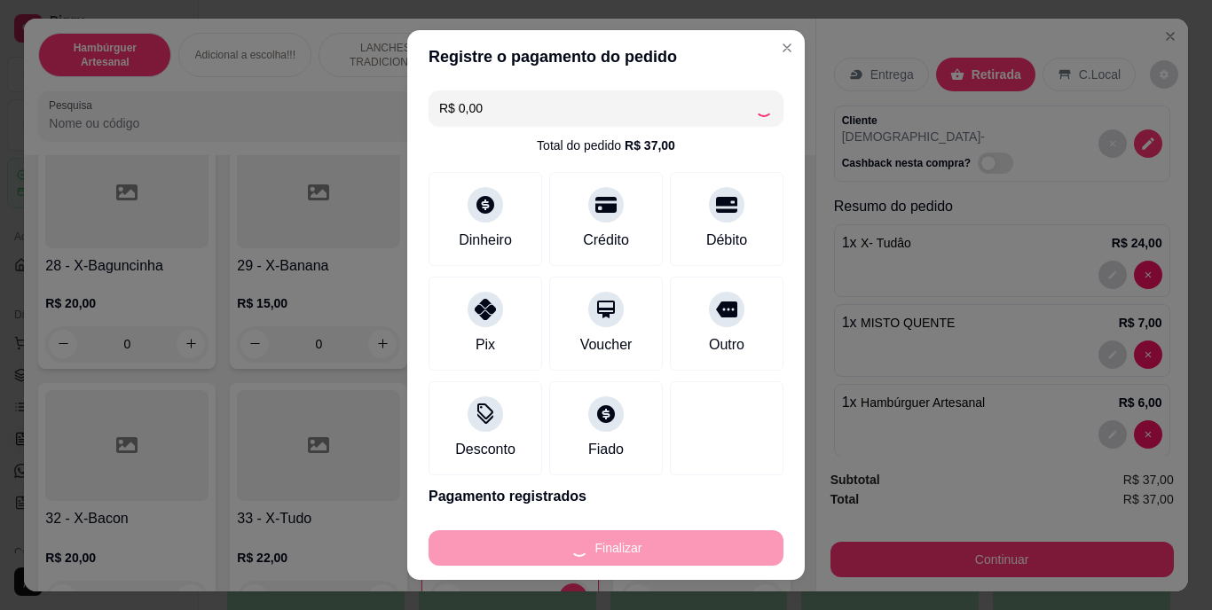
type input "0"
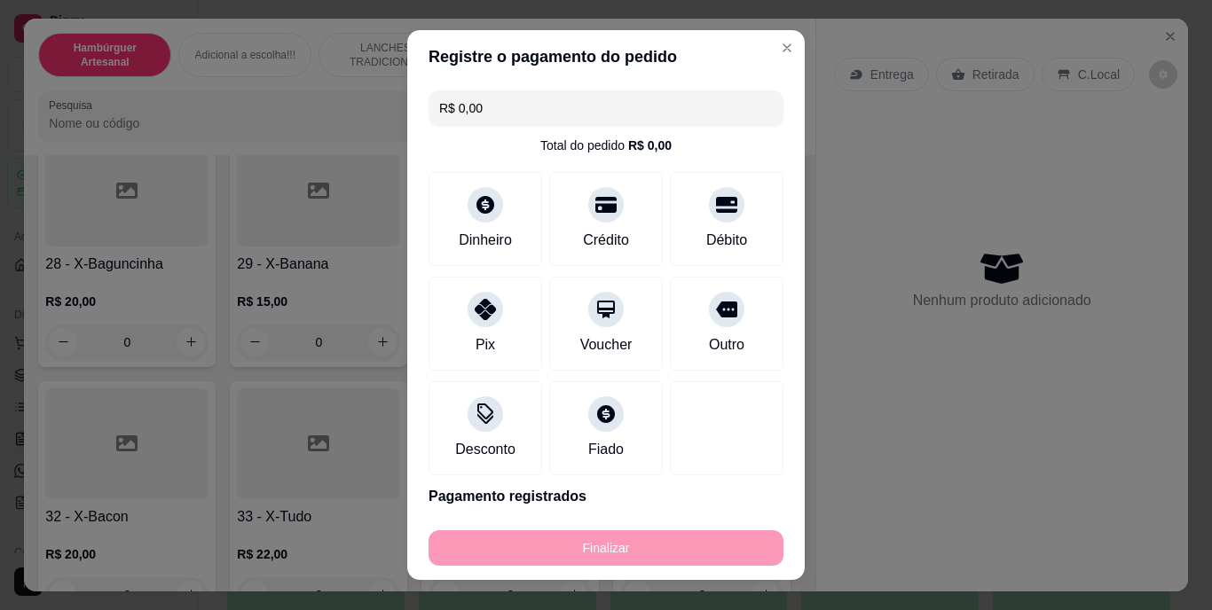
type input "-R$ 37,00"
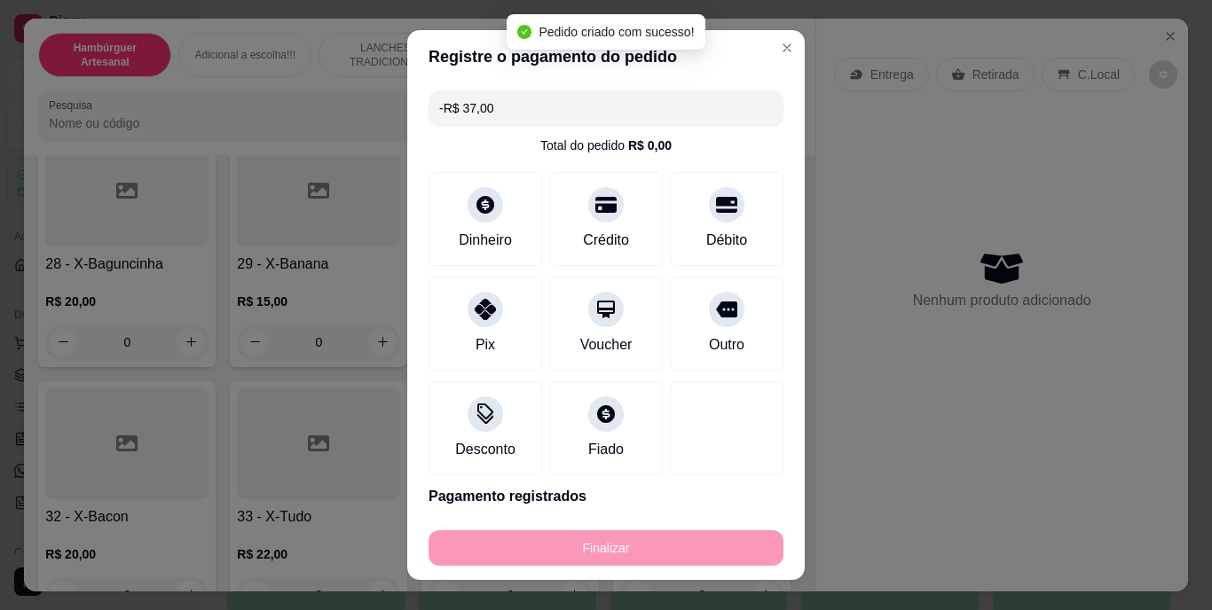
scroll to position [2573, 0]
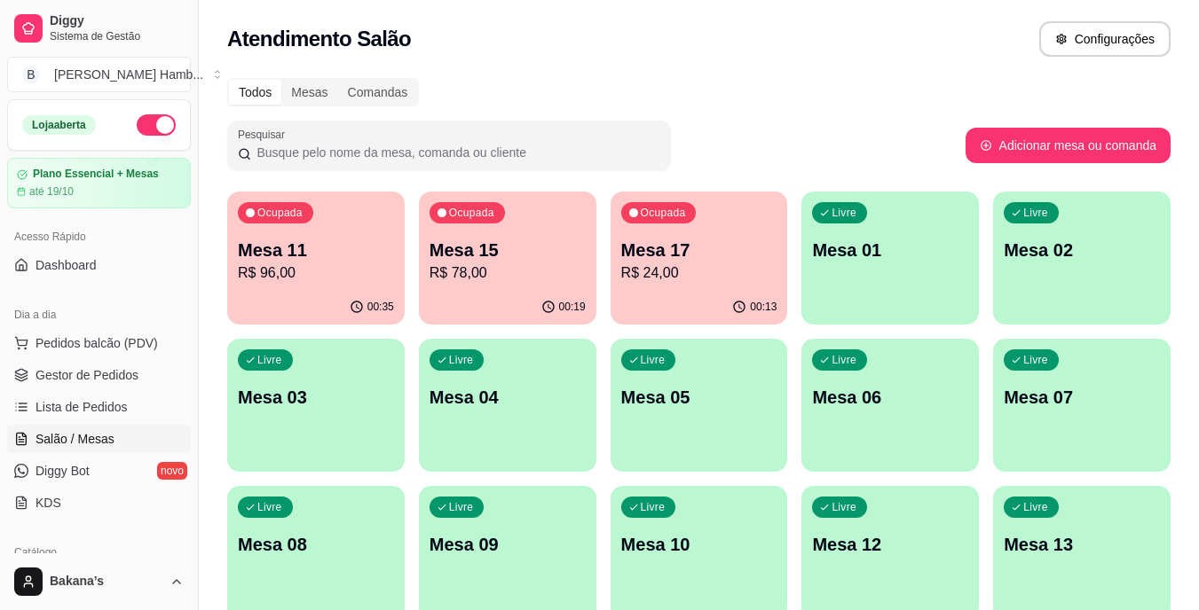
click at [263, 250] on p "Mesa 11" at bounding box center [316, 250] width 156 height 25
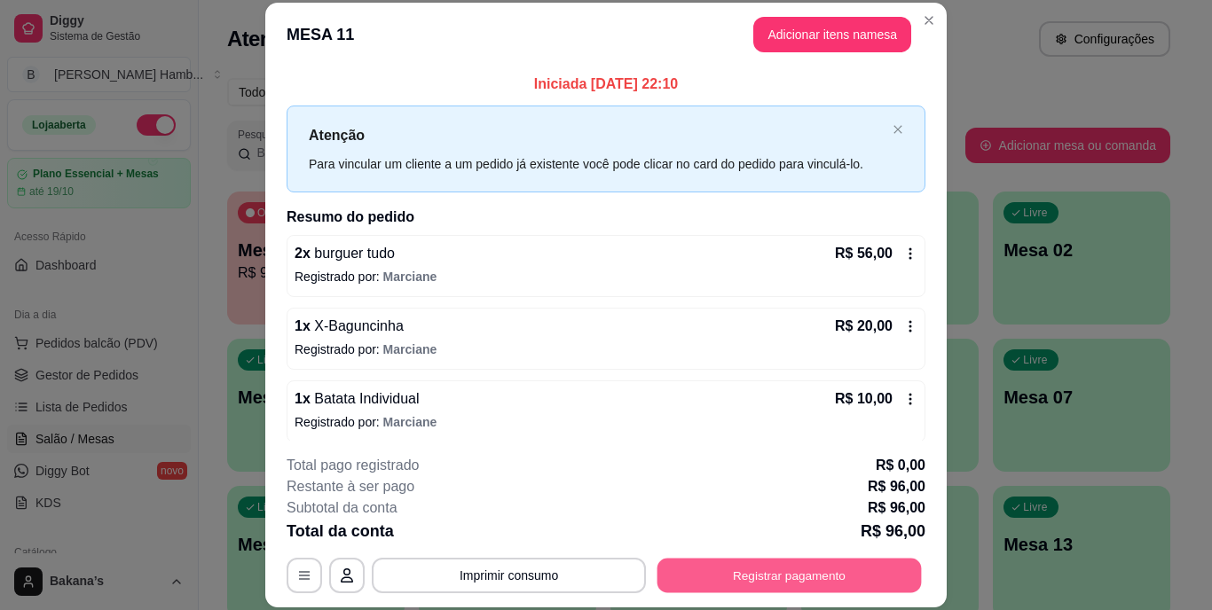
click at [748, 576] on button "Registrar pagamento" at bounding box center [790, 575] width 264 height 35
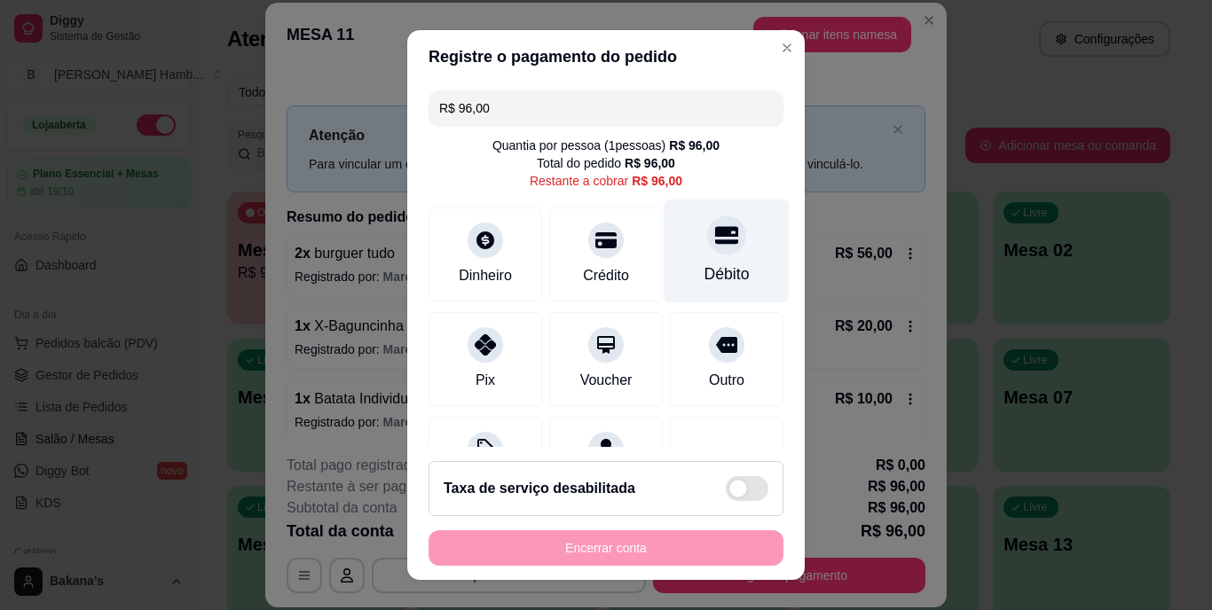
click at [707, 249] on div at bounding box center [726, 236] width 39 height 39
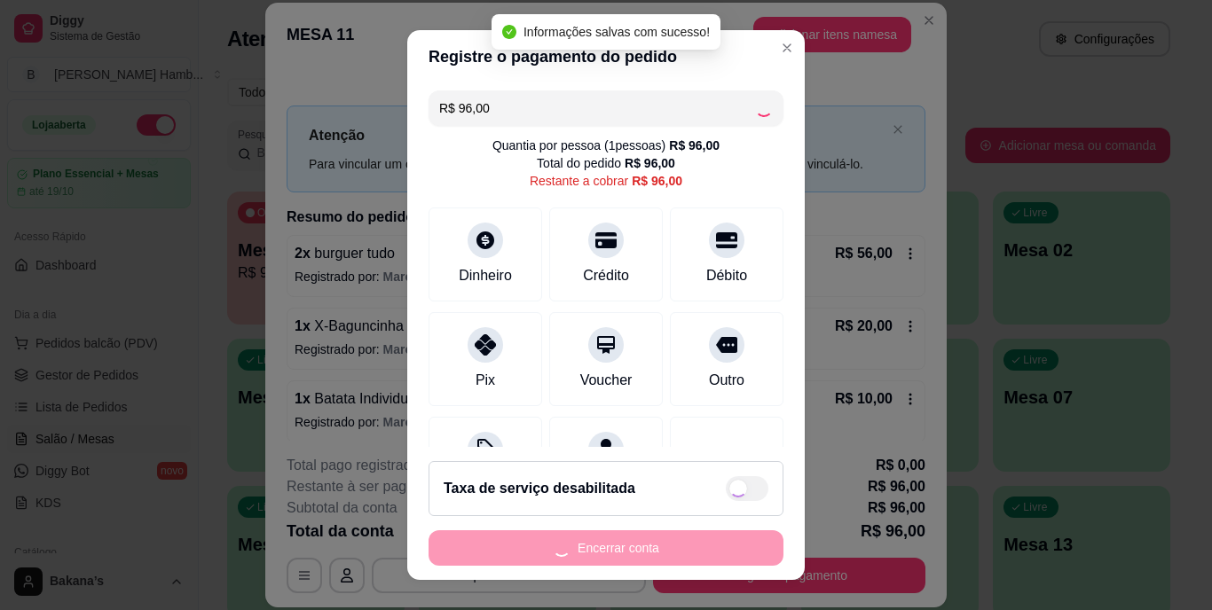
type input "R$ 0,00"
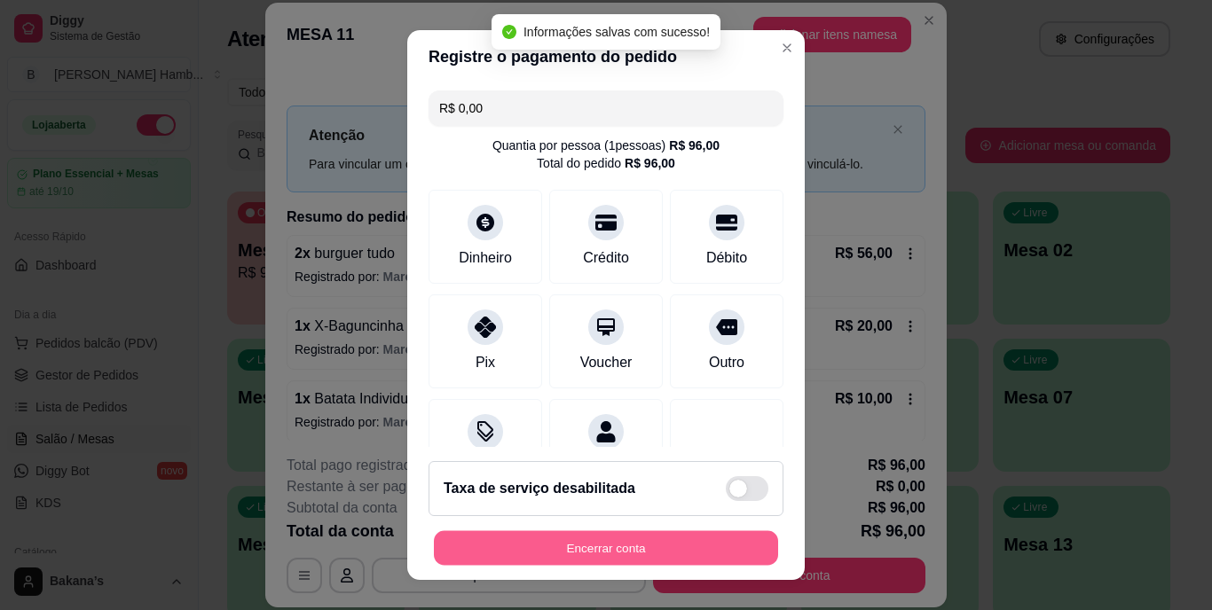
click at [610, 543] on button "Encerrar conta" at bounding box center [606, 548] width 344 height 35
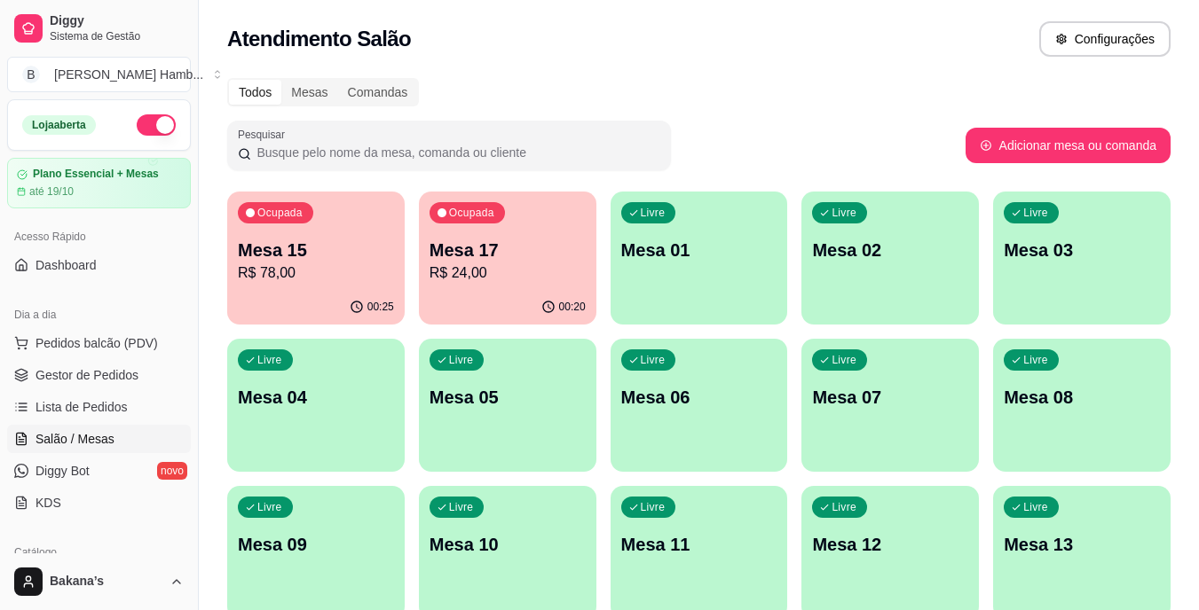
click at [522, 225] on div "Ocupada Mesa 17 R$ 24,00" at bounding box center [507, 241] width 177 height 98
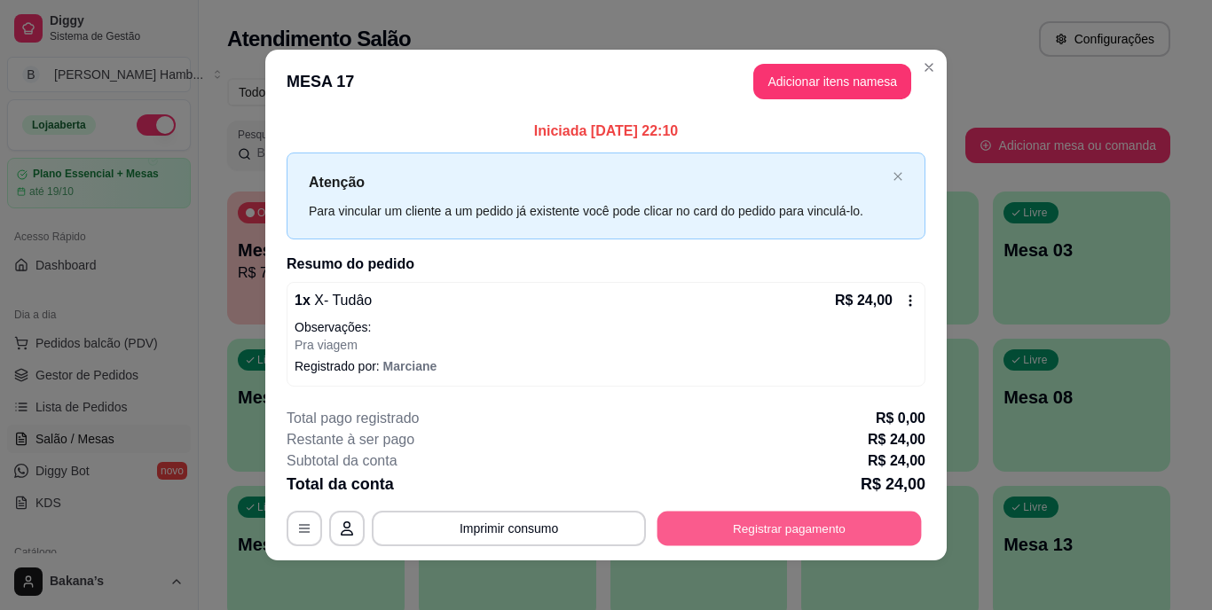
click at [724, 516] on button "Registrar pagamento" at bounding box center [790, 528] width 264 height 35
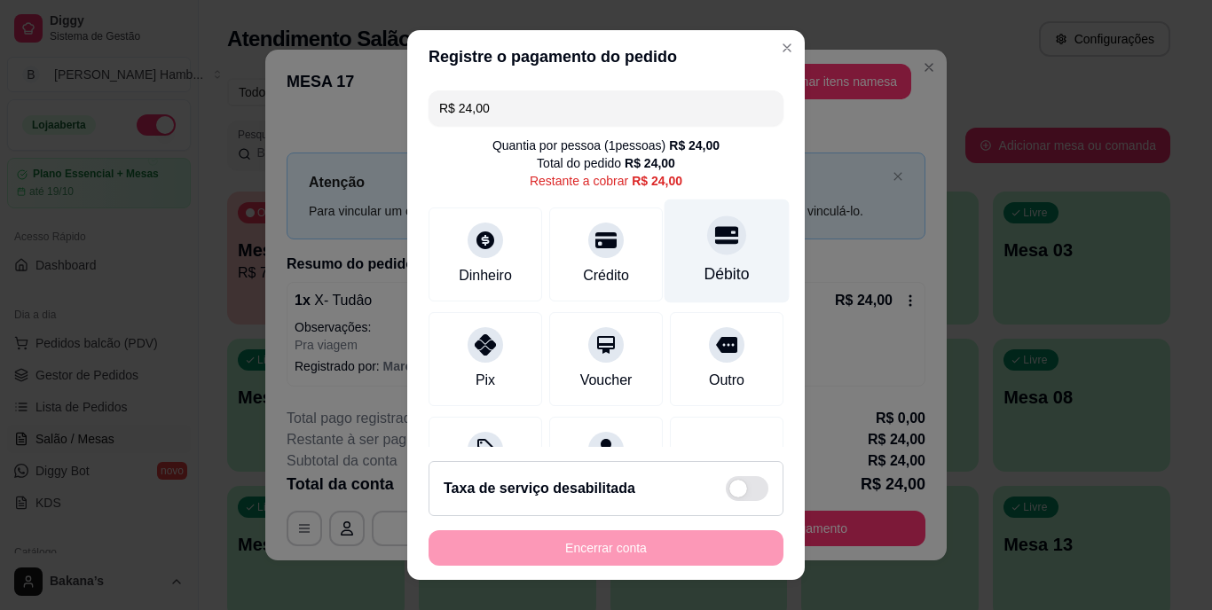
click at [665, 258] on div "Débito" at bounding box center [727, 252] width 125 height 104
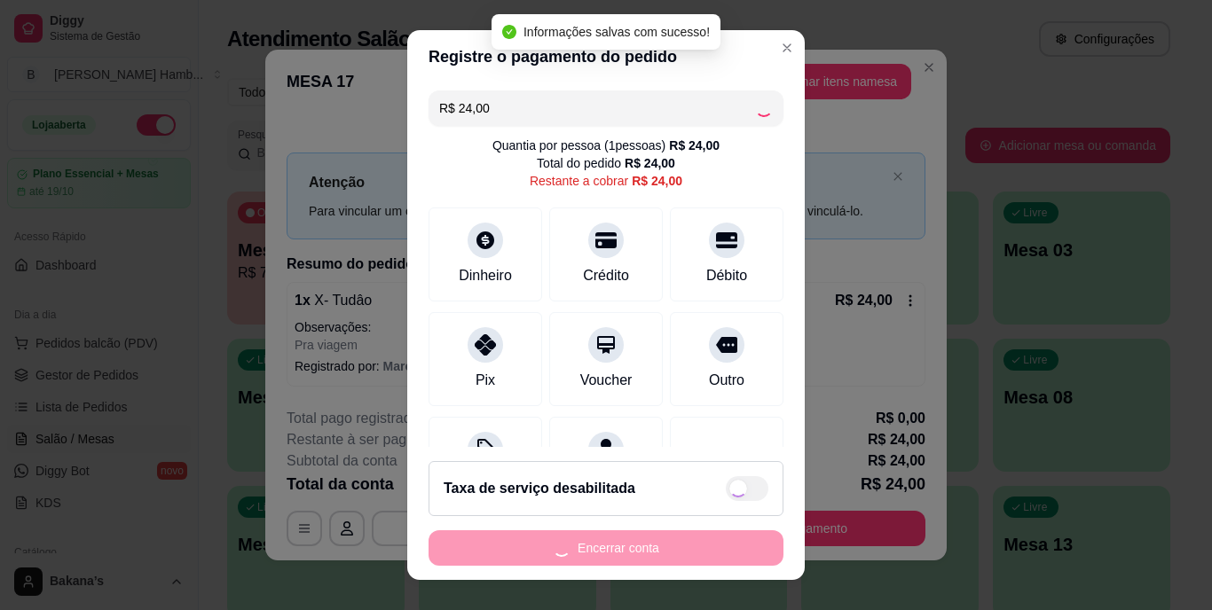
type input "R$ 0,00"
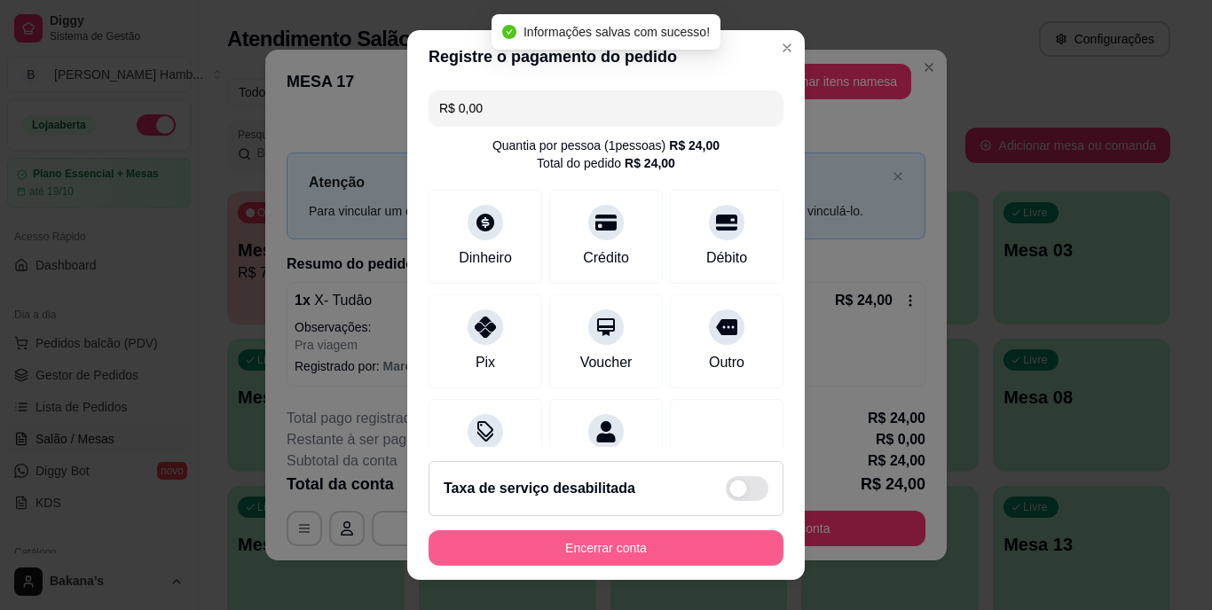
click at [700, 555] on button "Encerrar conta" at bounding box center [606, 548] width 355 height 35
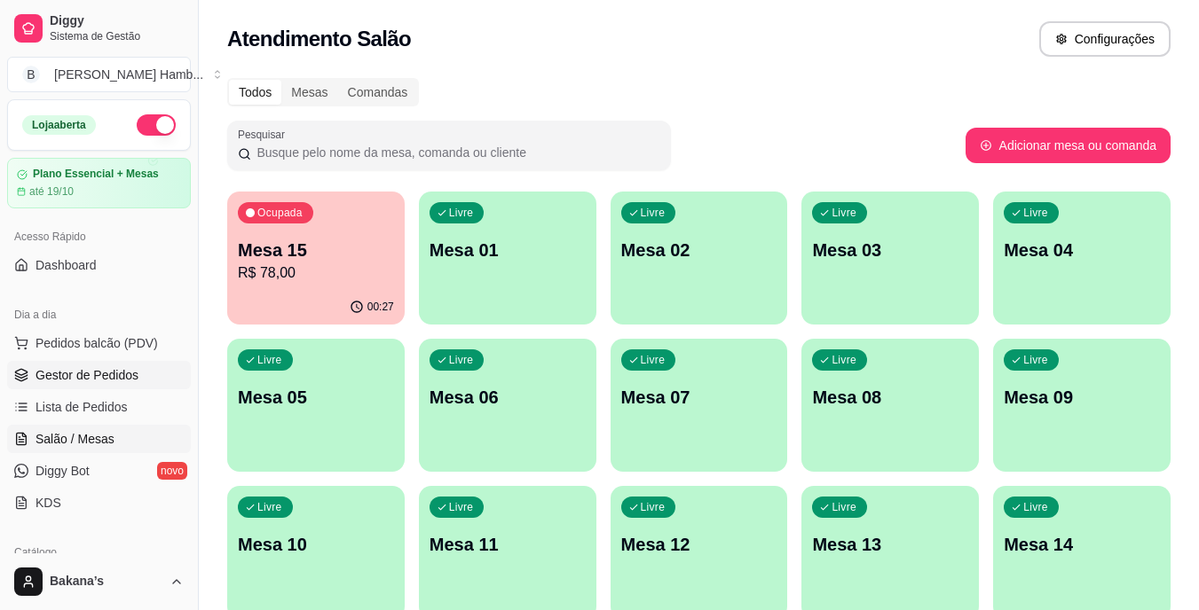
click at [57, 367] on span "Gestor de Pedidos" at bounding box center [86, 375] width 103 height 18
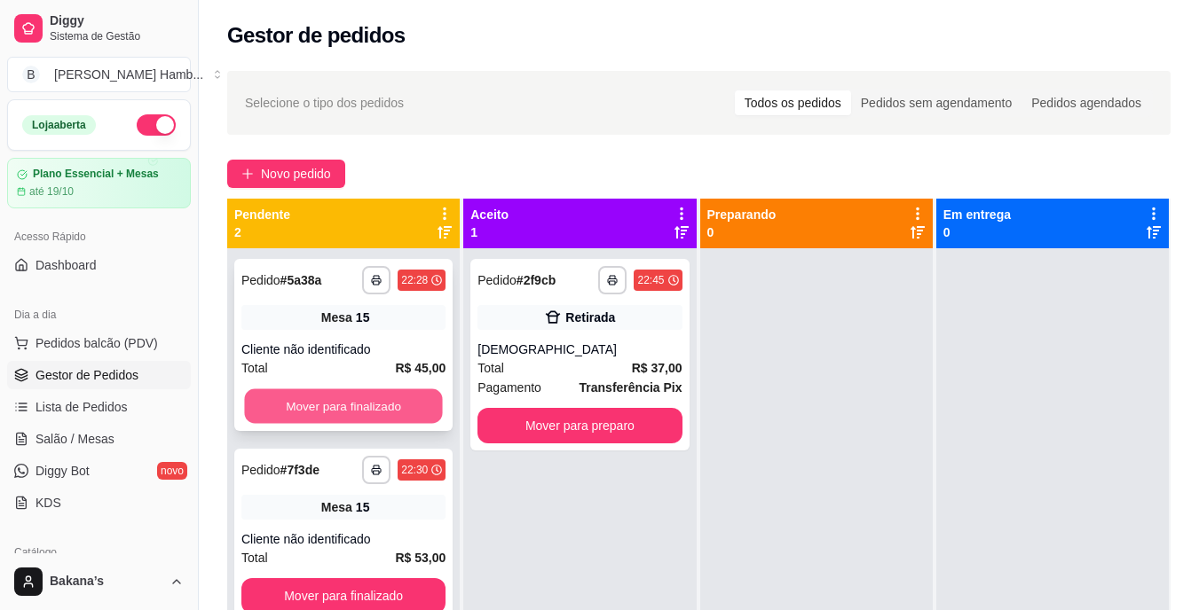
click at [329, 409] on button "Mover para finalizado" at bounding box center [343, 407] width 198 height 35
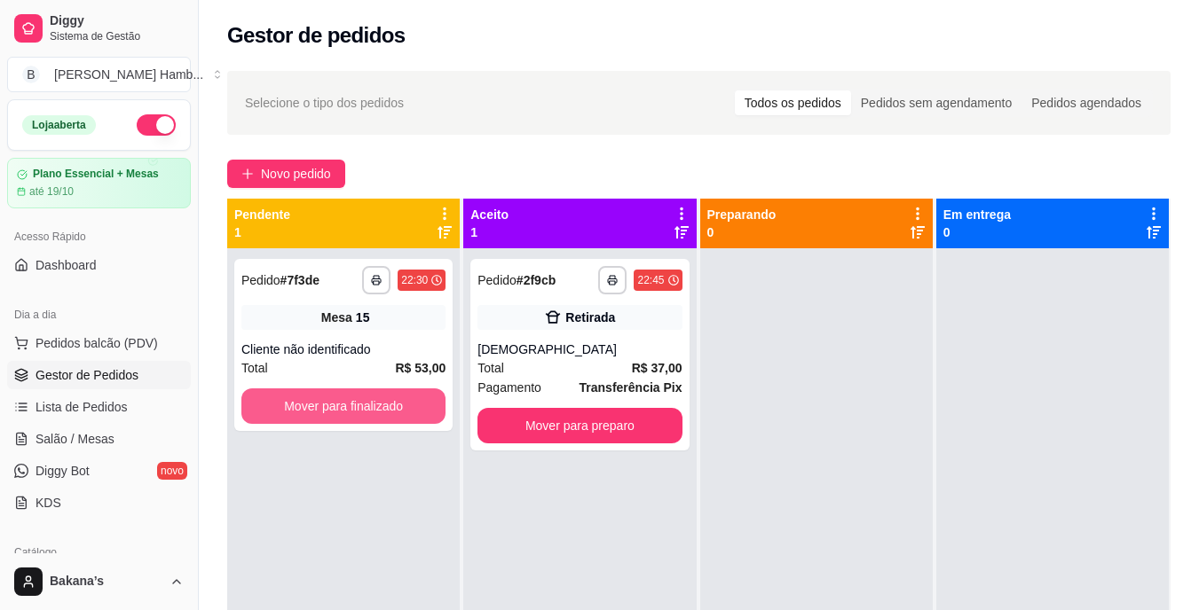
click at [329, 398] on button "Mover para finalizado" at bounding box center [343, 406] width 204 height 35
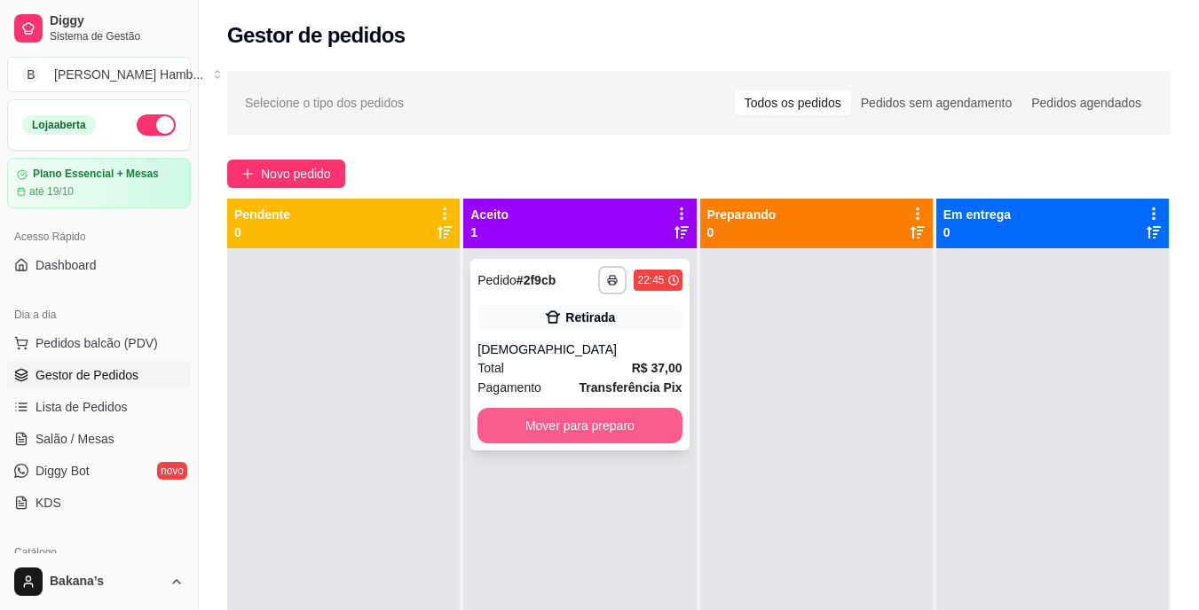
click at [513, 427] on button "Mover para preparo" at bounding box center [579, 425] width 204 height 35
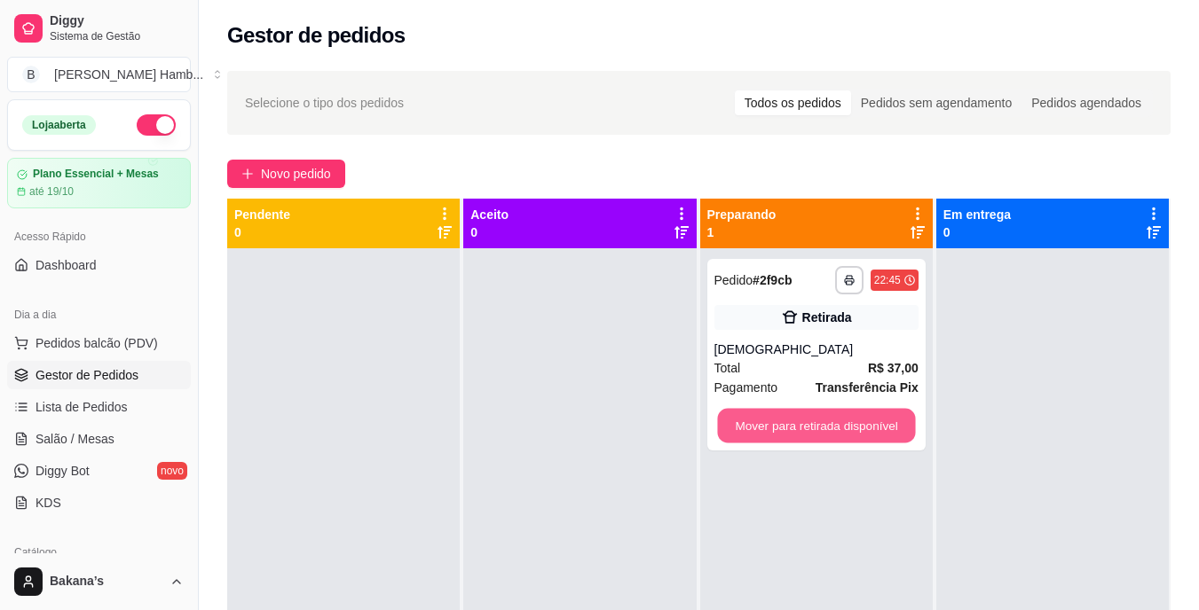
click at [773, 417] on button "Mover para retirada disponível" at bounding box center [816, 426] width 198 height 35
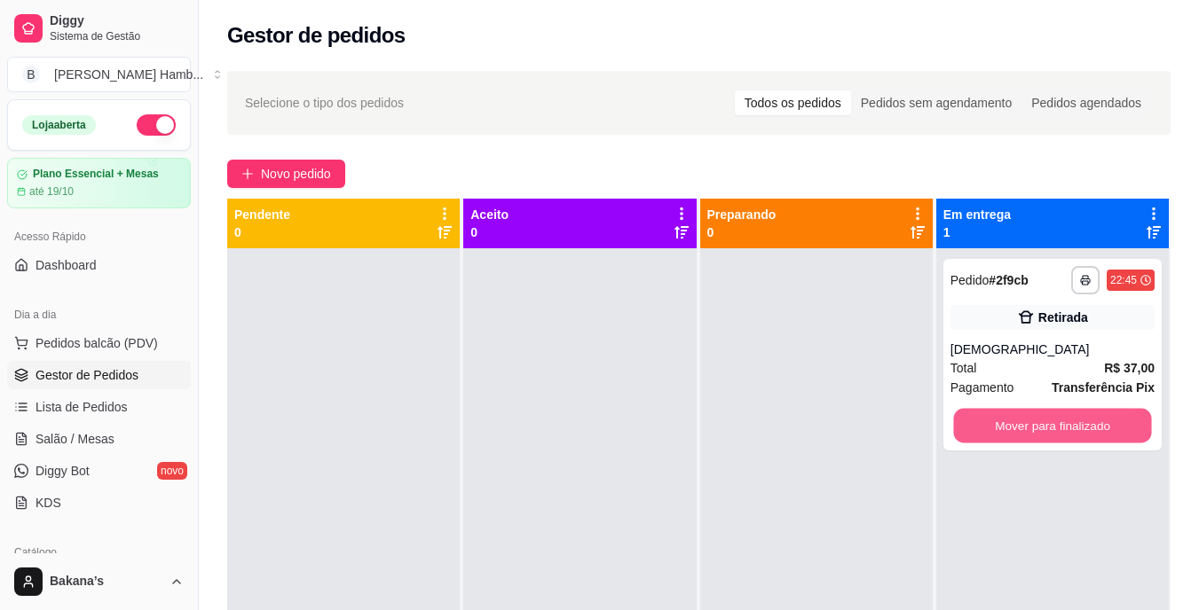
click at [976, 420] on button "Mover para finalizado" at bounding box center [1052, 426] width 198 height 35
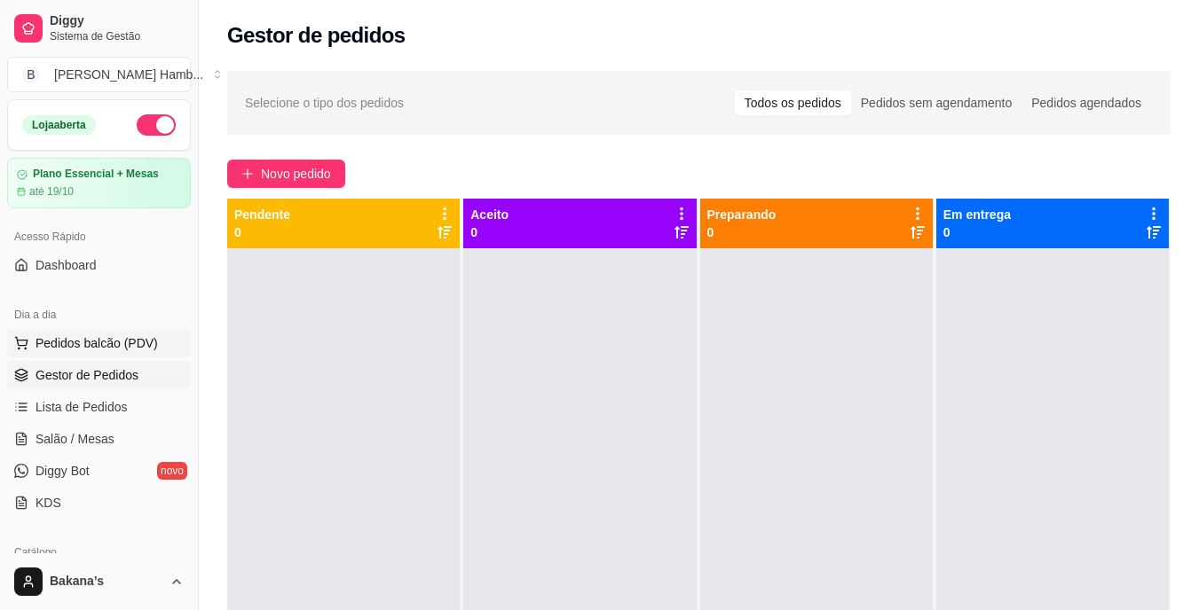
click at [76, 342] on span "Pedidos balcão (PDV)" at bounding box center [96, 344] width 122 height 18
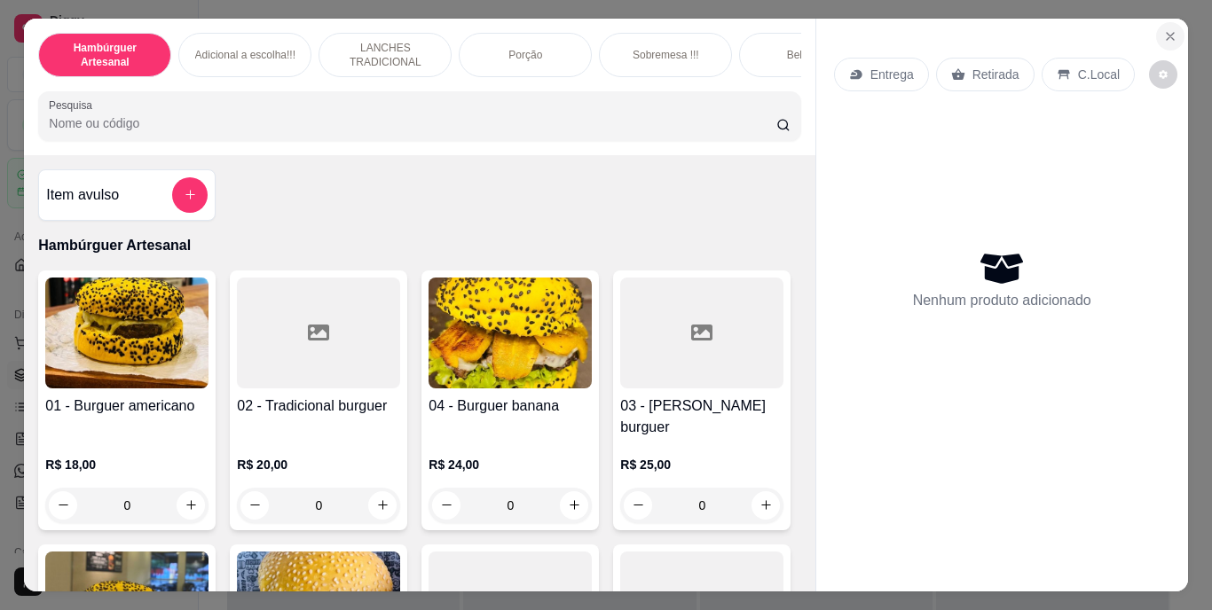
click at [1164, 29] on icon "Close" at bounding box center [1170, 36] width 14 height 14
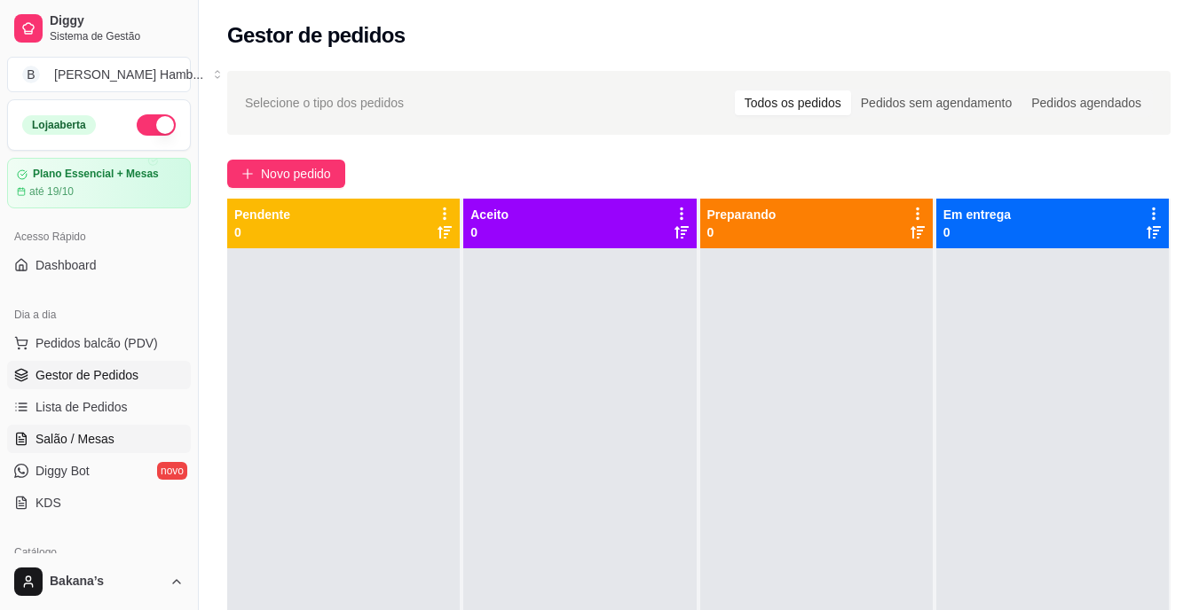
click at [90, 442] on span "Salão / Mesas" at bounding box center [74, 439] width 79 height 18
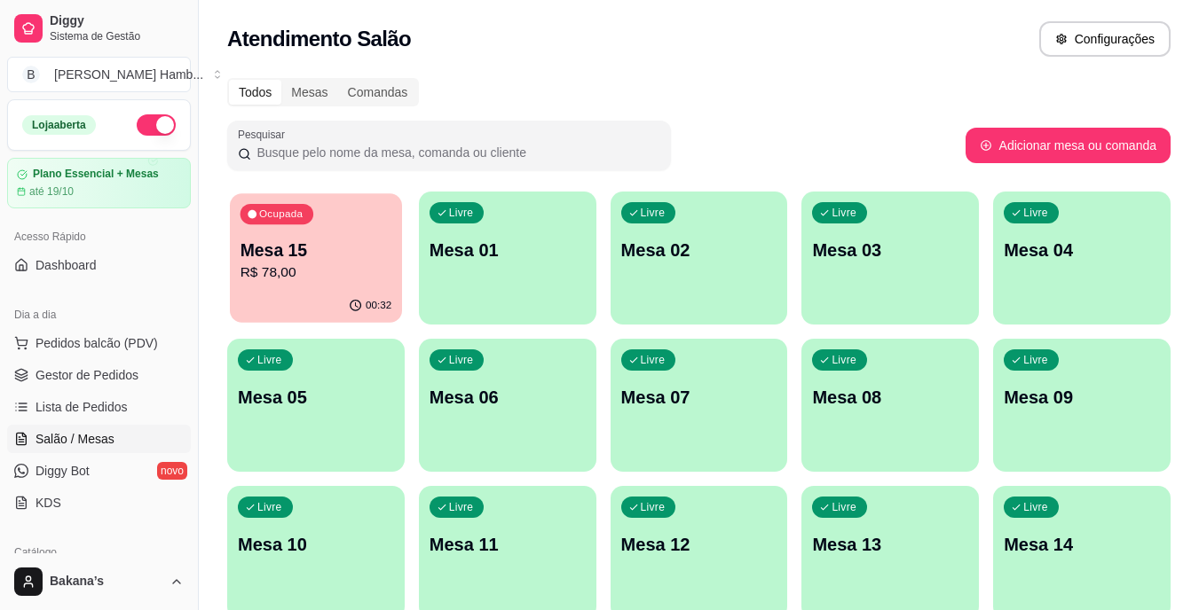
click at [327, 278] on p "R$ 78,00" at bounding box center [316, 273] width 152 height 20
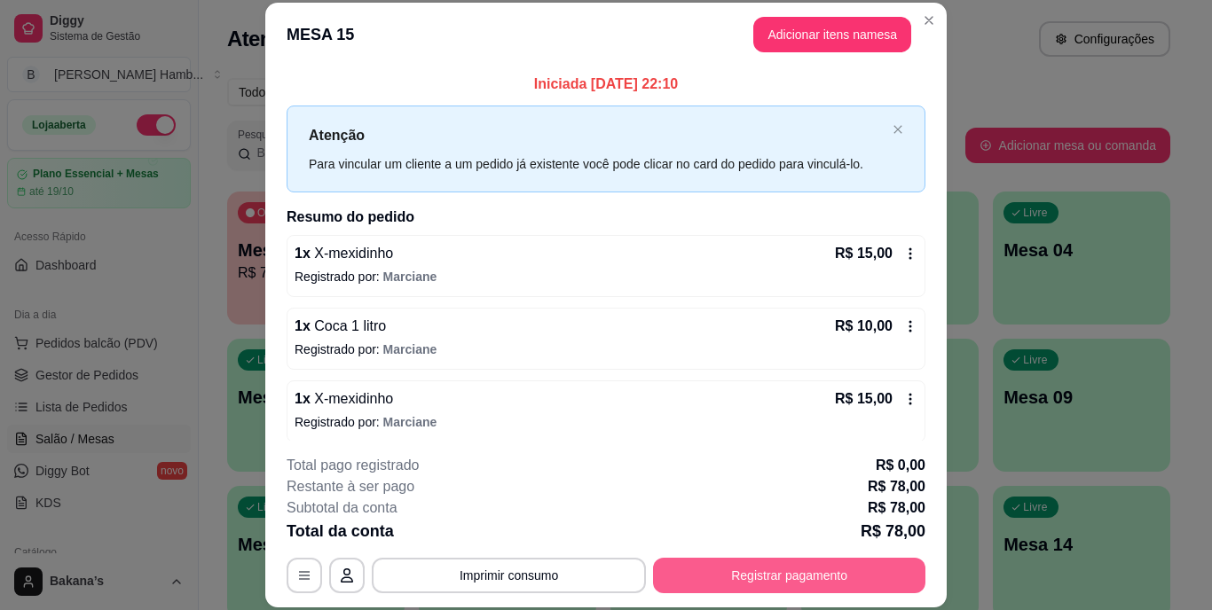
click at [846, 573] on button "Registrar pagamento" at bounding box center [789, 575] width 272 height 35
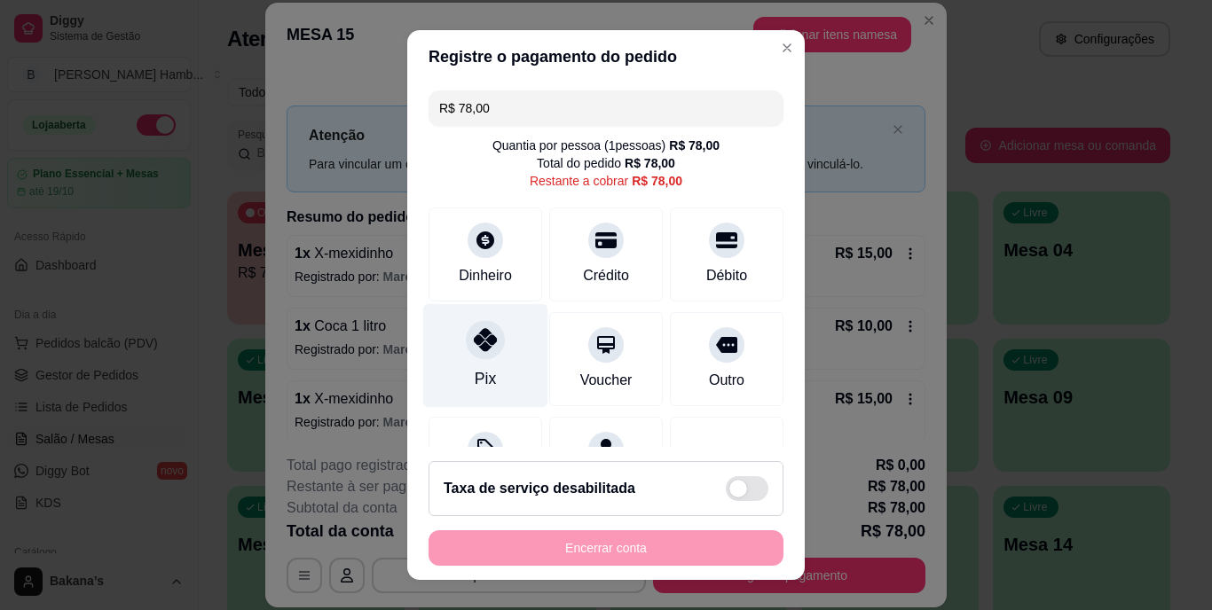
click at [469, 365] on div "Pix" at bounding box center [485, 356] width 125 height 104
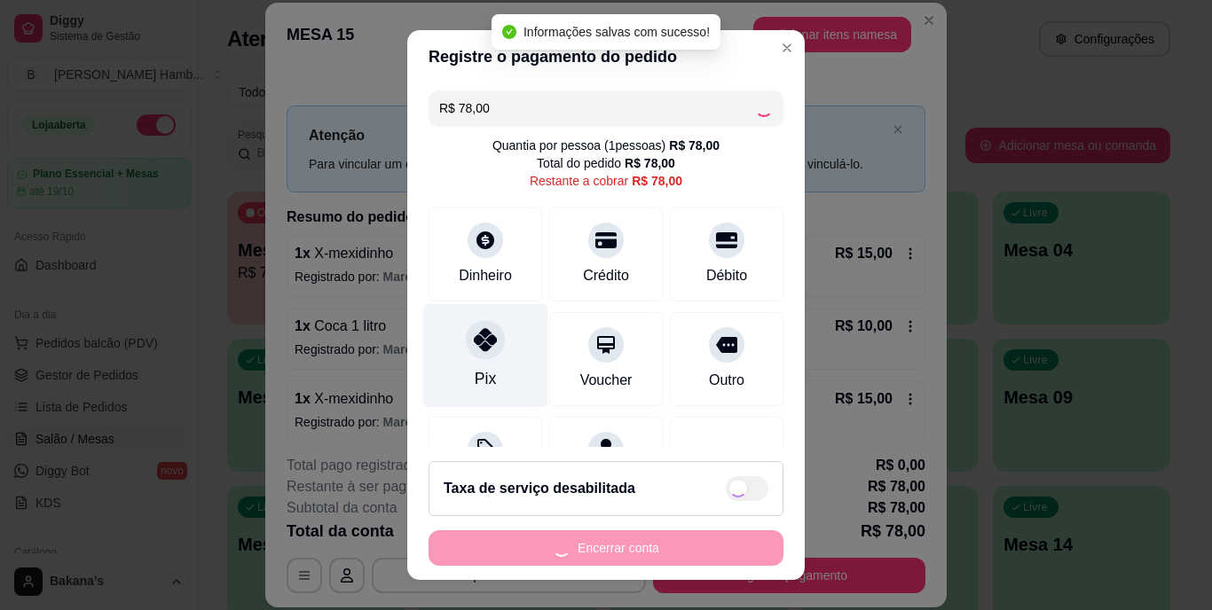
type input "R$ 0,00"
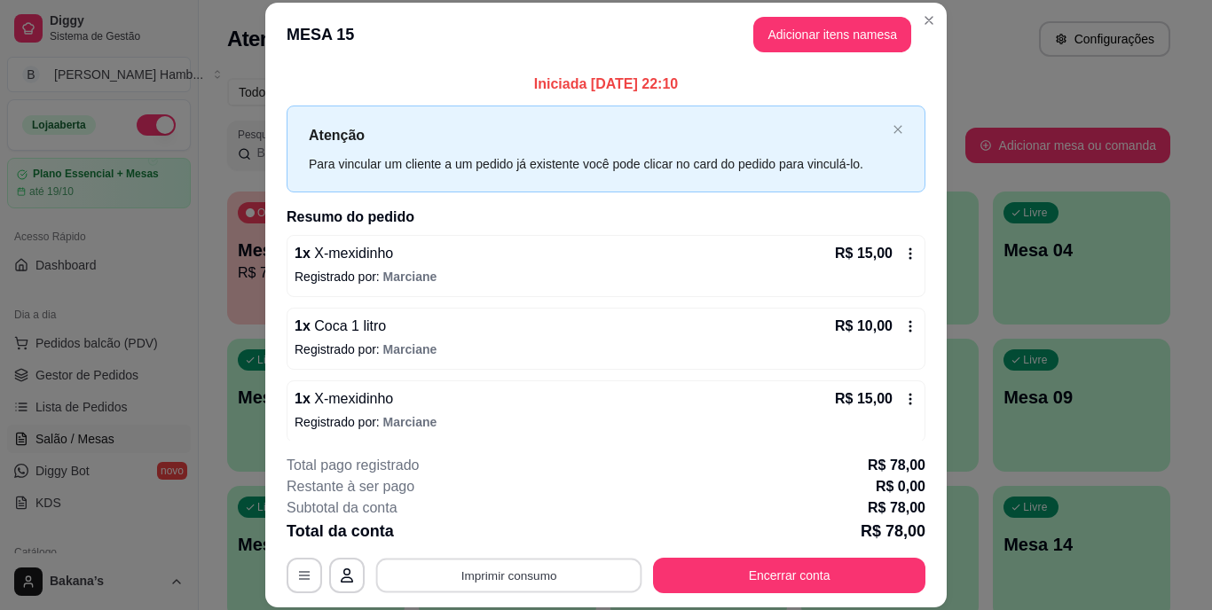
click at [492, 576] on button "Imprimir consumo" at bounding box center [509, 575] width 266 height 35
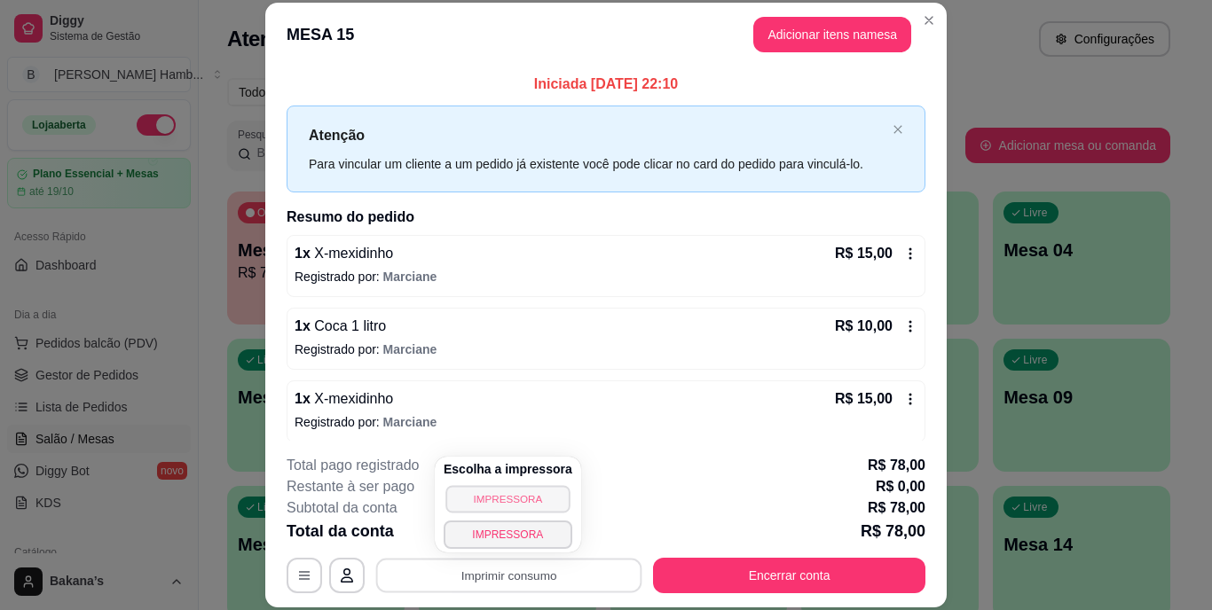
click at [478, 496] on button "IMPRESSORA" at bounding box center [507, 499] width 124 height 28
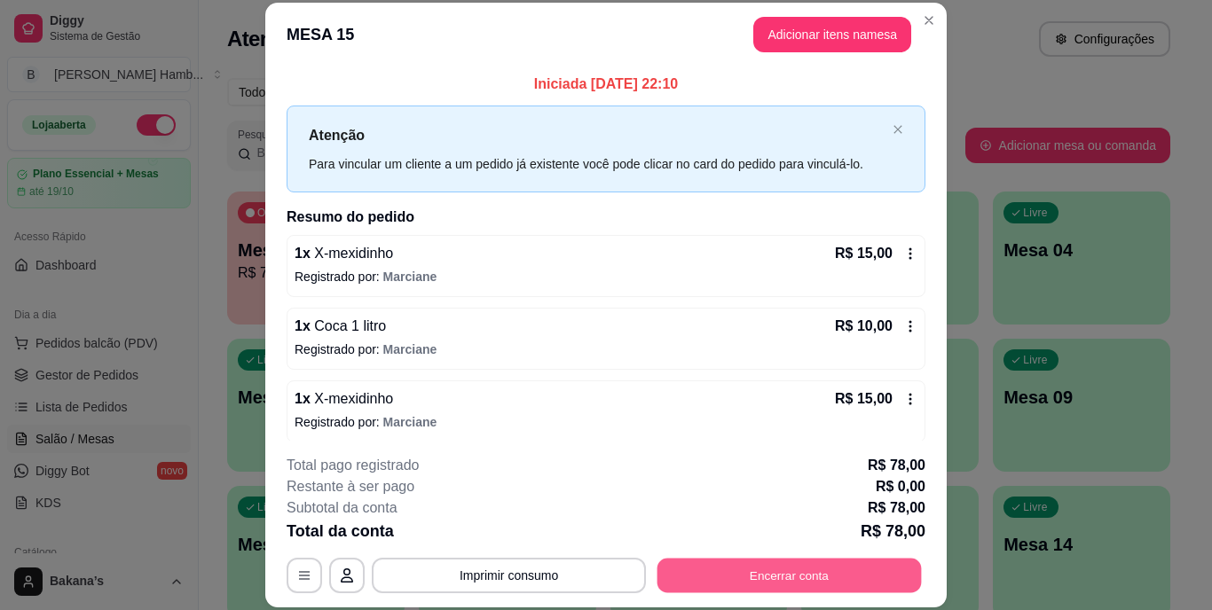
click at [692, 562] on button "Encerrar conta" at bounding box center [790, 575] width 264 height 35
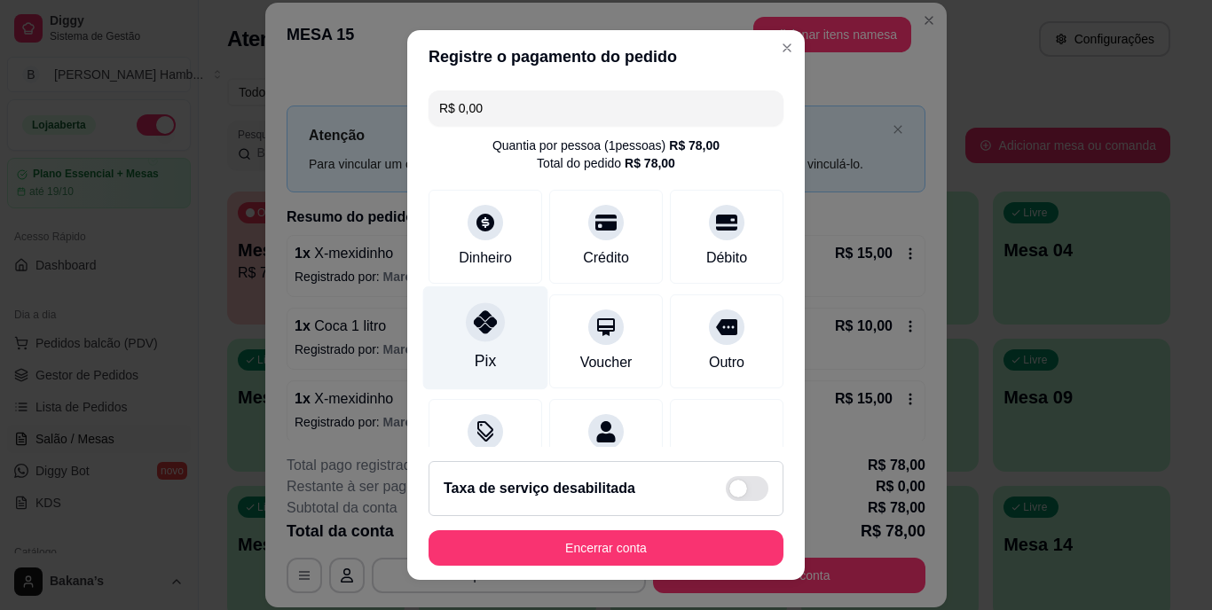
click at [466, 347] on div "Pix" at bounding box center [485, 339] width 125 height 104
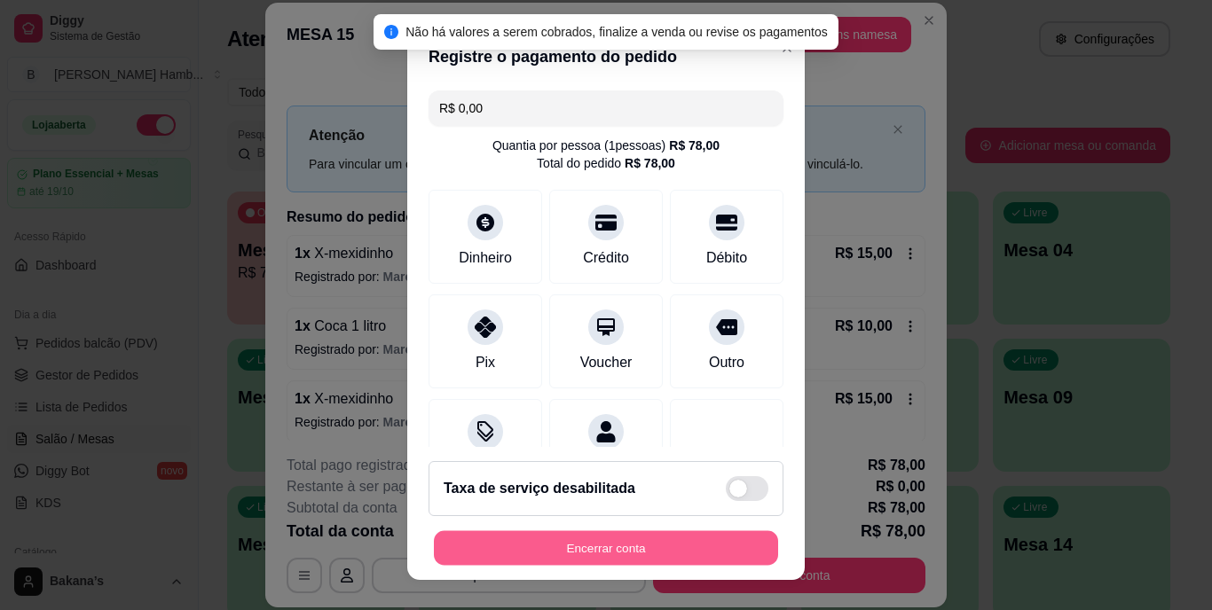
click at [571, 550] on button "Encerrar conta" at bounding box center [606, 548] width 344 height 35
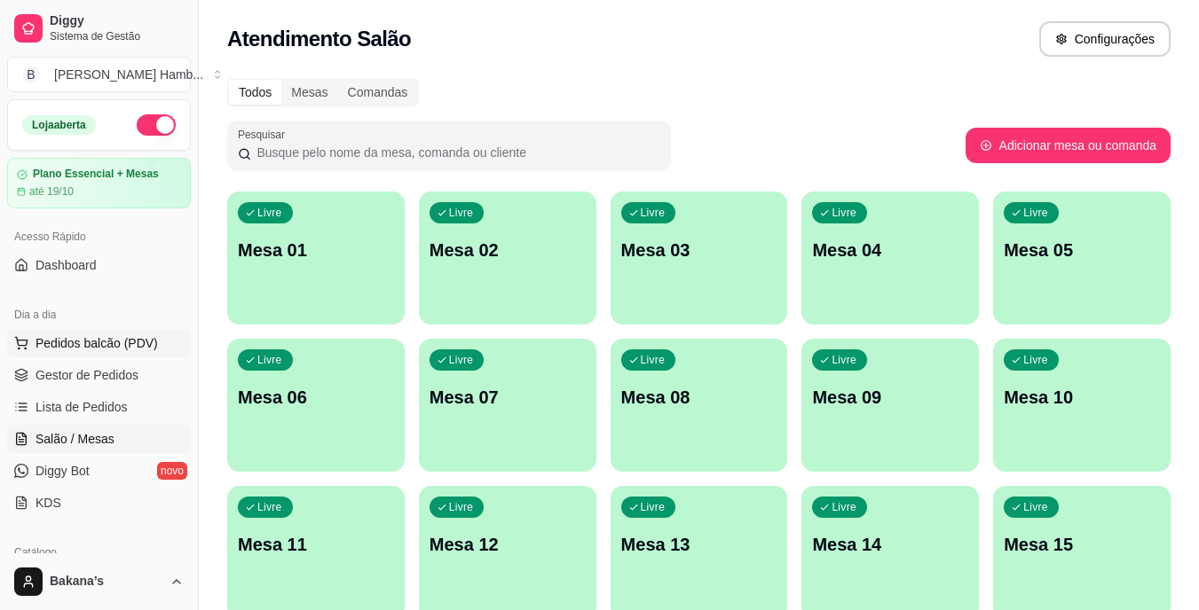
click at [117, 346] on span "Pedidos balcão (PDV)" at bounding box center [96, 344] width 122 height 18
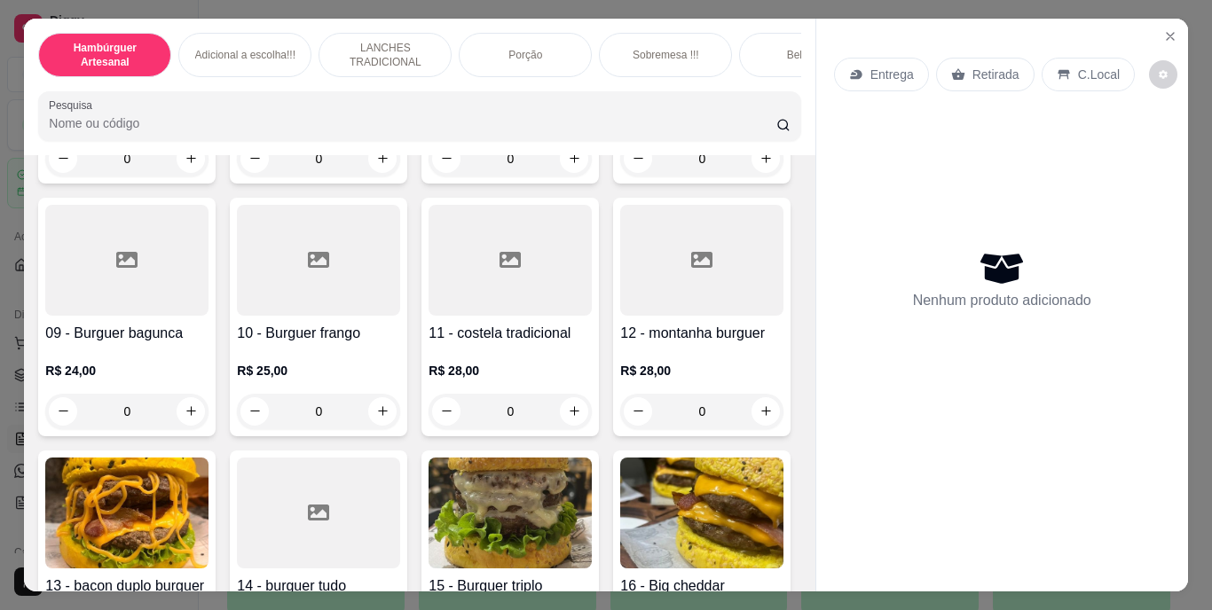
scroll to position [710, 0]
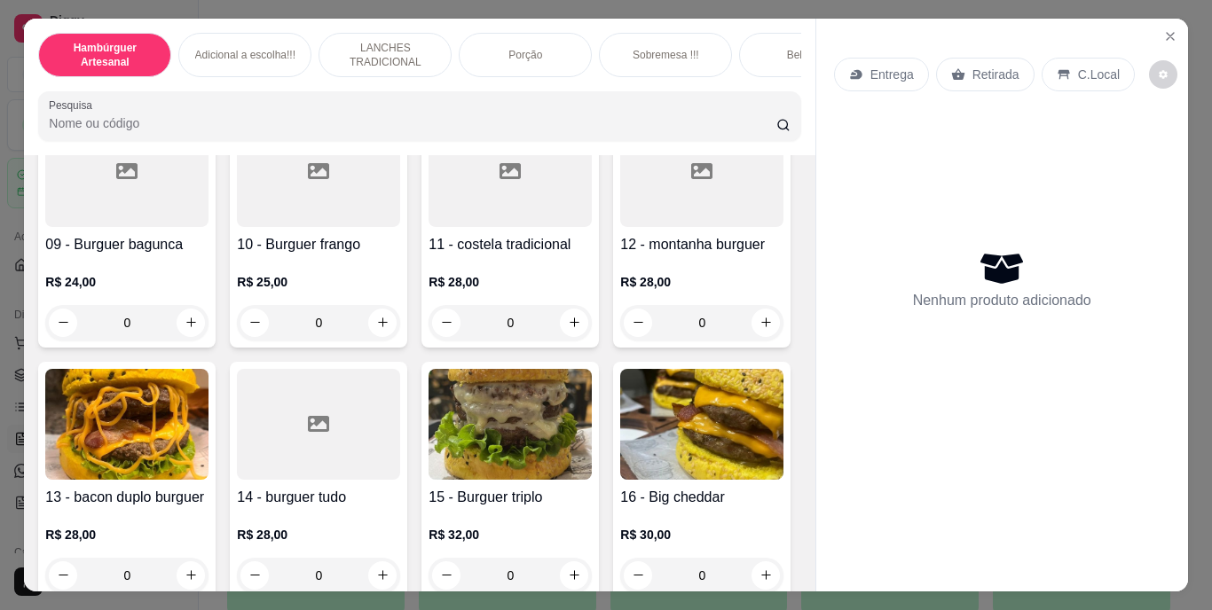
click at [760, 76] on icon "increase-product-quantity" at bounding box center [766, 69] width 13 height 13
type input "1"
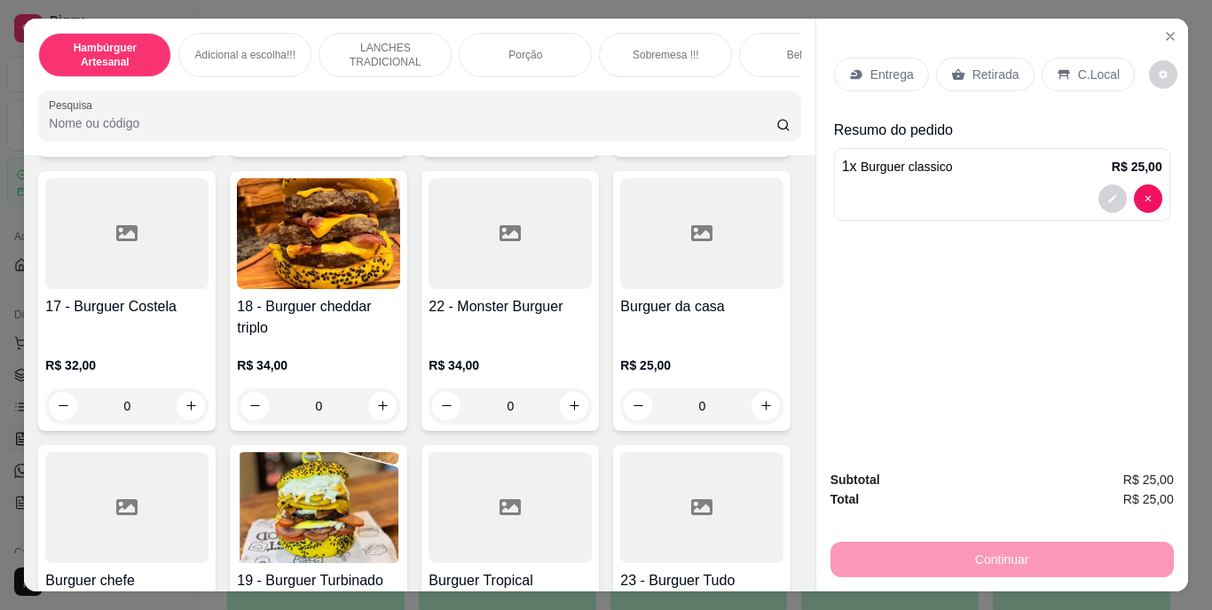
scroll to position [1242, 0]
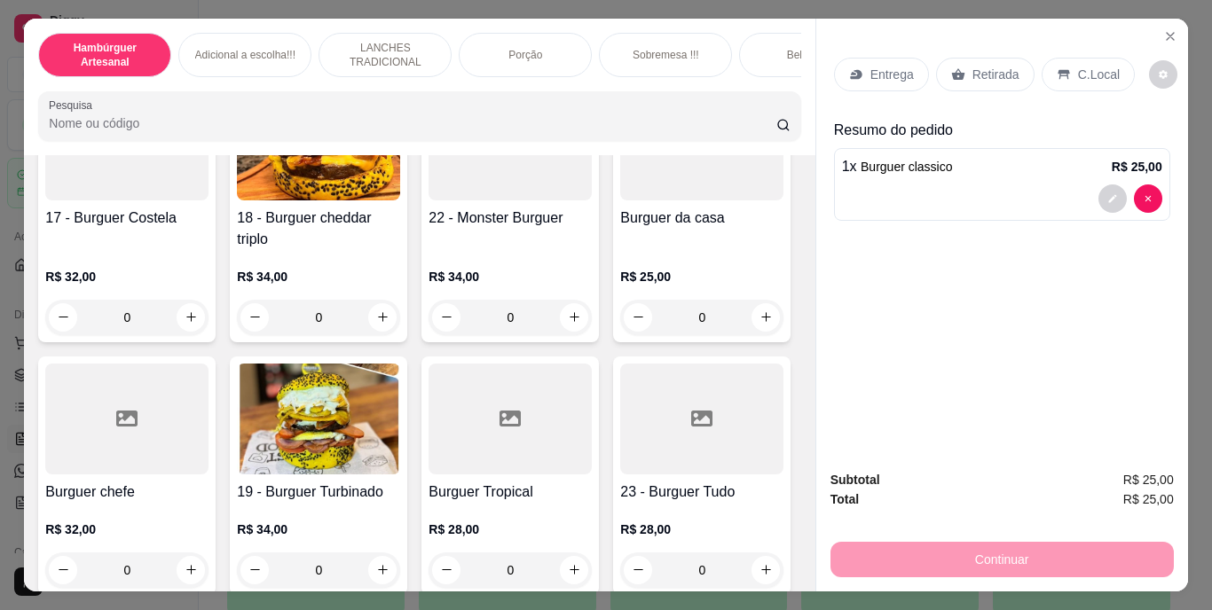
click at [376, 50] on icon "increase-product-quantity" at bounding box center [382, 42] width 13 height 13
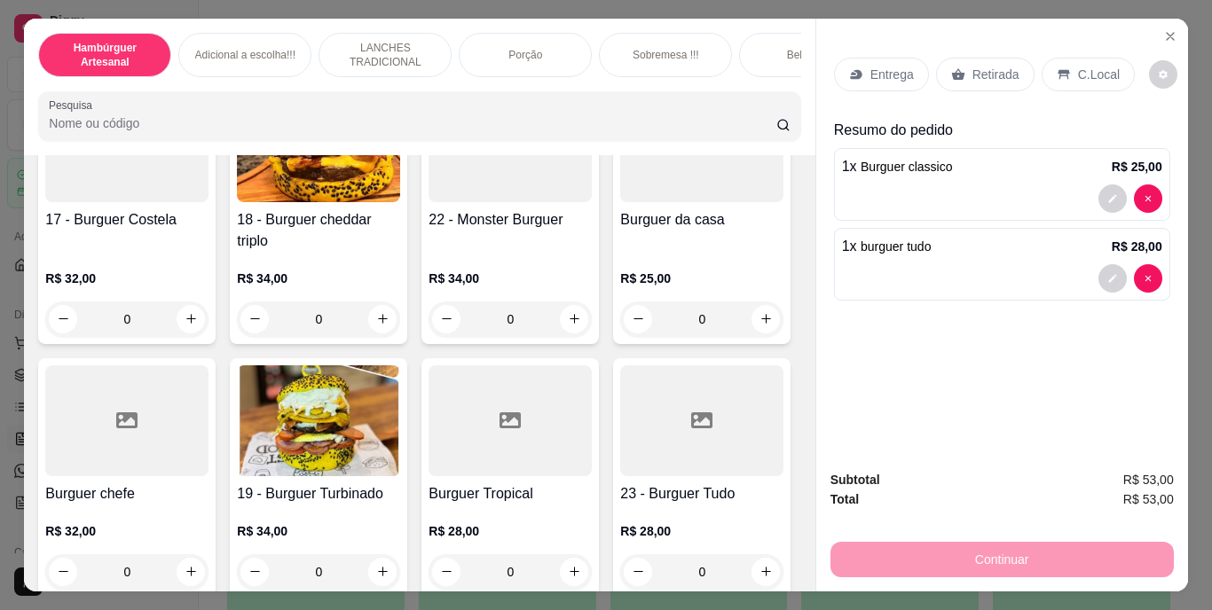
click at [375, 51] on icon "increase-product-quantity" at bounding box center [381, 43] width 13 height 13
type input "2"
click at [988, 69] on p "Retirada" at bounding box center [996, 75] width 47 height 18
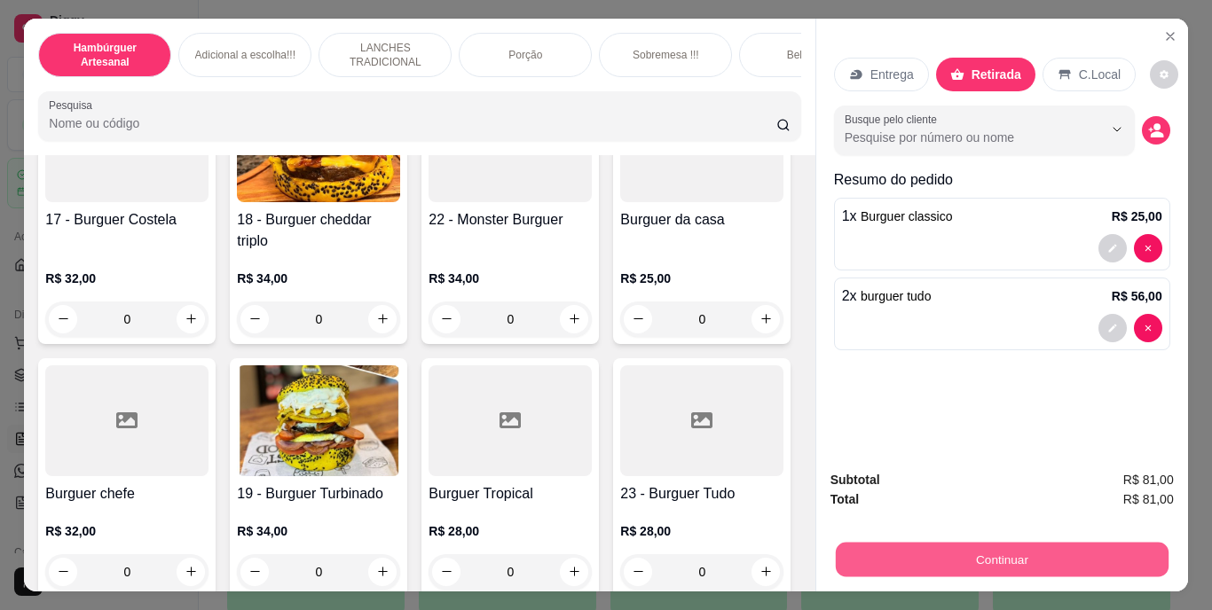
click at [1030, 543] on button "Continuar" at bounding box center [1001, 560] width 333 height 35
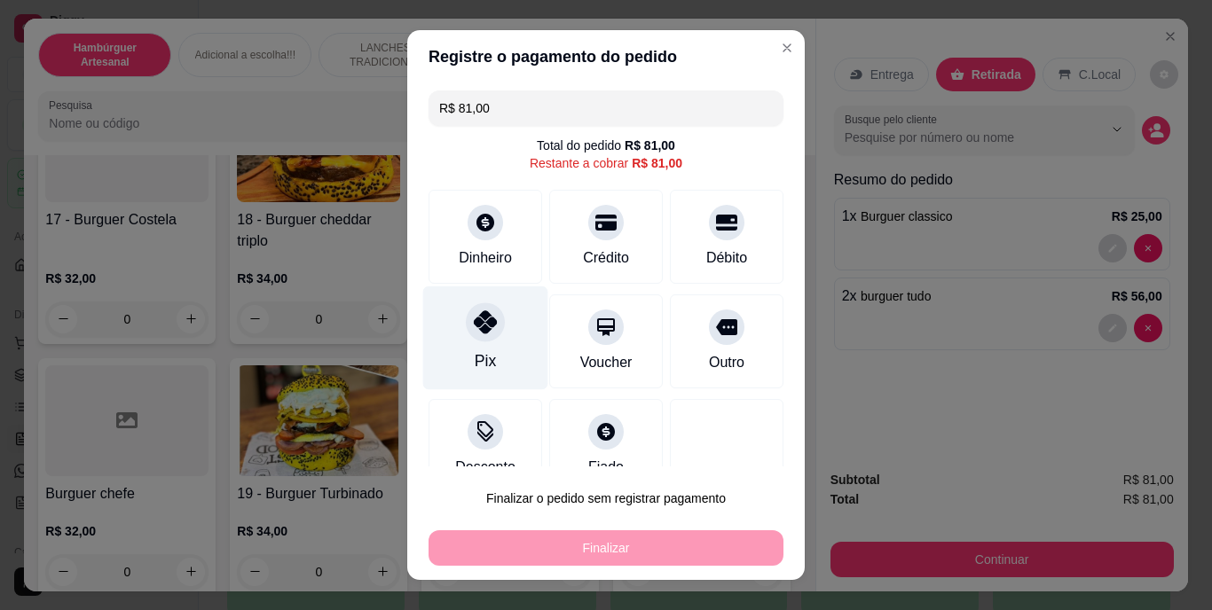
click at [475, 364] on div "Pix" at bounding box center [485, 361] width 21 height 23
type input "R$ 0,00"
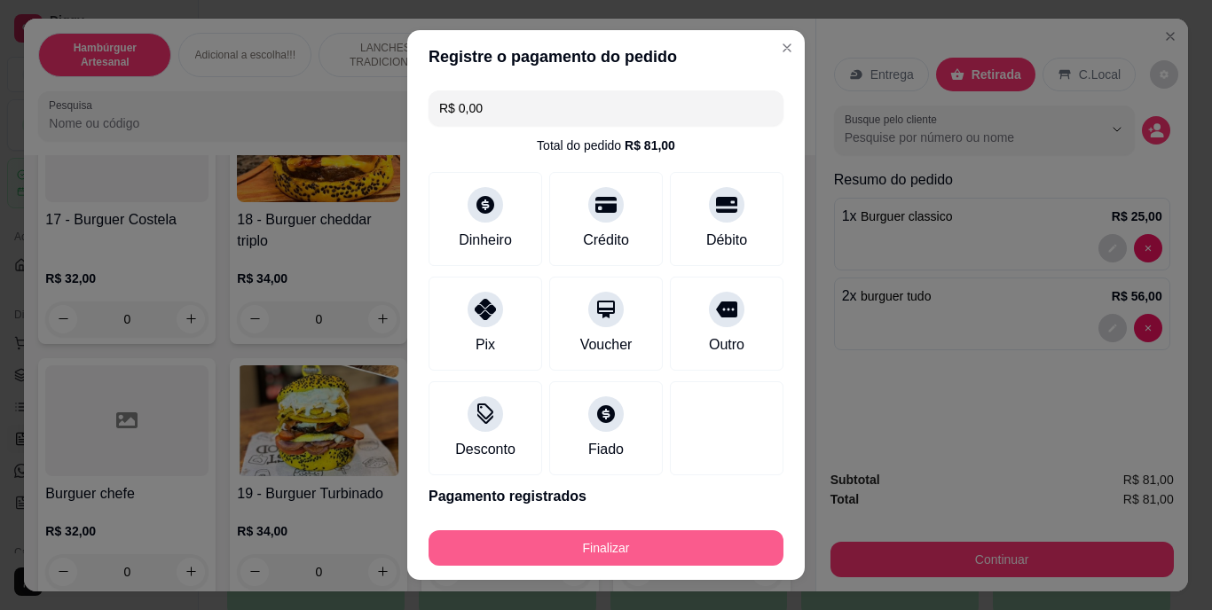
click at [630, 541] on button "Finalizar" at bounding box center [606, 548] width 355 height 35
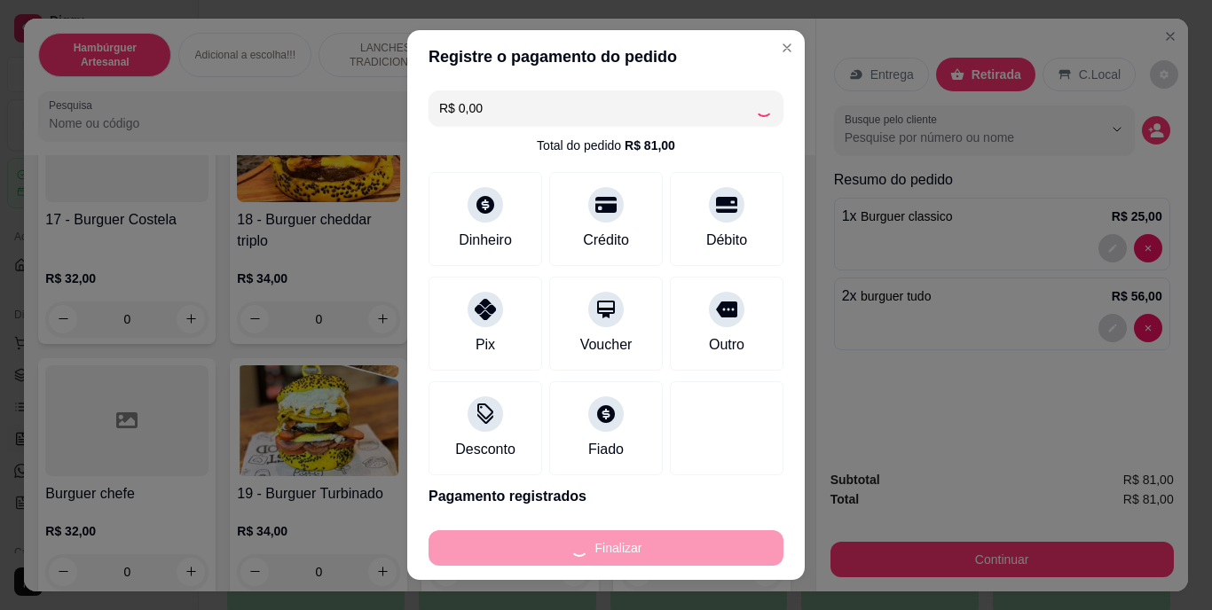
type input "0"
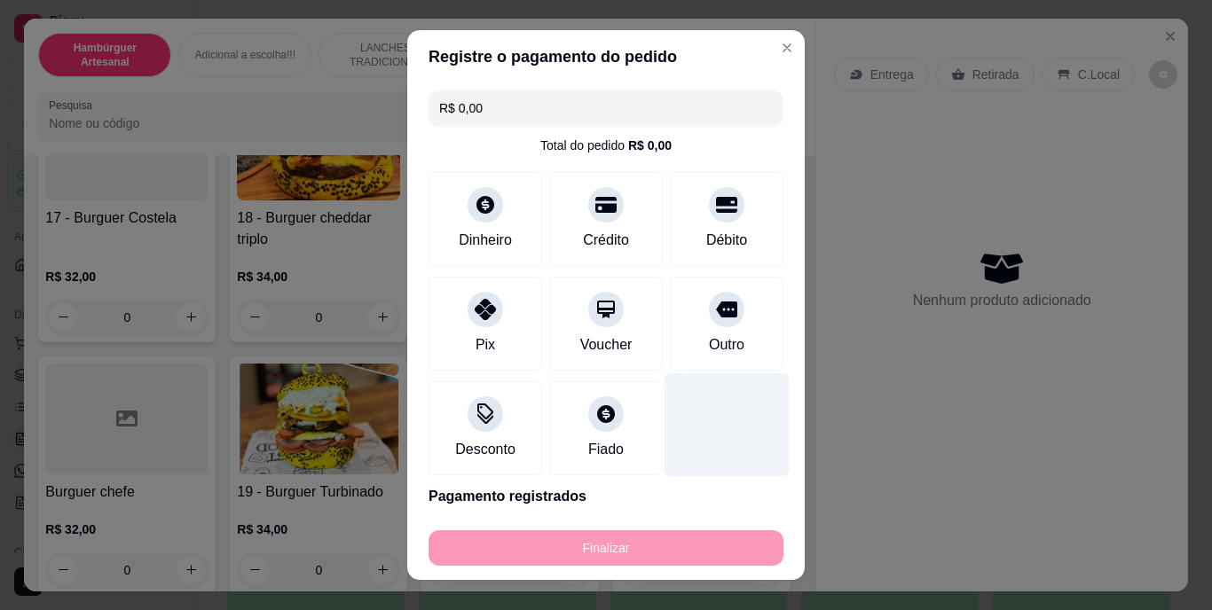
type input "-R$ 81,00"
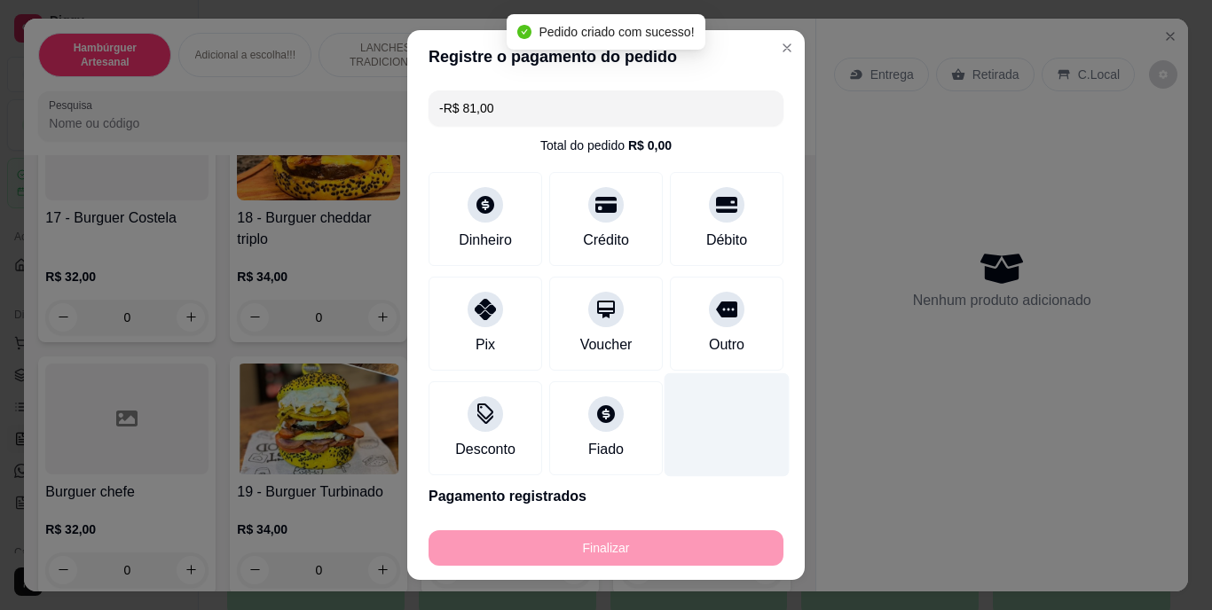
scroll to position [1240, 0]
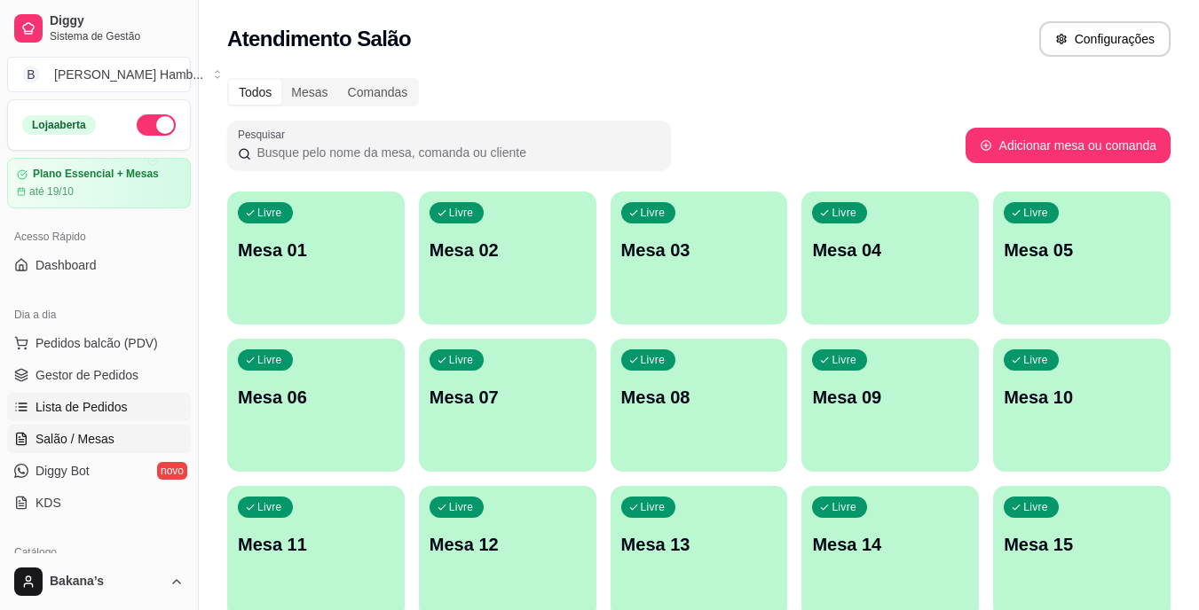
click at [154, 399] on link "Lista de Pedidos" at bounding box center [99, 407] width 184 height 28
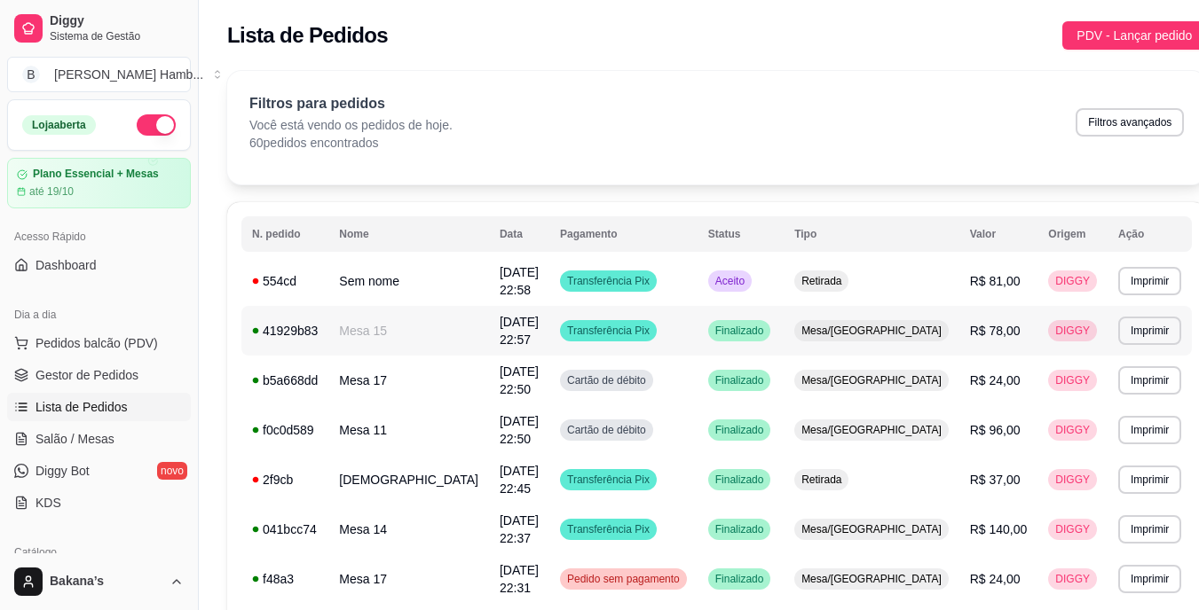
click at [974, 341] on td "R$ 78,00" at bounding box center [998, 331] width 79 height 50
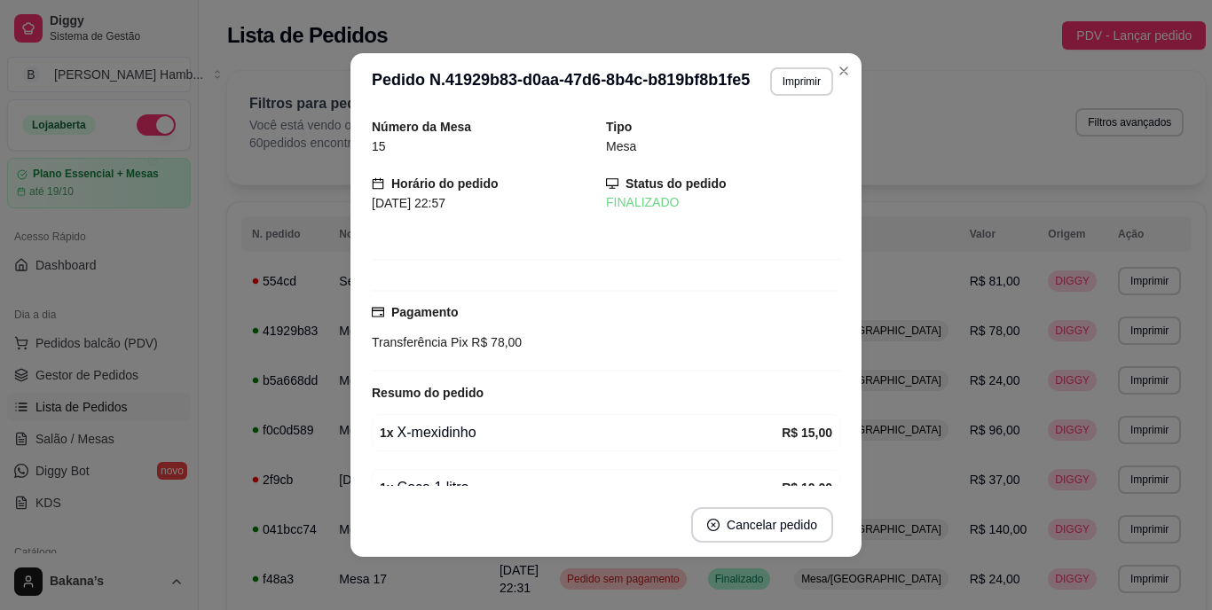
click at [610, 282] on div "Número da Mesa 15 Tipo Mesa Horário do pedido [DATE] 22:57 Status do pedido FIN…" at bounding box center [606, 301] width 469 height 369
click at [580, 347] on div "Transferência Pix R$ 78,00" at bounding box center [606, 343] width 469 height 20
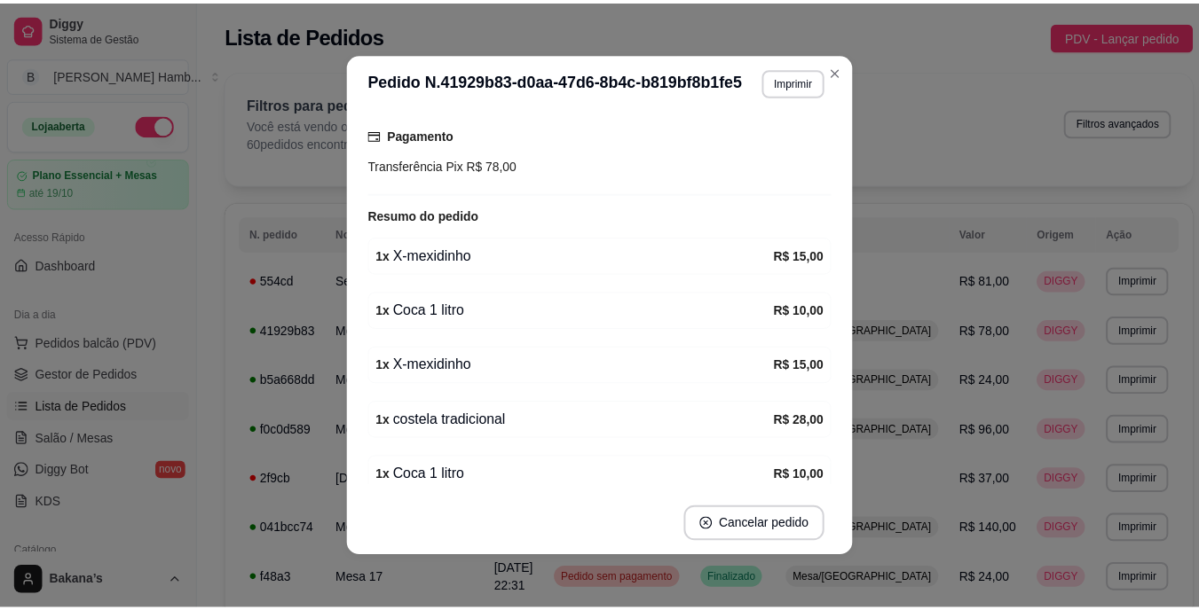
scroll to position [382, 0]
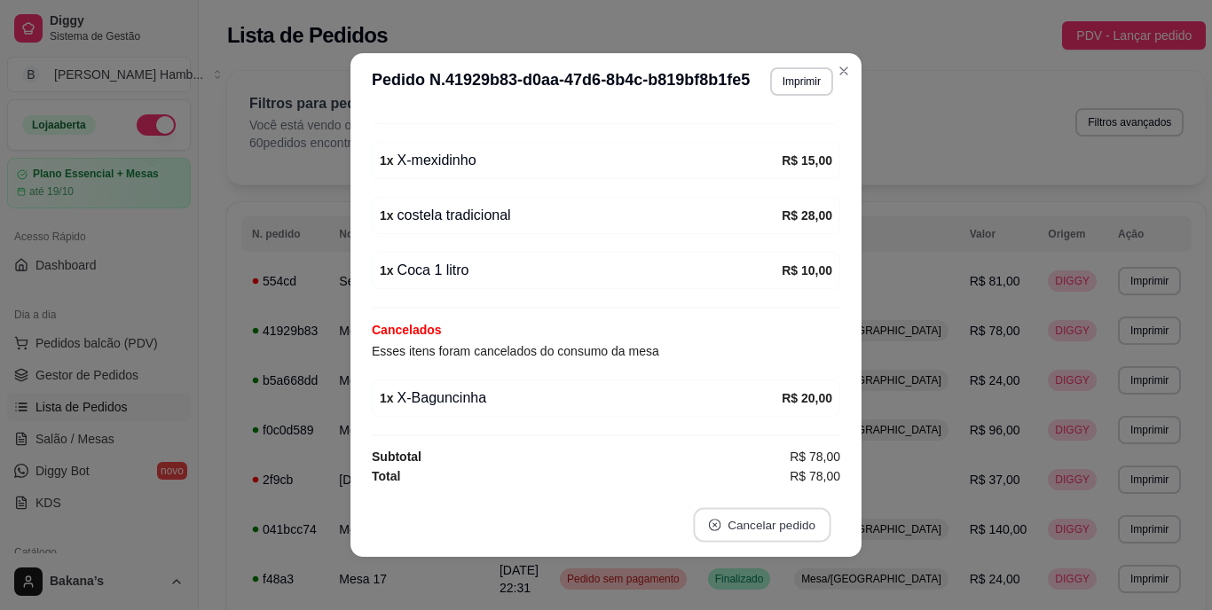
click at [778, 518] on button "Cancelar pedido" at bounding box center [762, 525] width 138 height 35
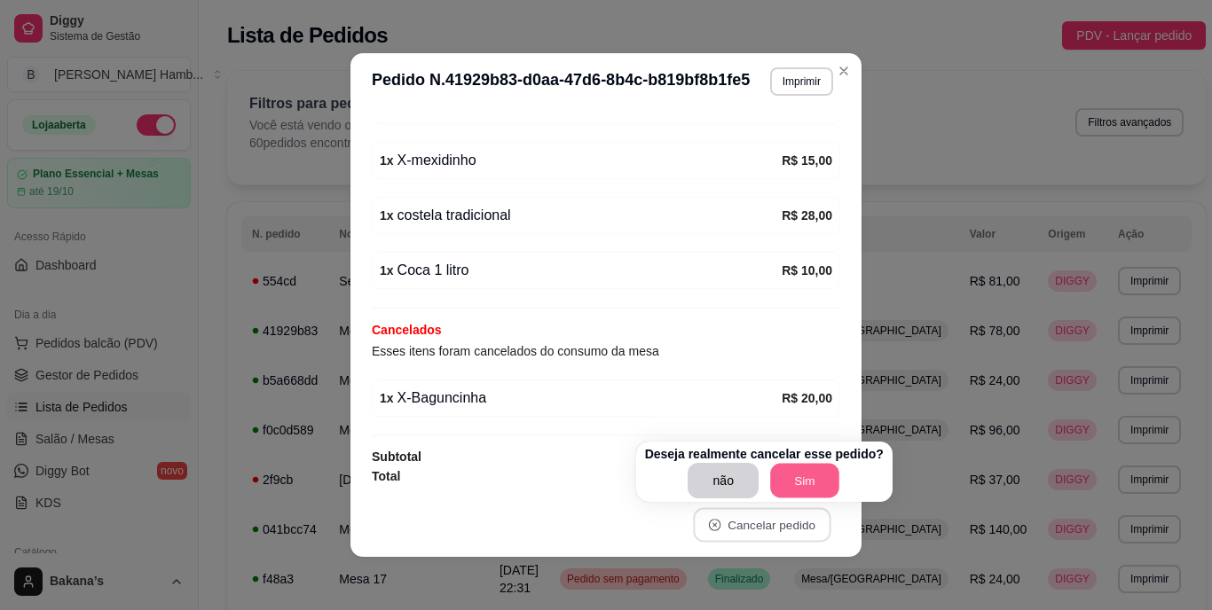
click at [796, 469] on button "Sim" at bounding box center [804, 481] width 69 height 35
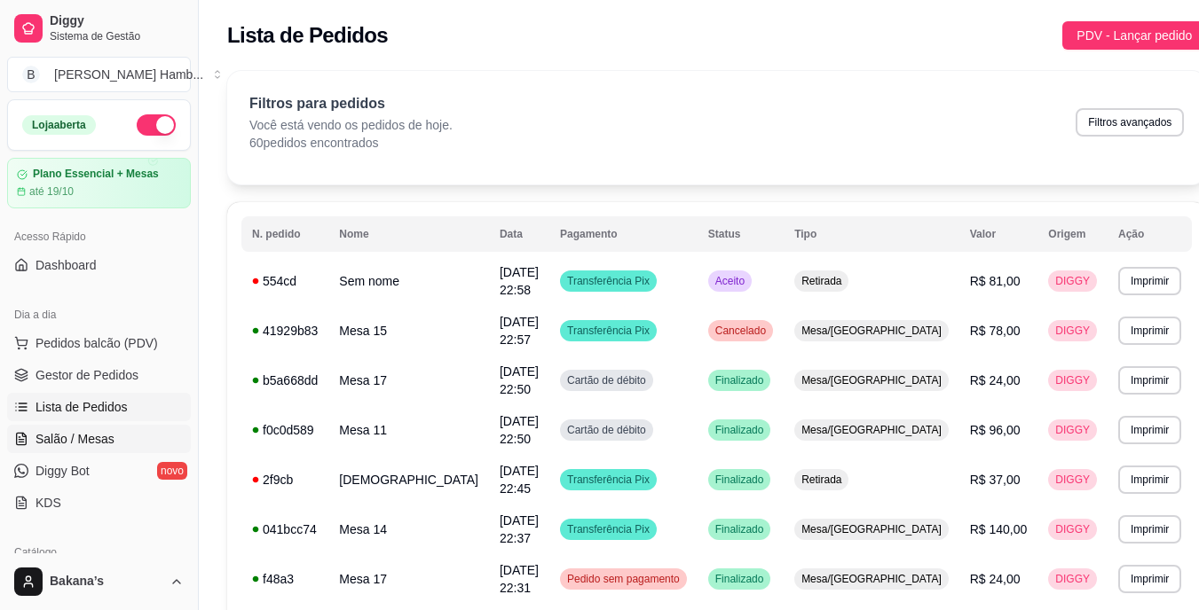
click at [129, 437] on link "Salão / Mesas" at bounding box center [99, 439] width 184 height 28
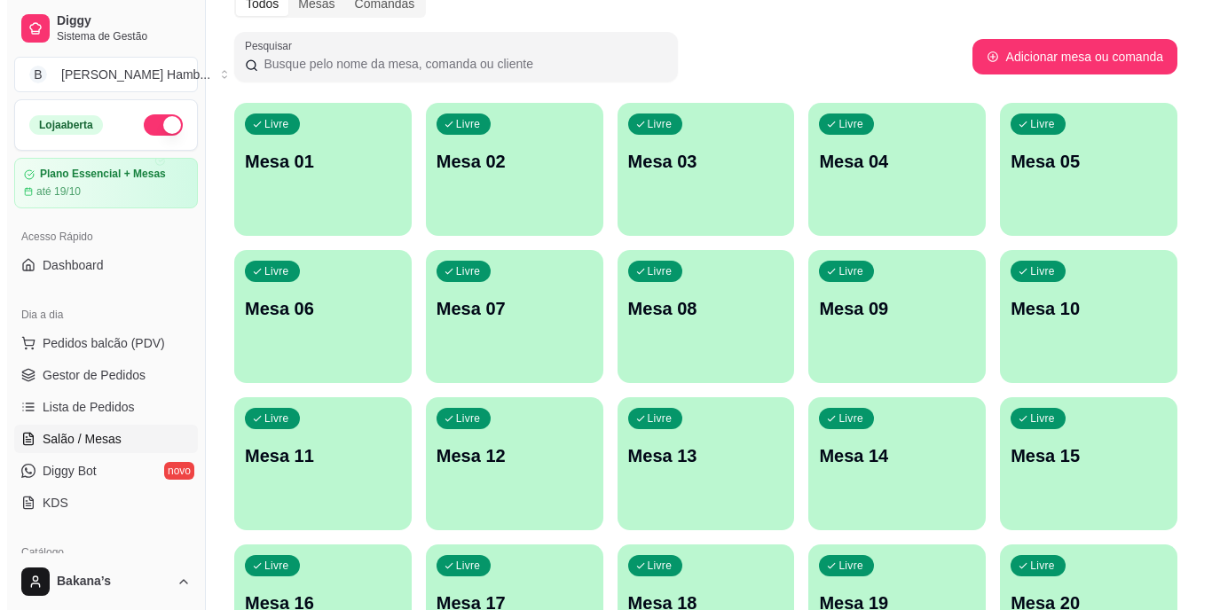
scroll to position [177, 0]
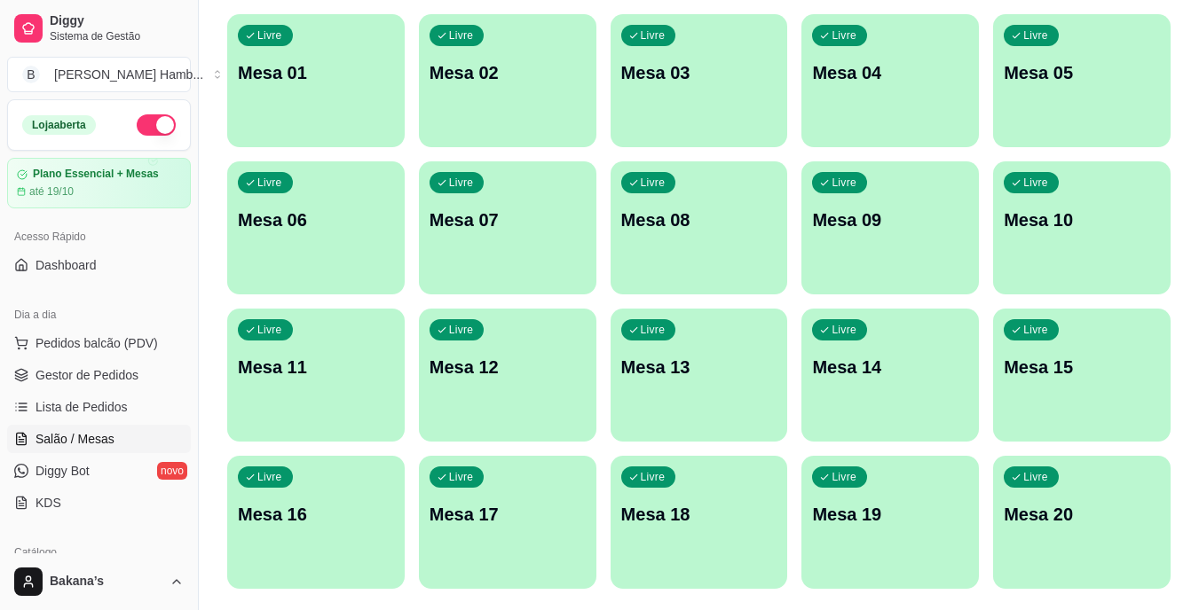
click at [1061, 349] on div "Livre Mesa 15" at bounding box center [1081, 365] width 177 height 112
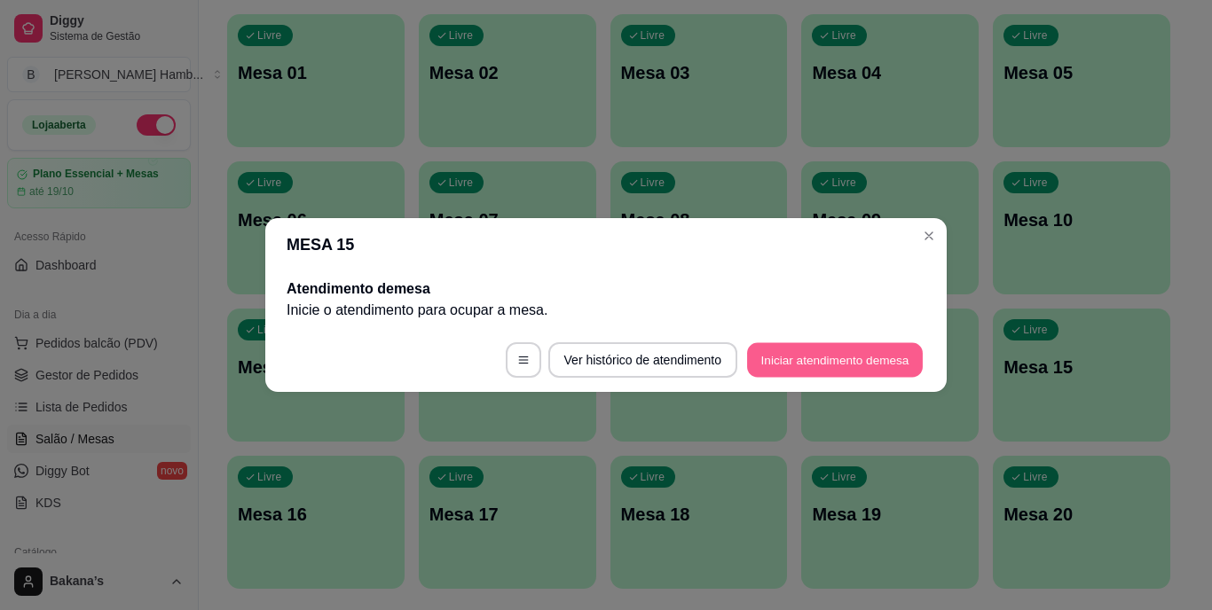
click at [827, 348] on button "Iniciar atendimento de mesa" at bounding box center [835, 360] width 176 height 35
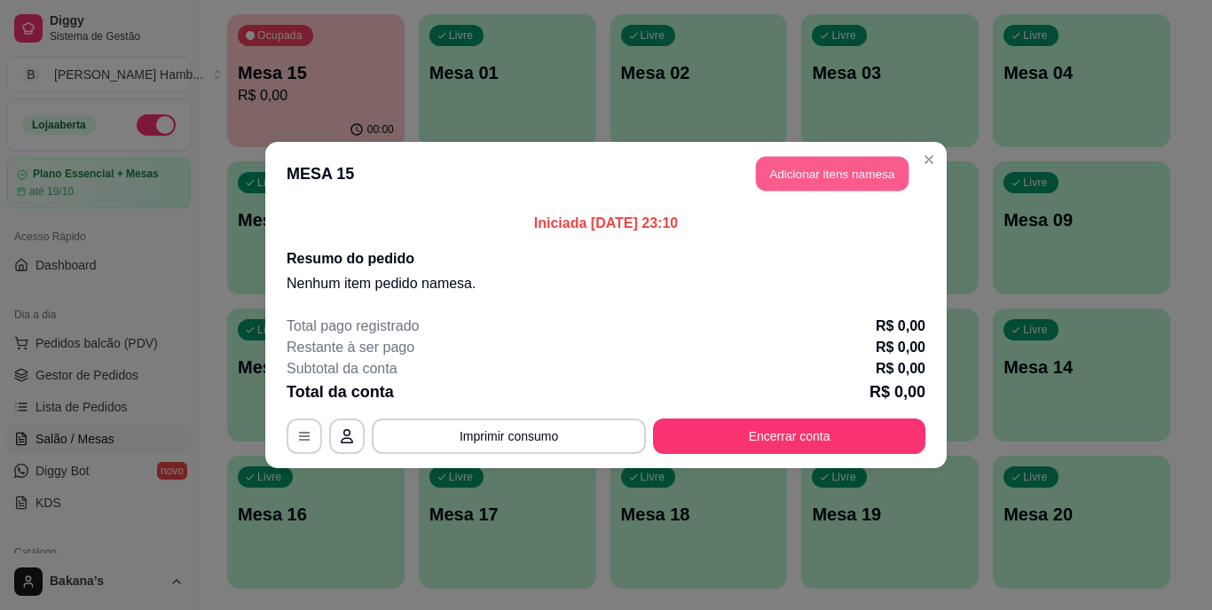
click at [839, 172] on button "Adicionar itens na mesa" at bounding box center [832, 174] width 153 height 35
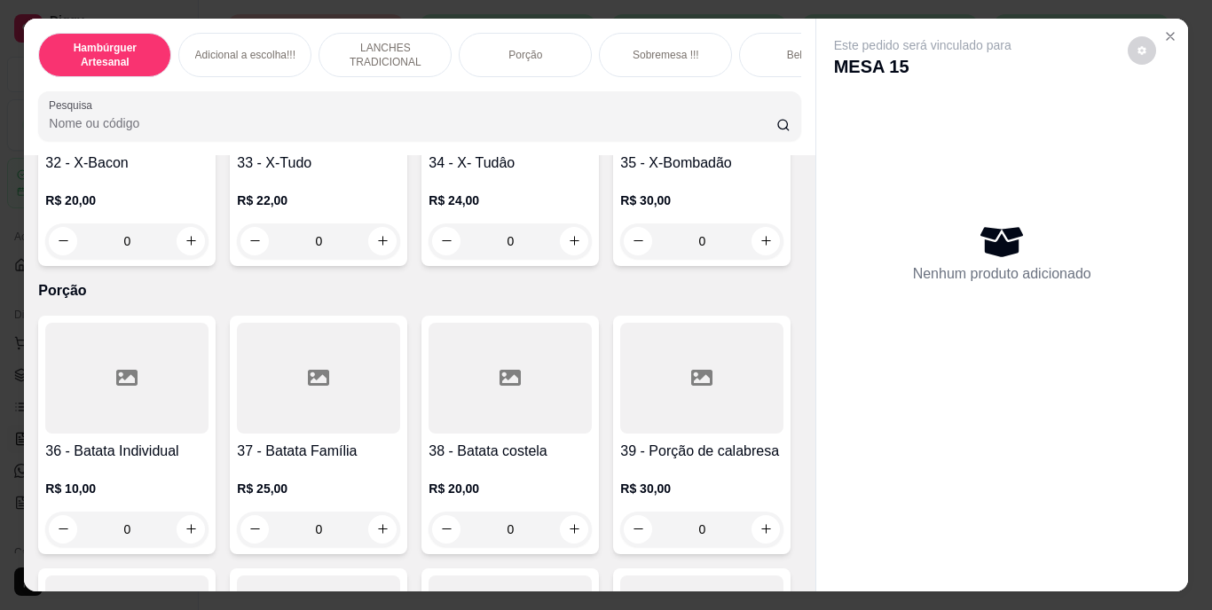
scroll to position [3194, 0]
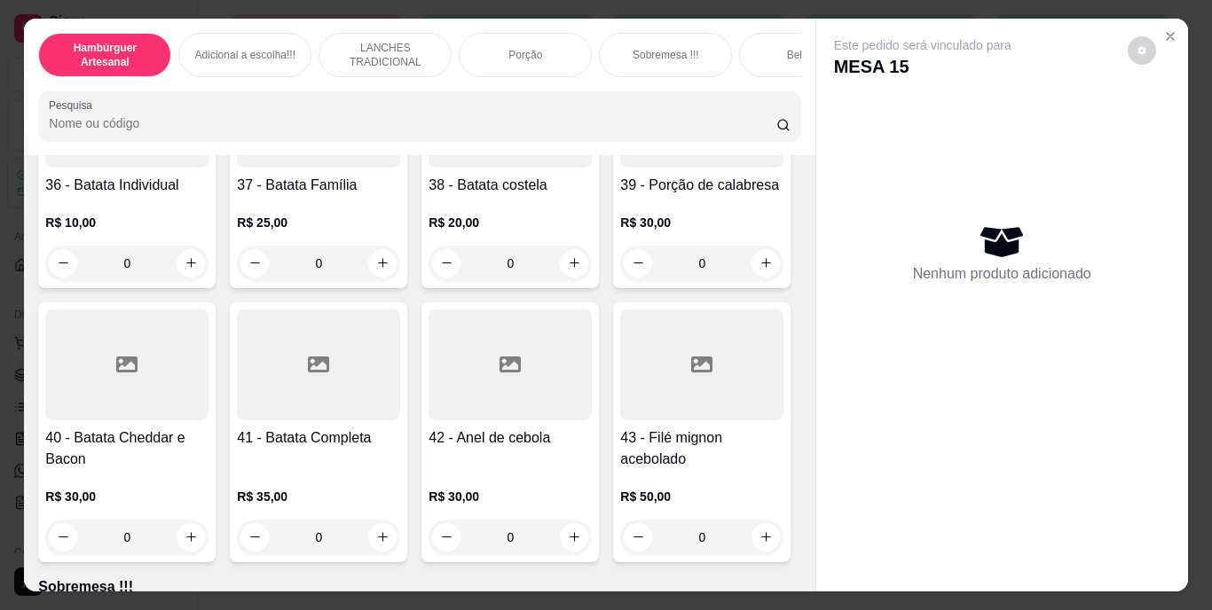
type input "1"
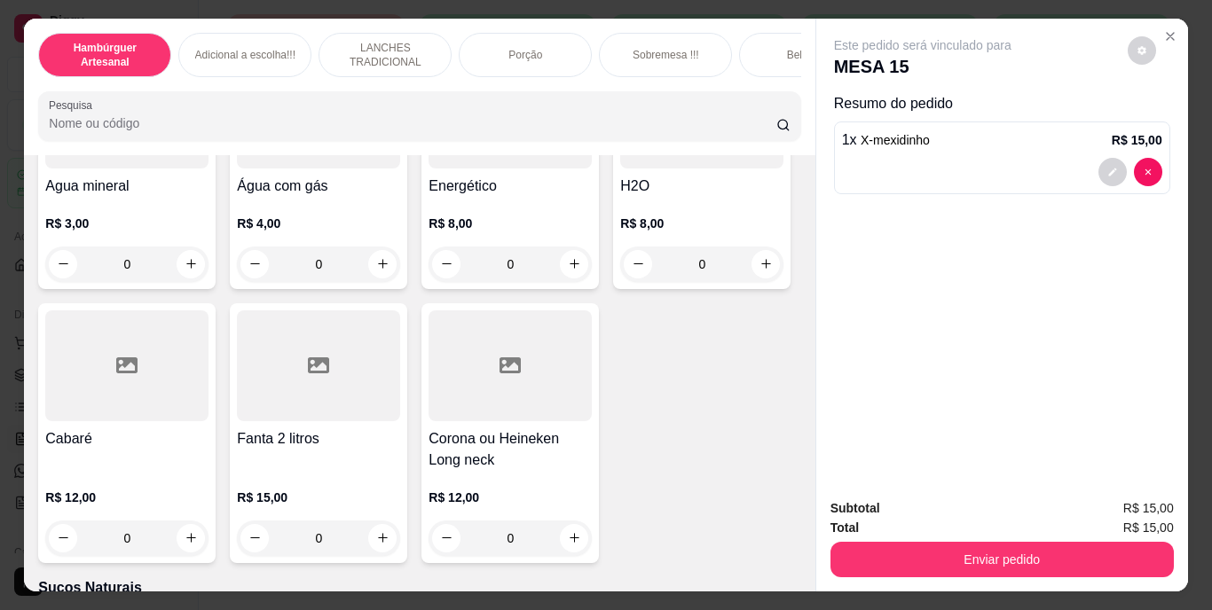
scroll to position [5147, 0]
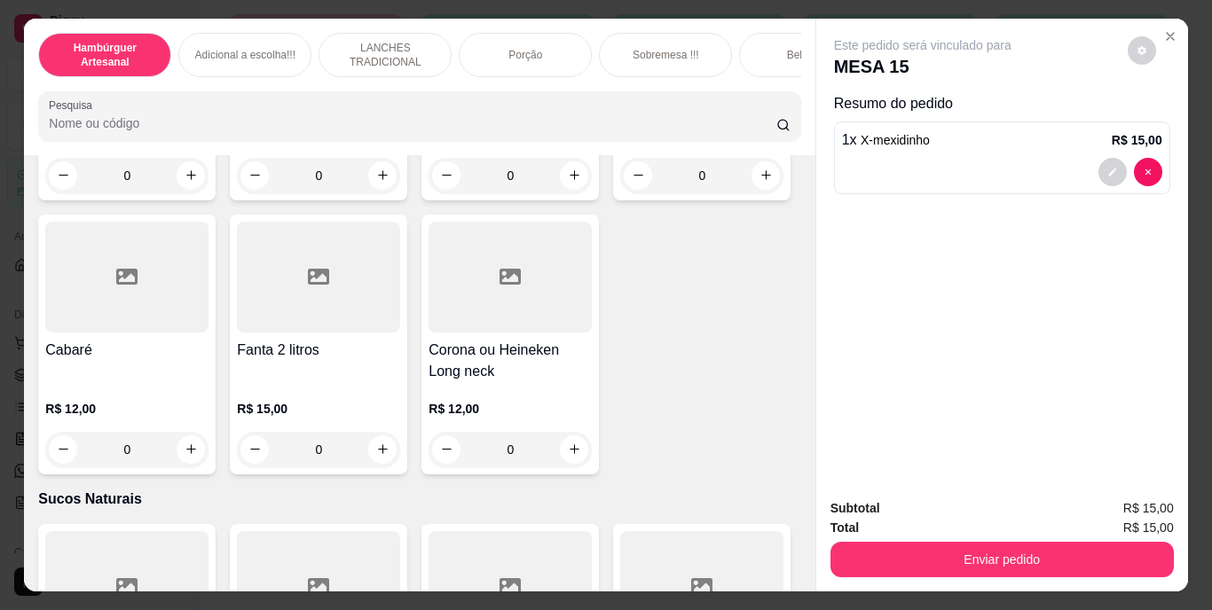
type input "1"
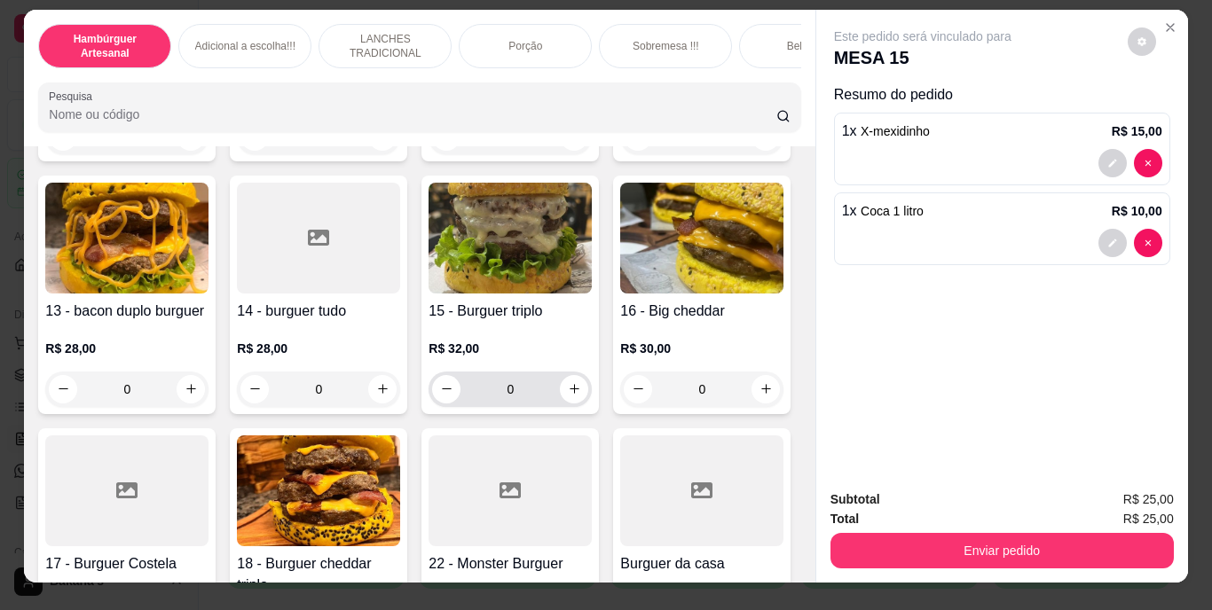
scroll to position [799, 0]
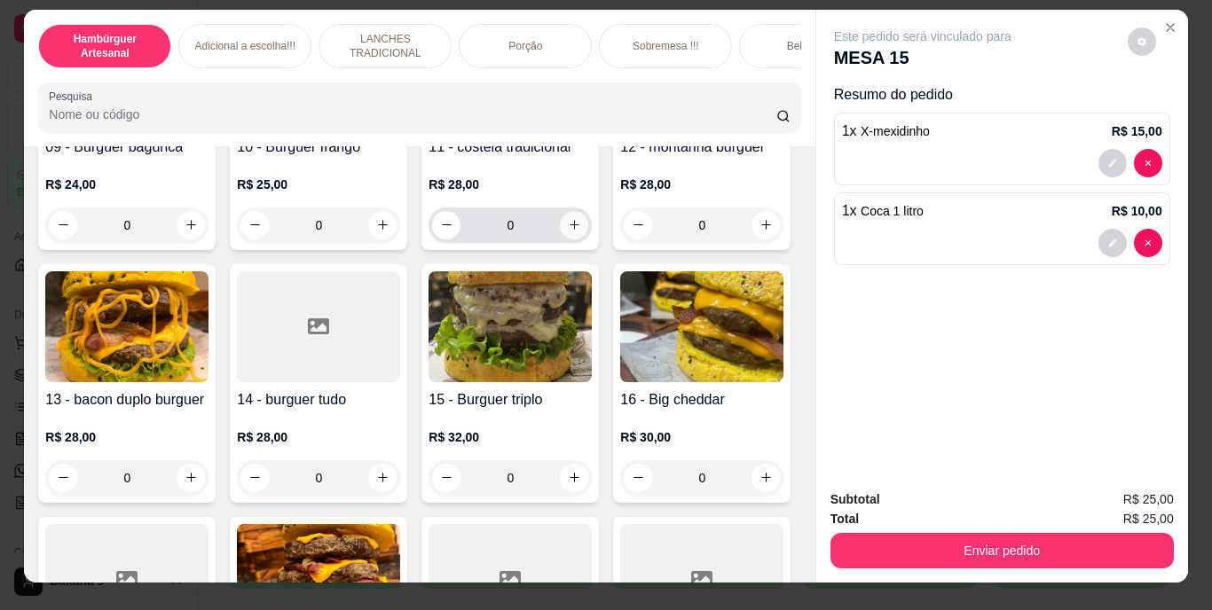
click at [560, 240] on button "increase-product-quantity" at bounding box center [574, 225] width 28 height 28
type input "1"
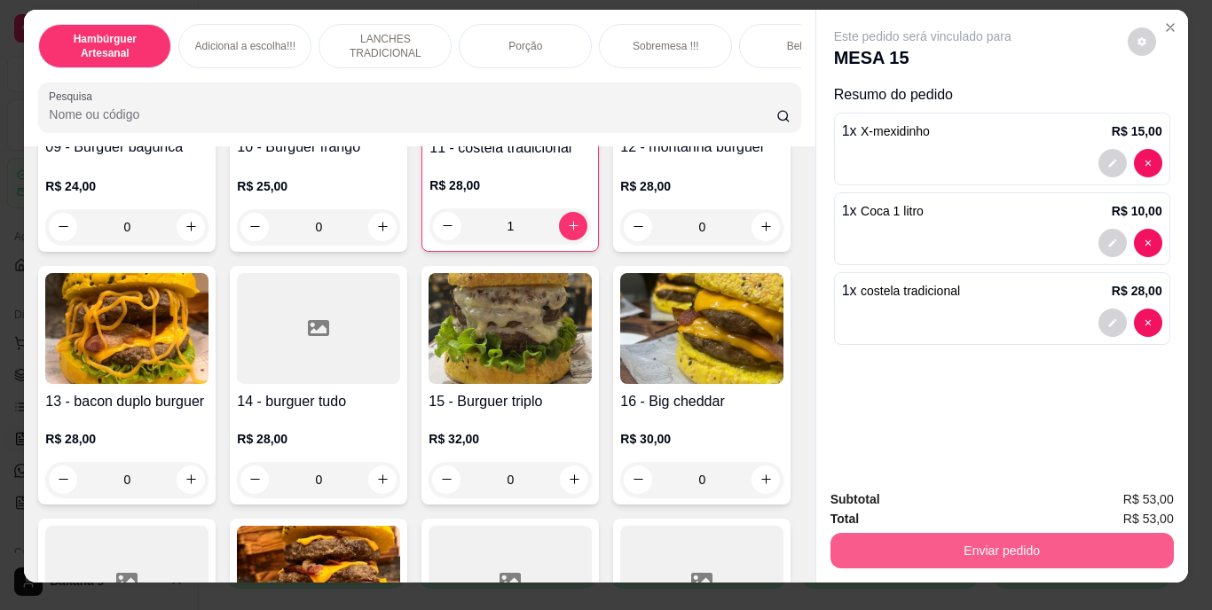
click at [948, 543] on button "Enviar pedido" at bounding box center [1002, 550] width 343 height 35
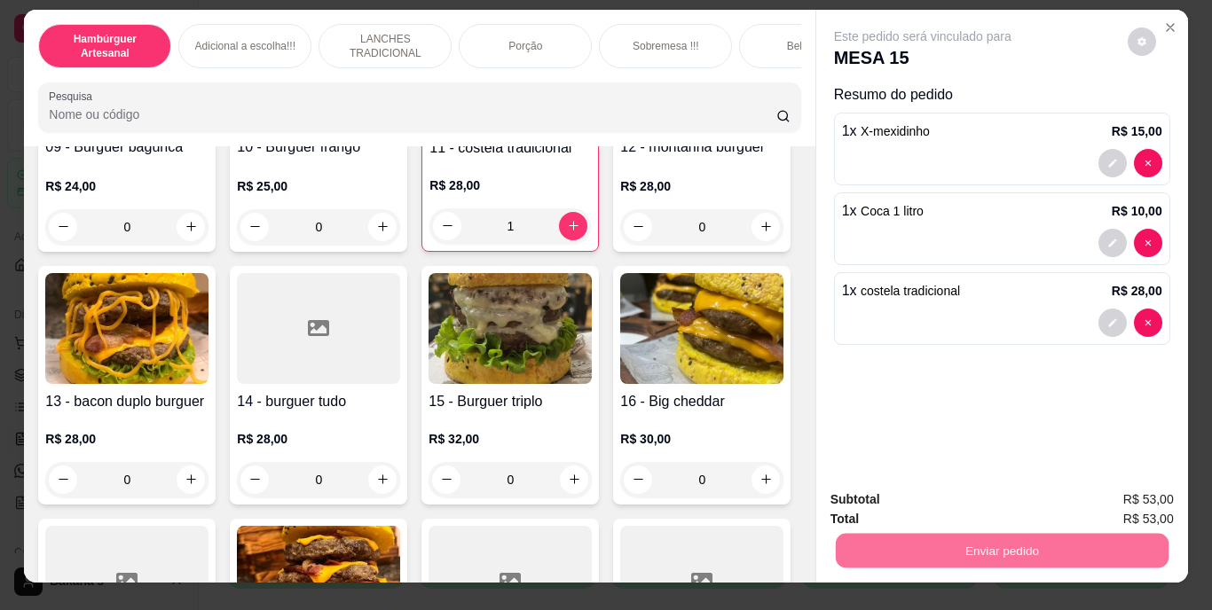
click at [1121, 493] on button "Enviar pedido" at bounding box center [1124, 500] width 98 height 33
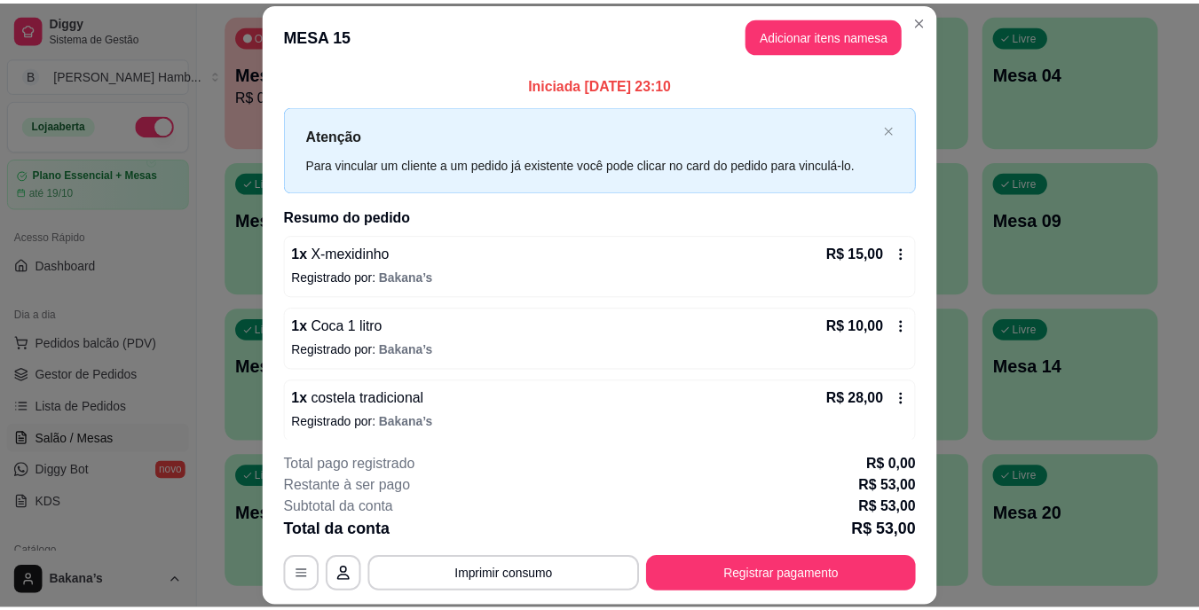
scroll to position [9, 0]
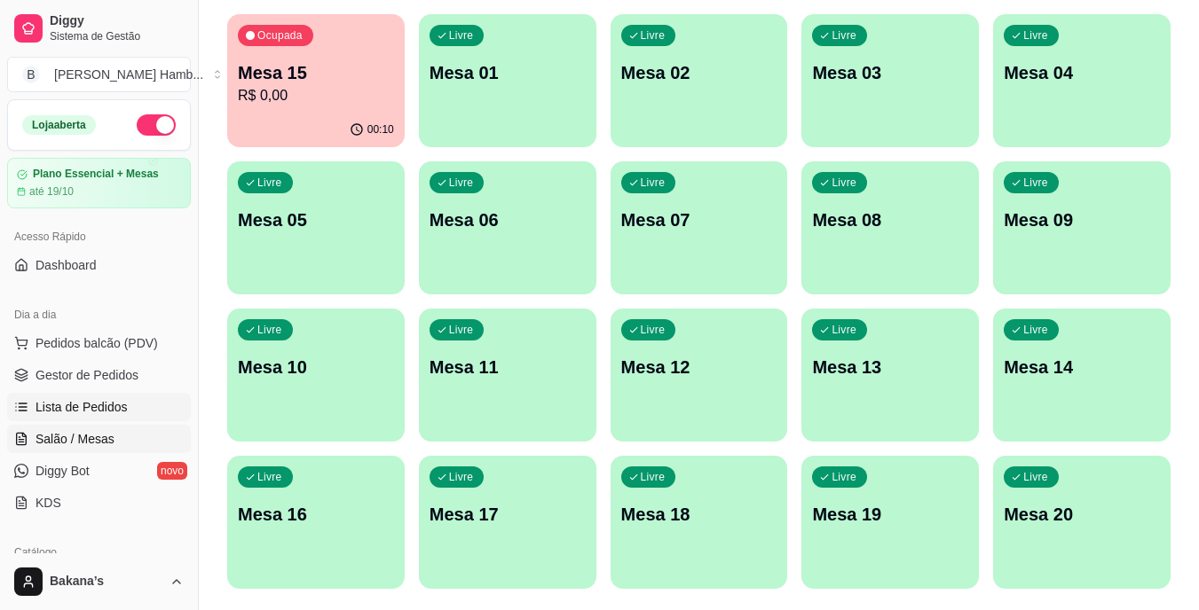
click at [74, 406] on span "Lista de Pedidos" at bounding box center [81, 407] width 92 height 18
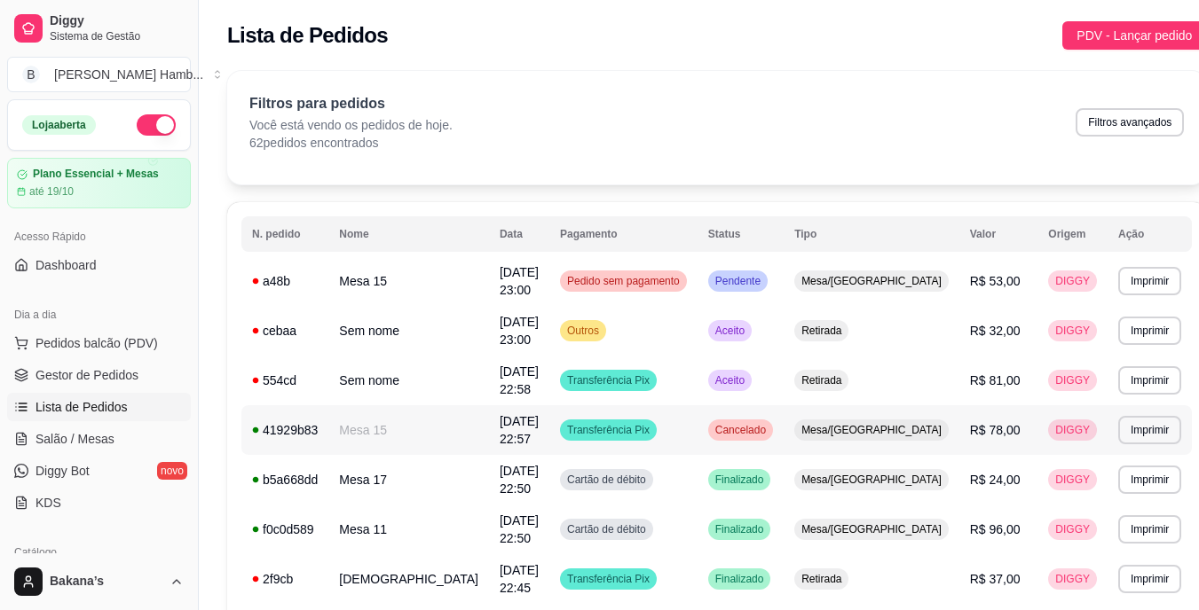
click at [697, 434] on td "Transferência Pix" at bounding box center [623, 431] width 148 height 50
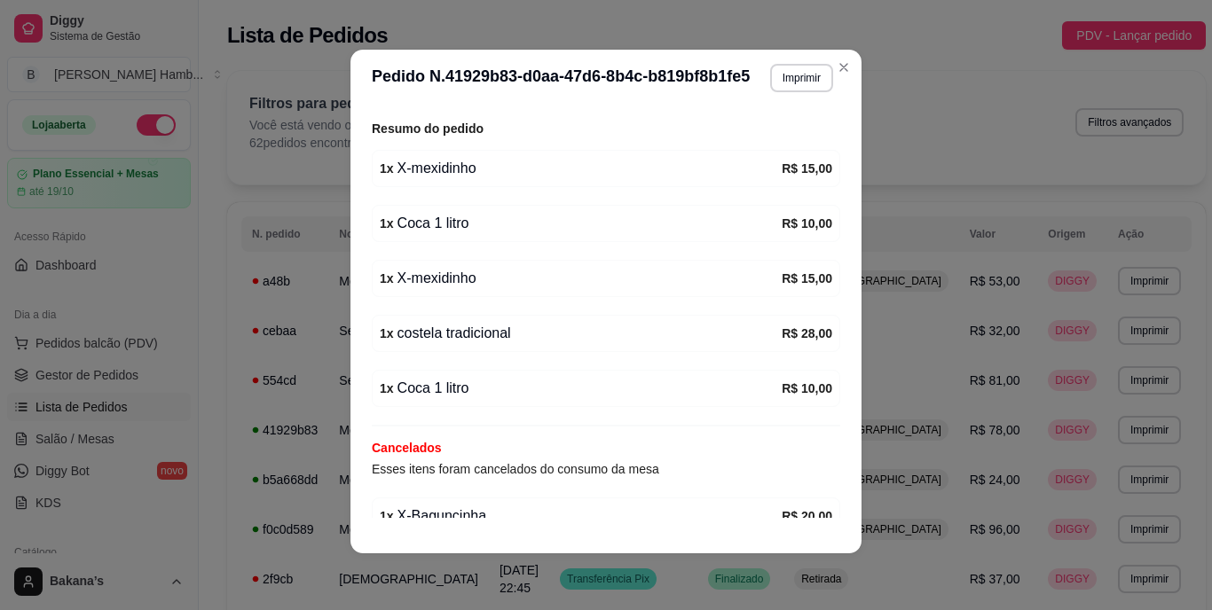
scroll to position [441, 0]
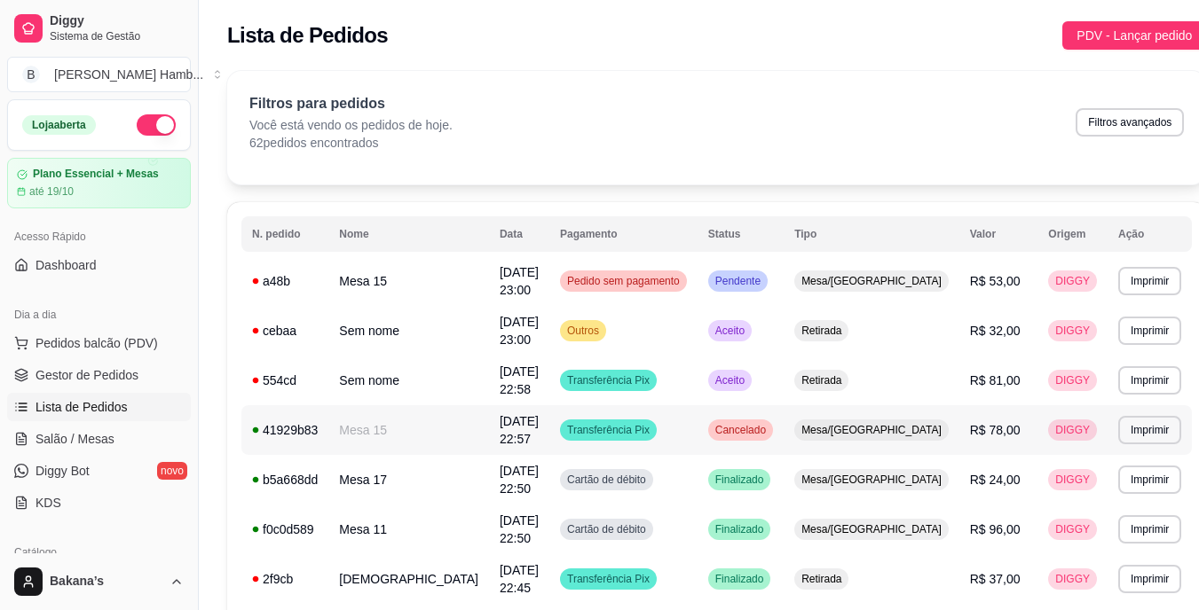
click at [422, 428] on td "Mesa 15" at bounding box center [408, 431] width 161 height 50
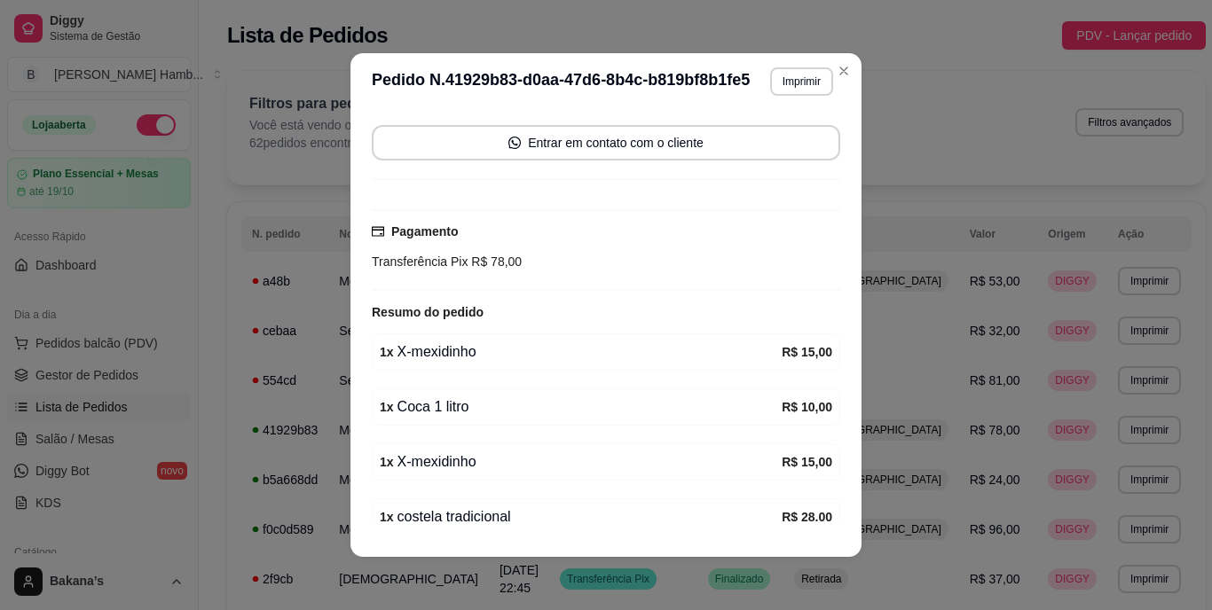
scroll to position [264, 0]
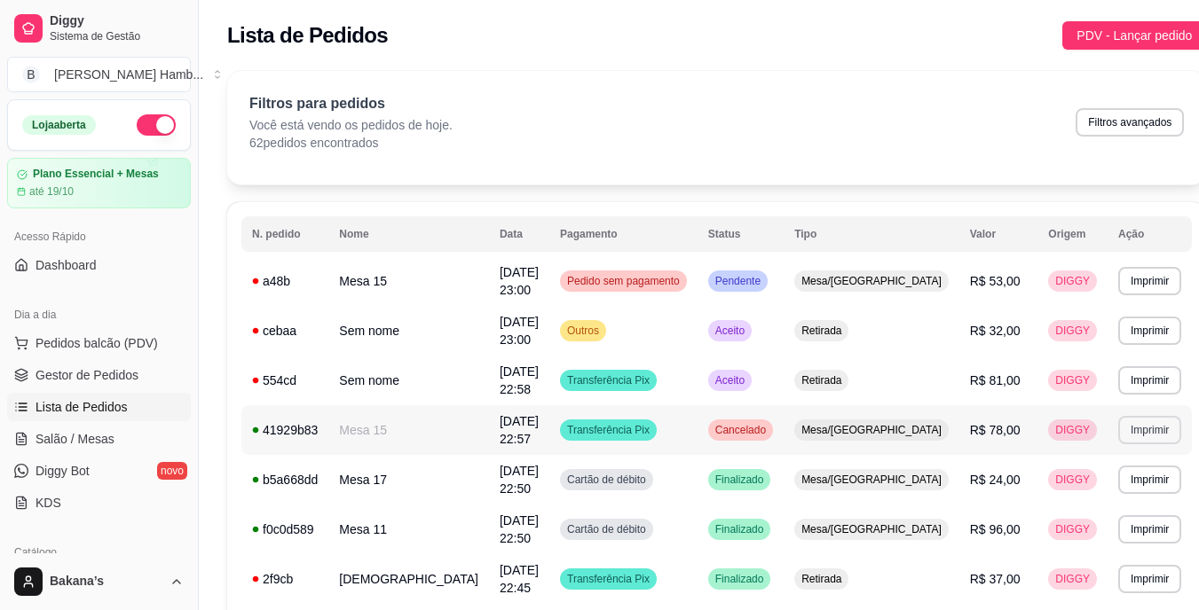
click at [1118, 428] on button "Imprimir" at bounding box center [1149, 430] width 63 height 28
click at [694, 136] on div "Filtros para pedidos Você está vendo os pedidos de hoje. 62 pedidos encontrados…" at bounding box center [716, 122] width 934 height 59
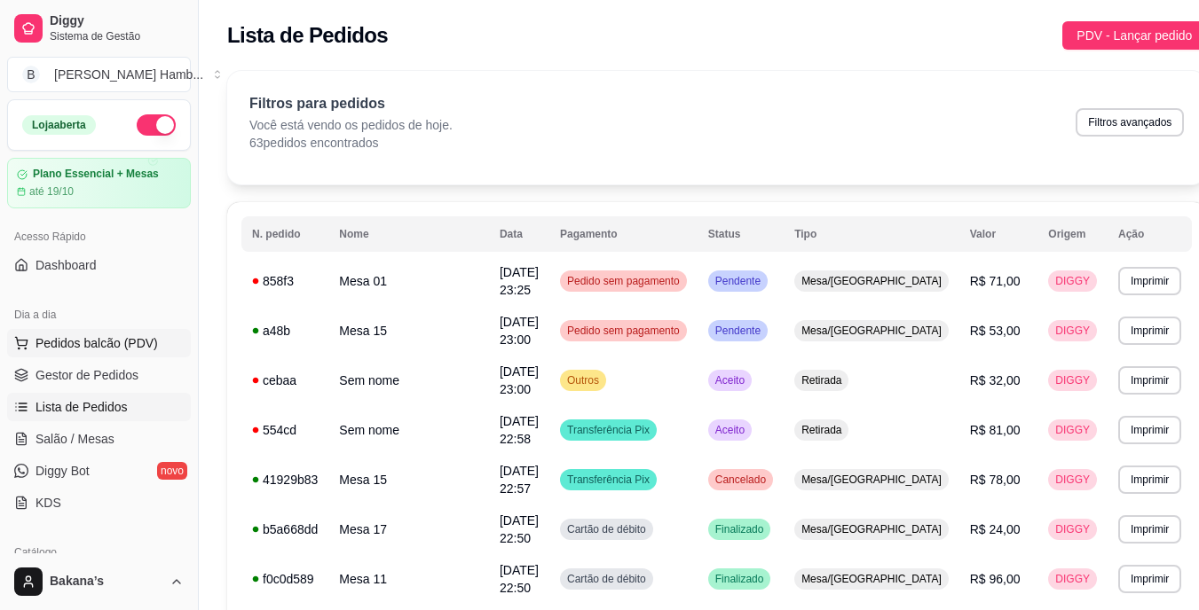
click at [99, 332] on button "Pedidos balcão (PDV)" at bounding box center [99, 343] width 184 height 28
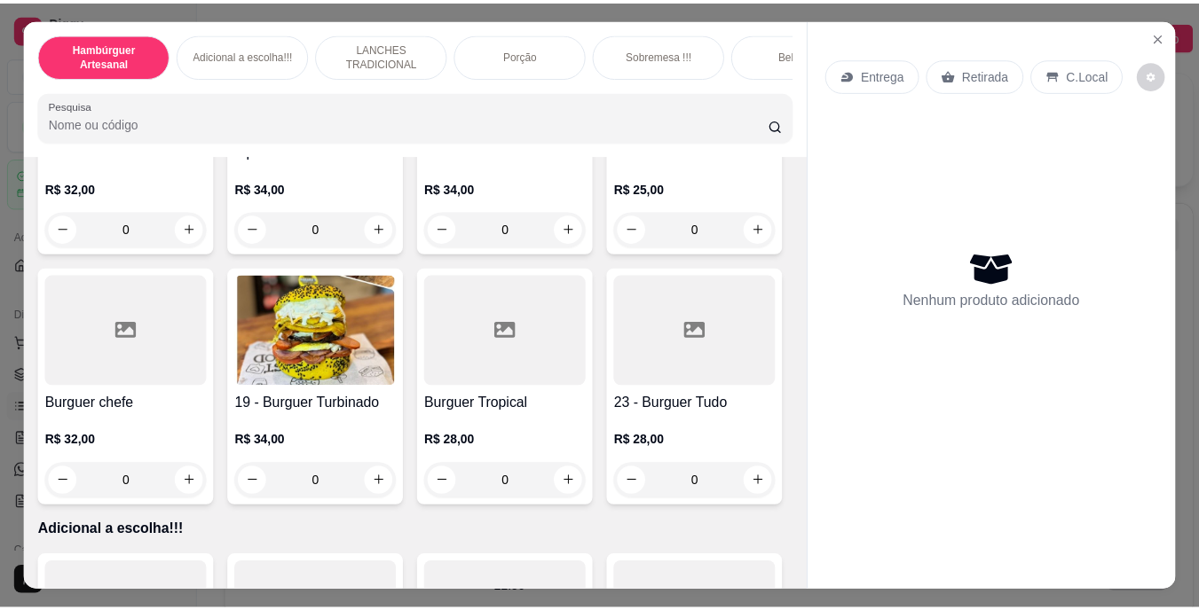
scroll to position [1065, 0]
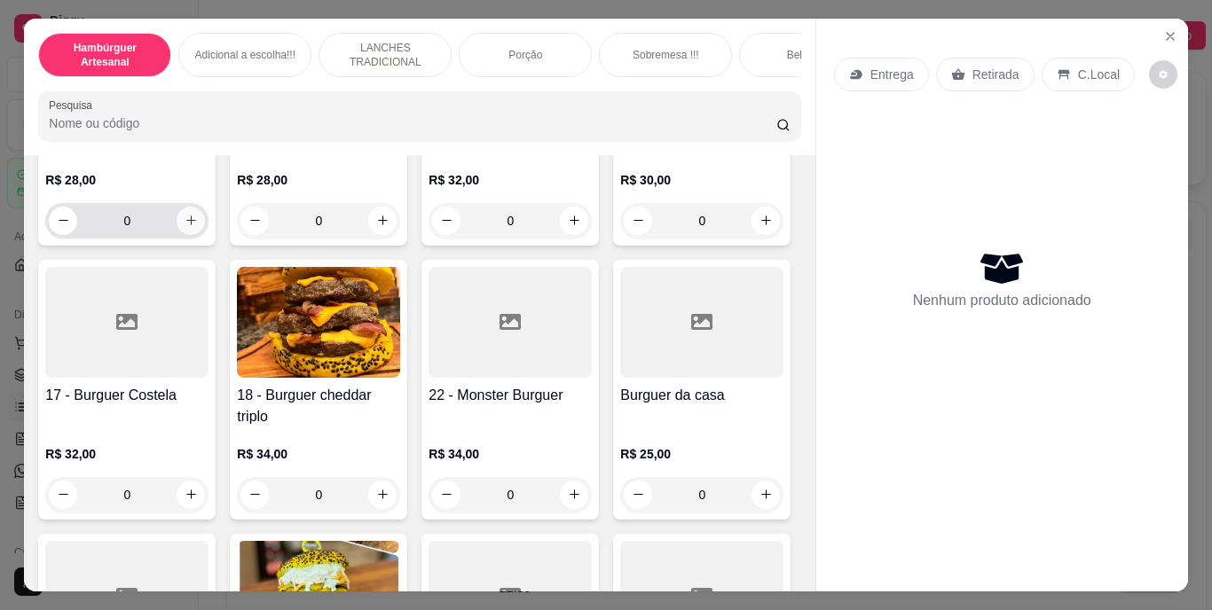
click at [193, 235] on button "increase-product-quantity" at bounding box center [191, 221] width 28 height 28
type input "1"
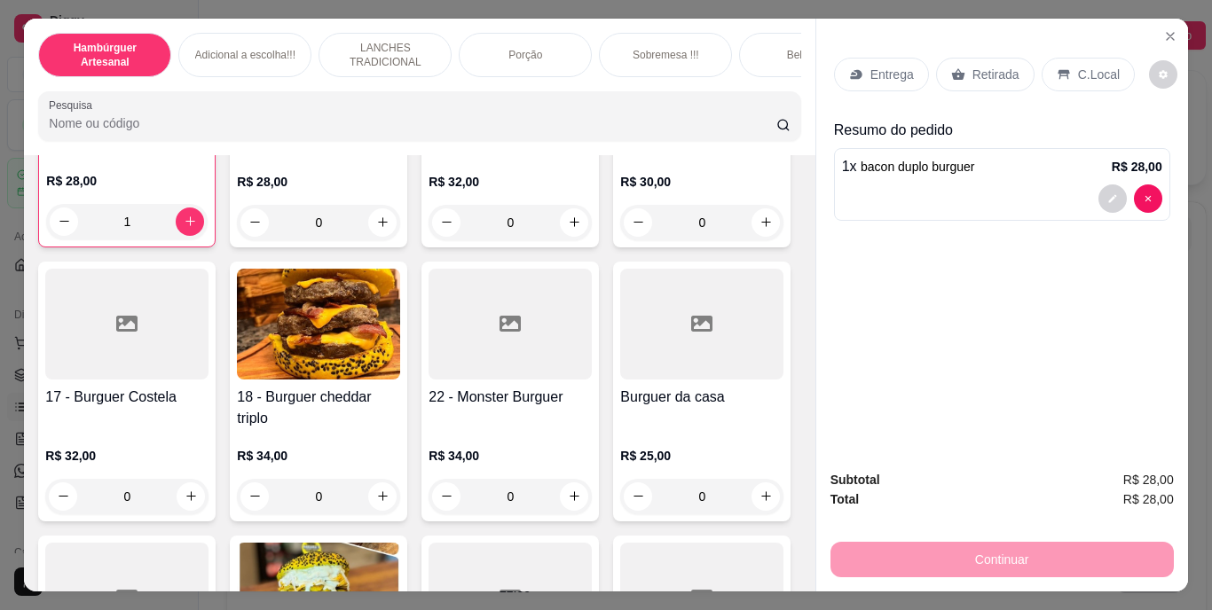
click at [973, 66] on p "Retirada" at bounding box center [996, 75] width 47 height 18
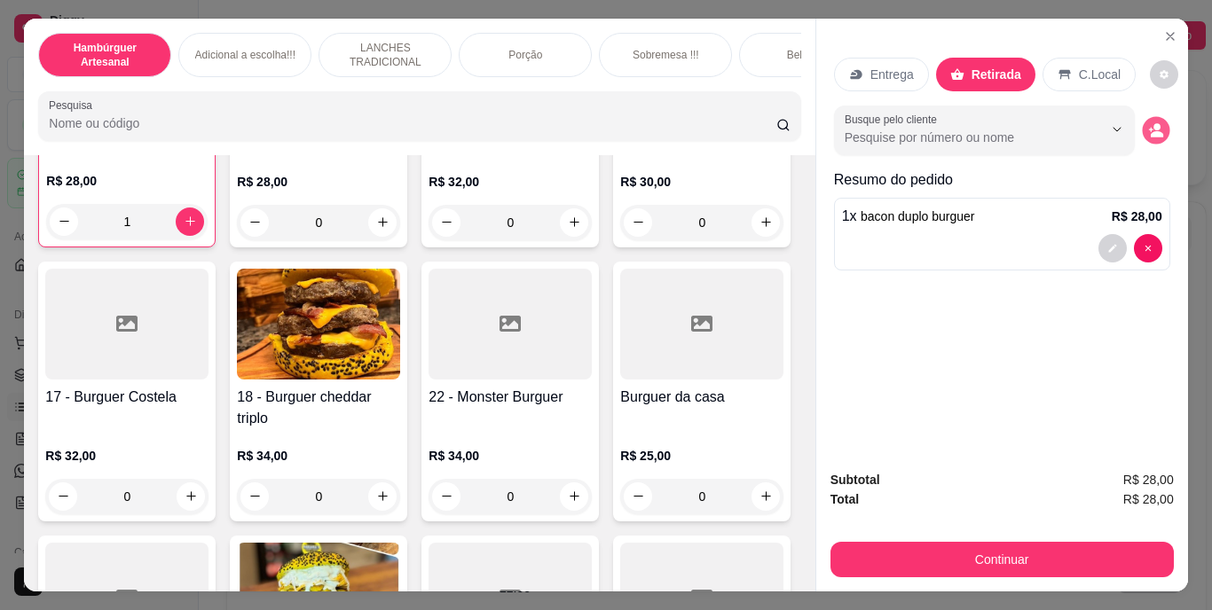
click at [1158, 124] on button "decrease-product-quantity" at bounding box center [1156, 130] width 28 height 28
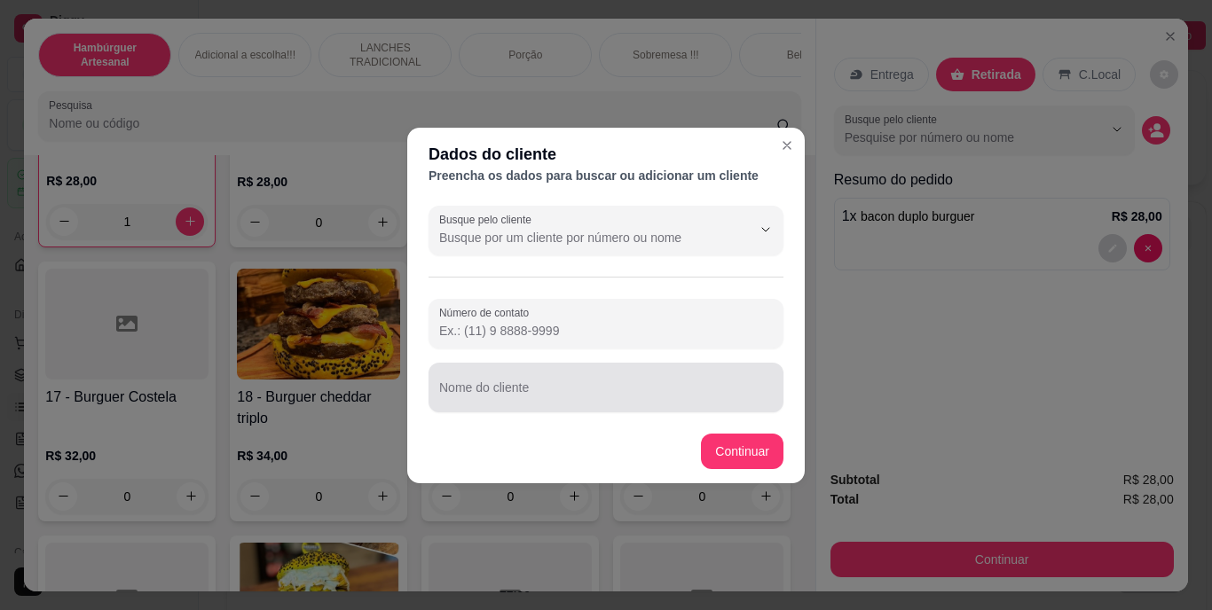
click at [571, 379] on div at bounding box center [606, 387] width 334 height 35
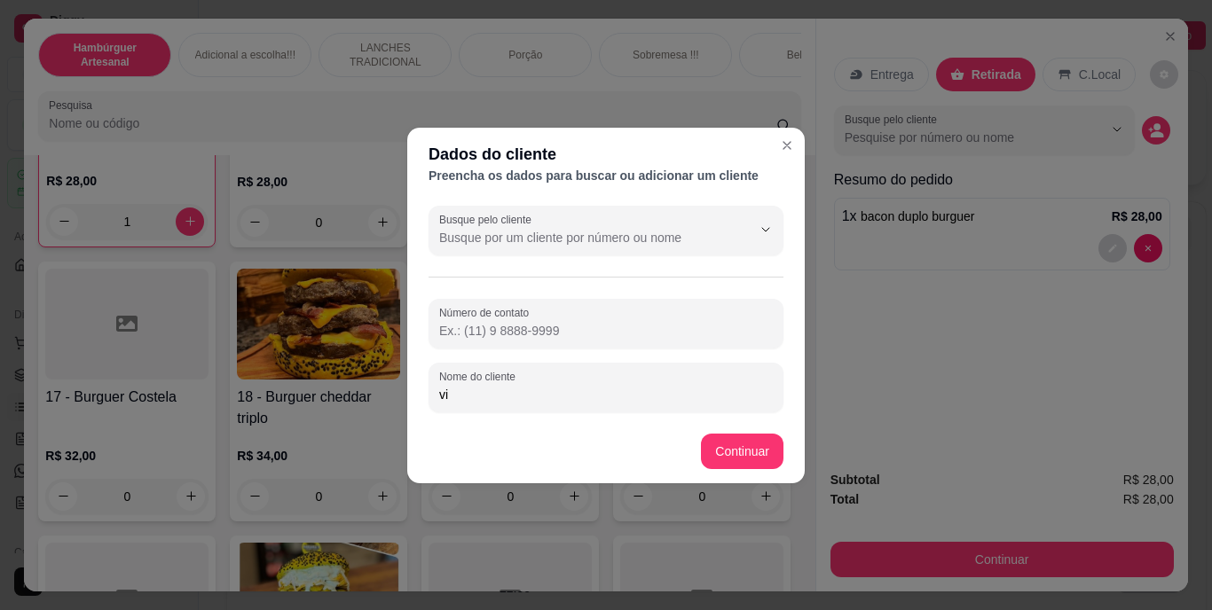
type input "v"
type input "VITOR"
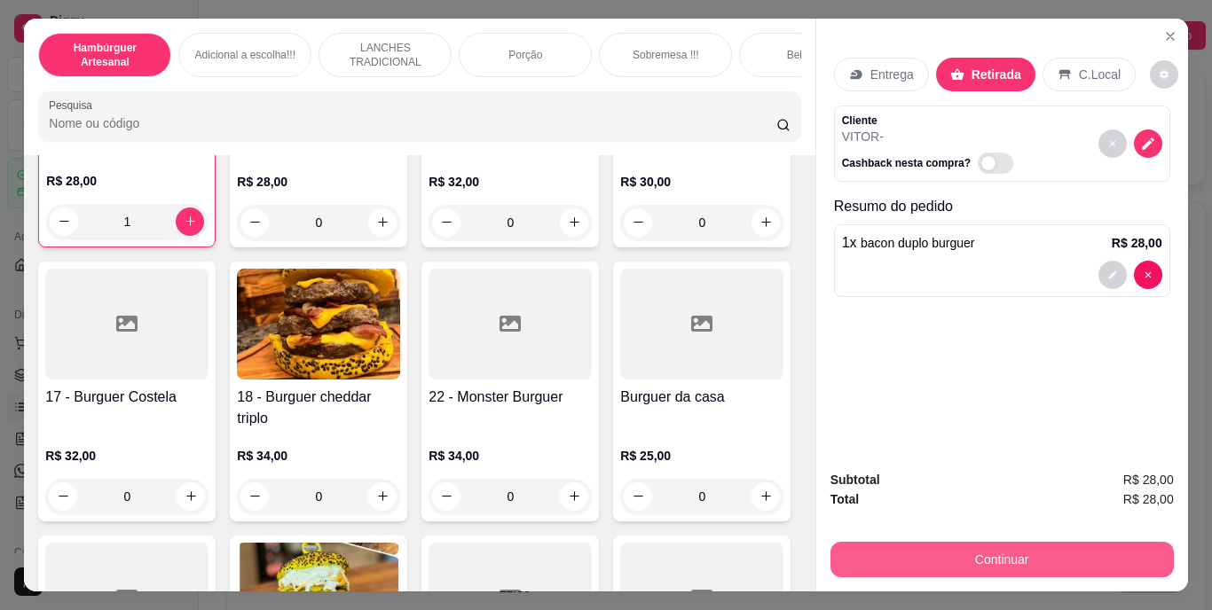
click at [913, 547] on button "Continuar" at bounding box center [1002, 559] width 343 height 35
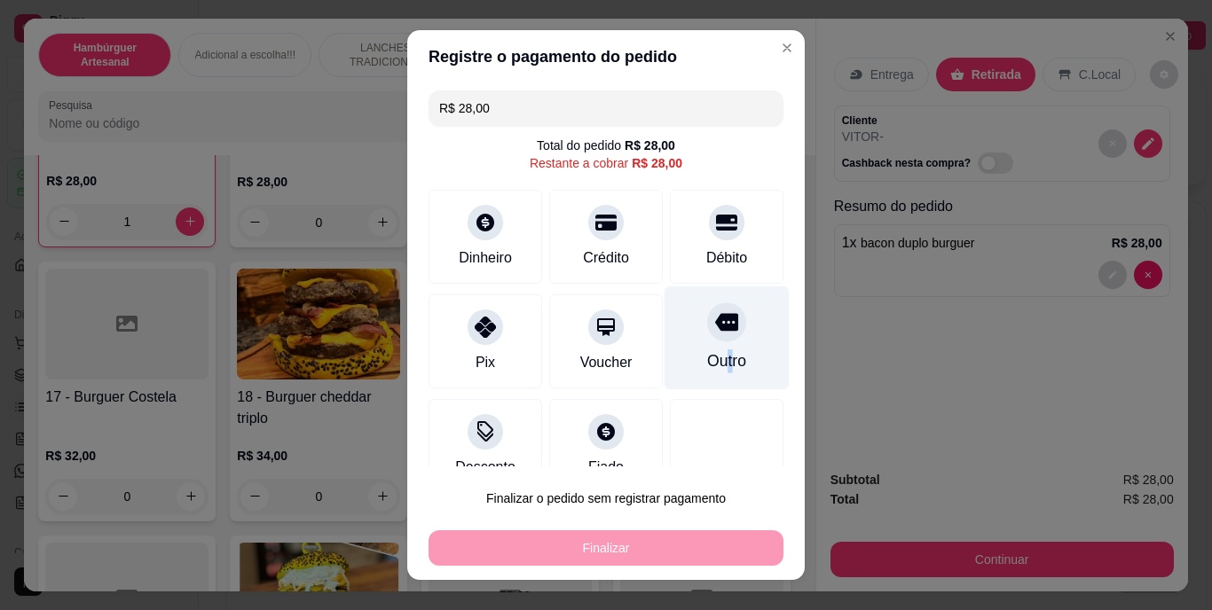
click at [707, 352] on div "Outro" at bounding box center [726, 361] width 39 height 23
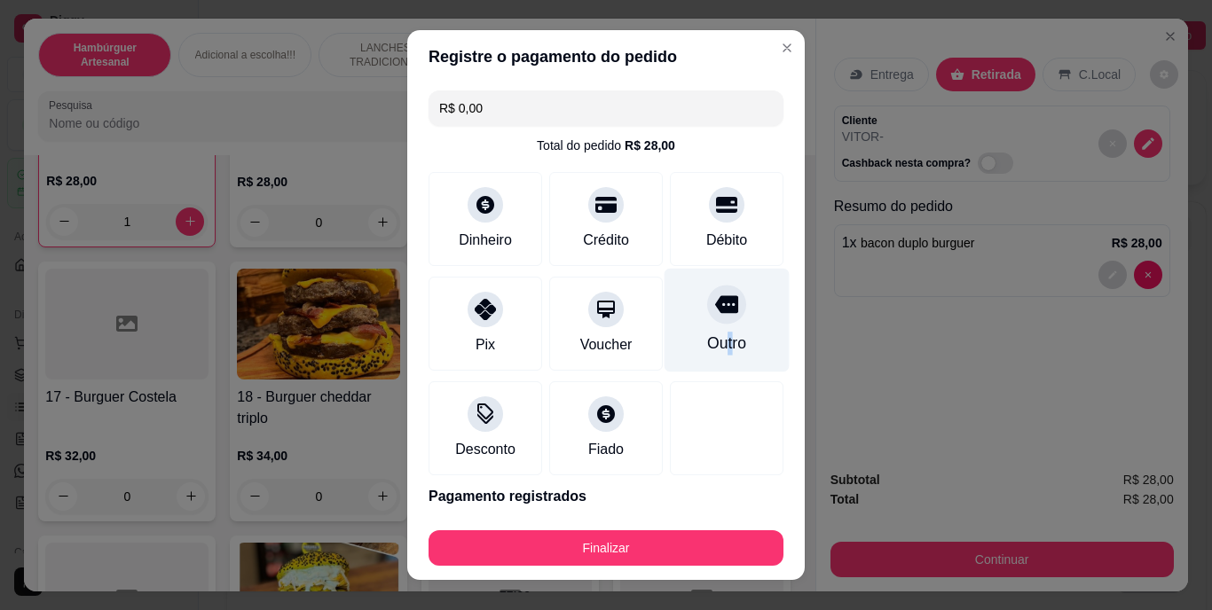
type input "R$ 0,00"
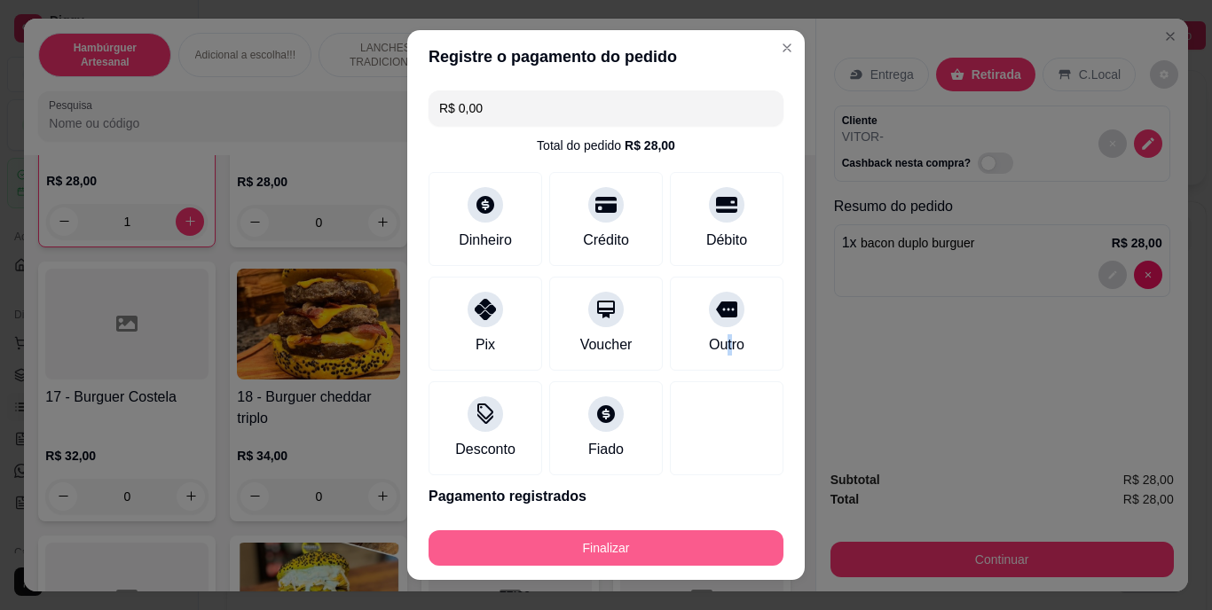
click at [722, 549] on button "Finalizar" at bounding box center [606, 548] width 355 height 35
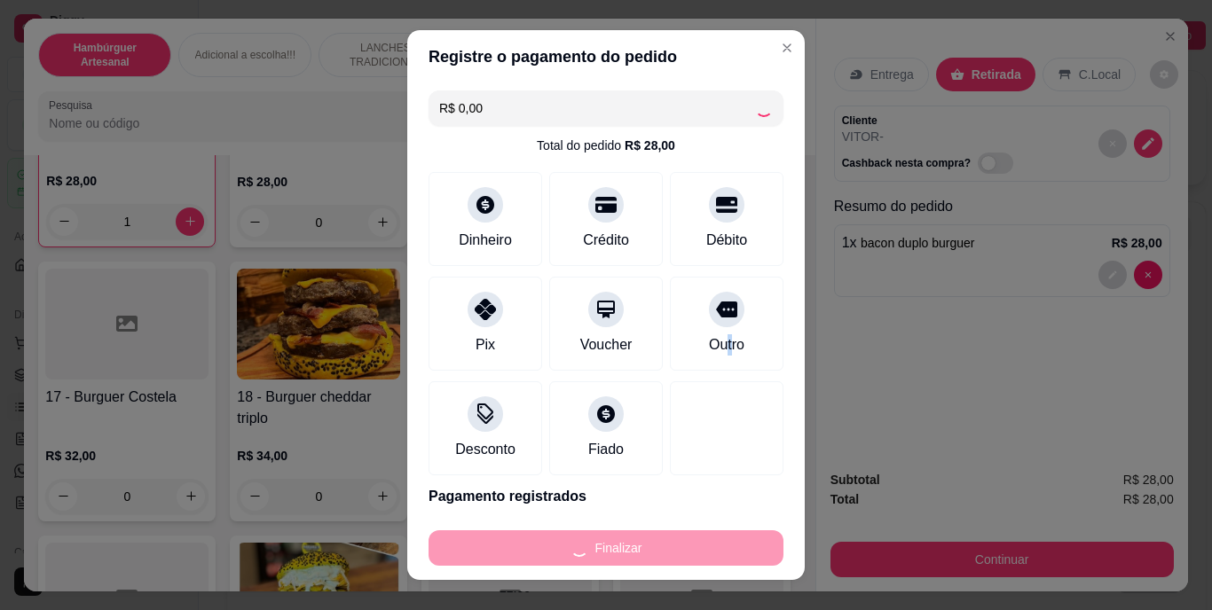
type input "0"
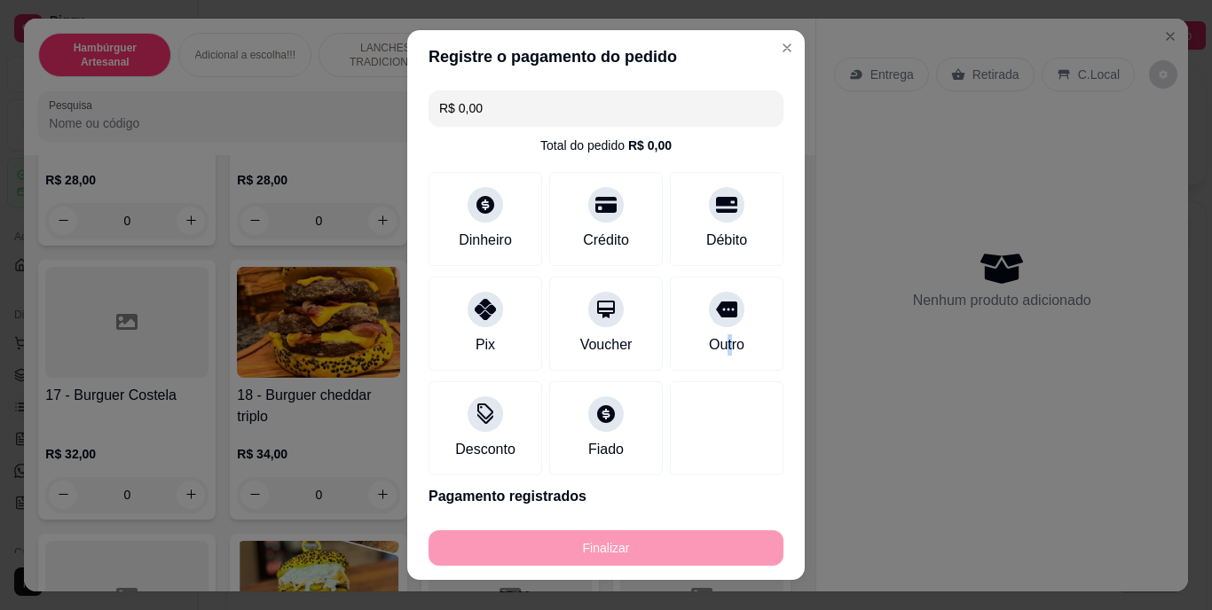
type input "-R$ 28,00"
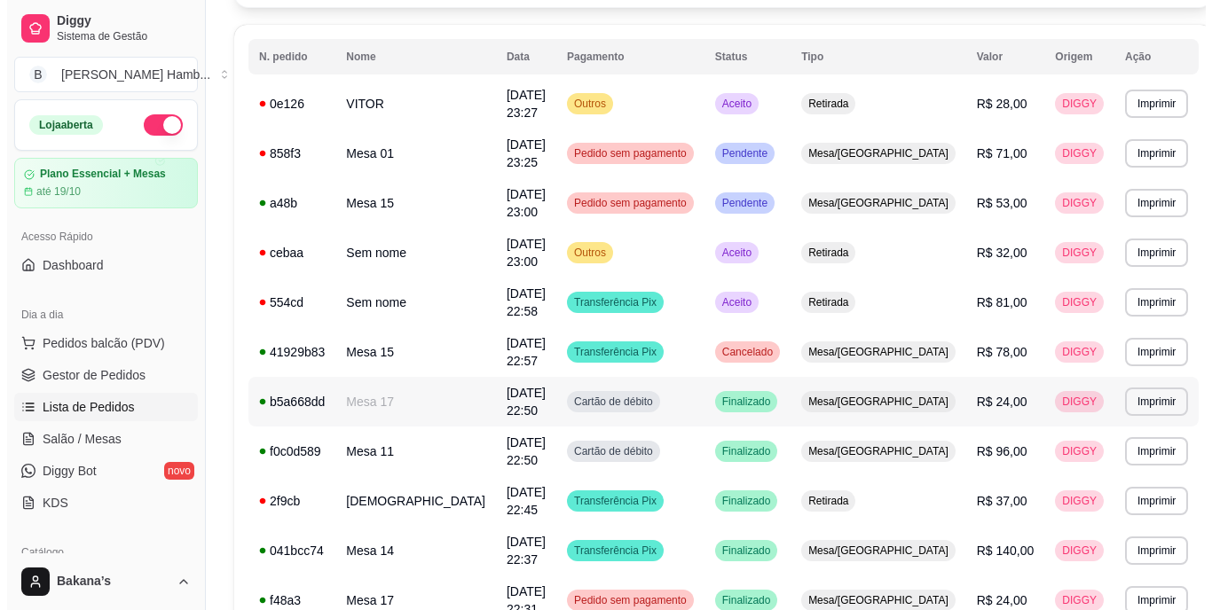
scroll to position [266, 0]
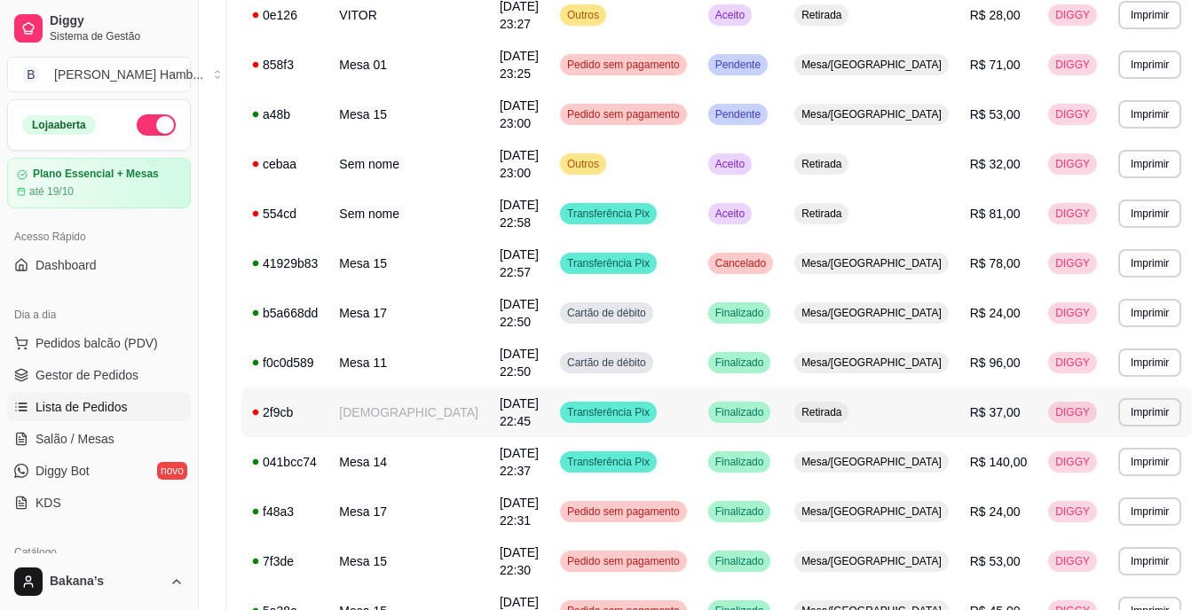
click at [533, 408] on span "[DATE] 22:45" at bounding box center [519, 413] width 39 height 32
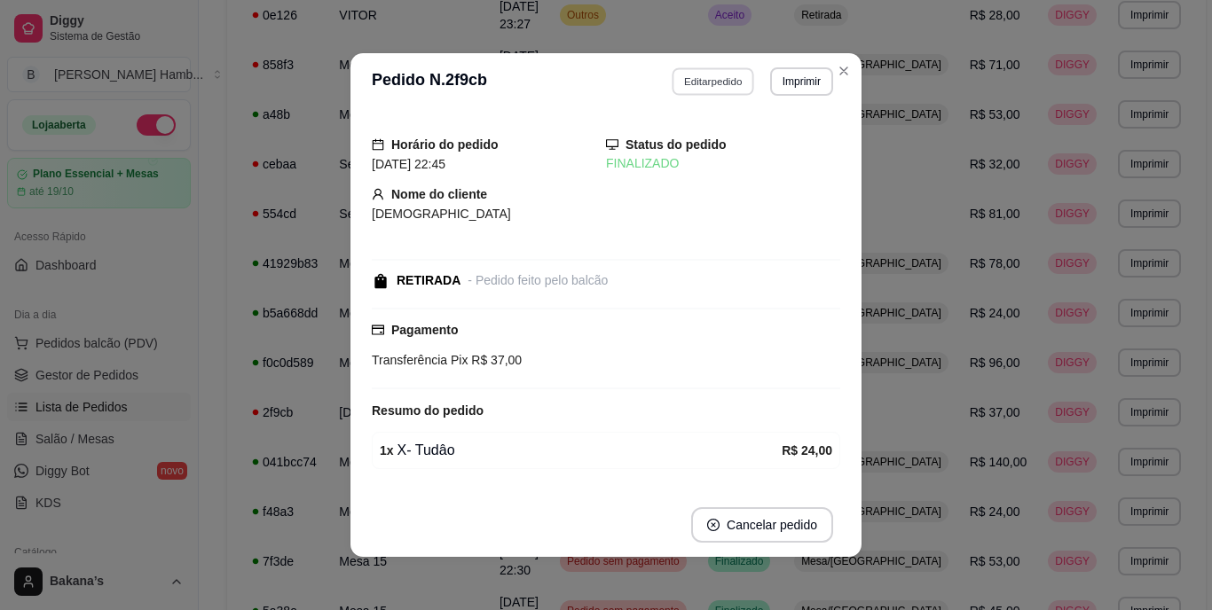
click at [709, 83] on button "Editar pedido" at bounding box center [714, 81] width 83 height 28
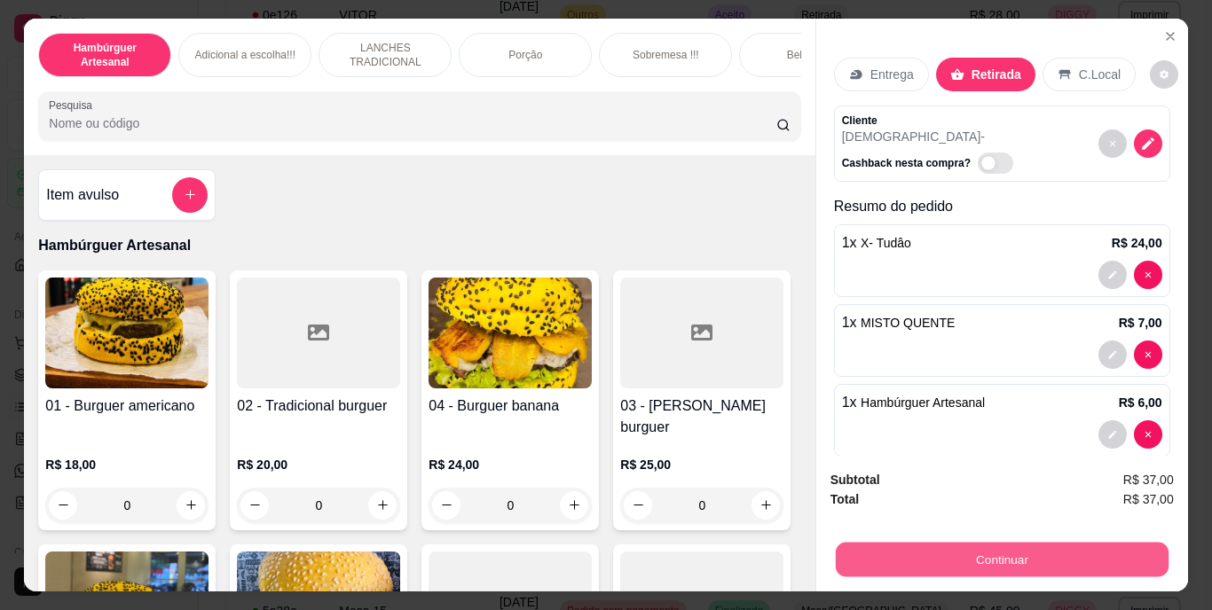
click at [911, 555] on button "Continuar" at bounding box center [1001, 560] width 333 height 35
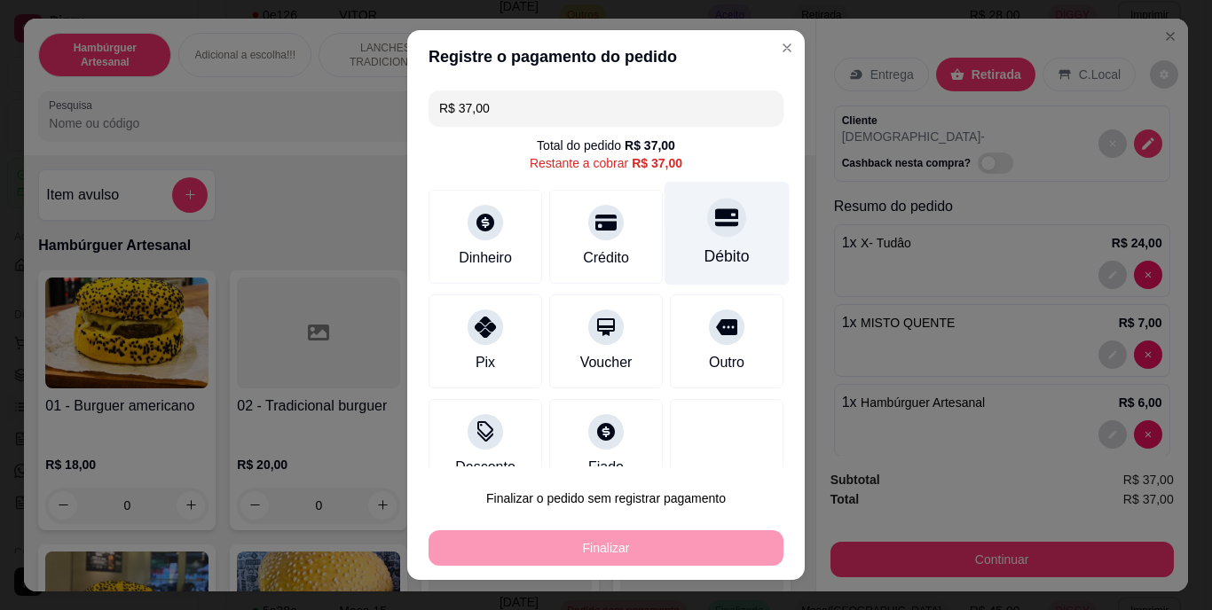
click at [732, 239] on div "Débito" at bounding box center [727, 234] width 125 height 104
type input "R$ 0,00"
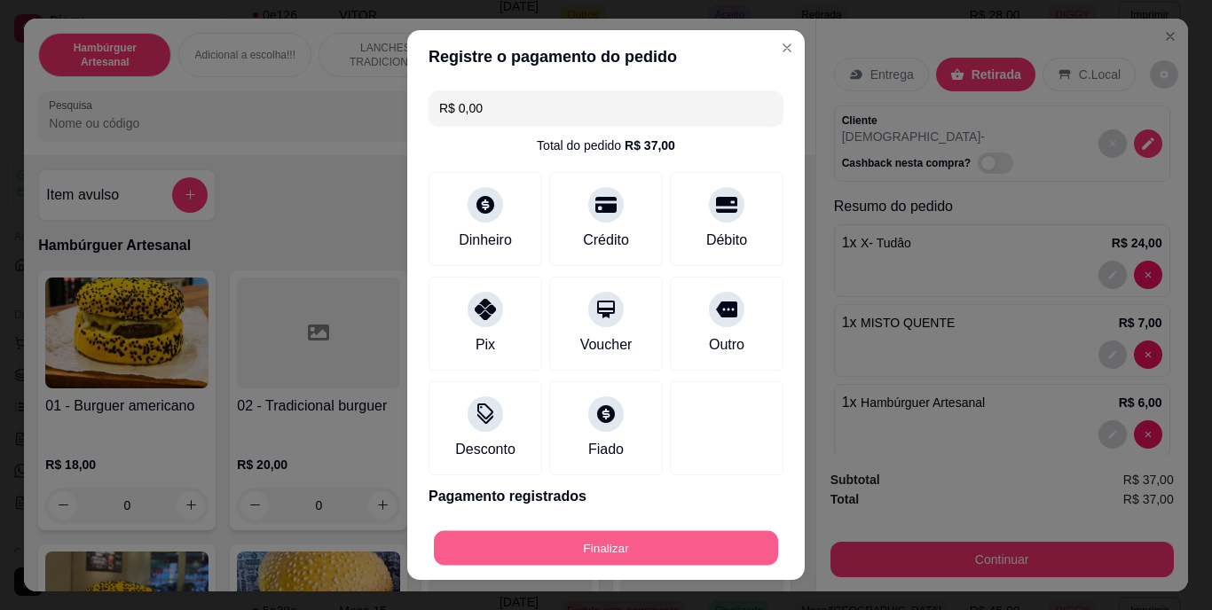
click at [622, 545] on button "Finalizar" at bounding box center [606, 548] width 344 height 35
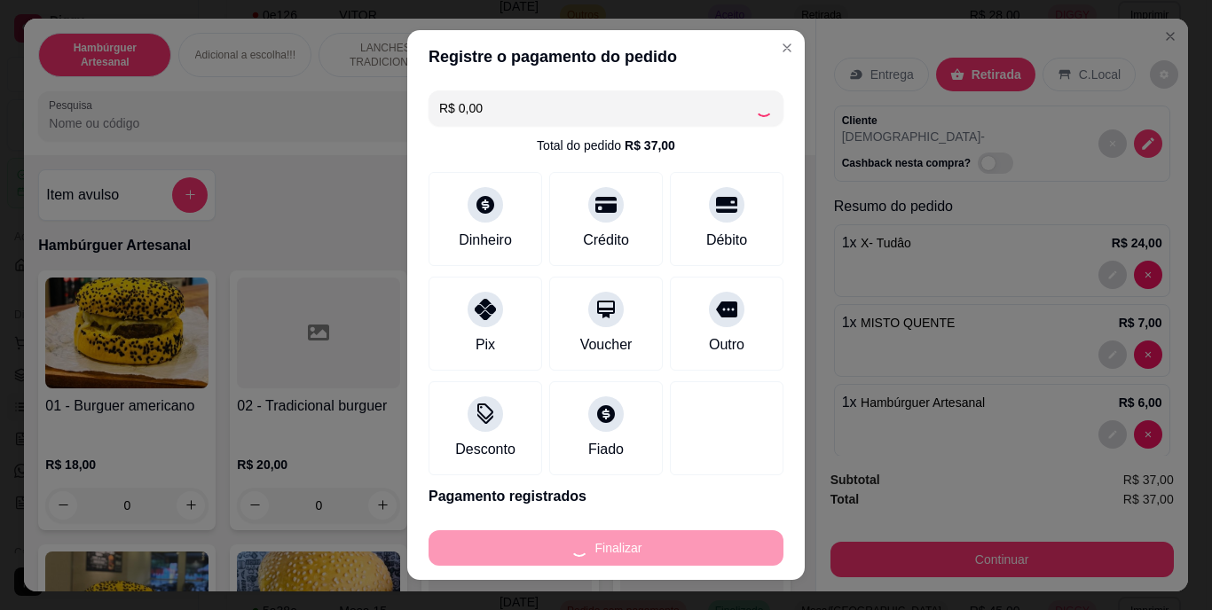
type input "0"
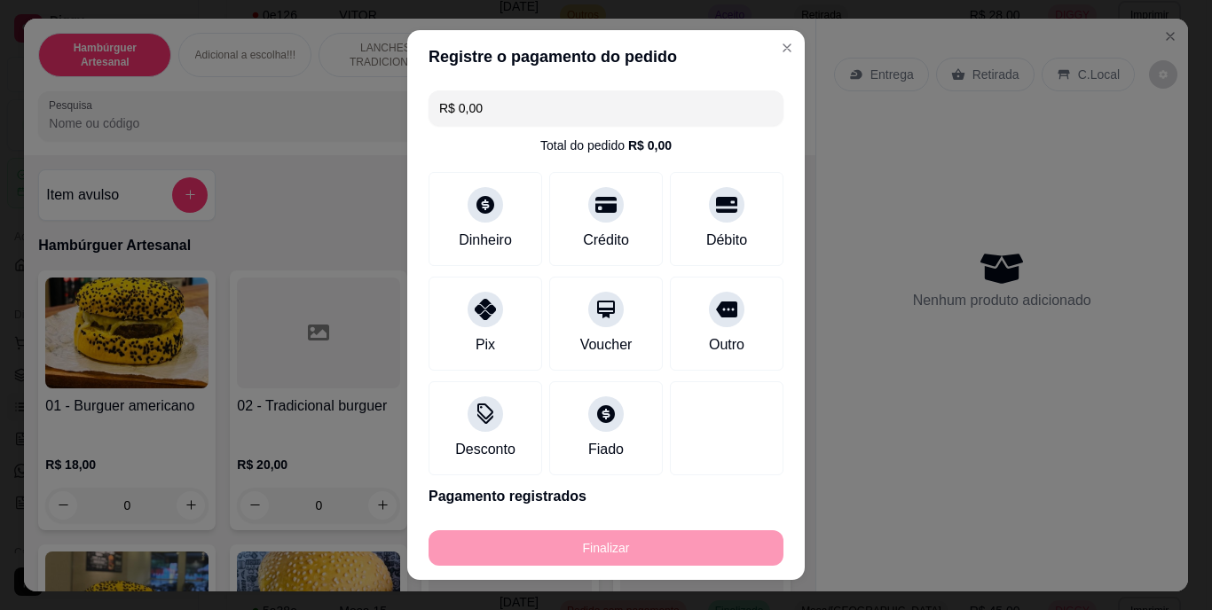
type input "-R$ 37,00"
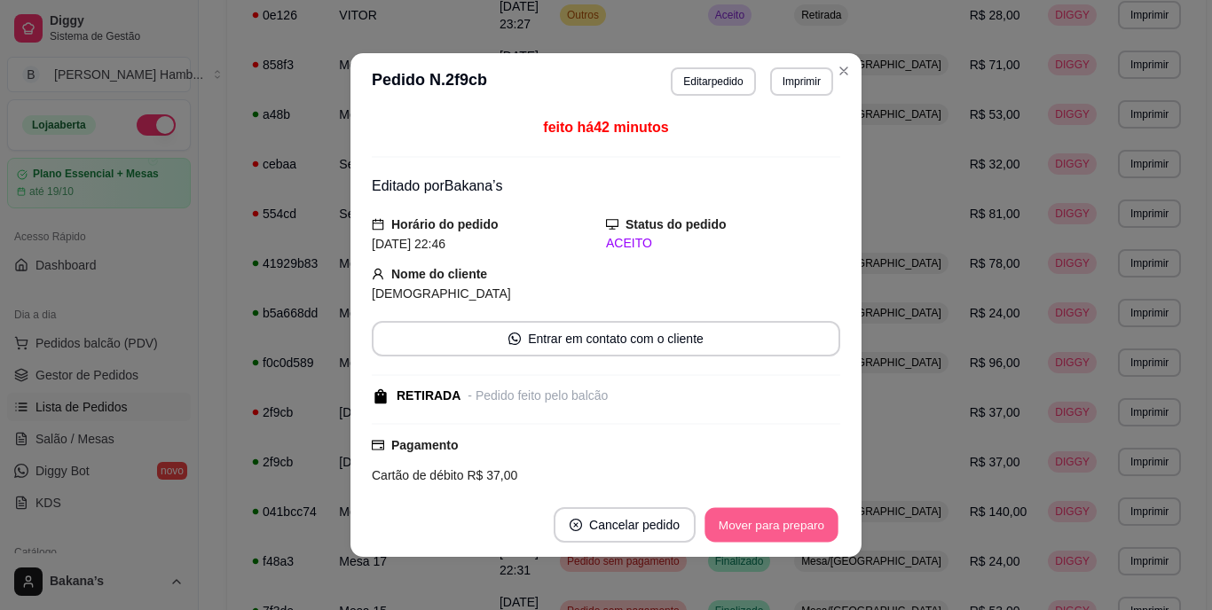
click at [755, 517] on button "Mover para preparo" at bounding box center [771, 525] width 133 height 35
click at [755, 517] on button "Mover para retirada disponível" at bounding box center [742, 525] width 190 height 35
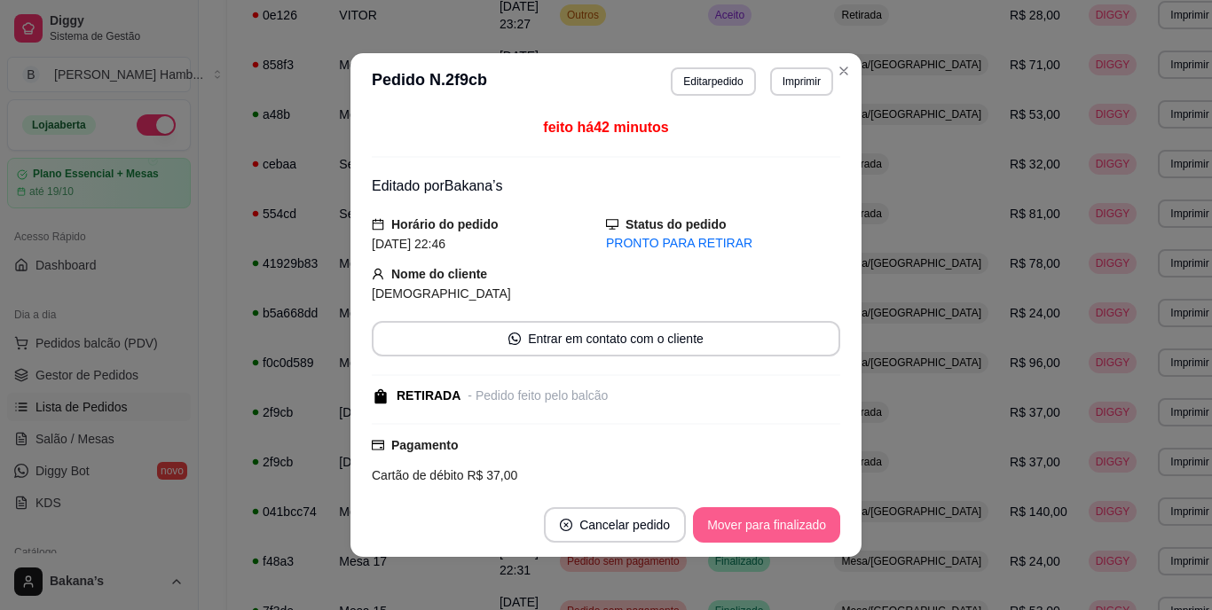
click at [756, 517] on button "Mover para finalizado" at bounding box center [766, 525] width 147 height 35
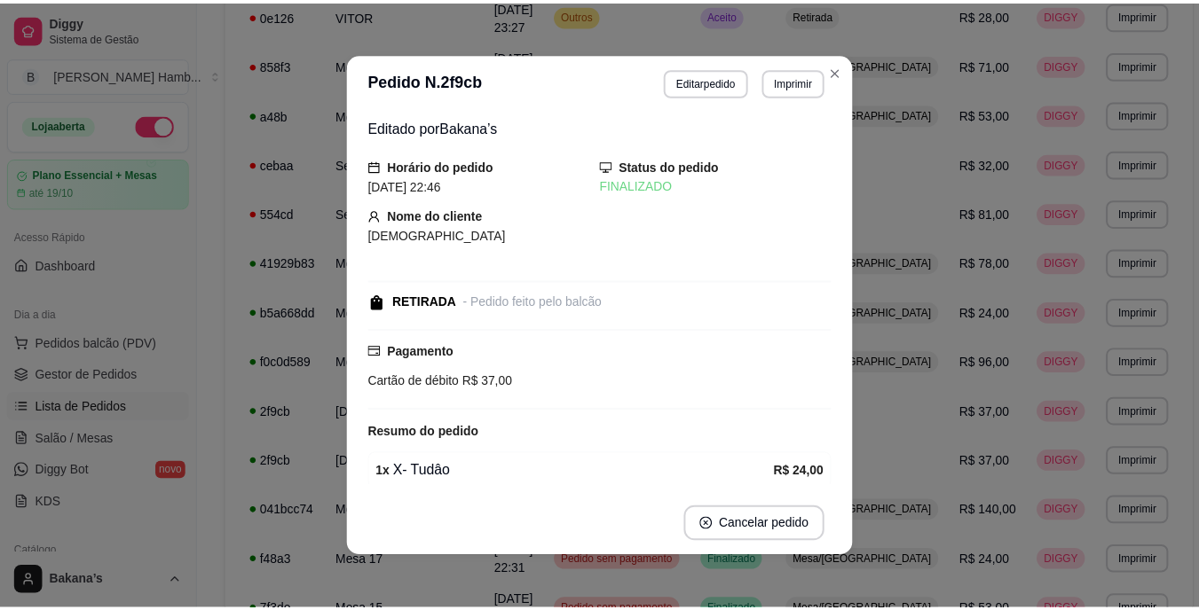
scroll to position [177, 0]
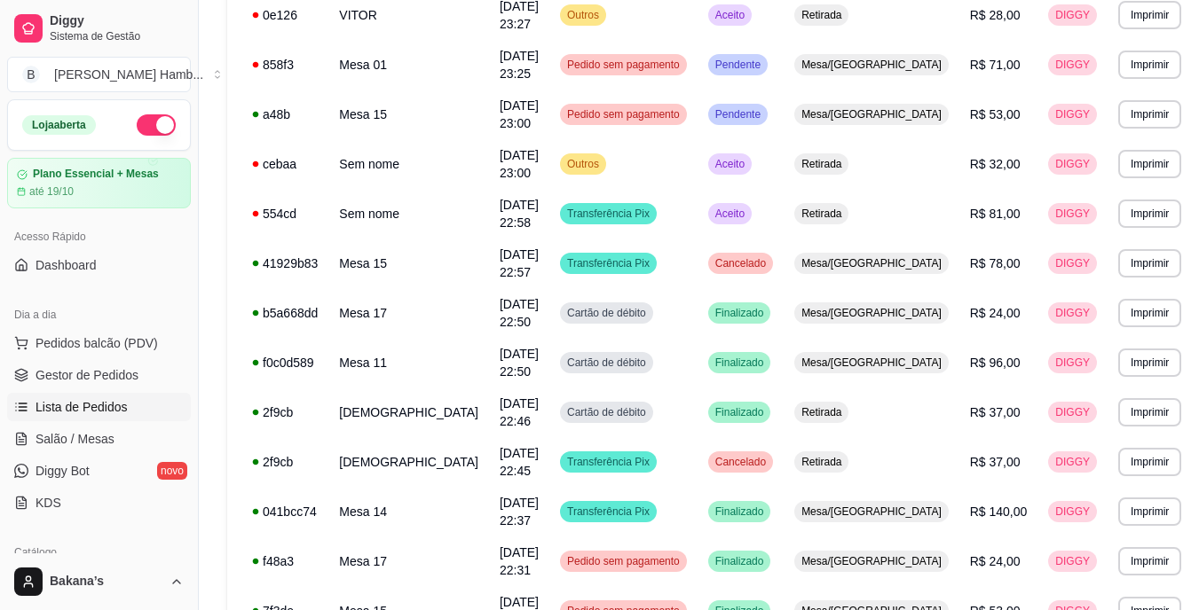
click at [122, 422] on ul "Pedidos balcão (PDV) Gestor de Pedidos Lista de Pedidos Salão / Mesas Diggy Bot…" at bounding box center [99, 423] width 184 height 188
click at [117, 437] on link "Salão / Mesas" at bounding box center [99, 439] width 184 height 28
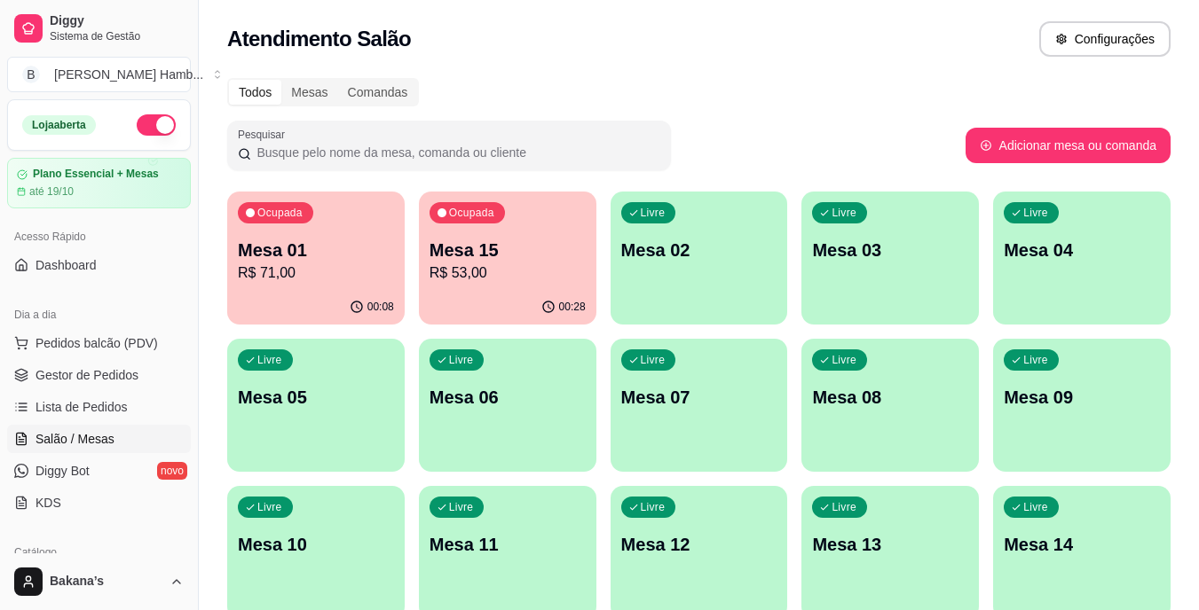
click at [456, 264] on p "R$ 53,00" at bounding box center [507, 273] width 156 height 21
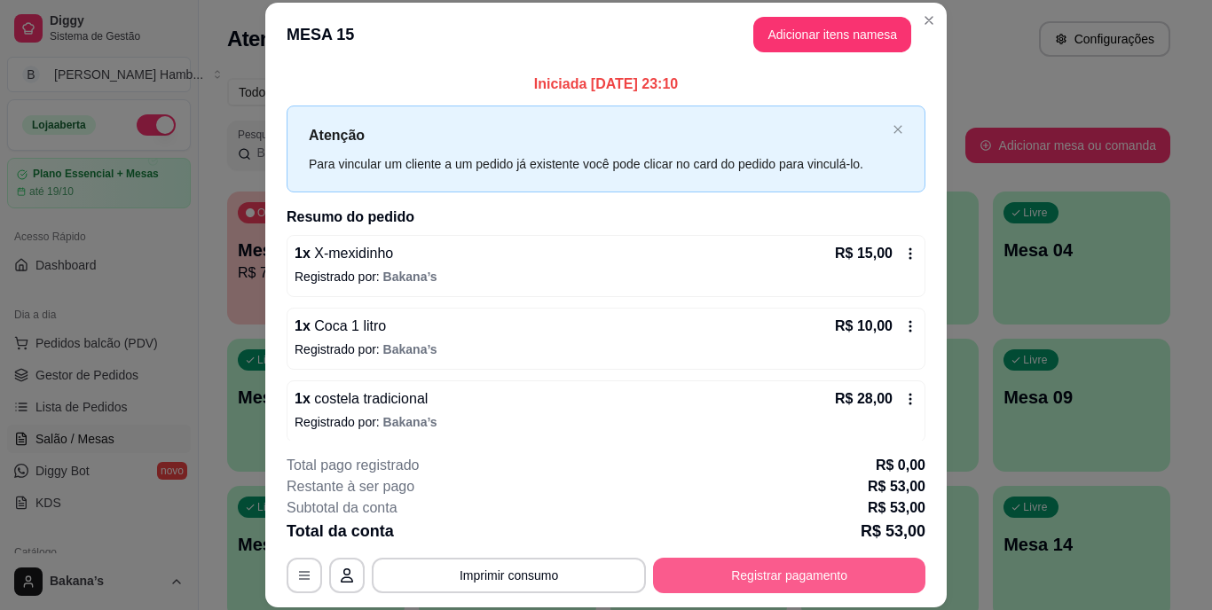
click at [766, 565] on button "Registrar pagamento" at bounding box center [789, 575] width 272 height 35
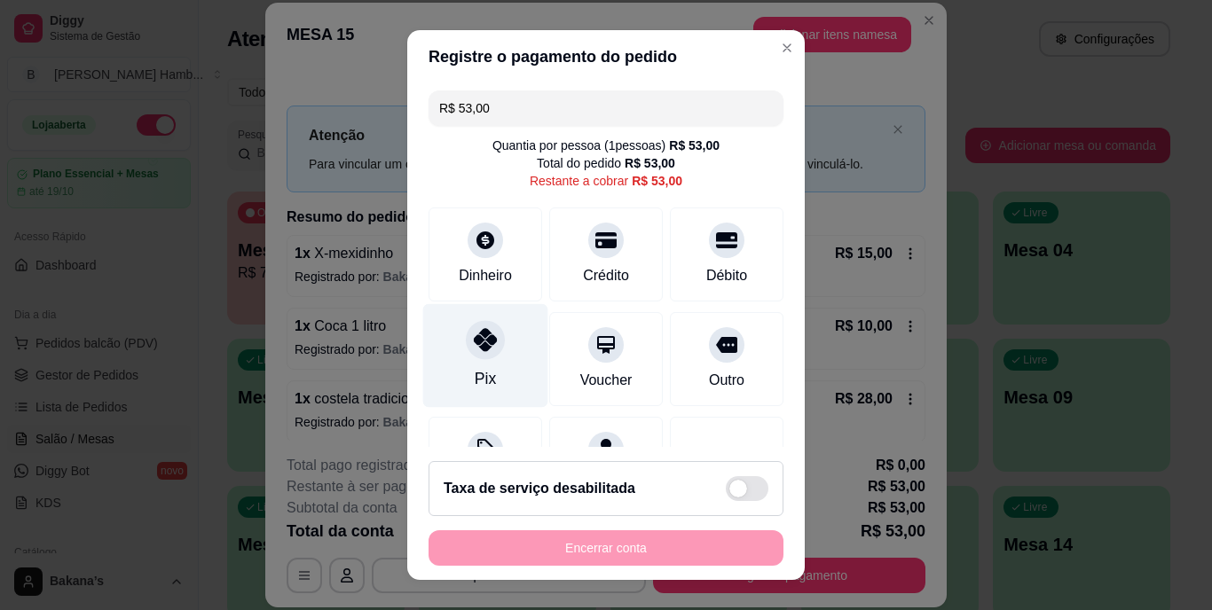
click at [508, 366] on div "Pix" at bounding box center [485, 356] width 125 height 104
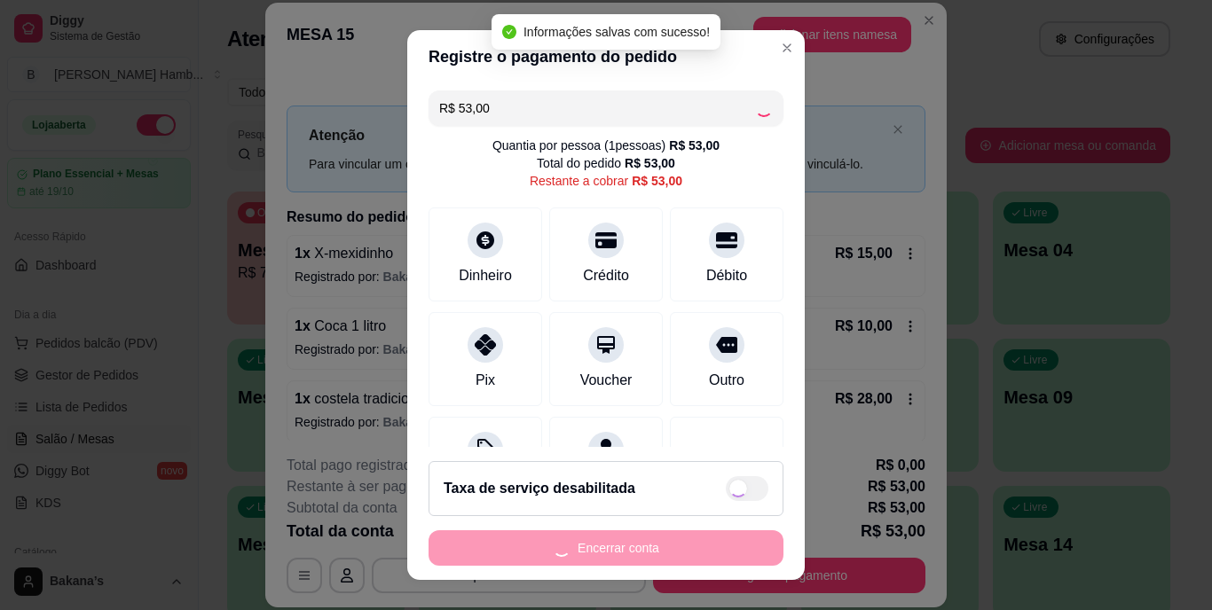
type input "R$ 0,00"
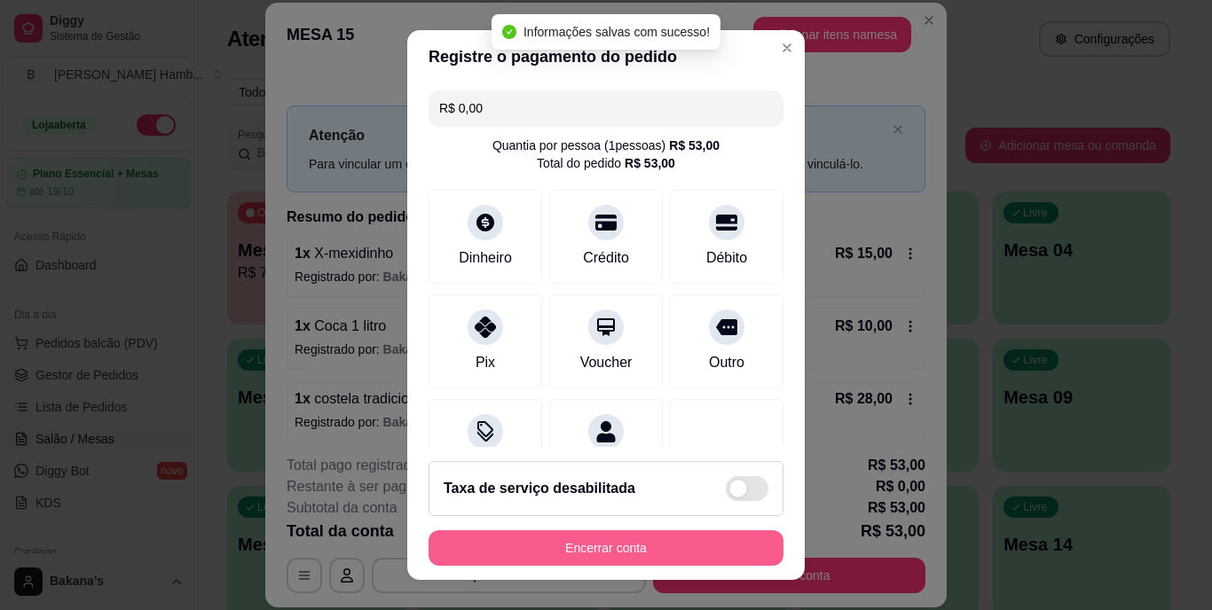
click at [593, 550] on button "Encerrar conta" at bounding box center [606, 548] width 355 height 35
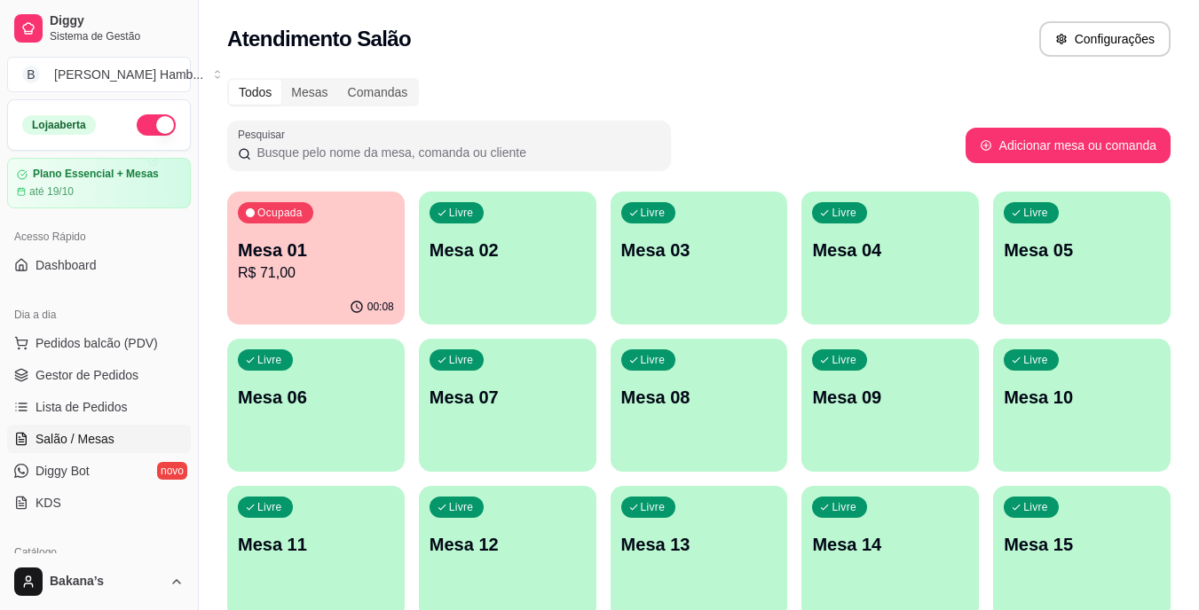
click at [319, 244] on p "Mesa 01" at bounding box center [316, 250] width 156 height 25
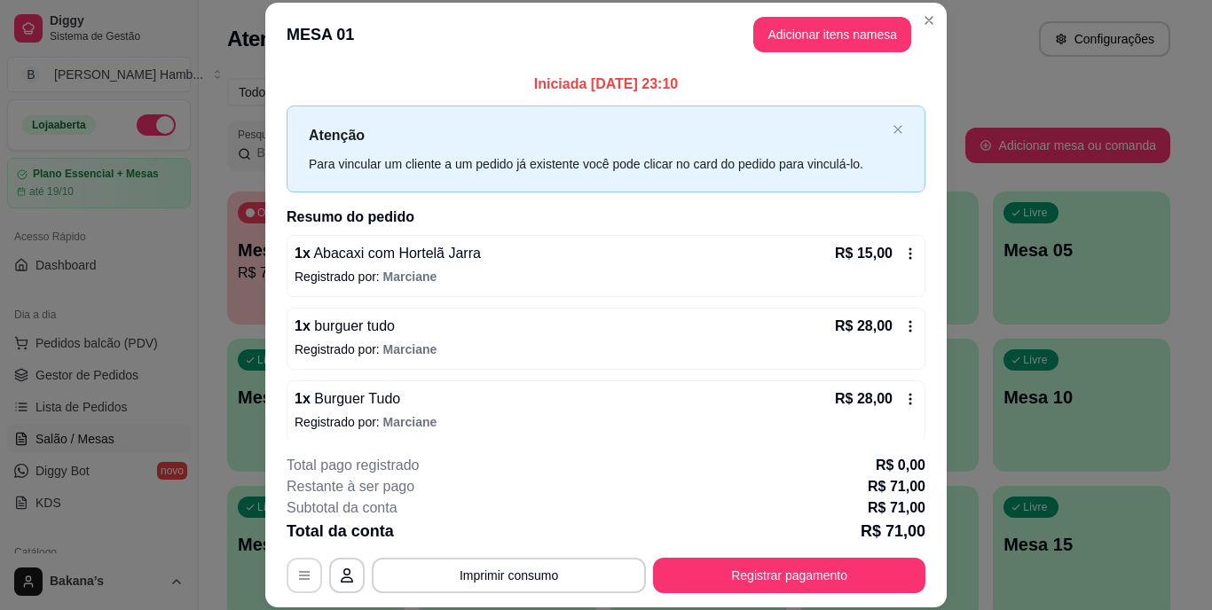
click at [301, 581] on icon "button" at bounding box center [304, 576] width 14 height 14
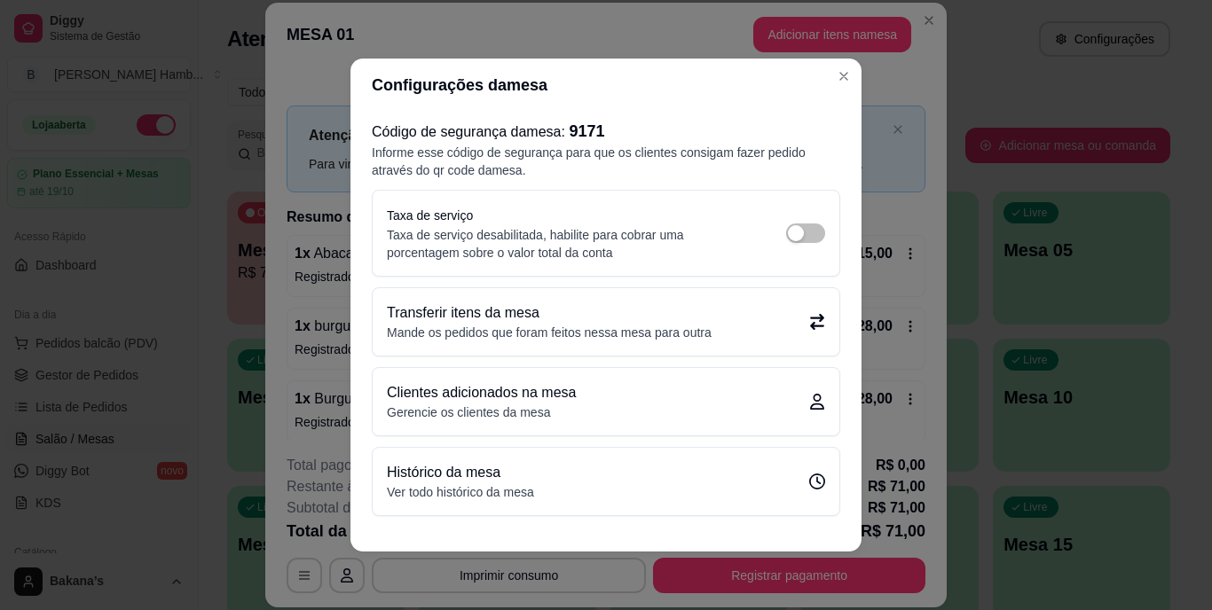
click at [409, 343] on div "Transferir itens da mesa Mande os pedidos que foram feitos nessa mesa para outra" at bounding box center [606, 321] width 467 height 67
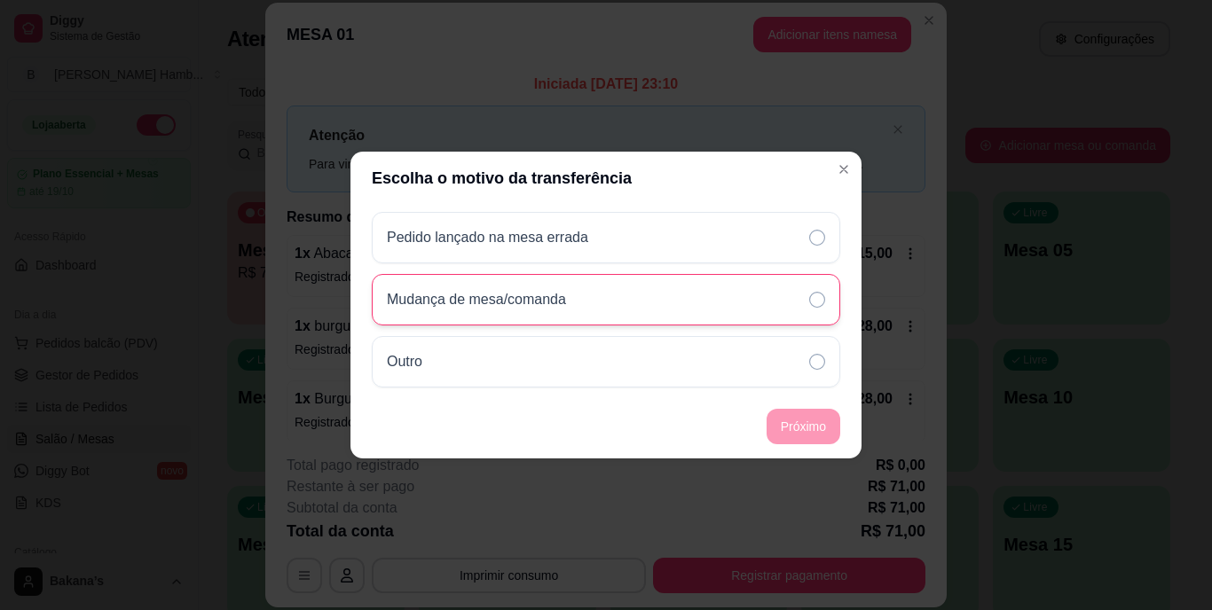
click at [529, 298] on p "Mudança de mesa/comanda" at bounding box center [476, 299] width 179 height 21
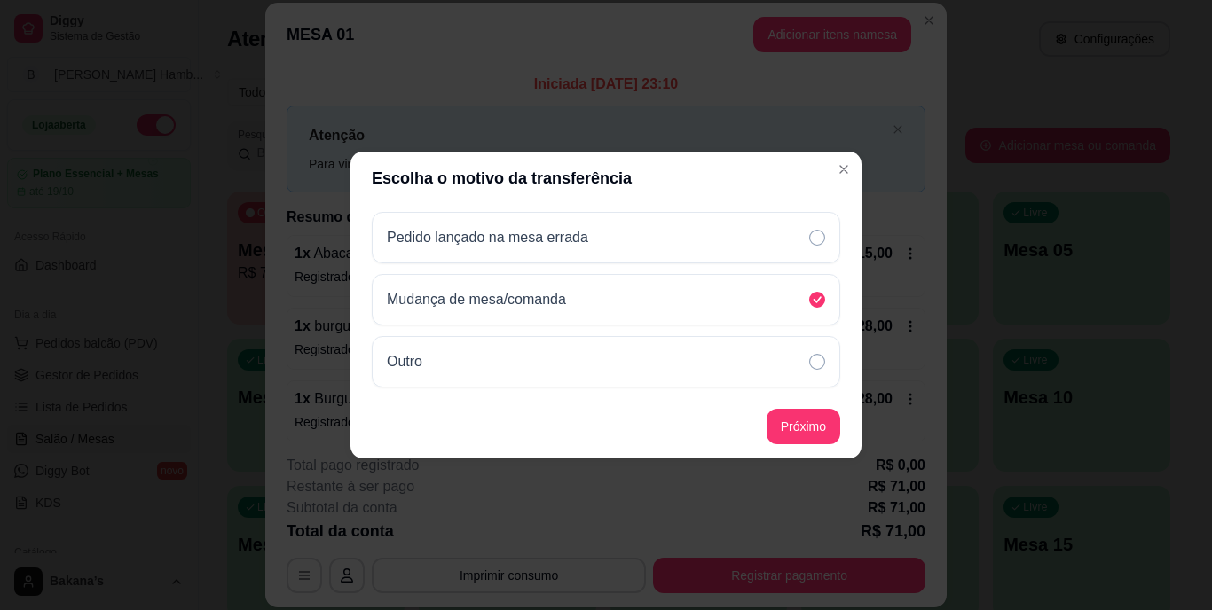
drag, startPoint x: 496, startPoint y: 358, endPoint x: 625, endPoint y: 361, distance: 128.7
click at [500, 358] on div "Outro" at bounding box center [606, 361] width 469 height 51
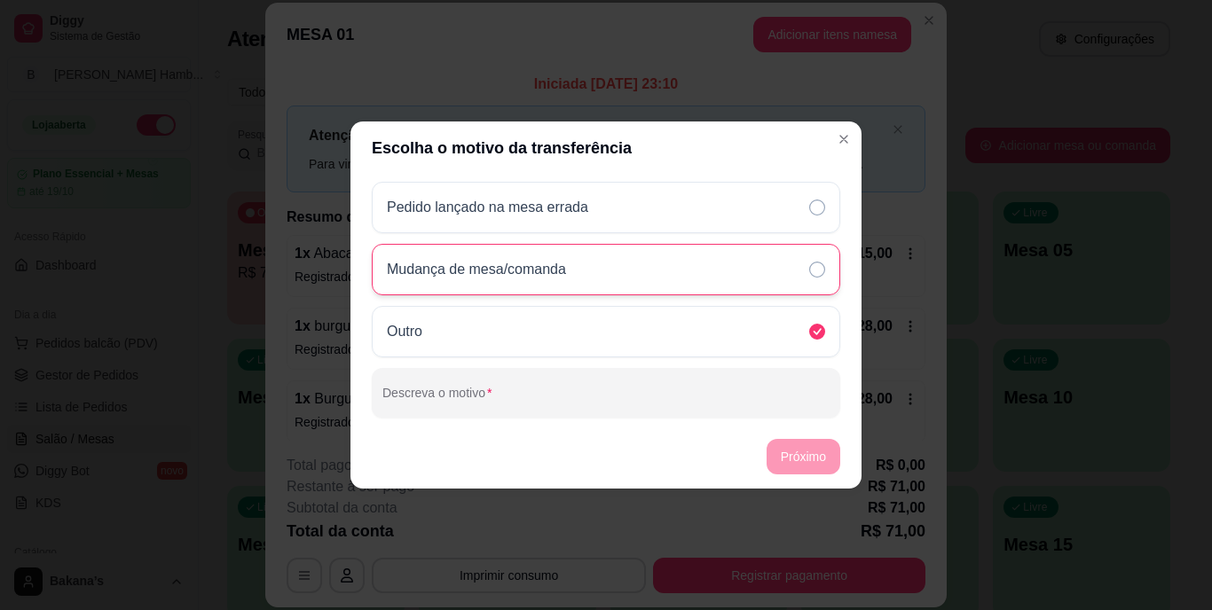
click at [673, 265] on div "Mudança de mesa/comanda" at bounding box center [606, 269] width 469 height 51
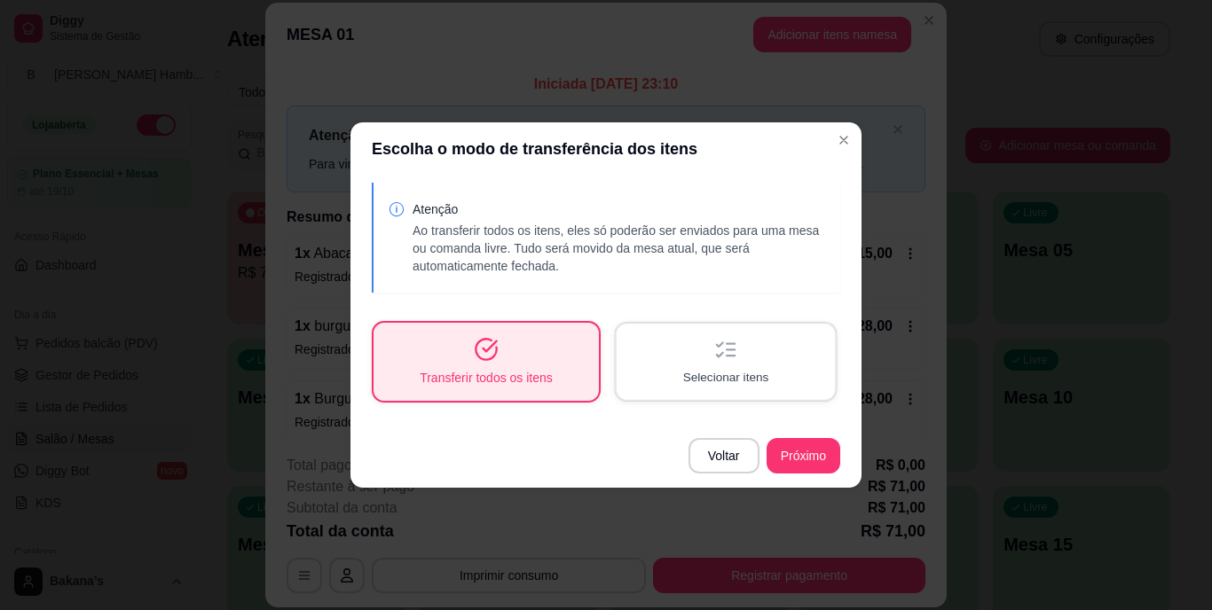
click at [716, 380] on span "Selecionar itens" at bounding box center [726, 377] width 86 height 17
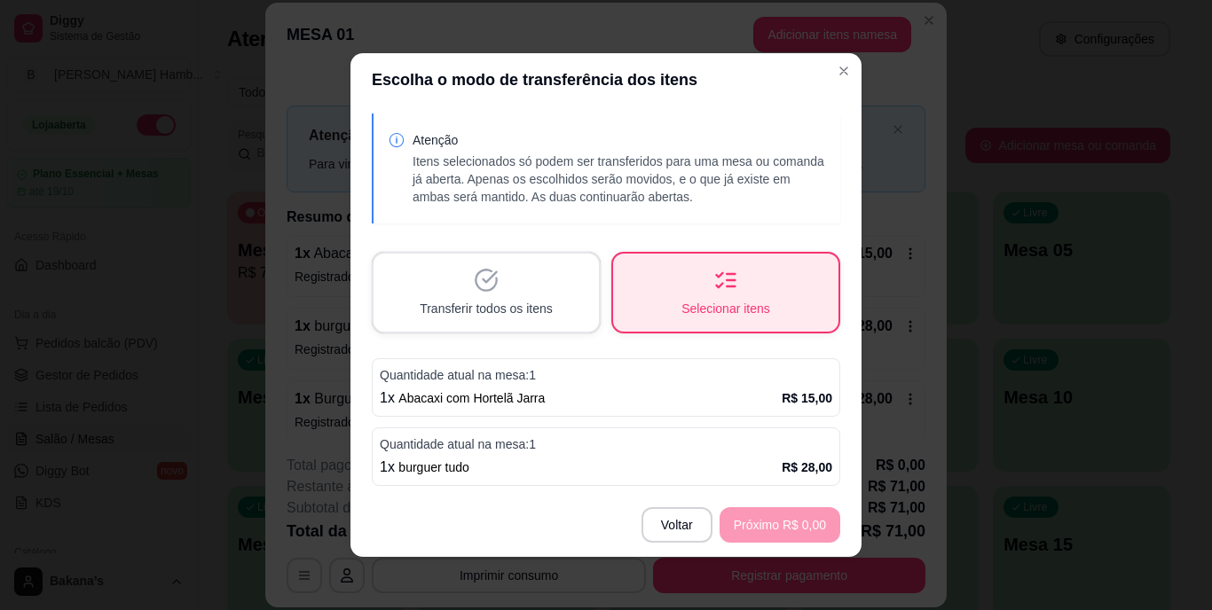
click at [760, 404] on div "1 x Abacaxi com Hortelã Jarra R$ 15,00" at bounding box center [606, 398] width 453 height 21
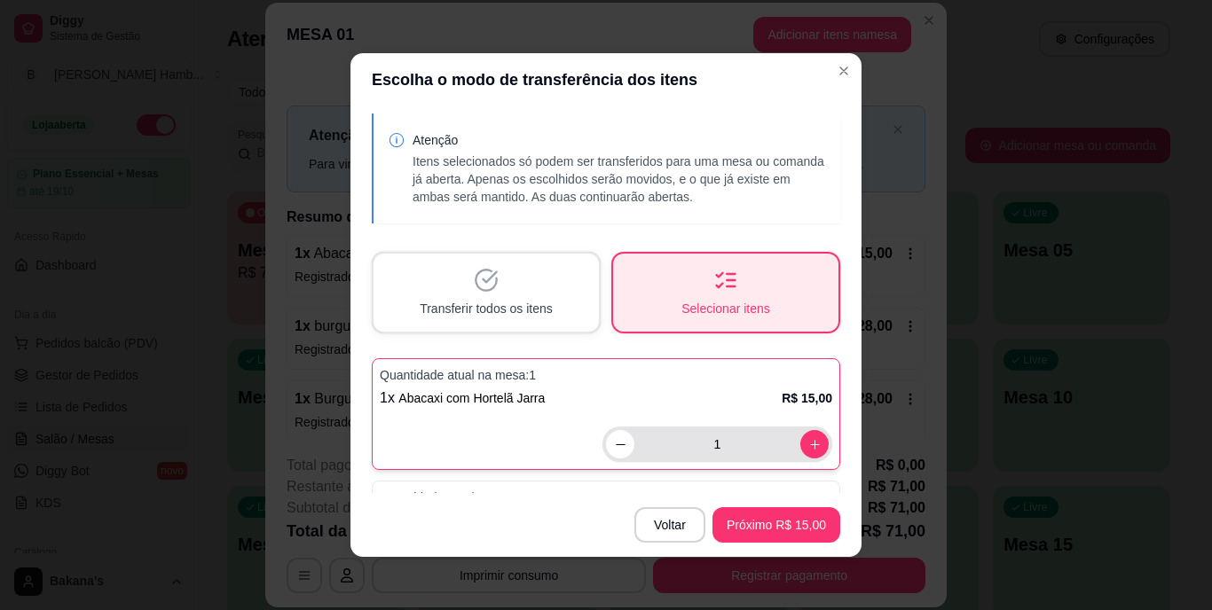
scroll to position [122, 0]
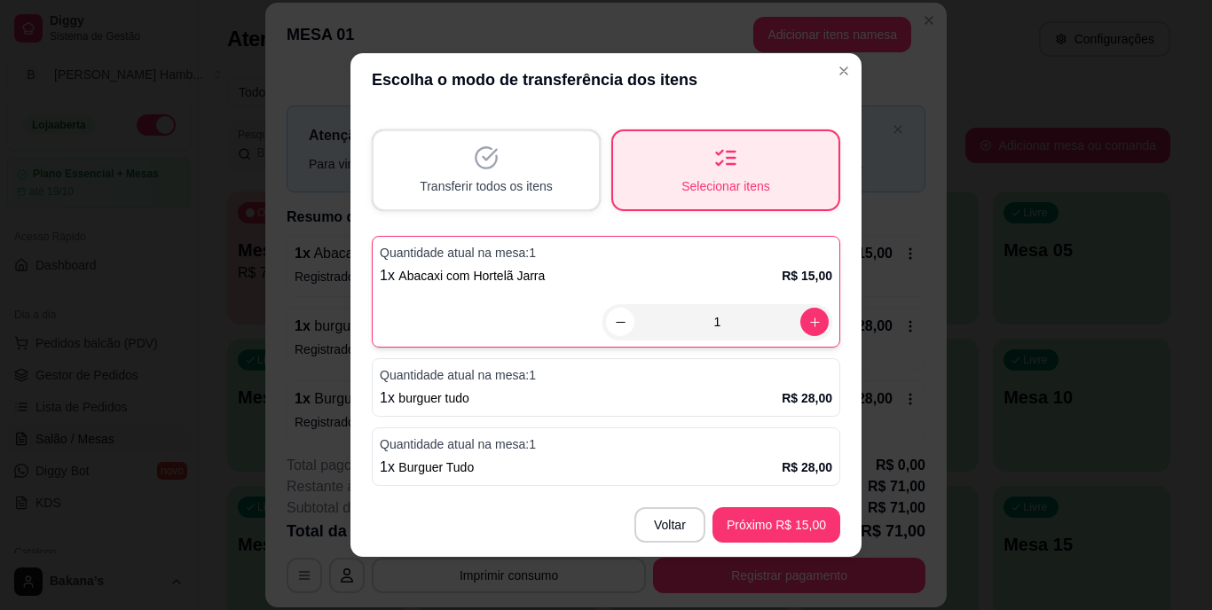
click at [762, 406] on div "1 x burguer tudo R$ 28,00" at bounding box center [606, 398] width 453 height 21
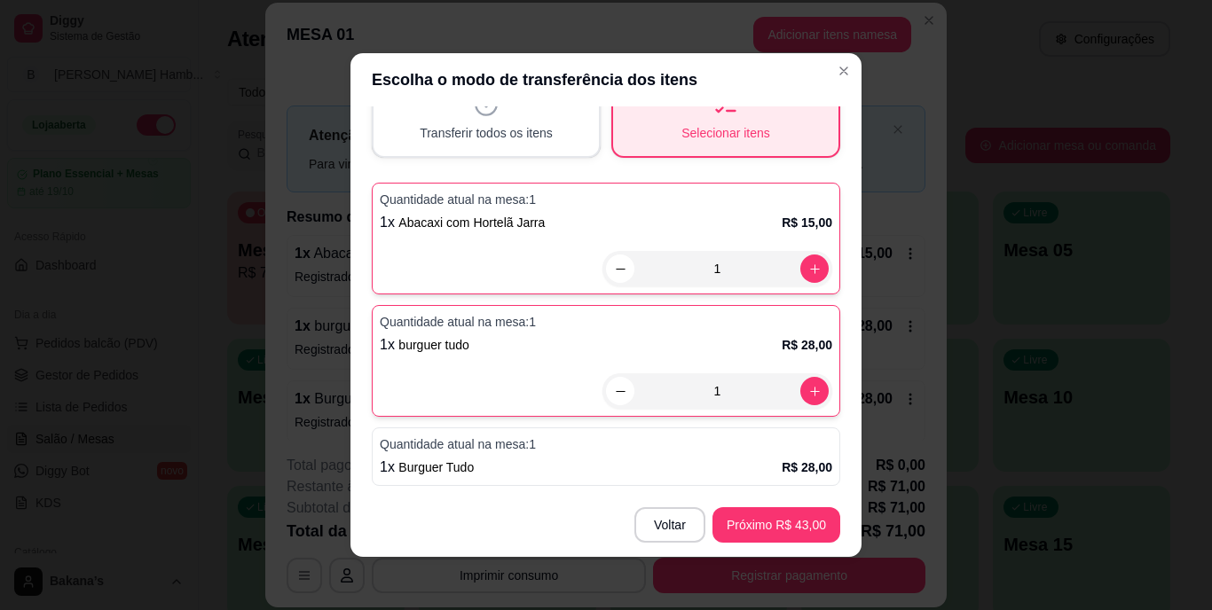
scroll to position [4, 0]
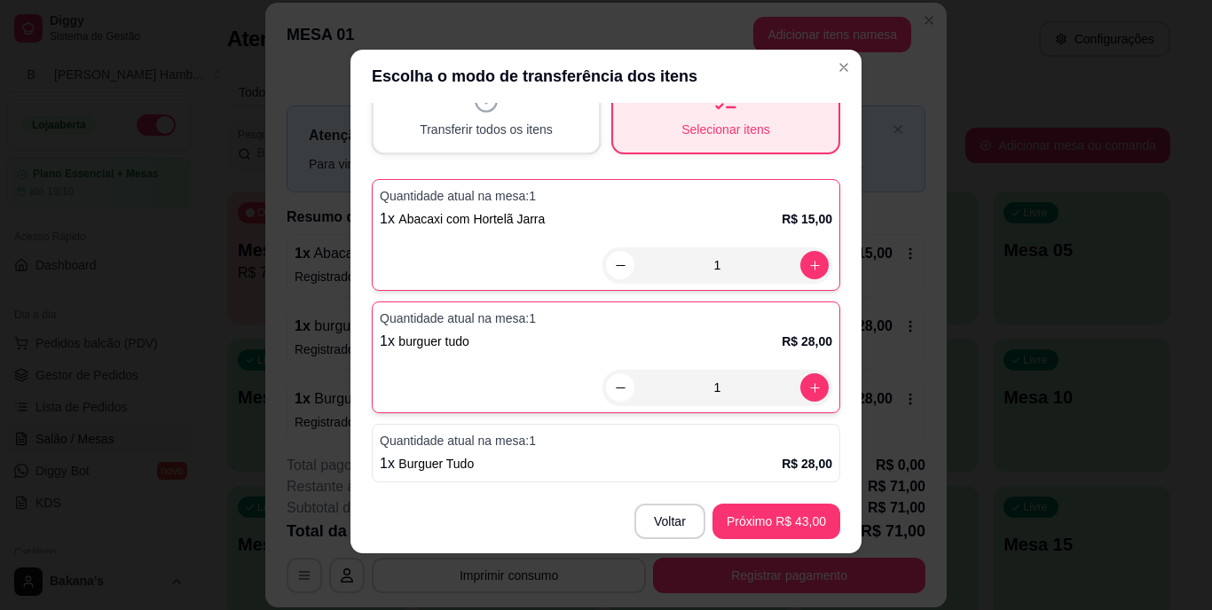
click at [765, 439] on p "Quantidade atual na mesa: 1" at bounding box center [606, 441] width 453 height 18
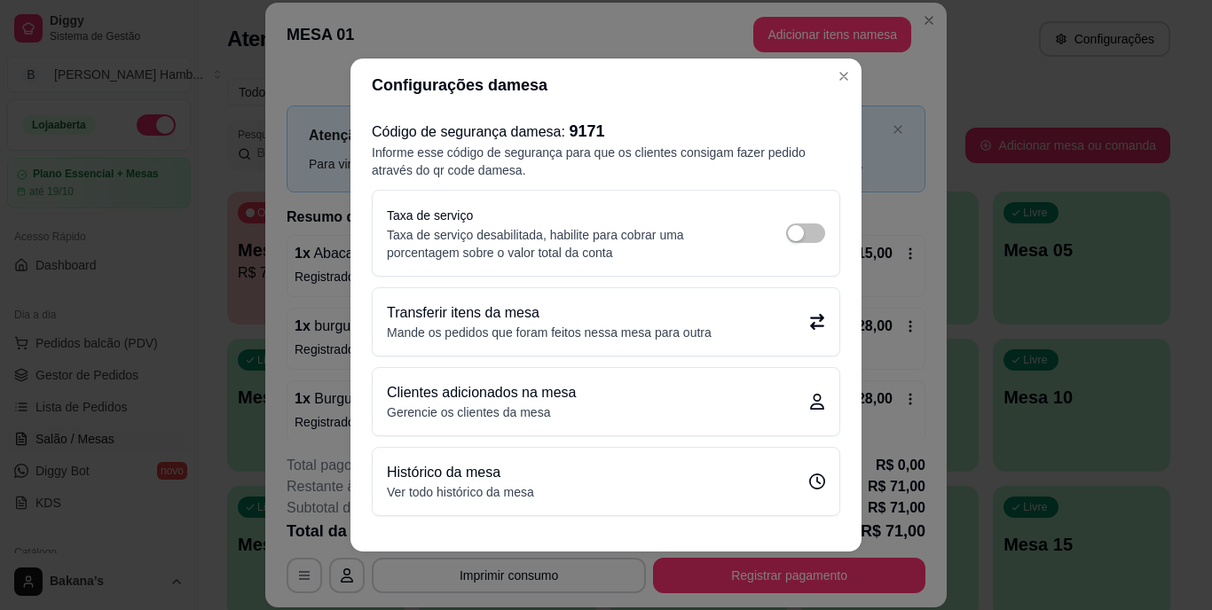
click at [608, 329] on p "Mande os pedidos que foram feitos nessa mesa para outra" at bounding box center [549, 333] width 325 height 18
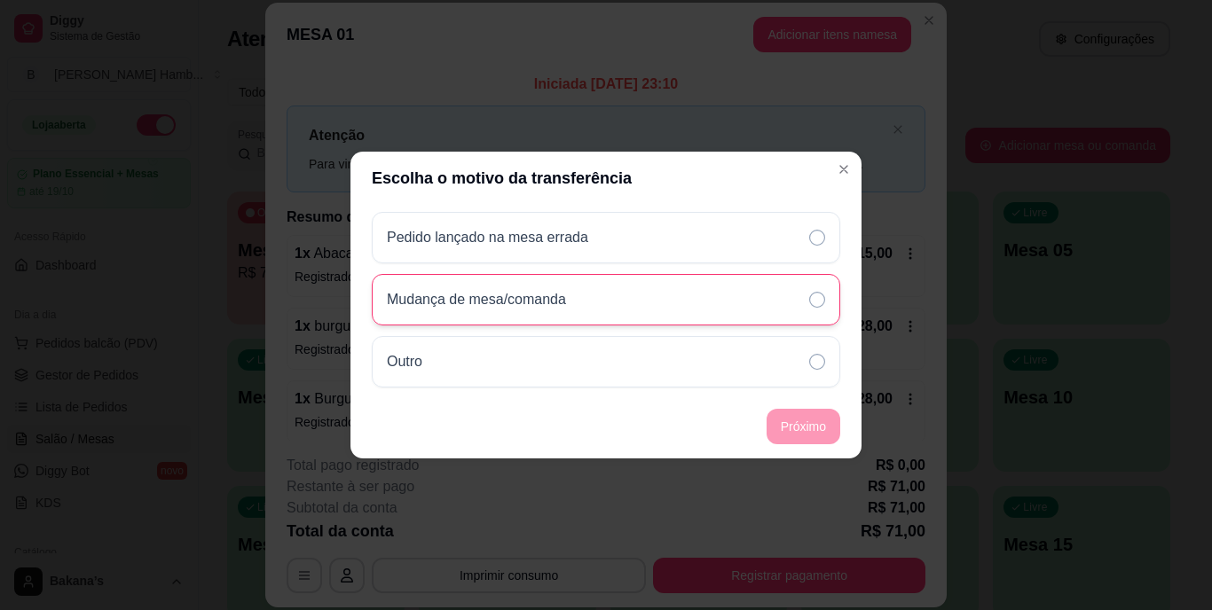
click at [593, 296] on div "Mudança de mesa/comanda" at bounding box center [606, 299] width 469 height 51
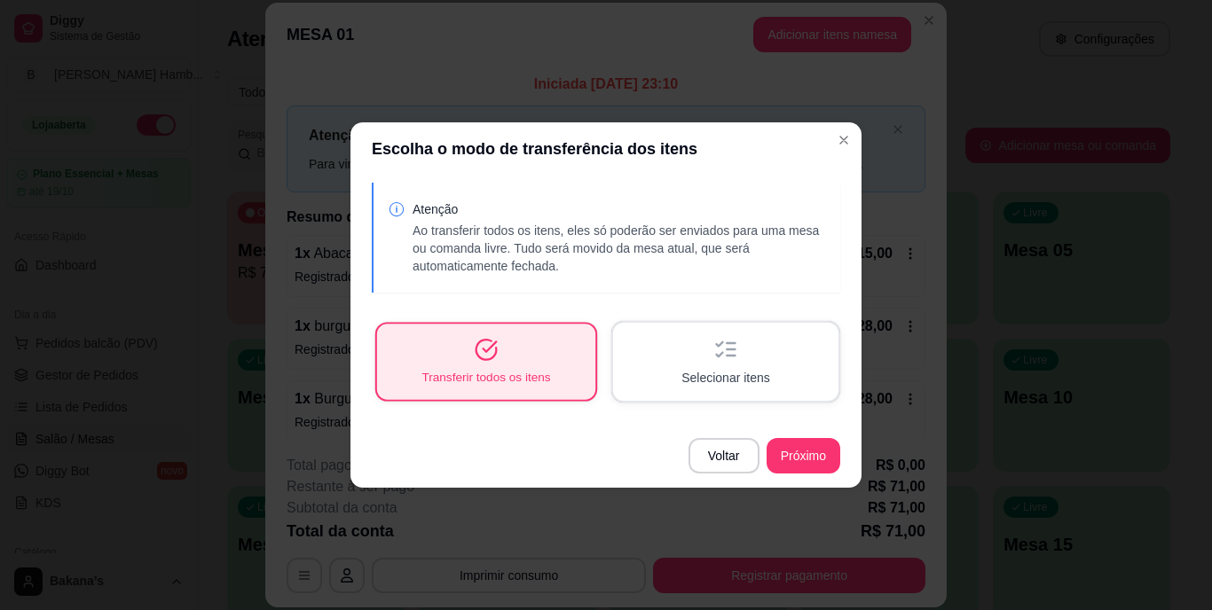
click at [490, 361] on icon "button" at bounding box center [486, 350] width 24 height 24
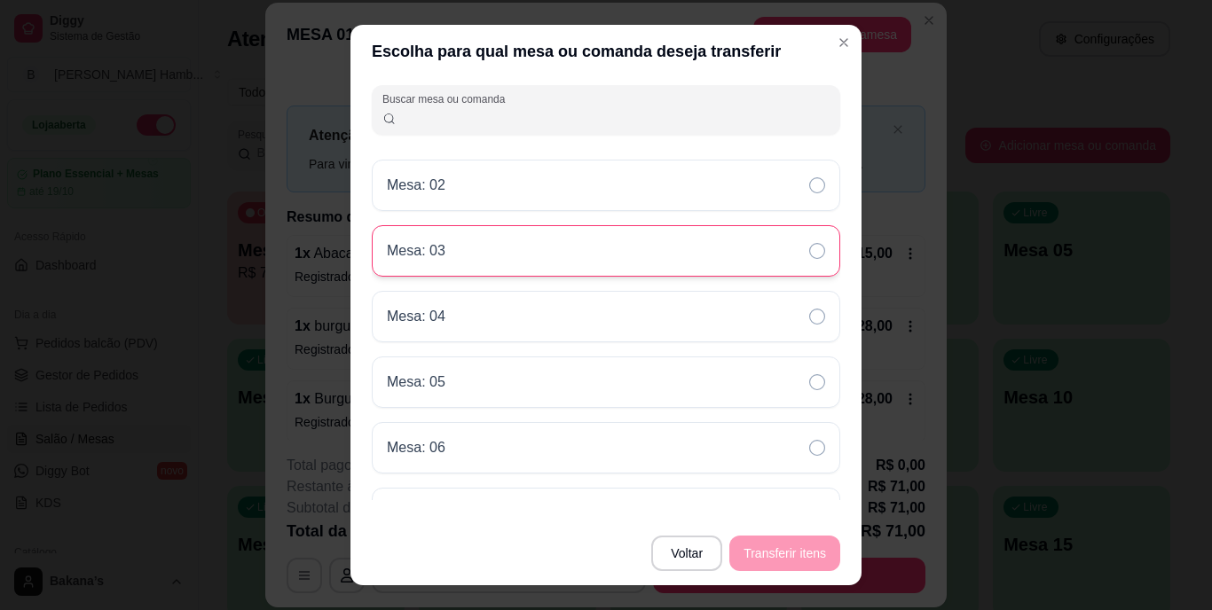
click at [608, 249] on div "Mesa: 03" at bounding box center [606, 250] width 469 height 51
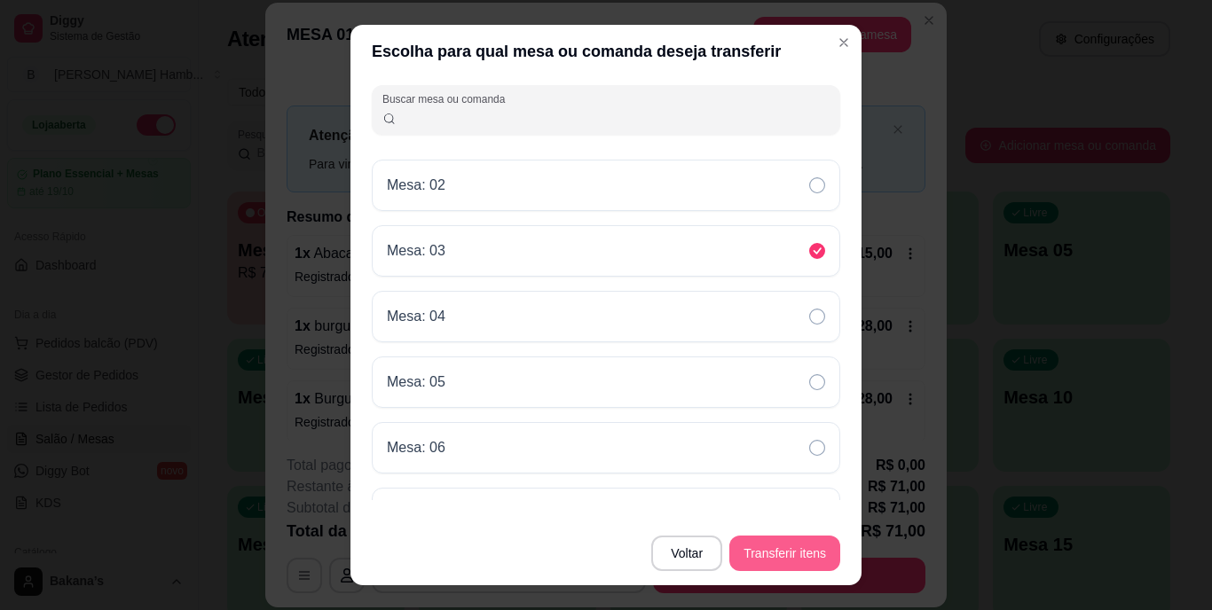
click at [809, 557] on button "Transferir itens" at bounding box center [784, 553] width 111 height 35
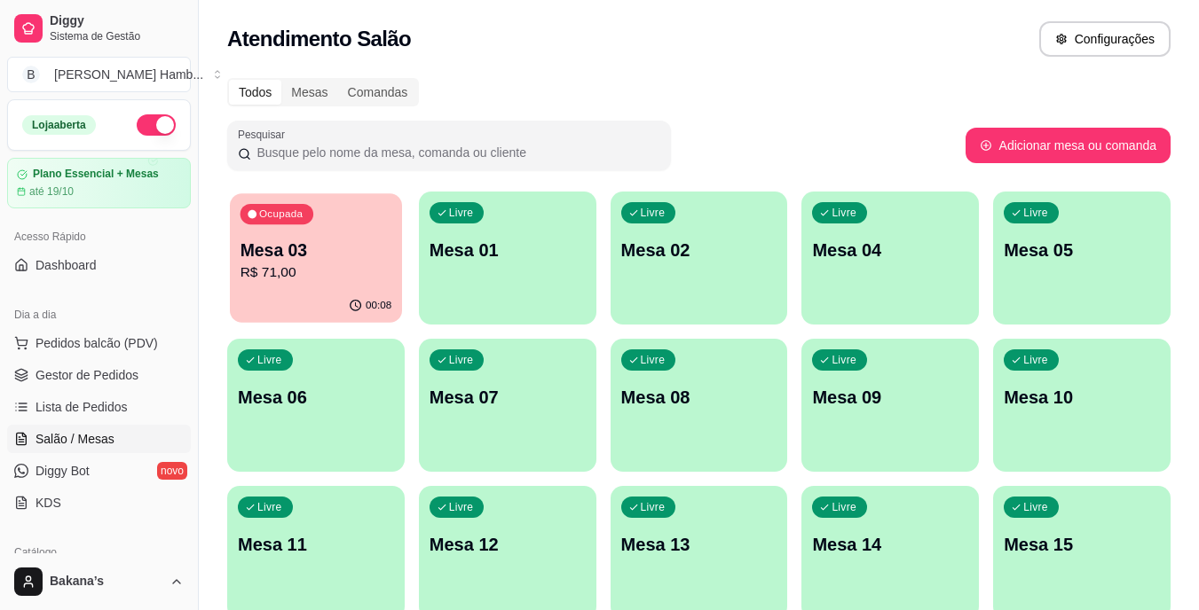
click at [401, 263] on div "Ocupada Mesa 03 R$ 71,00" at bounding box center [316, 241] width 172 height 96
click at [98, 361] on link "Gestor de Pedidos" at bounding box center [99, 375] width 184 height 28
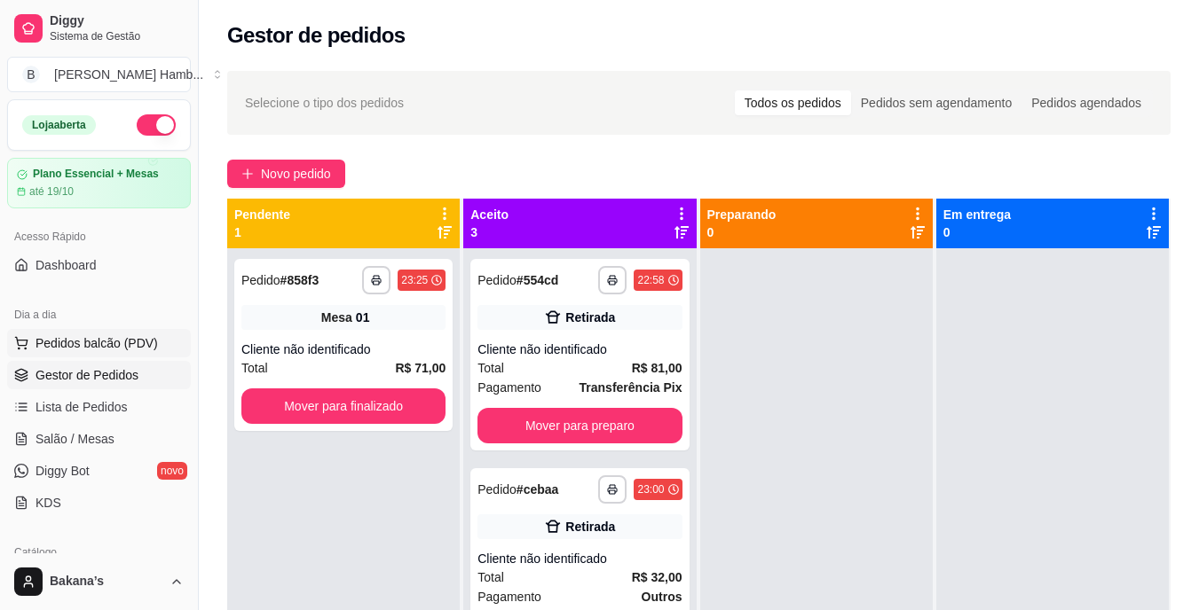
click at [138, 343] on span "Pedidos balcão (PDV)" at bounding box center [96, 344] width 122 height 18
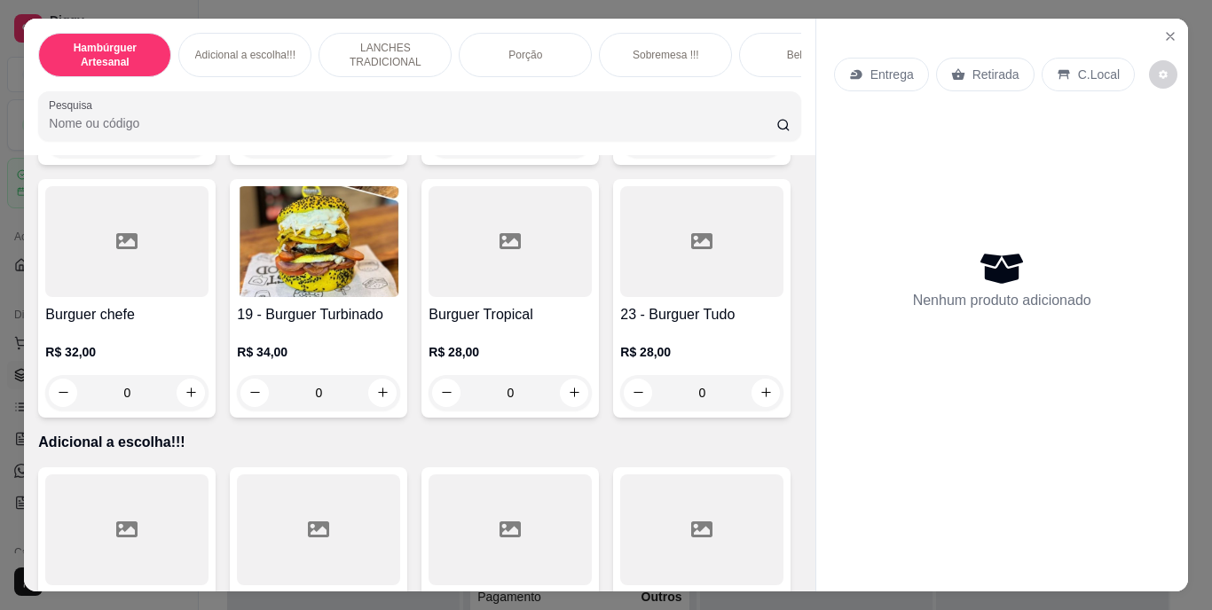
scroll to position [976, 0]
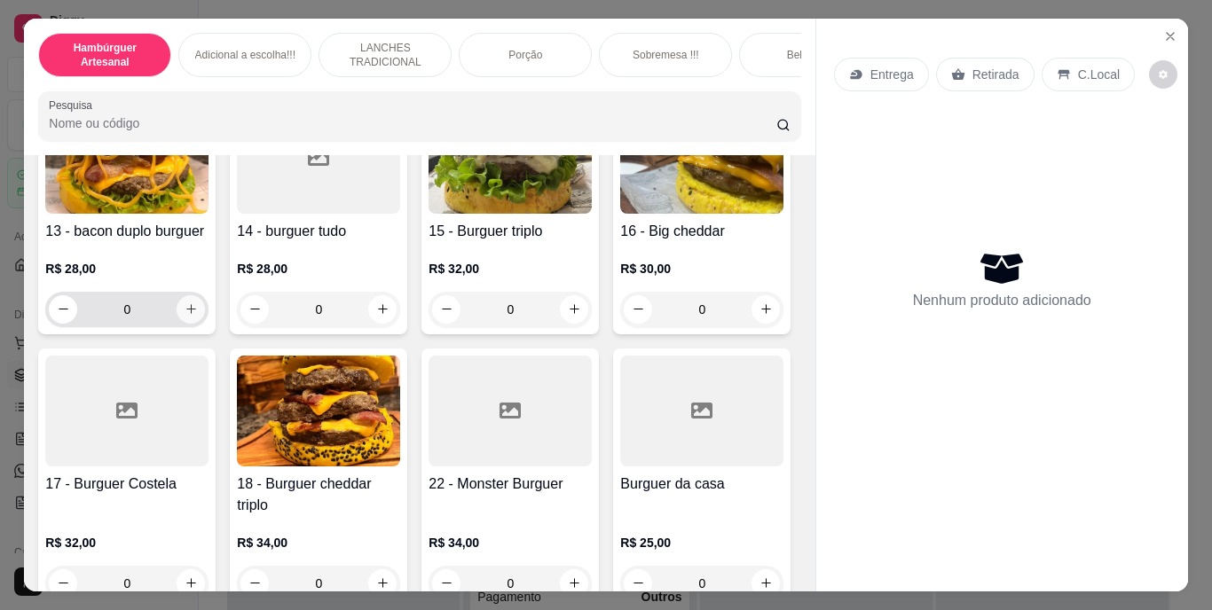
click at [186, 324] on button "increase-product-quantity" at bounding box center [191, 309] width 28 height 28
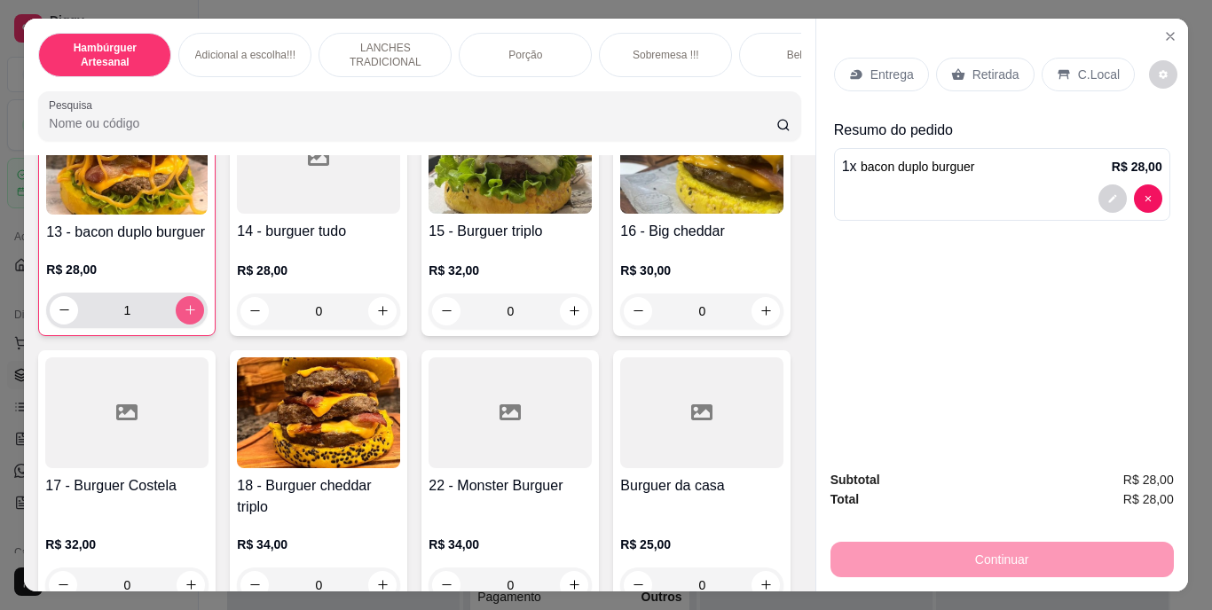
type input "1"
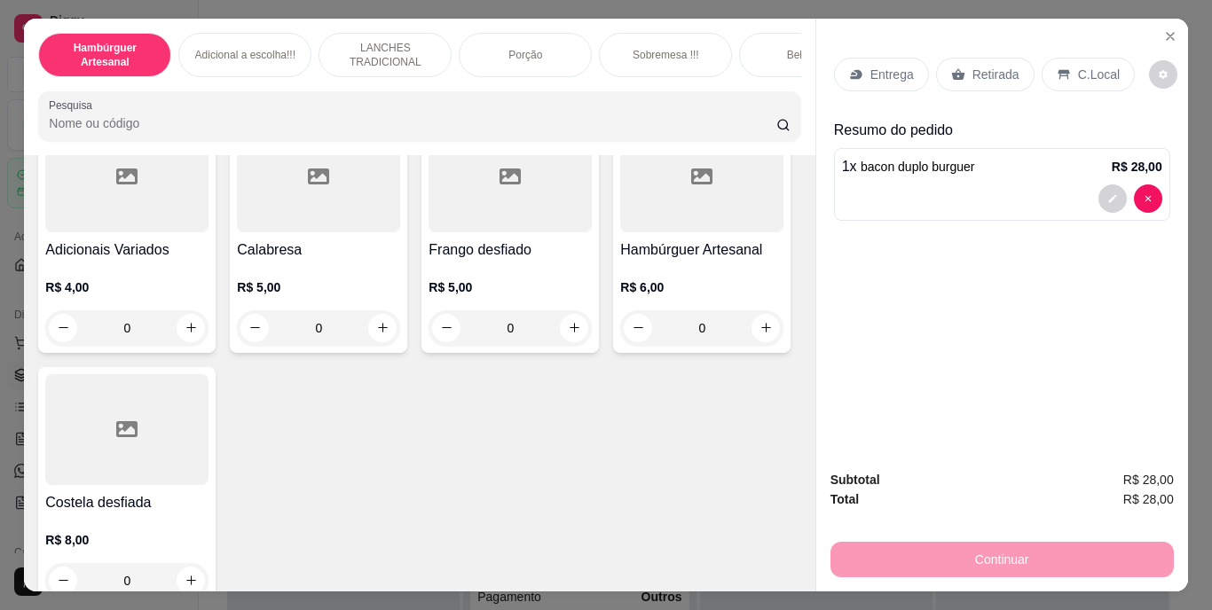
scroll to position [2041, 0]
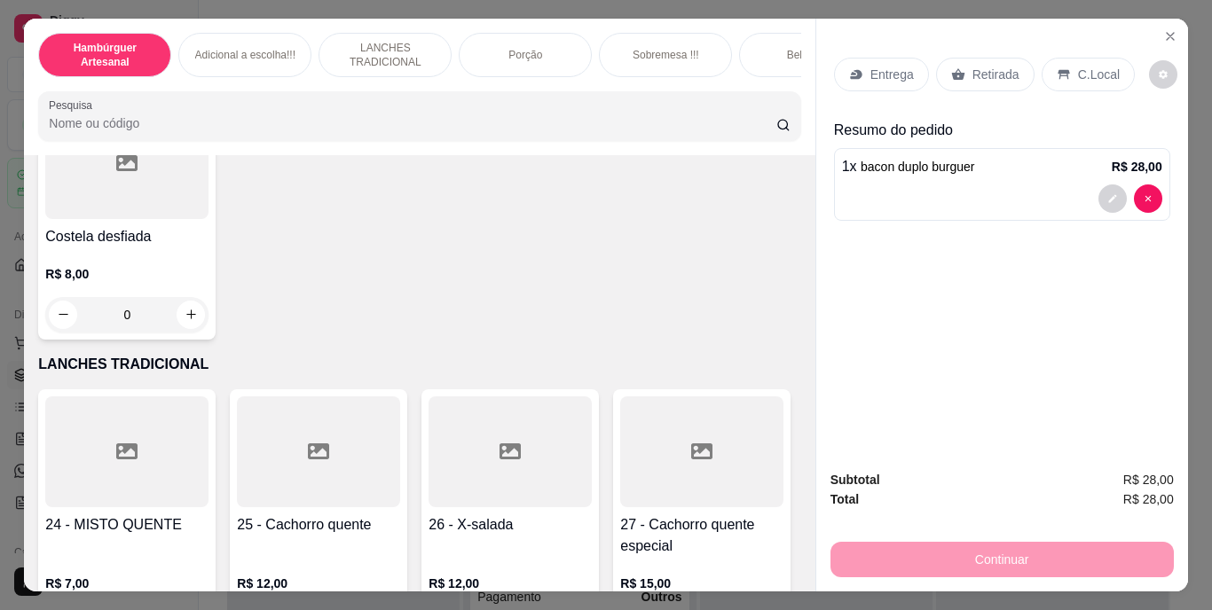
click at [185, 80] on div "0" at bounding box center [126, 61] width 163 height 35
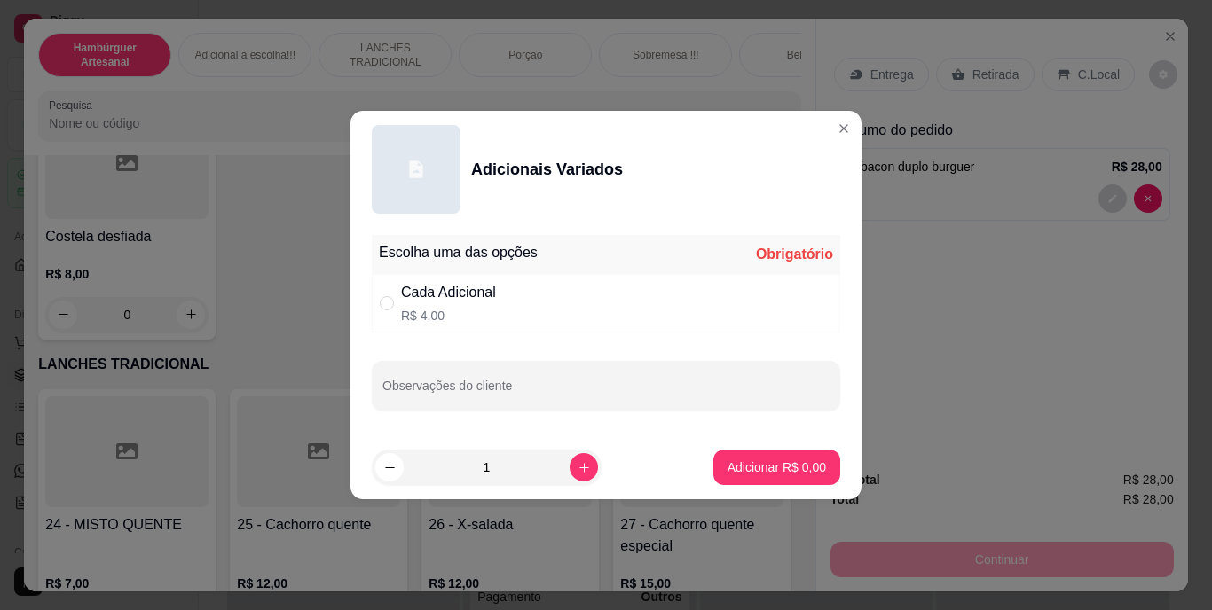
drag, startPoint x: 433, startPoint y: 297, endPoint x: 442, endPoint y: 324, distance: 28.1
click at [440, 311] on div "Cada Adicional R$ 4,00" at bounding box center [448, 303] width 95 height 43
radio input "true"
drag, startPoint x: 442, startPoint y: 324, endPoint x: 459, endPoint y: 388, distance: 66.1
click at [459, 390] on input "Observações do cliente" at bounding box center [605, 393] width 447 height 18
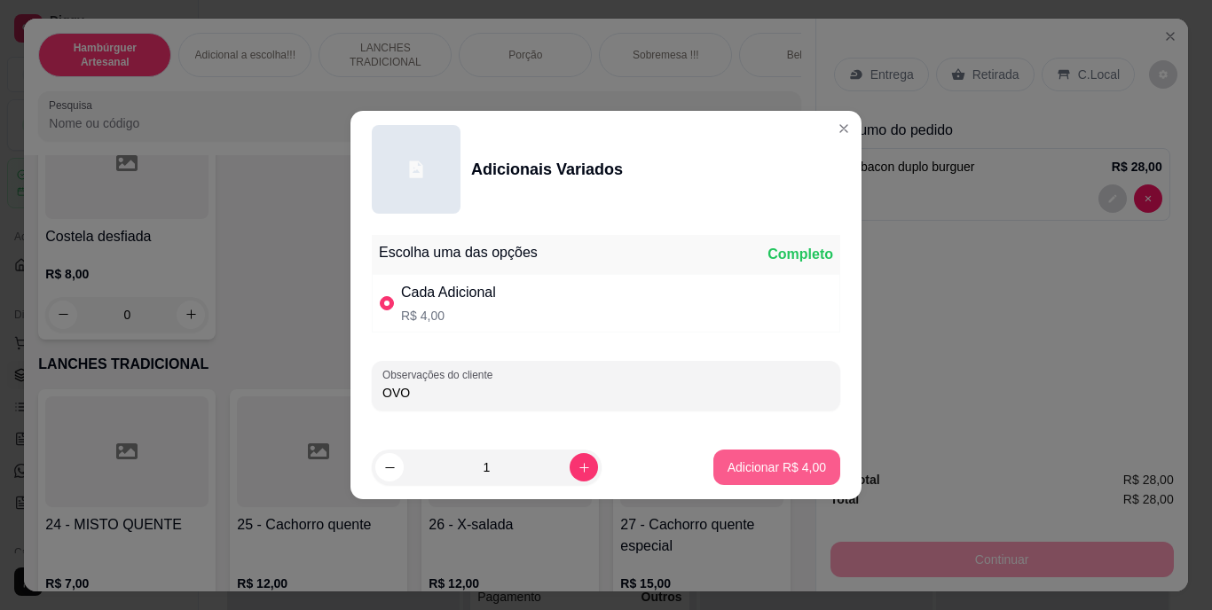
type input "OVO"
click at [732, 465] on p "Adicionar R$ 4,00" at bounding box center [777, 468] width 98 height 18
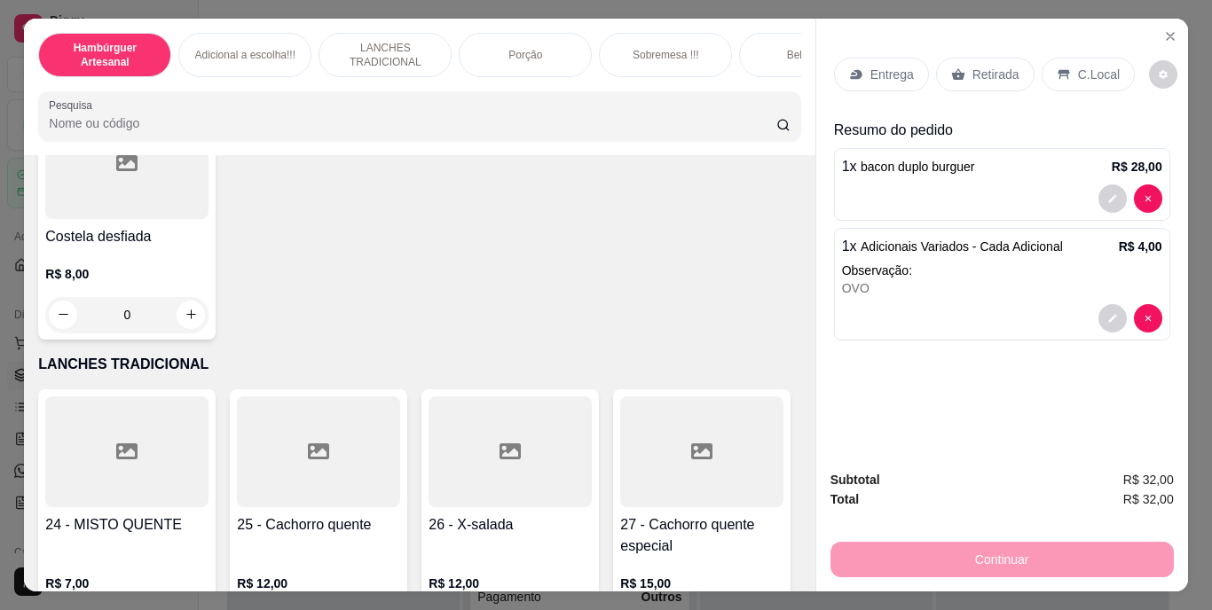
click at [976, 67] on p "Retirada" at bounding box center [996, 75] width 47 height 18
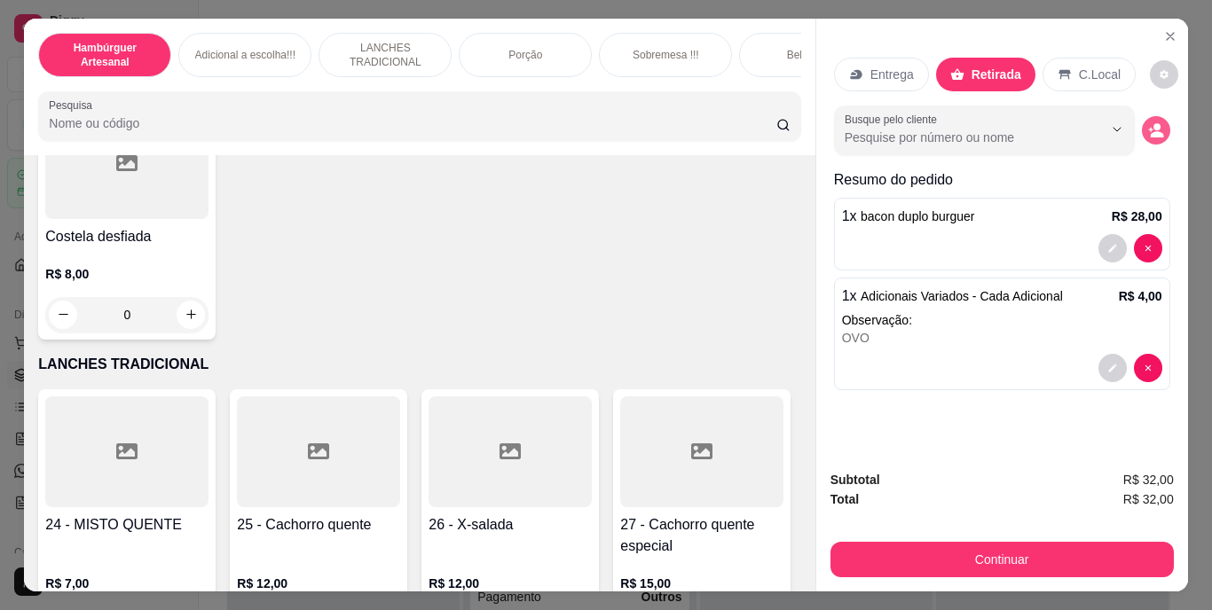
click at [1148, 122] on icon "decrease-product-quantity" at bounding box center [1156, 130] width 16 height 16
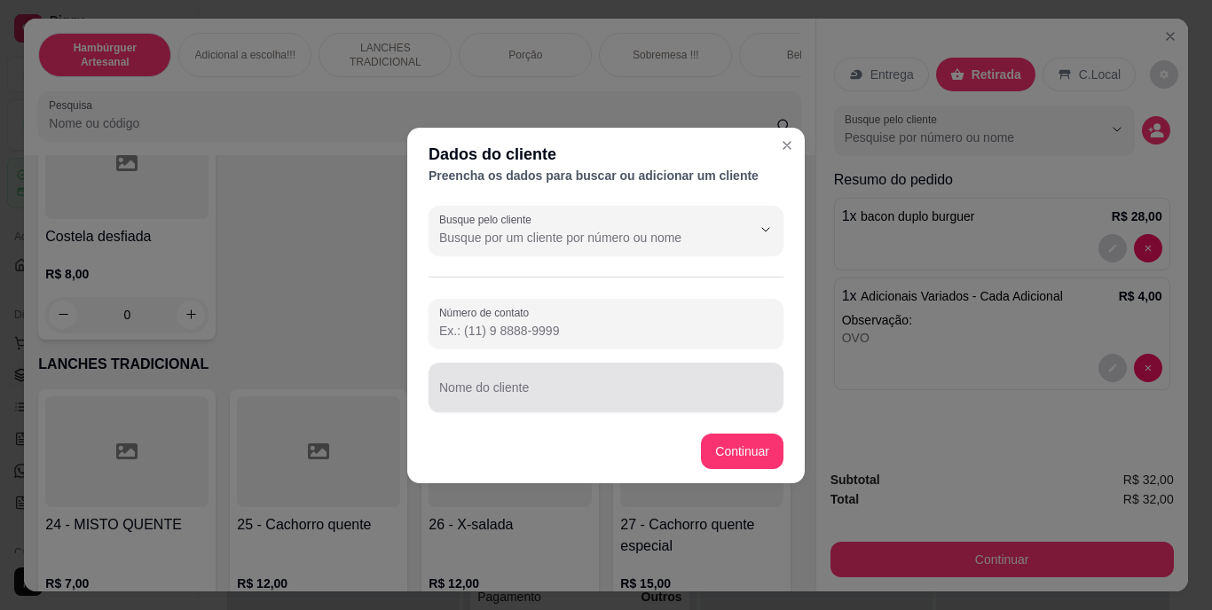
click at [547, 400] on input "Nome do cliente" at bounding box center [606, 395] width 334 height 18
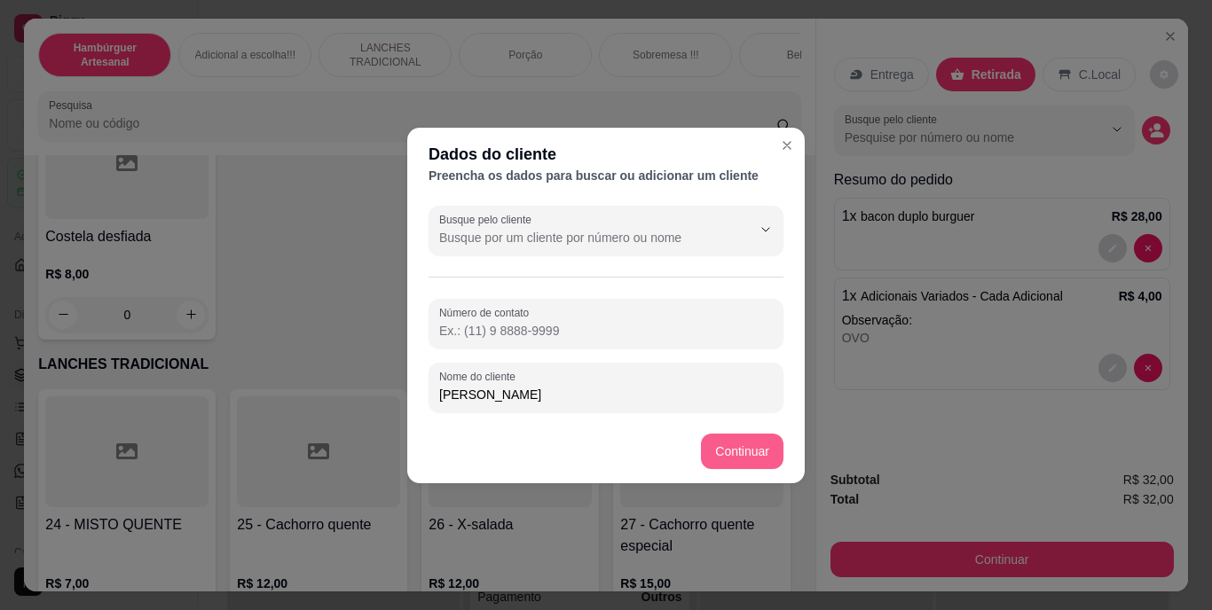
type input "[PERSON_NAME]"
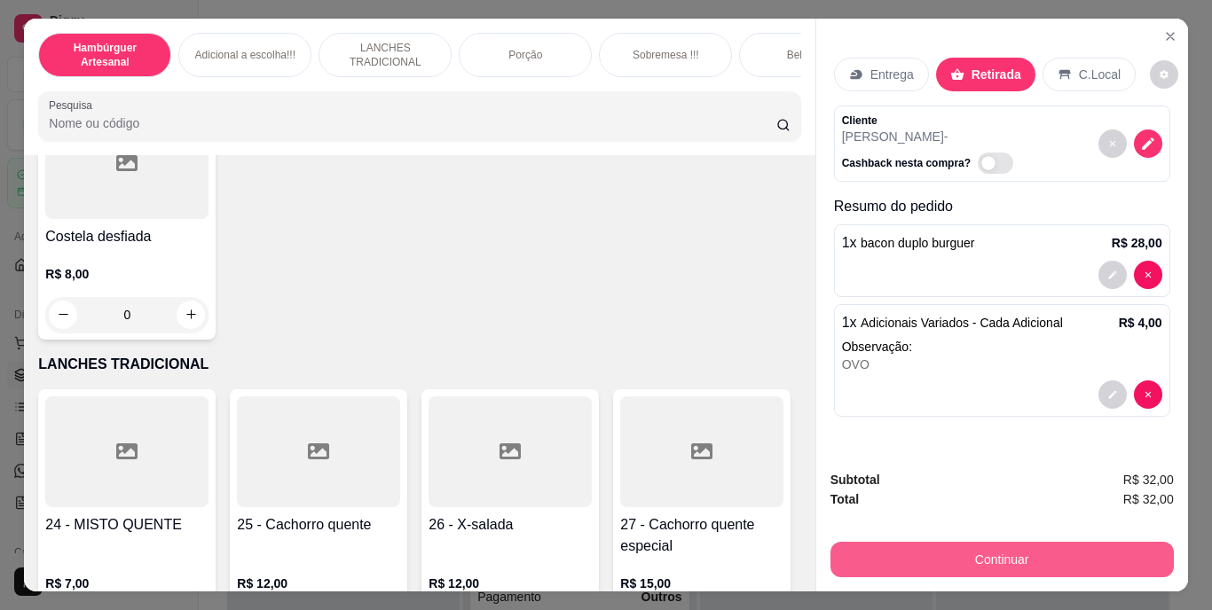
click at [919, 542] on button "Continuar" at bounding box center [1002, 559] width 343 height 35
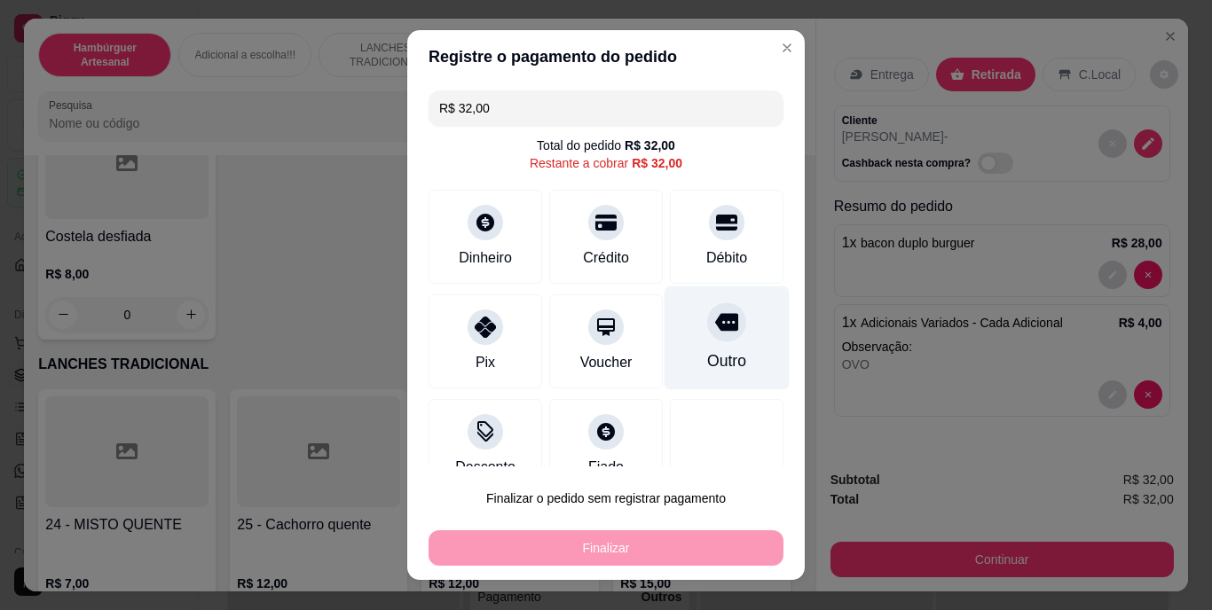
click at [666, 343] on div "Outro" at bounding box center [727, 339] width 125 height 104
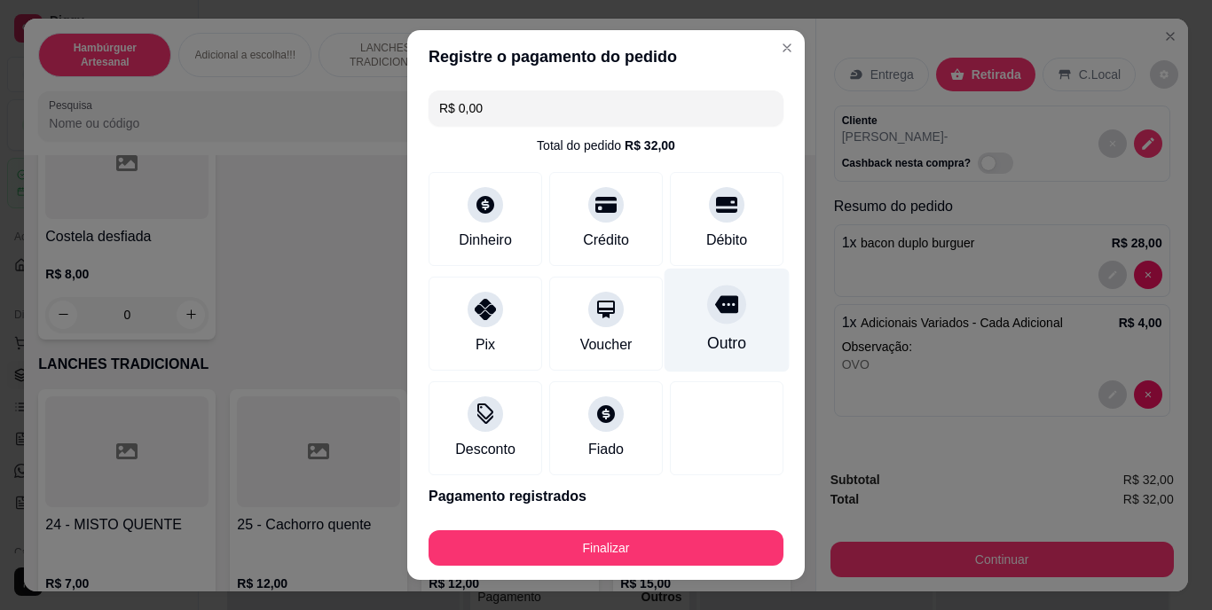
type input "R$ 0,00"
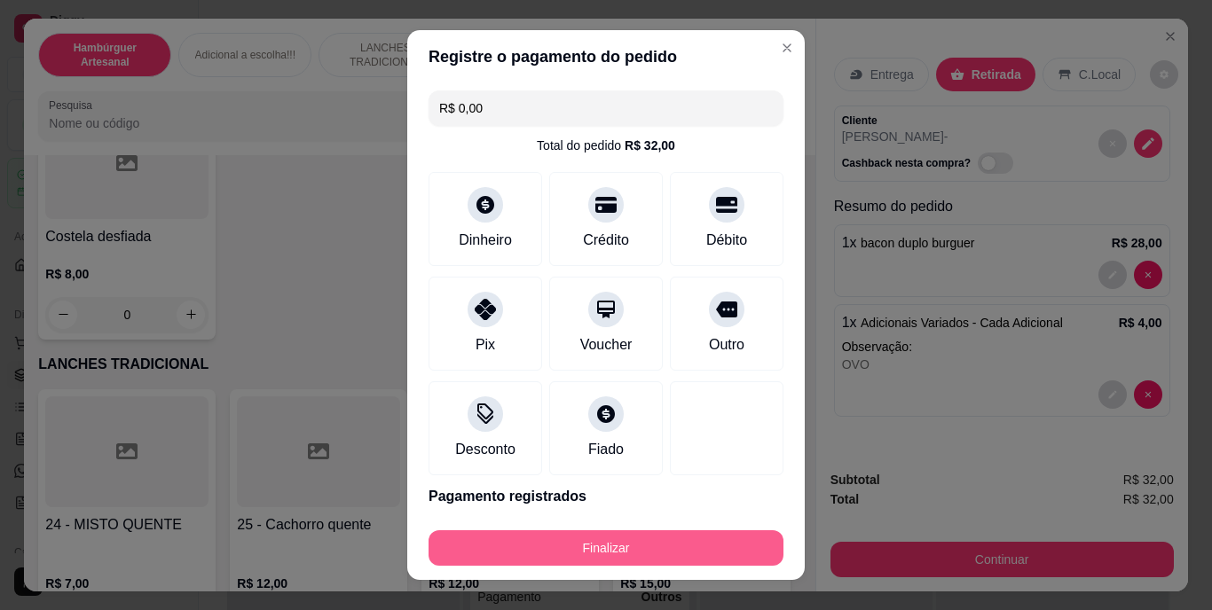
click at [650, 549] on button "Finalizar" at bounding box center [606, 548] width 355 height 35
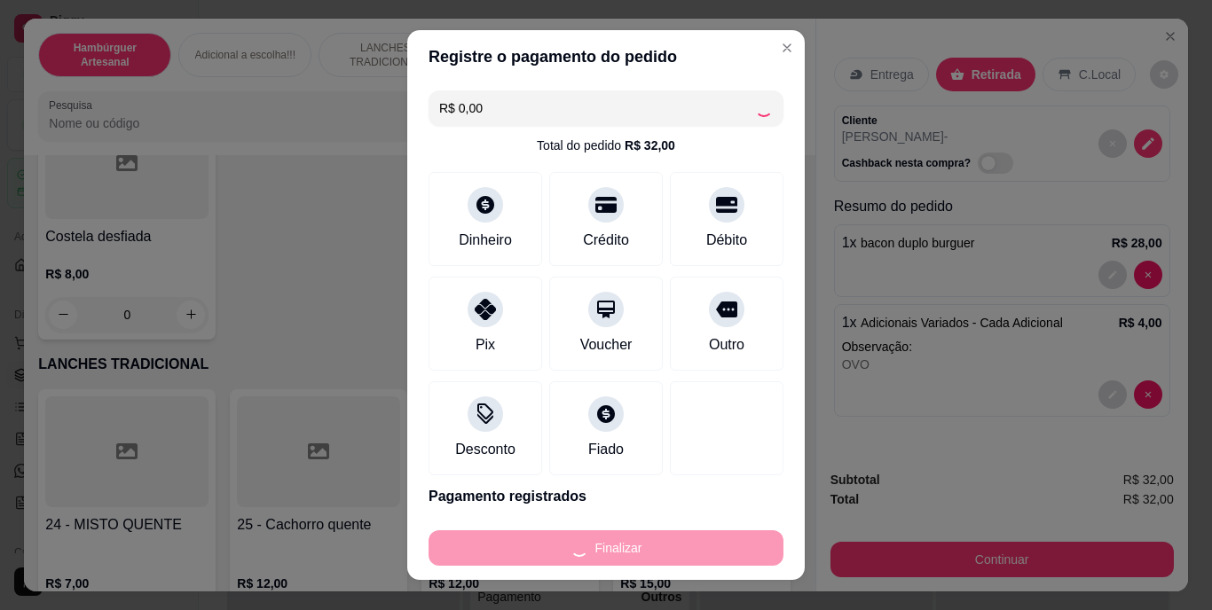
type input "0"
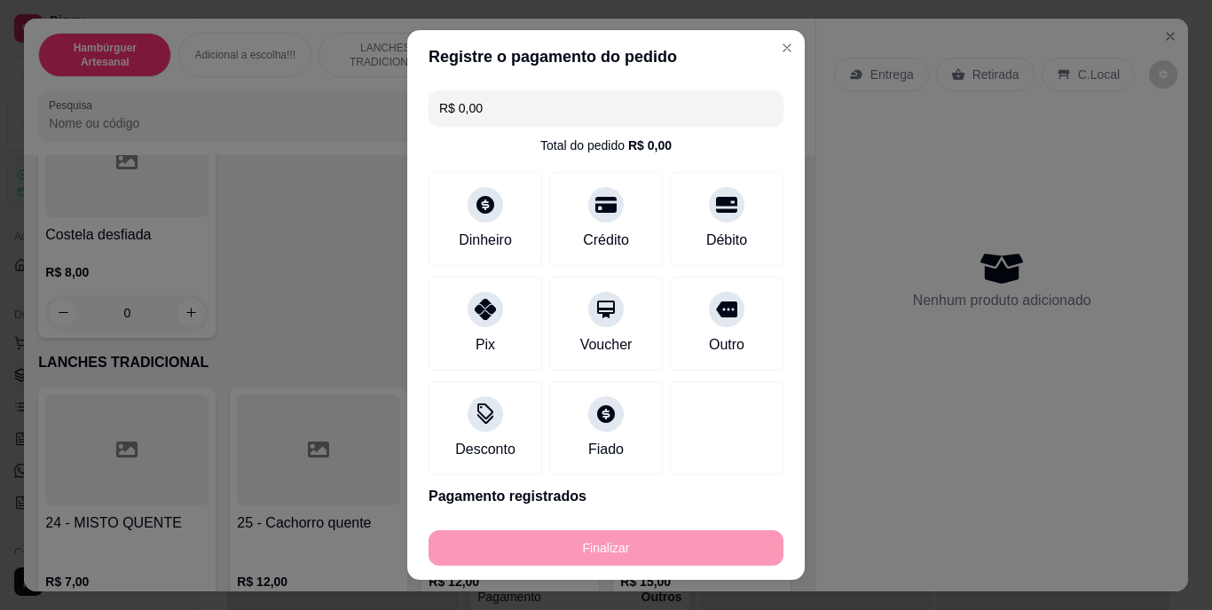
type input "-R$ 32,00"
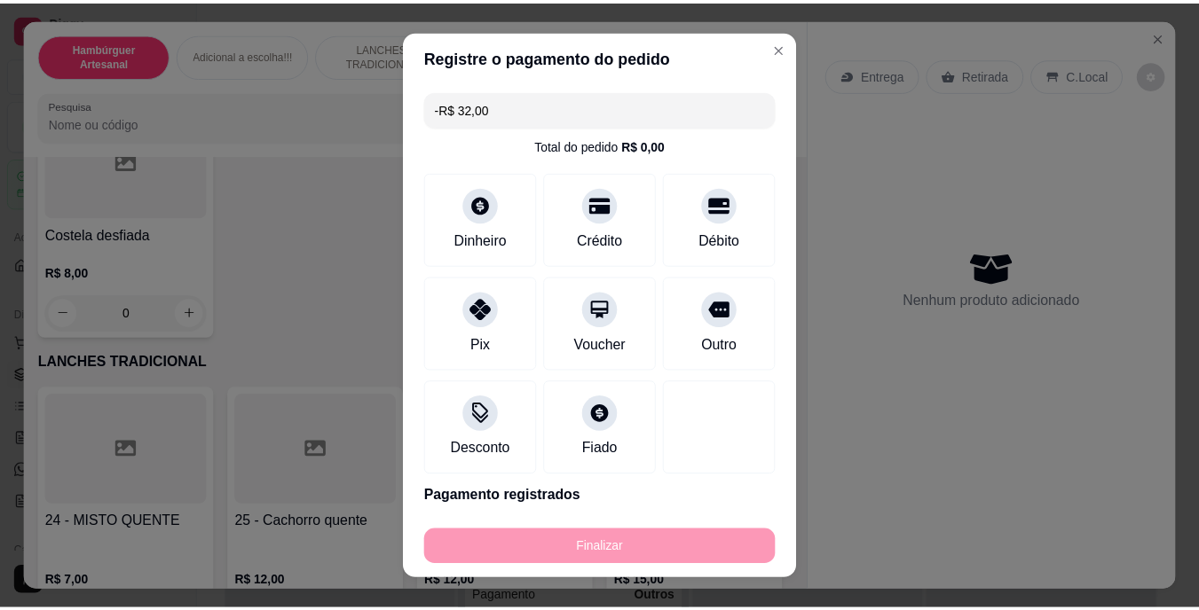
scroll to position [2018, 0]
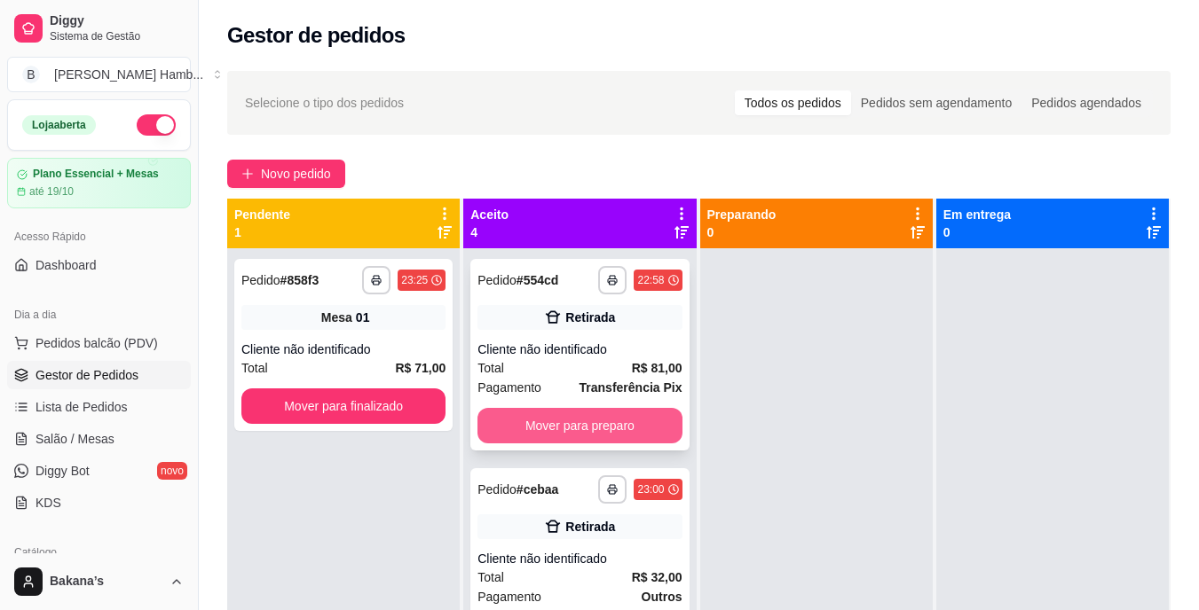
click at [571, 427] on button "Mover para preparo" at bounding box center [579, 425] width 204 height 35
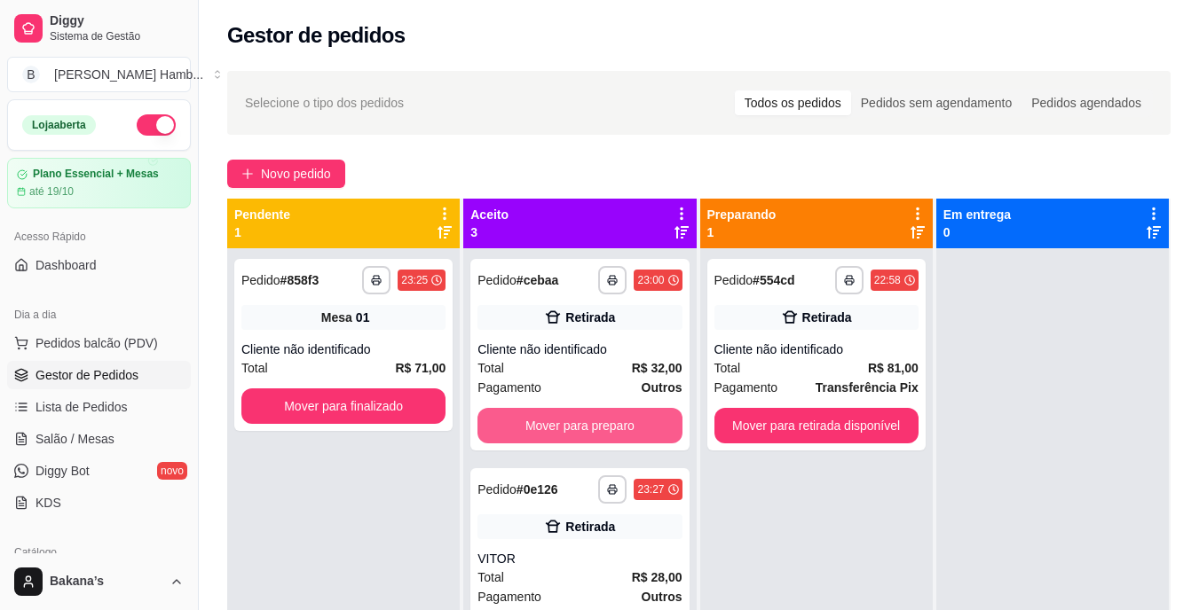
click at [571, 427] on button "Mover para preparo" at bounding box center [579, 425] width 204 height 35
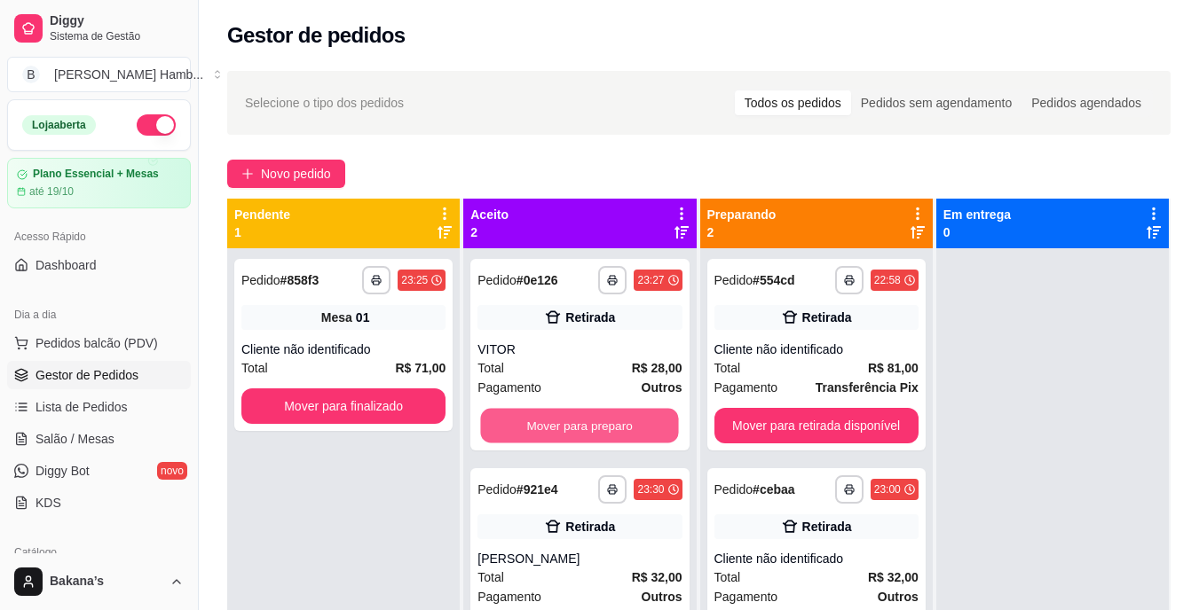
click at [571, 427] on button "Mover para preparo" at bounding box center [580, 426] width 198 height 35
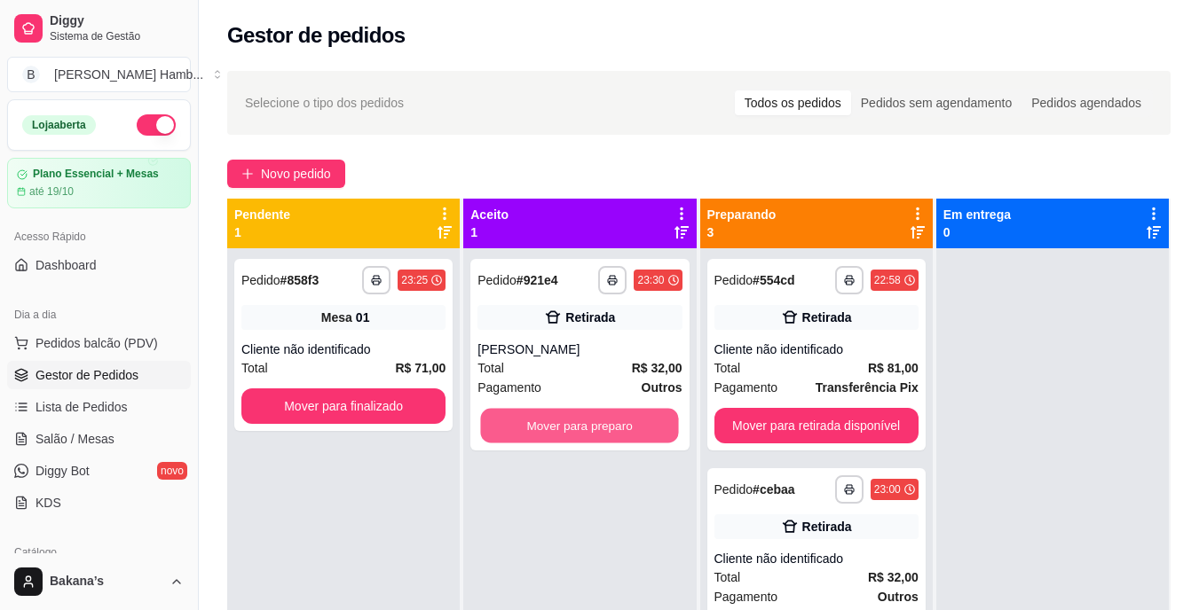
click at [571, 427] on button "Mover para preparo" at bounding box center [580, 426] width 198 height 35
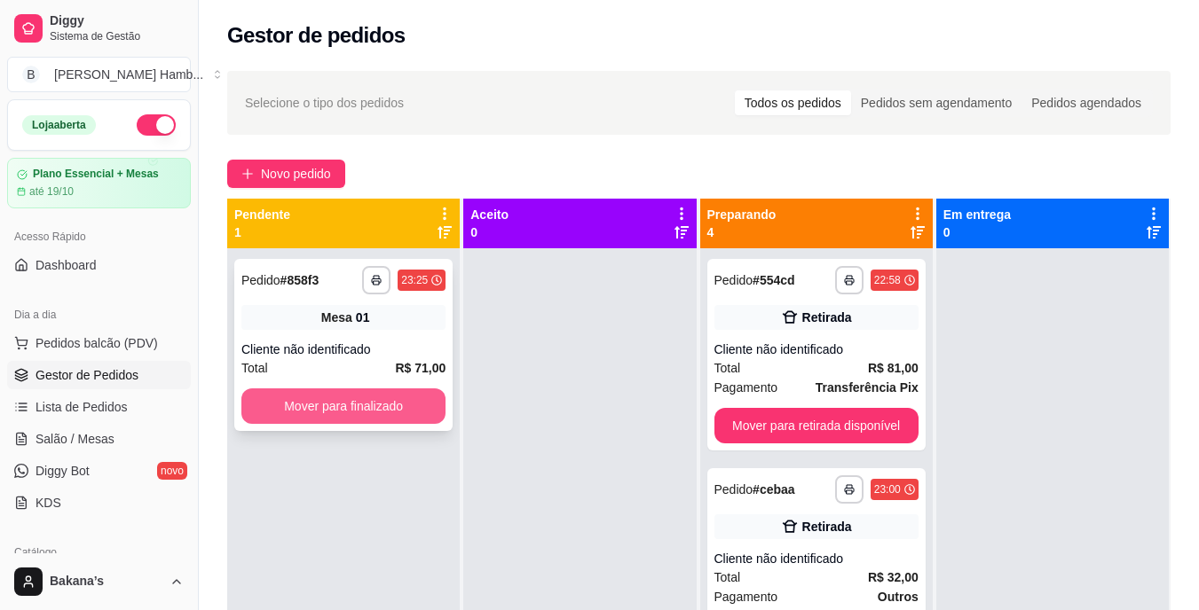
click at [423, 405] on button "Mover para finalizado" at bounding box center [343, 406] width 204 height 35
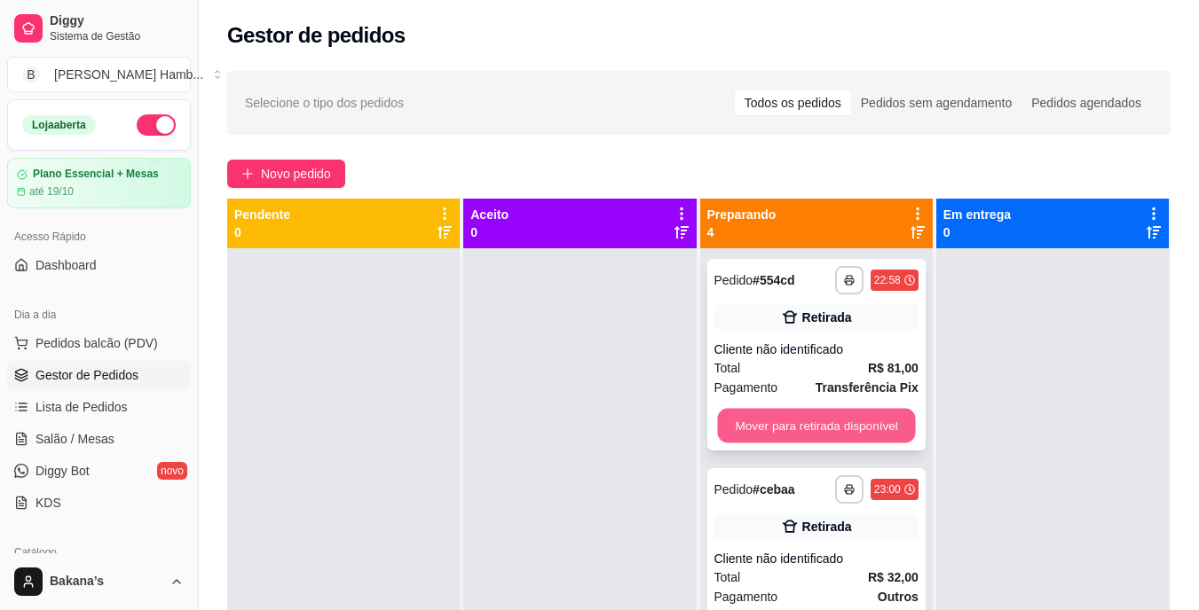
click at [773, 427] on button "Mover para retirada disponível" at bounding box center [816, 426] width 198 height 35
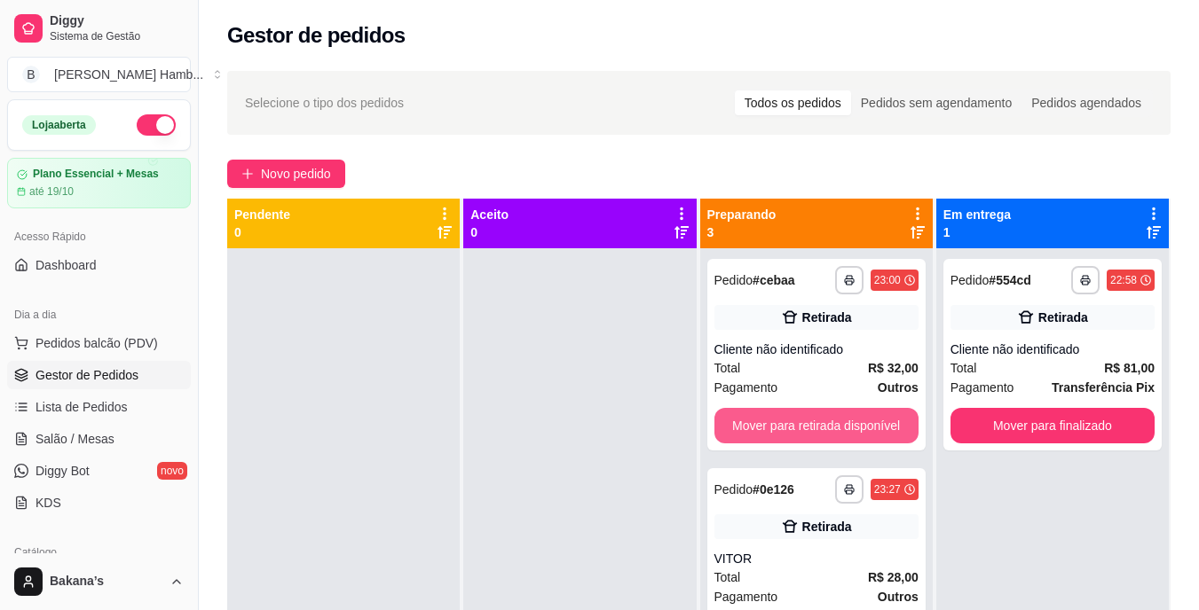
click at [773, 427] on button "Mover para retirada disponível" at bounding box center [816, 425] width 204 height 35
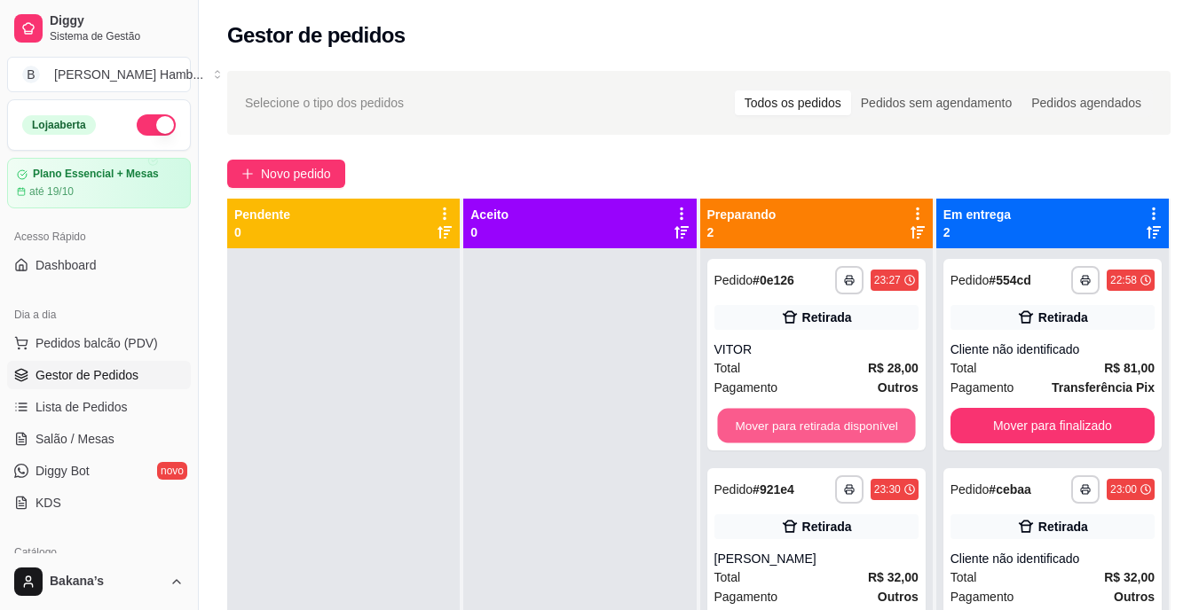
click at [773, 427] on button "Mover para retirada disponível" at bounding box center [816, 426] width 198 height 35
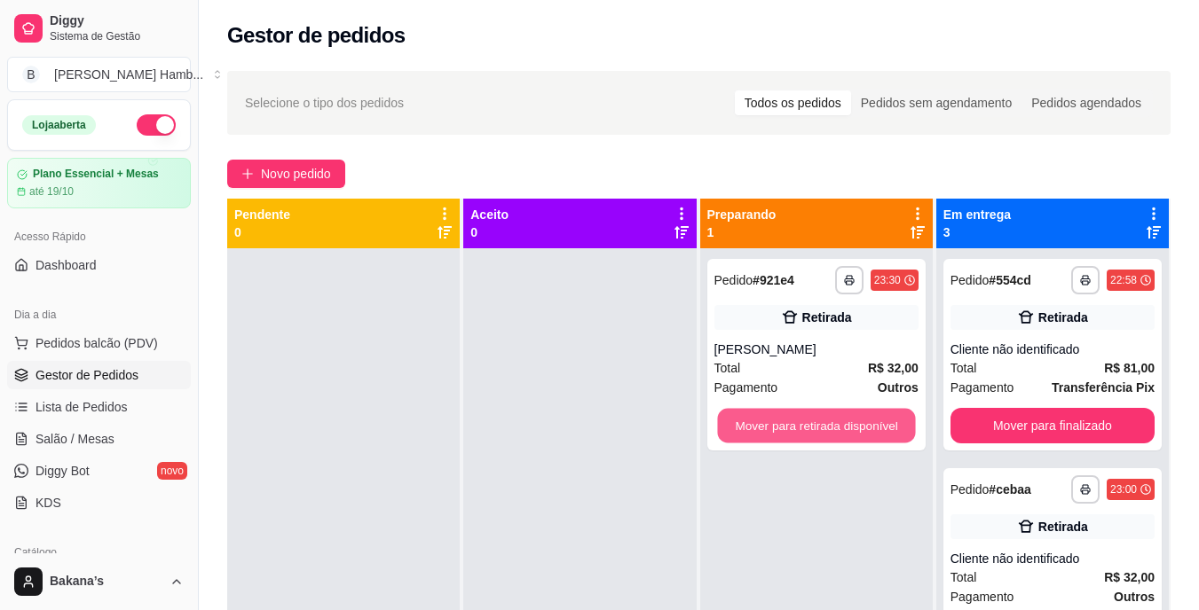
click at [773, 427] on button "Mover para retirada disponível" at bounding box center [816, 426] width 198 height 35
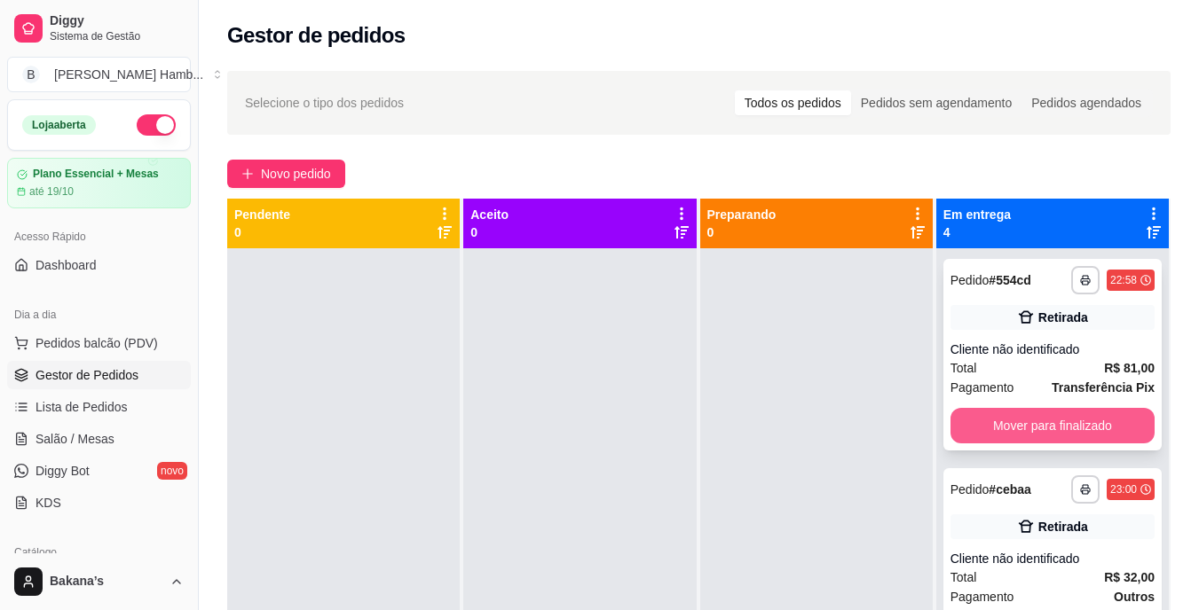
click at [993, 419] on button "Mover para finalizado" at bounding box center [1052, 425] width 204 height 35
click at [996, 421] on button "Mover para finalizado" at bounding box center [1052, 425] width 204 height 35
click at [996, 421] on button "Mover para finalizado" at bounding box center [1052, 426] width 198 height 35
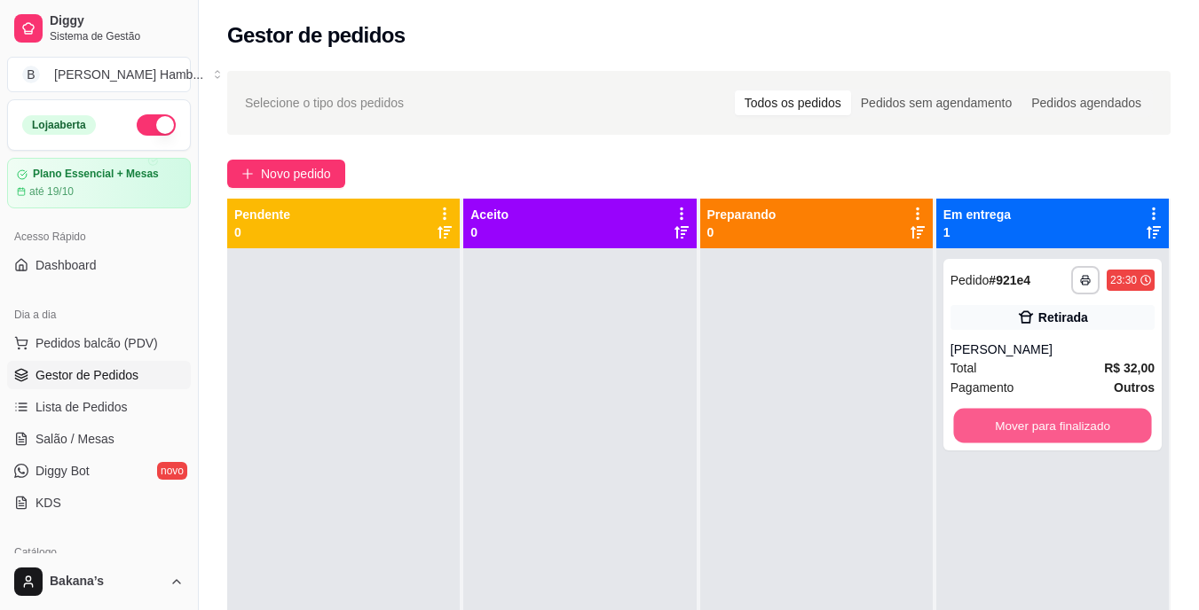
click at [996, 422] on button "Mover para finalizado" at bounding box center [1052, 426] width 198 height 35
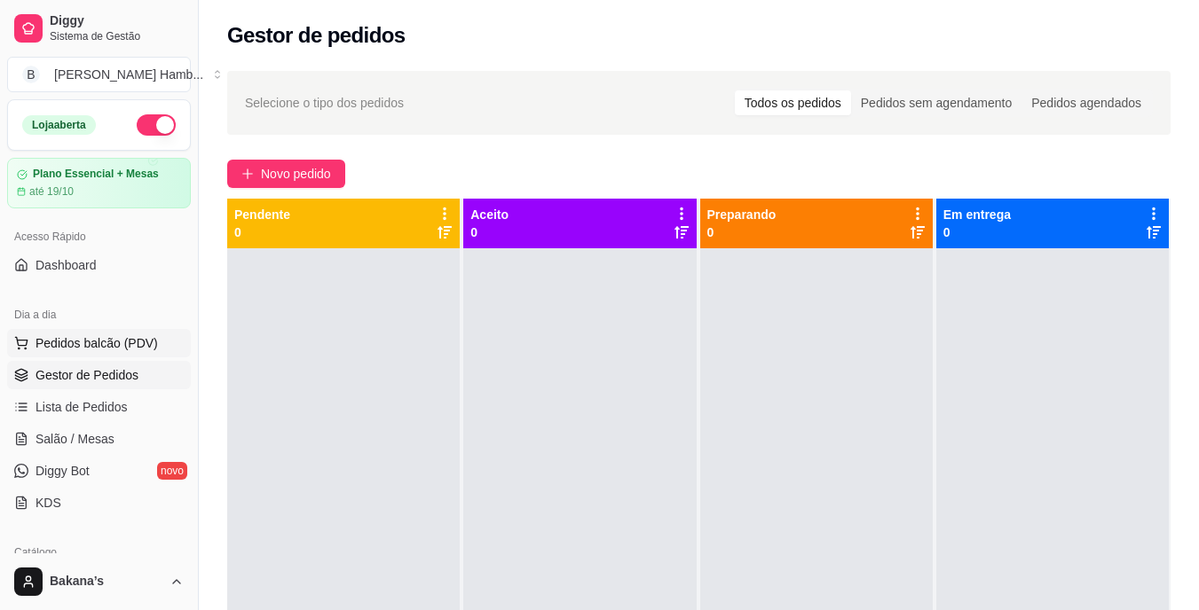
click at [139, 336] on span "Pedidos balcão (PDV)" at bounding box center [96, 344] width 122 height 18
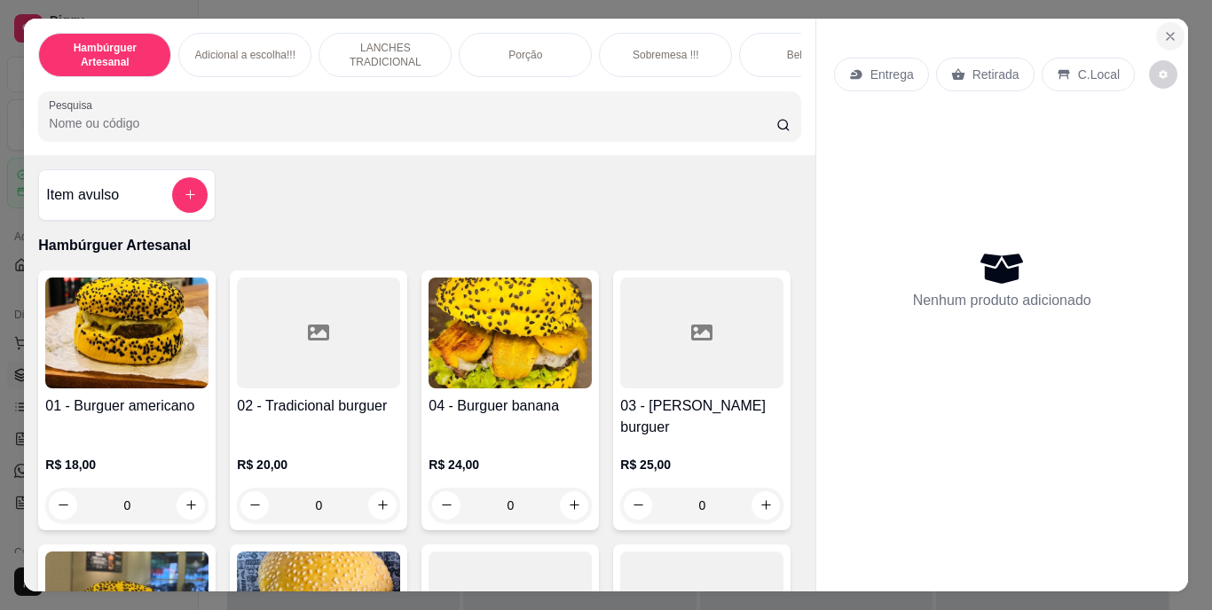
click at [1163, 22] on button "Close" at bounding box center [1170, 36] width 28 height 28
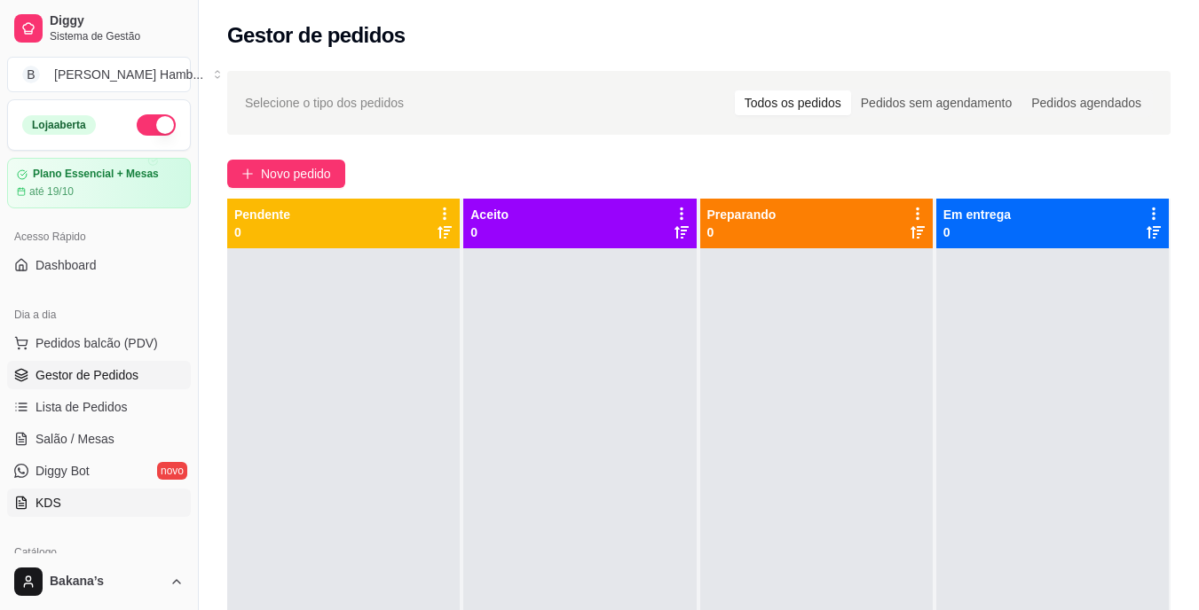
click at [99, 497] on link "KDS" at bounding box center [99, 503] width 184 height 28
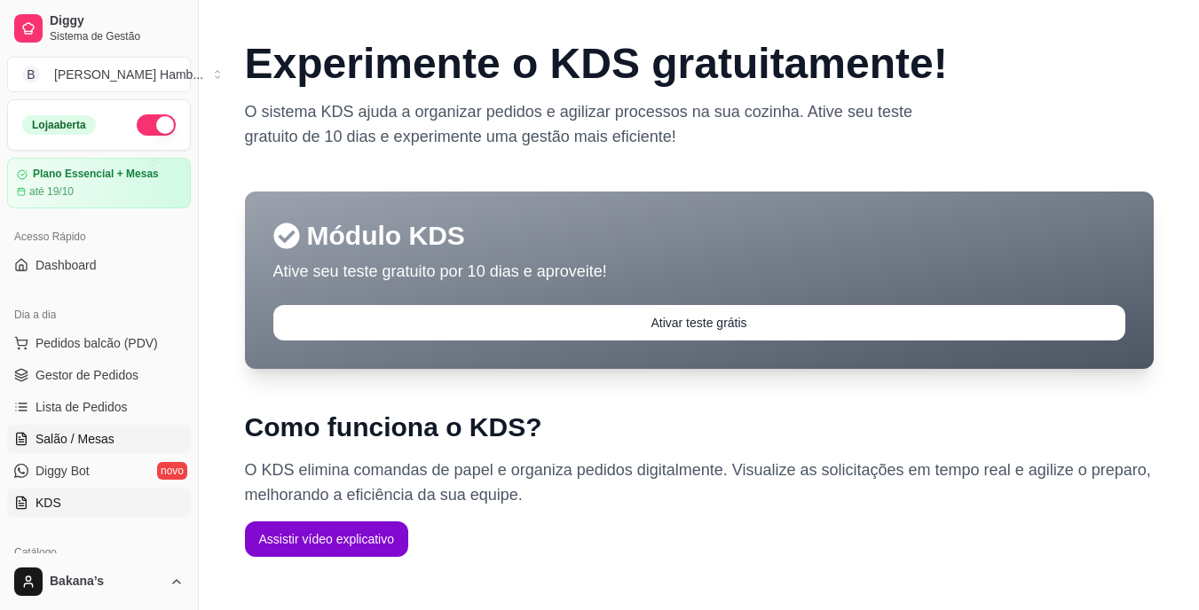
click at [123, 439] on link "Salão / Mesas" at bounding box center [99, 439] width 184 height 28
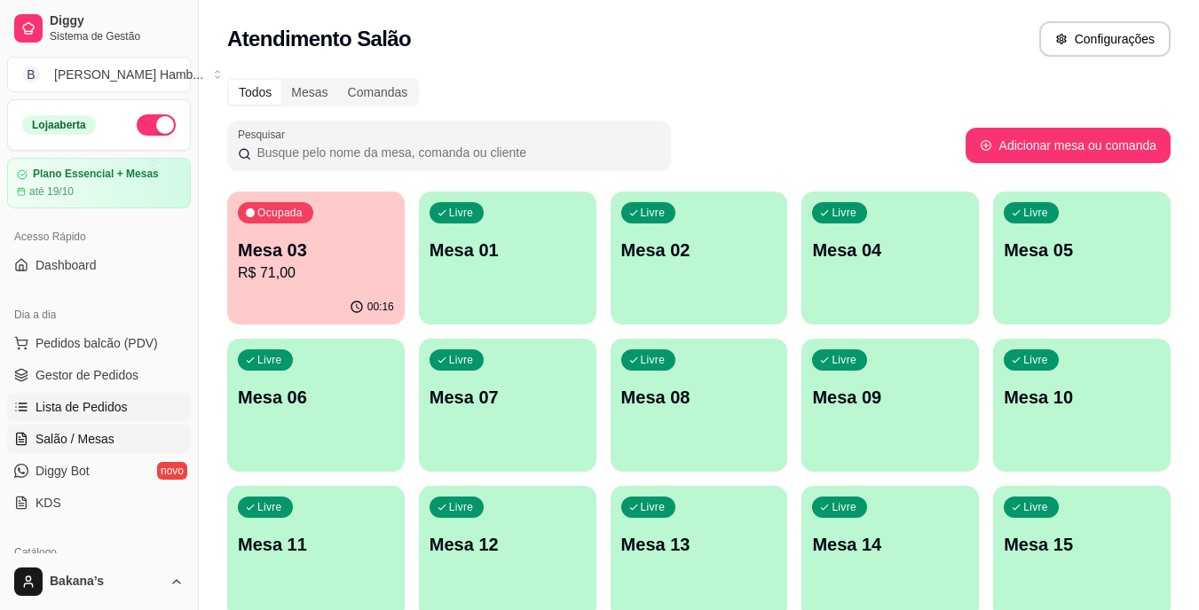
click at [109, 408] on span "Lista de Pedidos" at bounding box center [81, 407] width 92 height 18
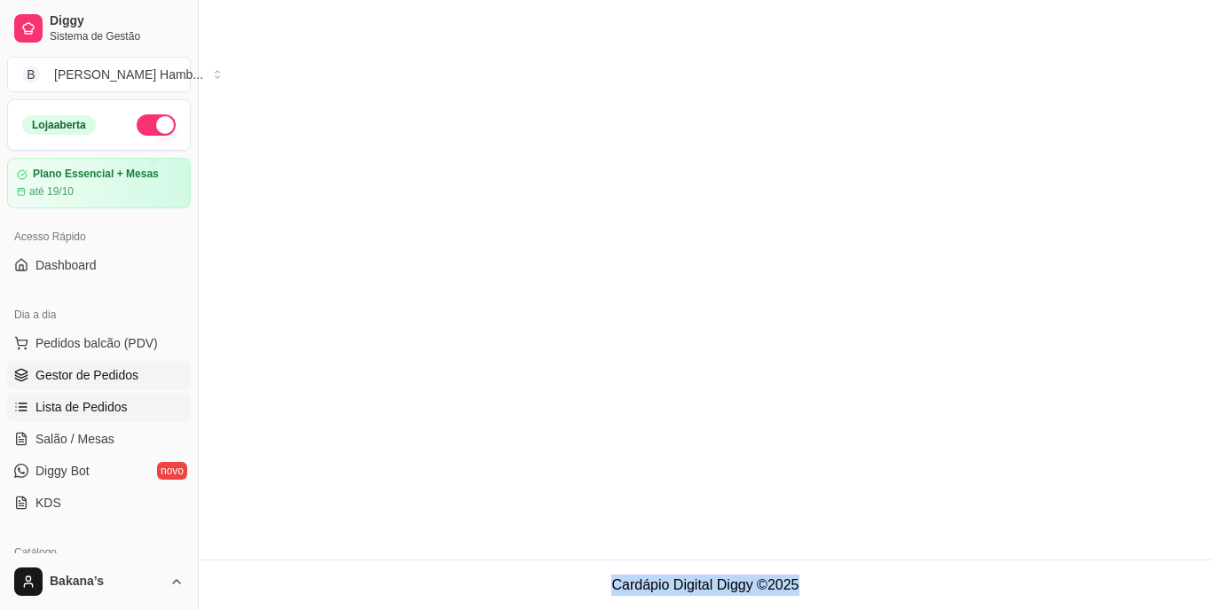
click at [93, 381] on span "Gestor de Pedidos" at bounding box center [86, 375] width 103 height 18
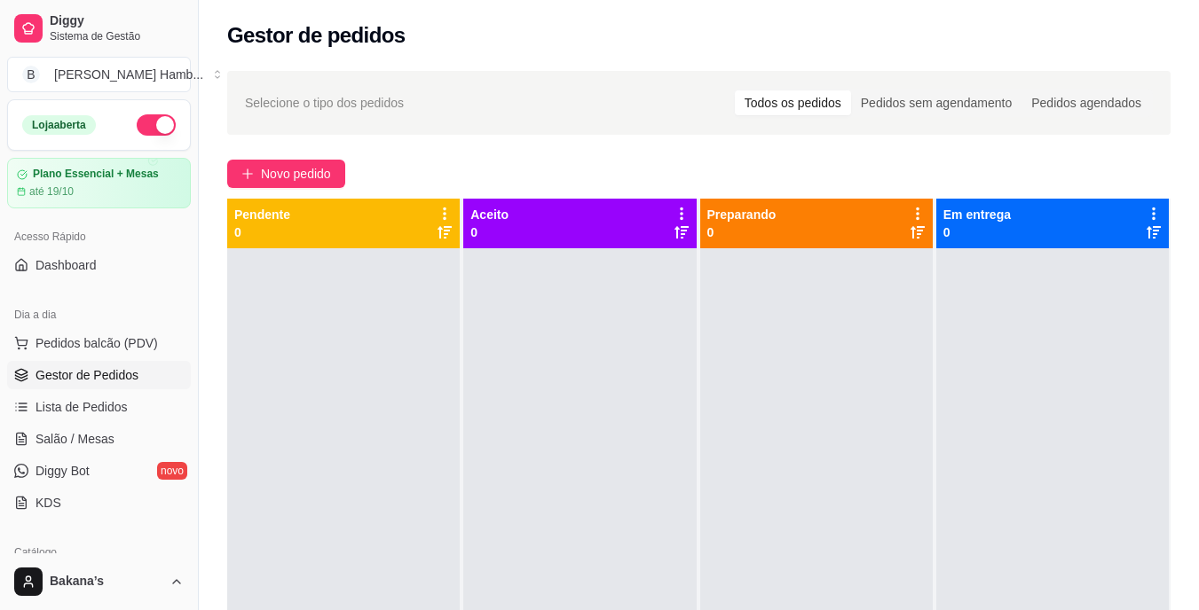
scroll to position [266, 0]
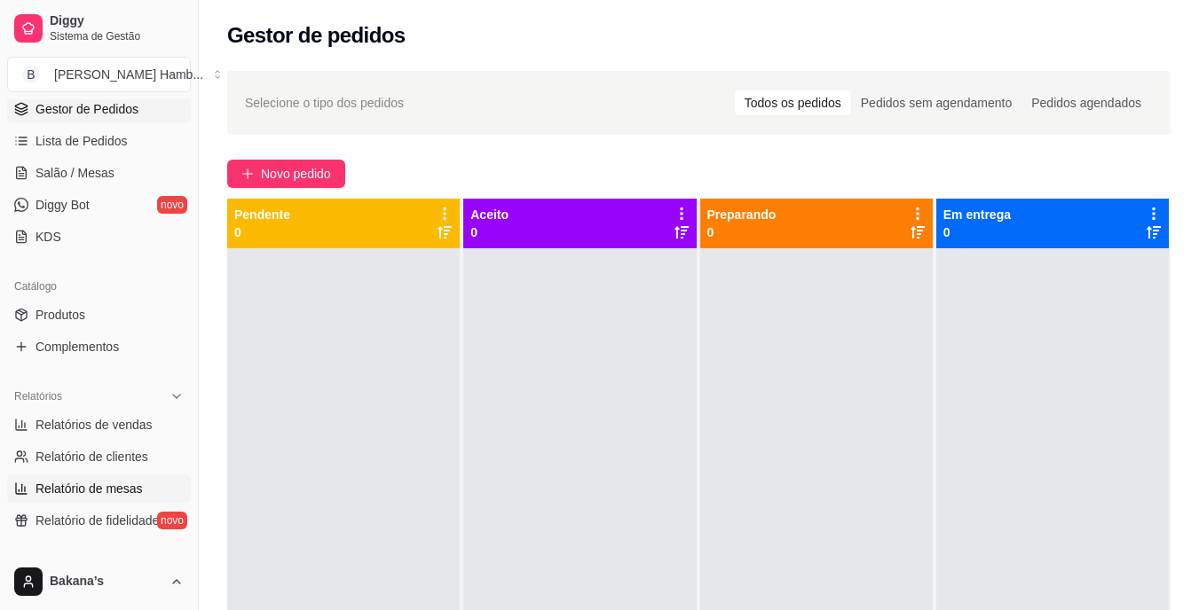
click at [137, 479] on link "Relatório de mesas" at bounding box center [99, 489] width 184 height 28
select select "TOTAL_OF_ORDERS"
select select "7"
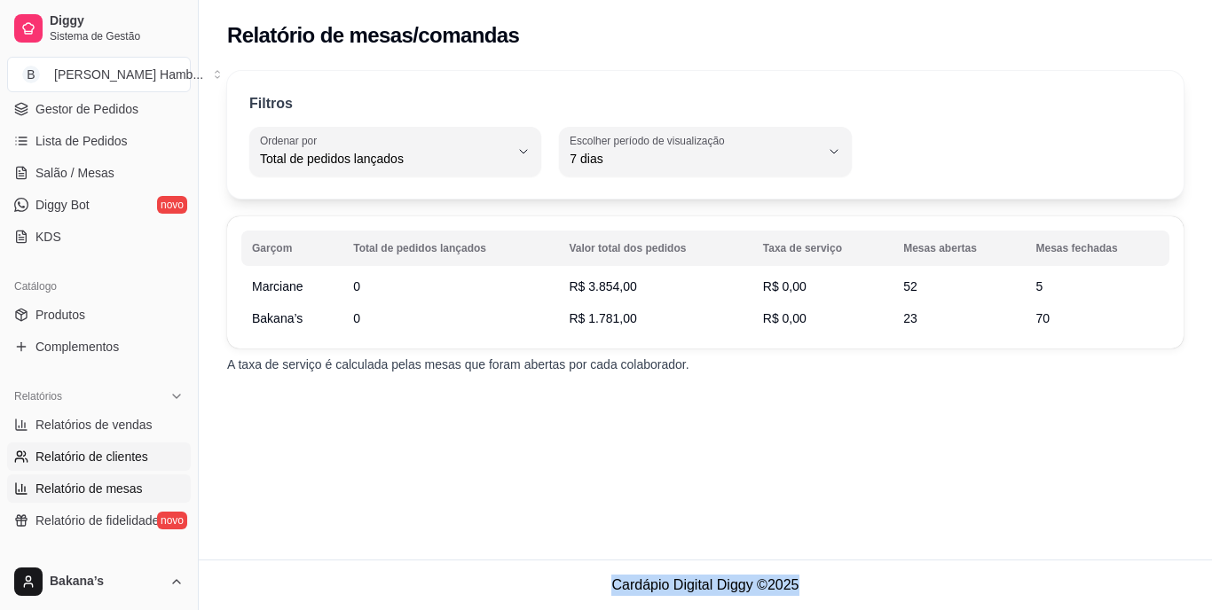
click at [74, 445] on link "Relatório de clientes" at bounding box center [99, 457] width 184 height 28
select select "30"
select select "HIGHEST_TOTAL_SPENT_WITH_ORDERS"
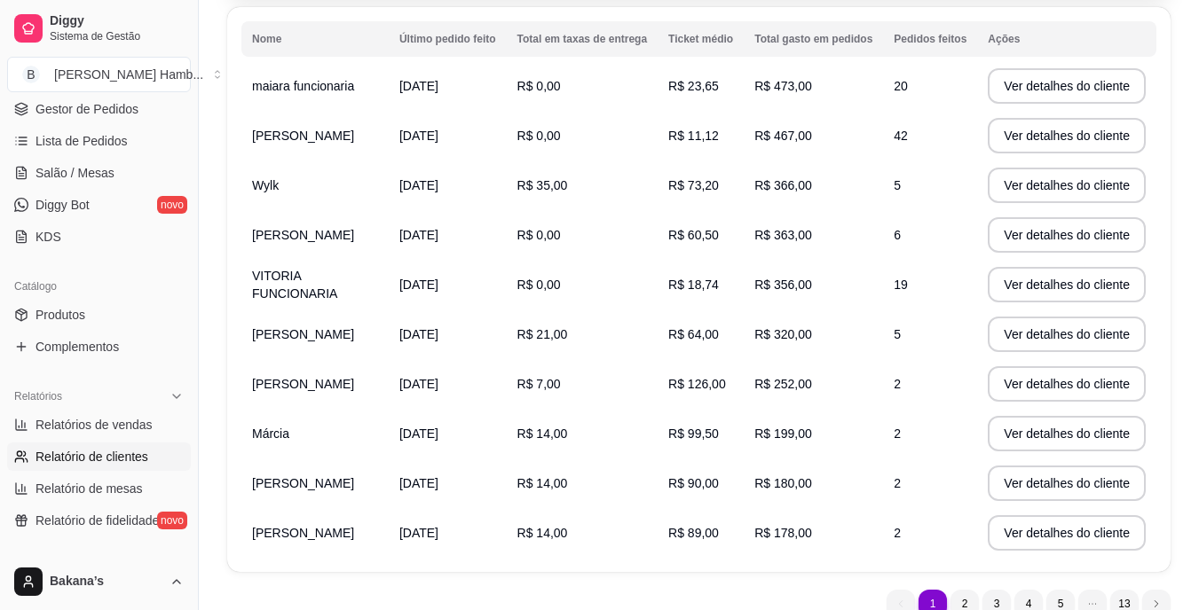
scroll to position [89, 0]
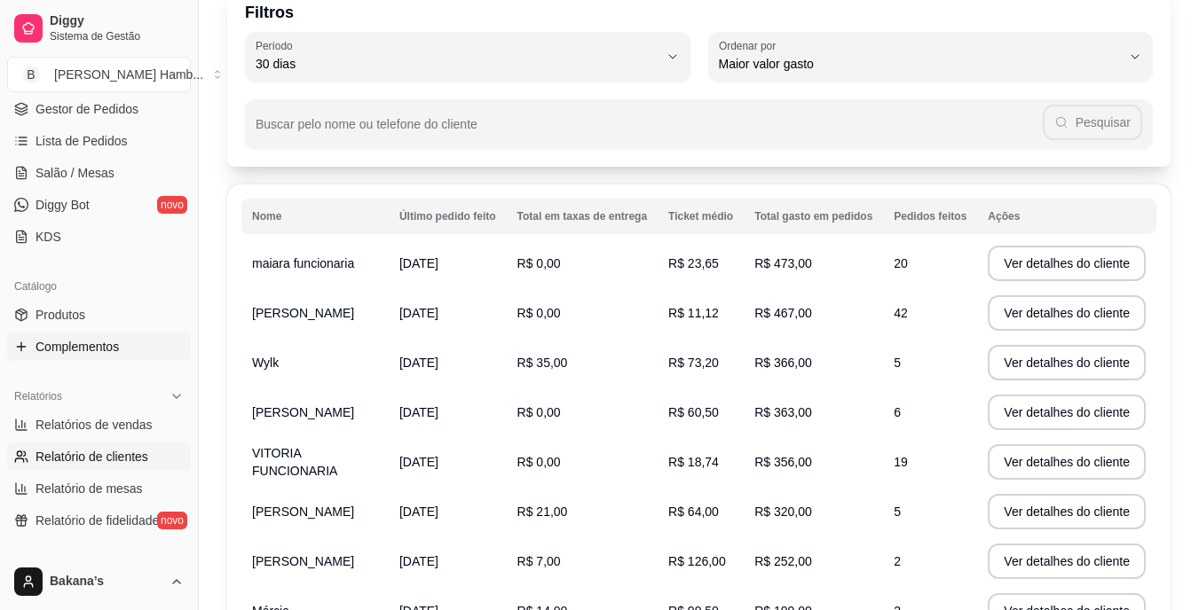
click at [92, 342] on span "Complementos" at bounding box center [76, 347] width 83 height 18
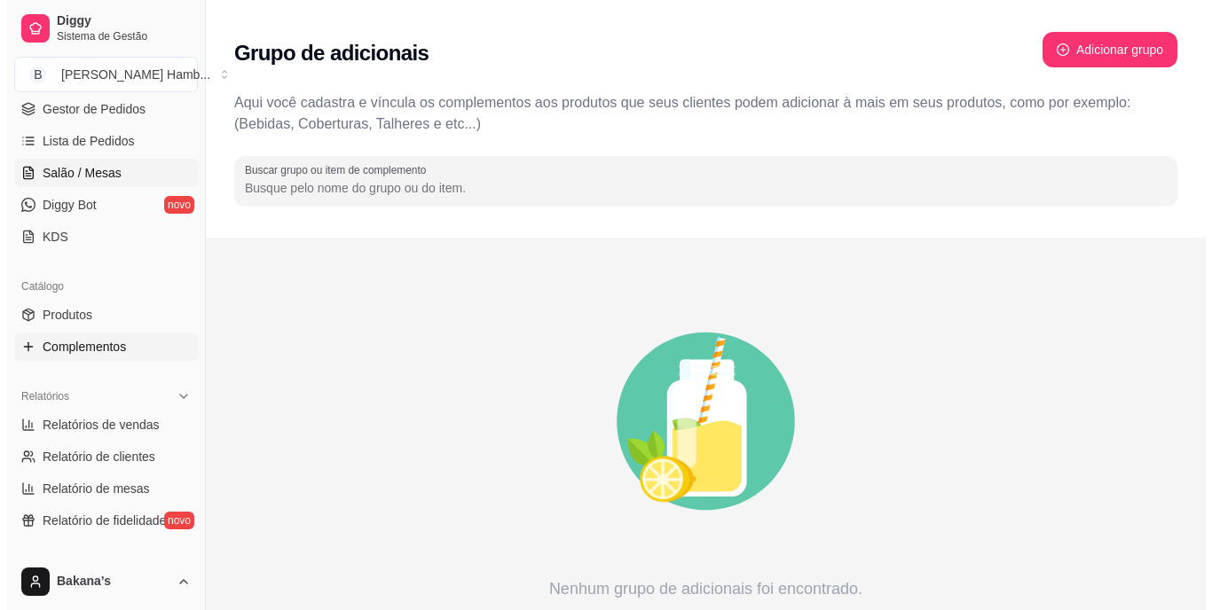
scroll to position [89, 0]
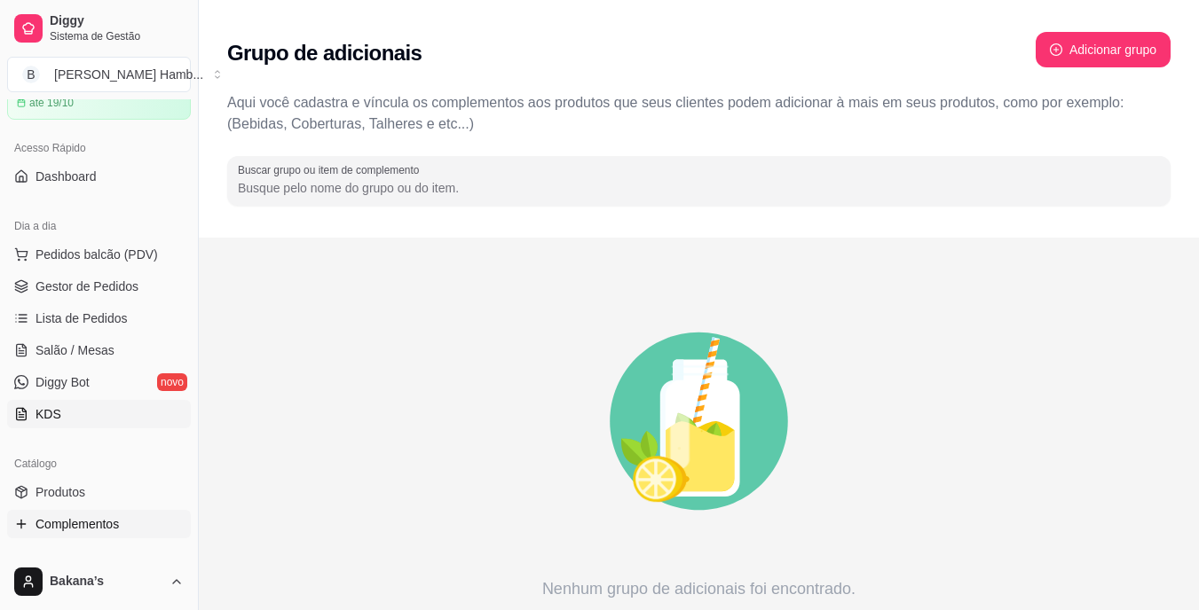
drag, startPoint x: 57, startPoint y: 342, endPoint x: 63, endPoint y: 408, distance: 66.8
click at [56, 343] on span "Salão / Mesas" at bounding box center [74, 351] width 79 height 18
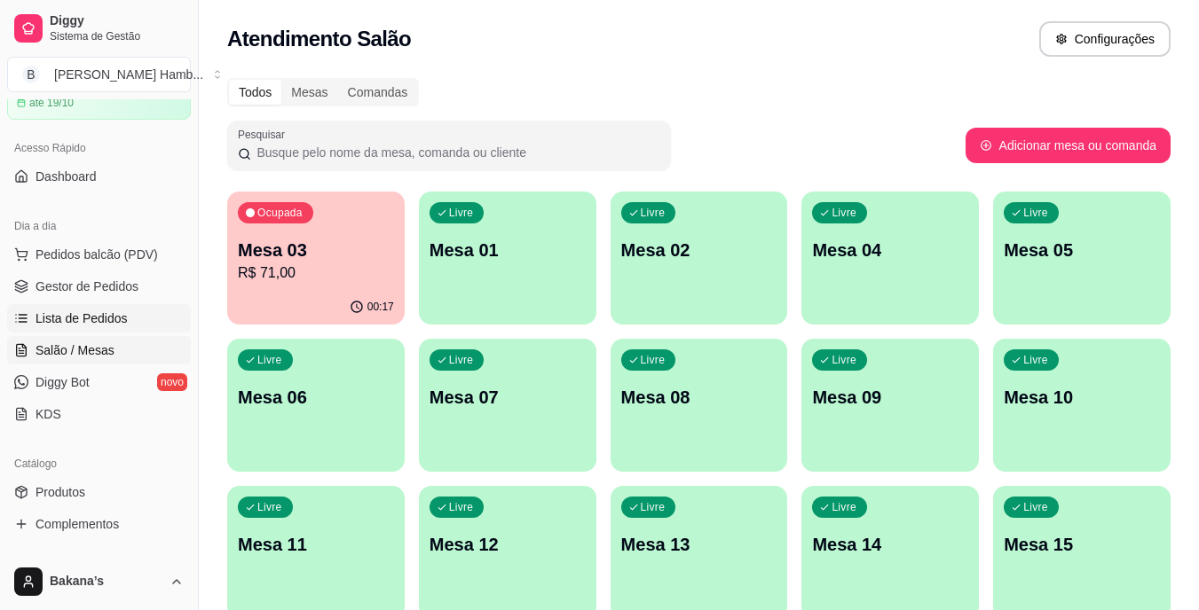
click at [119, 314] on span "Lista de Pedidos" at bounding box center [81, 319] width 92 height 18
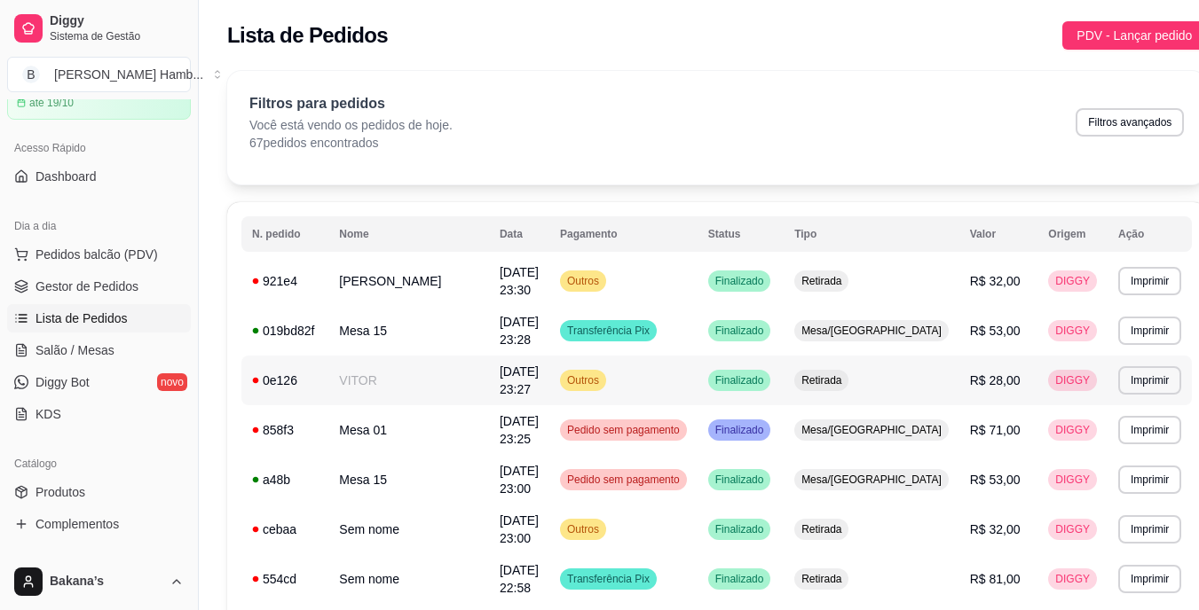
click at [456, 372] on td "VITOR" at bounding box center [408, 381] width 161 height 50
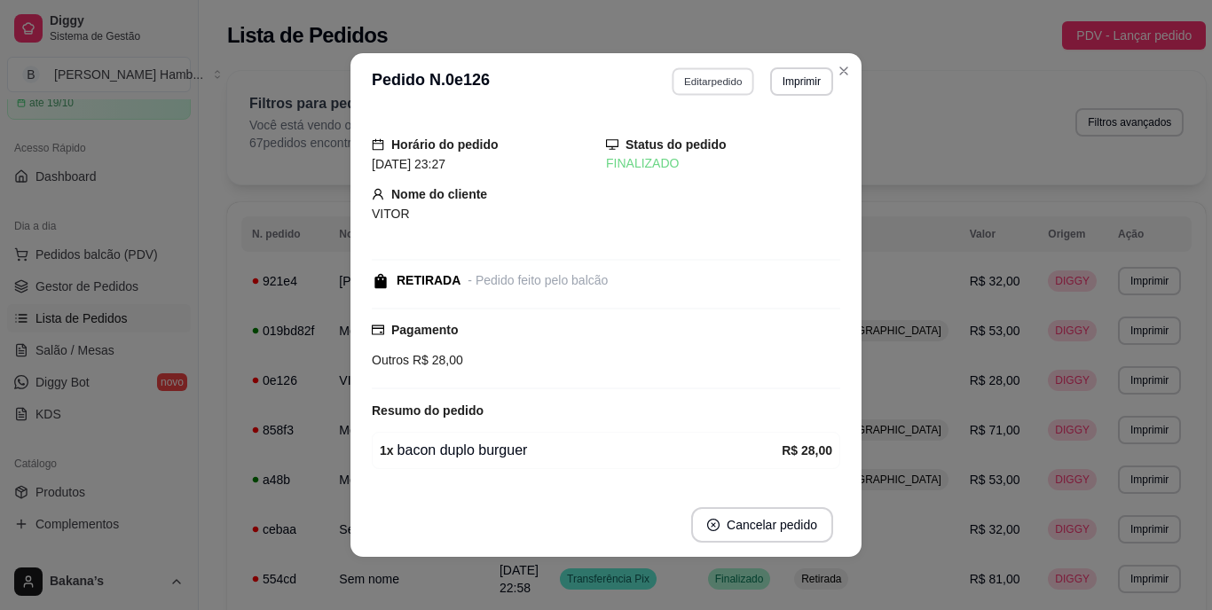
click at [708, 86] on button "Editar pedido" at bounding box center [714, 81] width 83 height 28
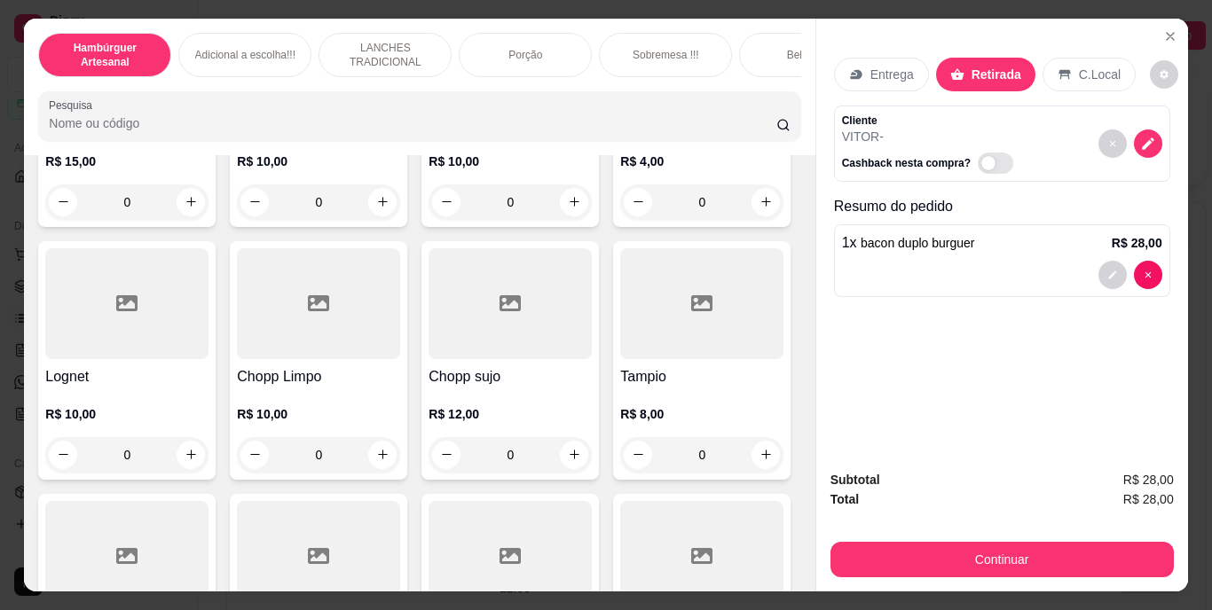
scroll to position [4969, 0]
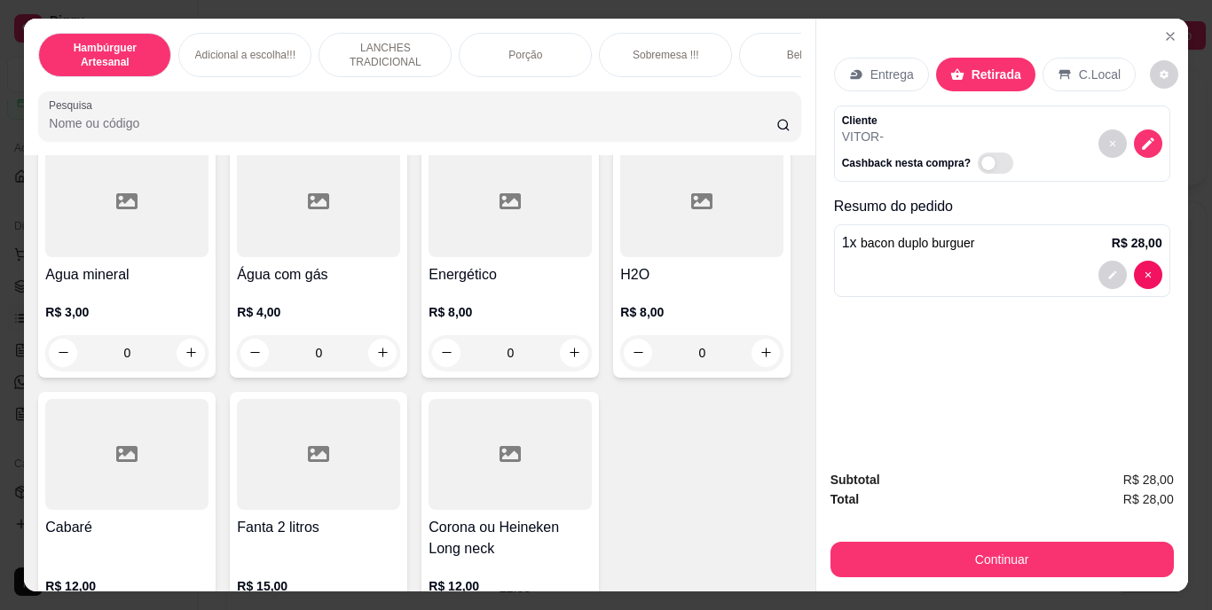
type input "1"
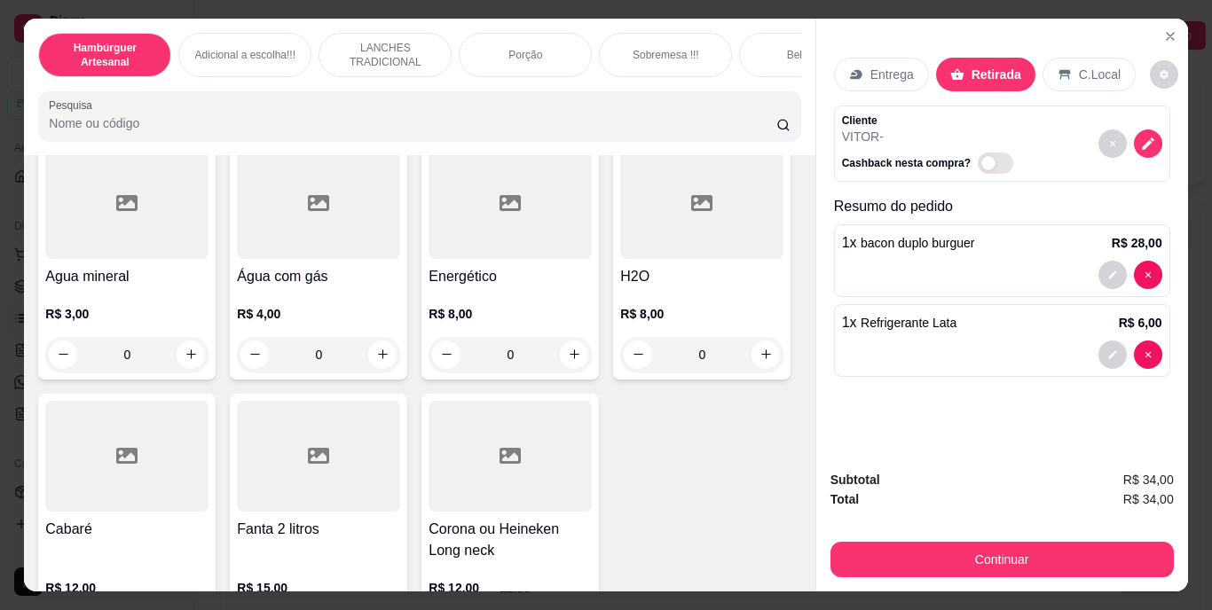
scroll to position [4970, 0]
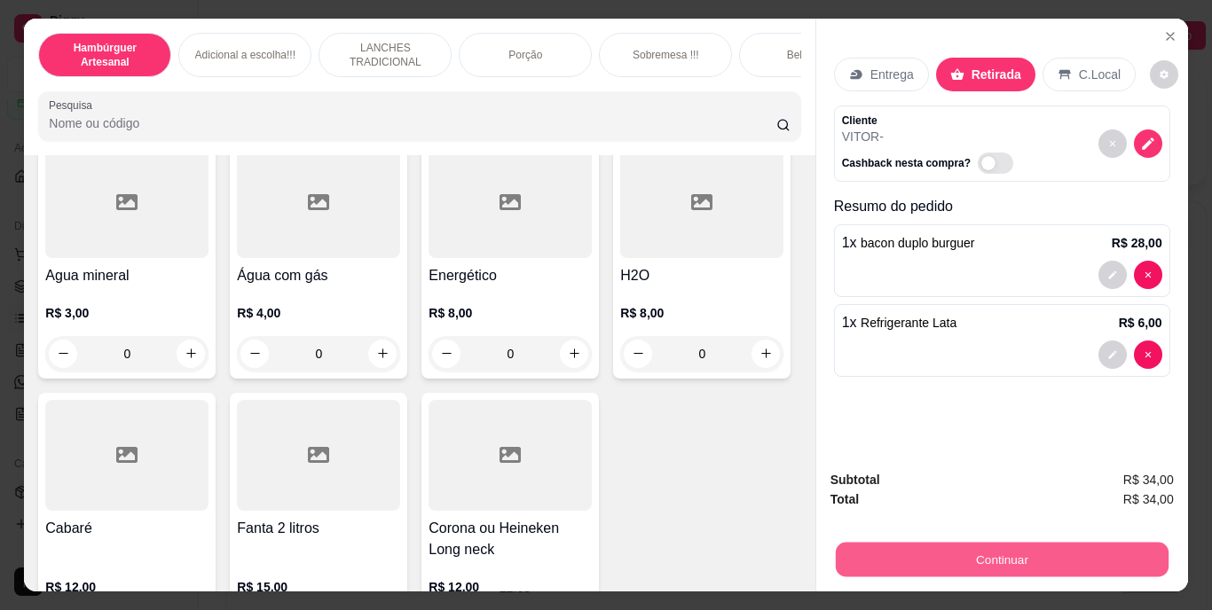
click at [948, 544] on button "Continuar" at bounding box center [1001, 560] width 333 height 35
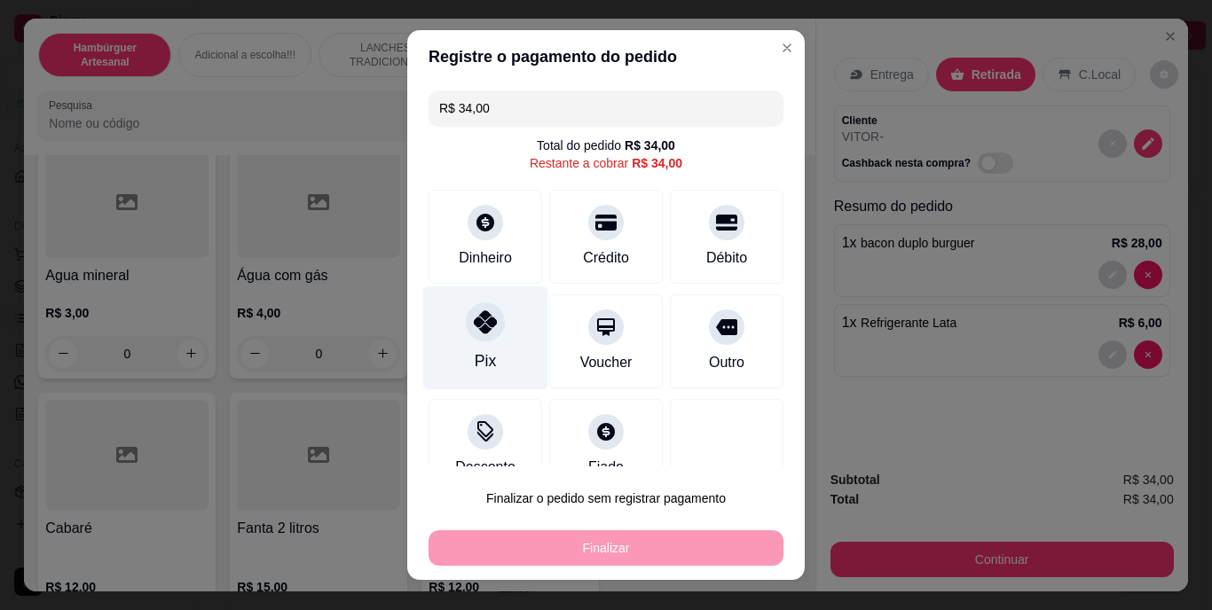
click at [478, 304] on div at bounding box center [485, 322] width 39 height 39
type input "R$ 0,00"
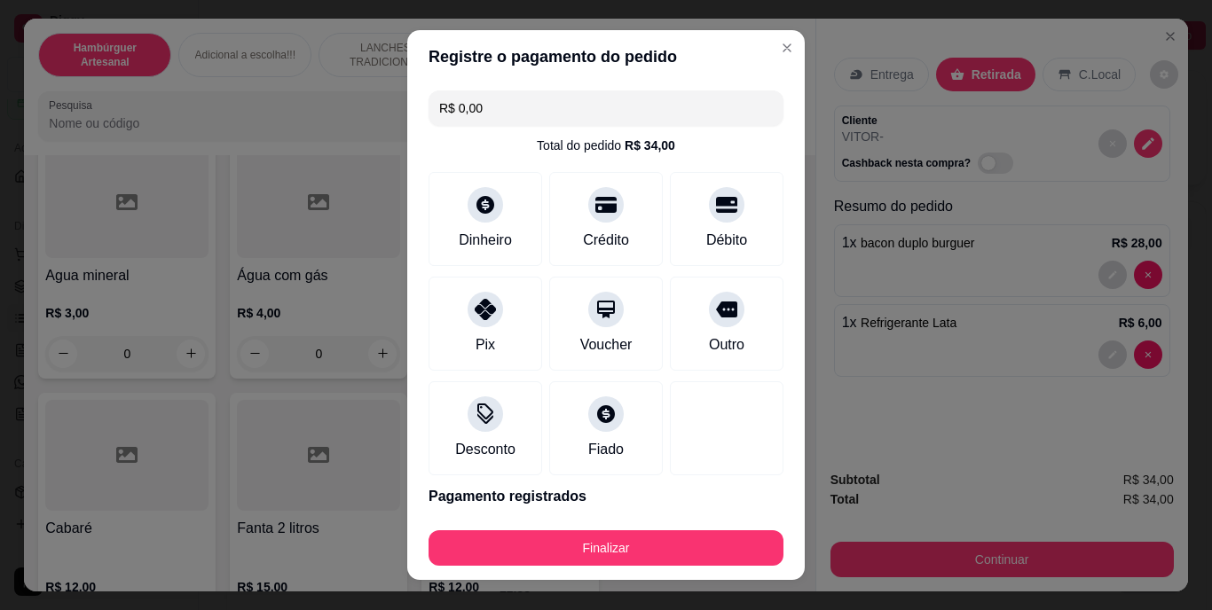
click at [594, 525] on div "Finalizar" at bounding box center [606, 545] width 355 height 43
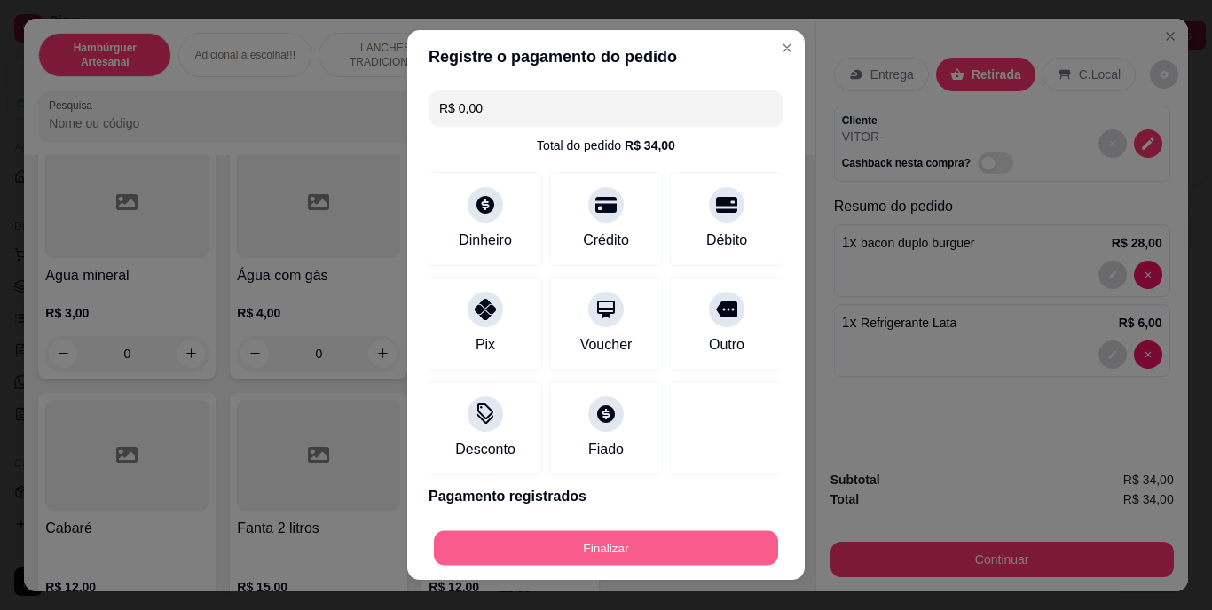
click at [594, 542] on button "Finalizar" at bounding box center [606, 548] width 344 height 35
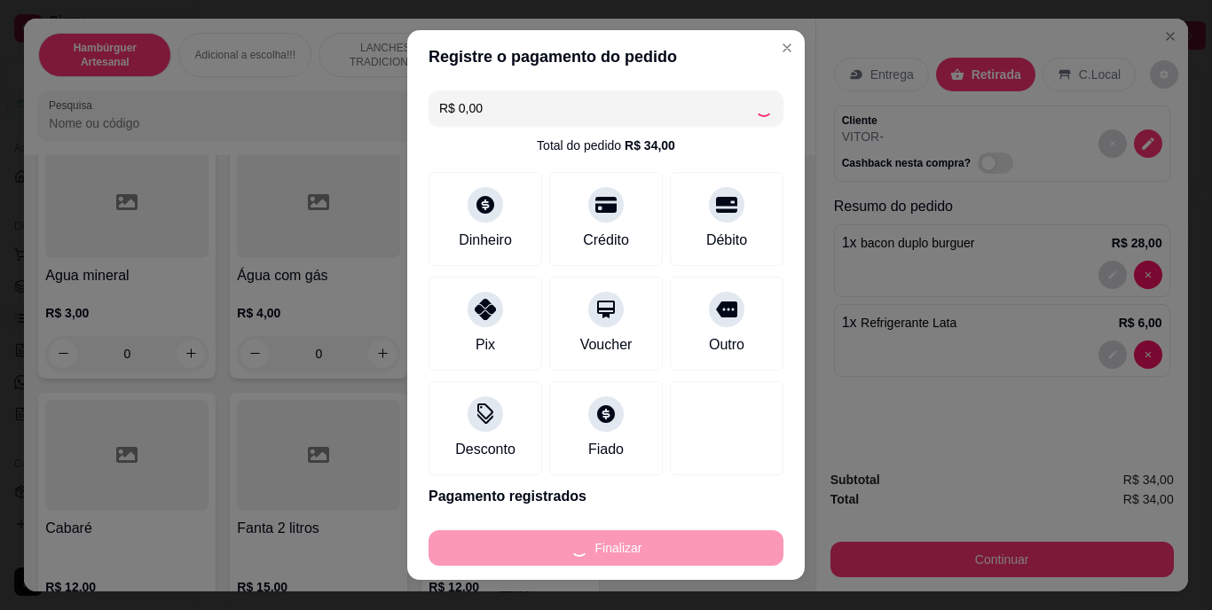
type input "0"
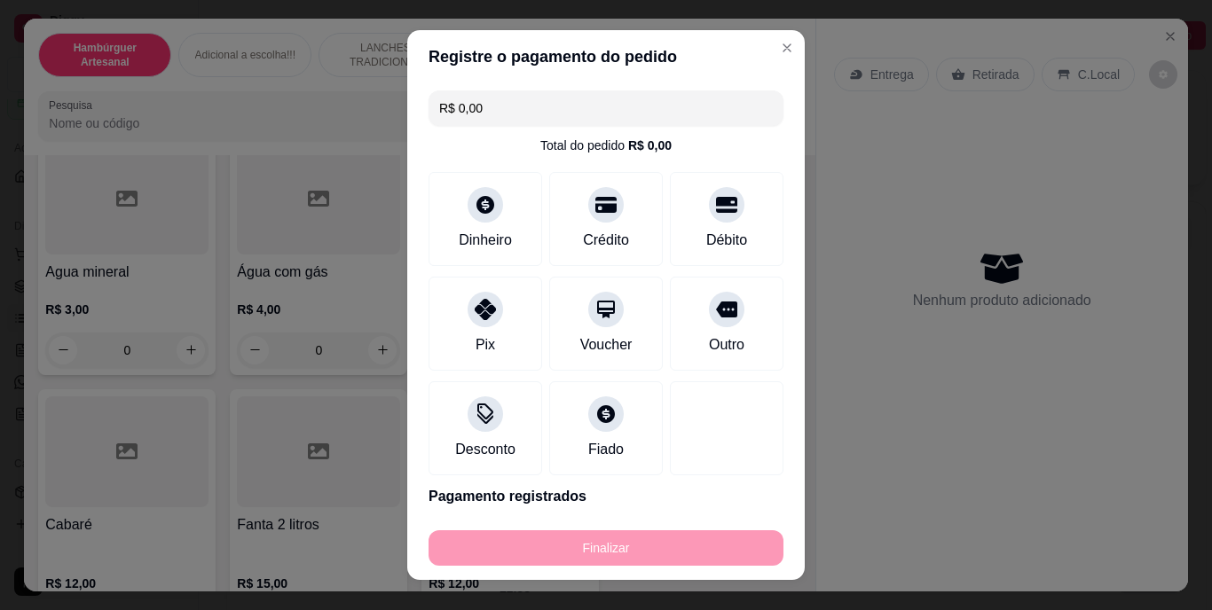
type input "-R$ 34,00"
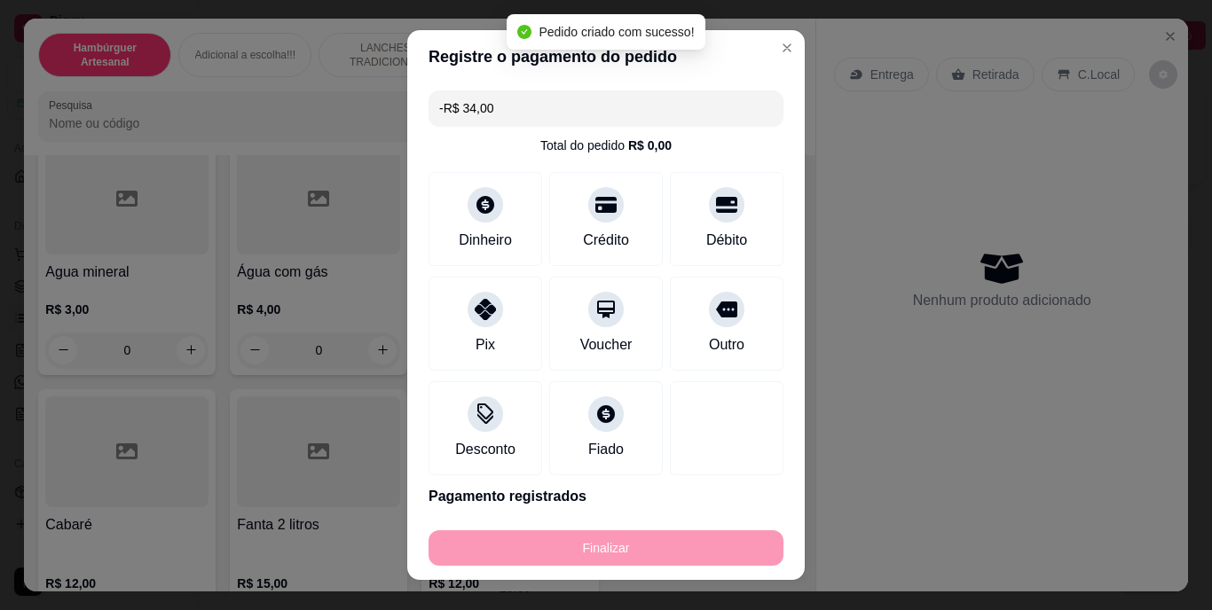
scroll to position [4946, 0]
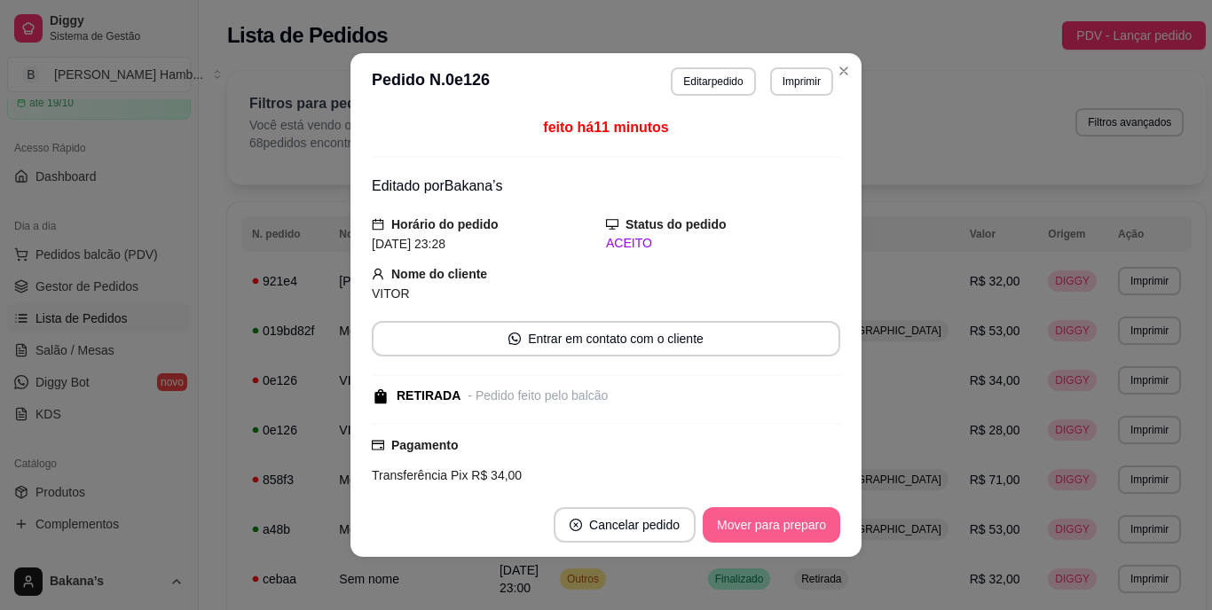
click at [721, 525] on button "Mover para preparo" at bounding box center [772, 525] width 138 height 35
click at [734, 522] on button "Mover para retirada disponível" at bounding box center [742, 525] width 190 height 35
click at [734, 522] on button "Mover para finalizado" at bounding box center [766, 525] width 147 height 35
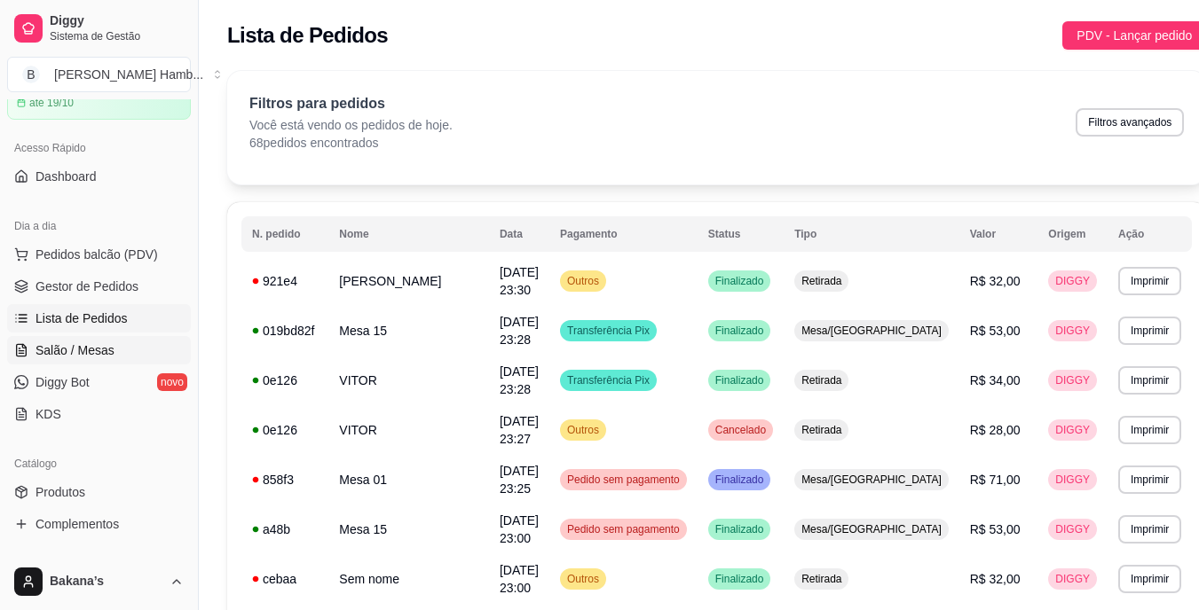
click at [80, 348] on span "Salão / Mesas" at bounding box center [74, 351] width 79 height 18
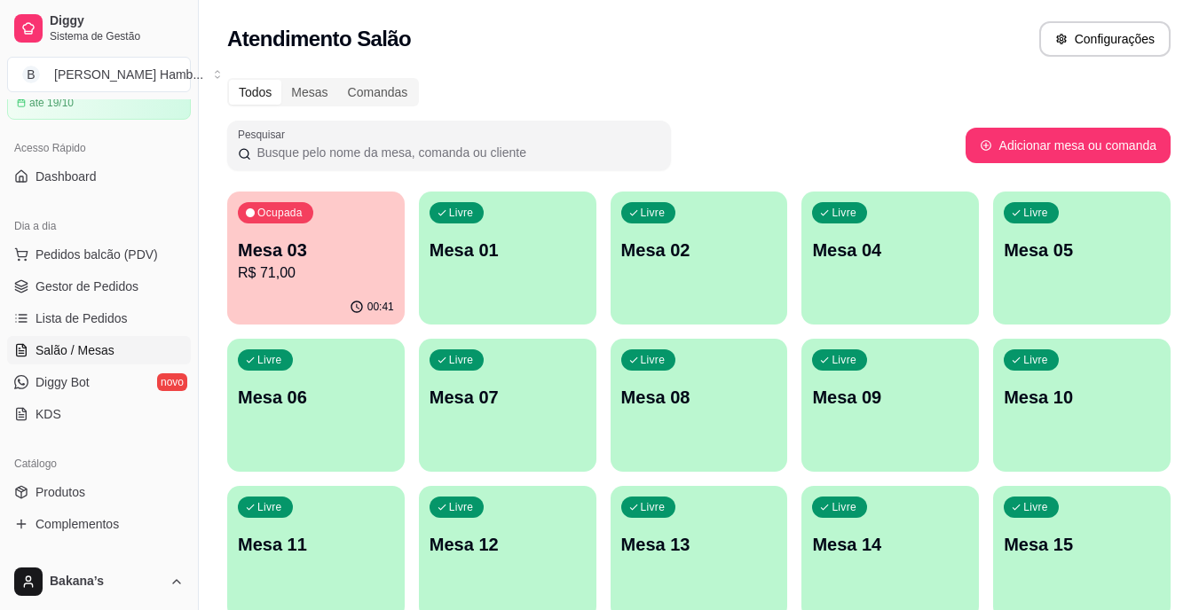
click at [715, 409] on p "Mesa 08" at bounding box center [699, 397] width 156 height 25
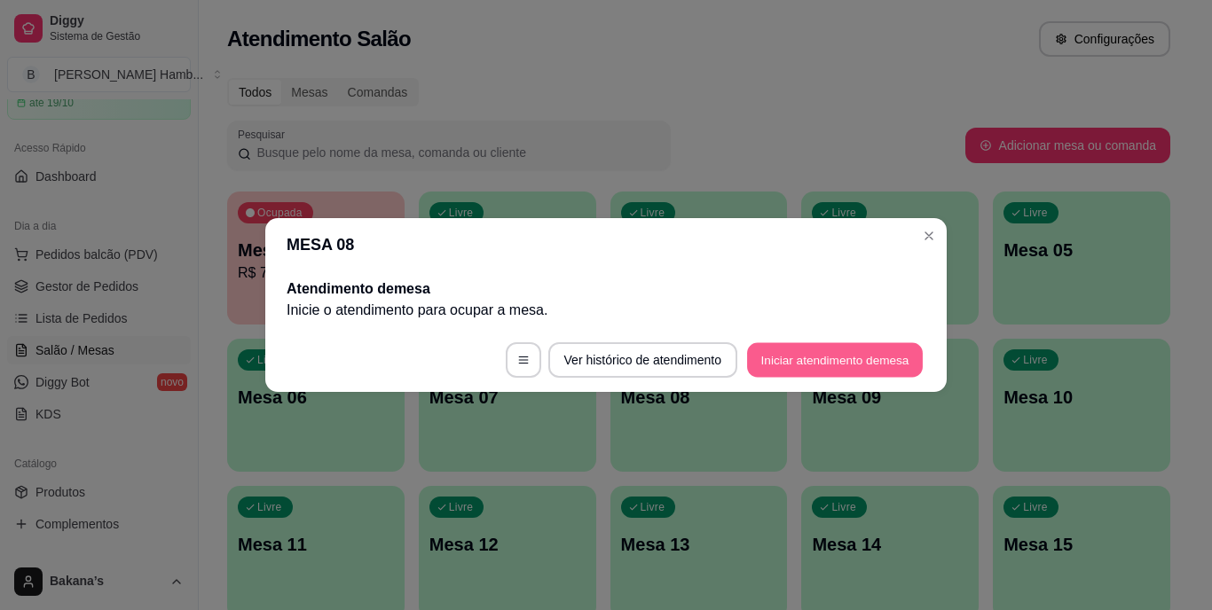
click at [792, 359] on button "Iniciar atendimento de mesa" at bounding box center [835, 360] width 176 height 35
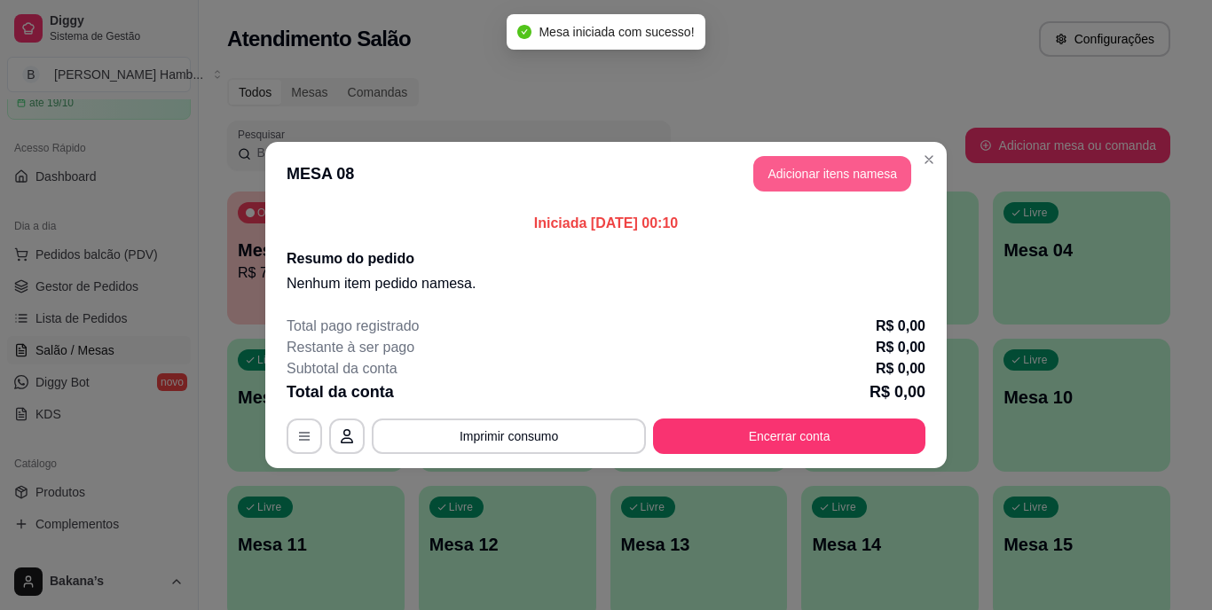
click at [833, 184] on button "Adicionar itens na mesa" at bounding box center [832, 173] width 158 height 35
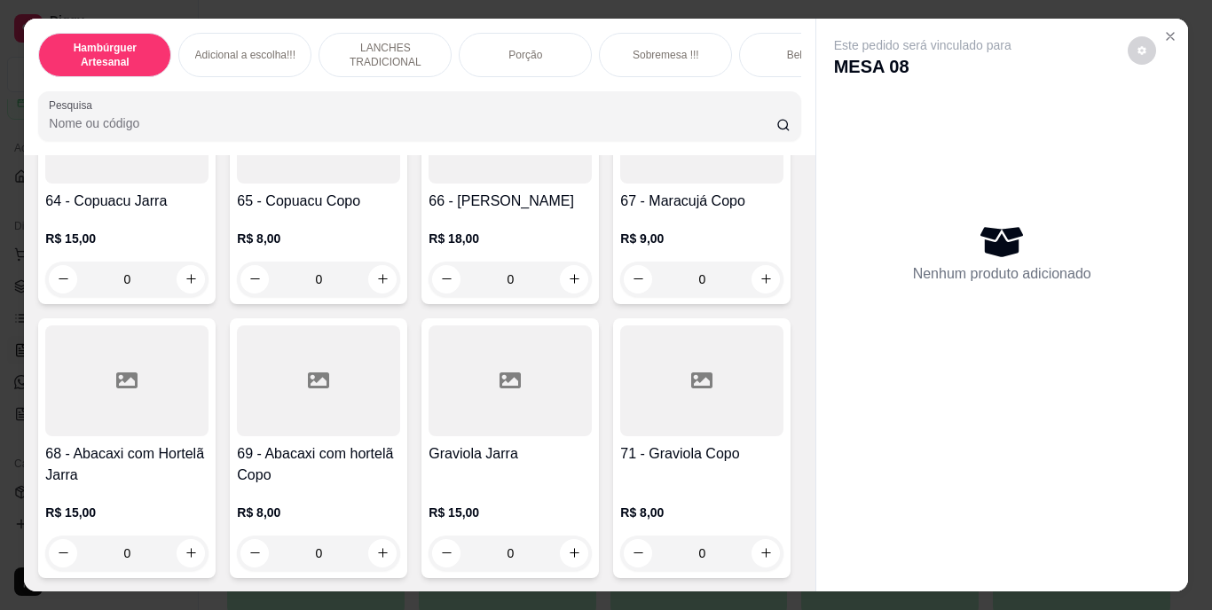
scroll to position [6034, 0]
type input "1"
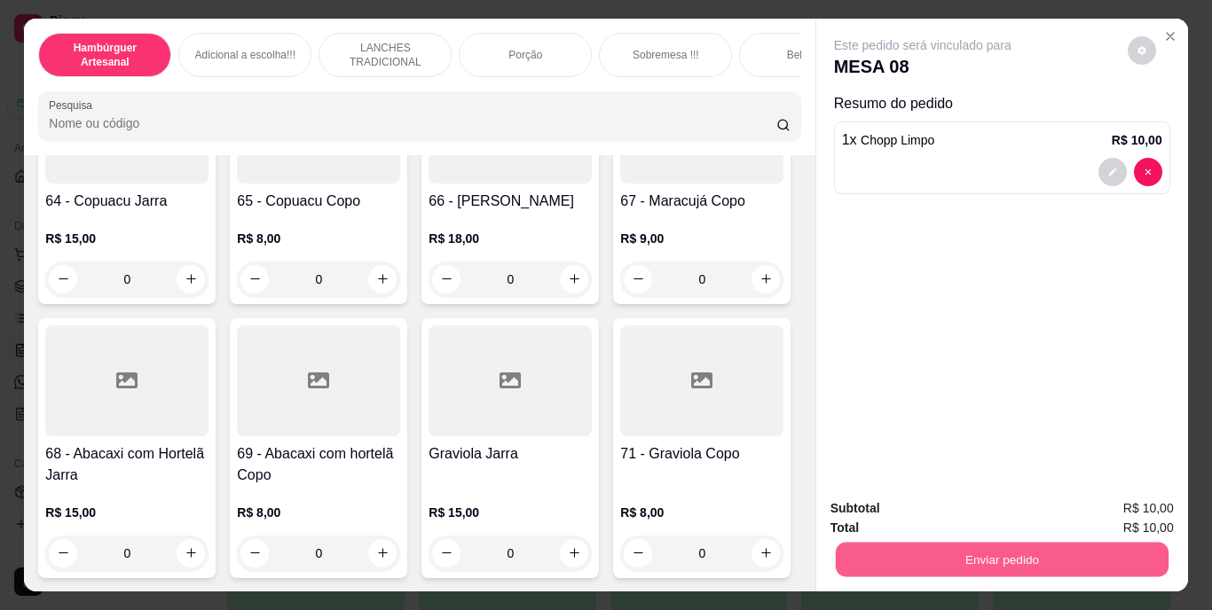
click at [972, 556] on button "Enviar pedido" at bounding box center [1001, 560] width 333 height 35
click at [1106, 508] on button "Enviar pedido" at bounding box center [1127, 510] width 100 height 34
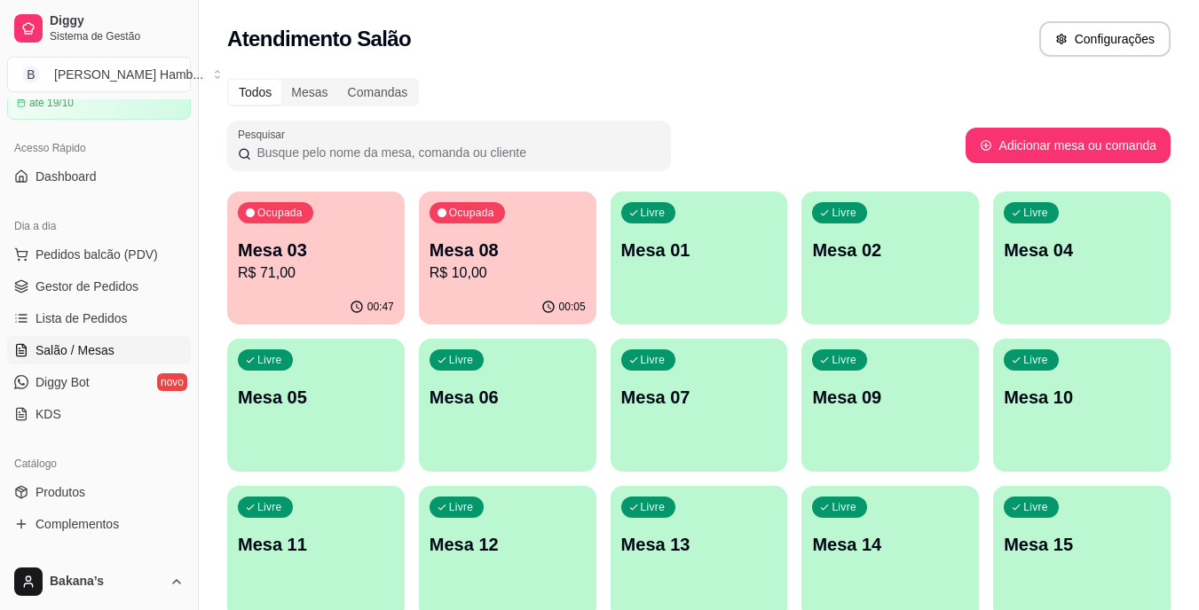
click at [361, 259] on p "Mesa 03" at bounding box center [316, 250] width 156 height 25
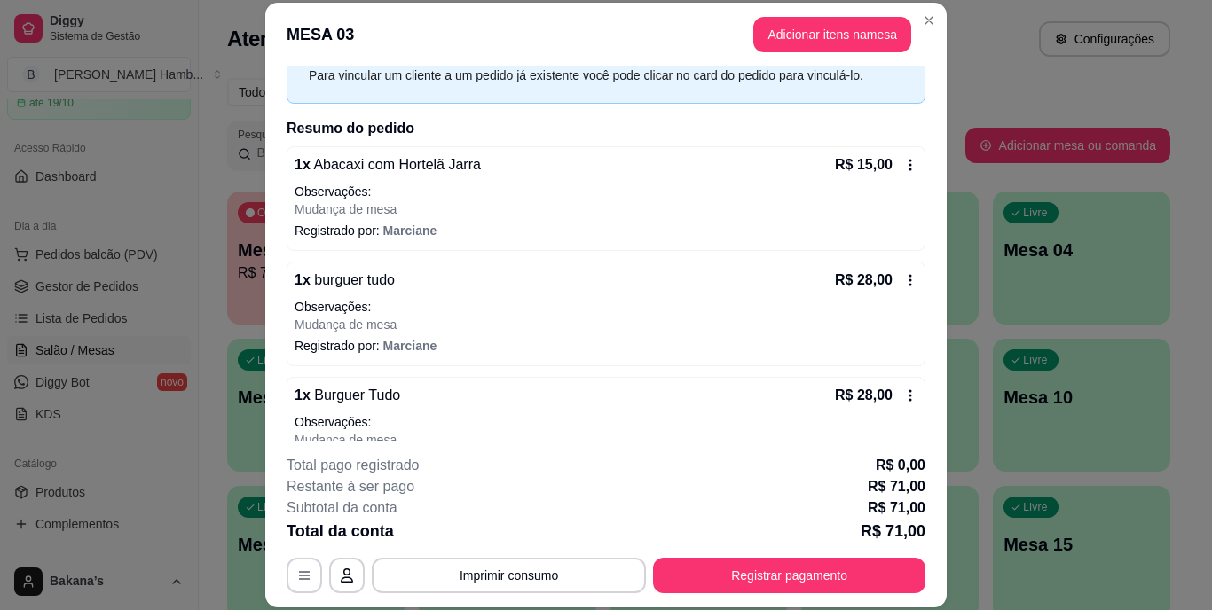
scroll to position [137, 0]
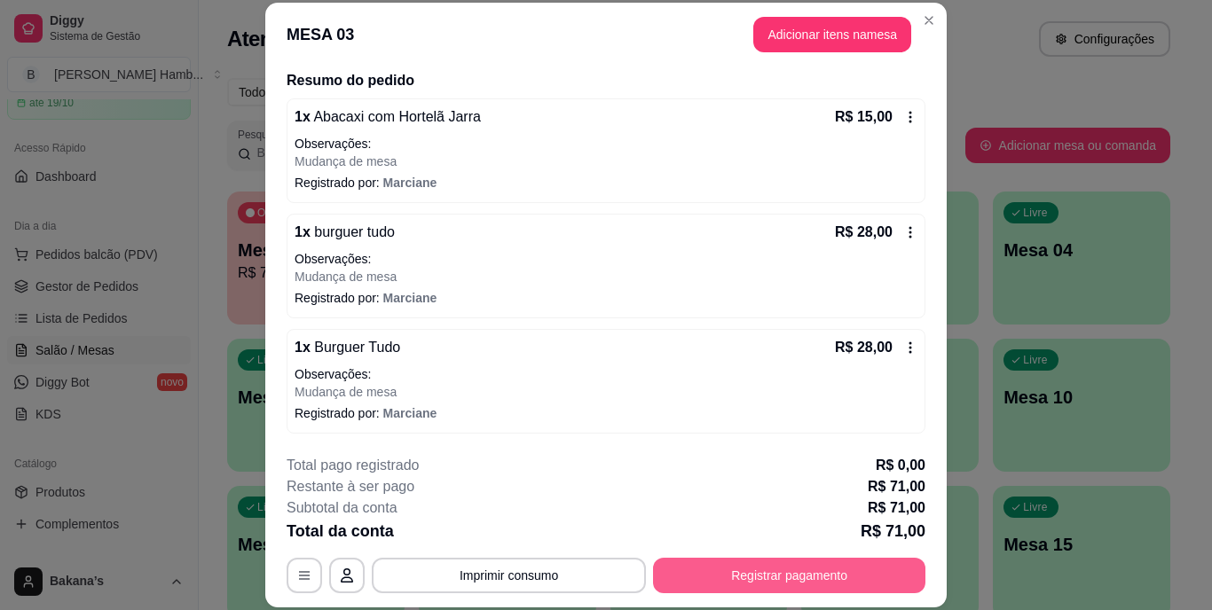
click at [752, 563] on button "Registrar pagamento" at bounding box center [789, 575] width 272 height 35
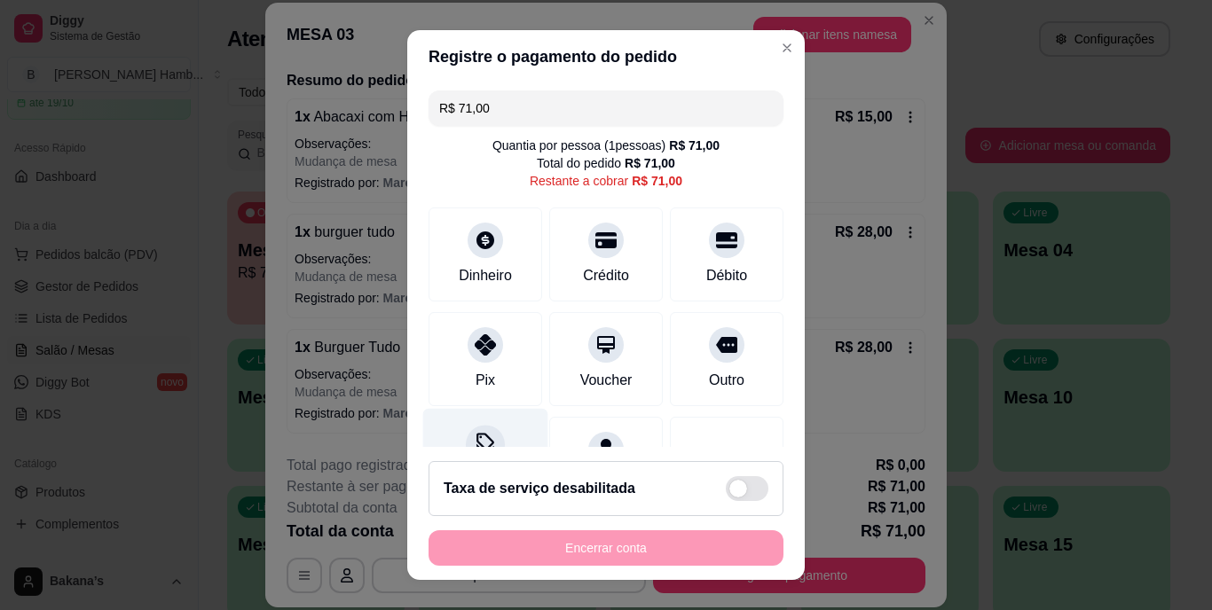
scroll to position [92, 0]
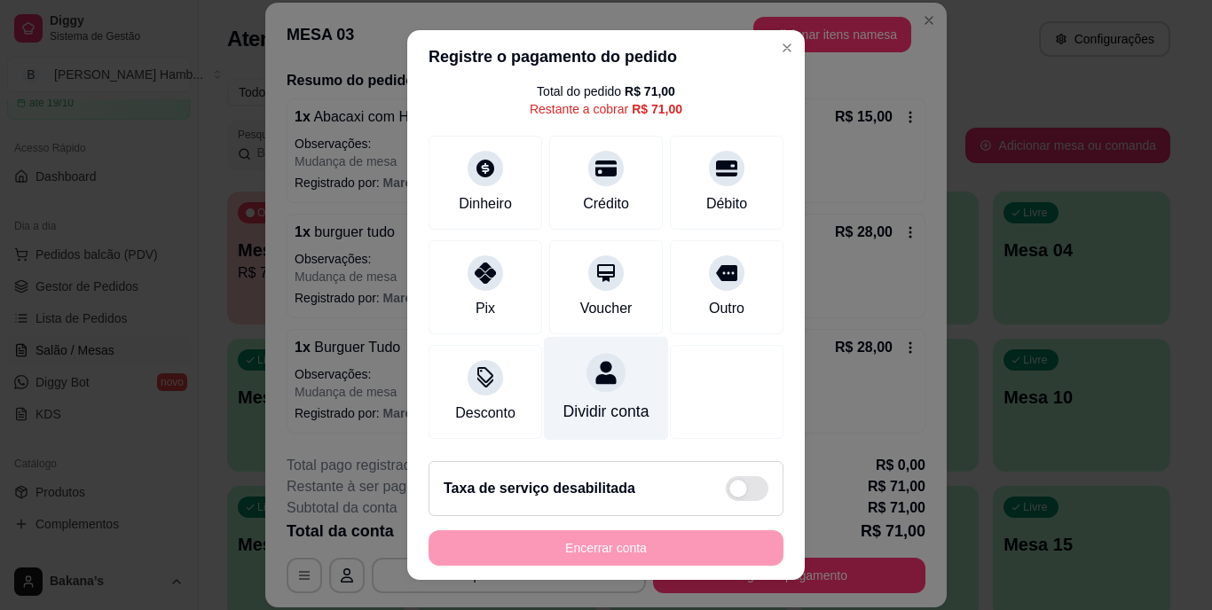
click at [605, 377] on div "Dividir conta" at bounding box center [606, 389] width 125 height 104
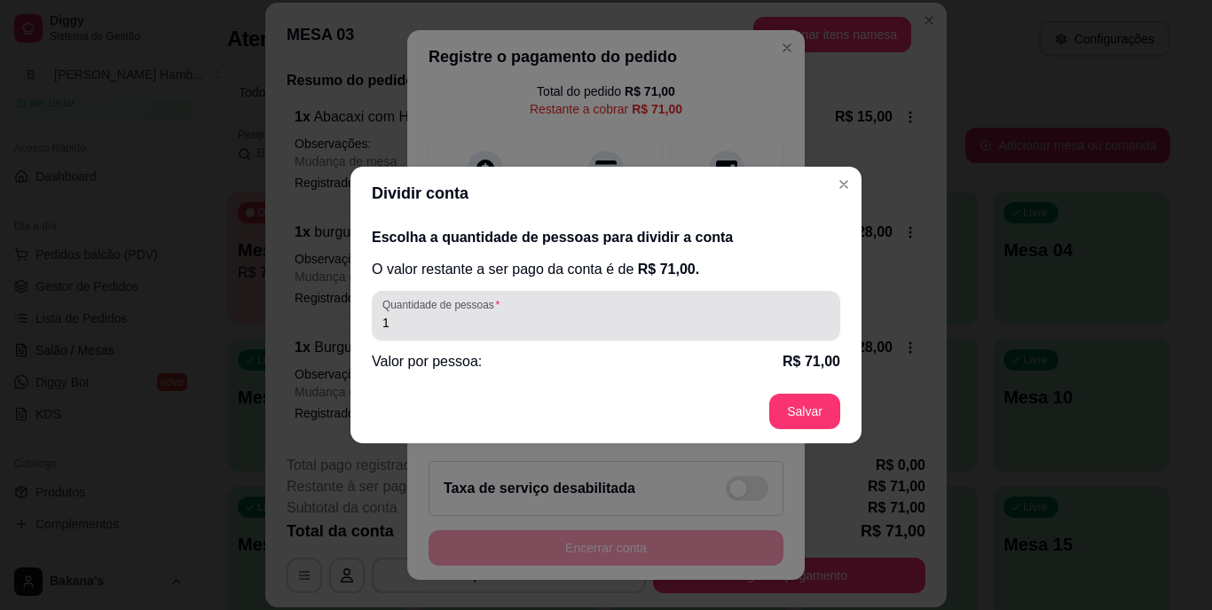
click at [549, 309] on div "1" at bounding box center [605, 315] width 447 height 35
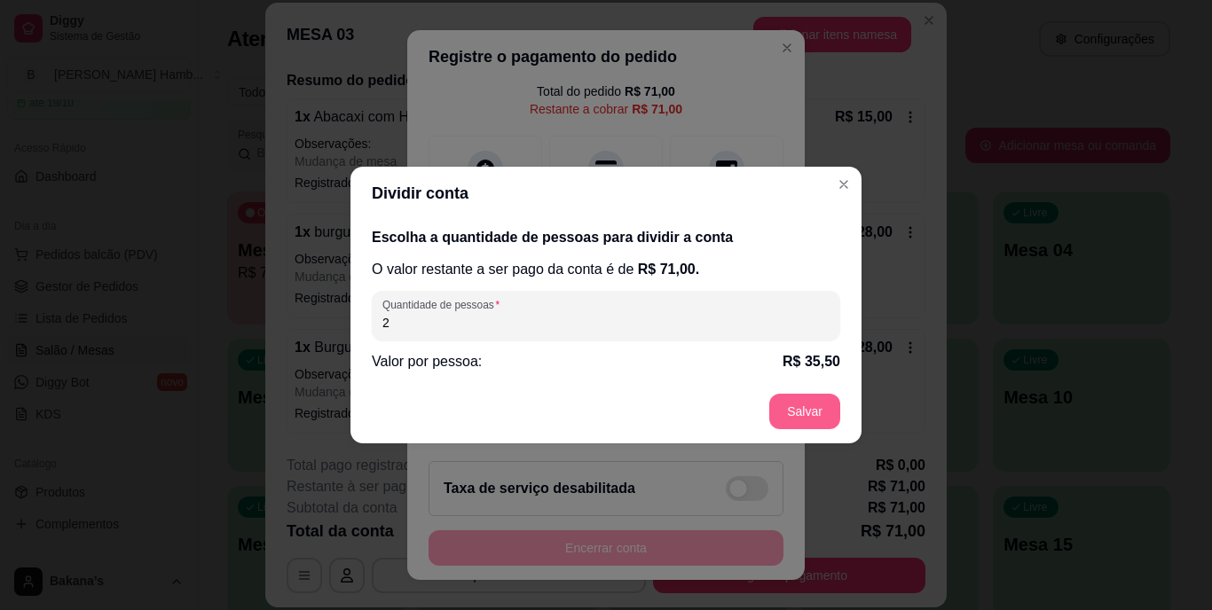
type input "2"
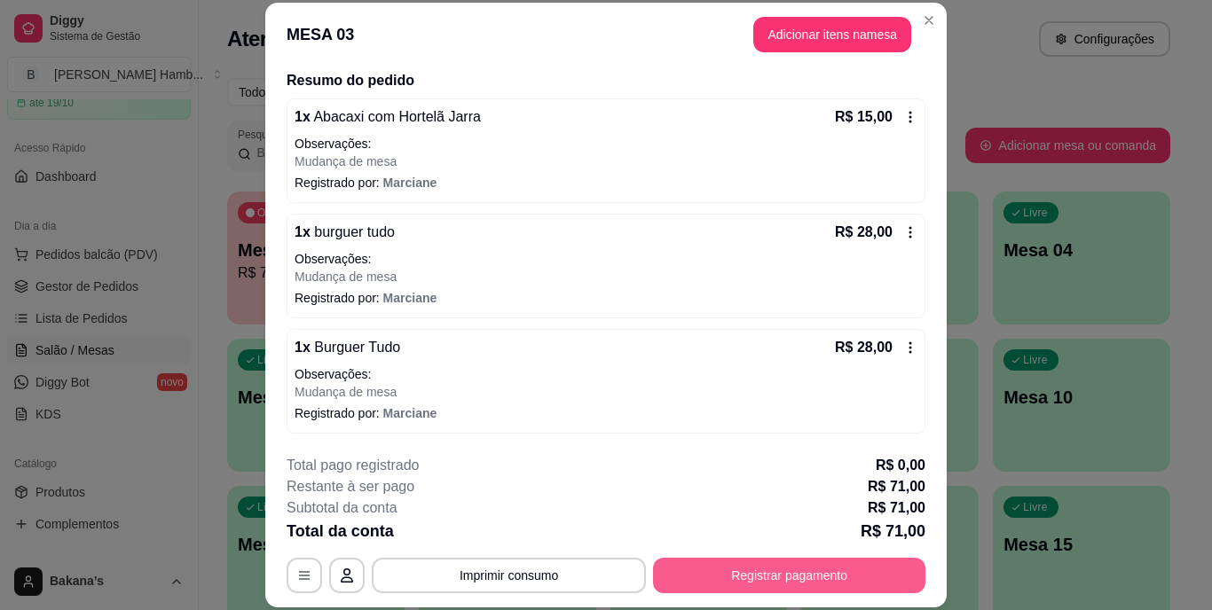
click at [714, 565] on button "Registrar pagamento" at bounding box center [789, 575] width 272 height 35
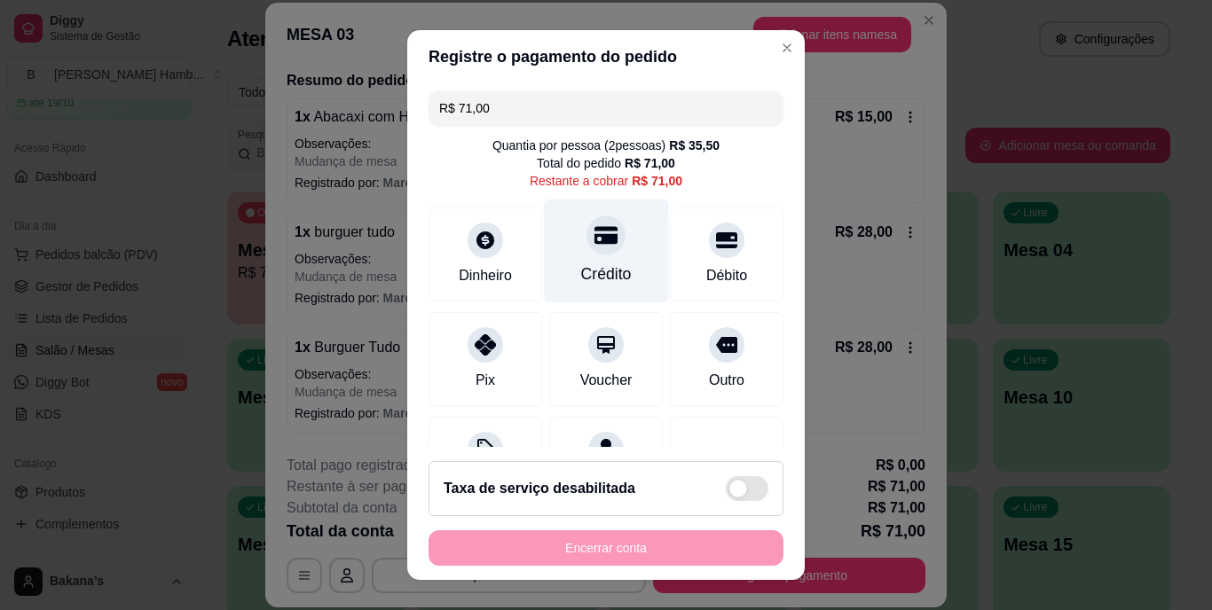
click at [587, 253] on div at bounding box center [606, 236] width 39 height 39
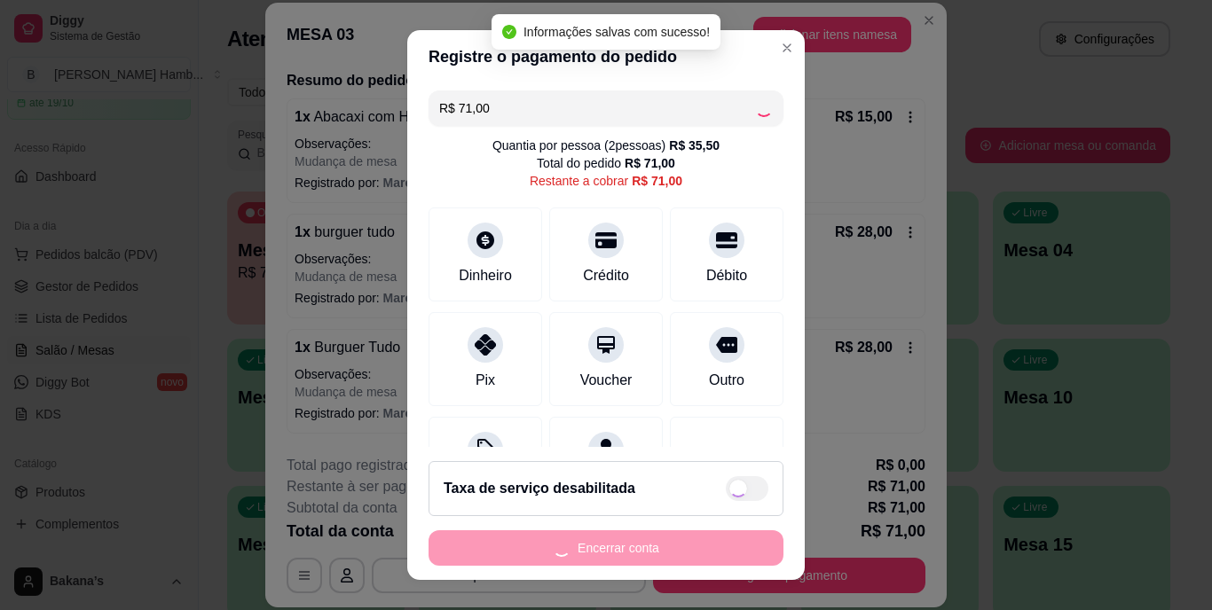
type input "R$ 0,00"
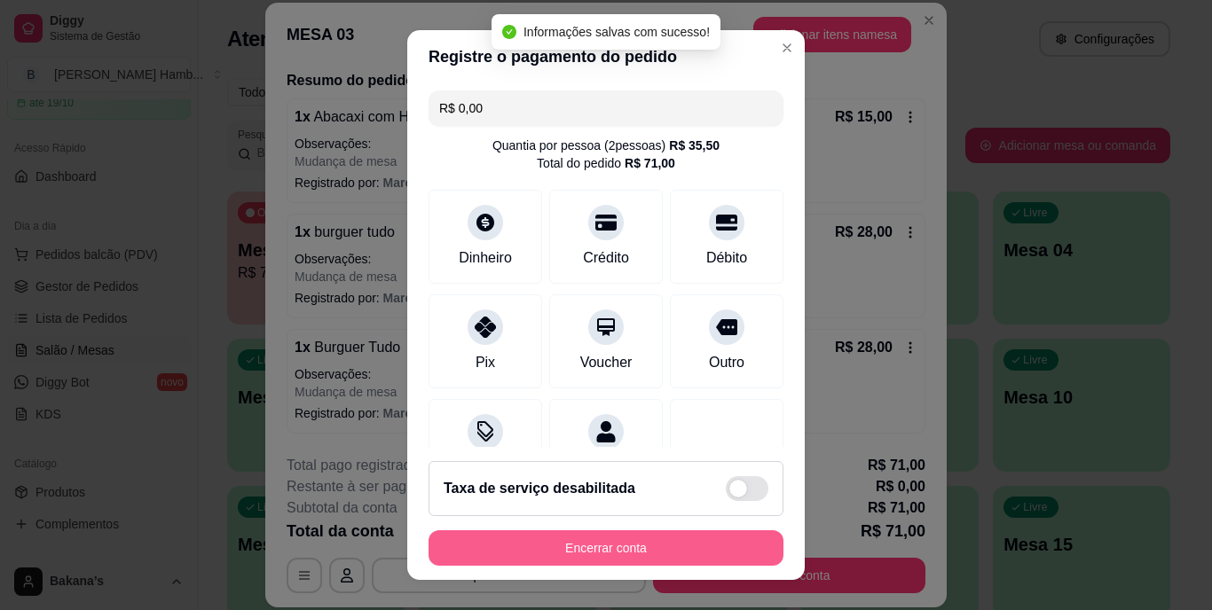
click at [632, 540] on button "Encerrar conta" at bounding box center [606, 548] width 355 height 35
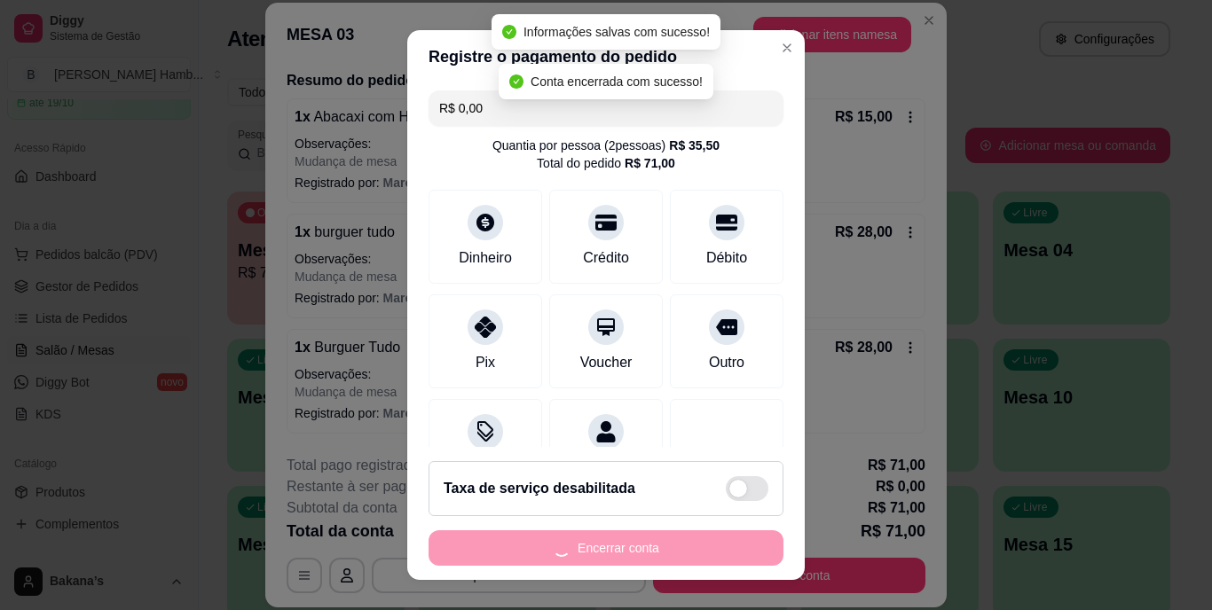
scroll to position [0, 0]
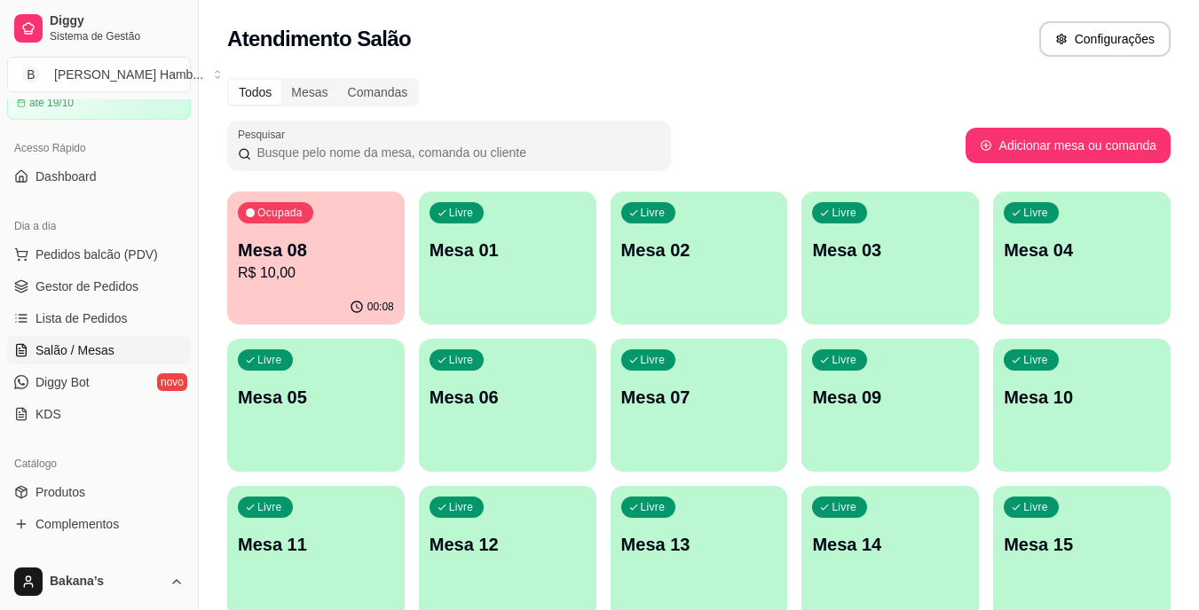
click at [317, 319] on div "00:08" at bounding box center [315, 307] width 177 height 35
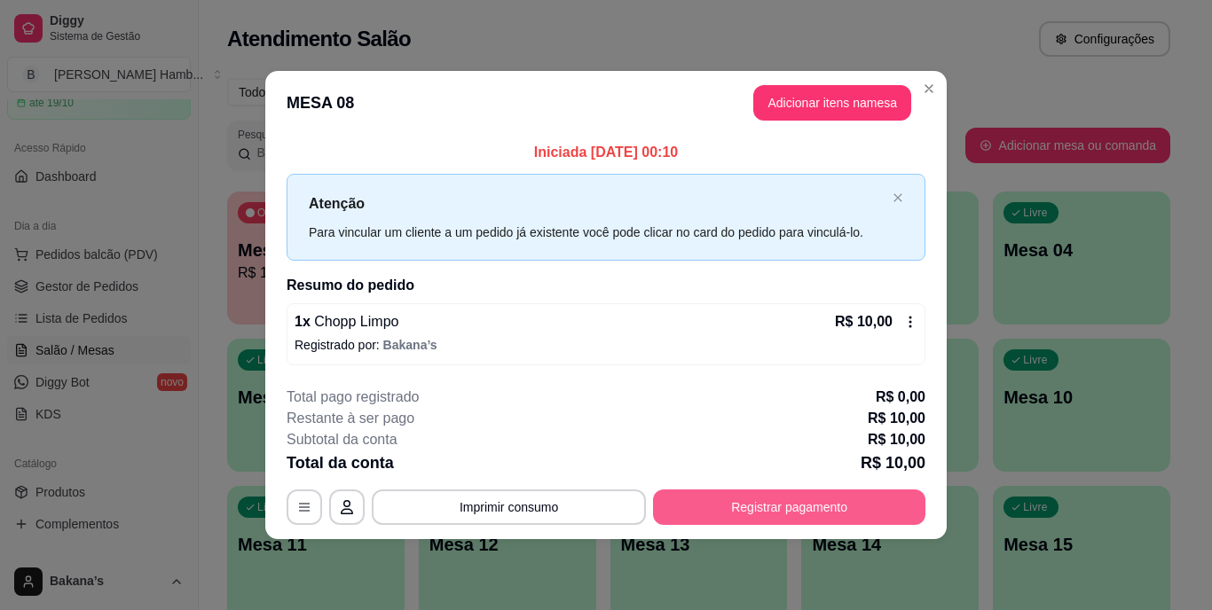
click at [798, 506] on button "Registrar pagamento" at bounding box center [789, 507] width 272 height 35
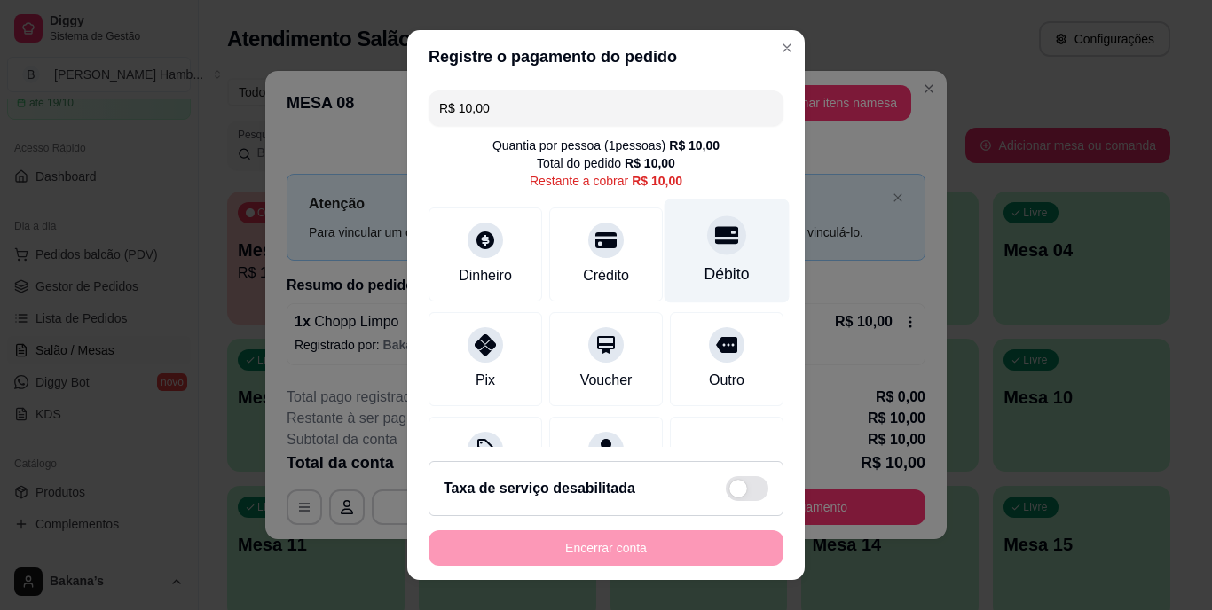
click at [681, 261] on div "Débito" at bounding box center [727, 252] width 125 height 104
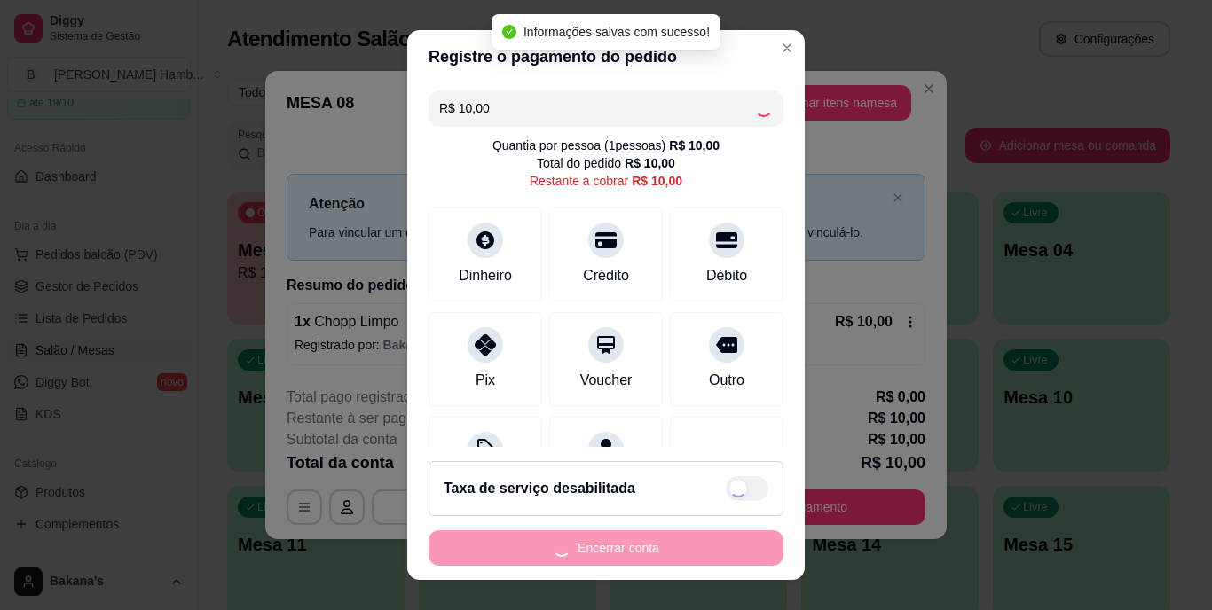
type input "R$ 0,00"
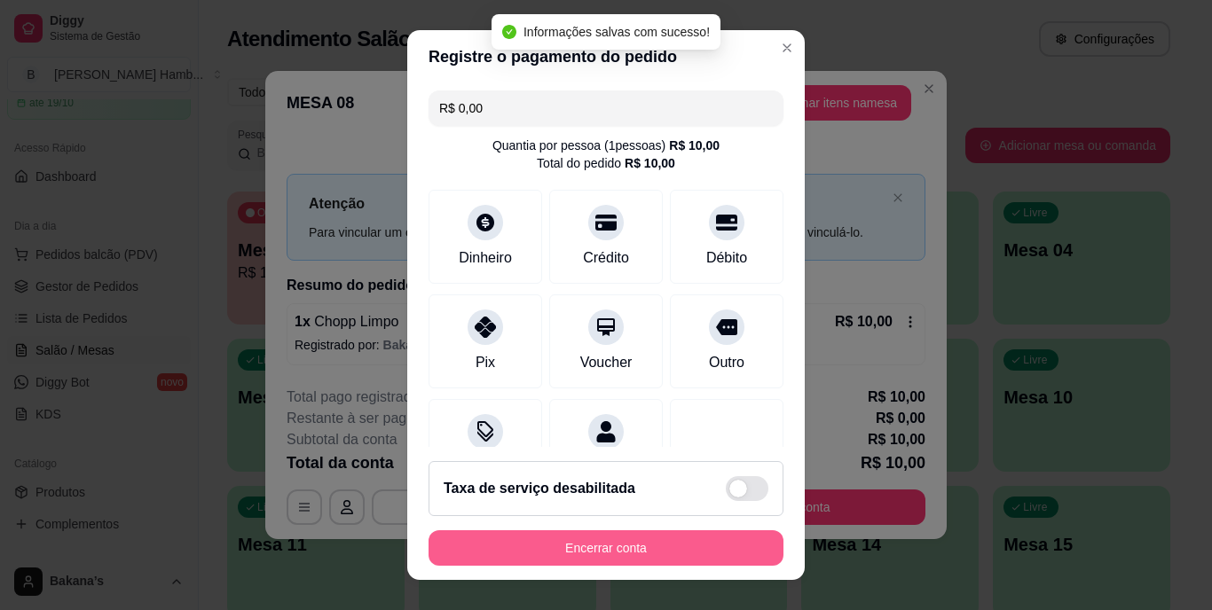
click at [626, 543] on button "Encerrar conta" at bounding box center [606, 548] width 355 height 35
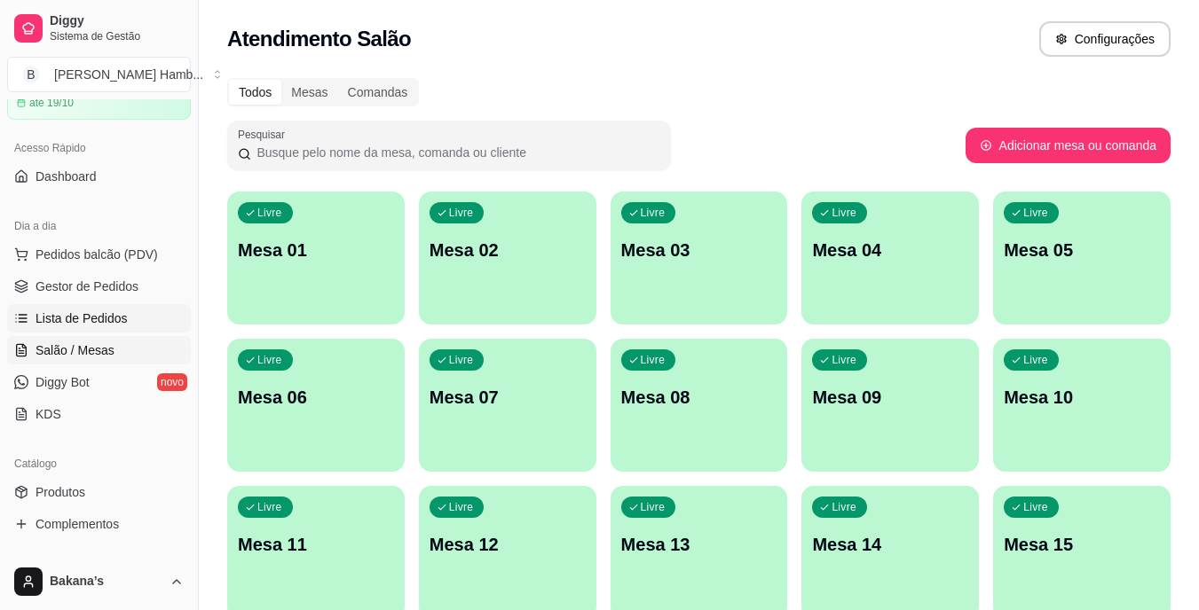
click at [113, 323] on span "Lista de Pedidos" at bounding box center [81, 319] width 92 height 18
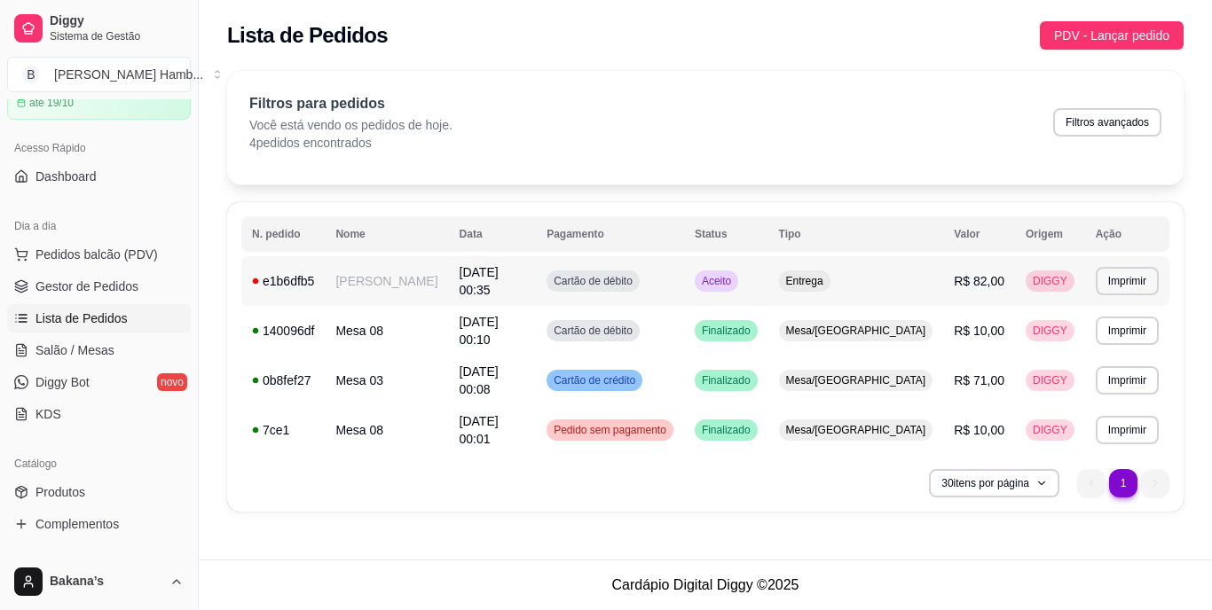
click at [537, 275] on td "[DATE] 00:35" at bounding box center [493, 281] width 88 height 50
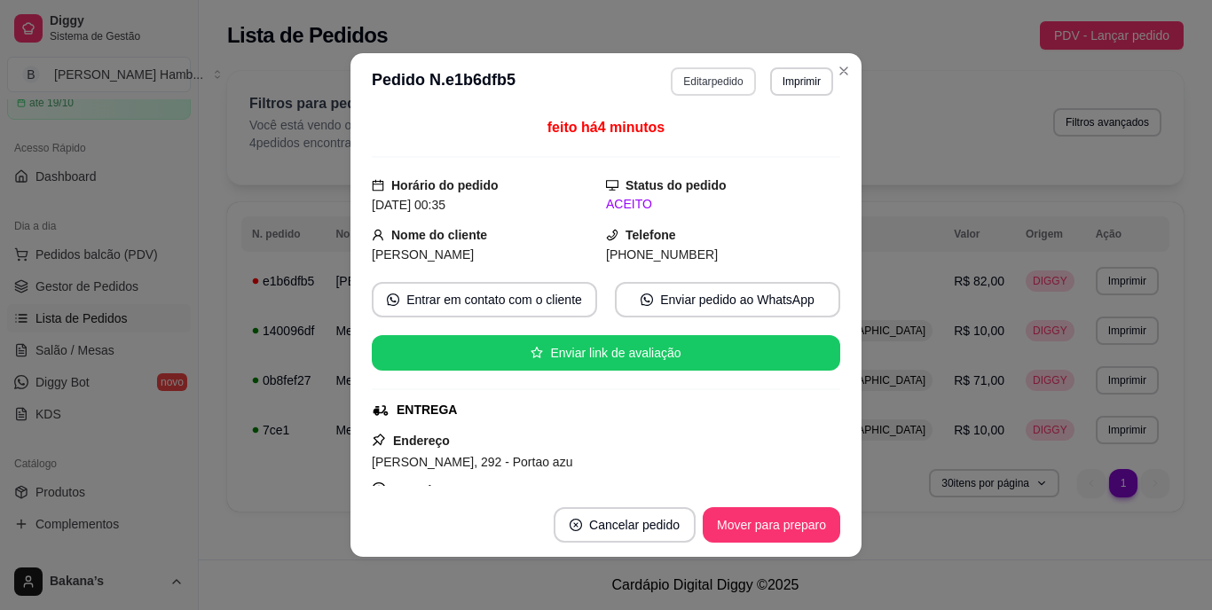
click at [697, 79] on button "Editar pedido" at bounding box center [713, 81] width 84 height 28
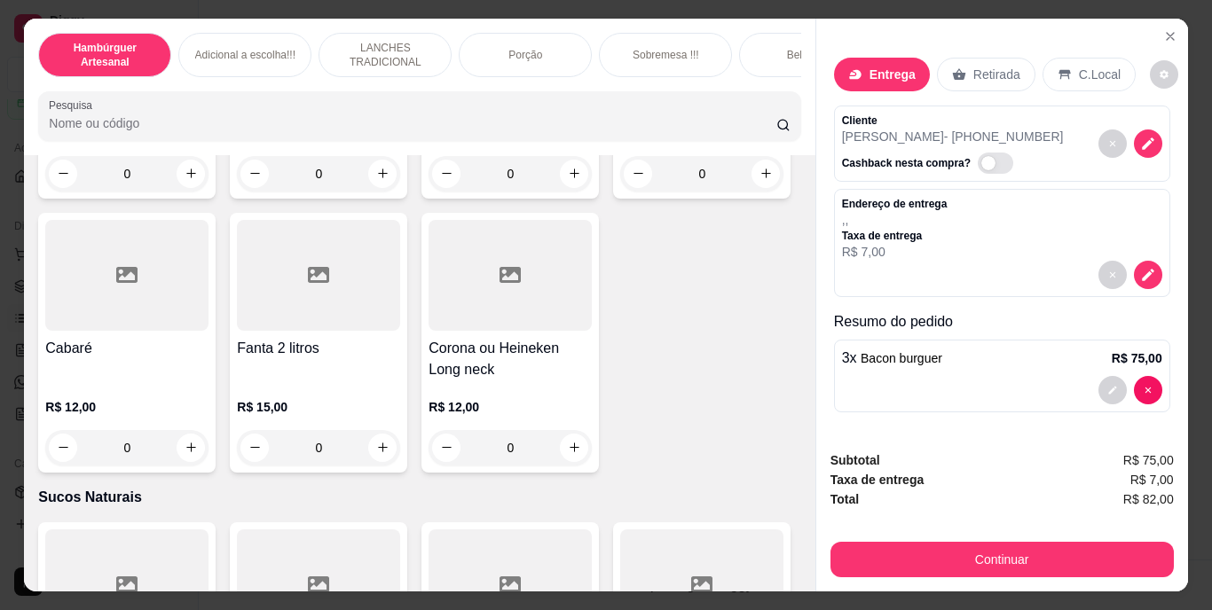
scroll to position [5413, 0]
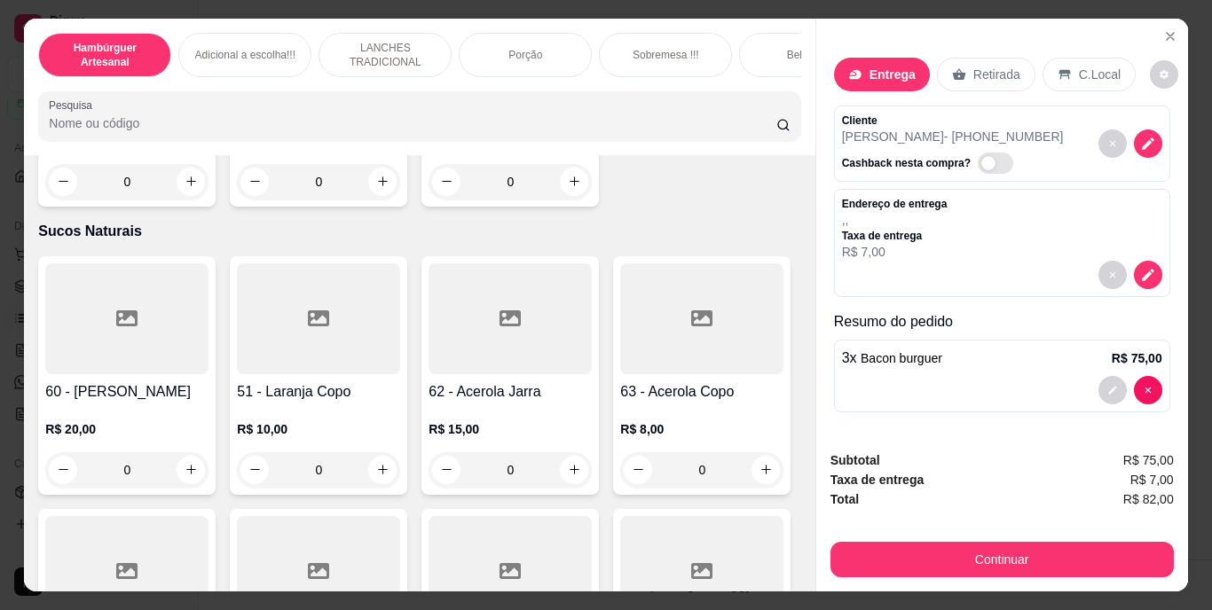
type input "1"
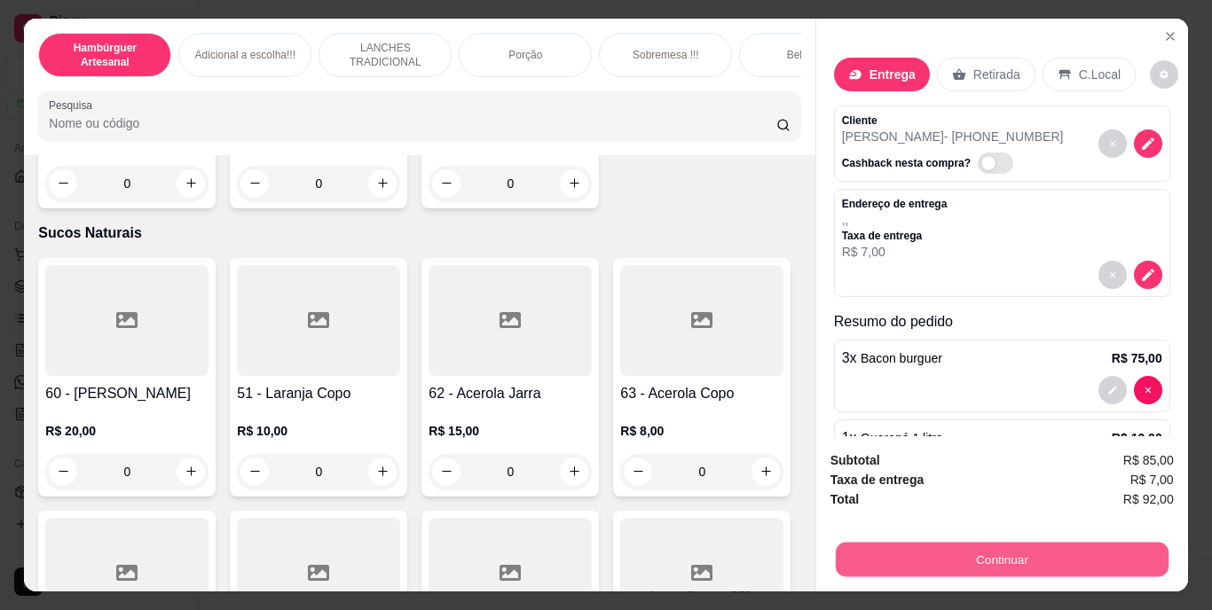
click at [993, 555] on button "Continuar" at bounding box center [1001, 560] width 333 height 35
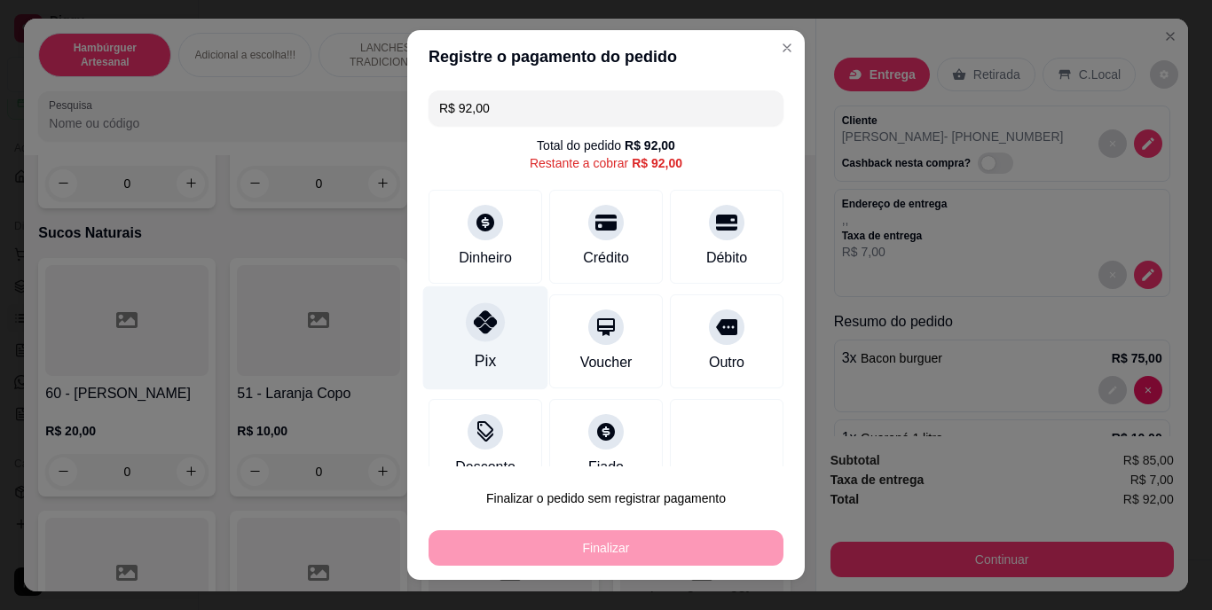
click at [478, 333] on icon at bounding box center [485, 322] width 23 height 23
type input "R$ 0,00"
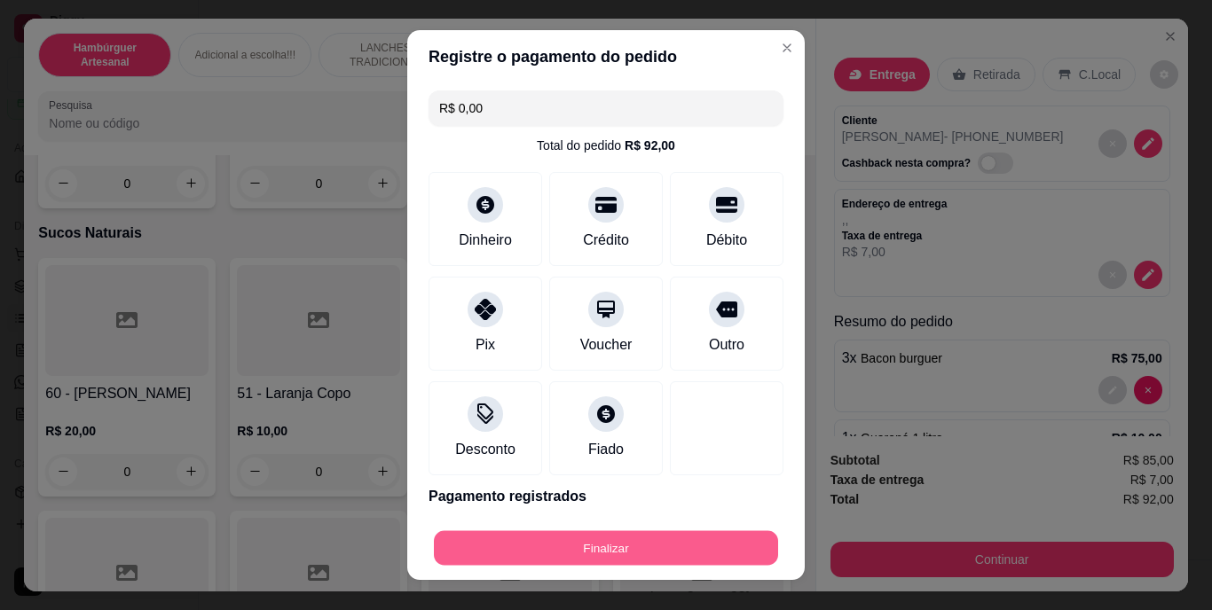
click at [486, 538] on button "Finalizar" at bounding box center [606, 548] width 344 height 35
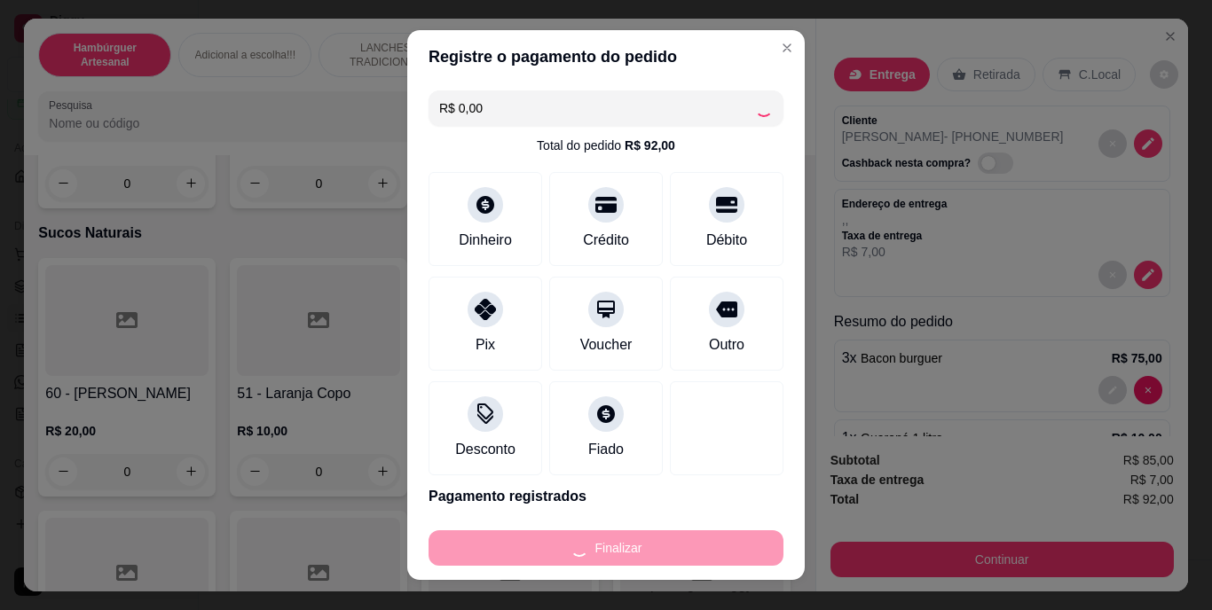
type input "0"
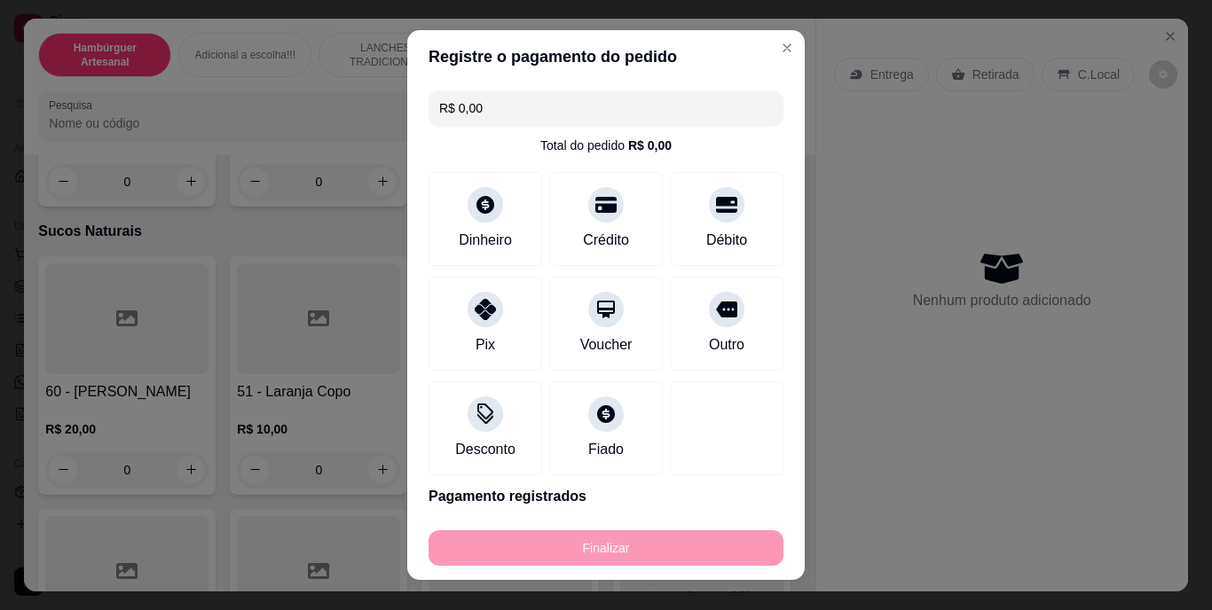
type input "-R$ 92,00"
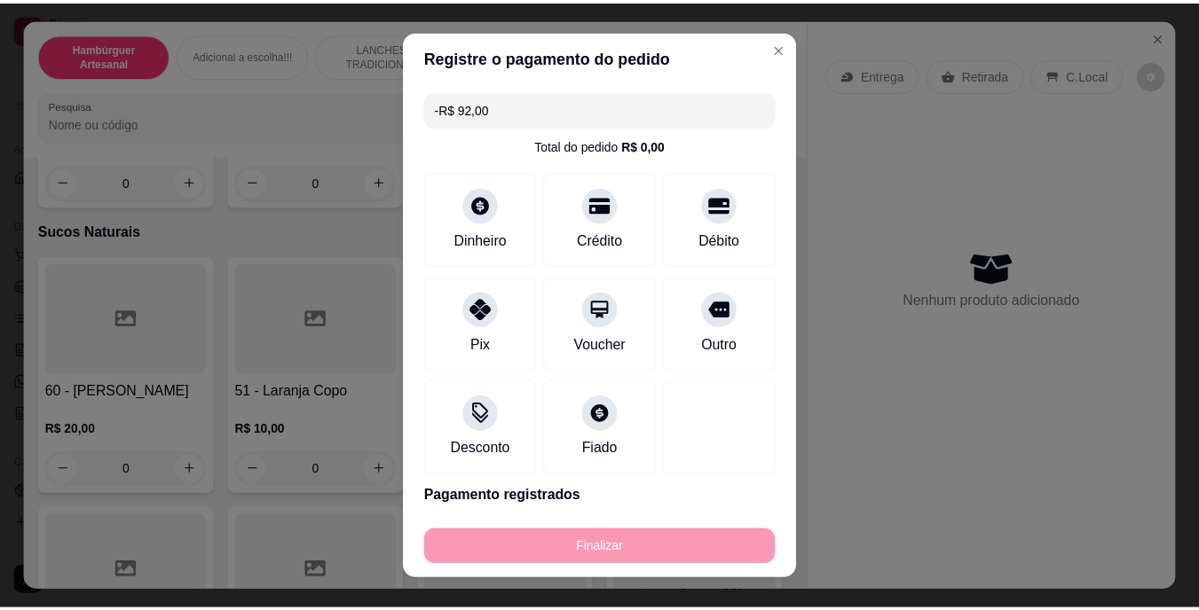
scroll to position [5411, 0]
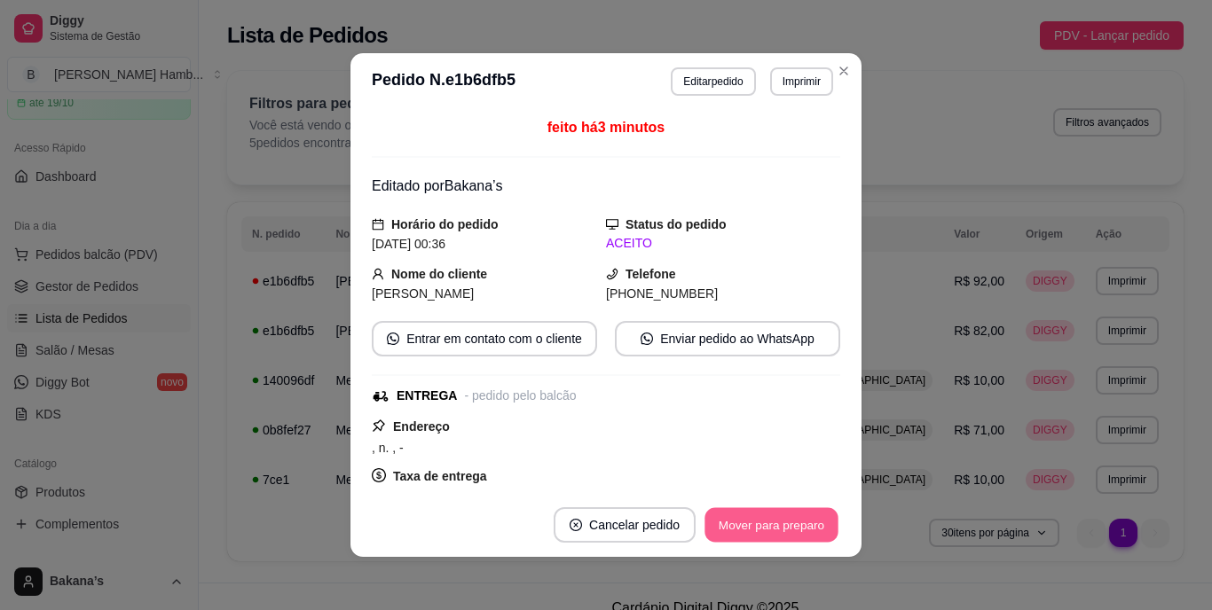
click at [781, 524] on button "Mover para preparo" at bounding box center [771, 525] width 133 height 35
click at [781, 524] on button "Mover para entrega" at bounding box center [771, 525] width 133 height 35
click at [781, 524] on button "Mover para finalizado" at bounding box center [767, 525] width 143 height 35
